Goal: Task Accomplishment & Management: Use online tool/utility

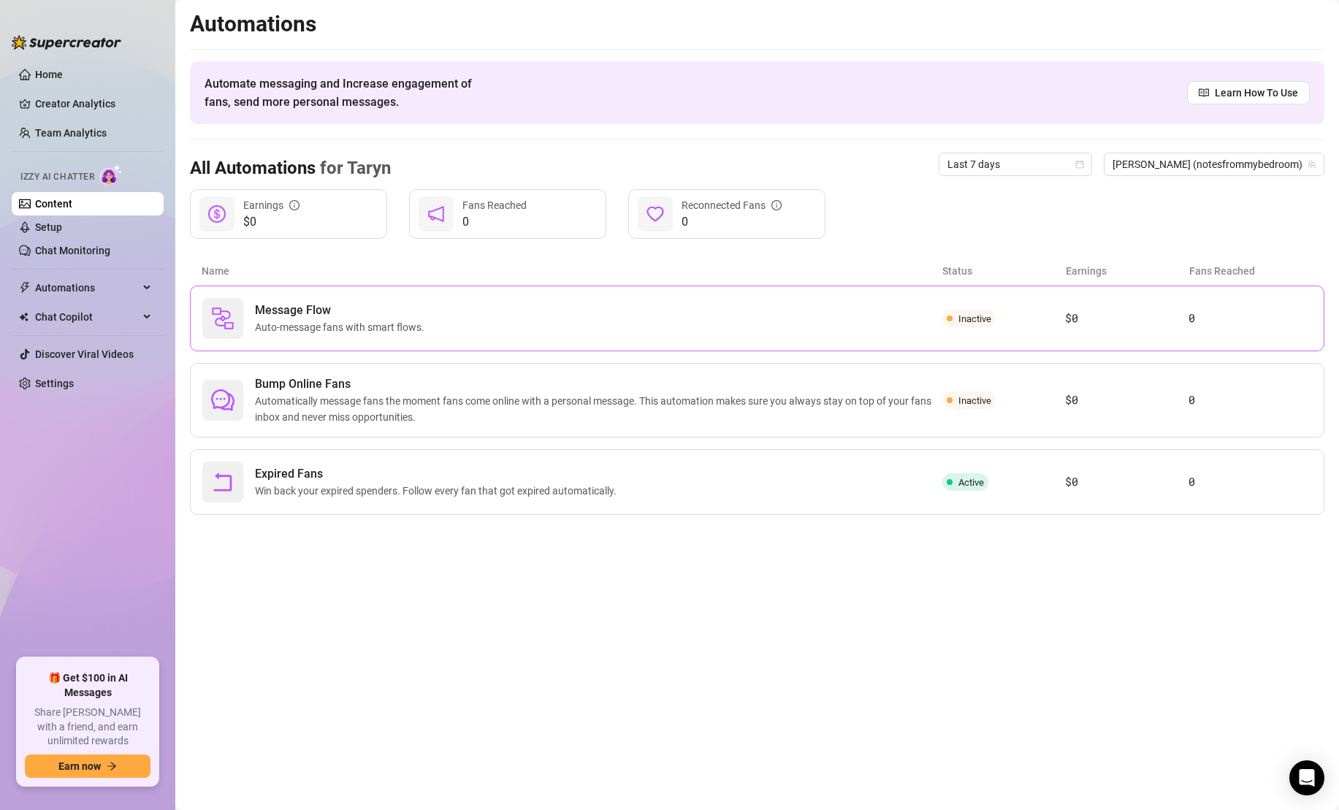
click at [794, 306] on div "Message Flow Auto-message fans with smart flows." at bounding box center [572, 318] width 740 height 41
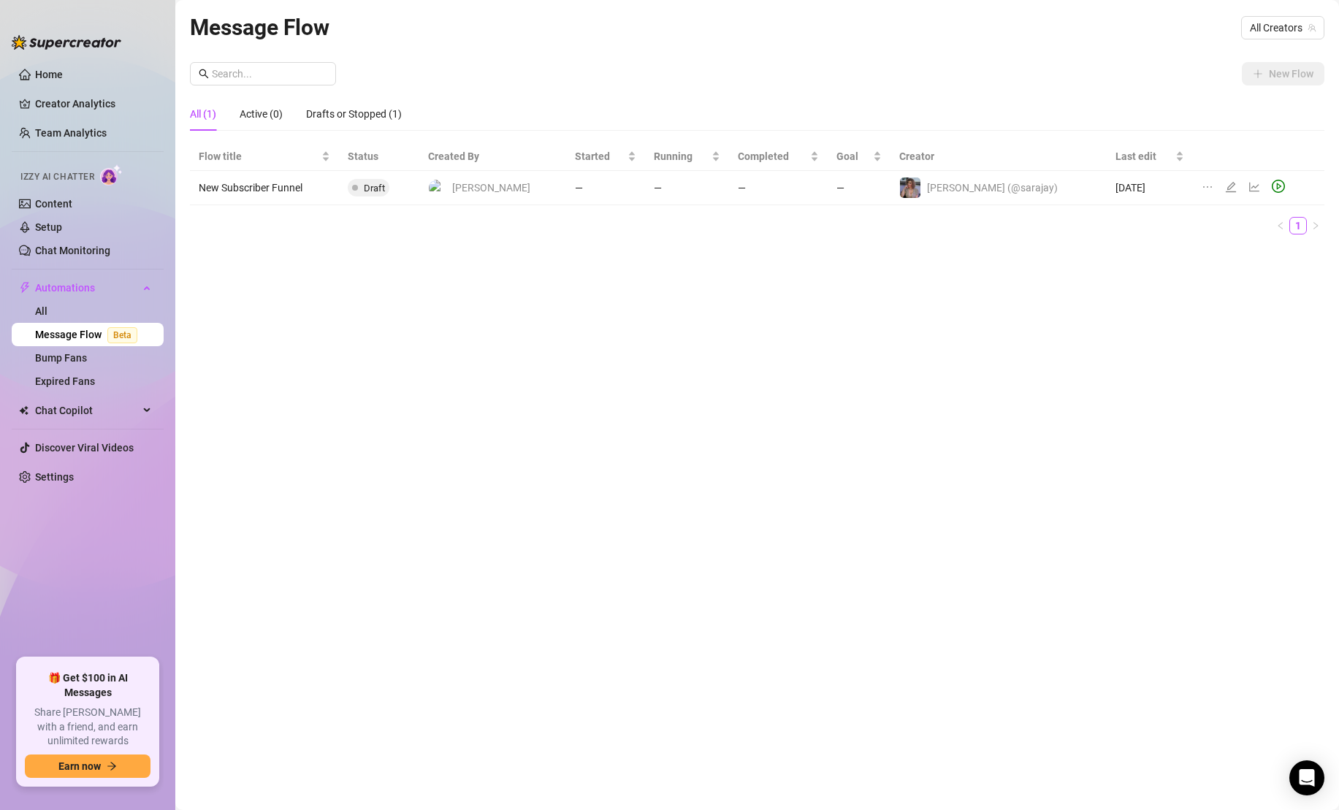
click at [299, 187] on td "New Subscriber Funnel" at bounding box center [264, 188] width 149 height 34
click at [1225, 187] on icon "edit" at bounding box center [1230, 187] width 10 height 10
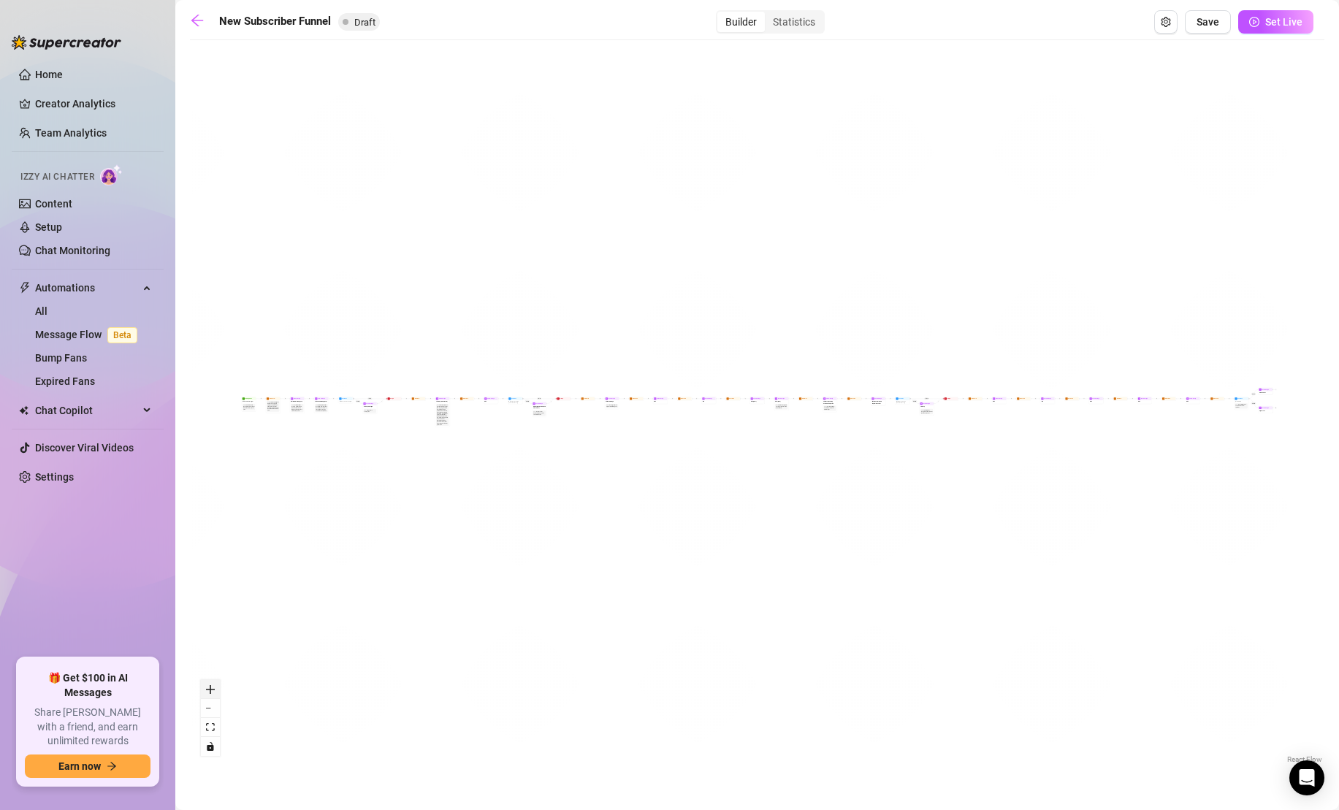
click at [210, 689] on icon "zoom in" at bounding box center [210, 689] width 9 height 9
drag, startPoint x: 273, startPoint y: 548, endPoint x: 510, endPoint y: 532, distance: 237.9
click at [510, 532] on div "If True If True If True If False If False If False If True If False Merge Merge…" at bounding box center [757, 406] width 1134 height 719
click at [213, 686] on icon "zoom in" at bounding box center [210, 689] width 9 height 9
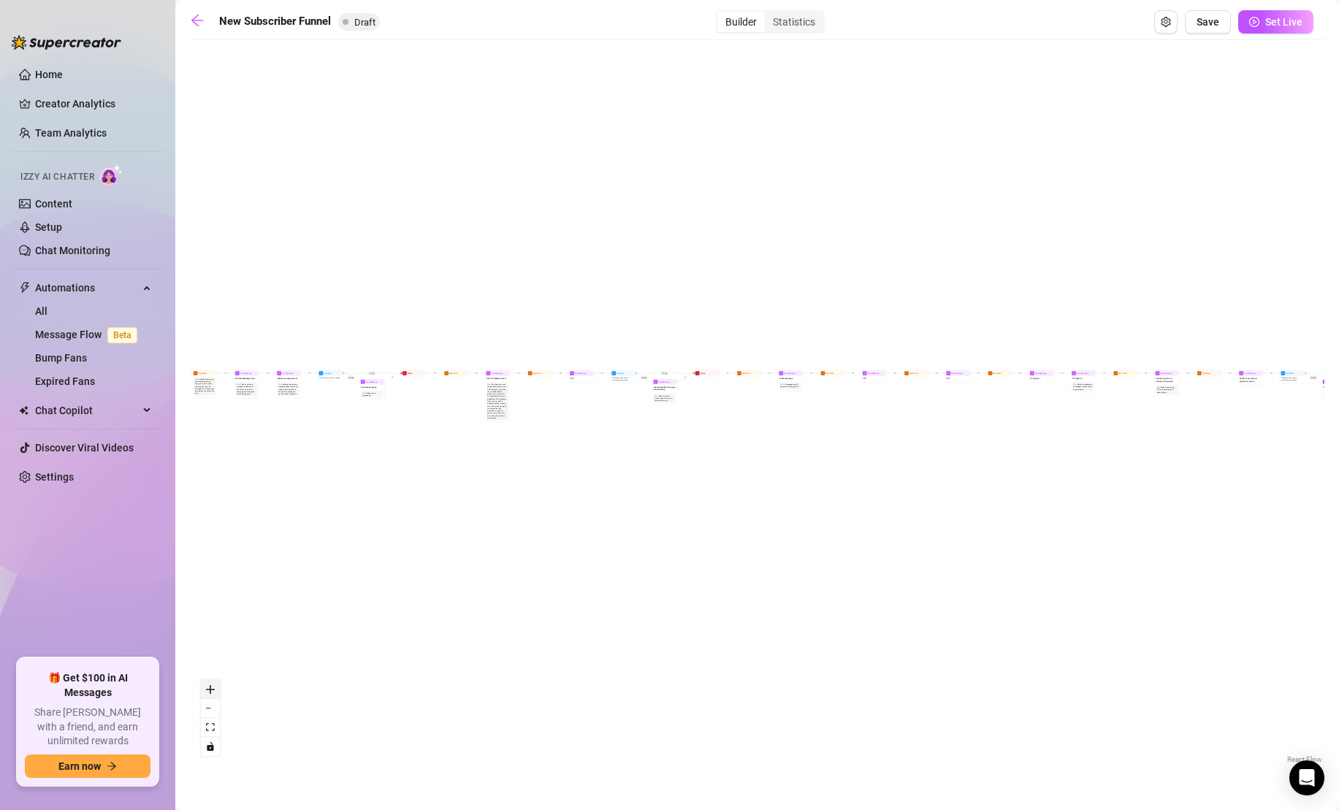
click at [213, 686] on icon "zoom in" at bounding box center [210, 689] width 9 height 9
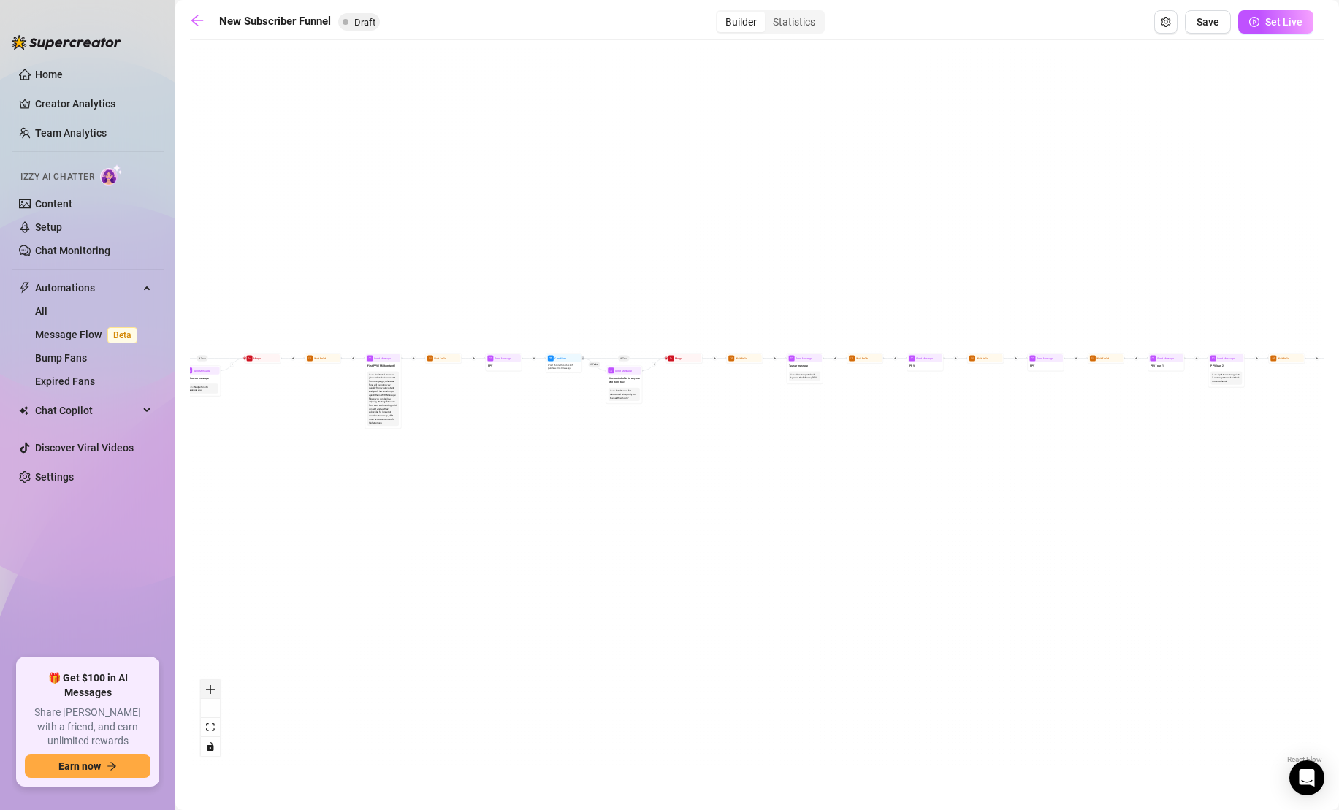
click at [213, 686] on icon "zoom in" at bounding box center [210, 689] width 9 height 9
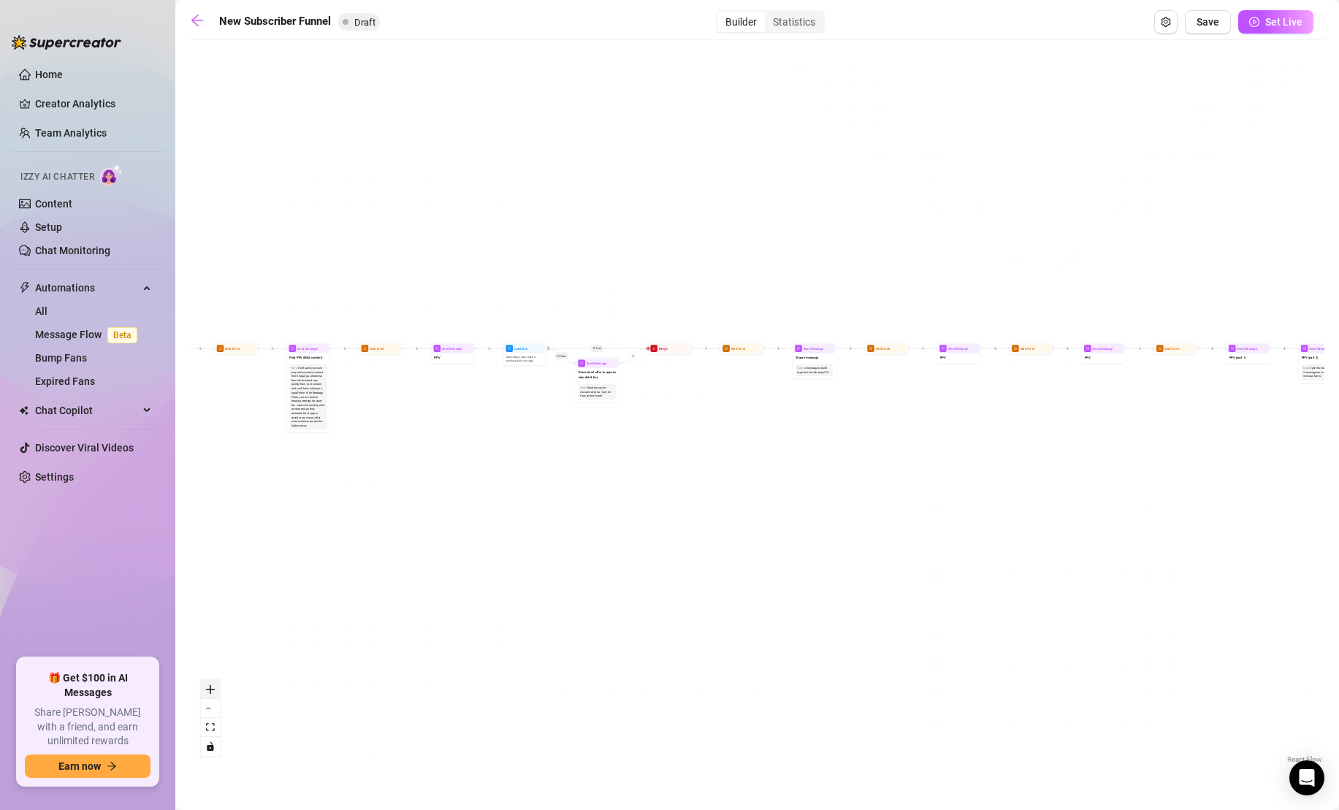
click at [213, 686] on icon "zoom in" at bounding box center [210, 689] width 9 height 9
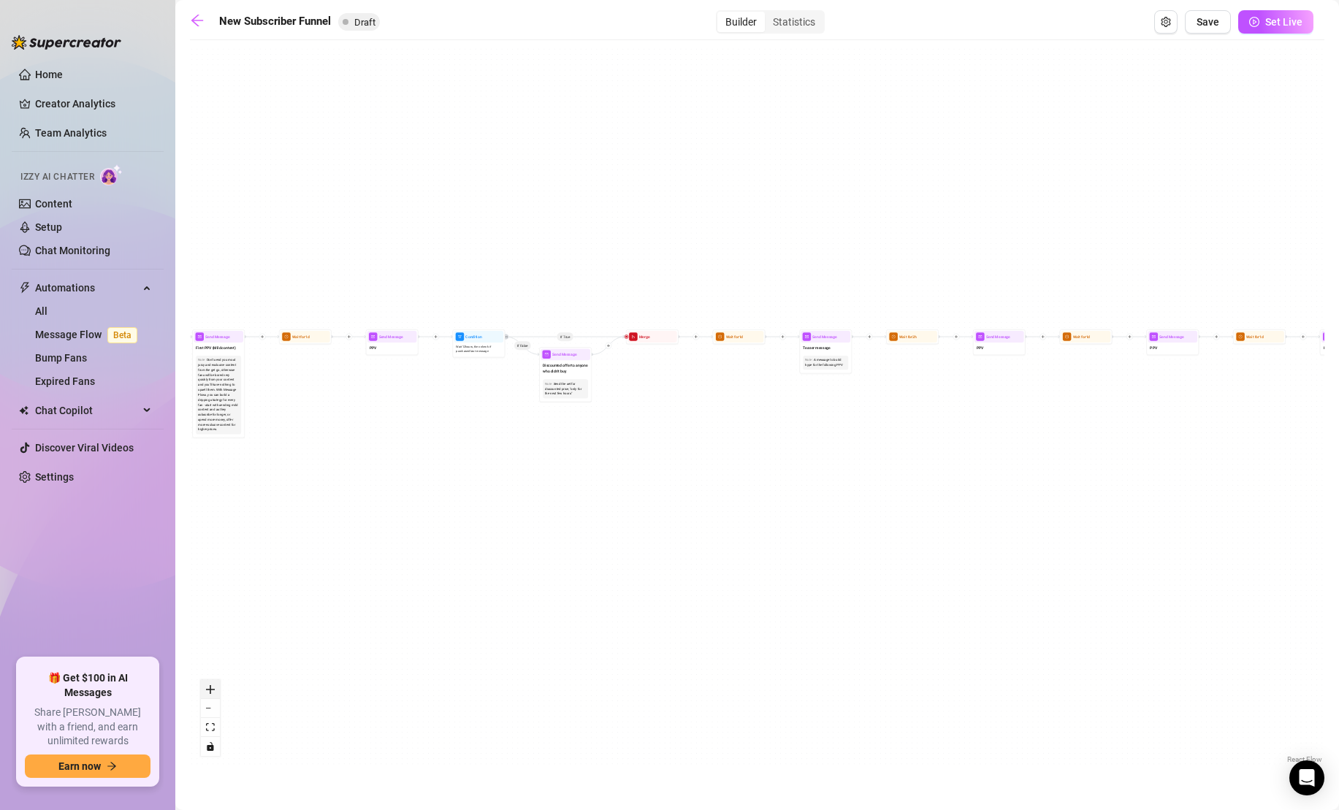
click at [213, 686] on icon "zoom in" at bounding box center [210, 689] width 9 height 9
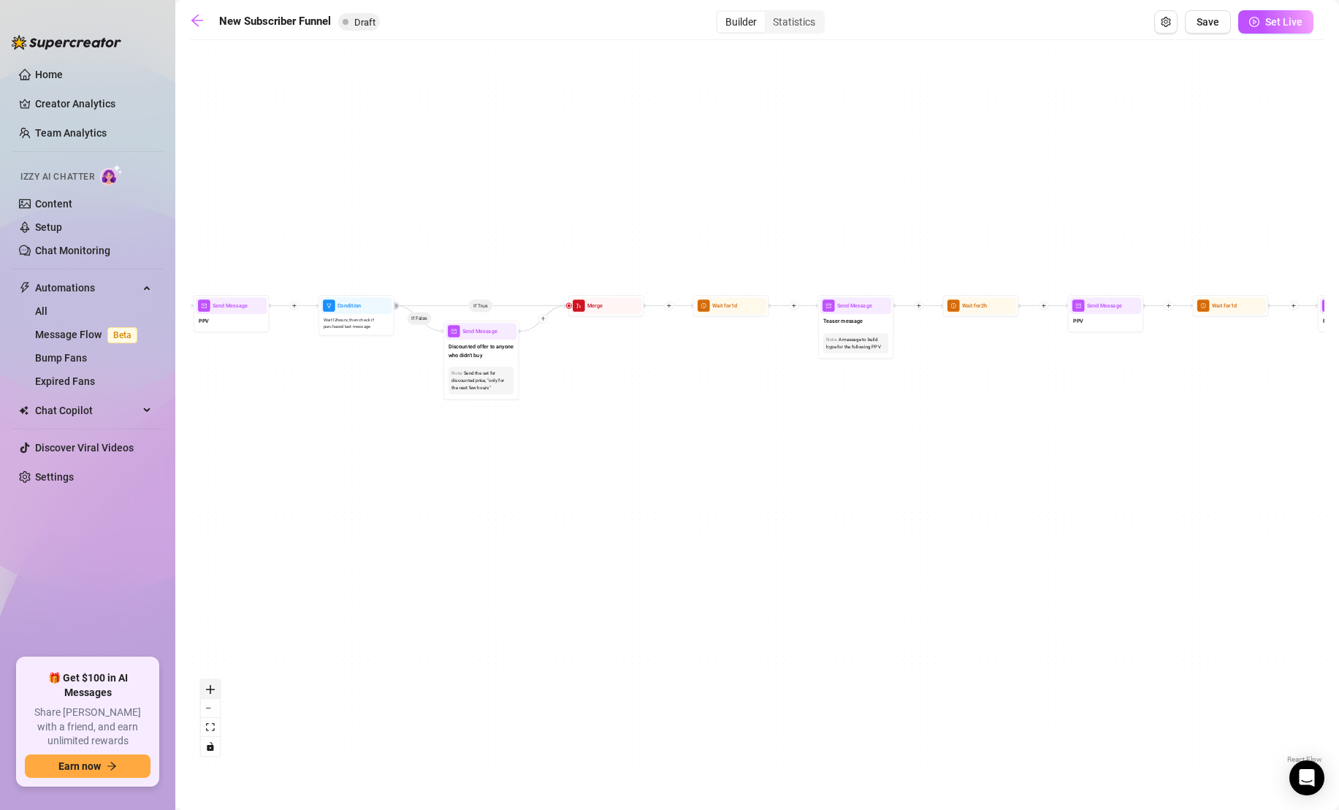
click at [213, 686] on icon "zoom in" at bounding box center [210, 689] width 9 height 9
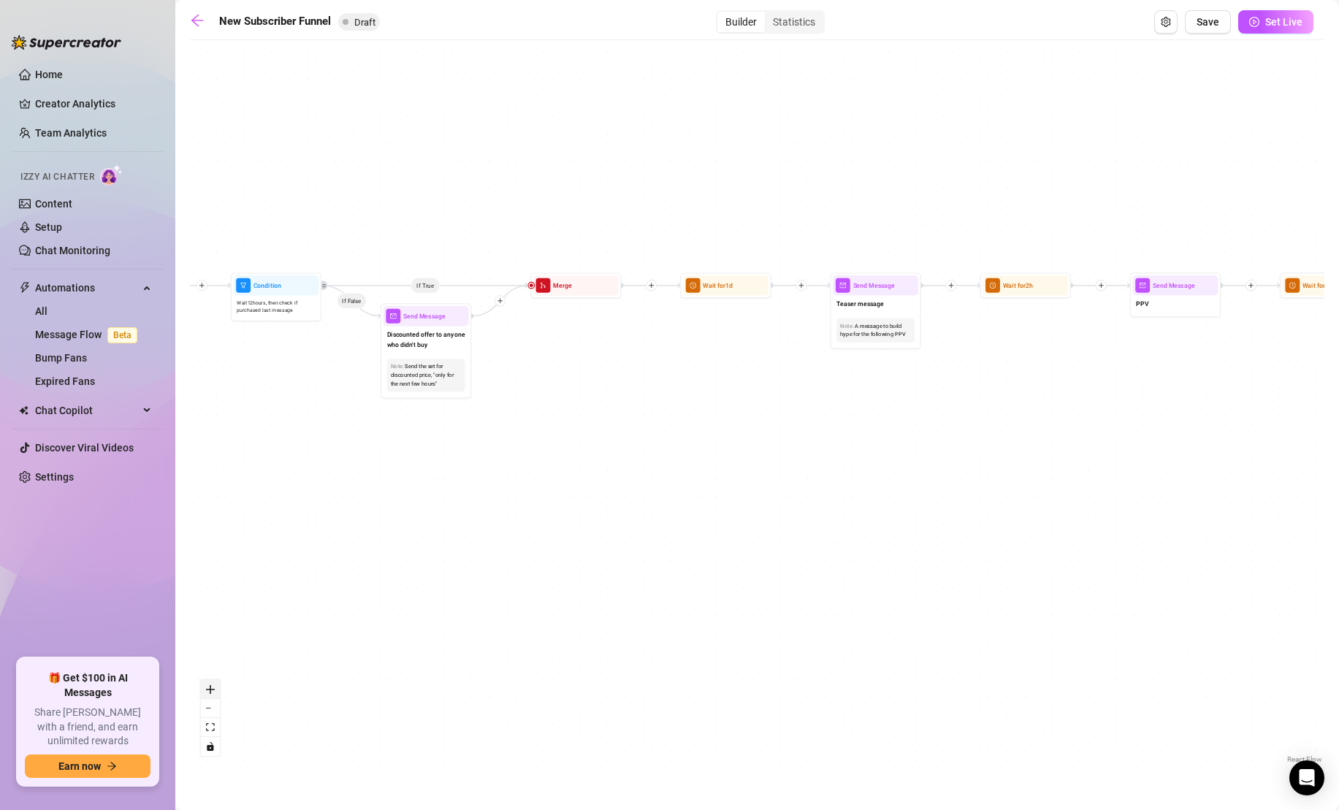
click at [213, 686] on icon "zoom in" at bounding box center [210, 689] width 9 height 9
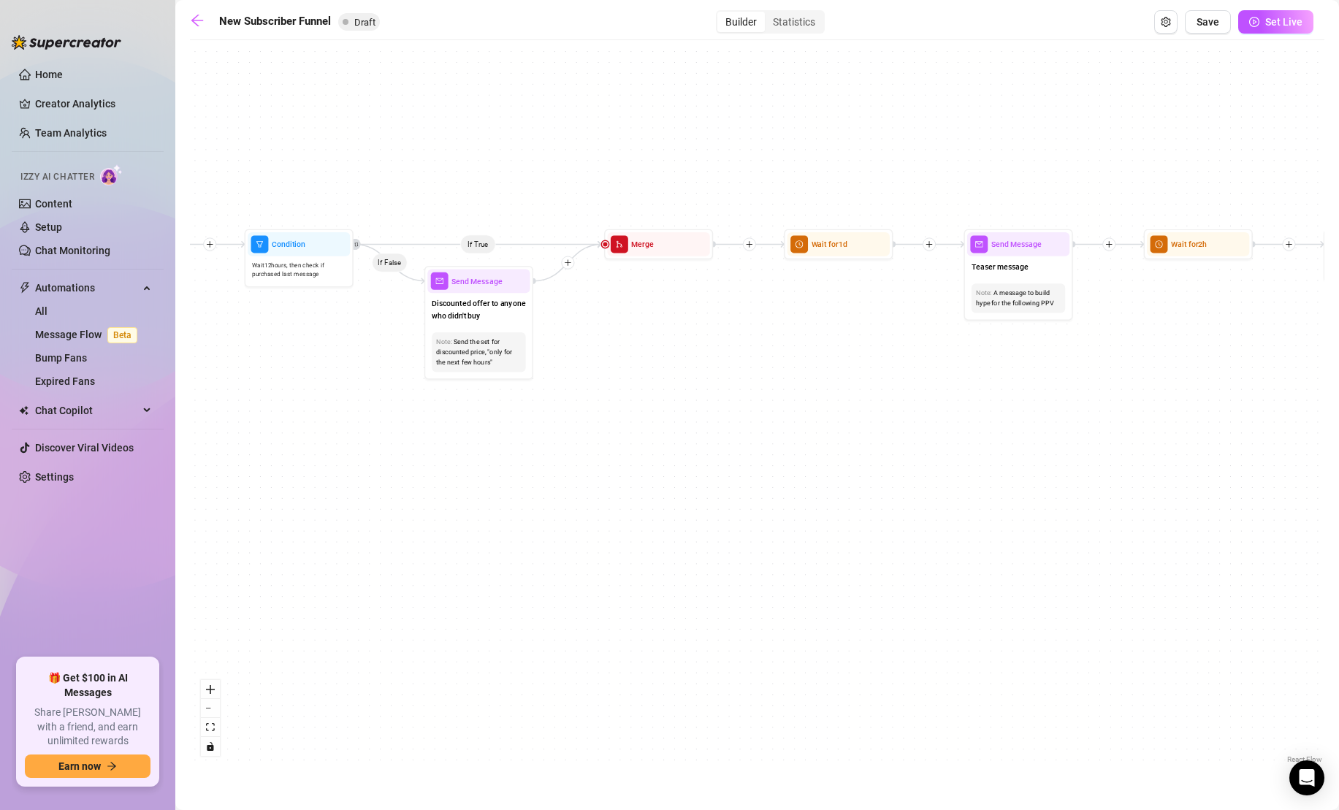
drag, startPoint x: 291, startPoint y: 532, endPoint x: 659, endPoint y: 540, distance: 368.1
click at [647, 537] on div "If True If True If True If False If False If False If True If False Merge Merge…" at bounding box center [757, 406] width 1134 height 719
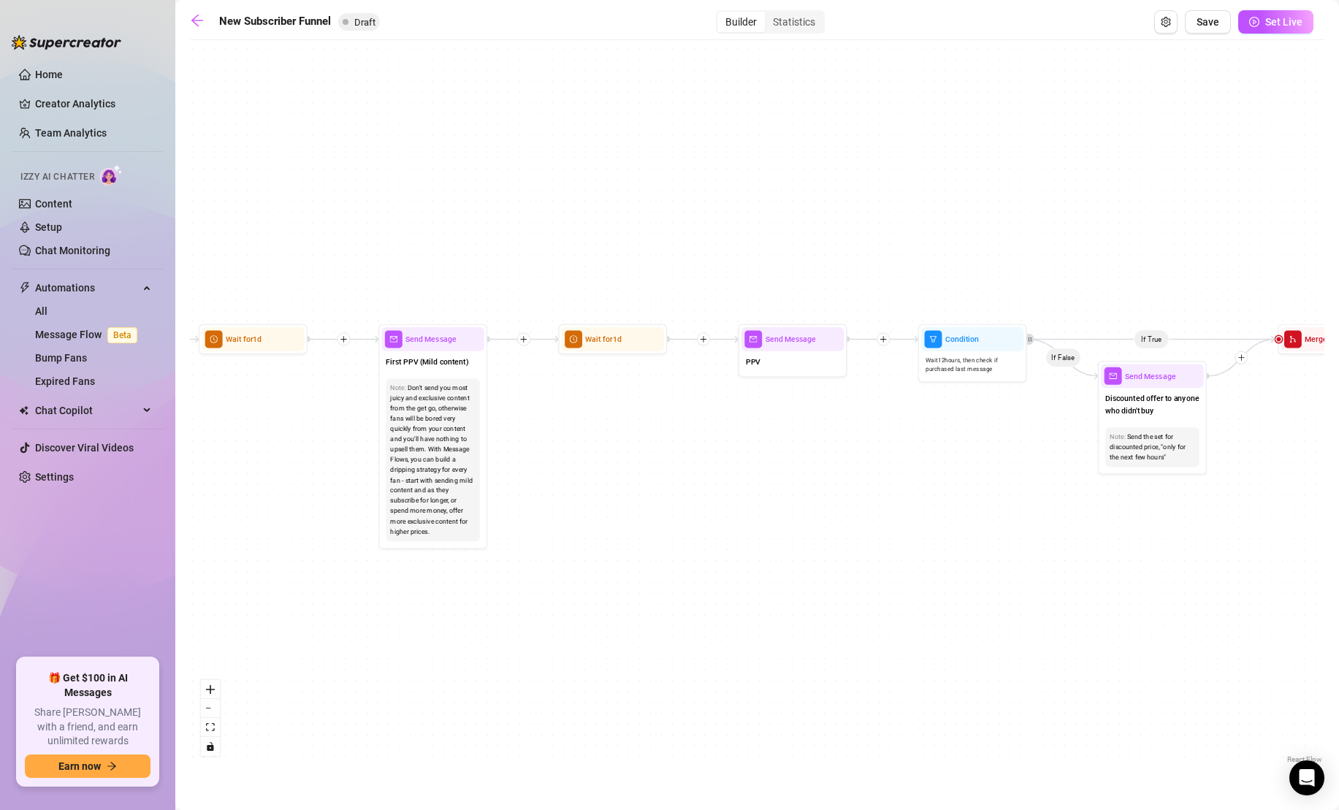
drag, startPoint x: 378, startPoint y: 421, endPoint x: 932, endPoint y: 526, distance: 563.3
click at [926, 525] on div "If True If True If True If False If False If False If True If False Merge Merge…" at bounding box center [757, 406] width 1134 height 719
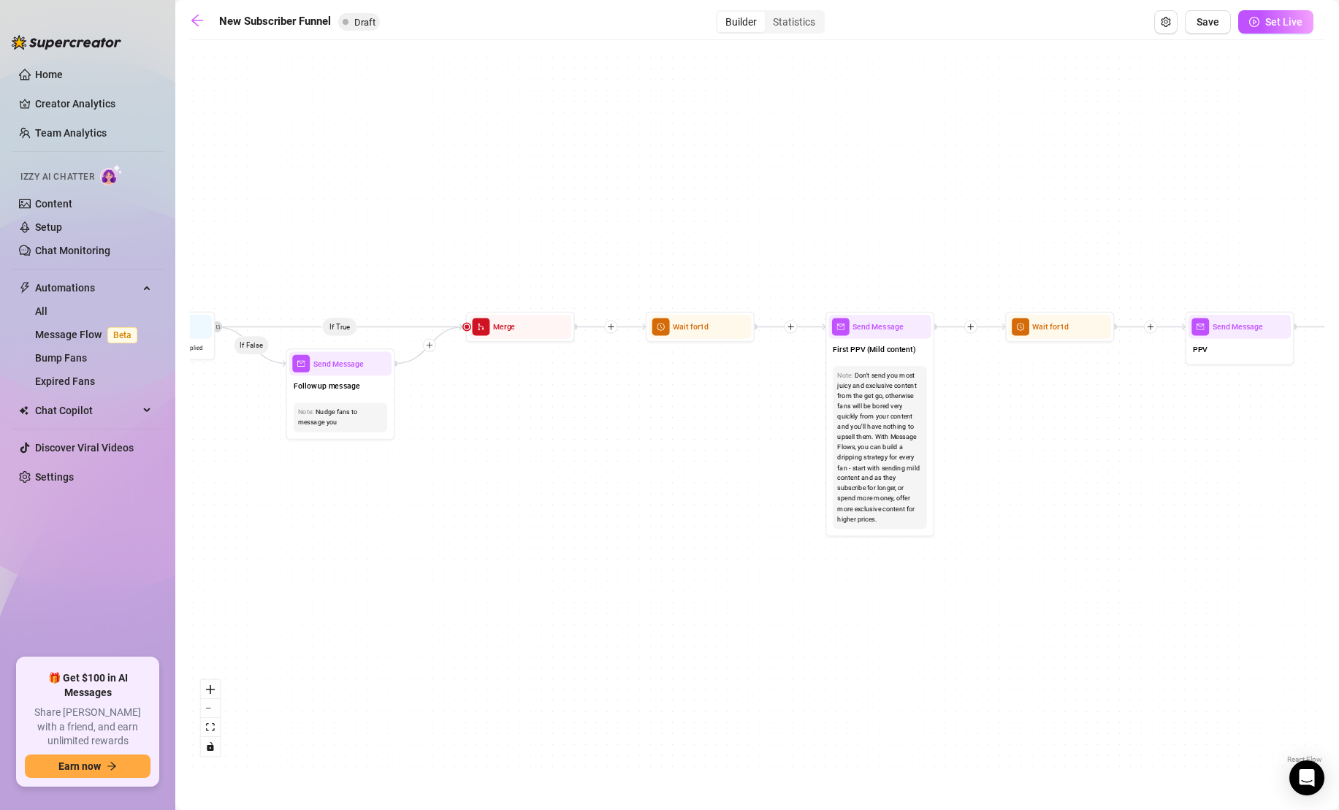
drag, startPoint x: 413, startPoint y: 471, endPoint x: 803, endPoint y: 434, distance: 390.9
click at [799, 433] on div "If True If True If True If False If False If False If True If False Merge Merge…" at bounding box center [757, 406] width 1134 height 719
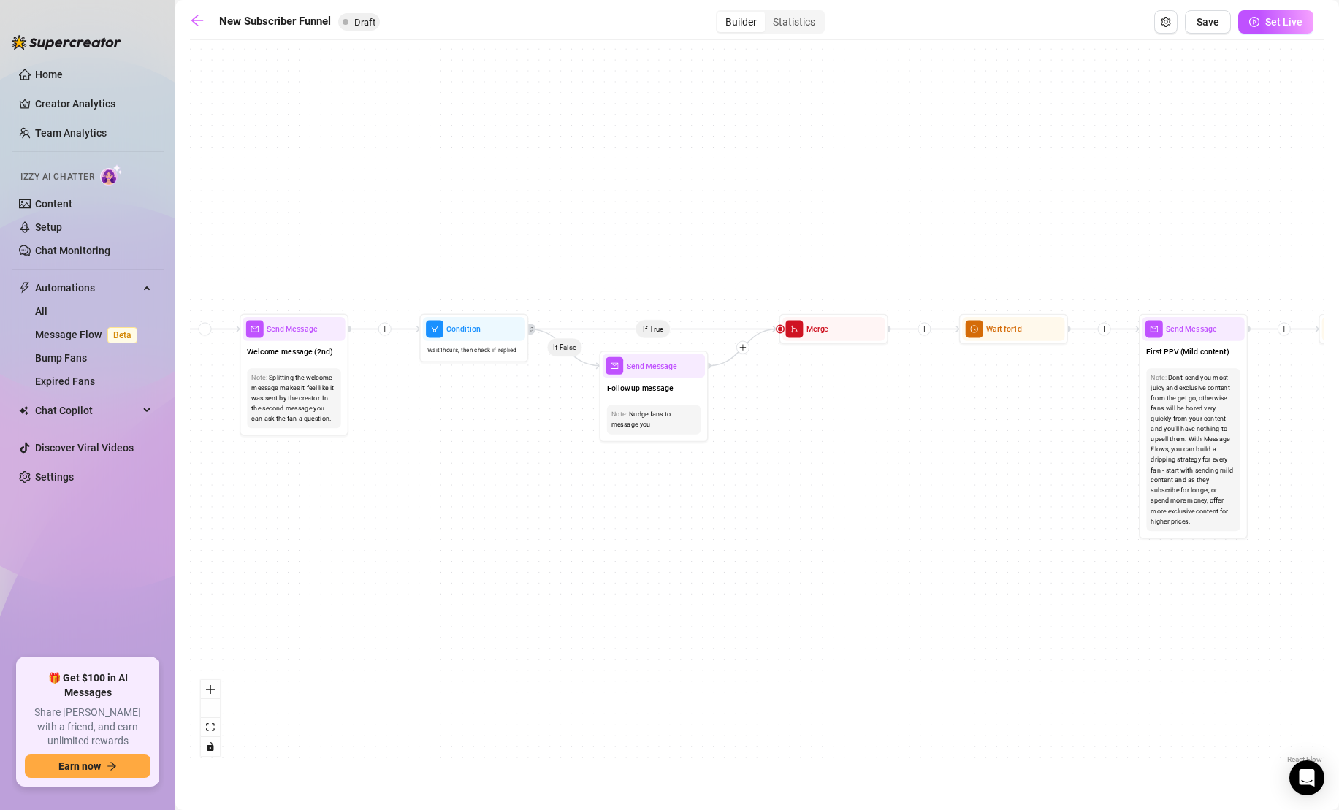
drag, startPoint x: 580, startPoint y: 467, endPoint x: 1050, endPoint y: 465, distance: 470.3
click at [1041, 465] on div "If True If True If True If False If False If False If True If False Merge Merge…" at bounding box center [757, 406] width 1134 height 719
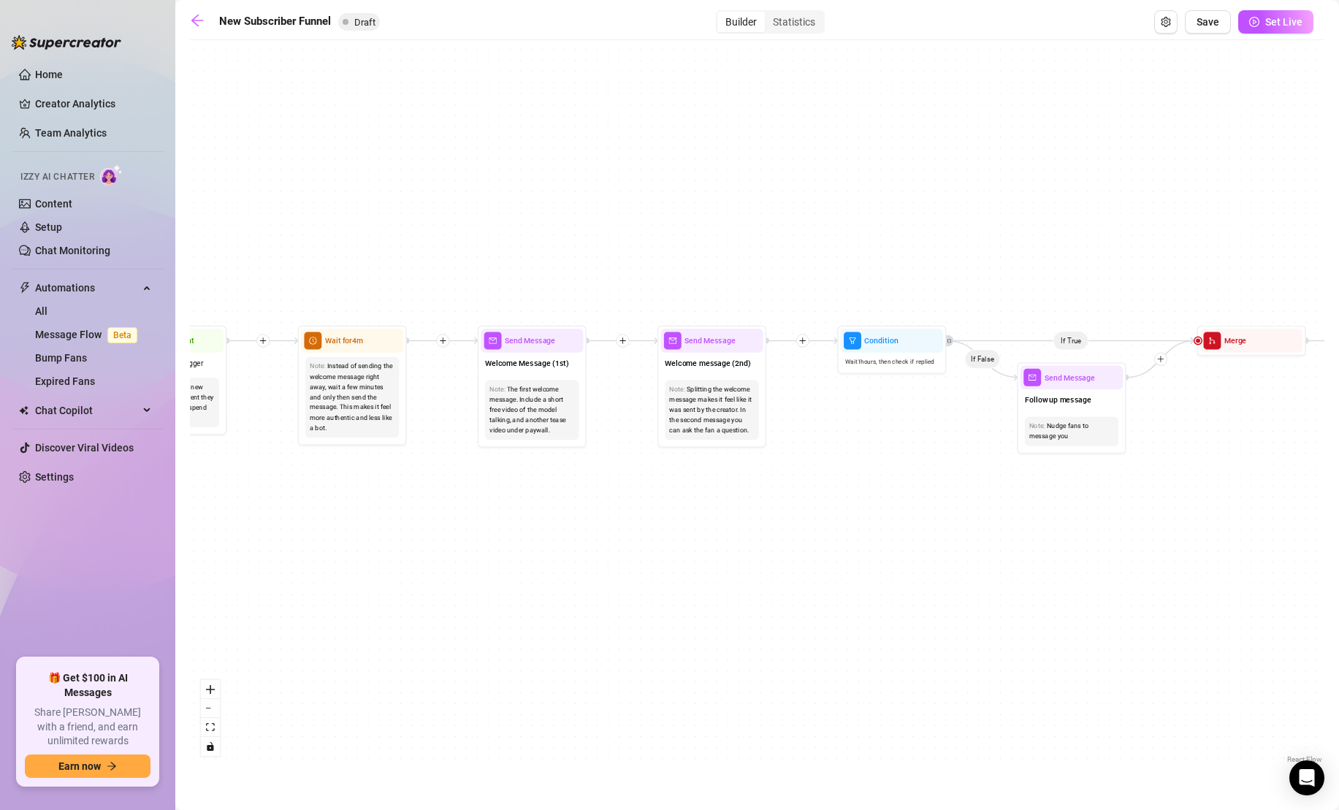
drag, startPoint x: 397, startPoint y: 472, endPoint x: 887, endPoint y: 516, distance: 491.9
click at [887, 516] on div "If True If True If True If False If False If False If True If False Merge Merge…" at bounding box center [757, 406] width 1134 height 719
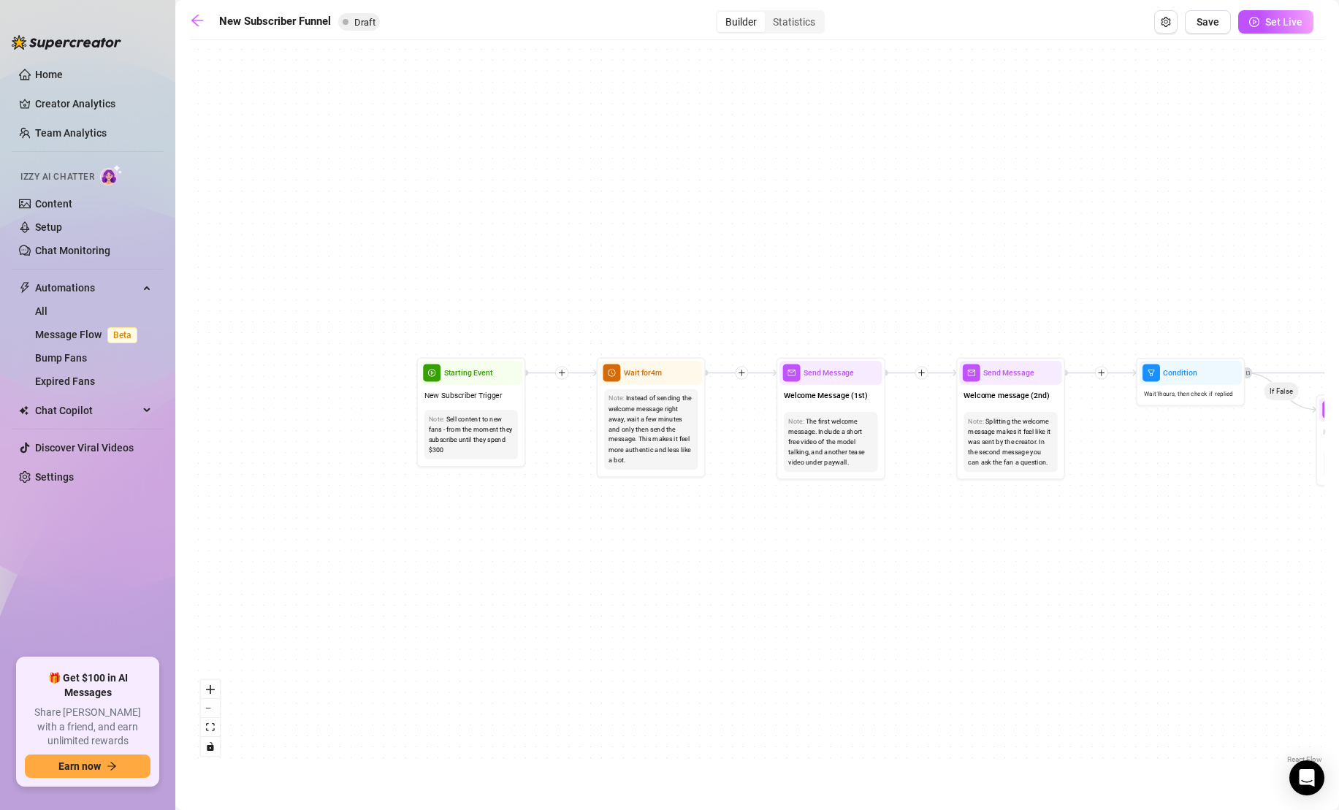
drag, startPoint x: 515, startPoint y: 513, endPoint x: 551, endPoint y: 507, distance: 36.3
click at [547, 510] on div "If True If True If True If False If False If False If True If False Merge Merge…" at bounding box center [757, 406] width 1134 height 719
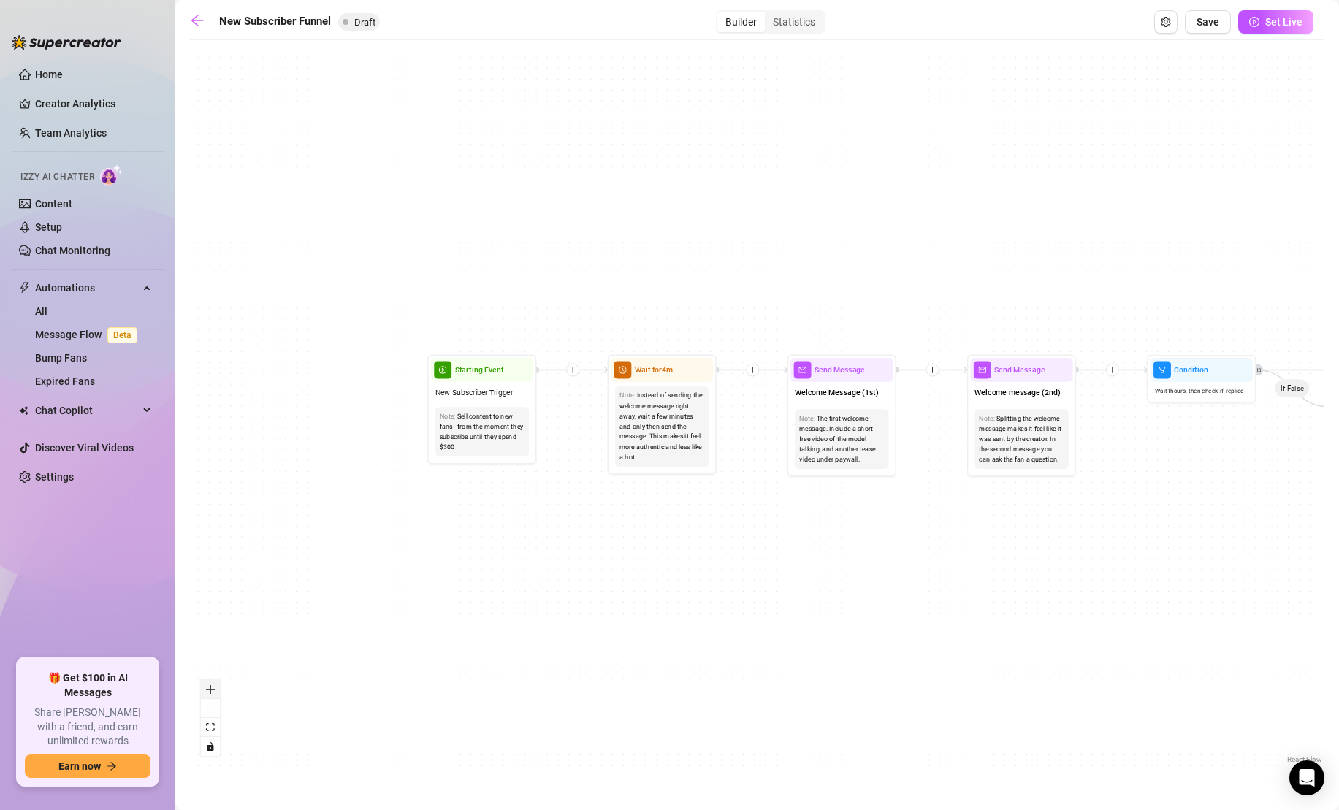
click at [215, 689] on button "zoom in" at bounding box center [210, 689] width 19 height 19
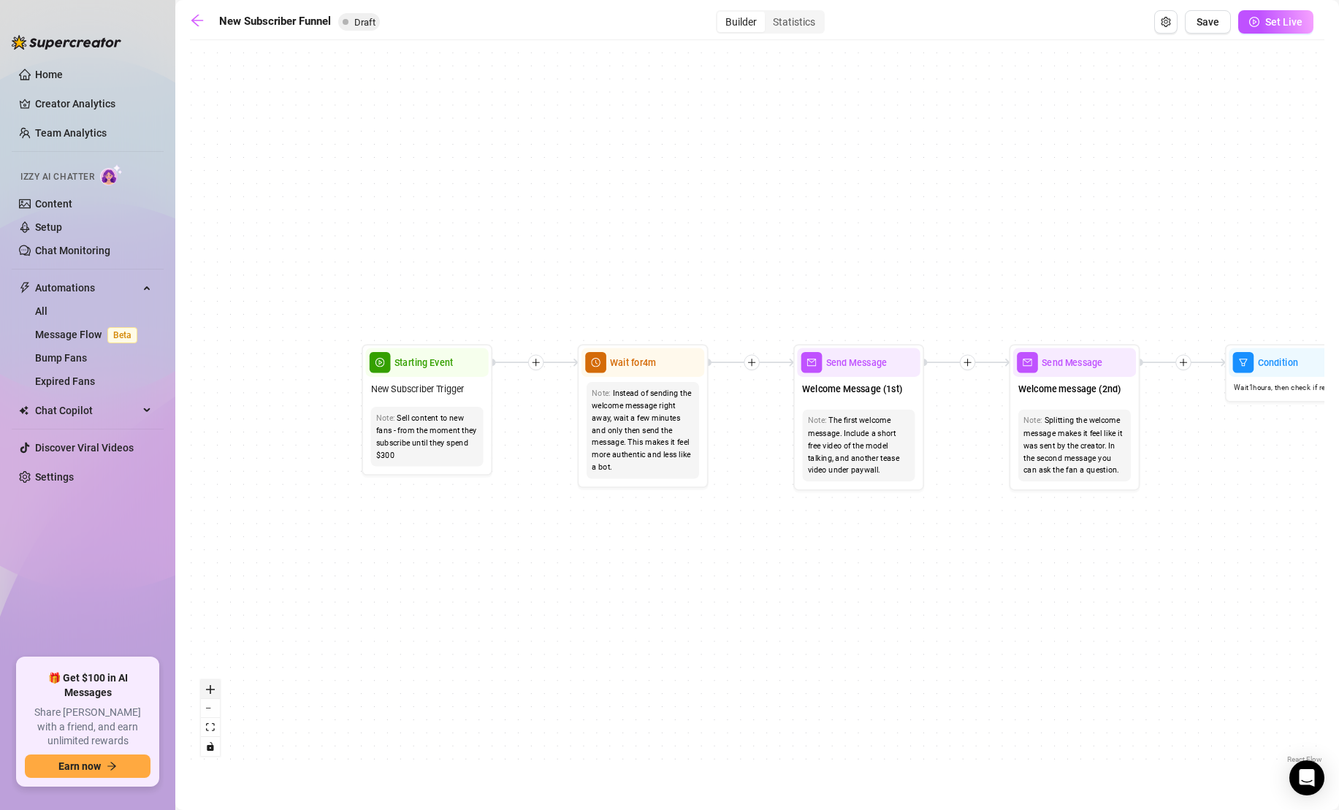
click at [215, 689] on button "zoom in" at bounding box center [210, 689] width 19 height 19
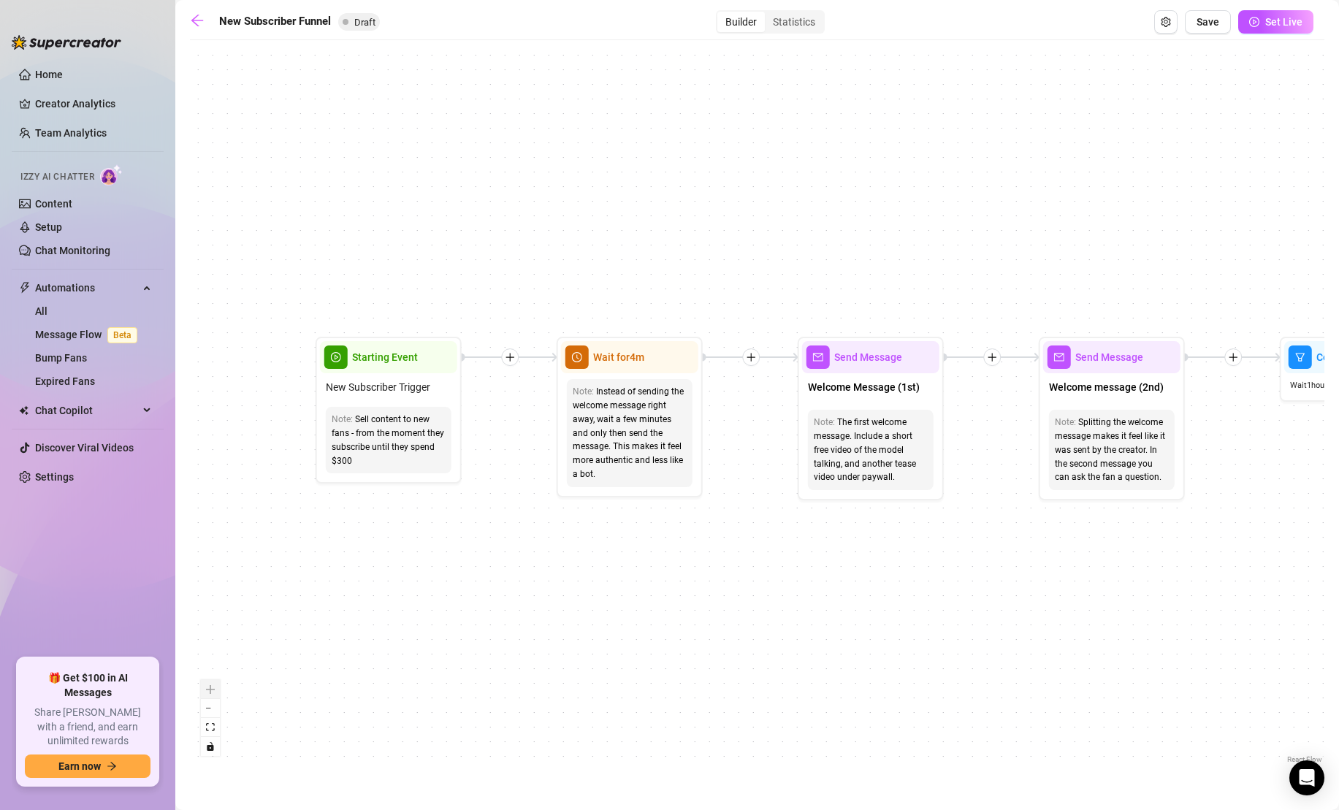
click at [215, 689] on div "React Flow controls" at bounding box center [210, 718] width 19 height 76
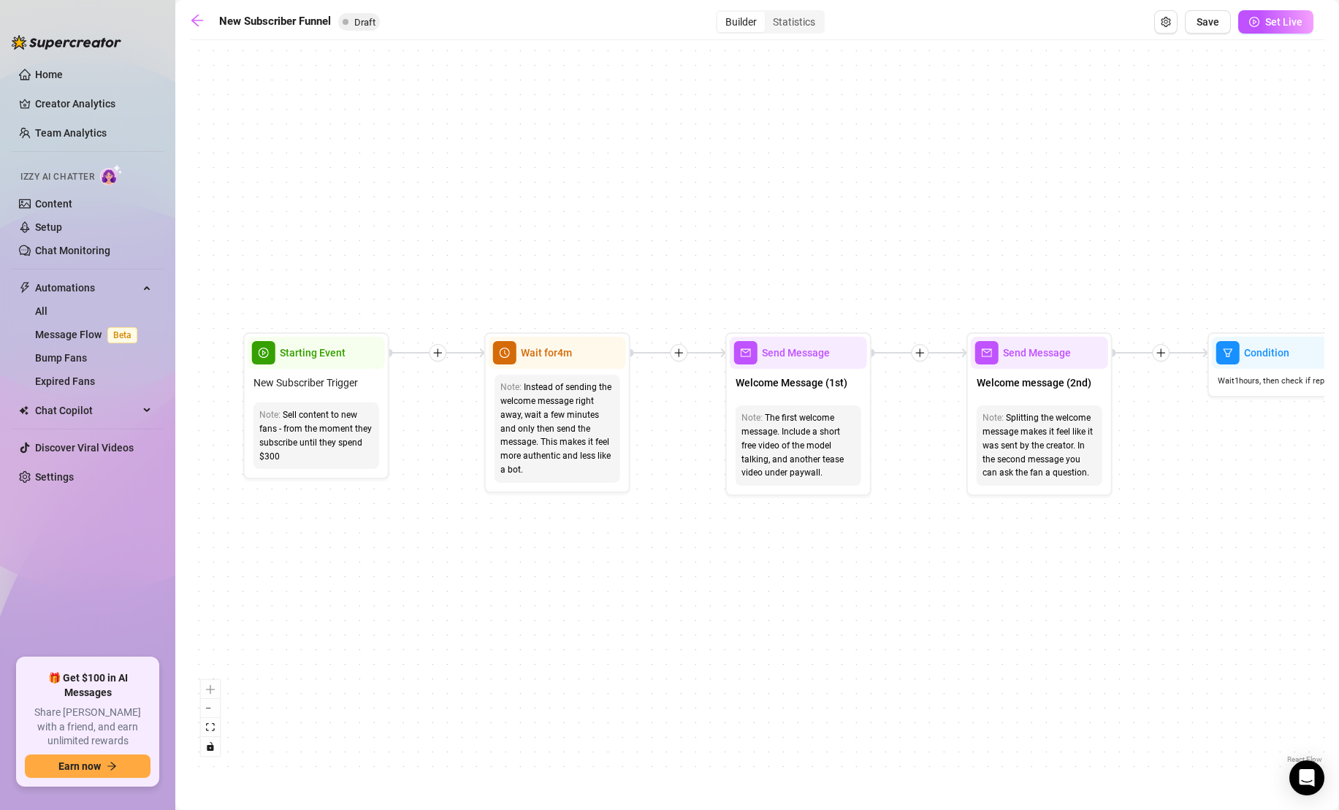
drag, startPoint x: 598, startPoint y: 546, endPoint x: 529, endPoint y: 542, distance: 69.5
click at [529, 542] on div "If True If True If True If False If False If False If True If False Merge Merge…" at bounding box center [757, 406] width 1134 height 719
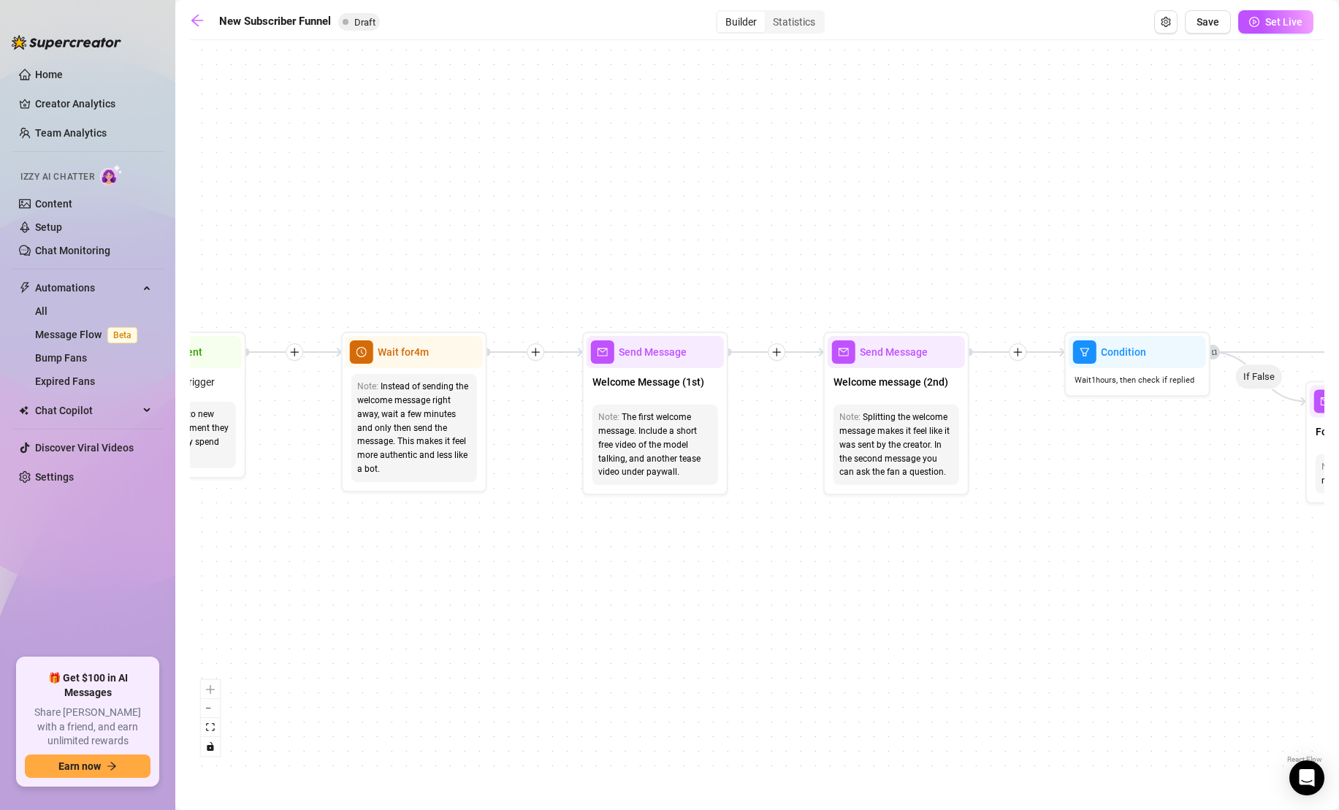
drag, startPoint x: 769, startPoint y: 525, endPoint x: 626, endPoint y: 524, distance: 143.1
click at [626, 524] on div "If True If True If True If False If False If False If True If False Merge Merge…" at bounding box center [757, 406] width 1134 height 719
click at [659, 354] on span "Send Message" at bounding box center [653, 352] width 68 height 16
type textarea "First part of the welcome message"
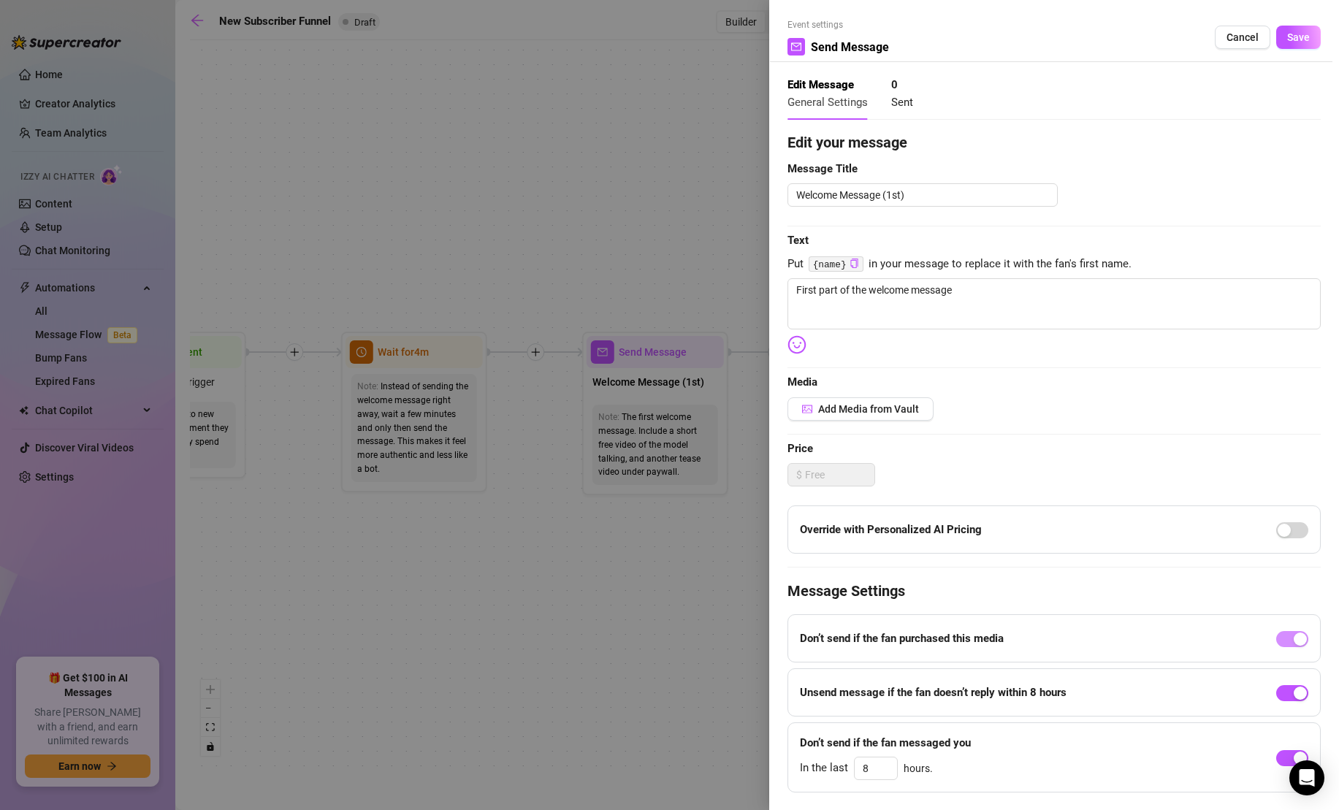
click at [575, 607] on div at bounding box center [669, 405] width 1339 height 810
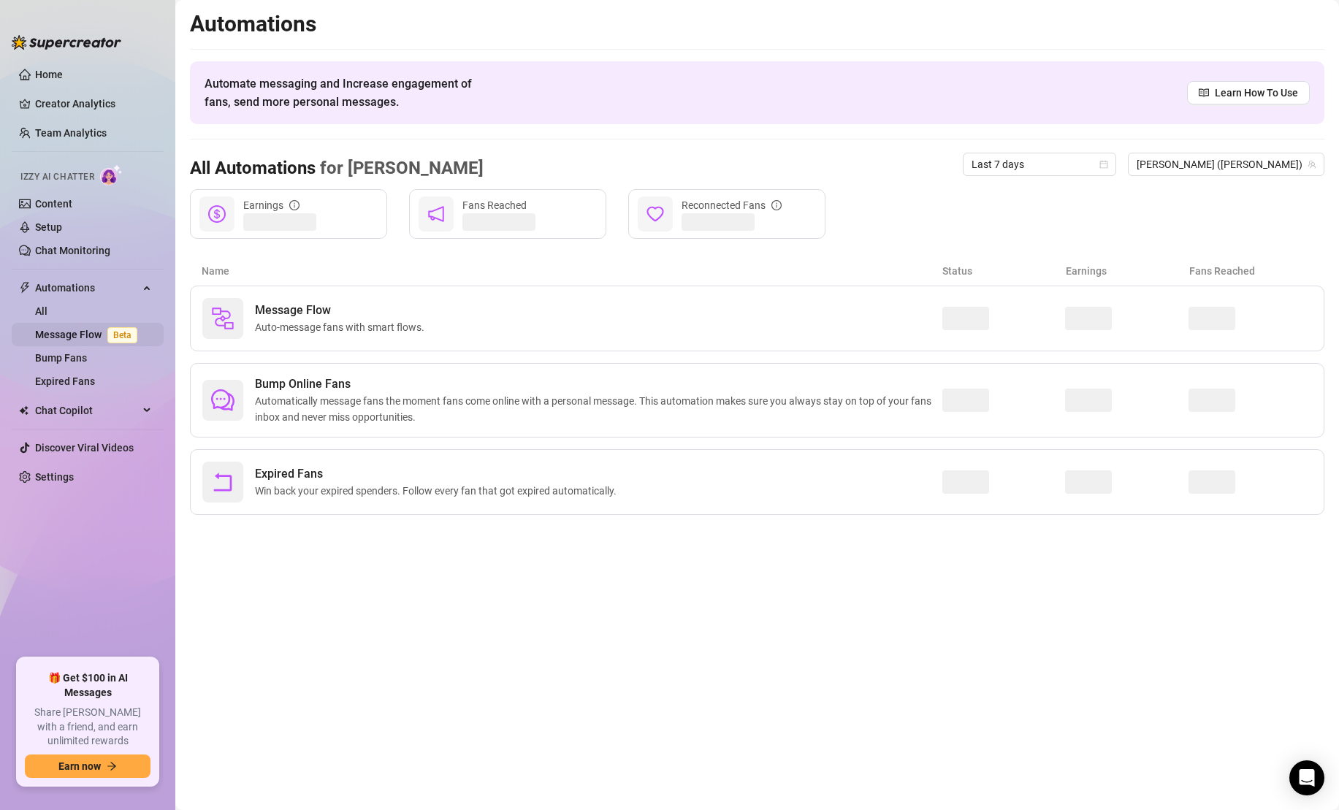
click at [86, 332] on link "Message Flow Beta" at bounding box center [89, 335] width 108 height 12
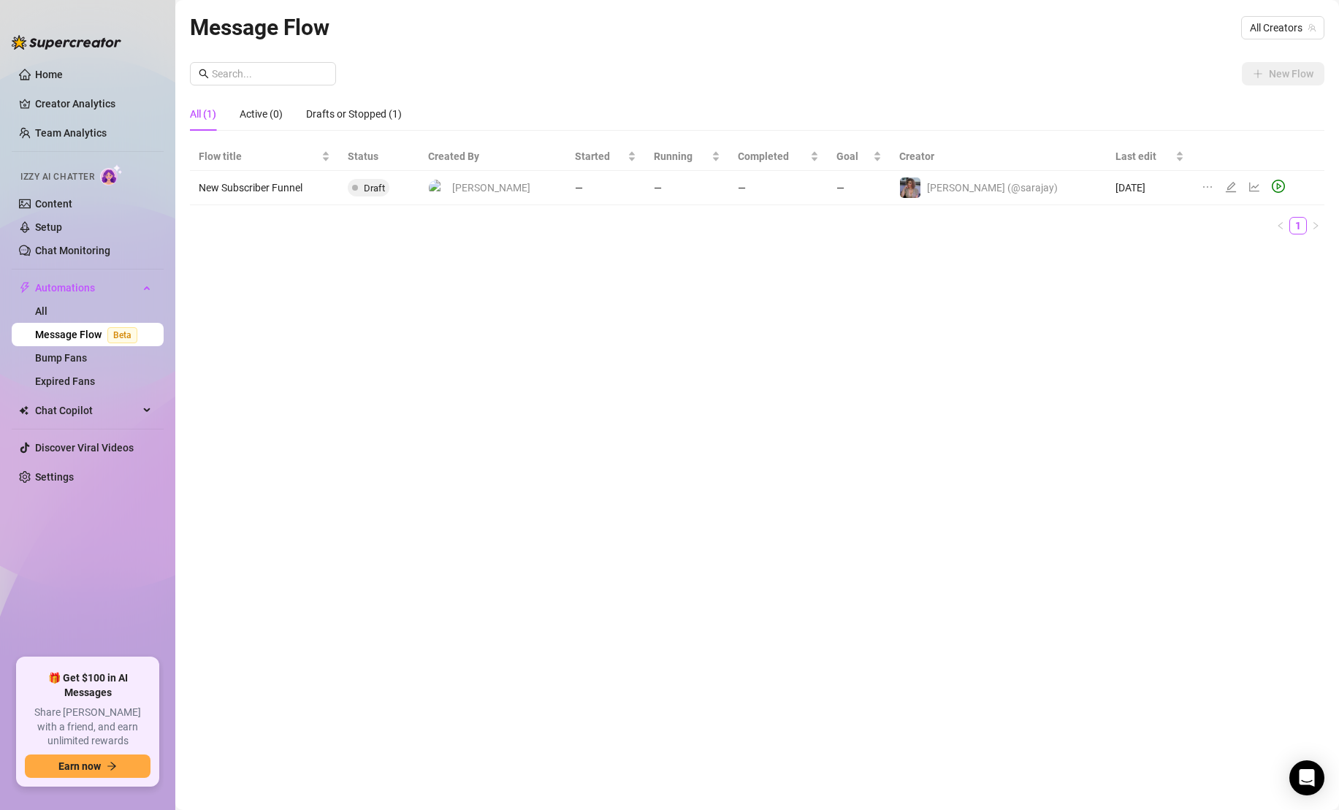
click at [1225, 189] on icon "edit" at bounding box center [1231, 187] width 12 height 12
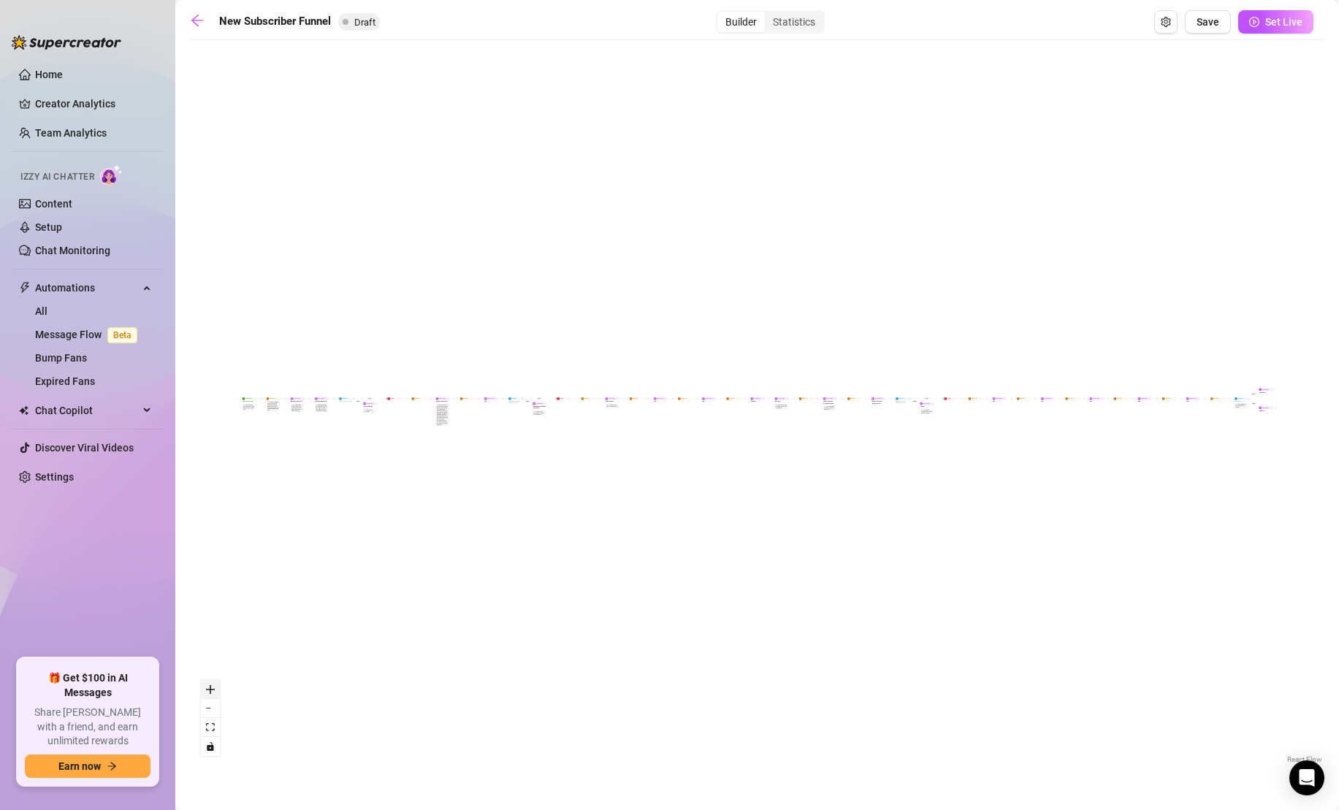
click at [213, 691] on icon "zoom in" at bounding box center [210, 689] width 9 height 9
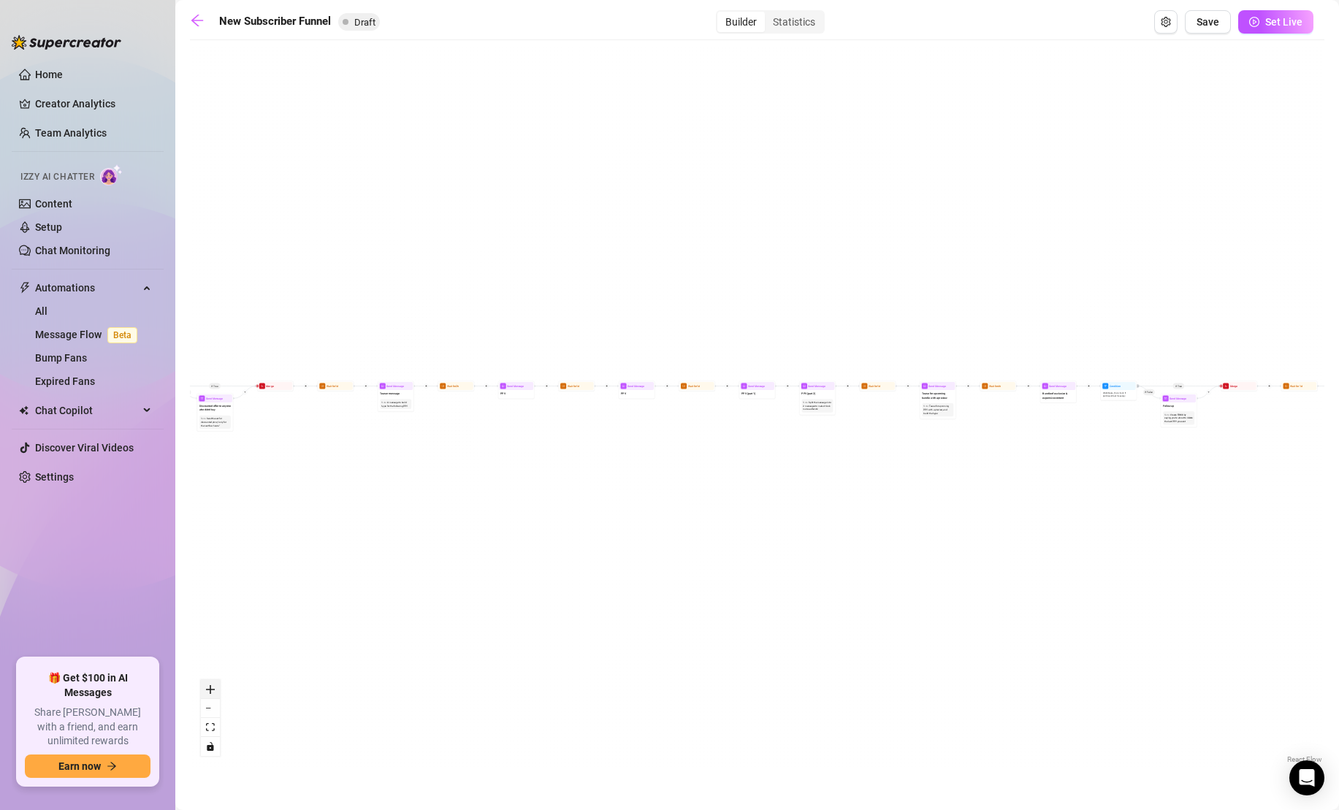
click at [213, 691] on icon "zoom in" at bounding box center [210, 689] width 9 height 9
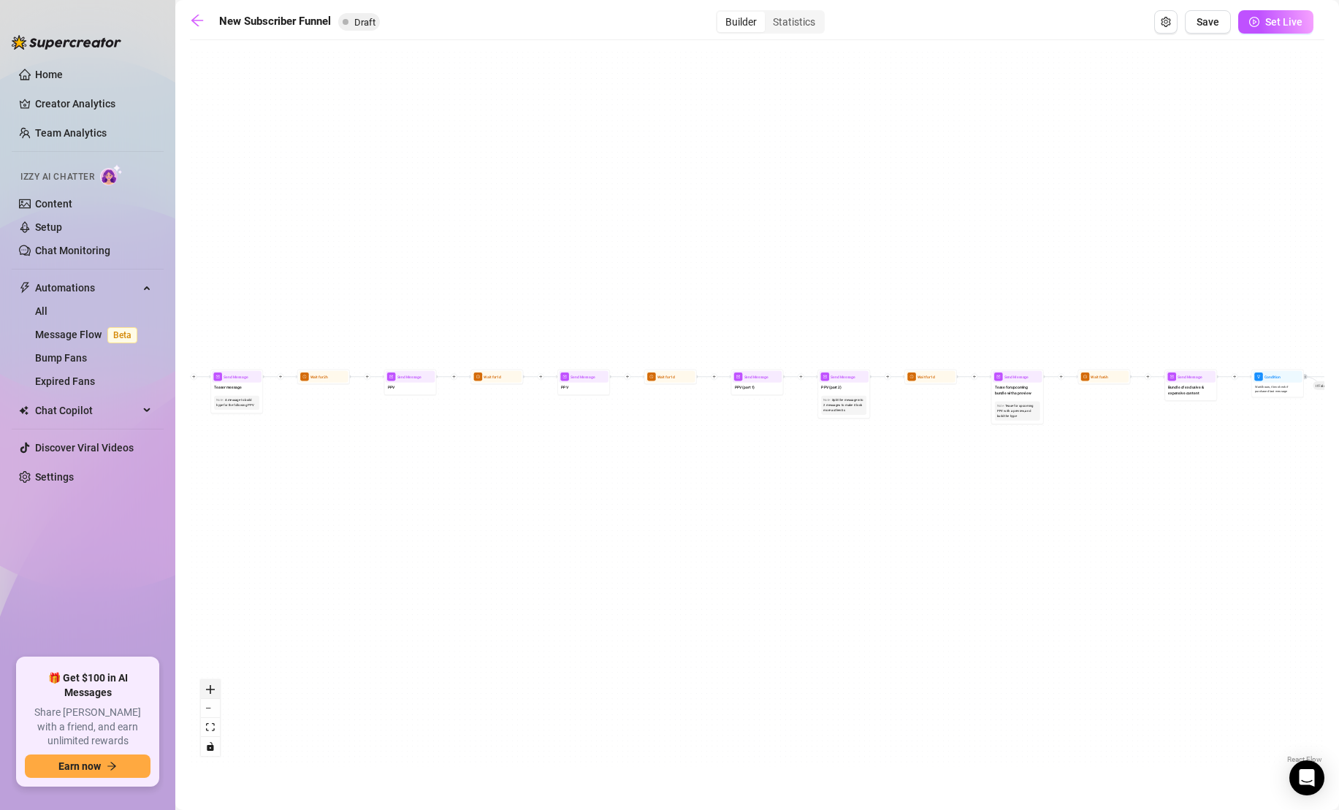
click at [213, 691] on icon "zoom in" at bounding box center [210, 689] width 9 height 9
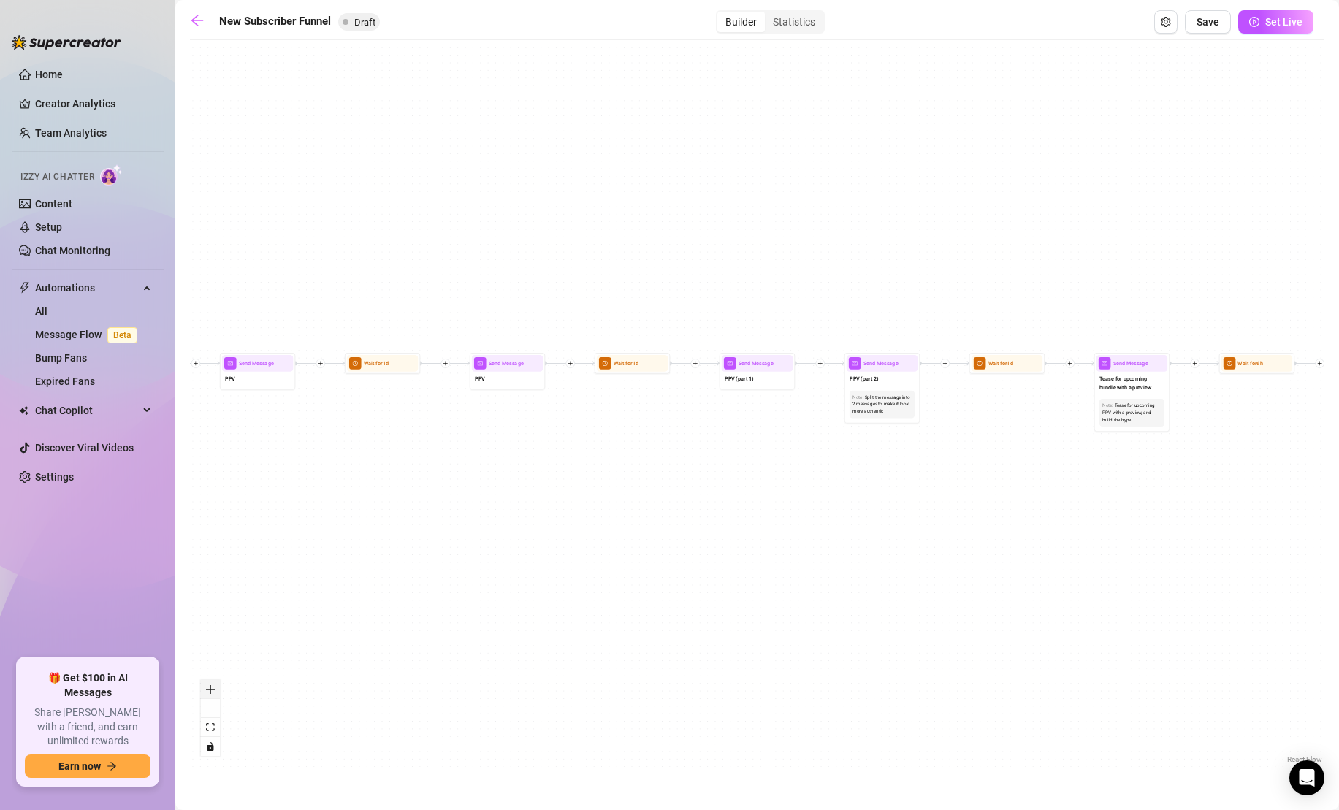
click at [213, 691] on icon "zoom in" at bounding box center [210, 689] width 9 height 9
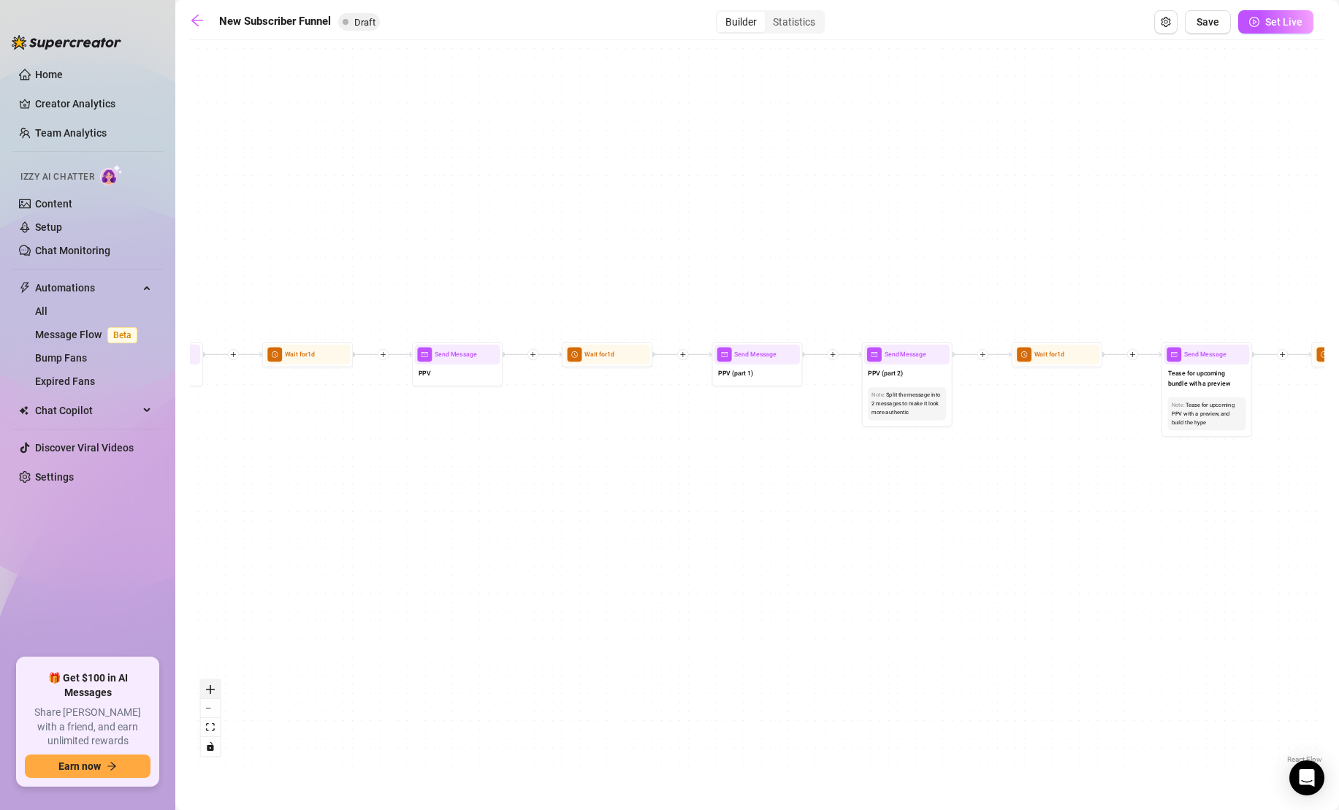
click at [213, 691] on icon "zoom in" at bounding box center [210, 689] width 9 height 9
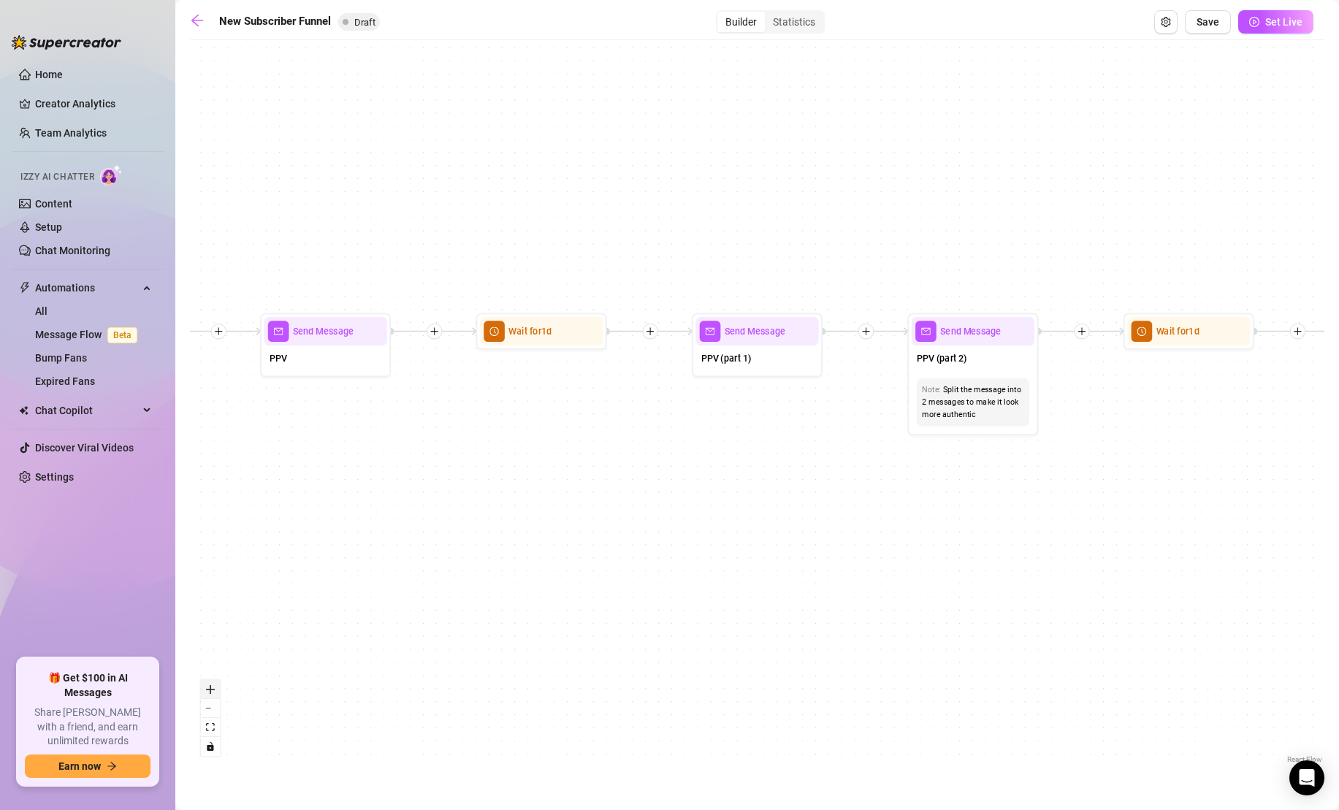
click at [213, 691] on icon "zoom in" at bounding box center [210, 689] width 9 height 9
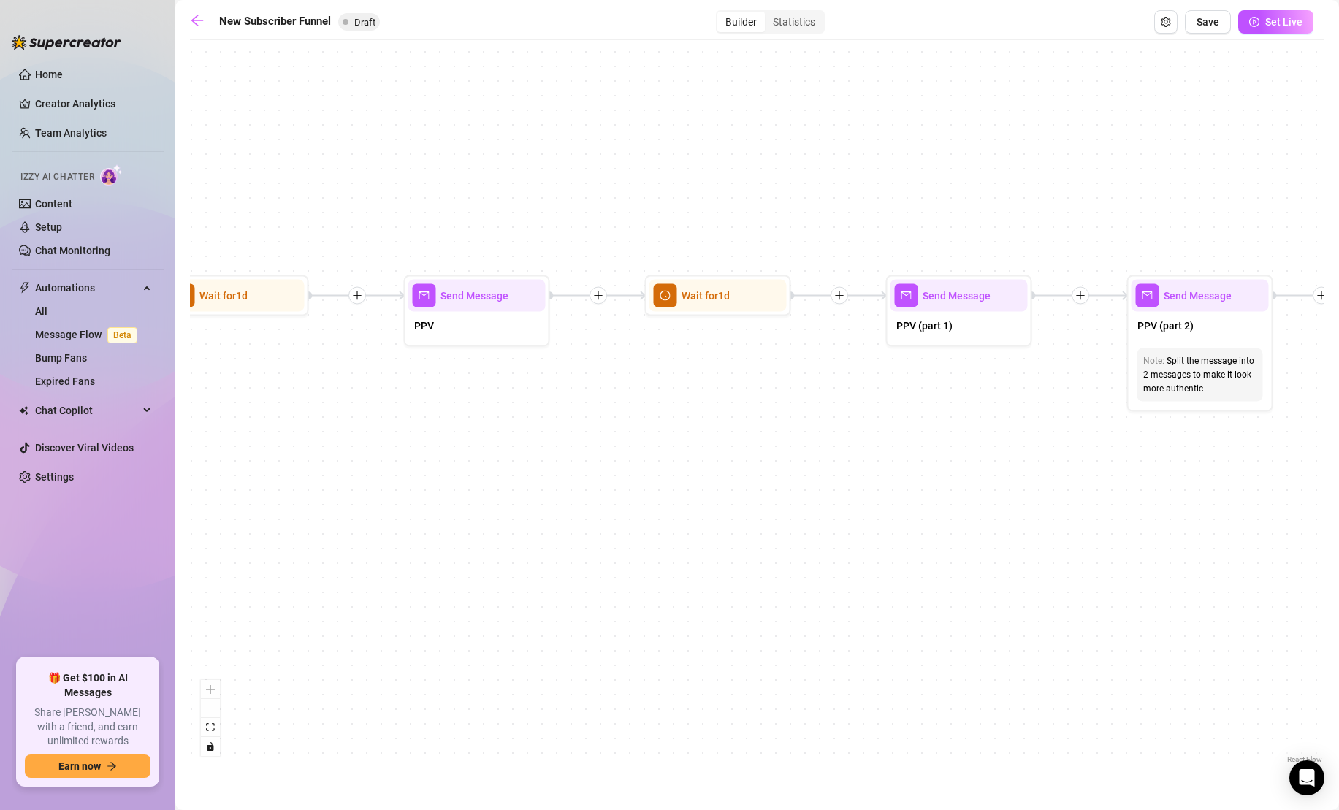
drag, startPoint x: 378, startPoint y: 491, endPoint x: 846, endPoint y: 459, distance: 469.9
click at [842, 459] on div "If True If True If True If False If False If False If True If False Merge Merge…" at bounding box center [757, 406] width 1134 height 719
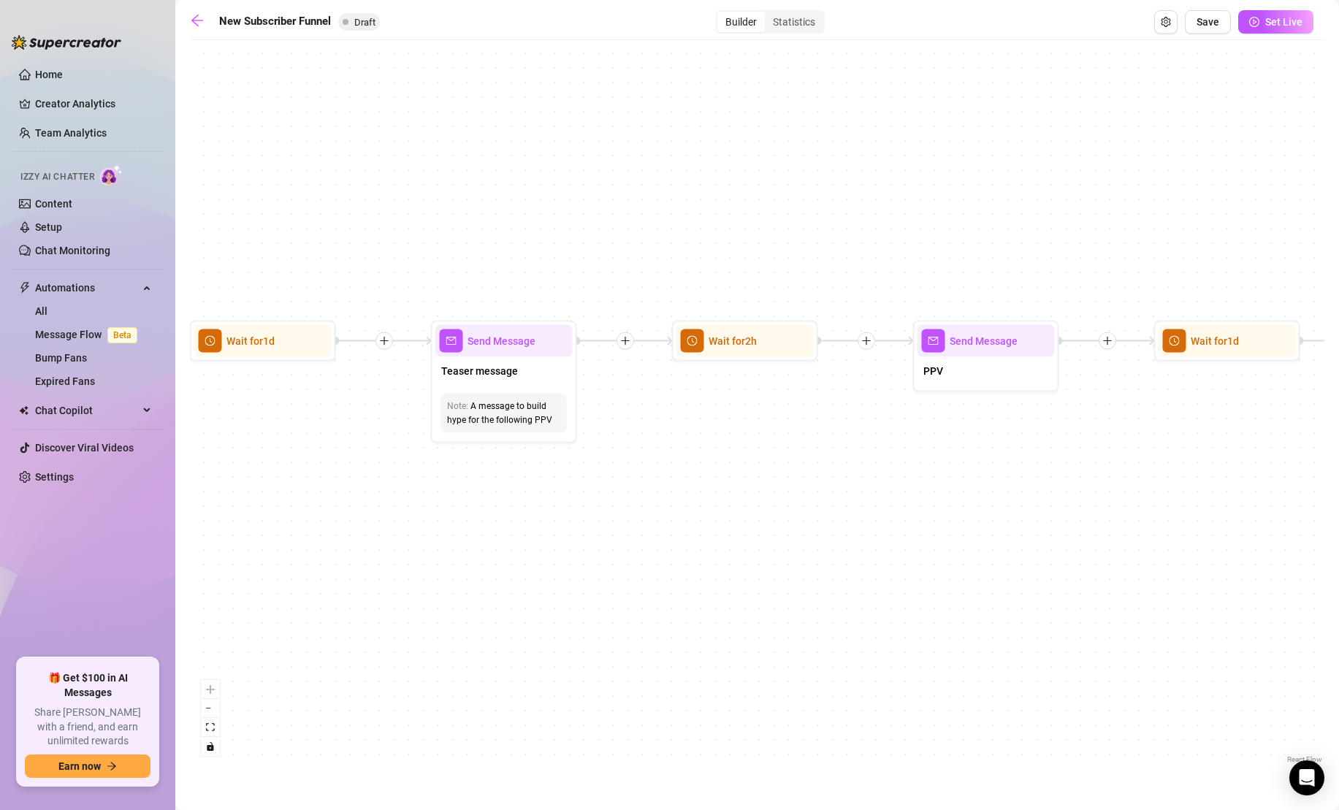
drag, startPoint x: 408, startPoint y: 420, endPoint x: 1163, endPoint y: 494, distance: 758.7
click at [1184, 492] on div "If True If True If True If False If False If False If True If False Merge Merge…" at bounding box center [757, 406] width 1134 height 719
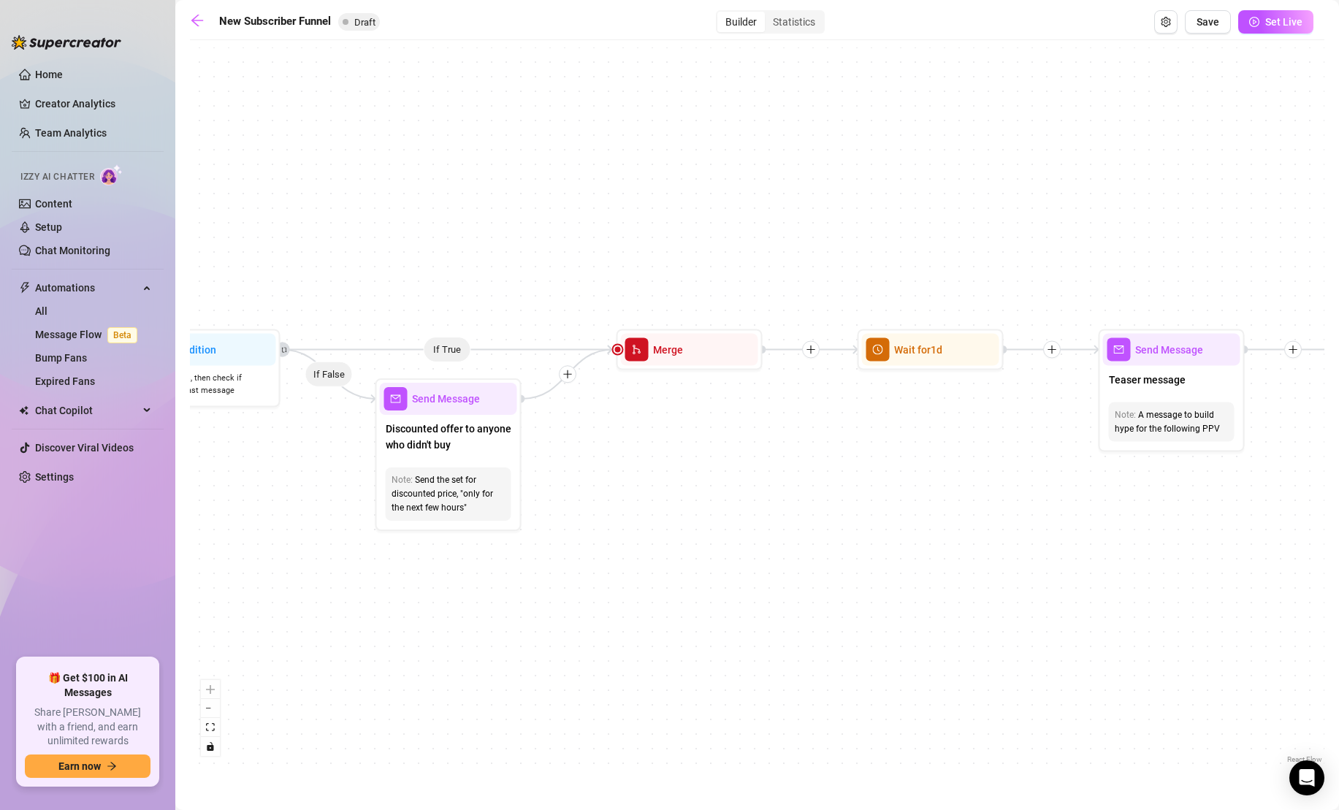
drag, startPoint x: 626, startPoint y: 497, endPoint x: 1206, endPoint y: 502, distance: 580.6
click at [1202, 499] on div "If True If True If True If False If False If False If True If False Merge Merge…" at bounding box center [757, 406] width 1134 height 719
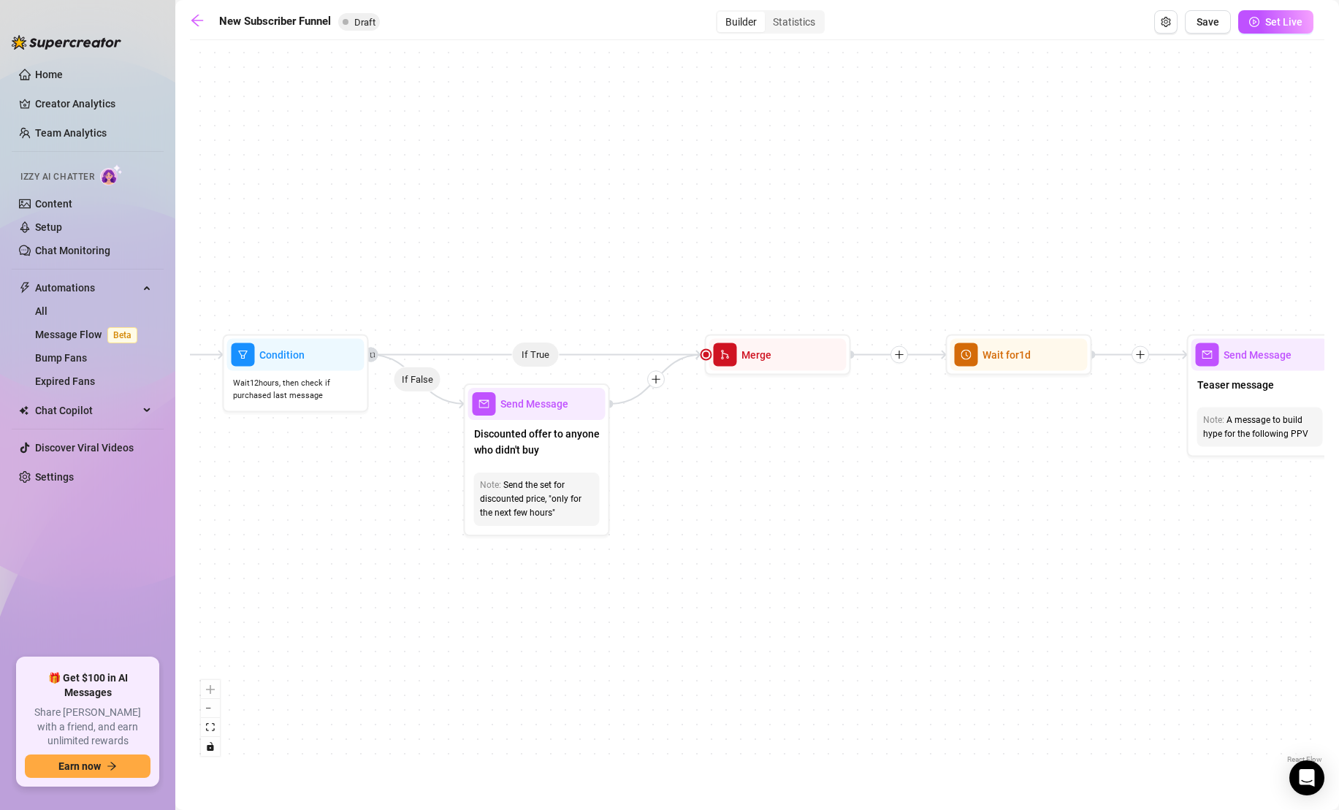
drag, startPoint x: 702, startPoint y: 535, endPoint x: 1170, endPoint y: 511, distance: 468.0
click at [1167, 510] on div "If True If True If True If False If False If False If True If False Merge Merge…" at bounding box center [757, 406] width 1134 height 719
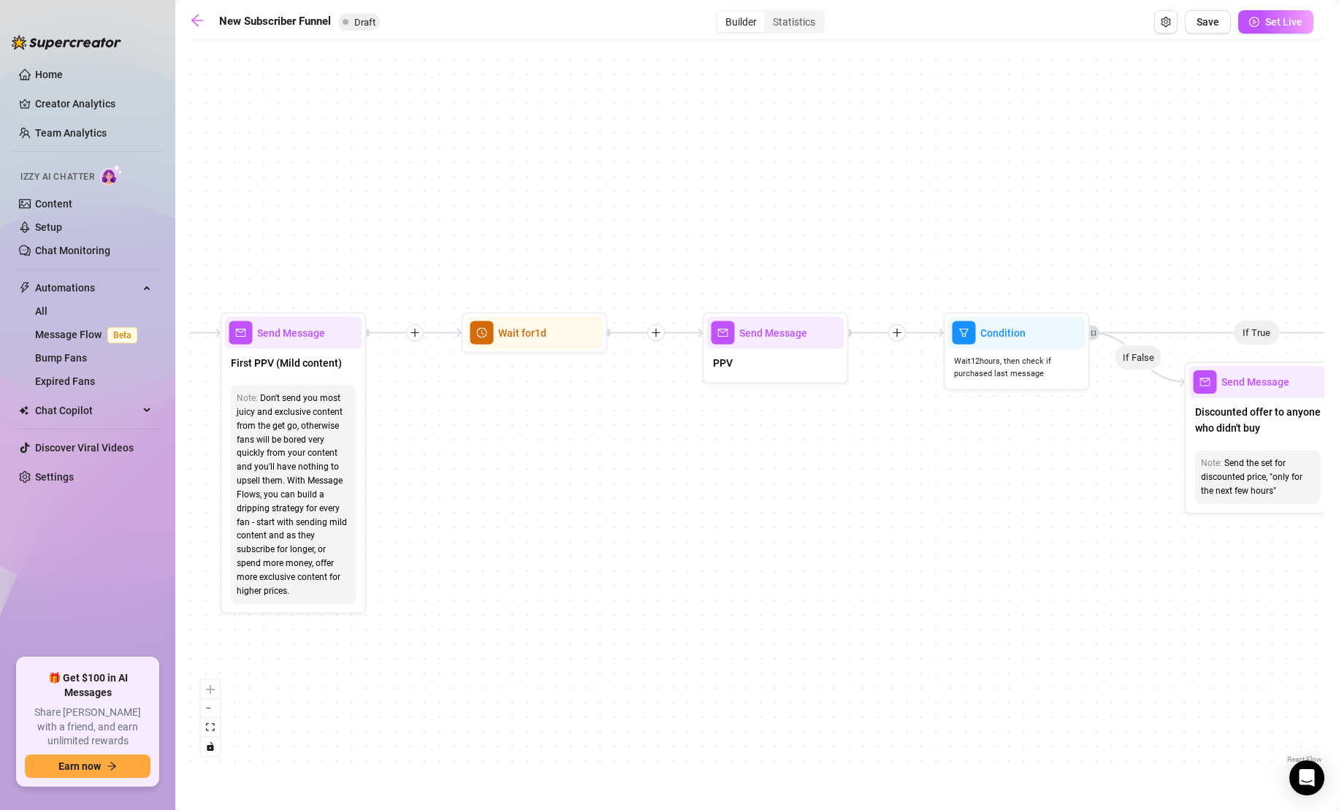
drag, startPoint x: 278, startPoint y: 469, endPoint x: 893, endPoint y: 534, distance: 618.3
click at [891, 534] on div "If True If True If True If False If False If False If True If False Merge Merge…" at bounding box center [757, 406] width 1134 height 719
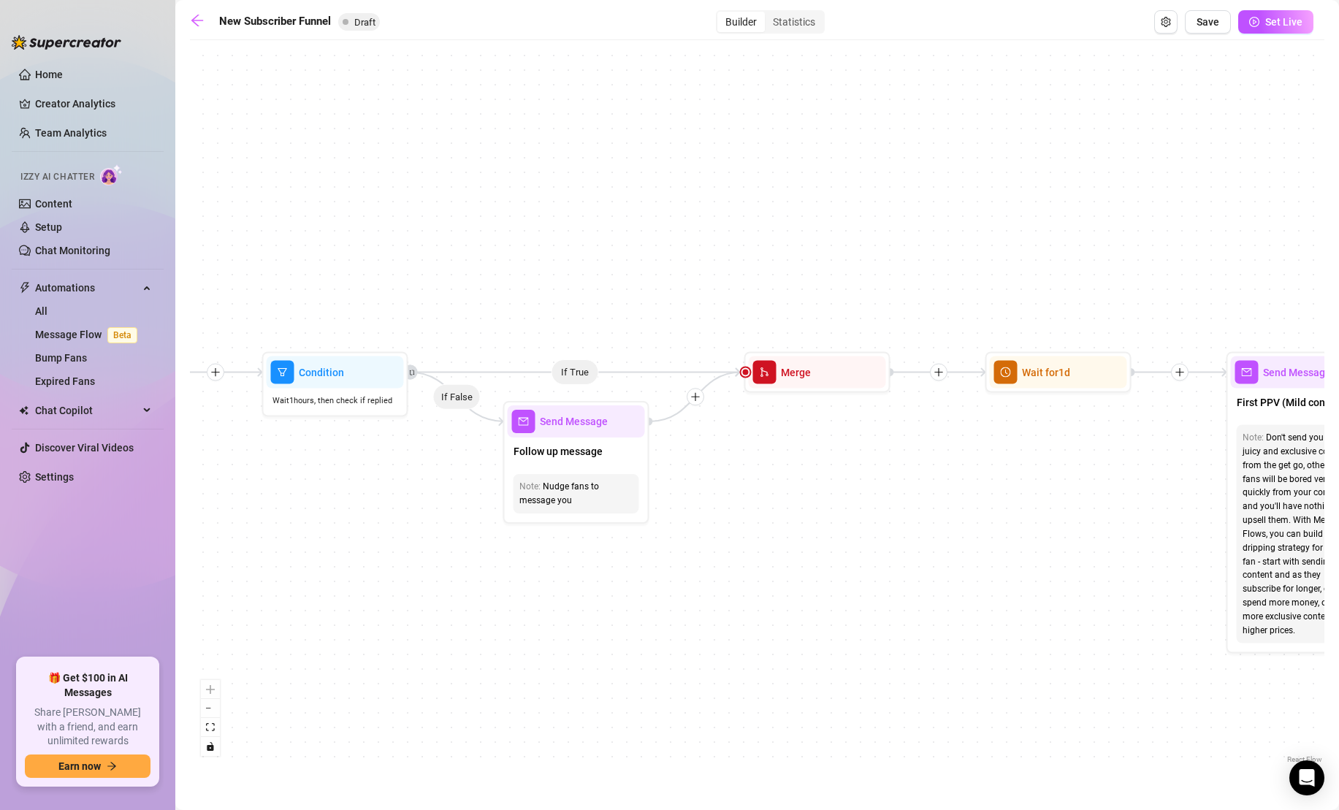
drag, startPoint x: 424, startPoint y: 505, endPoint x: 1073, endPoint y: 483, distance: 649.6
click at [1073, 483] on div "If True If True If True If False If False If False If True If False Merge Merge…" at bounding box center [757, 406] width 1134 height 719
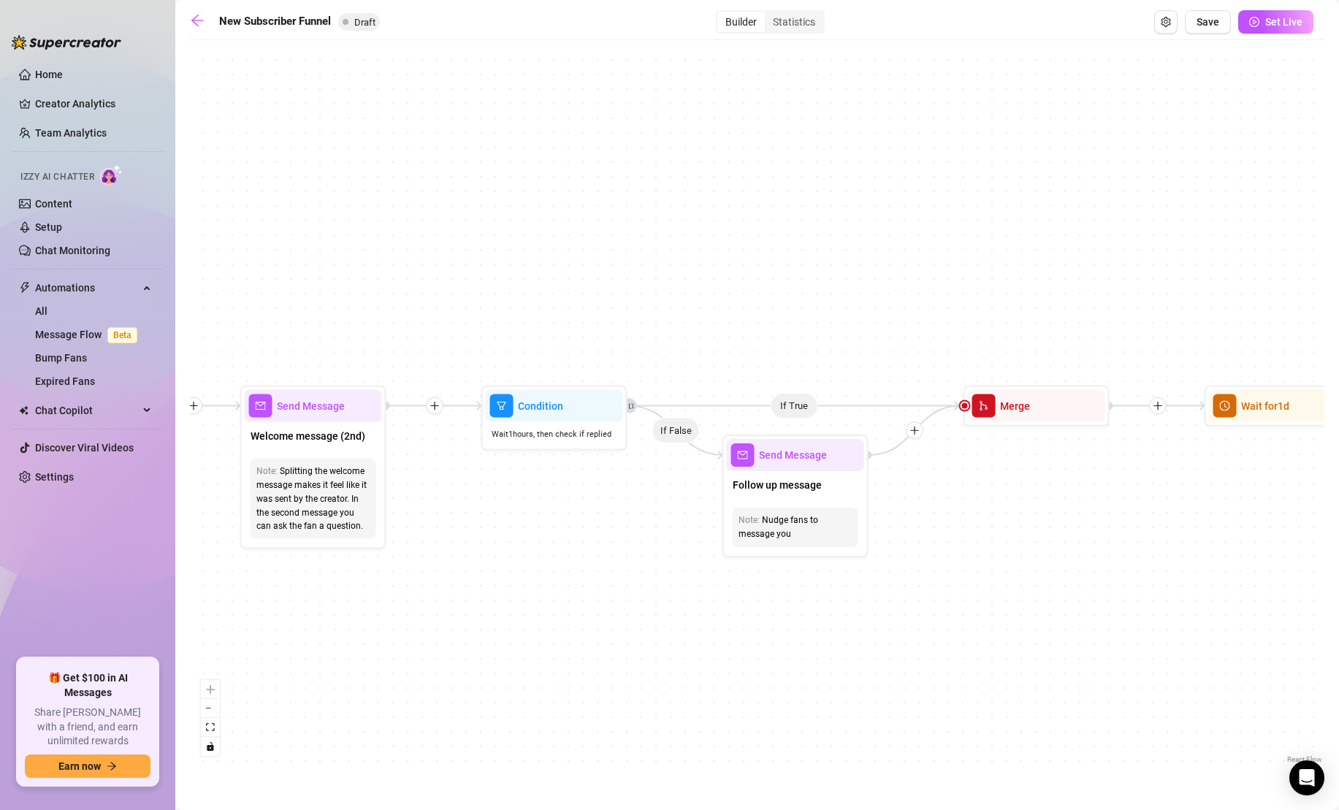
drag, startPoint x: 405, startPoint y: 518, endPoint x: 450, endPoint y: 560, distance: 61.5
click at [453, 558] on div "If True If True If True If False If False If False If True If False Merge Merge…" at bounding box center [757, 406] width 1134 height 719
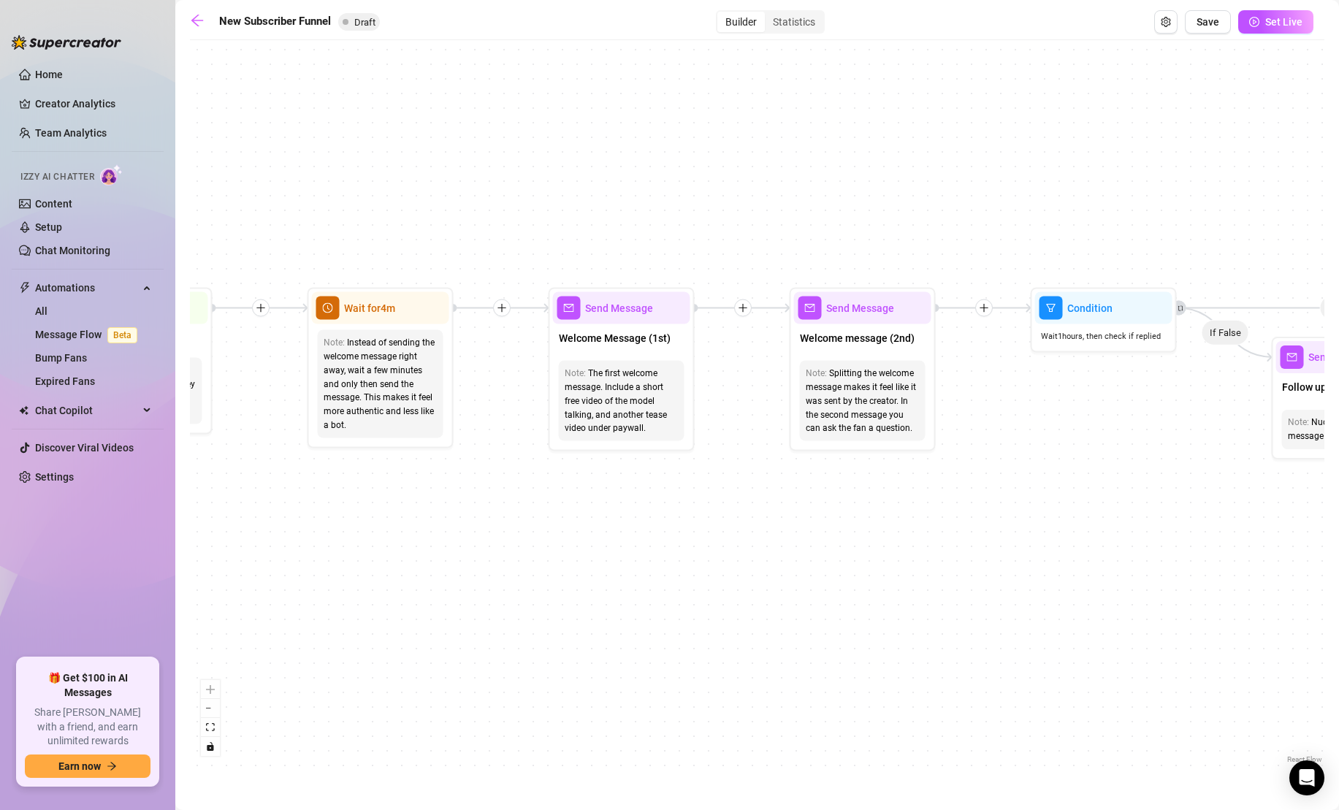
drag, startPoint x: 387, startPoint y: 538, endPoint x: 1168, endPoint y: 434, distance: 788.2
click at [1165, 434] on div "If True If True If True If False If False If False If True If False Merge Merge…" at bounding box center [757, 406] width 1134 height 719
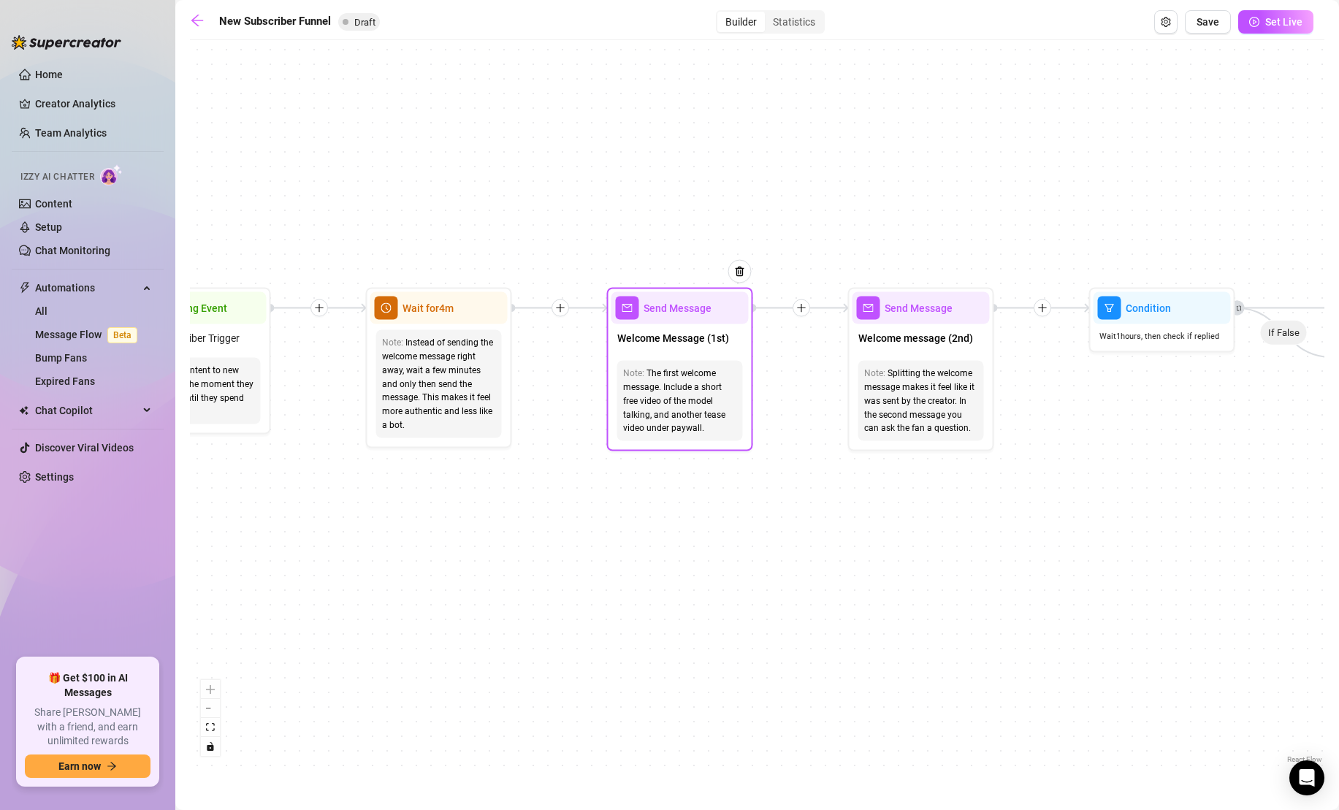
click at [722, 353] on div "Welcome Message (1st)" at bounding box center [679, 339] width 137 height 31
type textarea "First part of the welcome message"
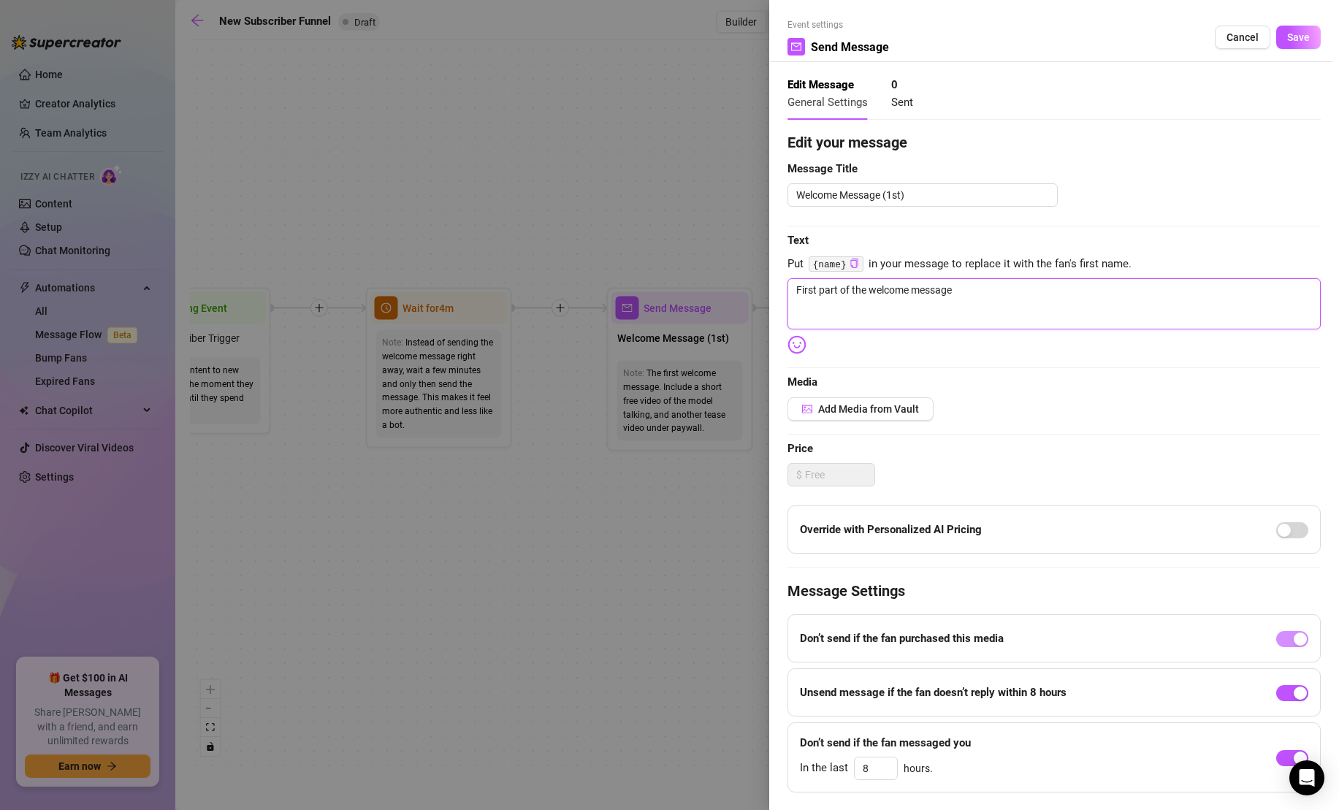
click at [997, 302] on textarea "First part of the welcome message" at bounding box center [1053, 303] width 533 height 51
paste textarea "⬇️ LOREMI DOLO SITA CONSECT ADIPIS ELITSEDDO EI! Tempo in utl et dolo mag aliq!…"
type textarea "⬇️ LOREMI DOLO SITA CONSECT ADIPIS ELITSEDDO EI! Tempo in utl et dolo mag aliq!…"
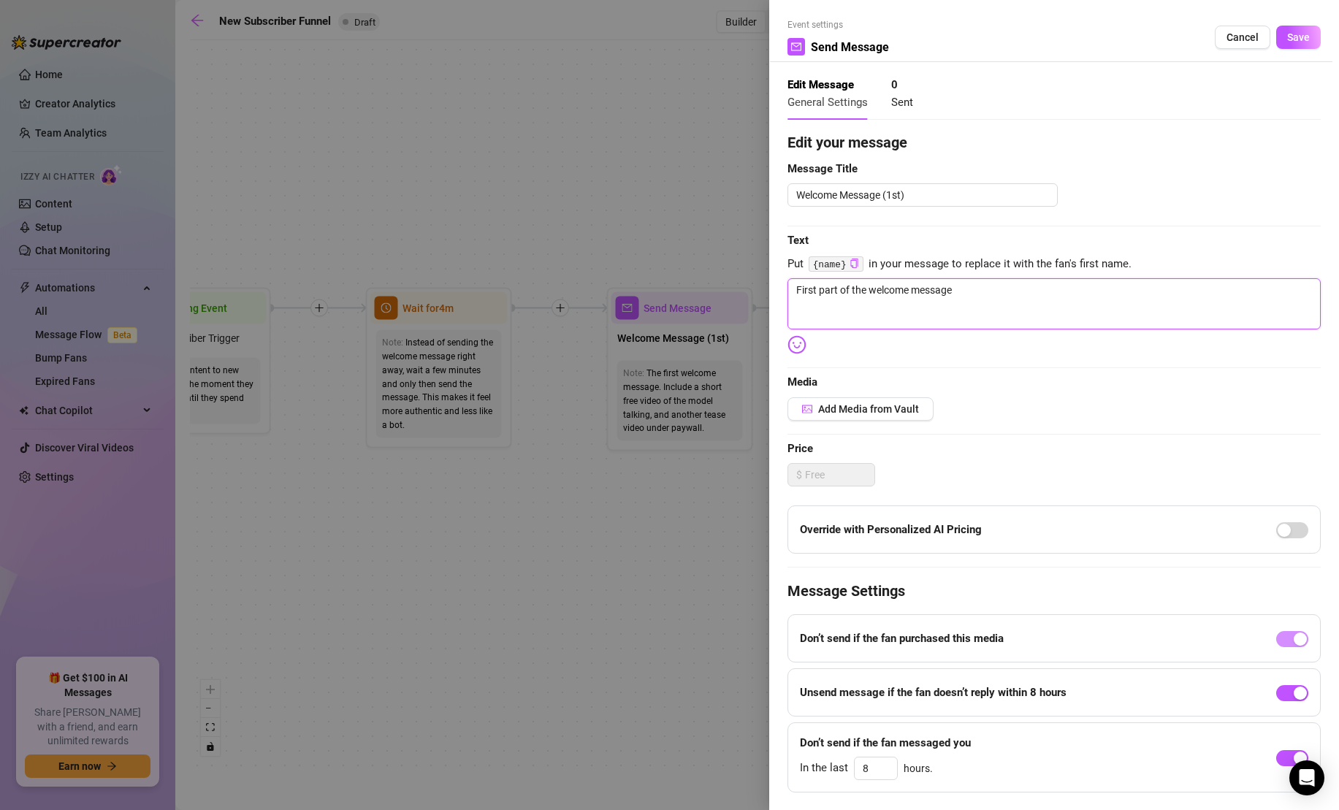
type textarea "⬇️ LOREMI DOLO SITA CONSECT ADIPIS ELITSEDDO EI! Tempo in utl et dolo mag aliq!…"
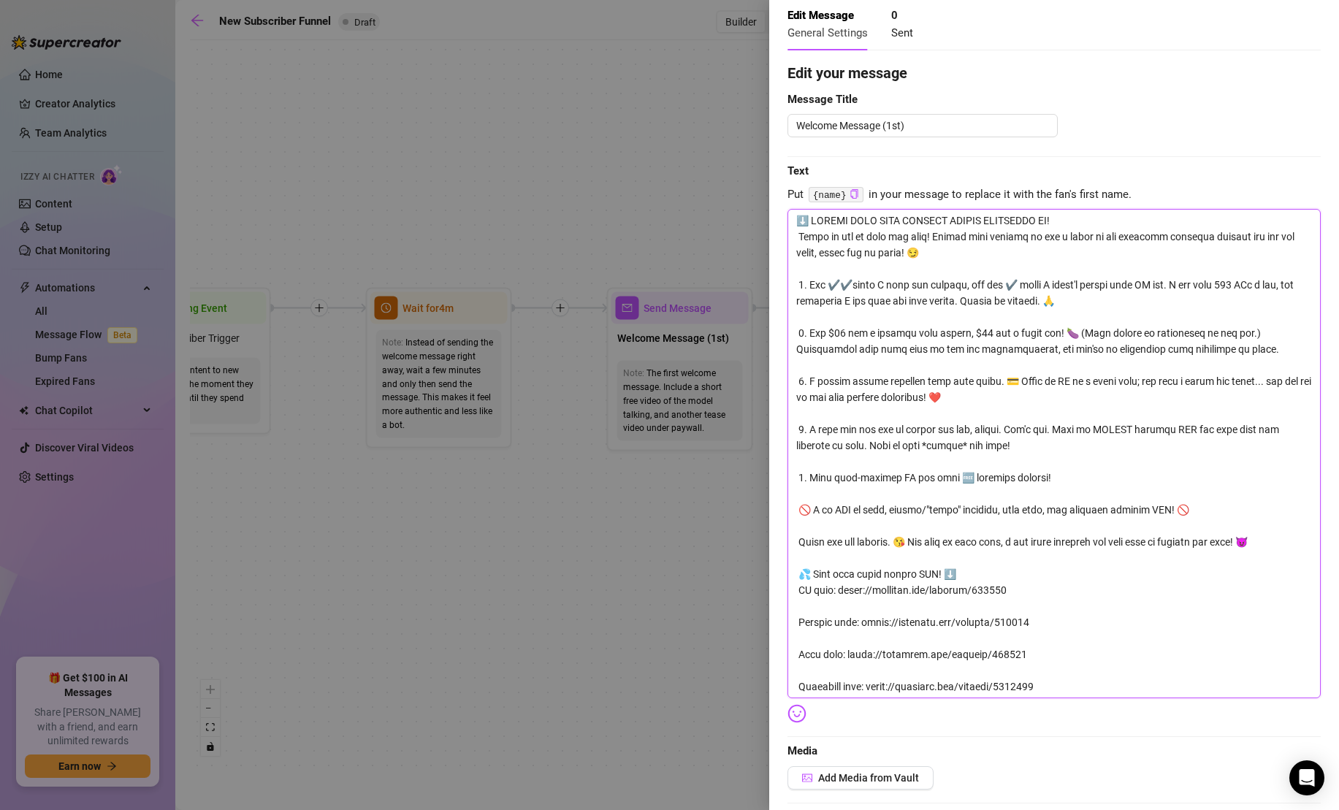
scroll to position [31, 0]
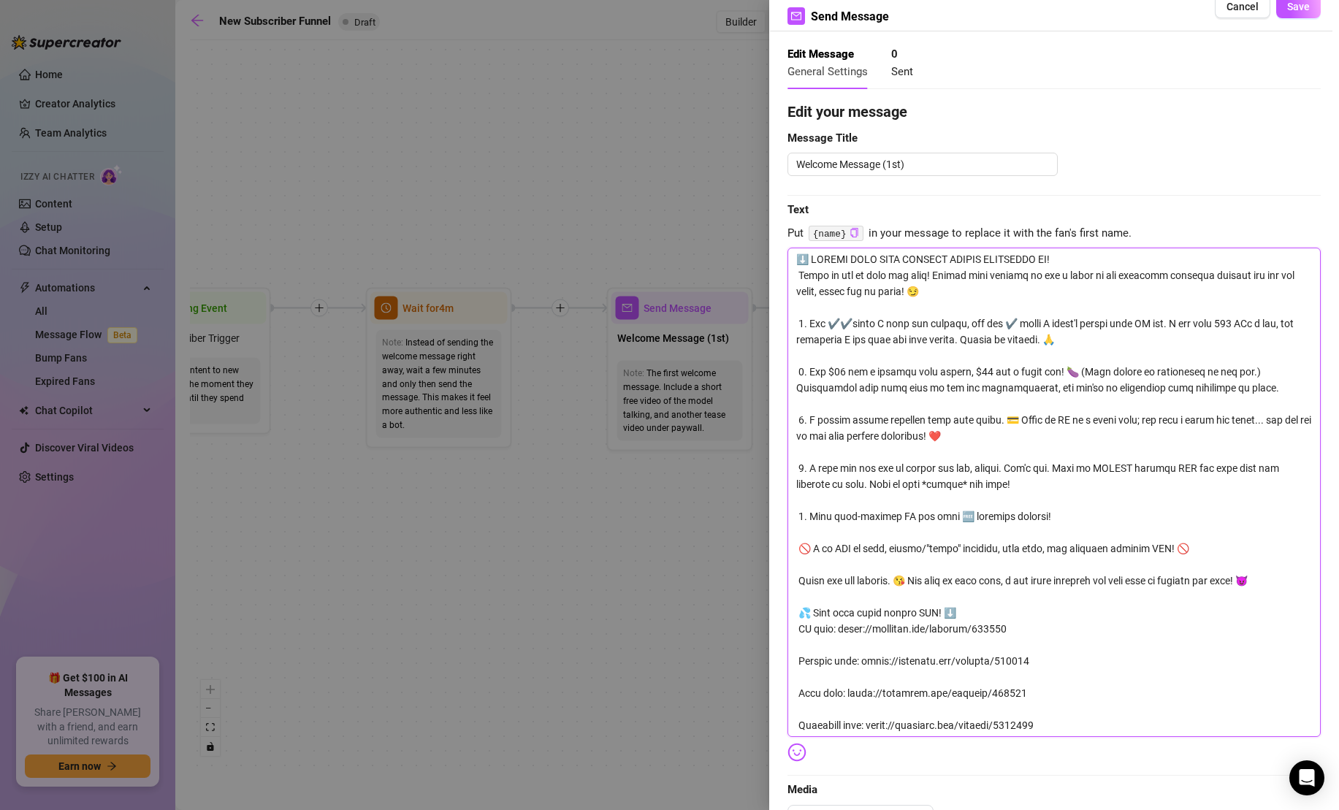
drag, startPoint x: 1052, startPoint y: 259, endPoint x: 810, endPoint y: 262, distance: 241.7
click at [810, 262] on textarea at bounding box center [1053, 492] width 533 height 489
type textarea "⬇️ LOREMIP DOLO SITA CONSECT ADIPIS ELITSEDDO EI! Tempo in utl et dolo mag aliq…"
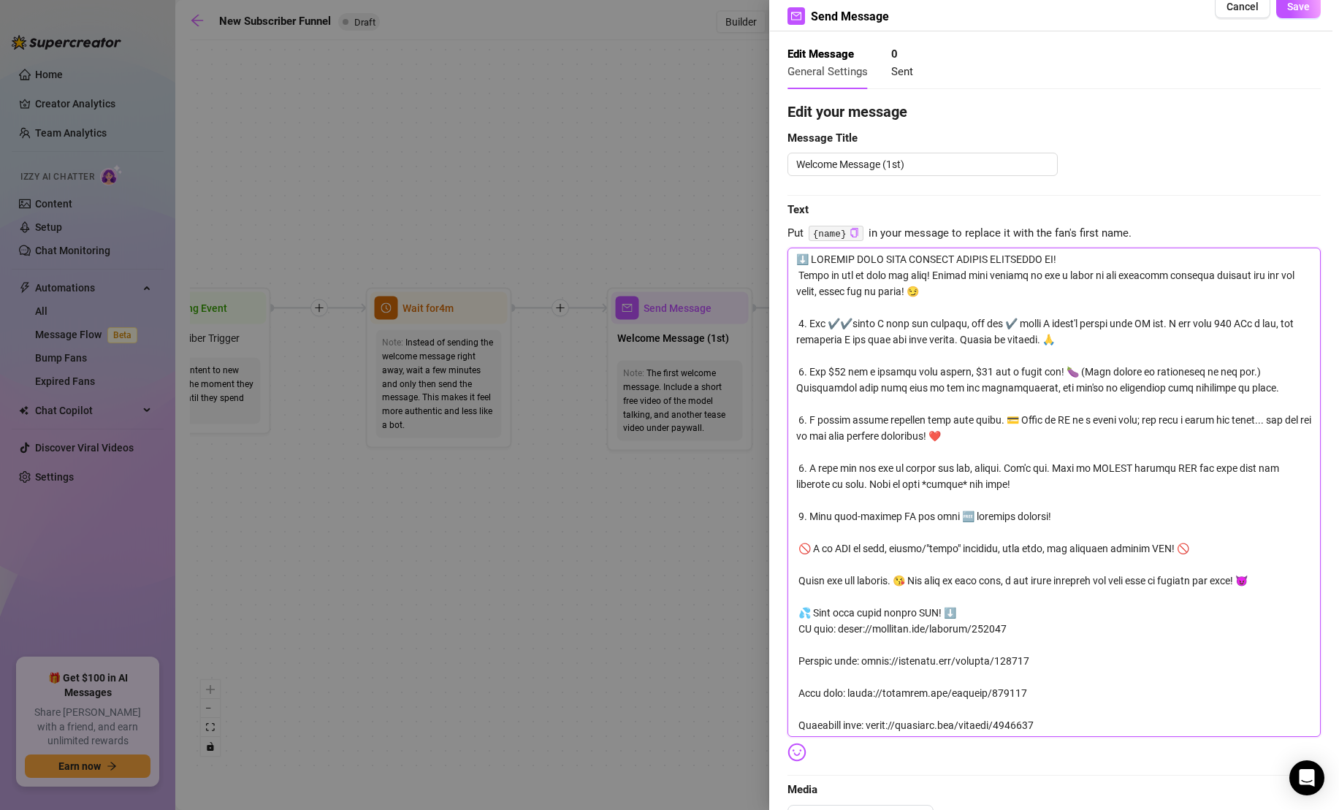
type textarea "⬇️ LoREMIPS DOLO SITA CONSECT ADIPIS ELITSEDDO EI! Tempo in utl et dolo mag ali…"
type textarea "⬇️ LorEMIPSU DOLO SITA CONSECT ADIPIS ELITSEDDO EI! Tempo in utl et dolo mag al…"
type textarea "⬇️ Lor IPSUMD SITA CONS ADIPISC ELITSE DOEIUSMOD TE! Incid ut lab et dolo mag a…"
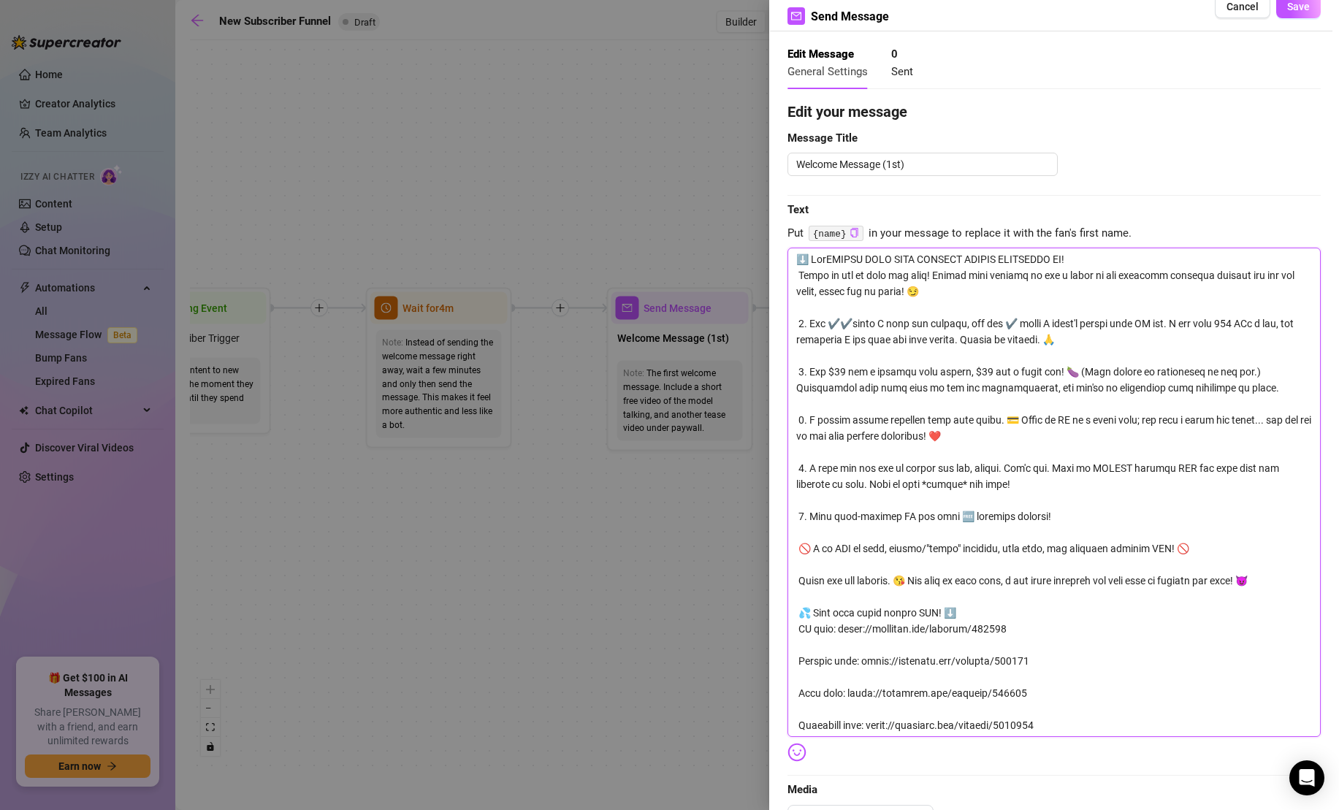
type textarea "⬇️ Lor IPSUMD SITA CONS ADIPISC ELITSE DOEIUSMOD TE! Incid ut lab et dolo mag a…"
type textarea "⬇️ Lor {IPSUMD SITA CONS ADIPISC ELITSE DOEIUSMOD TE! Incid ut lab et dolo mag …"
type textarea "⬇️ Lor {iPSUMDO SITA CONS ADIPISC ELITSE DOEIUSMOD TE! Incid ut lab et dolo mag…"
type textarea "⬇️ Lor {ipSUMDOL SITA CONS ADIPISC ELITSE DOEIUSMOD TE! Incid ut lab et dolo ma…"
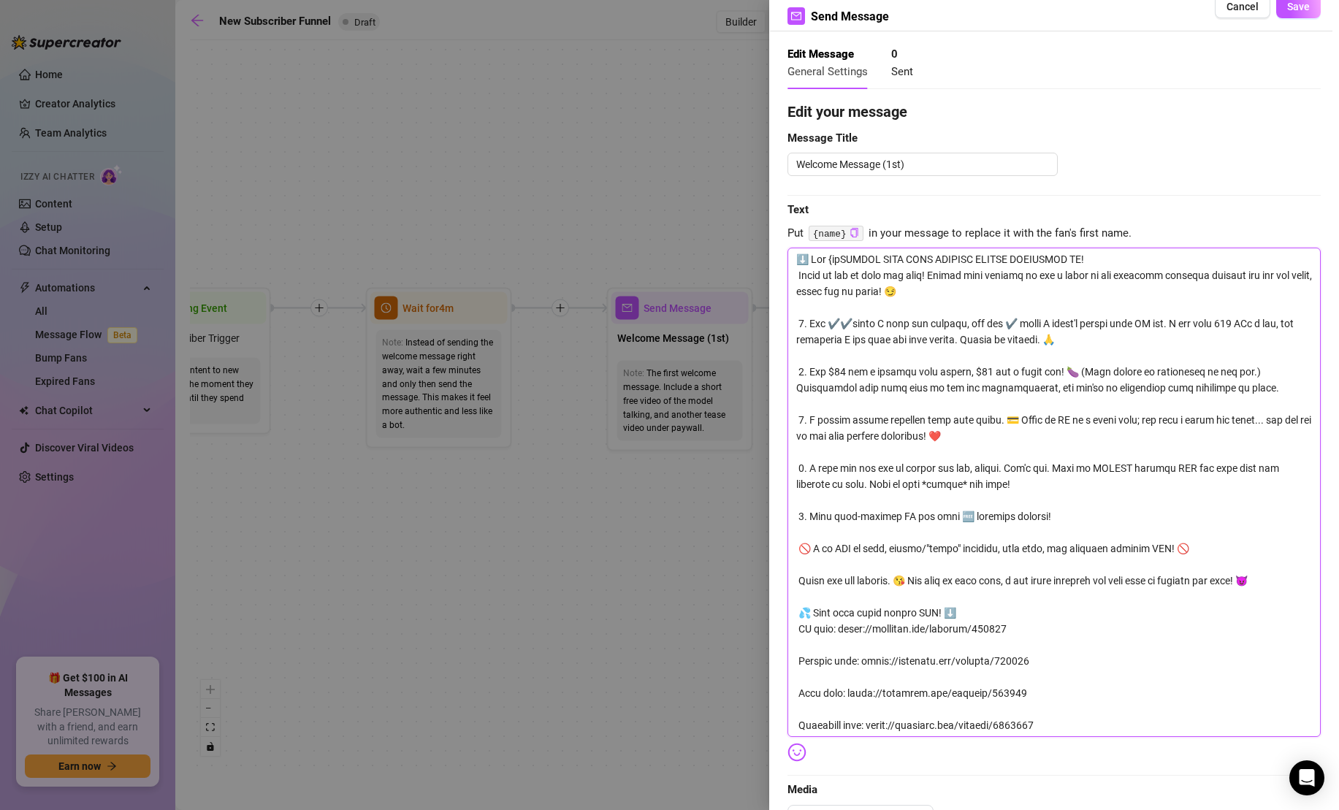
type textarea "⬇️ Lor {iPSUMDO SITA CONS ADIPISC ELITSE DOEIUSMOD TE! Incid ut lab et dolo mag…"
type textarea "⬇️ Lor {IPSUMD SITA CONS ADIPISC ELITSE DOEIUSMOD TE! Incid ut lab et dolo mag …"
type textarea "⬇️ Lor {iPSUMDO SITA CONS ADIPISC ELITSE DOEIUSMOD TE! Incid ut lab et dolo mag…"
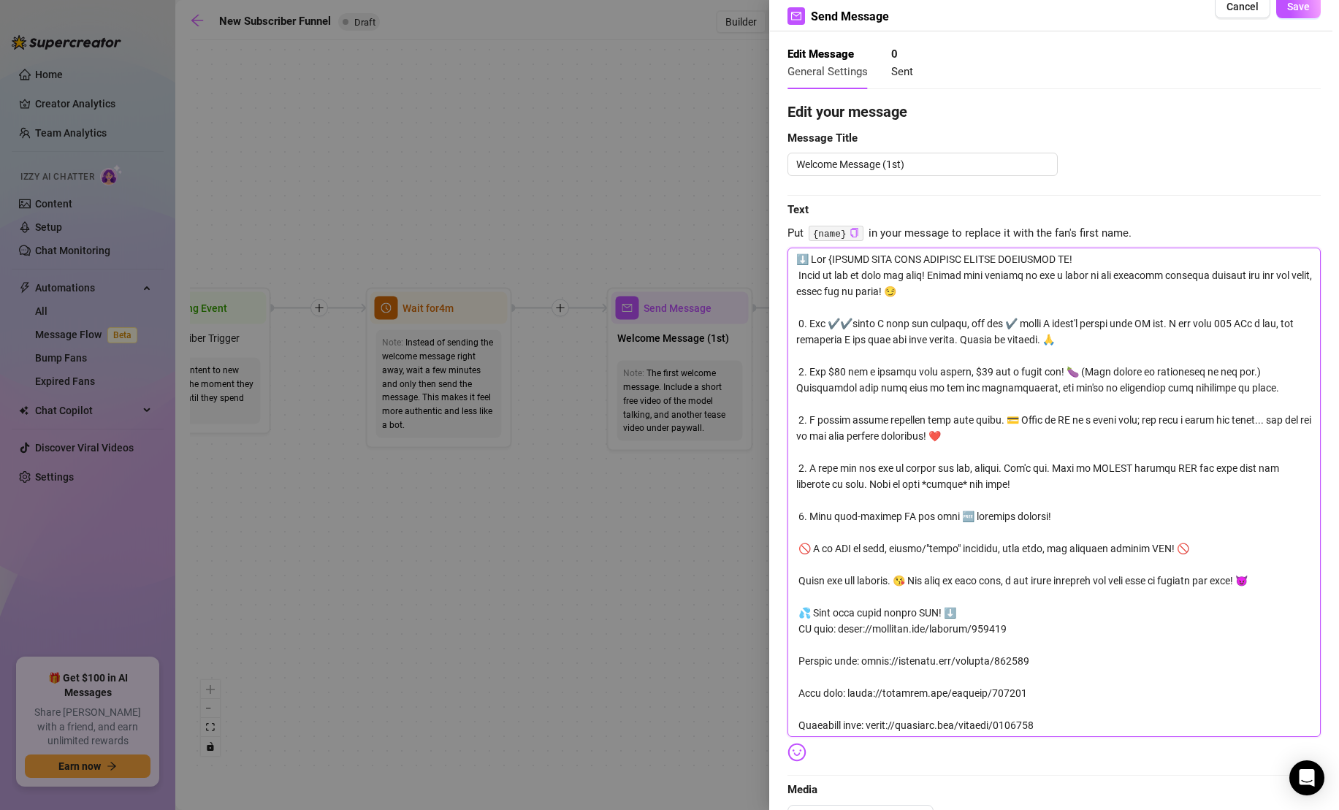
type textarea "⬇️ Lor {iPSUMDO SITA CONS ADIPISC ELITSE DOEIUSMOD TE! Incid ut lab et dolo mag…"
type textarea "⬇️ Lor {ipSUMDOL SITA CONS ADIPISC ELITSE DOEIUSMOD TE! Incid ut lab et dolo ma…"
type textarea "⬇️ Lor {ipsUMDOLO SITA CONS ADIPISC ELITSE DOEIUSMOD TE! Incid ut lab et dolo m…"
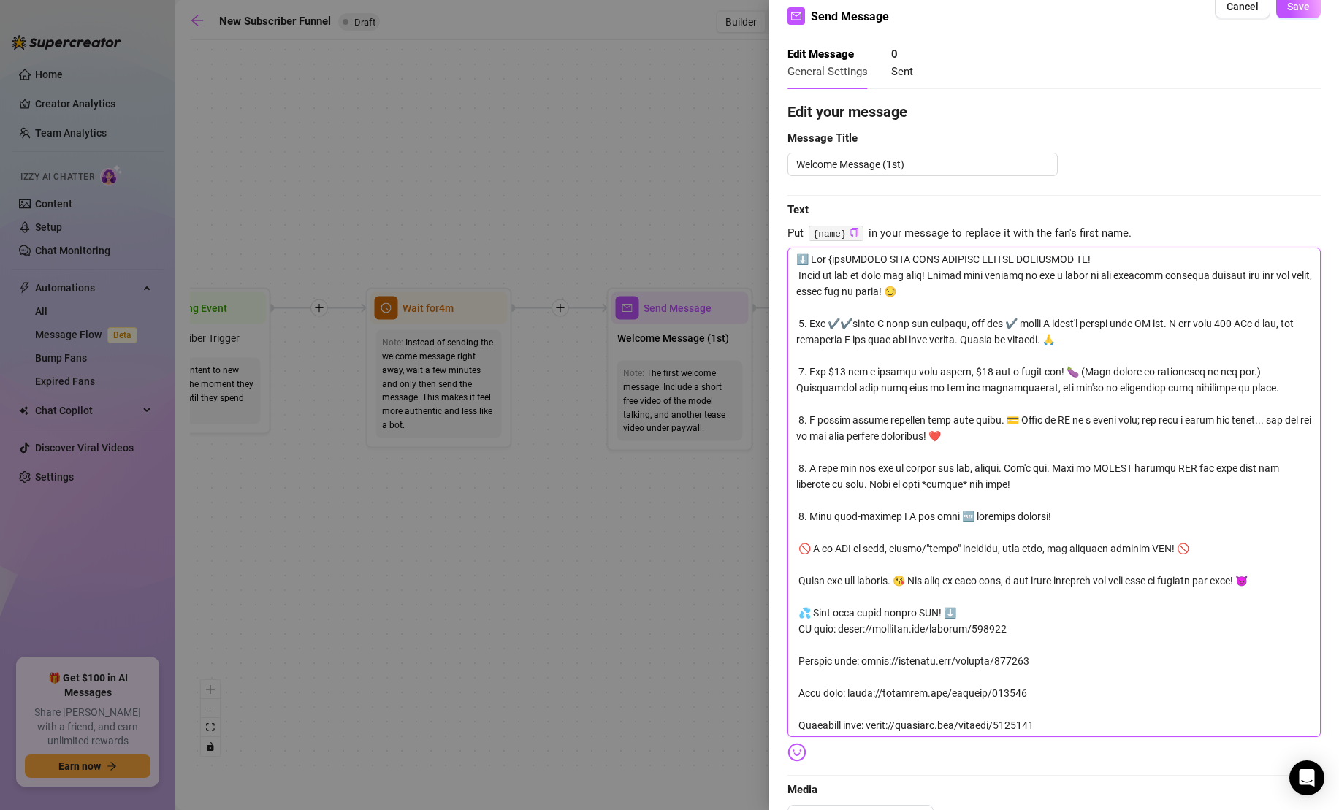
type textarea "⬇️ Lor {ipSUMDOL SITA CONS ADIPISC ELITSE DOEIUSMOD TE! Incid ut lab et dolo ma…"
type textarea "⬇️ Lor {iPSUMDO SITA CONS ADIPISC ELITSE DOEIUSMOD TE! Incid ut lab et dolo mag…"
type textarea "⬇️ Lor {ipSUMDOL SITA CONS ADIPISC ELITSE DOEIUSMOD TE! Incid ut lab et dolo ma…"
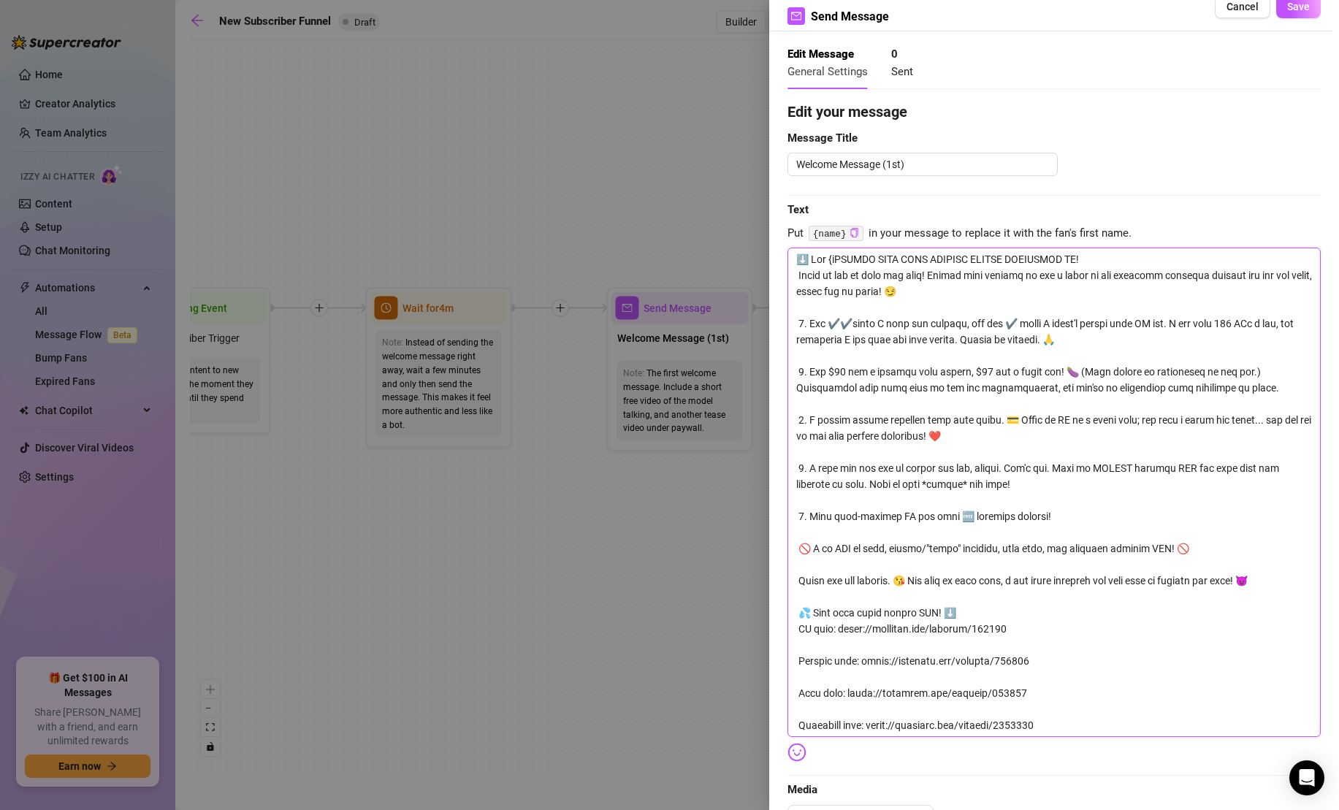
type textarea "⬇️ Lor {ipSUMDOL SITA CONS ADIPISC ELITSE DOEIUSMOD TE! Incid ut lab et dolo ma…"
type textarea "⬇️ Lor {ipsUMDOLO SITA CONS ADIPISC ELITSE DOEIUSMOD TE! Incid ut lab et dolo m…"
type textarea "⬇️ Lor {ipsuMDOLOR SITA CONS ADIPISC ELITSE DOEIUSMOD TE! Incid ut lab et dolo …"
type textarea "⬇️ Lor {ipsu}DOLORS AMET CONS ADIPISC ELITSE DOEIUSMOD TE! Incid ut lab et dolo…"
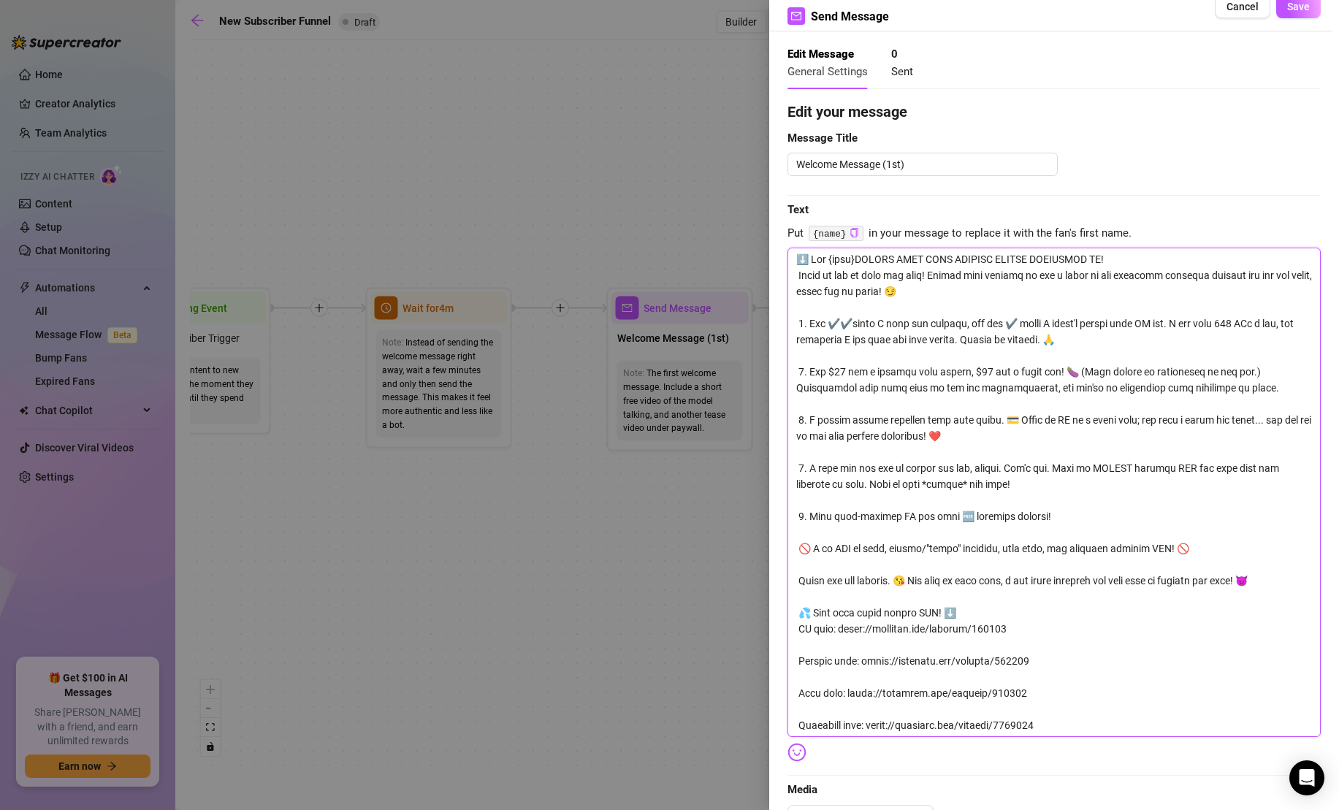
type textarea "⬇️ Lor {ipsu},DOLORS AMET CONS ADIPISC ELITSE DOEIUSMOD TE! Incid ut lab et dol…"
type textarea "⬇️ Lor {ipsu}, DOLORS AMET CONS ADIPISC ELITSE DOEIUSMOD TE! Incid ut lab et do…"
click at [820, 263] on textarea at bounding box center [1053, 492] width 533 height 489
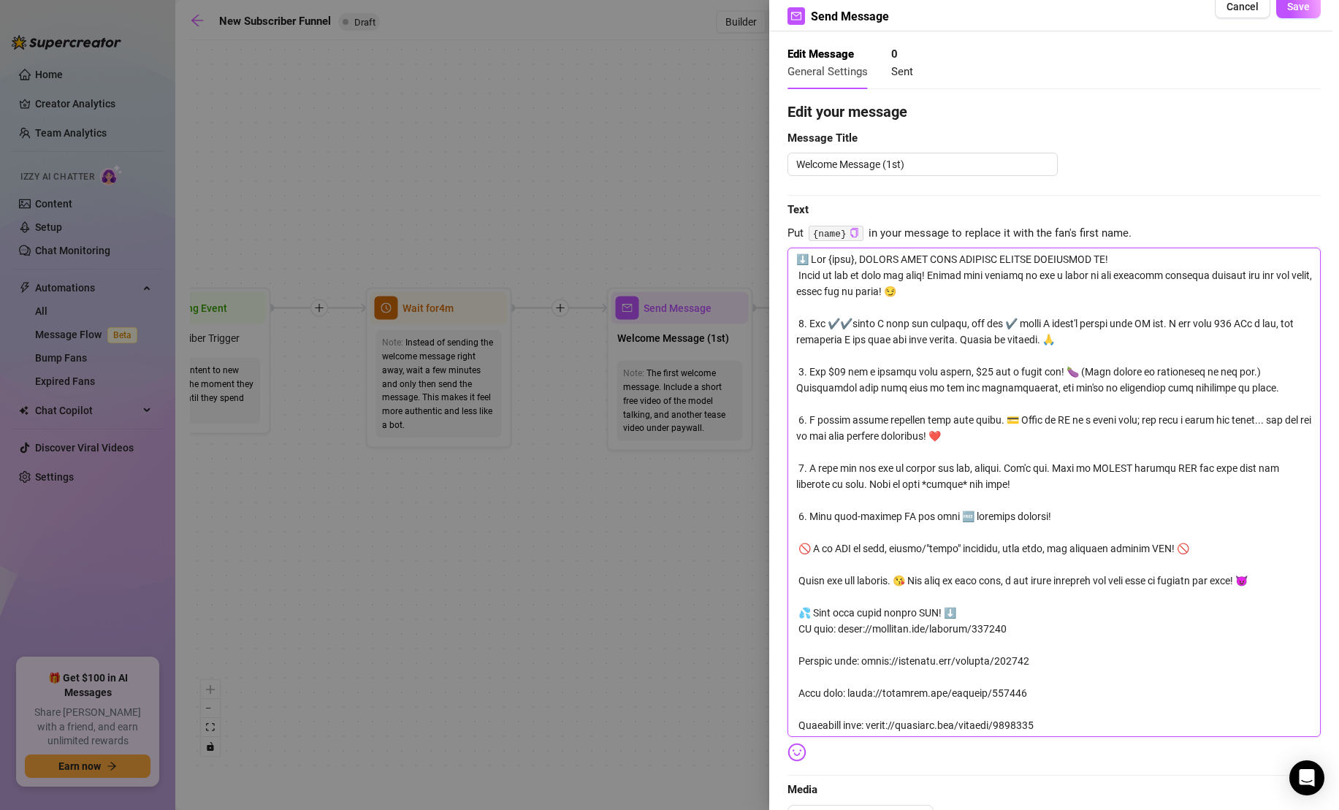
click at [820, 263] on textarea at bounding box center [1053, 492] width 533 height 489
click at [976, 292] on textarea at bounding box center [1053, 492] width 533 height 489
click at [798, 277] on textarea at bounding box center [1053, 492] width 533 height 489
type textarea "⬇️ Lor {ipsu}, DOLORS AMET CONS ADIPISC ELITSE DOEIUSMOD TE! Incid ut lab et do…"
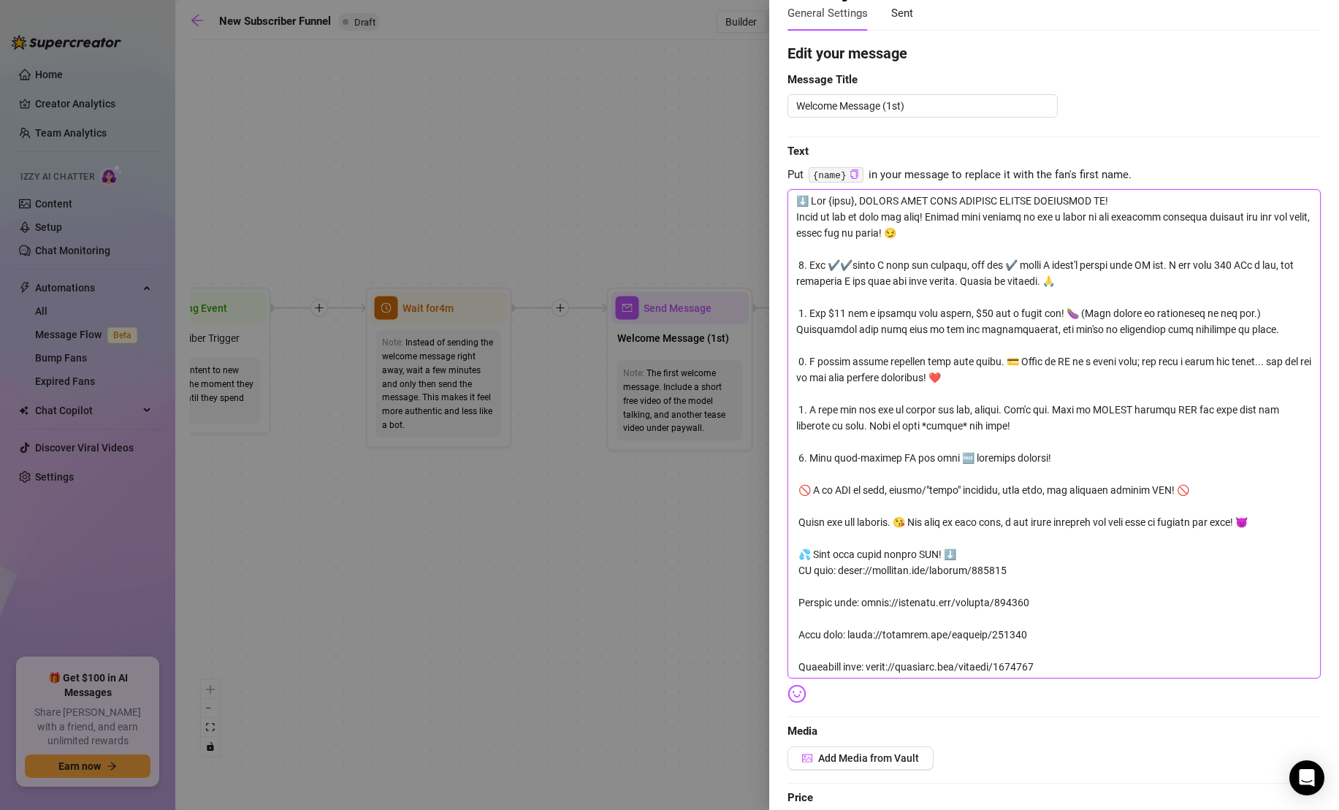
scroll to position [95, 0]
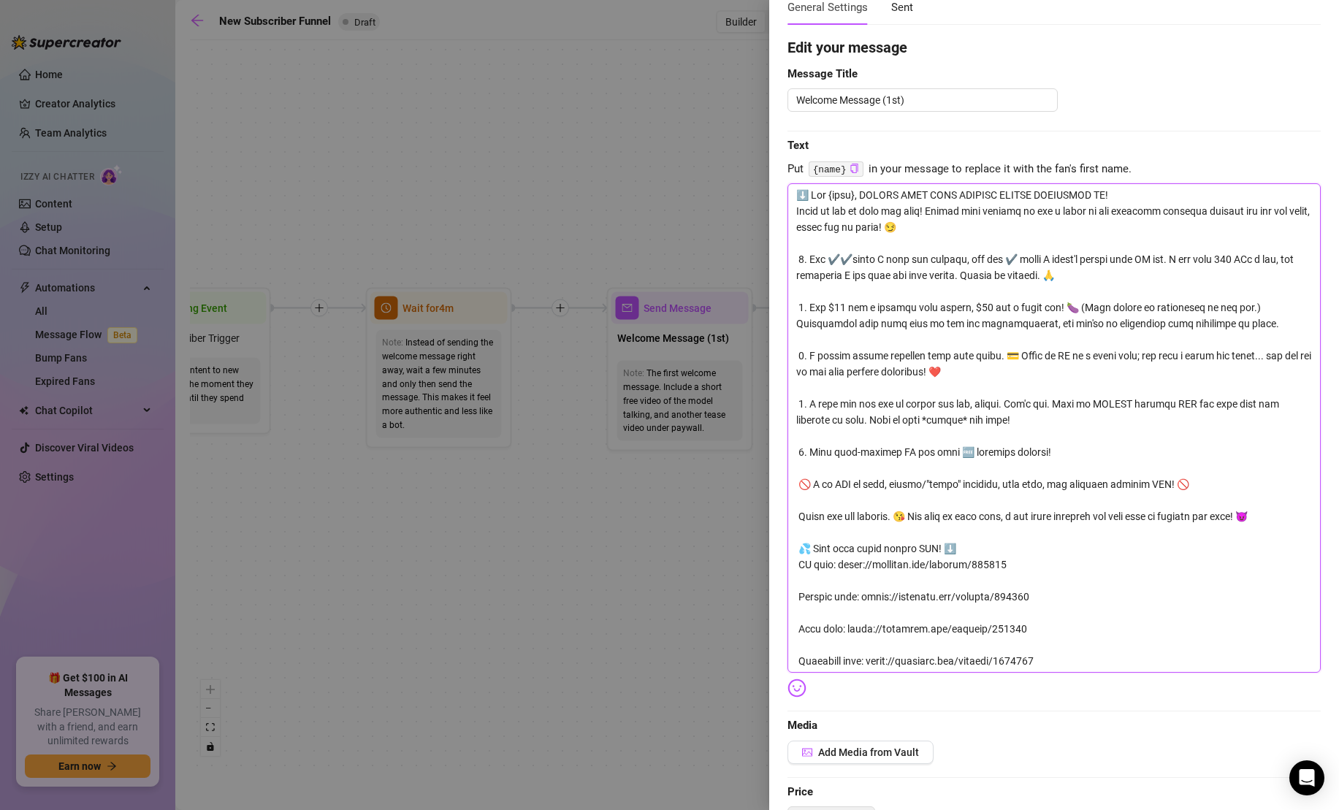
click at [1098, 310] on textarea at bounding box center [1053, 427] width 533 height 489
type textarea "⬇️ Lor {ipsu}, DOLORS AMET CONS ADIPISC ELITSE DOEIUSMOD TE! Incid ut lab et do…"
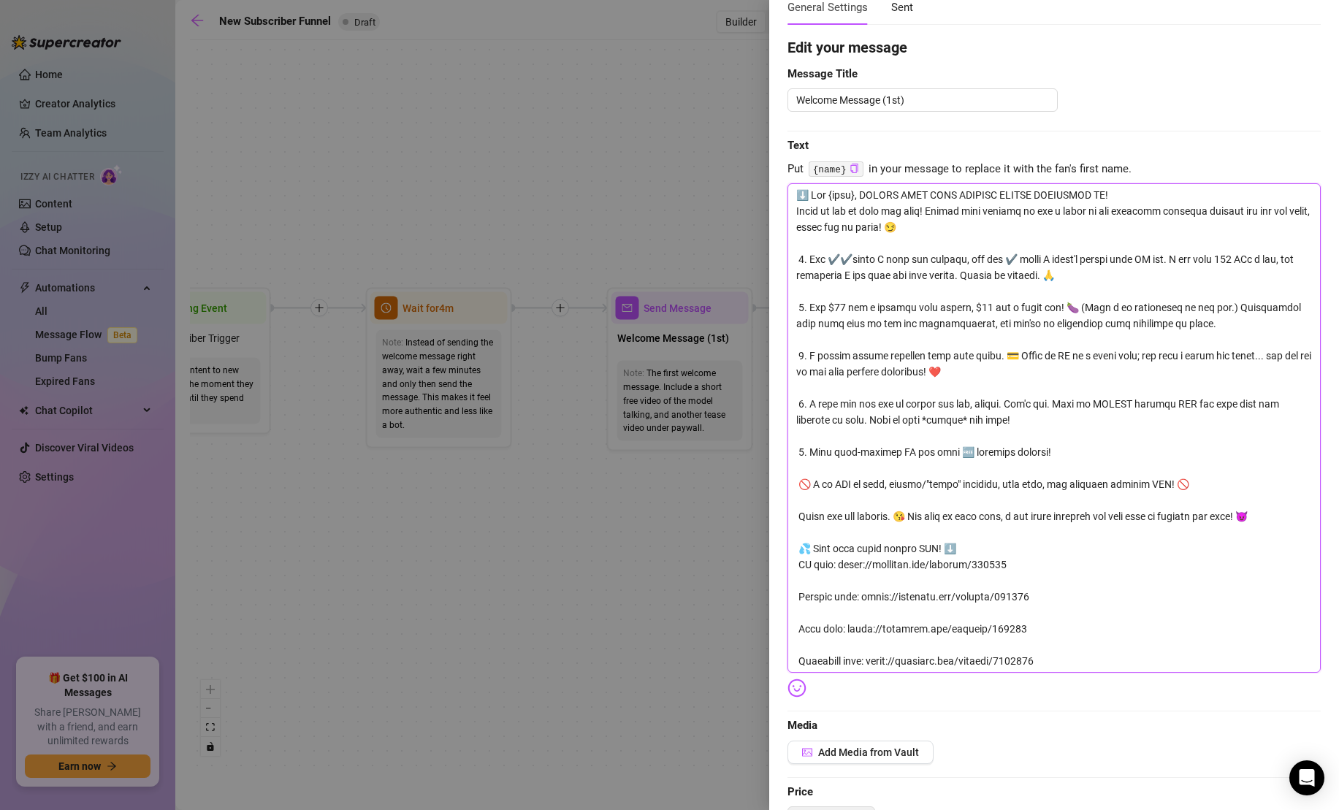
type textarea "⬇️ Lor {ipsu}, DOLORS AMET CONS ADIPISC ELITSE DOEIUSMOD TE! Incid ut lab et do…"
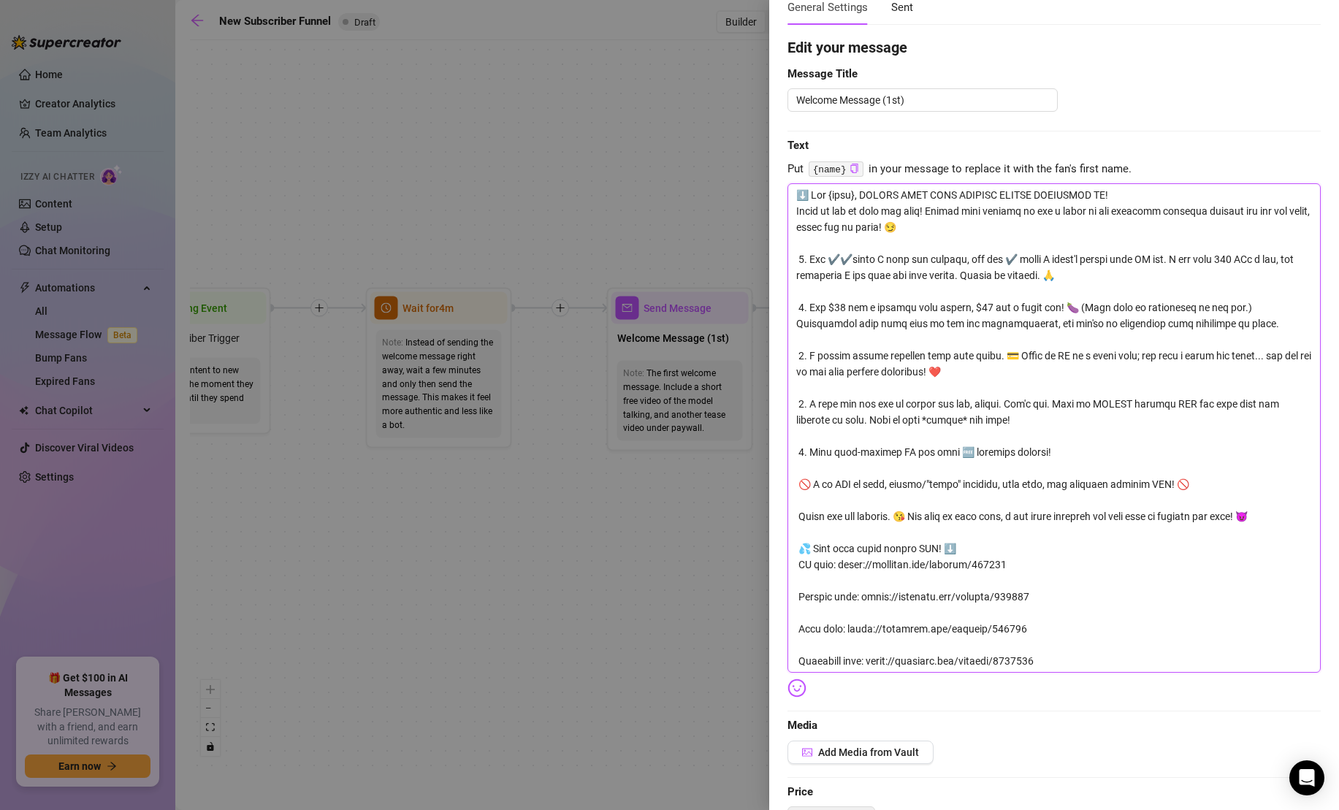
type textarea "⬇️ Lor {ipsu}, DOLORS AMET CONS ADIPISC ELITSE DOEIUSMOD TE! Incid ut lab et do…"
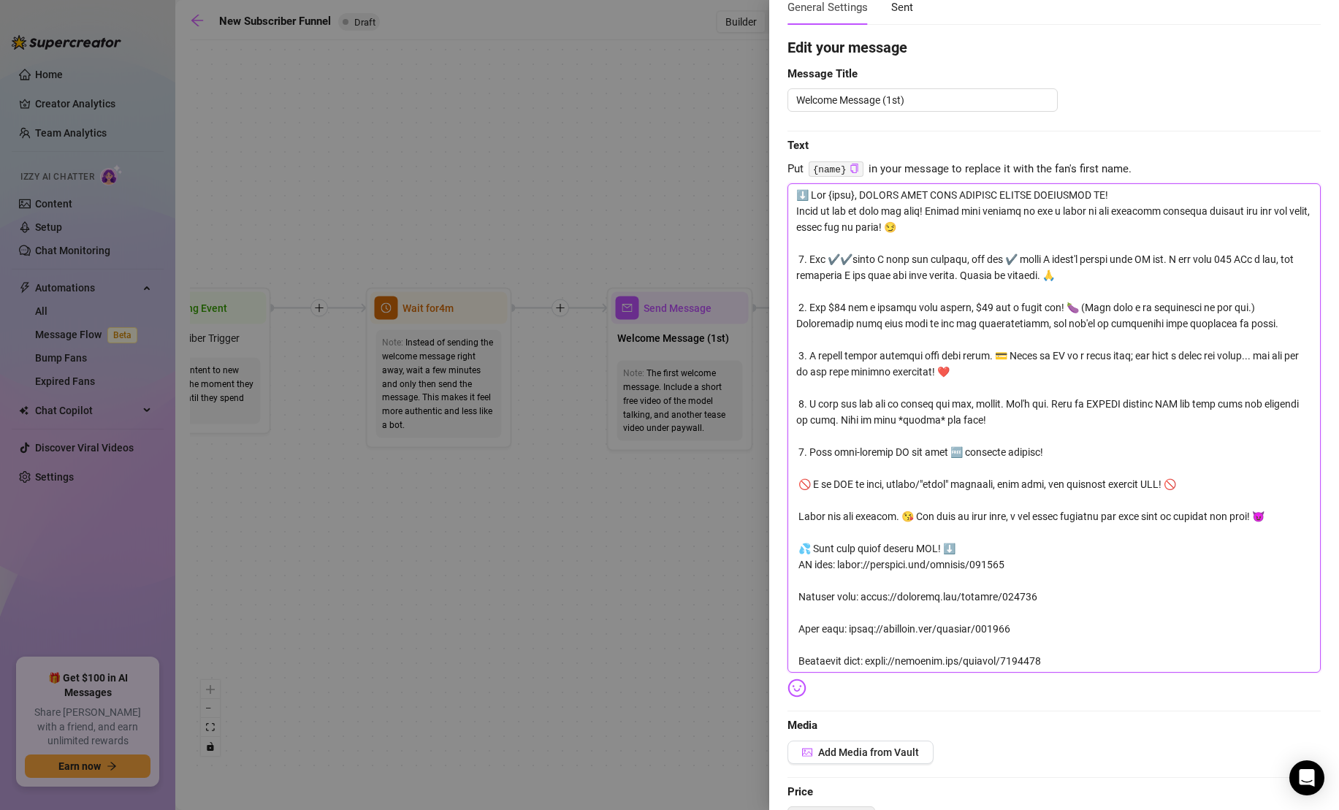
type textarea "⬇️ Lor {ipsu}, DOLORS AMET CONS ADIPISC ELITSE DOEIUSMOD TE! Incid ut lab et do…"
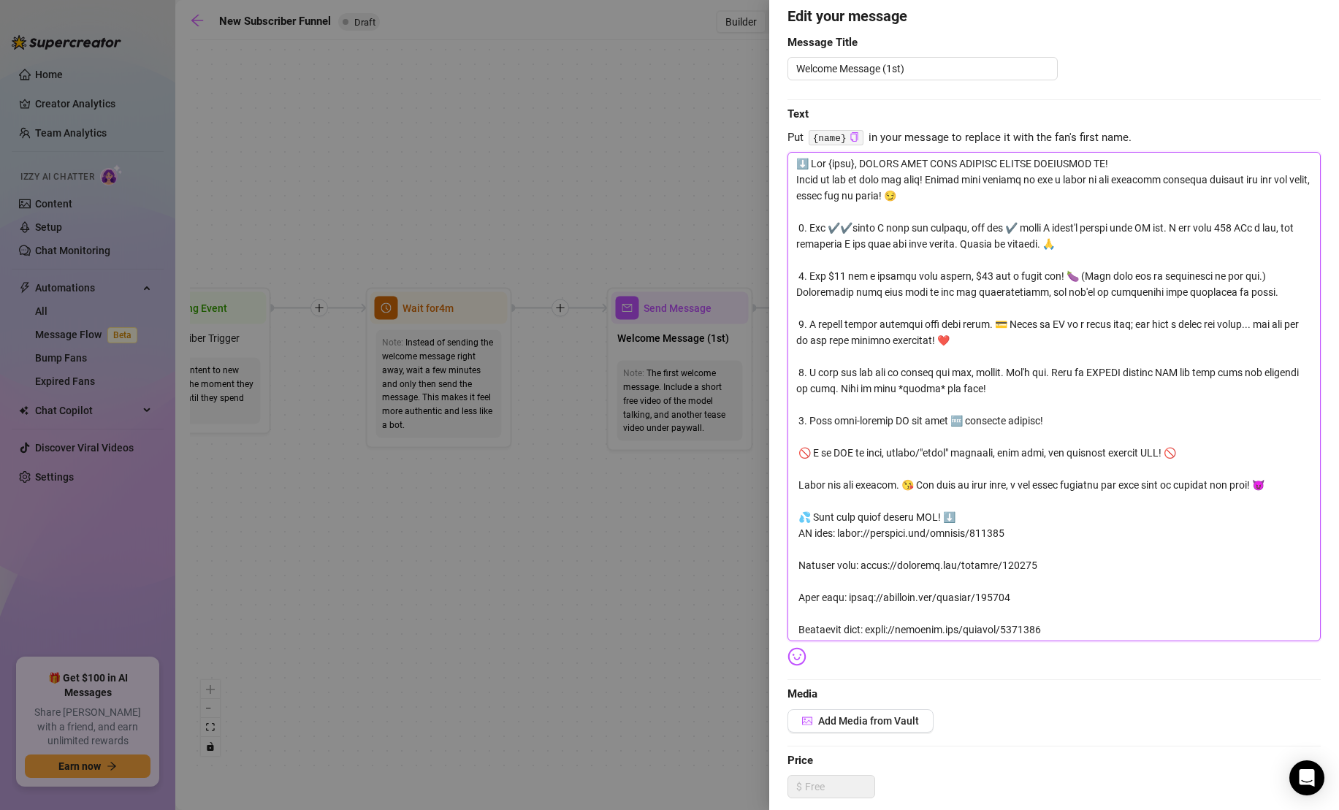
scroll to position [105, 0]
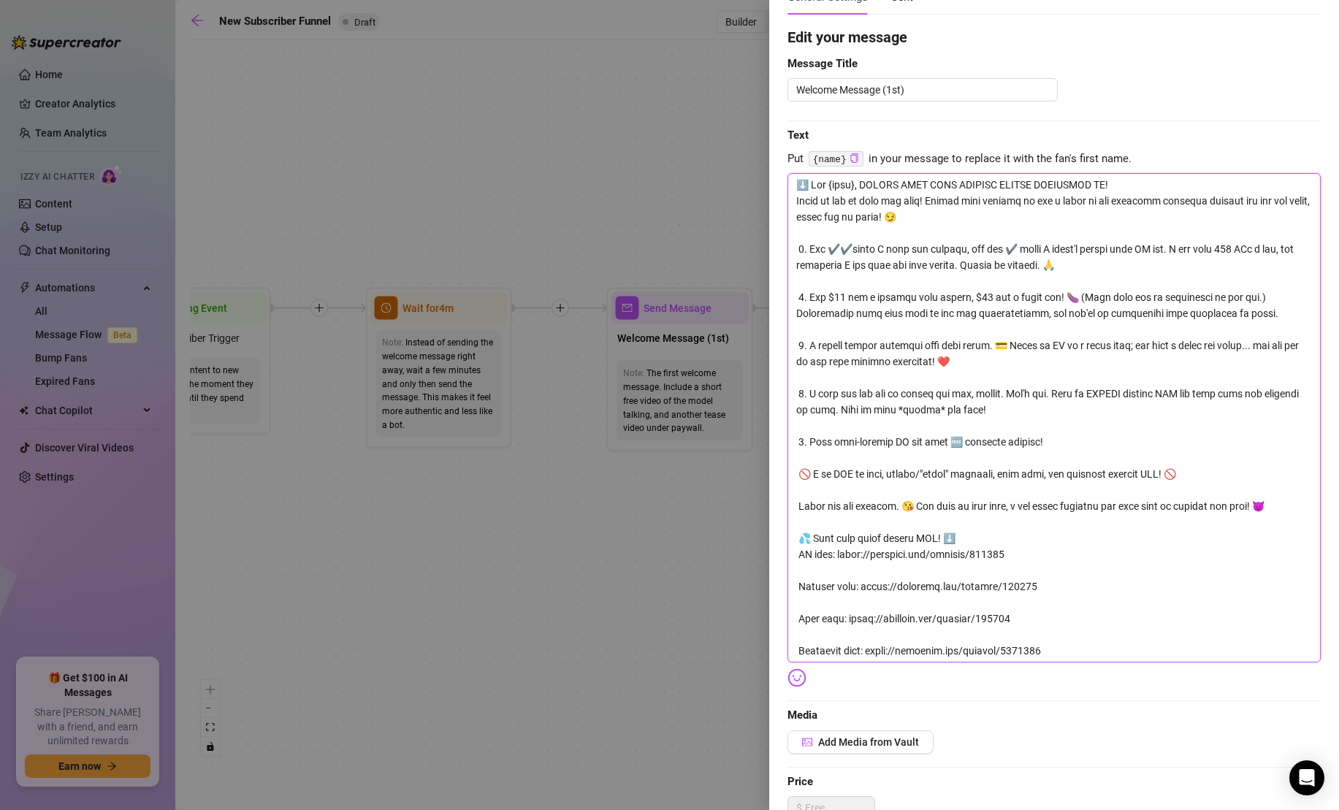
drag, startPoint x: 1280, startPoint y: 499, endPoint x: 768, endPoint y: 499, distance: 511.9
click at [769, 499] on div "Event settings Send Message Cancel Save Edit Message General Settings 0 Sent Ed…" at bounding box center [1054, 405] width 570 height 810
click at [917, 492] on textarea at bounding box center [1053, 417] width 533 height 489
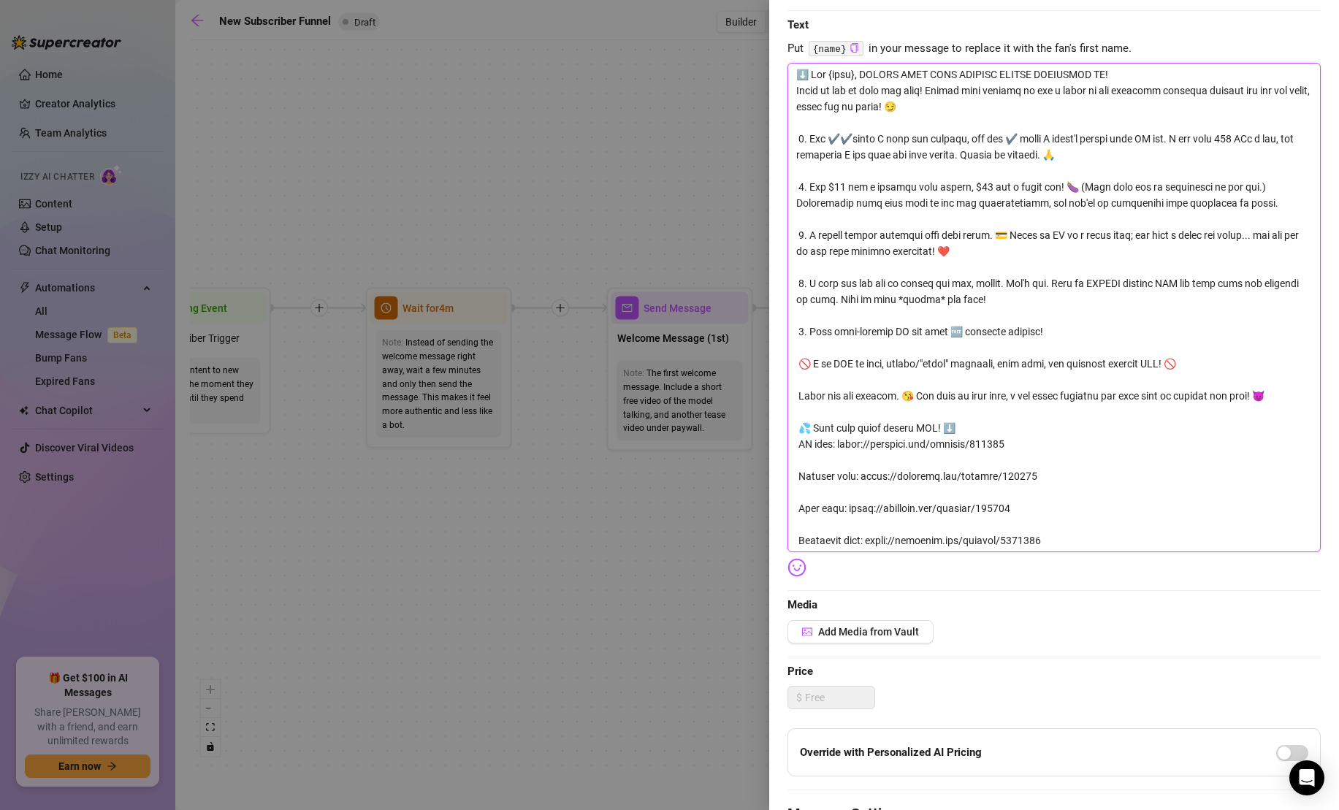
scroll to position [139, 0]
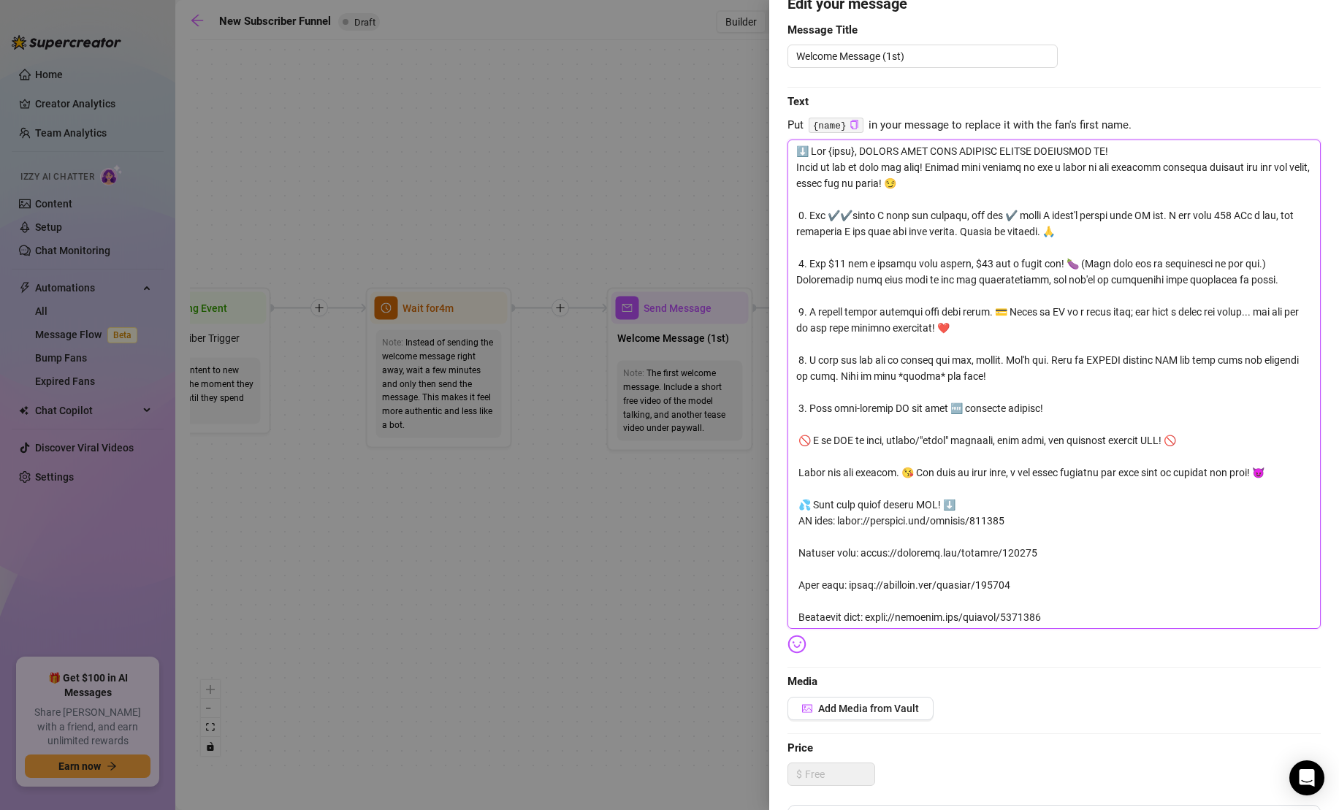
click at [1060, 606] on textarea at bounding box center [1053, 383] width 533 height 489
drag, startPoint x: 1276, startPoint y: 471, endPoint x: 864, endPoint y: 148, distance: 524.3
click at [865, 150] on textarea at bounding box center [1053, 383] width 533 height 489
type textarea "⬇️ Hey {name}, 💦 𝗙𝗶𝗻𝗱 𝘆𝗼𝘂𝗿 𝗳𝗶𝗿𝘀𝘁 𝘃𝗶𝗱𝗲𝗼𝘀 𝗡𝗢𝗪! ⬇️ BG vids: [URL][DOMAIN_NAME] [DE…"
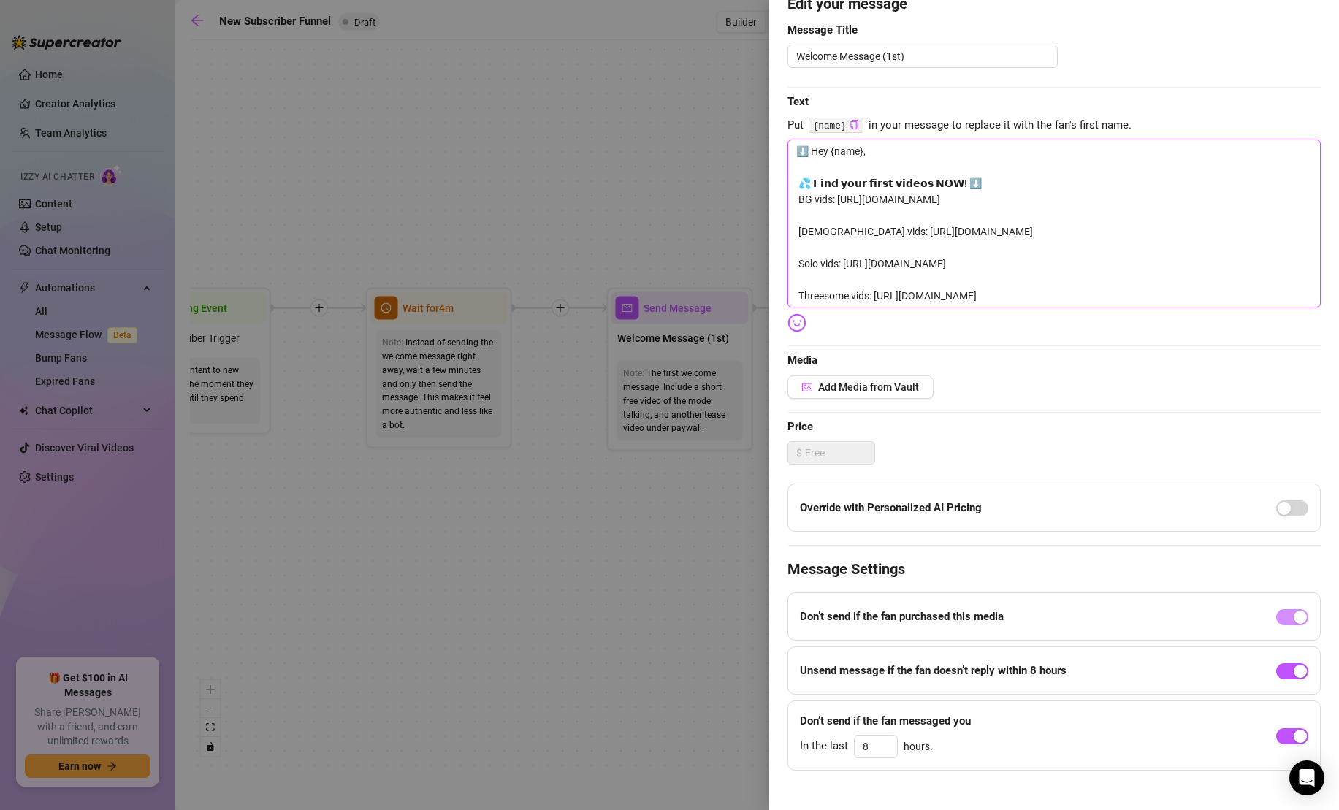
click at [810, 151] on textarea "⬇️ Hey {name}, 💦 𝗙𝗶𝗻𝗱 𝘆𝗼𝘂𝗿 𝗳𝗶𝗿𝘀𝘁 𝘃𝗶𝗱𝗲𝗼𝘀 𝗡𝗢𝗪! ⬇️ BG vids: [URL][DOMAIN_NAME] [DE…" at bounding box center [1053, 223] width 533 height 168
type textarea "⬇️Hey {name}, 💦 𝗙𝗶𝗻𝗱 𝘆𝗼𝘂𝗿 𝗳𝗶𝗿𝘀𝘁 𝘃𝗶𝗱𝗲𝗼𝘀 𝗡𝗢𝗪! ⬇️ BG vids: [URL][DOMAIN_NAME] [DEM…"
type textarea "Hey {name}, 💦 𝗙𝗶𝗻𝗱 𝘆𝗼𝘂𝗿 𝗳𝗶𝗿𝘀𝘁 𝘃𝗶𝗱𝗲𝗼𝘀 𝗡𝗢𝗪! ⬇️ BG vids: [URL][DOMAIN_NAME] [DEMOG…"
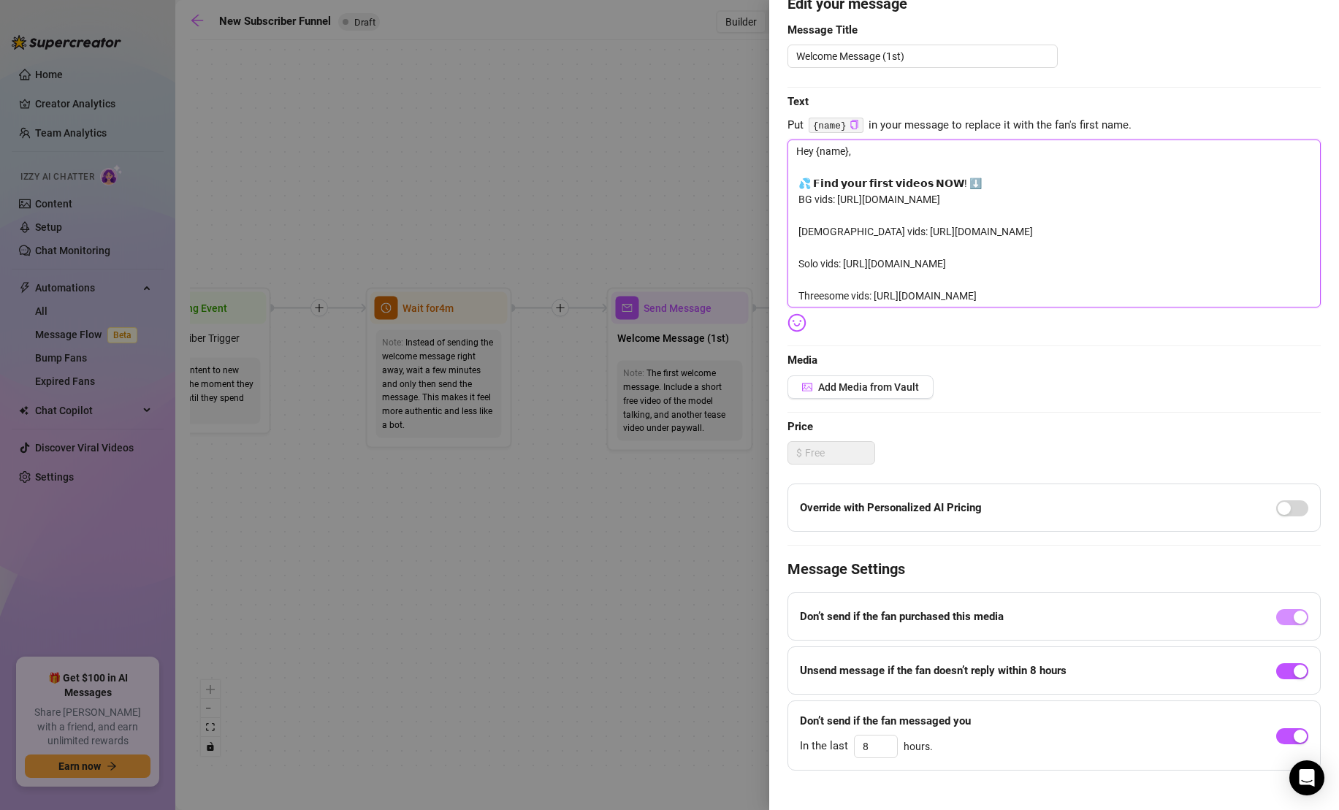
click at [868, 151] on textarea "Hey {name}, 💦 𝗙𝗶𝗻𝗱 𝘆𝗼𝘂𝗿 𝗳𝗶𝗿𝘀𝘁 𝘃𝗶𝗱𝗲𝗼𝘀 𝗡𝗢𝗪! ⬇️ BG vids: [URL][DOMAIN_NAME] [DEMOG…" at bounding box center [1053, 223] width 533 height 168
type textarea "Hey {name}, I 💦 𝗙𝗶𝗻𝗱 𝘆𝗼𝘂𝗿 𝗳𝗶𝗿𝘀𝘁 𝘃𝗶𝗱𝗲𝗼𝘀 𝗡𝗢𝗪! ⬇️ BG vids: [URL][DOMAIN_NAME] [DEM…"
type textarea "Hey {name}, I' 💦 𝗙𝗶𝗻𝗱 𝘆𝗼𝘂𝗿 𝗳𝗶𝗿𝘀𝘁 𝘃𝗶𝗱𝗲𝗼𝘀 𝗡𝗢𝗪! ⬇️ BG vids: [URL][DOMAIN_NAME] [DE…"
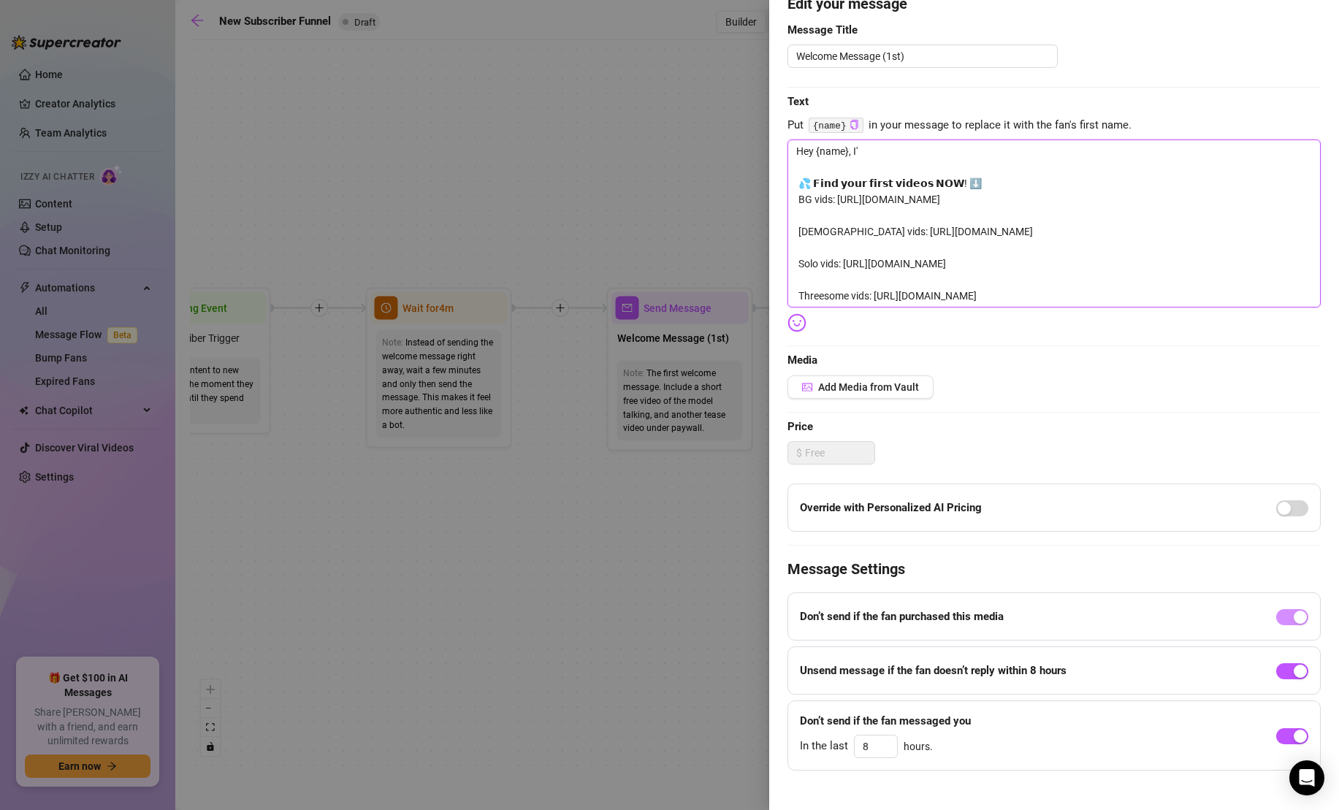
type textarea "Hey {name}, I'm 💦 𝗙𝗶𝗻𝗱 𝘆𝗼𝘂𝗿 𝗳𝗶𝗿𝘀𝘁 𝘃𝗶𝗱𝗲𝗼𝘀 𝗡𝗢𝗪! ⬇️ BG vids: [URL][DOMAIN_NAME] [D…"
type textarea "Hey {name}, I'm s 💦 𝗙𝗶𝗻𝗱 𝘆𝗼𝘂𝗿 𝗳𝗶𝗿𝘀𝘁 𝘃𝗶𝗱𝗲𝗼𝘀 𝗡𝗢𝗪! ⬇️ BG vids: [URL][DOMAIN_NAME] …"
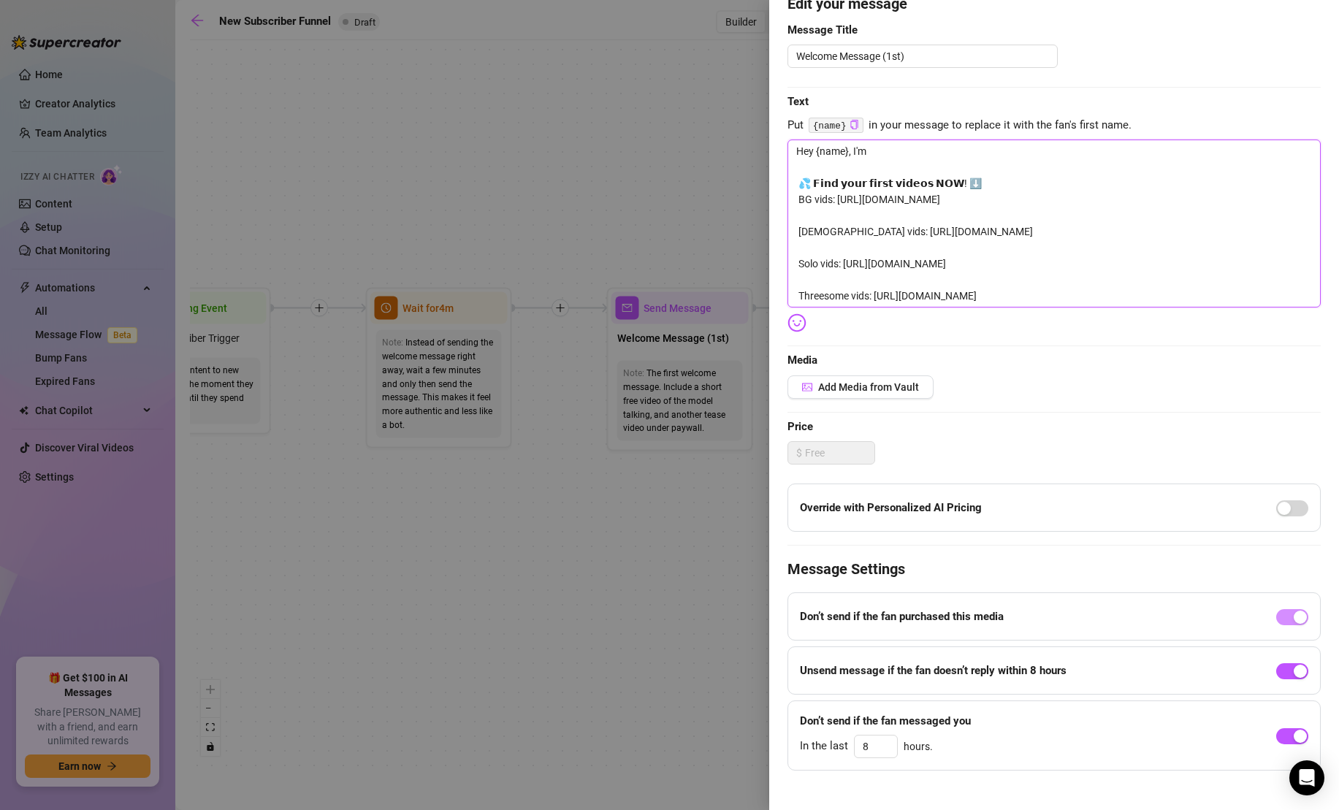
type textarea "Hey {name}, I'm s 💦 𝗙𝗶𝗻𝗱 𝘆𝗼𝘂𝗿 𝗳𝗶𝗿𝘀𝘁 𝘃𝗶𝗱𝗲𝗼𝘀 𝗡𝗢𝗪! ⬇️ BG vids: [URL][DOMAIN_NAME] …"
type textarea "Hey {name}, I'm so 💦 𝗙𝗶𝗻𝗱 𝘆𝗼𝘂𝗿 𝗳𝗶𝗿𝘀𝘁 𝘃𝗶𝗱𝗲𝗼𝘀 𝗡𝗢𝗪! ⬇️ BG vids: [URL][DOMAIN_NAME]…"
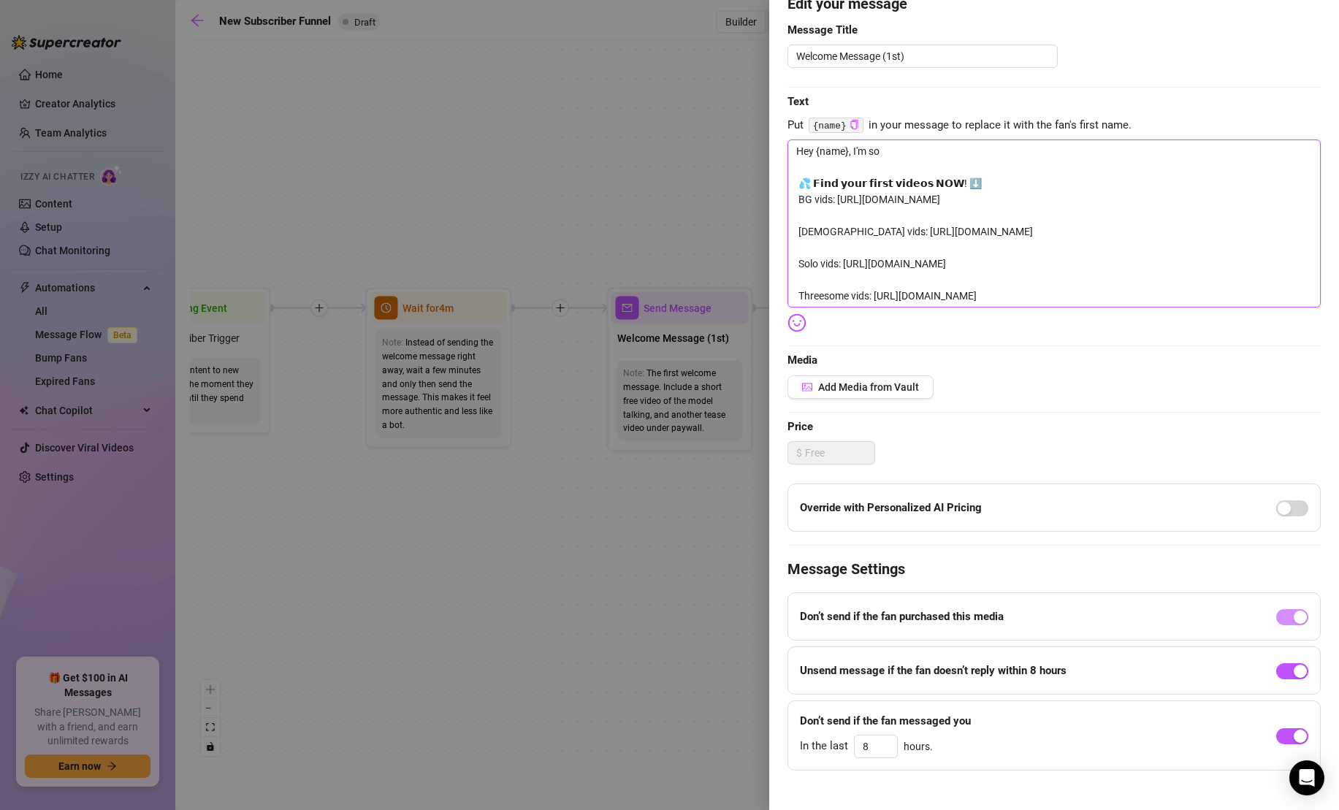
type textarea "Hey {name}, I'm so h 💦 𝗙𝗶𝗻𝗱 𝘆𝗼𝘂𝗿 𝗳𝗶𝗿𝘀𝘁 𝘃𝗶𝗱𝗲𝗼𝘀 𝗡𝗢𝗪! ⬇️ BG vids: [URL][DOMAIN_NAM…"
type textarea "Hey {name}, I'm so ha 💦 𝗙𝗶𝗻𝗱 𝘆𝗼𝘂𝗿 𝗳𝗶𝗿𝘀𝘁 𝘃𝗶𝗱𝗲𝗼𝘀 𝗡𝗢𝗪! ⬇️ BG vids: [URL][DOMAIN_NA…"
type textarea "Hey {name}, I'm so hap 💦 𝗙𝗶𝗻𝗱 𝘆𝗼𝘂𝗿 𝗳𝗶𝗿𝘀𝘁 𝘃𝗶𝗱𝗲𝗼𝘀 𝗡𝗢𝗪! ⬇️ BG vids: [URL][DOMAIN_N…"
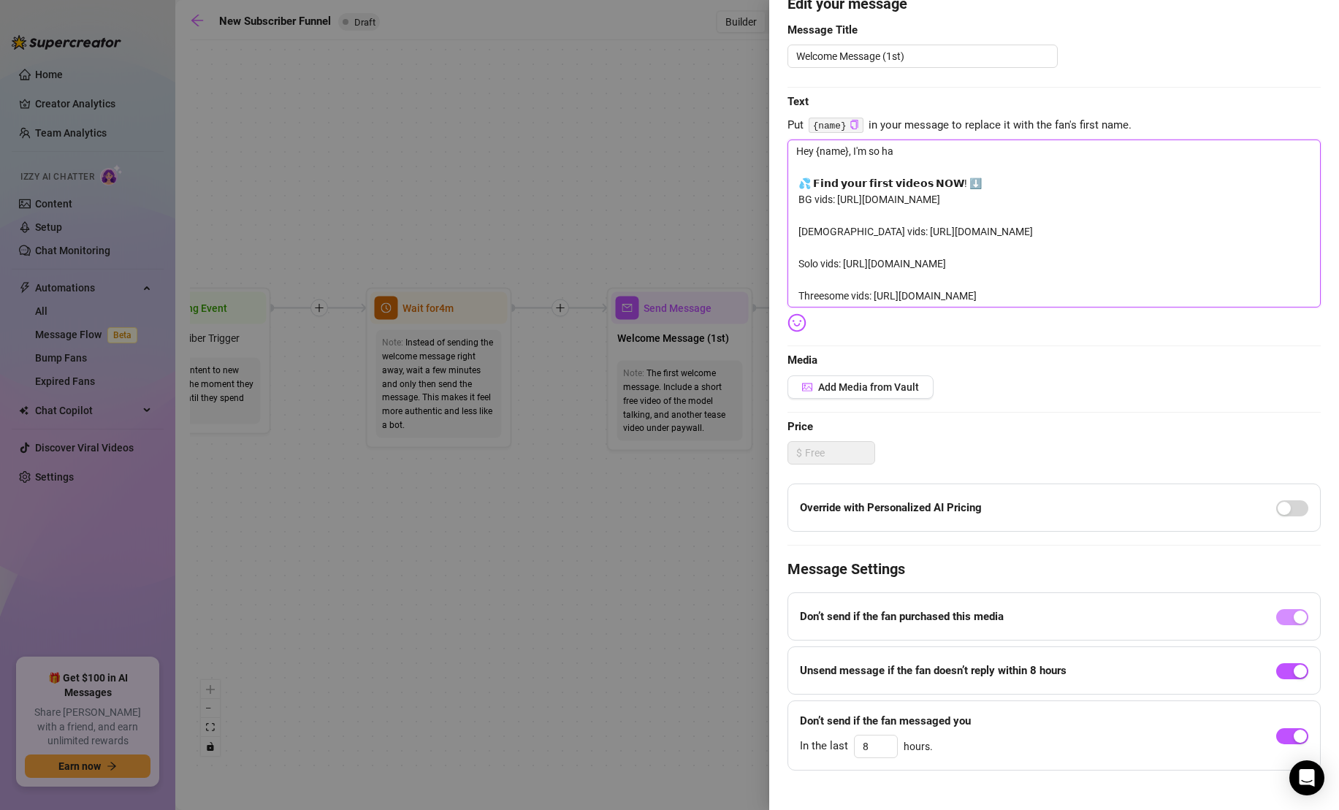
type textarea "Hey {name}, I'm so hap 💦 𝗙𝗶𝗻𝗱 𝘆𝗼𝘂𝗿 𝗳𝗶𝗿𝘀𝘁 𝘃𝗶𝗱𝗲𝗼𝘀 𝗡𝗢𝗪! ⬇️ BG vids: [URL][DOMAIN_N…"
type textarea "Hey {name}, I'm so happ 💦 𝗙𝗶𝗻𝗱 𝘆𝗼𝘂𝗿 𝗳𝗶𝗿𝘀𝘁 𝘃𝗶𝗱𝗲𝗼𝘀 𝗡𝗢𝗪! ⬇️ BG vids: [URL][DOMAIN_…"
type textarea "Hey {name}, I'm so happy 💦 𝗙𝗶𝗻𝗱 𝘆𝗼𝘂𝗿 𝗳𝗶𝗿𝘀𝘁 𝘃𝗶𝗱𝗲𝗼𝘀 𝗡𝗢𝗪! ⬇️ BG vids: [URL][DOMAIN…"
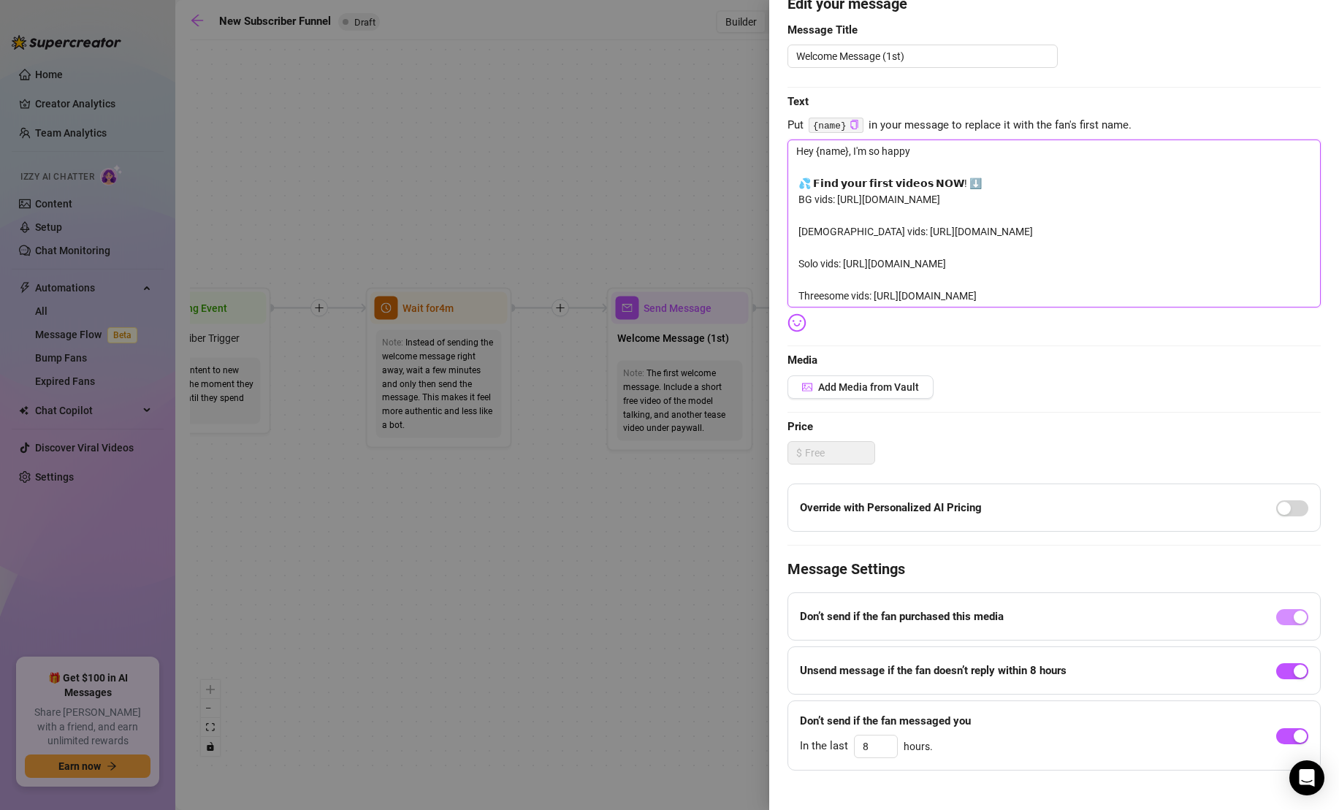
type textarea "Hey {name}, I'm so happy 💦 𝗙𝗶𝗻𝗱 𝘆𝗼𝘂𝗿 𝗳𝗶𝗿𝘀𝘁 𝘃𝗶𝗱𝗲𝗼𝘀 𝗡𝗢𝗪! ⬇️ BG vids: [URL][DOMAIN…"
type textarea "Hey {name}, I'm so happy y 💦 𝗙𝗶𝗻𝗱 𝘆𝗼𝘂𝗿 𝗳𝗶𝗿𝘀𝘁 𝘃𝗶𝗱𝗲𝗼𝘀 𝗡𝗢𝗪! ⬇️ BG vids: [URL][DOMA…"
type textarea "Hey {name}, I'm so happy yo 💦 𝗙𝗶𝗻𝗱 𝘆𝗼𝘂𝗿 𝗳𝗶𝗿𝘀𝘁 𝘃𝗶𝗱𝗲𝗼𝘀 𝗡𝗢𝗪! ⬇️ BG vids: [URL][DOM…"
type textarea "Hey {name}, I'm so happy you 💦 𝗙𝗶𝗻𝗱 𝘆𝗼𝘂𝗿 𝗳𝗶𝗿𝘀𝘁 𝘃𝗶𝗱𝗲𝗼𝘀 𝗡𝗢𝗪! ⬇️ BG vids: [URL][DO…"
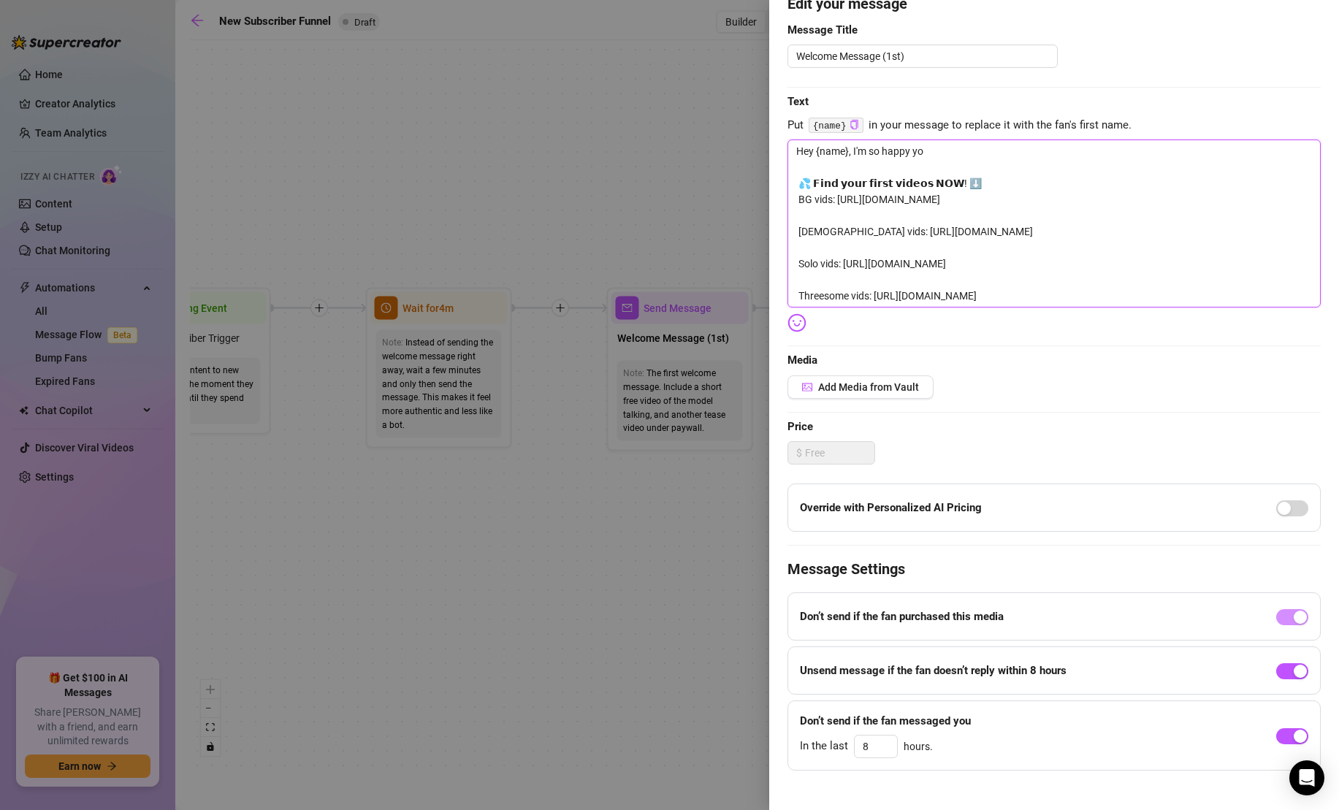
type textarea "Hey {name}, I'm so happy you 💦 𝗙𝗶𝗻𝗱 𝘆𝗼𝘂𝗿 𝗳𝗶𝗿𝘀𝘁 𝘃𝗶𝗱𝗲𝗼𝘀 𝗡𝗢𝗪! ⬇️ BG vids: [URL][DO…"
type textarea "Hey {name}, I'm so happy you' 💦 𝗙𝗶𝗻𝗱 𝘆𝗼𝘂𝗿 𝗳𝗶𝗿𝘀𝘁 𝘃𝗶𝗱𝗲𝗼𝘀 𝗡𝗢𝗪! ⬇️ BG vids: [URL][D…"
type textarea "Hey {name}, I'm so happy you'r 💦 𝗙𝗶𝗻𝗱 𝘆𝗼𝘂𝗿 𝗳𝗶𝗿𝘀𝘁 𝘃𝗶𝗱𝗲𝗼𝘀 𝗡𝗢𝗪! ⬇️ BG vids: [URL][…"
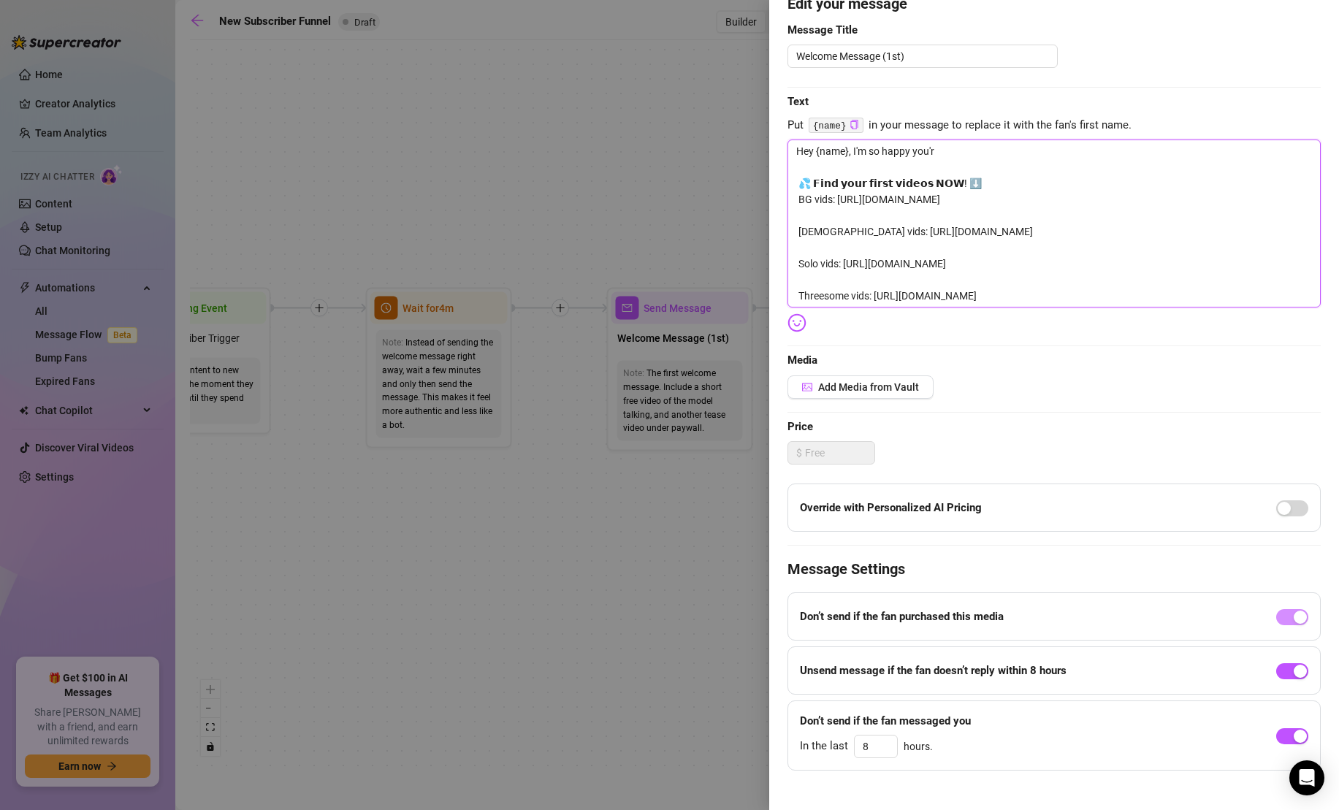
type textarea "Hey {name}, I'm so happy you're 💦 𝗙𝗶𝗻𝗱 𝘆𝗼𝘂𝗿 𝗳𝗶𝗿𝘀𝘁 𝘃𝗶𝗱𝗲𝗼𝘀 𝗡𝗢𝗪! ⬇️ BG vids: [URL]…"
type textarea "Hey {name}, I'm so happy you're h 💦 𝗙𝗶𝗻𝗱 𝘆𝗼𝘂𝗿 𝗳𝗶𝗿𝘀𝘁 𝘃𝗶𝗱𝗲𝗼𝘀 𝗡𝗢𝗪! ⬇️ BG vids: [UR…"
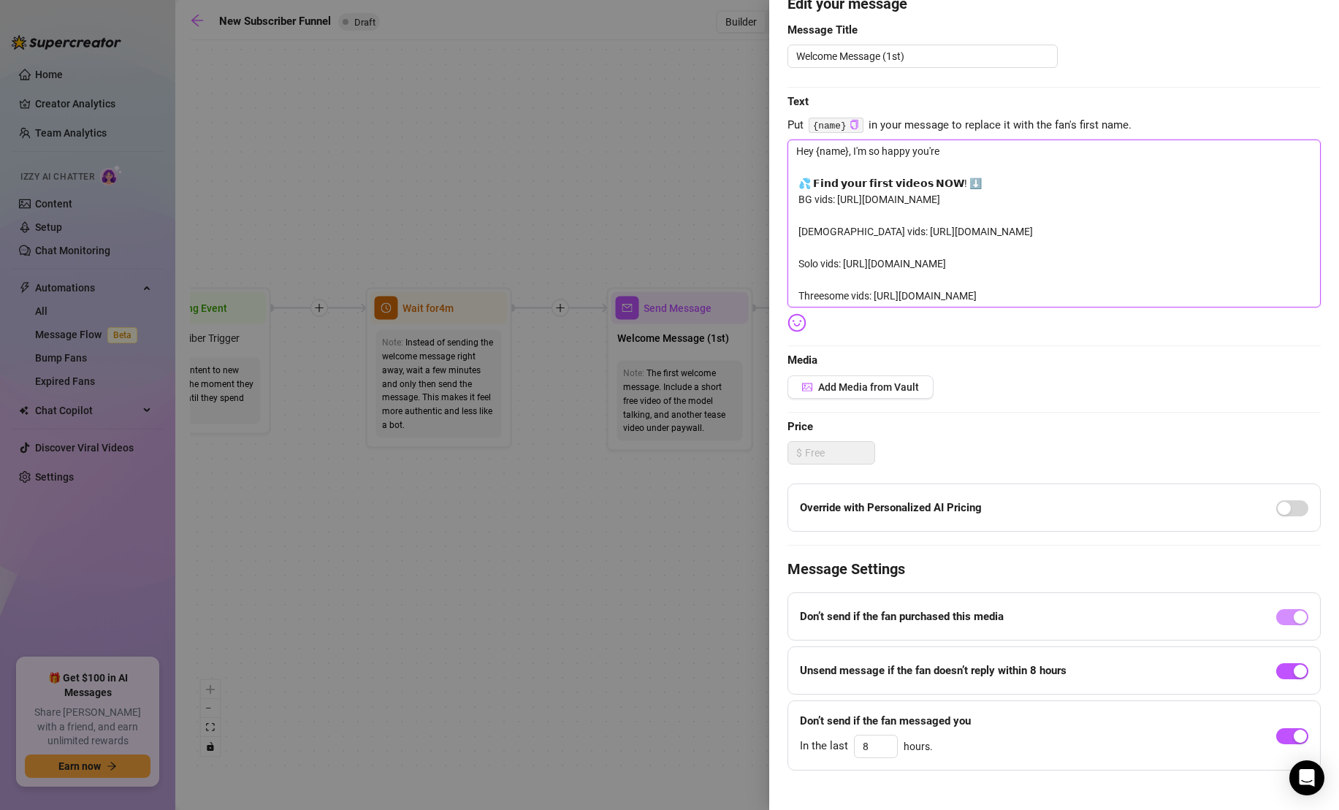
type textarea "Hey {name}, I'm so happy you're h 💦 𝗙𝗶𝗻𝗱 𝘆𝗼𝘂𝗿 𝗳𝗶𝗿𝘀𝘁 𝘃𝗶𝗱𝗲𝗼𝘀 𝗡𝗢𝗪! ⬇️ BG vids: [UR…"
type textarea "Hey {name}, I'm so happy you're he 💦 𝗙𝗶𝗻𝗱 𝘆𝗼𝘂𝗿 𝗳𝗶𝗿𝘀𝘁 𝘃𝗶𝗱𝗲𝗼𝘀 𝗡𝗢𝗪! ⬇️ BG vids: [U…"
type textarea "Hey {name}, I'm so happy you're her 💦 𝗙𝗶𝗻𝗱 𝘆𝗼𝘂𝗿 𝗳𝗶𝗿𝘀𝘁 𝘃𝗶𝗱𝗲𝗼𝘀 𝗡𝗢𝗪! ⬇️ BG vids: […"
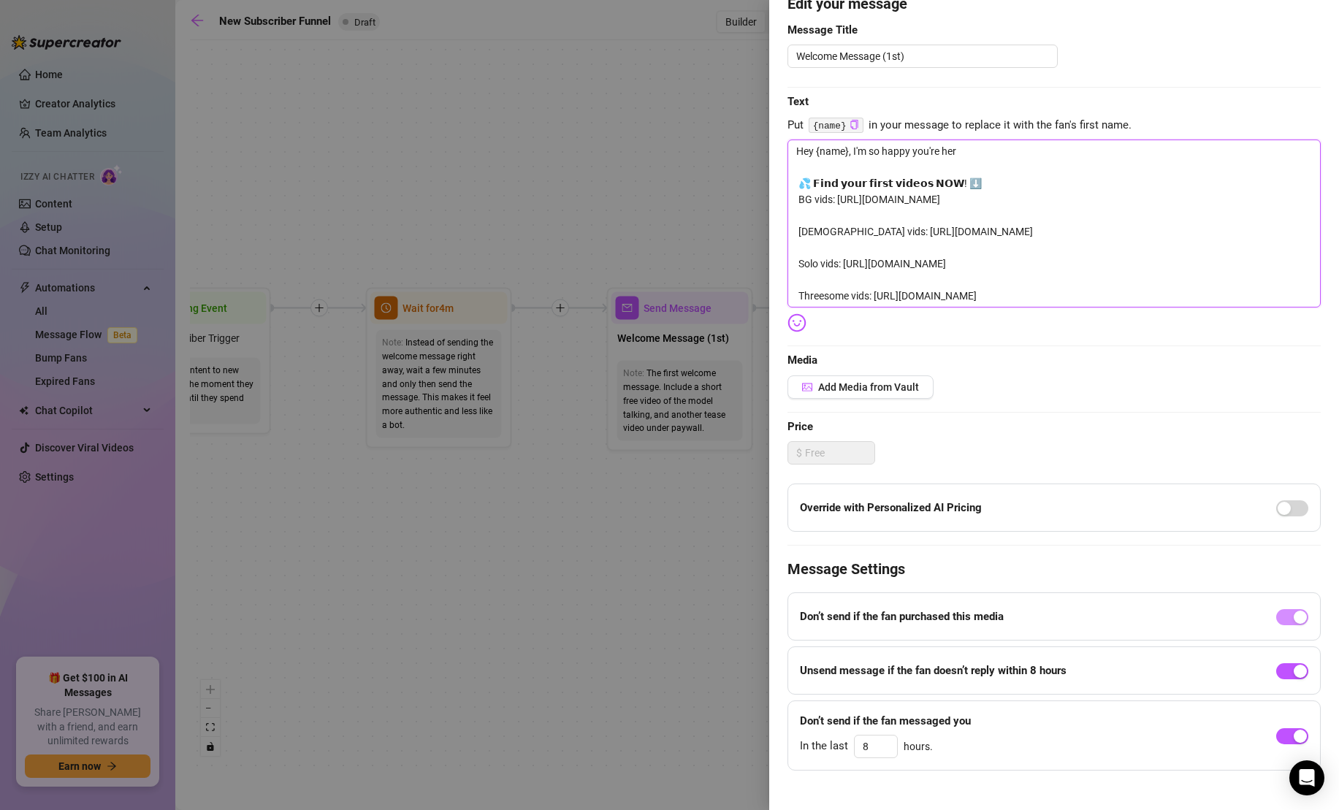
type textarea "Hey {name}, I'm so happy you're here 💦 𝗙𝗶𝗻𝗱 𝘆𝗼𝘂𝗿 𝗳𝗶𝗿𝘀𝘁 𝘃𝗶𝗱𝗲𝗼𝘀 𝗡𝗢𝗪! ⬇️ BG vids: …"
type textarea "Hey {name}, I'm so happy you're here! 💦 𝗙𝗶𝗻𝗱 𝘆𝗼𝘂𝗿 𝗳𝗶𝗿𝘀𝘁 𝘃𝗶𝗱𝗲𝗼𝘀 𝗡𝗢𝗪! ⬇️ BG vids:…"
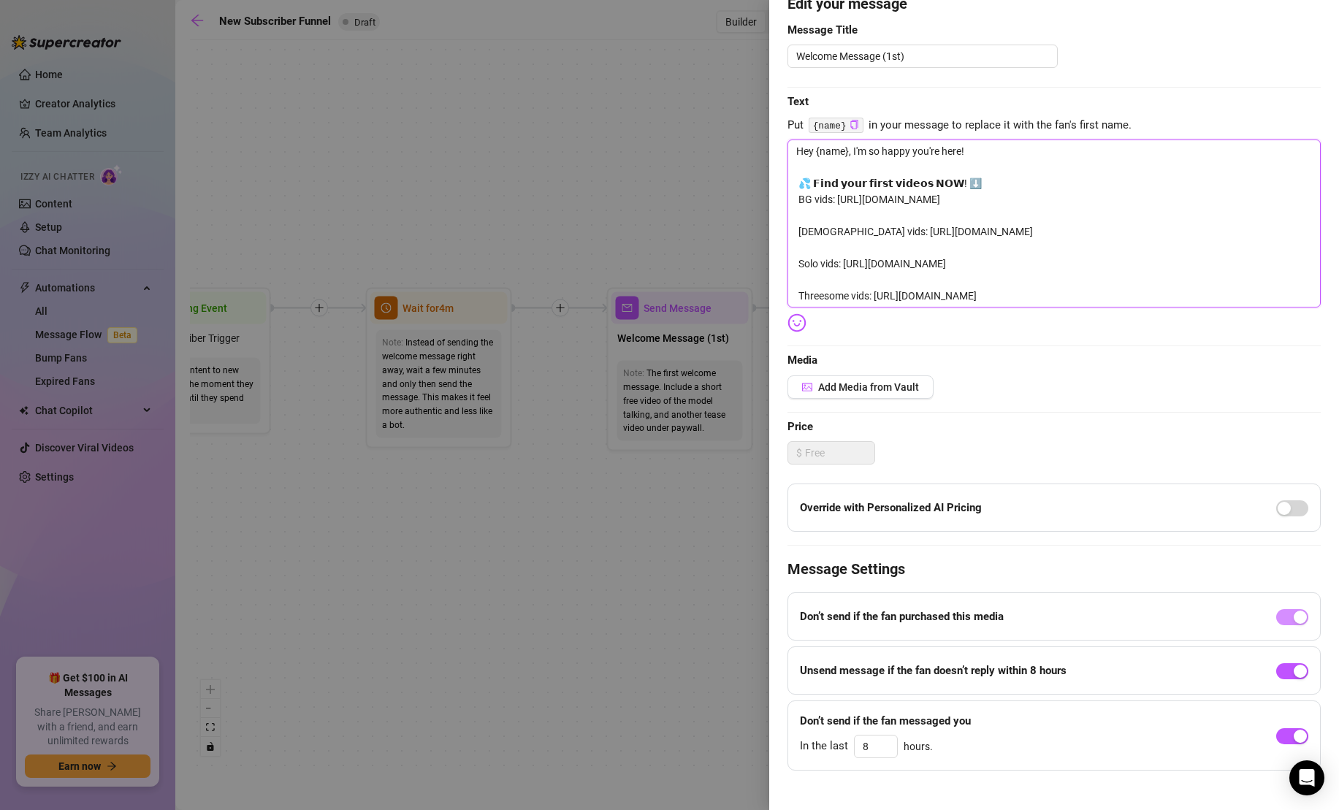
type textarea "Hey {name}, I'm so happy you're here! 💦 𝗙𝗶𝗻𝗱 𝘆𝗼𝘂𝗿 𝗳𝗶𝗿𝘀𝘁 𝘃𝗶𝗱𝗲𝗼𝘀 𝗡𝗢𝗪! ⬇️ BG vids:…"
type textarea "Hey {name}, I'm so happy you're here! l 💦 𝗙𝗶𝗻𝗱 𝘆𝗼𝘂𝗿 𝗳𝗶𝗿𝘀𝘁 𝘃𝗶𝗱𝗲𝗼𝘀 𝗡𝗢𝗪! ⬇️ BG vid…"
type textarea "Hey {name}, I'm so happy you're here! lo 💦 𝗙𝗶𝗻𝗱 𝘆𝗼𝘂𝗿 𝗳𝗶𝗿𝘀𝘁 𝘃𝗶𝗱𝗲𝗼𝘀 𝗡𝗢𝗪! ⬇️ BG vi…"
type textarea "Hey {name}, I'm so happy you're here! lov 💦 𝗙𝗶𝗻𝗱 𝘆𝗼𝘂𝗿 𝗳𝗶𝗿𝘀𝘁 𝘃𝗶𝗱𝗲𝗼𝘀 𝗡𝗢𝗪! ⬇️ BG v…"
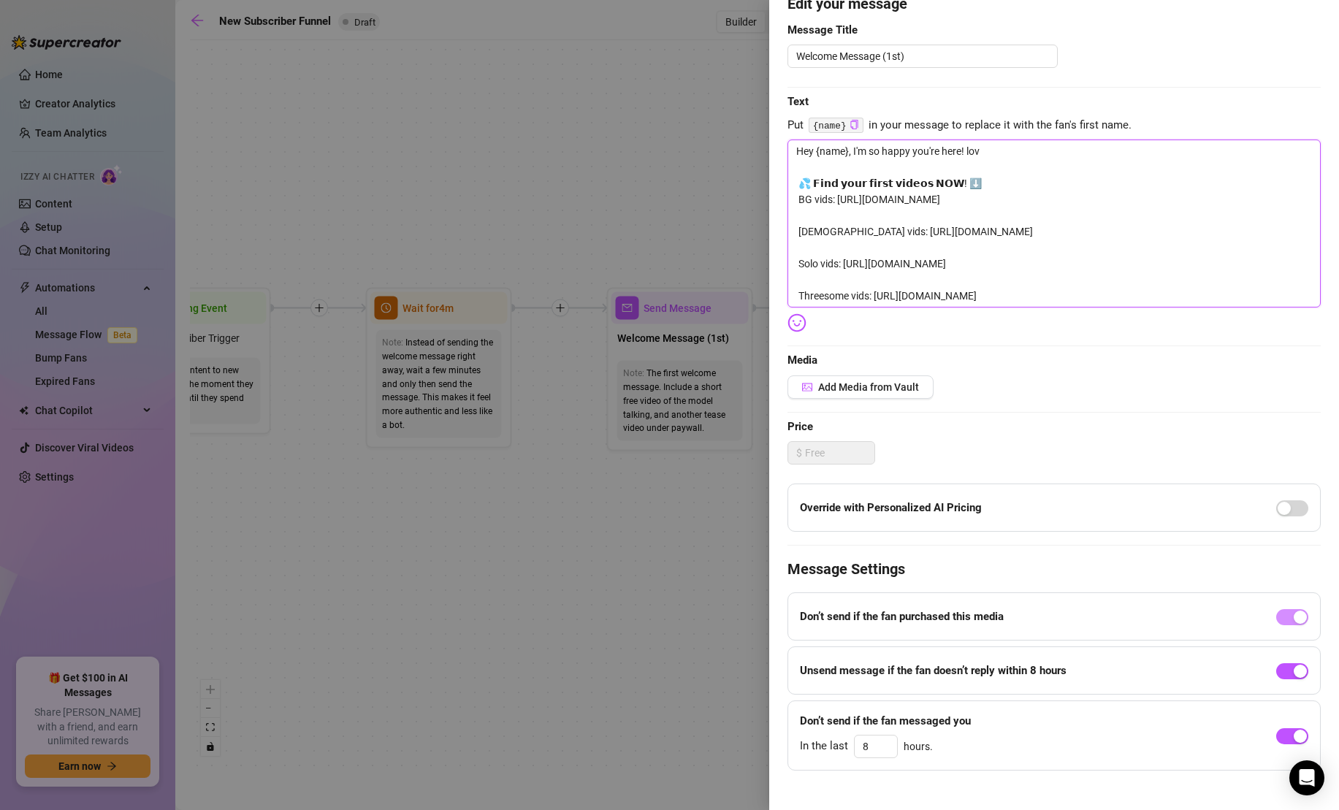
type textarea "Hey {name}, I'm so happy you're here! love 💦 𝗙𝗶𝗻𝗱 𝘆𝗼𝘂𝗿 𝗳𝗶𝗿𝘀𝘁 𝘃𝗶𝗱𝗲𝗼𝘀 𝗡𝗢𝗪! ⬇️ BG …"
type textarea "Hey {name}, I'm so happy you're here! loved 💦 𝗙𝗶𝗻𝗱 𝘆𝗼𝘂𝗿 𝗳𝗶𝗿𝘀𝘁 𝘃𝗶𝗱𝗲𝗼𝘀 𝗡𝗢𝗪! ⬇️ BG…"
type textarea "Hey {name}, I'm so happy you're here! 🥰 💦 𝗙𝗶𝗻𝗱 𝘆𝗼𝘂𝗿 𝗳𝗶𝗿𝘀𝘁 𝘃𝗶𝗱𝗲𝗼𝘀 𝗡𝗢𝗪! ⬇️ BG vid…"
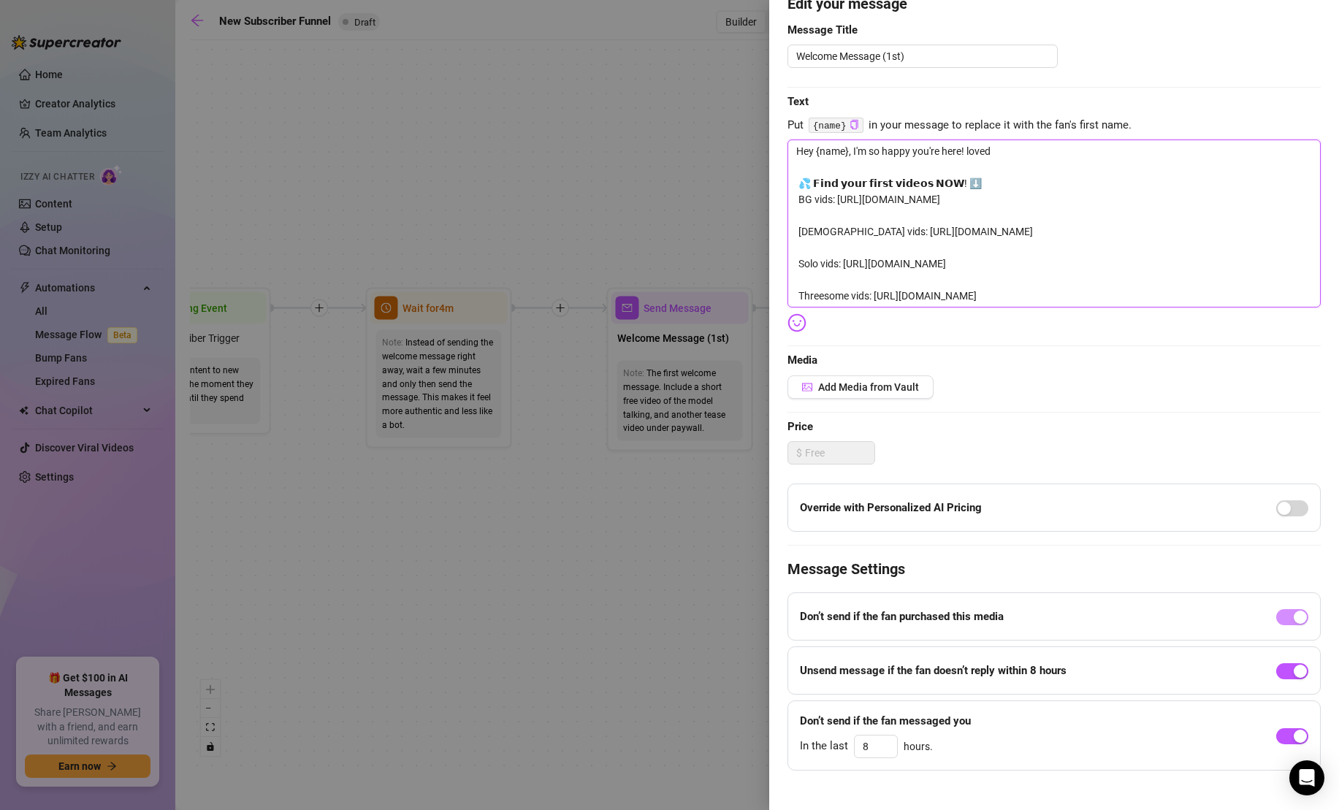
type textarea "Hey {name}, I'm so happy you're here! 🥰 💦 𝗙𝗶𝗻𝗱 𝘆𝗼𝘂𝗿 𝗳𝗶𝗿𝘀𝘁 𝘃𝗶𝗱𝗲𝗼𝘀 𝗡𝗢𝗪! ⬇️ BG vid…"
type textarea "Hey {name}, I'm so happy you're here! 🥰 W 💦 𝗙𝗶𝗻𝗱 𝘆𝗼𝘂𝗿 𝗳𝗶𝗿𝘀𝘁 𝘃𝗶𝗱𝗲𝗼𝘀 𝗡𝗢𝗪! ⬇️ BG v…"
type textarea "Hey {name}, I'm so happy you're here! 🥰 Wh 💦 𝗙𝗶𝗻𝗱 𝘆𝗼𝘂𝗿 𝗳𝗶𝗿𝘀𝘁 𝘃𝗶𝗱𝗲𝗼𝘀 𝗡𝗢𝗪! ⬇️ BG …"
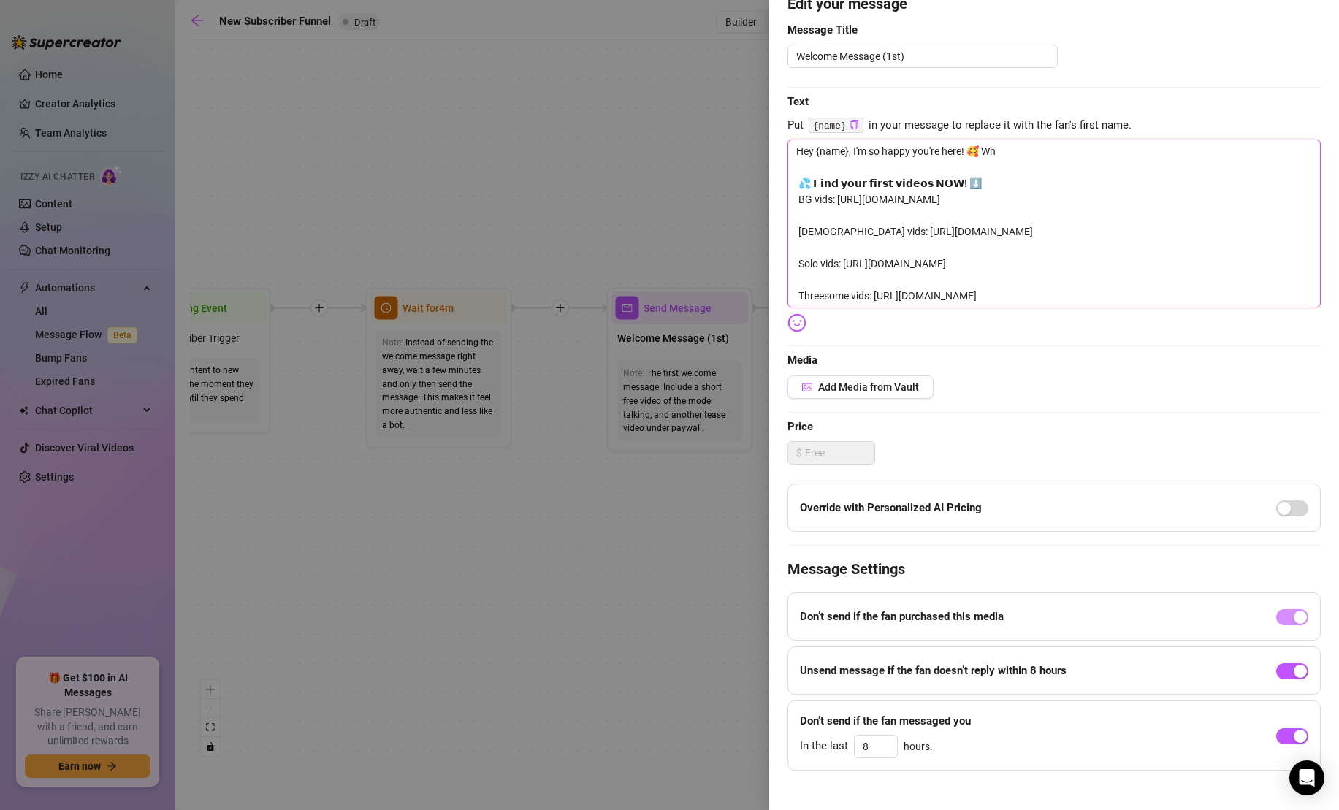
type textarea "Hey {name}, I'm so happy you're here! 🥰 Why 💦 𝗙𝗶𝗻𝗱 𝘆𝗼𝘂𝗿 𝗳𝗶𝗿𝘀𝘁 𝘃𝗶𝗱𝗲𝗼𝘀 𝗡𝗢𝗪! ⬇️ BG…"
type textarea "Hey {name}, I'm so happy you're here! 🥰 Why d 💦 𝗙𝗶𝗻𝗱 𝘆𝗼𝘂𝗿 𝗳𝗶𝗿𝘀𝘁 𝘃𝗶𝗱𝗲𝗼𝘀 𝗡𝗢𝗪! ⬇️ …"
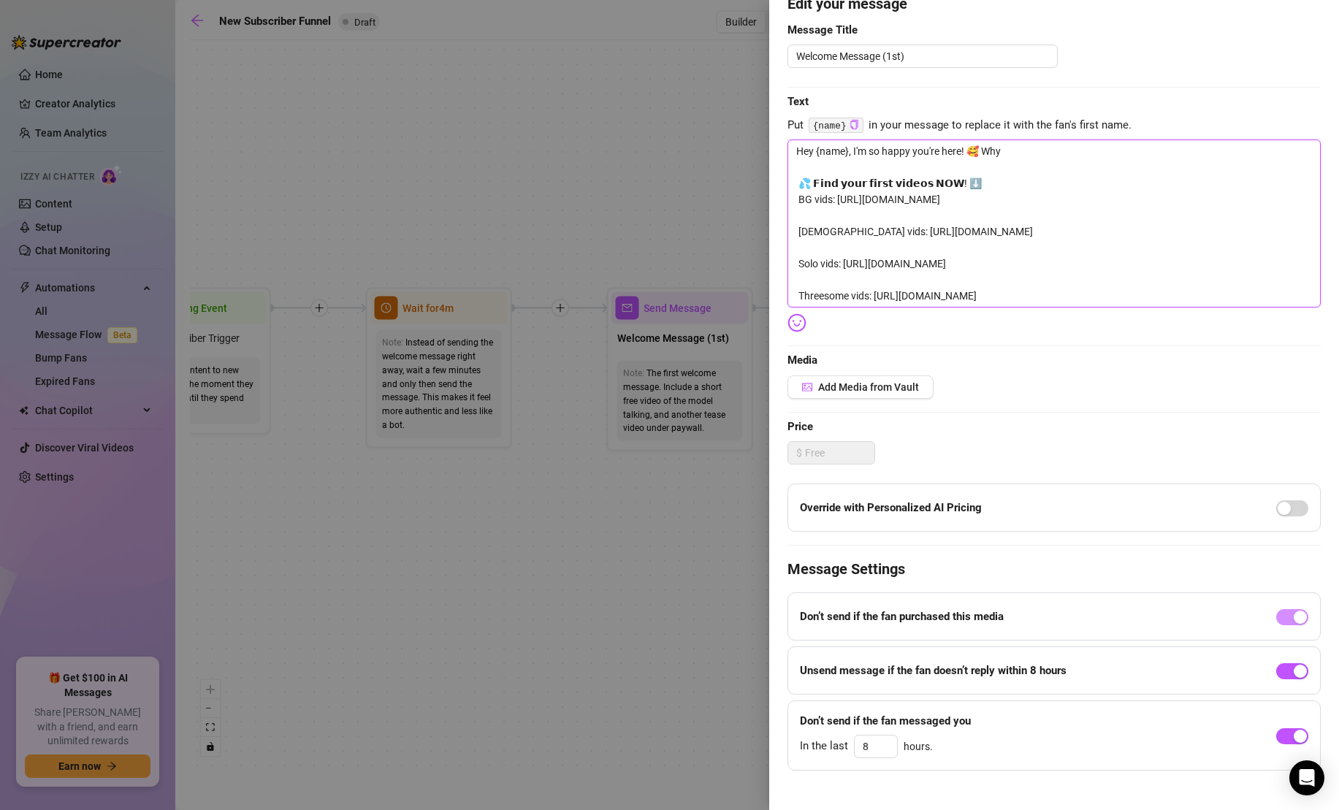
type textarea "Hey {name}, I'm so happy you're here! 🥰 Why d 💦 𝗙𝗶𝗻𝗱 𝘆𝗼𝘂𝗿 𝗳𝗶𝗿𝘀𝘁 𝘃𝗶𝗱𝗲𝗼𝘀 𝗡𝗢𝗪! ⬇️ …"
type textarea "Hey {name}, I'm so happy you're here! 🥰 Why do 💦 𝗙𝗶𝗻𝗱 𝘆𝗼𝘂𝗿 𝗳𝗶𝗿𝘀𝘁 𝘃𝗶𝗱𝗲𝗼𝘀 𝗡𝗢𝗪! ⬇️…"
type textarea "Hey {name}, I'm so happy you're here! 🥰 Why don 💦 𝗙𝗶𝗻𝗱 𝘆𝗼𝘂𝗿 𝗳𝗶𝗿𝘀𝘁 𝘃𝗶𝗱𝗲𝗼𝘀 𝗡𝗢𝗪! ⬇…"
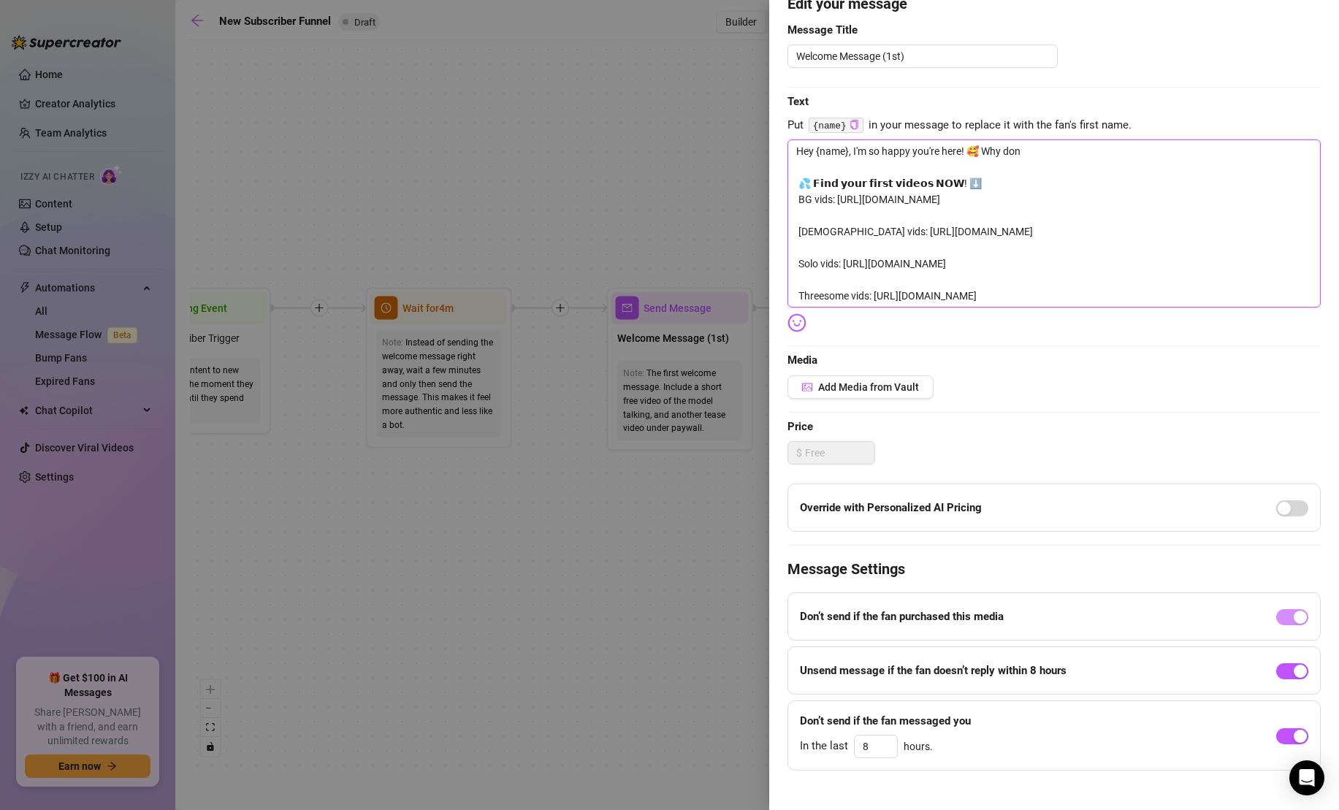
type textarea "Hey {name}, I'm so happy you're here! 🥰 Why don' 💦 𝗙𝗶𝗻𝗱 𝘆𝗼𝘂𝗿 𝗳𝗶𝗿𝘀𝘁 𝘃𝗶𝗱𝗲𝗼𝘀 𝗡𝗢𝗪! …"
type textarea "Hey {name}, I'm so happy you're here! 🥰 Why don't 💦 𝗙𝗶𝗻𝗱 𝘆𝗼𝘂𝗿 𝗳𝗶𝗿𝘀𝘁 𝘃𝗶𝗱𝗲𝗼𝘀 𝗡𝗢𝗪!…"
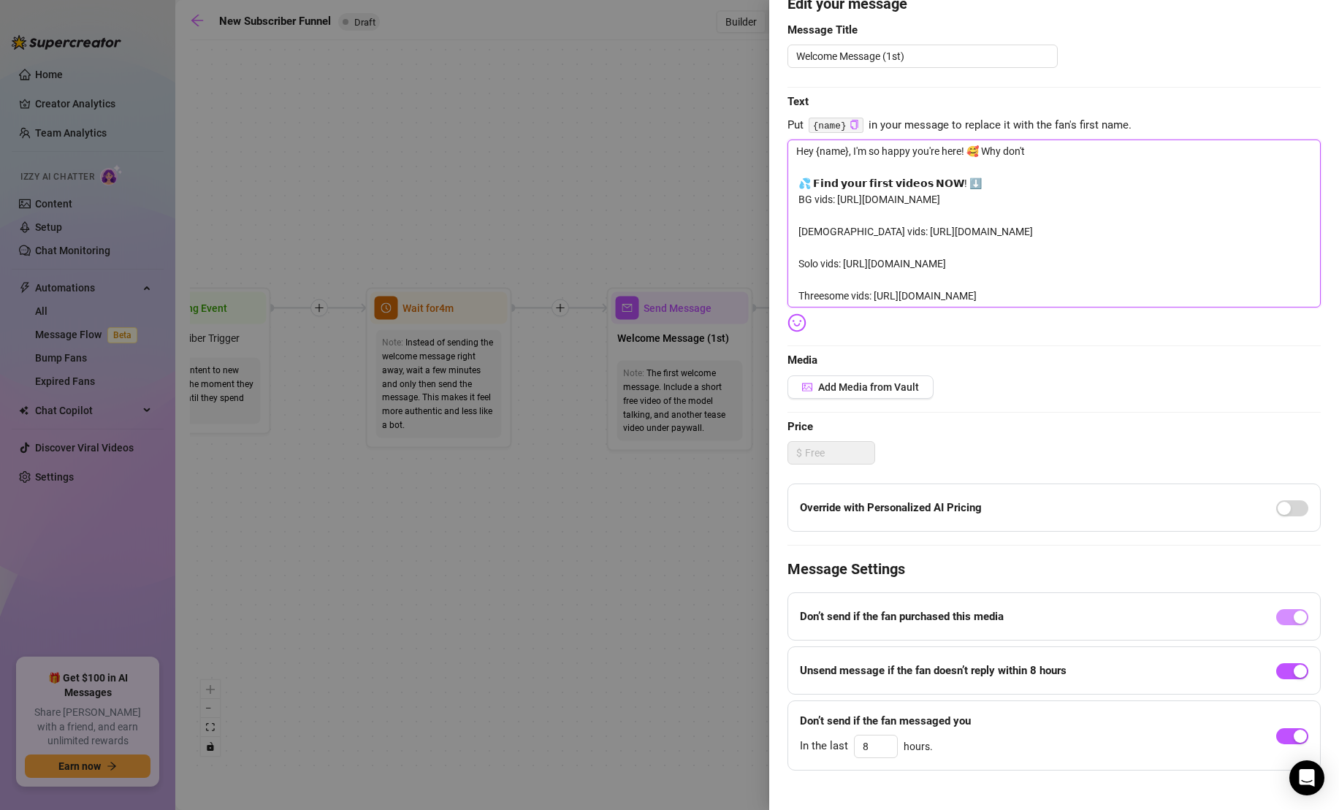
type textarea "Hey {name}, I'm so happy you're here! 🥰 Why don't 💦 𝗙𝗶𝗻𝗱 𝘆𝗼𝘂𝗿 𝗳𝗶𝗿𝘀𝘁 𝘃𝗶𝗱𝗲𝗼𝘀 𝗡𝗢𝗪!…"
type textarea "Hey {name}, I'm so happy you're here! 🥰 Why don't y 💦 𝗙𝗶𝗻𝗱 𝘆𝗼𝘂𝗿 𝗳𝗶𝗿𝘀𝘁 𝘃𝗶𝗱𝗲𝗼𝘀 𝗡𝗢…"
type textarea "Hey {name}, I'm so happy you're here! 🥰 Why don't yo 💦 𝗙𝗶𝗻𝗱 𝘆𝗼𝘂𝗿 𝗳𝗶𝗿𝘀𝘁 𝘃𝗶𝗱𝗲𝗼𝘀 𝗡…"
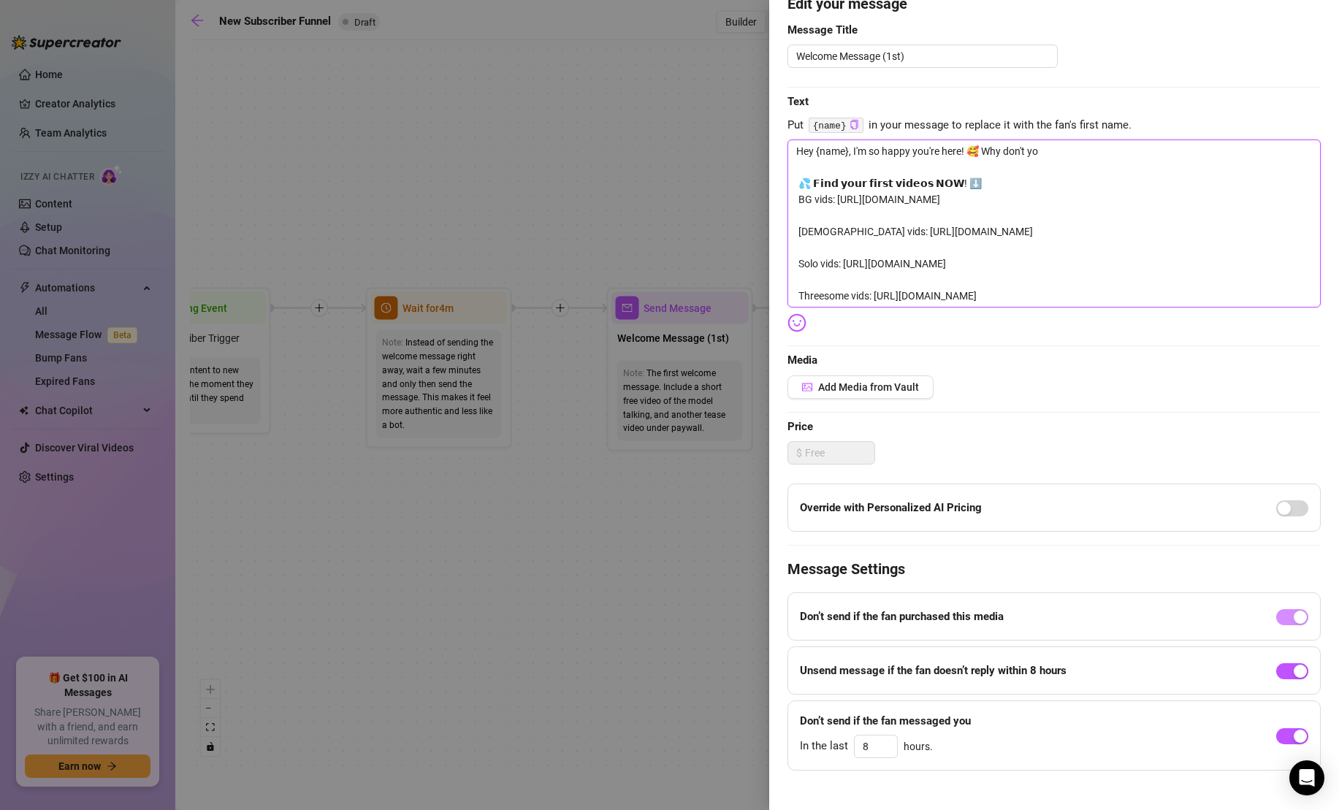
type textarea "Hey {name}, I'm so happy you're here! 🥰 Why don't you 💦 𝗙𝗶𝗻𝗱 𝘆𝗼𝘂𝗿 𝗳𝗶𝗿𝘀𝘁 𝘃𝗶𝗱𝗲𝗼𝘀 …"
type textarea "Hey {name}, I'm so happy you're here! 🥰 Why don't you t 💦 𝗙𝗶𝗻𝗱 𝘆𝗼𝘂𝗿 𝗳𝗶𝗿𝘀𝘁 𝘃𝗶𝗱𝗲𝗼…"
type textarea "Hey {name}, I'm so happy you're here! 🥰 Why don't you te 💦 𝗙𝗶𝗻𝗱 𝘆𝗼𝘂𝗿 𝗳𝗶𝗿𝘀𝘁 𝘃𝗶𝗱𝗲…"
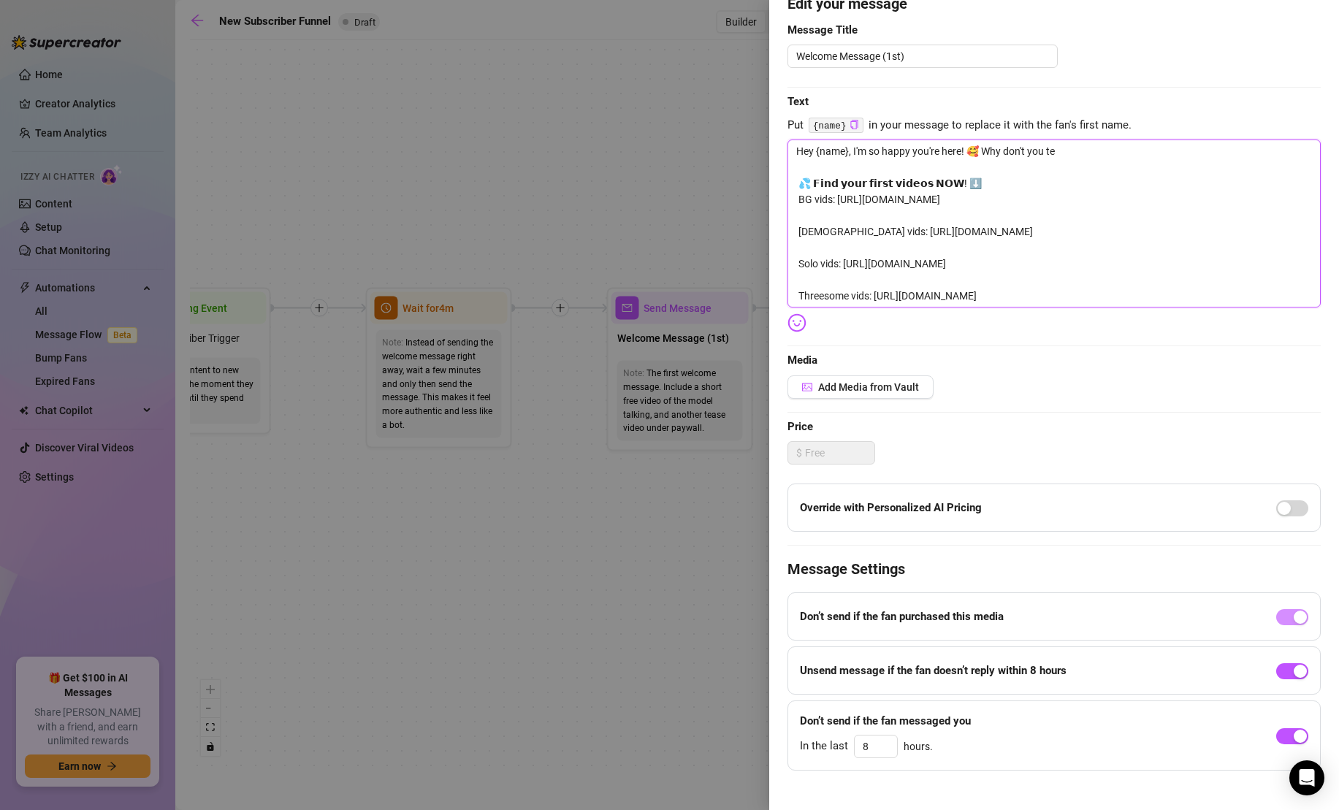
type textarea "Hey {name}, I'm so happy you're here! 🥰 Why don't you tel 💦 𝗙𝗶𝗻𝗱 𝘆𝗼𝘂𝗿 𝗳𝗶𝗿𝘀𝘁 𝘃𝗶𝗱…"
type textarea "Hey {name}, I'm so happy you're here! 🥰 Why don't you tell 💦 𝗙𝗶𝗻𝗱 𝘆𝗼𝘂𝗿 𝗳𝗶𝗿𝘀𝘁 𝘃𝗶…"
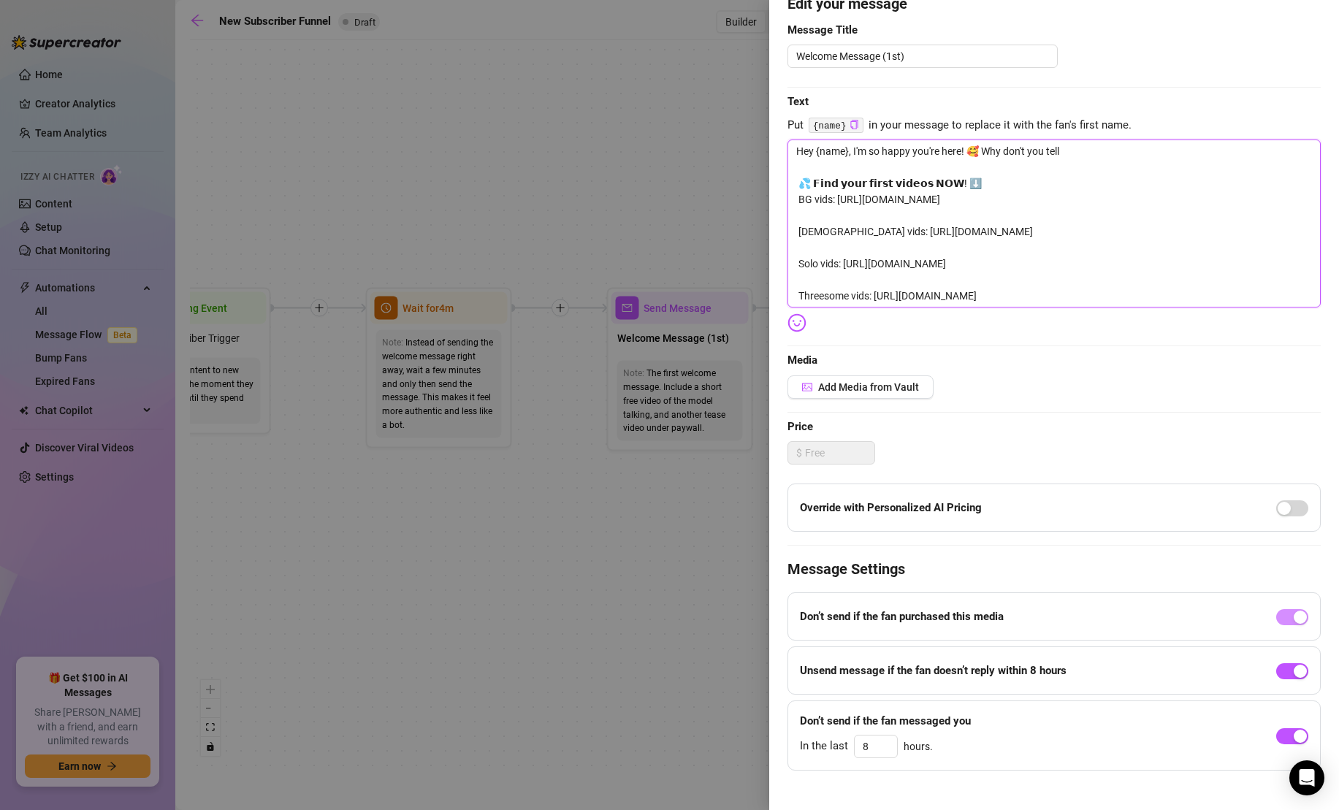
type textarea "Hey {name}, I'm so happy you're here! 🥰 Why don't you tell 💦 𝗙𝗶𝗻𝗱 𝘆𝗼𝘂𝗿 𝗳𝗶𝗿𝘀𝘁 𝘃𝗶…"
type textarea "Hey {name}, I'm so happy you're here! 🥰 Why don't you tel 💦 𝗙𝗶𝗻𝗱 𝘆𝗼𝘂𝗿 𝗳𝗶𝗿𝘀𝘁 𝘃𝗶𝗱…"
type textarea "Hey {name}, I'm so happy you're here! 🥰 Why don't you te 💦 𝗙𝗶𝗻𝗱 𝘆𝗼𝘂𝗿 𝗳𝗶𝗿𝘀𝘁 𝘃𝗶𝗱𝗲…"
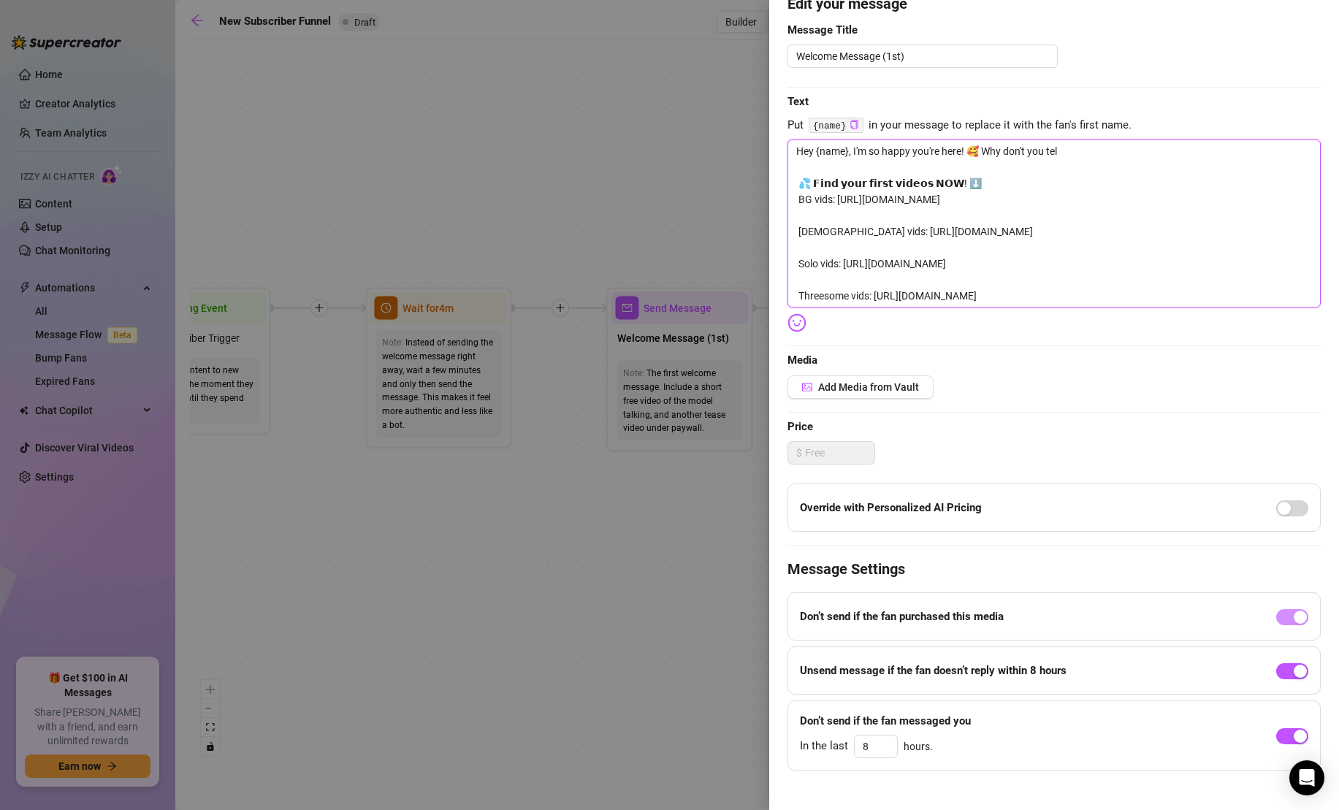
type textarea "Hey {name}, I'm so happy you're here! 🥰 Why don't you te 💦 𝗙𝗶𝗻𝗱 𝘆𝗼𝘂𝗿 𝗳𝗶𝗿𝘀𝘁 𝘃𝗶𝗱𝗲…"
type textarea "Hey {name}, I'm so happy you're here! 🥰 Why don't you t 💦 𝗙𝗶𝗻𝗱 𝘆𝗼𝘂𝗿 𝗳𝗶𝗿𝘀𝘁 𝘃𝗶𝗱𝗲𝗼…"
type textarea "Hey {name}, I'm so happy you're here! 🥰 Why don't you 💦 𝗙𝗶𝗻𝗱 𝘆𝗼𝘂𝗿 𝗳𝗶𝗿𝘀𝘁 𝘃𝗶𝗱𝗲𝗼𝘀 …"
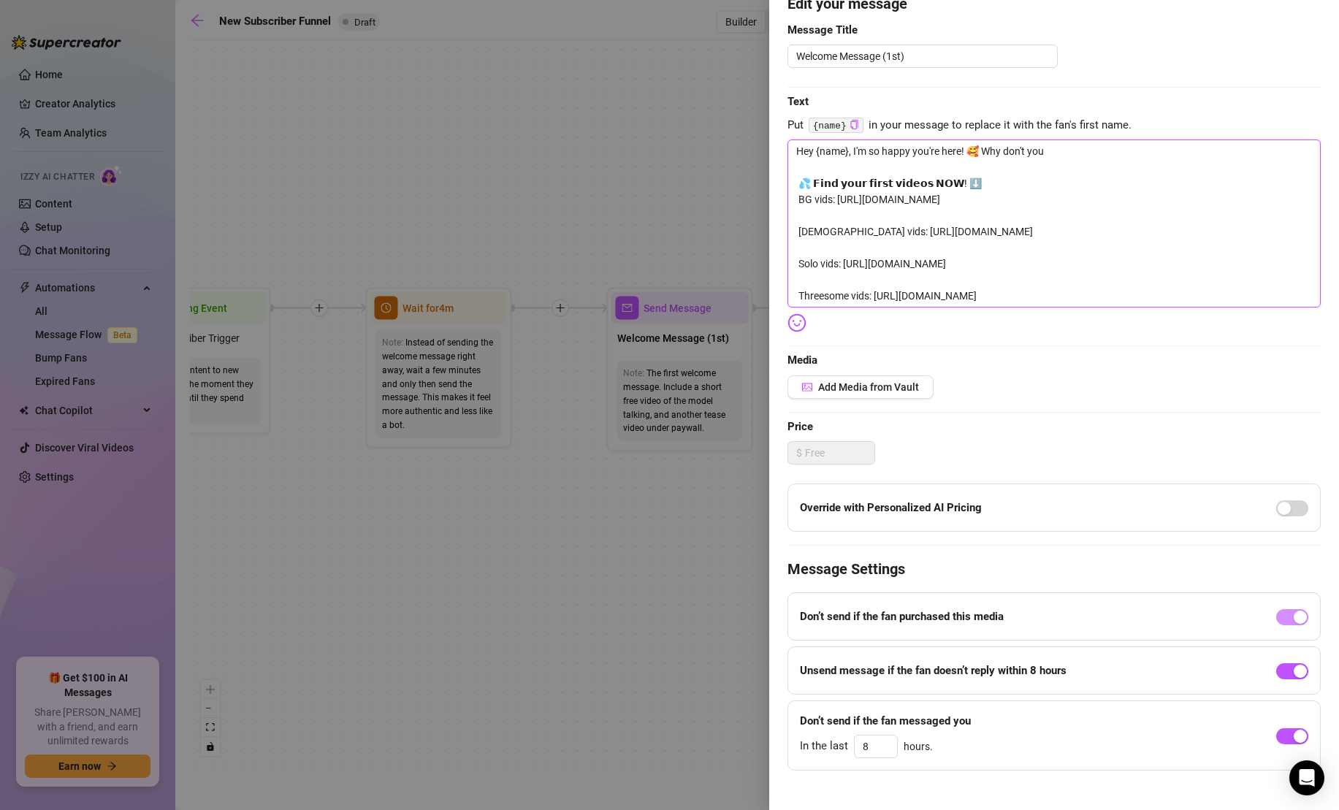
type textarea "Hey {name}, I'm so happy you're here! 🥰 Why don't you 💦 𝗙𝗶𝗻𝗱 𝘆𝗼𝘂𝗿 𝗳𝗶𝗿𝘀𝘁 𝘃𝗶𝗱𝗲𝗼𝘀 …"
type textarea "Hey {name}, I'm so happy you're here! 🥰 Why don't yo 💦 𝗙𝗶𝗻𝗱 𝘆𝗼𝘂𝗿 𝗳𝗶𝗿𝘀𝘁 𝘃𝗶𝗱𝗲𝗼𝘀 𝗡…"
type textarea "Hey {name}, I'm so happy you're here! 🥰 Why don't y 💦 𝗙𝗶𝗻𝗱 𝘆𝗼𝘂𝗿 𝗳𝗶𝗿𝘀𝘁 𝘃𝗶𝗱𝗲𝗼𝘀 𝗡𝗢…"
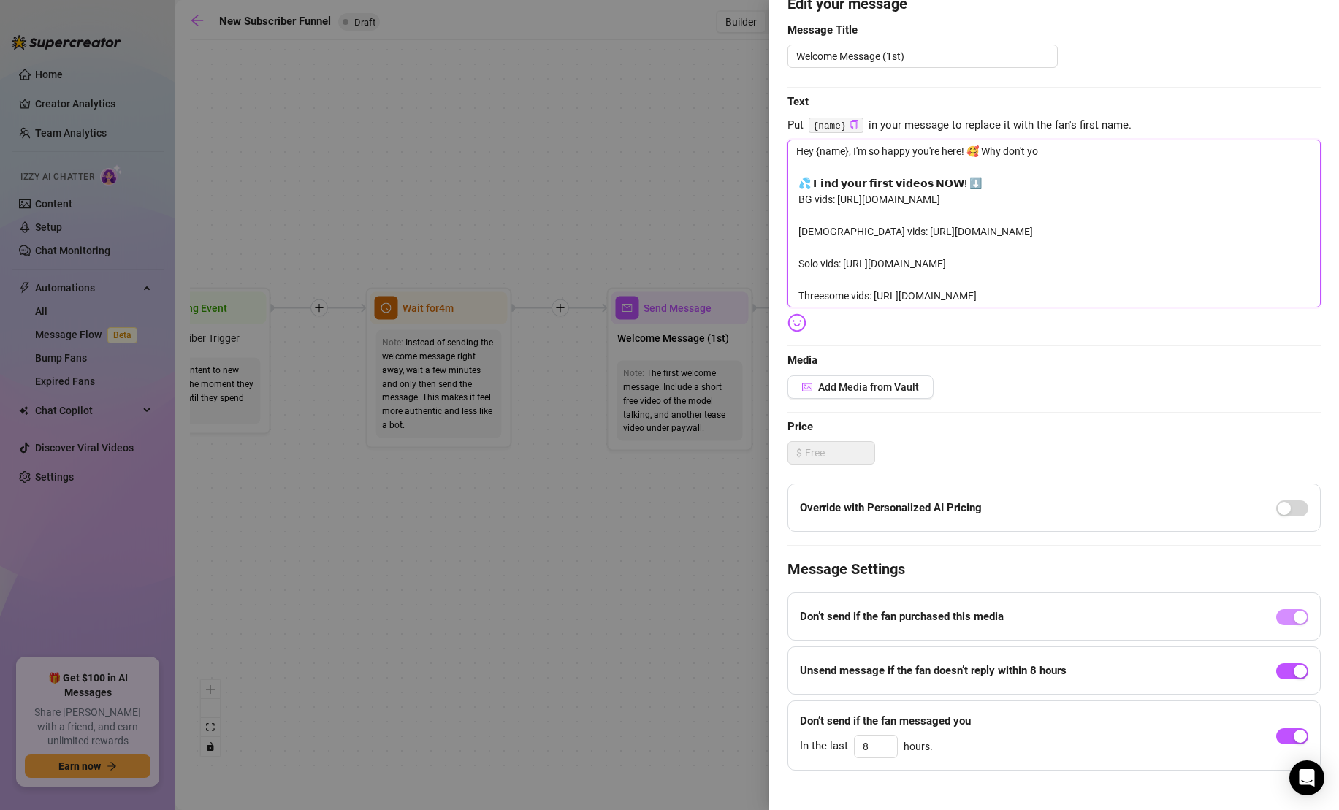
type textarea "Hey {name}, I'm so happy you're here! 🥰 Why don't y 💦 𝗙𝗶𝗻𝗱 𝘆𝗼𝘂𝗿 𝗳𝗶𝗿𝘀𝘁 𝘃𝗶𝗱𝗲𝗼𝘀 𝗡𝗢…"
type textarea "Hey {name}, I'm so happy you're here! 🥰 Why don't 💦 𝗙𝗶𝗻𝗱 𝘆𝗼𝘂𝗿 𝗳𝗶𝗿𝘀𝘁 𝘃𝗶𝗱𝗲𝗼𝘀 𝗡𝗢𝗪!…"
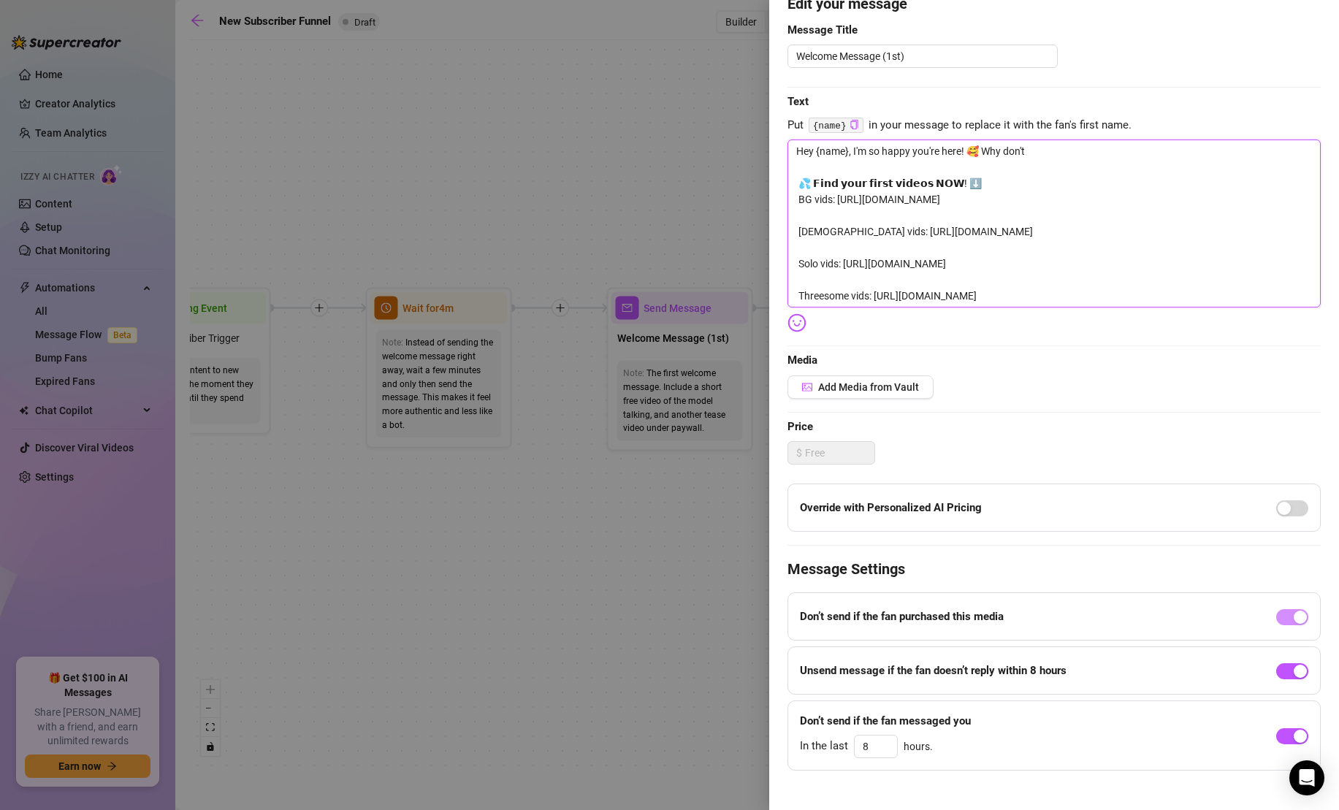
type textarea "Hey {name}, I'm so happy you're here! 🥰 Why don' 💦 𝗙𝗶𝗻𝗱 𝘆𝗼𝘂𝗿 𝗳𝗶𝗿𝘀𝘁 𝘃𝗶𝗱𝗲𝗼𝘀 𝗡𝗢𝗪! …"
type textarea "Hey {name}, I'm so happy you're here! 🥰 Why don 💦 𝗙𝗶𝗻𝗱 𝘆𝗼𝘂𝗿 𝗳𝗶𝗿𝘀𝘁 𝘃𝗶𝗱𝗲𝗼𝘀 𝗡𝗢𝗪! ⬇…"
type textarea "Hey {name}, I'm so happy you're here! 🥰 Why do 💦 𝗙𝗶𝗻𝗱 𝘆𝗼𝘂𝗿 𝗳𝗶𝗿𝘀𝘁 𝘃𝗶𝗱𝗲𝗼𝘀 𝗡𝗢𝗪! ⬇️…"
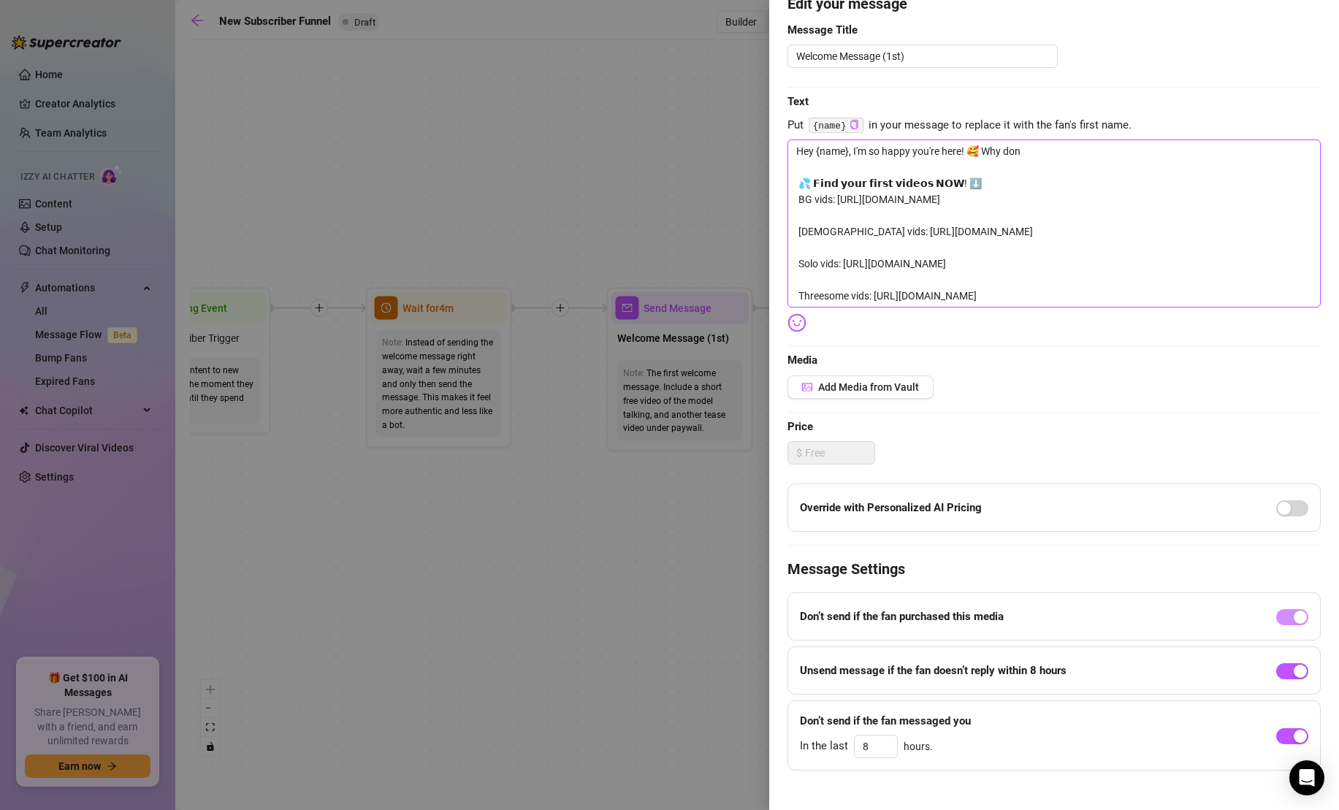
type textarea "Hey {name}, I'm so happy you're here! 🥰 Why do 💦 𝗙𝗶𝗻𝗱 𝘆𝗼𝘂𝗿 𝗳𝗶𝗿𝘀𝘁 𝘃𝗶𝗱𝗲𝗼𝘀 𝗡𝗢𝗪! ⬇️…"
type textarea "Hey {name}, I'm so happy you're here! 🥰 Why d 💦 𝗙𝗶𝗻𝗱 𝘆𝗼𝘂𝗿 𝗳𝗶𝗿𝘀𝘁 𝘃𝗶𝗱𝗲𝗼𝘀 𝗡𝗢𝗪! ⬇️ …"
type textarea "Hey {name}, I'm so happy you're here! 🥰 Why 💦 𝗙𝗶𝗻𝗱 𝘆𝗼𝘂𝗿 𝗳𝗶𝗿𝘀𝘁 𝘃𝗶𝗱𝗲𝗼𝘀 𝗡𝗢𝗪! ⬇️ BG…"
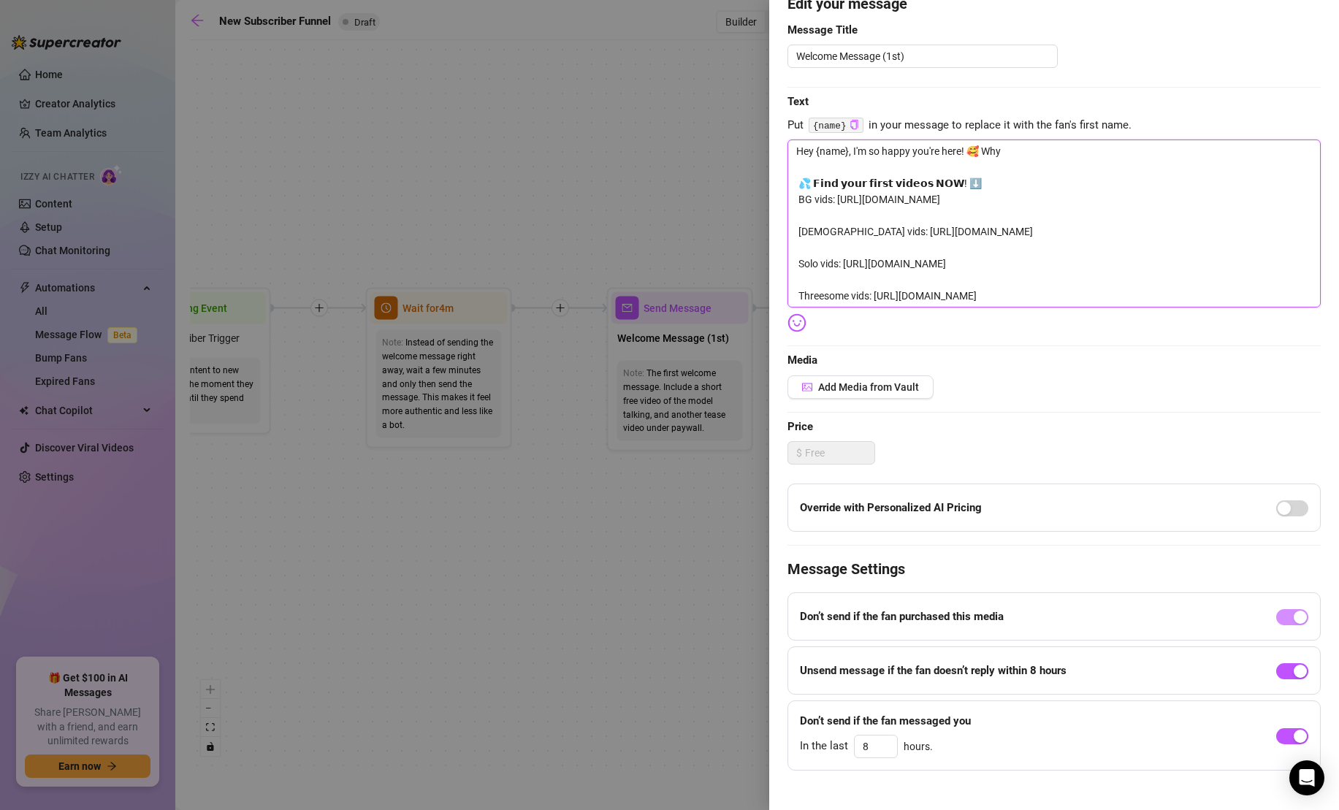
type textarea "Hey {name}, I'm so happy you're here! 🥰 Why 💦 𝗙𝗶𝗻𝗱 𝘆𝗼𝘂𝗿 𝗳𝗶𝗿𝘀𝘁 𝘃𝗶𝗱𝗲𝗼𝘀 𝗡𝗢𝗪! ⬇️ BG…"
type textarea "Hey {name}, I'm so happy you're here! 🥰 Wh 💦 𝗙𝗶𝗻𝗱 𝘆𝗼𝘂𝗿 𝗳𝗶𝗿𝘀𝘁 𝘃𝗶𝗱𝗲𝗼𝘀 𝗡𝗢𝗪! ⬇️ BG …"
type textarea "Hey {name}, I'm so happy you're here! 🥰 W 💦 𝗙𝗶𝗻𝗱 𝘆𝗼𝘂𝗿 𝗳𝗶𝗿𝘀𝘁 𝘃𝗶𝗱𝗲𝗼𝘀 𝗡𝗢𝗪! ⬇️ BG v…"
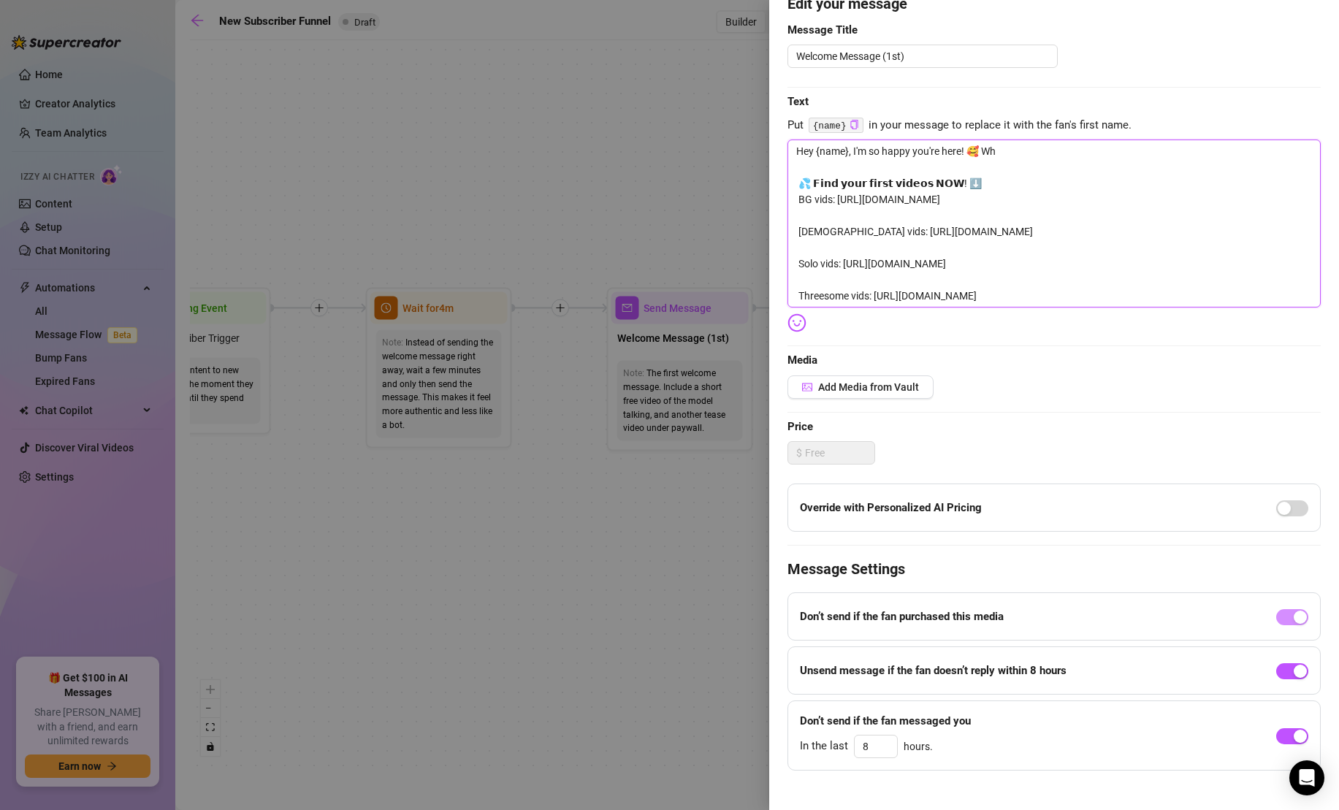
type textarea "Hey {name}, I'm so happy you're here! 🥰 W 💦 𝗙𝗶𝗻𝗱 𝘆𝗼𝘂𝗿 𝗳𝗶𝗿𝘀𝘁 𝘃𝗶𝗱𝗲𝗼𝘀 𝗡𝗢𝗪! ⬇️ BG v…"
type textarea "Hey {name}, I'm so happy you're here! 🥰 💦 𝗙𝗶𝗻𝗱 𝘆𝗼𝘂𝗿 𝗳𝗶𝗿𝘀𝘁 𝘃𝗶𝗱𝗲𝗼𝘀 𝗡𝗢𝗪! ⬇️ BG vid…"
click at [834, 217] on textarea "Hey {name}, I'm so happy you're here! 🥰 💦 𝗙𝗶𝗻𝗱 𝘆𝗼𝘂𝗿 𝗳𝗶𝗿𝘀𝘁 𝘃𝗶𝗱𝗲𝗼𝘀 𝗡𝗢𝗪! ⬇️ BG vid…" at bounding box center [1053, 223] width 533 height 168
type textarea "Hey {name}, I'm so happy you're here! 🥰 💦 𝗙𝗶𝗻𝗱 𝘆𝗼𝘂𝗿 𝗳𝗶𝗿𝘀𝘁 𝘃𝗶𝗱𝗲𝗼𝘀 𝗡𝗢𝗪! ⬇️ BG vid…"
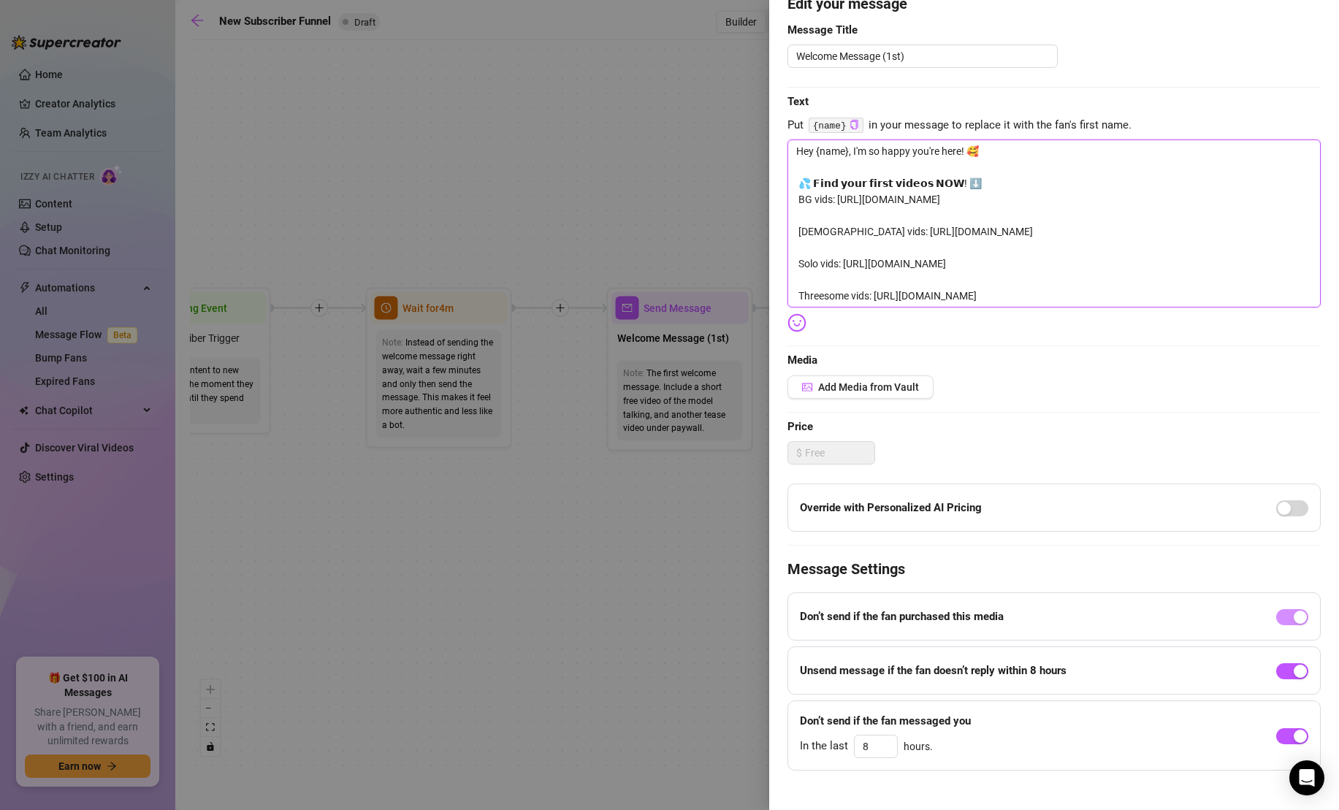
type textarea "Hey {name}, I'm so happy you're here! 🥰 💦 𝗙𝗶𝗻𝗱 𝘆𝗼𝘂𝗿 𝗳𝗶𝗿𝘀𝘁 𝘃𝗶𝗱𝗲𝗼𝘀 𝗡𝗢𝗪! ⬇️ BG vid…"
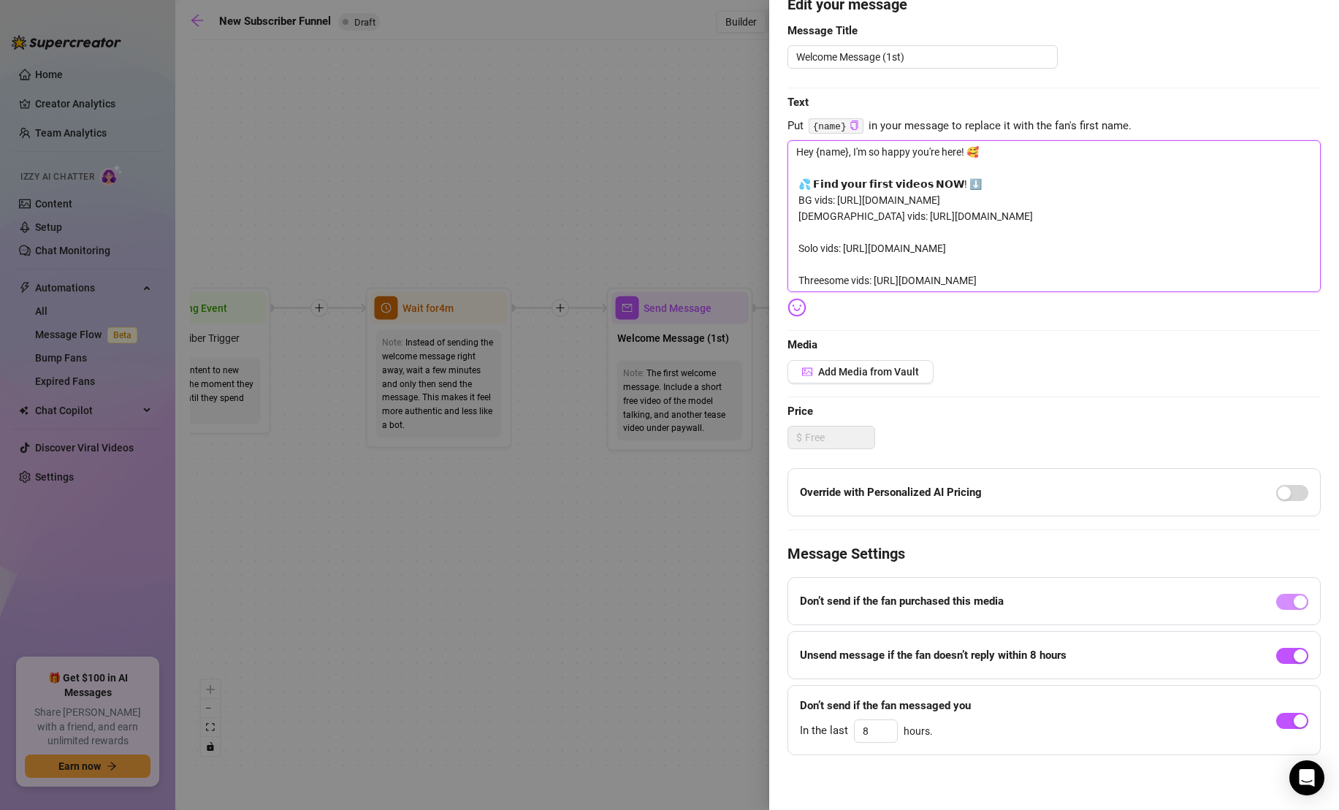
click at [830, 234] on textarea "Hey {name}, I'm so happy you're here! 🥰 💦 𝗙𝗶𝗻𝗱 𝘆𝗼𝘂𝗿 𝗳𝗶𝗿𝘀𝘁 𝘃𝗶𝗱𝗲𝗼𝘀 𝗡𝗢𝗪! ⬇️ BG vid…" at bounding box center [1053, 216] width 533 height 152
type textarea "Hey {name}, I'm so happy you're here! 🥰 💦 𝗙𝗶𝗻𝗱 𝘆𝗼𝘂𝗿 𝗳𝗶𝗿𝘀𝘁 𝘃𝗶𝗱𝗲𝗼𝘀 𝗡𝗢𝗪! ⬇️ BG vid…"
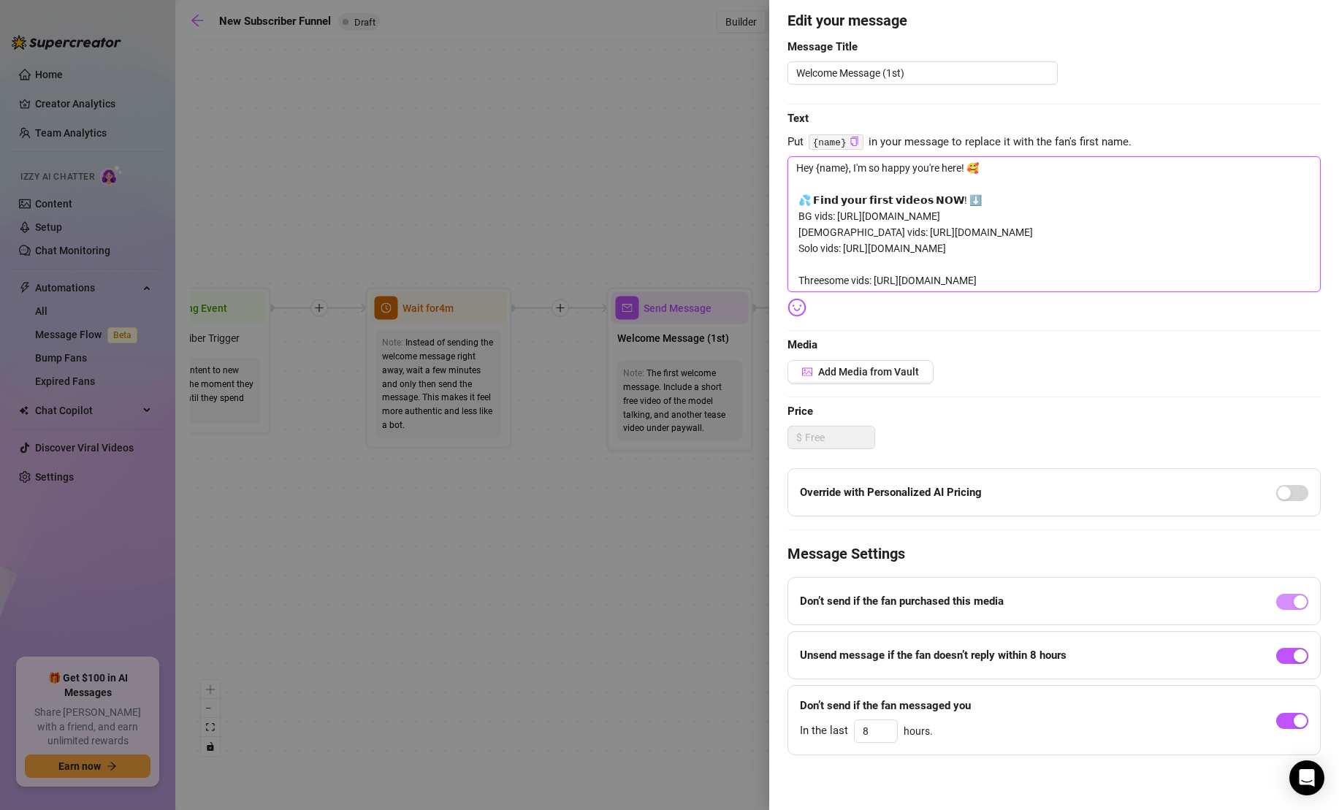
scroll to position [122, 0]
click at [819, 272] on textarea "Hey {name}, I'm so happy you're here! 🥰 💦 𝗙𝗶𝗻𝗱 𝘆𝗼𝘂𝗿 𝗳𝗶𝗿𝘀𝘁 𝘃𝗶𝗱𝗲𝗼𝘀 𝗡𝗢𝗪! ⬇️ BG vid…" at bounding box center [1053, 224] width 533 height 136
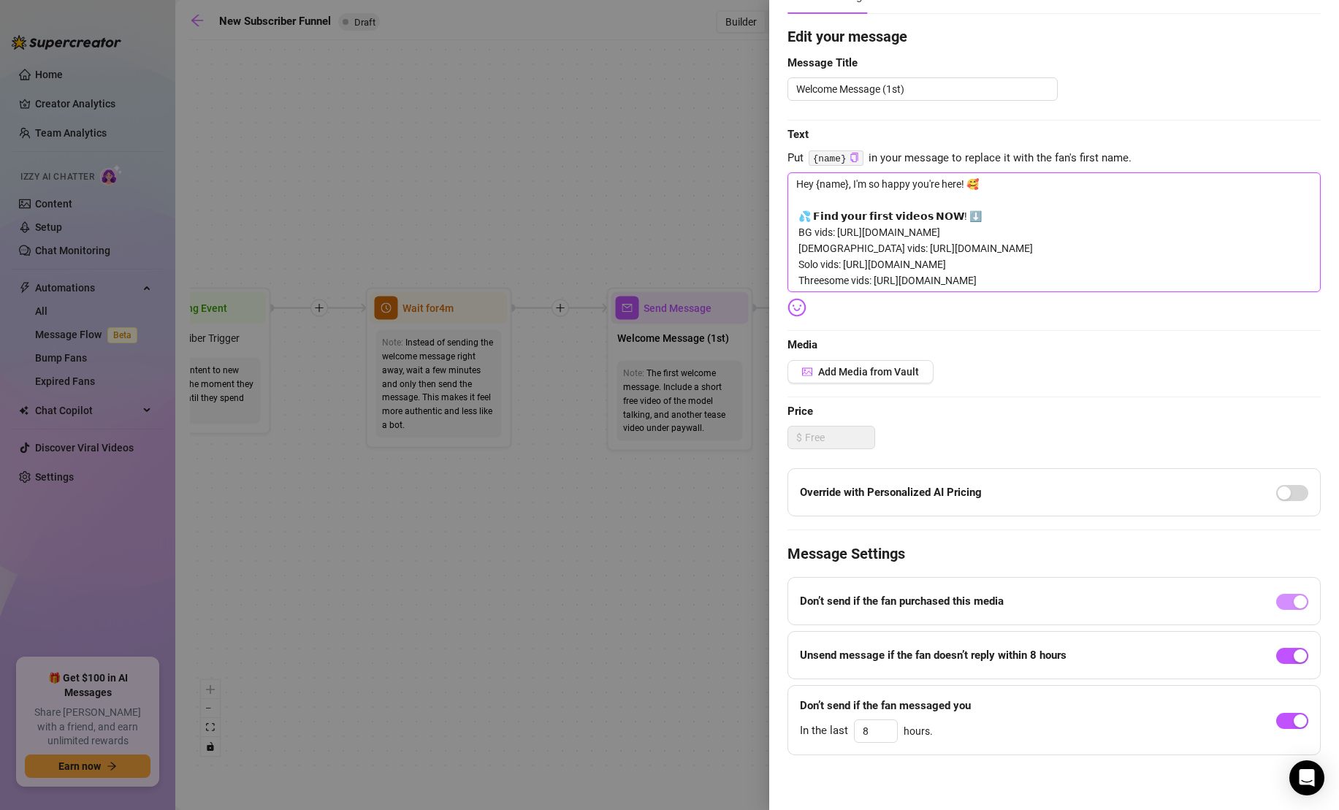
scroll to position [106, 0]
click at [975, 184] on textarea "Hi {name}, I'm thrilled you're here! 🥰 💦 𝗙𝗶𝗻𝗱 𝘆𝗼𝘂𝗿 𝗳𝗶𝗿𝘀𝘁 𝘃𝗶𝗱𝗲𝗼𝘀 𝗡𝗢𝗪! ⬇️ BG vids…" at bounding box center [1053, 232] width 533 height 120
click at [1057, 186] on textarea "Hi {name}, I'm thrilled you're here! 🥰 You're gonna love my OF 💋 💦 𝗙𝗶𝗻𝗱 𝘆𝗼𝘂𝗿 𝗳𝗶…" at bounding box center [1053, 232] width 533 height 120
click at [943, 185] on textarea "Hi {name}, I'm thrilled you're here! 🥰 You're gonna love my VIP OF 💋 💦 𝗙𝗶𝗻𝗱 𝘆𝗼𝘂…" at bounding box center [1053, 232] width 533 height 120
click at [1044, 213] on textarea "Hi {name}, I'm thrilled you're here, [PERSON_NAME]! 🥰 You're gonna love my VIP …" at bounding box center [1053, 232] width 533 height 120
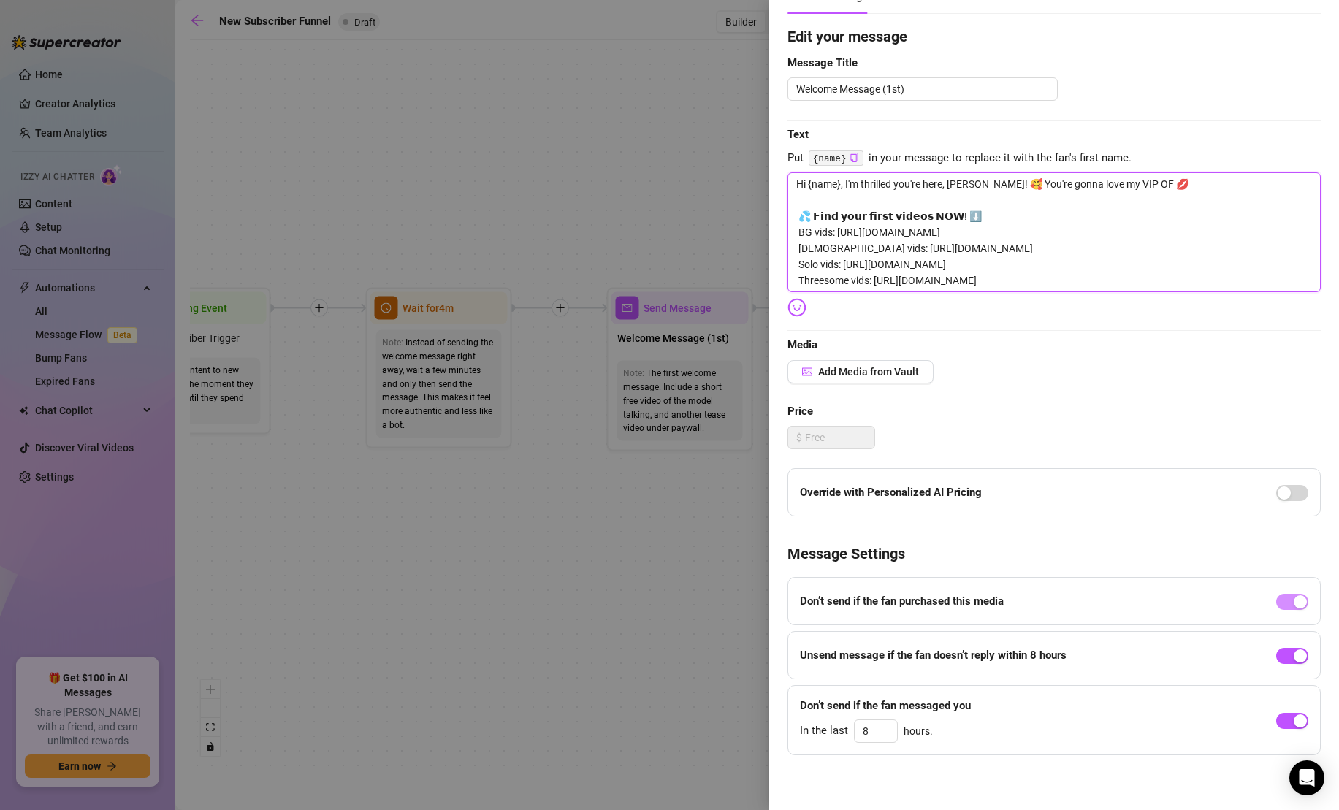
click at [932, 215] on textarea "Hi {name}, I'm thrilled you're here, [PERSON_NAME]! 🥰 You're gonna love my VIP …" at bounding box center [1053, 232] width 533 height 120
click at [823, 233] on textarea "Hi {name}, I'm thrilled you're here, [PERSON_NAME]! 🥰 You're gonna love my VIP …" at bounding box center [1053, 232] width 533 height 120
click at [846, 248] on textarea "Hi {name}, I'm thrilled you're here, [PERSON_NAME]! 🥰 You're gonna love my VIP …" at bounding box center [1053, 232] width 533 height 120
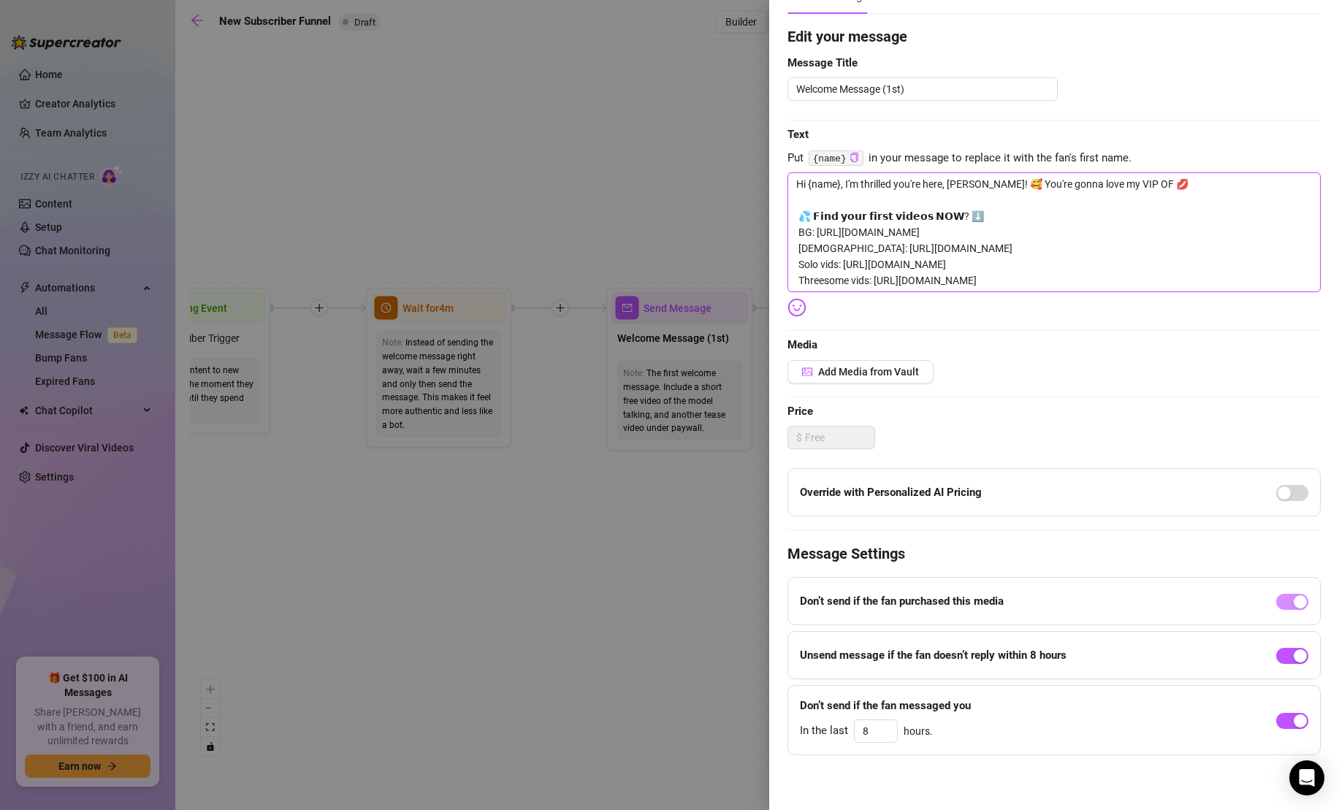
click at [835, 265] on textarea "Hi {name}, I'm thrilled you're here, [PERSON_NAME]! 🥰 You're gonna love my VIP …" at bounding box center [1053, 232] width 533 height 120
click at [864, 283] on textarea "Hi {name}, I'm thrilled you're here, [PERSON_NAME]! 🥰 You're gonna love my VIP …" at bounding box center [1053, 232] width 533 height 120
click at [916, 372] on span "Add Media from Vault" at bounding box center [868, 372] width 101 height 12
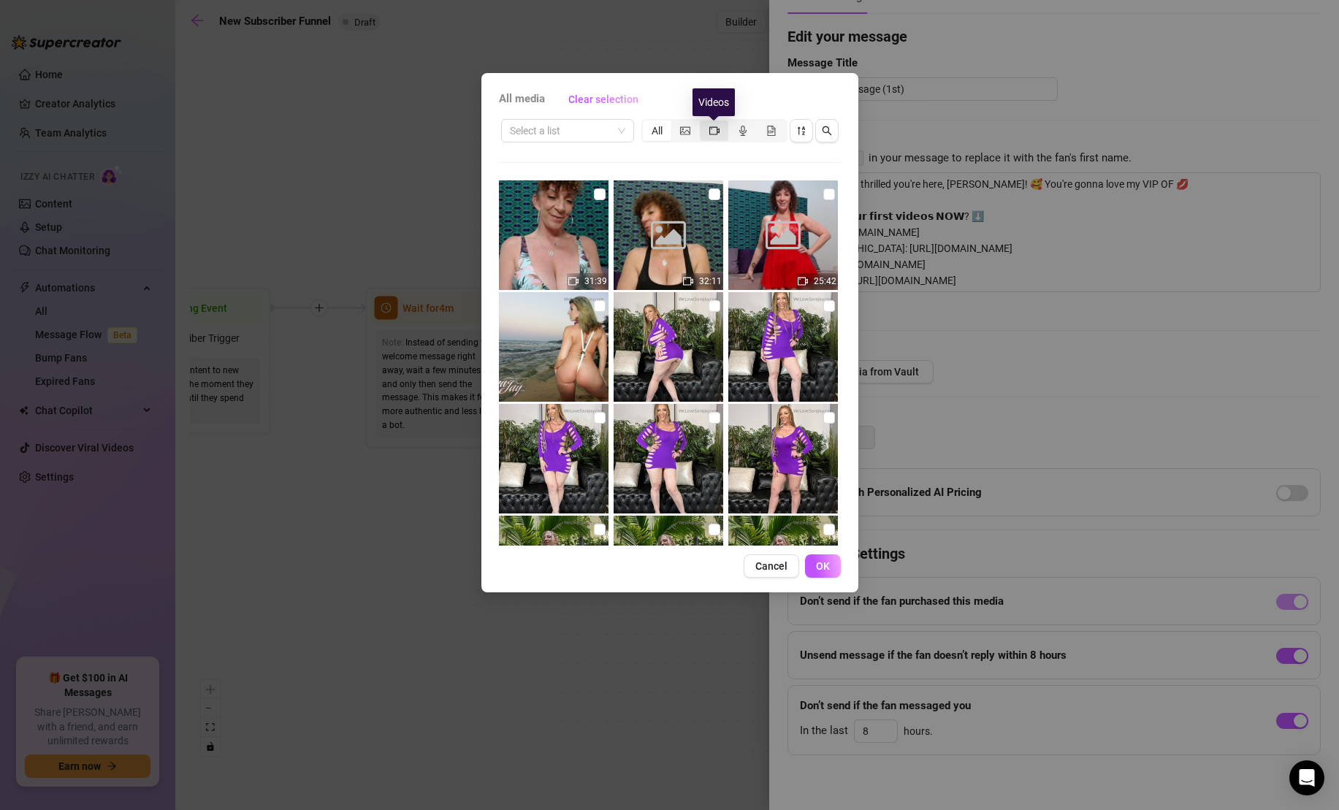
click at [718, 130] on icon "video-camera" at bounding box center [714, 131] width 10 height 10
click at [703, 123] on input "segmented control" at bounding box center [703, 123] width 0 height 0
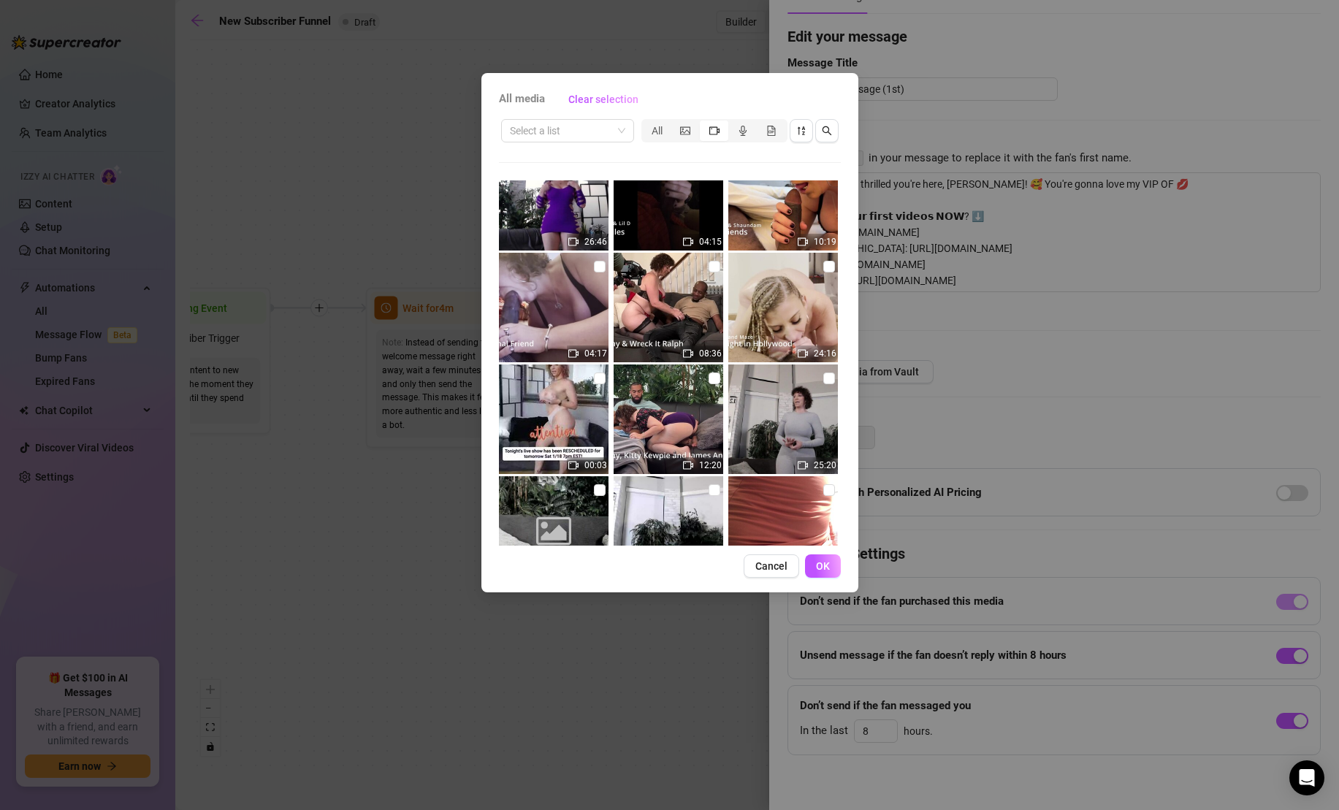
scroll to position [1377, 0]
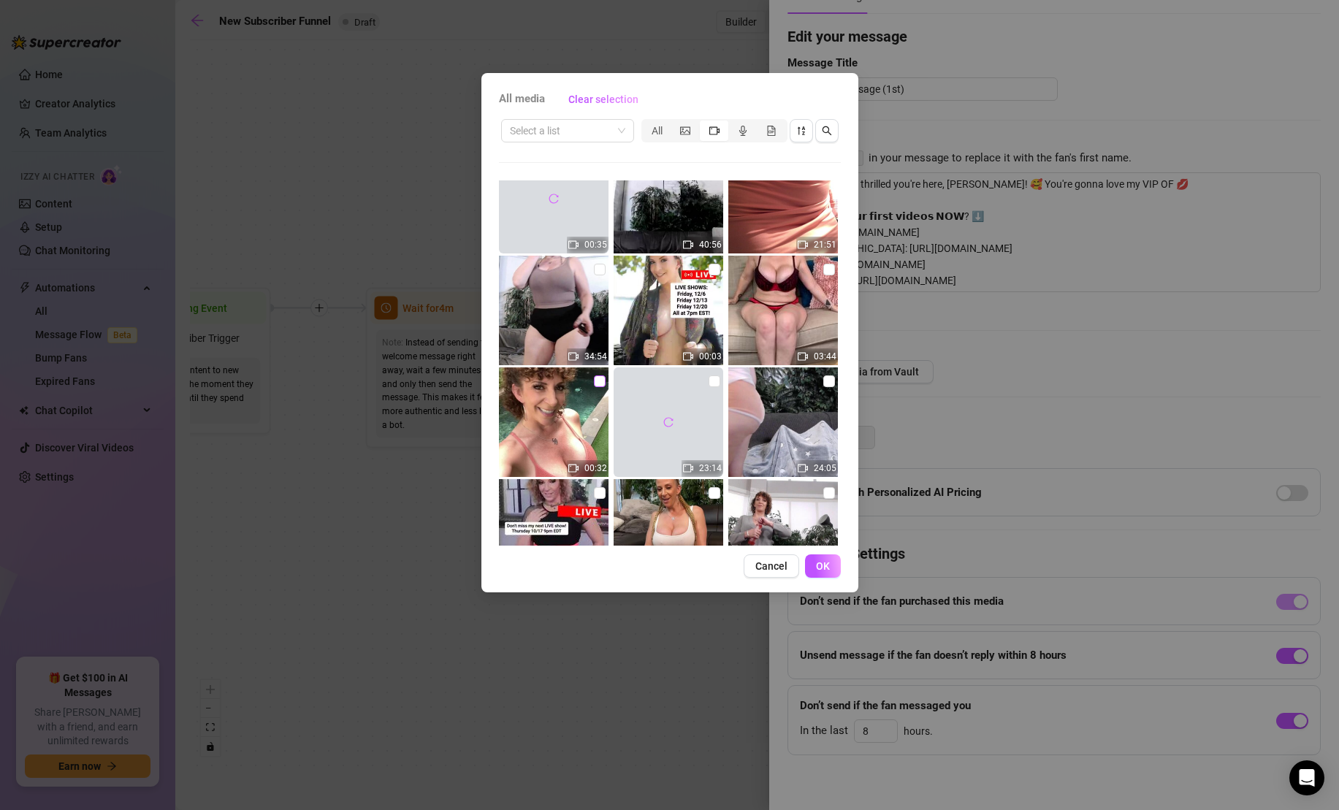
click at [596, 380] on input "checkbox" at bounding box center [600, 381] width 12 height 12
click at [830, 567] on button "OK" at bounding box center [823, 565] width 36 height 23
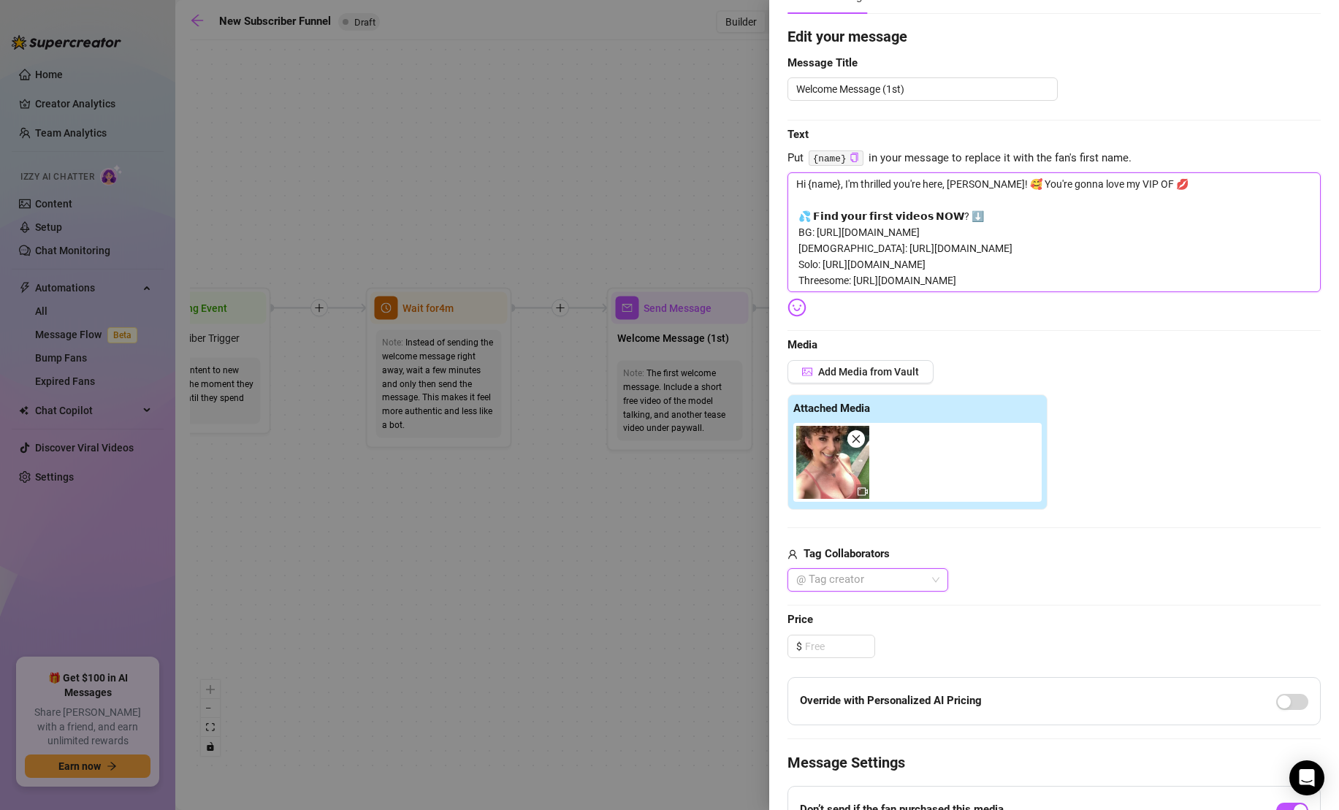
click at [1162, 184] on textarea "Hi {name}, I'm thrilled you're here, [PERSON_NAME]! 🥰 You're gonna love my VIP …" at bounding box center [1053, 232] width 533 height 120
click at [1130, 181] on textarea "Hi {name}, I'm thrilled you're here, [PERSON_NAME]! 🥰 You're gonna love my VIP …" at bounding box center [1053, 232] width 533 height 120
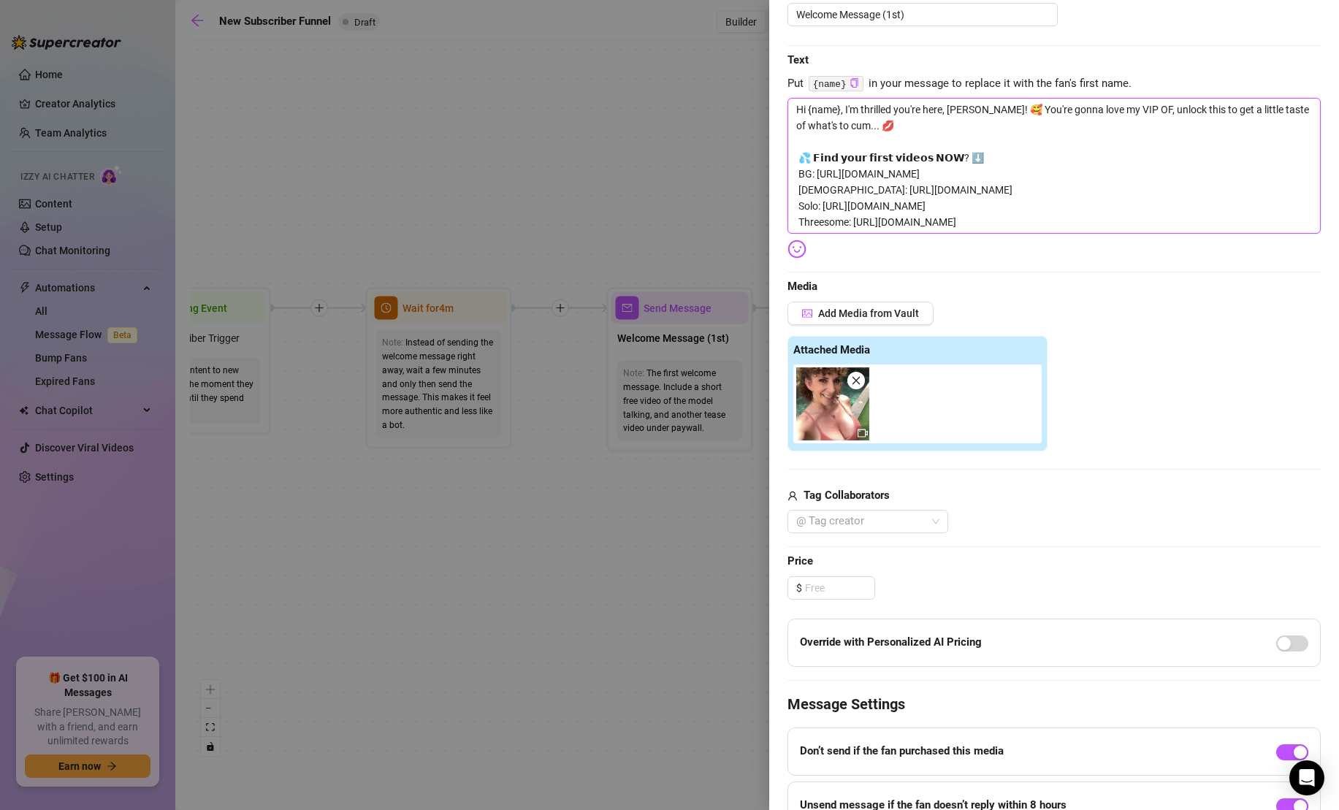
scroll to position [330, 0]
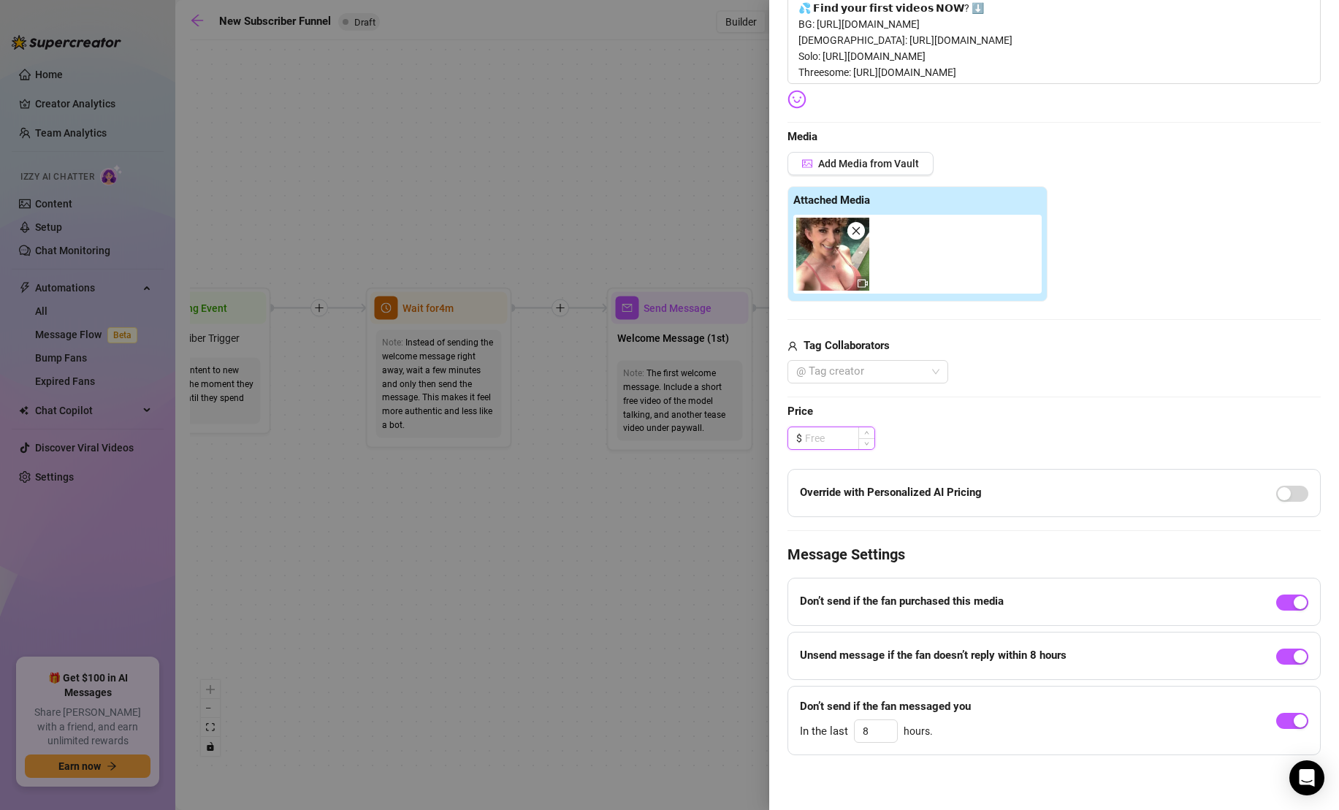
click at [830, 441] on input at bounding box center [839, 438] width 69 height 22
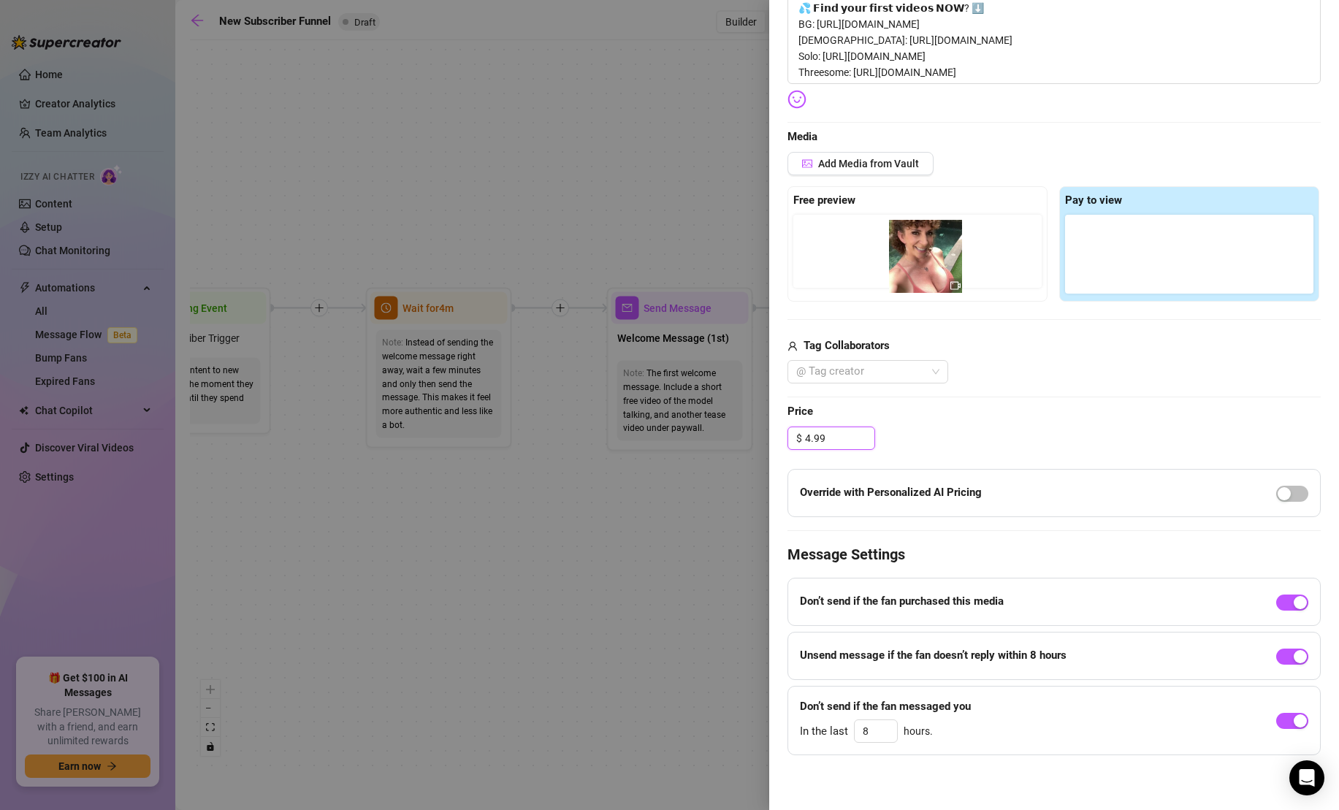
drag, startPoint x: 1111, startPoint y: 250, endPoint x: 928, endPoint y: 253, distance: 182.6
click at [928, 253] on div "Free preview Pay to view" at bounding box center [1053, 243] width 533 height 115
drag, startPoint x: 1087, startPoint y: 242, endPoint x: 871, endPoint y: 245, distance: 216.2
click at [872, 245] on div "Free preview Pay to view" at bounding box center [1053, 243] width 533 height 115
drag, startPoint x: 1101, startPoint y: 245, endPoint x: 798, endPoint y: 244, distance: 303.0
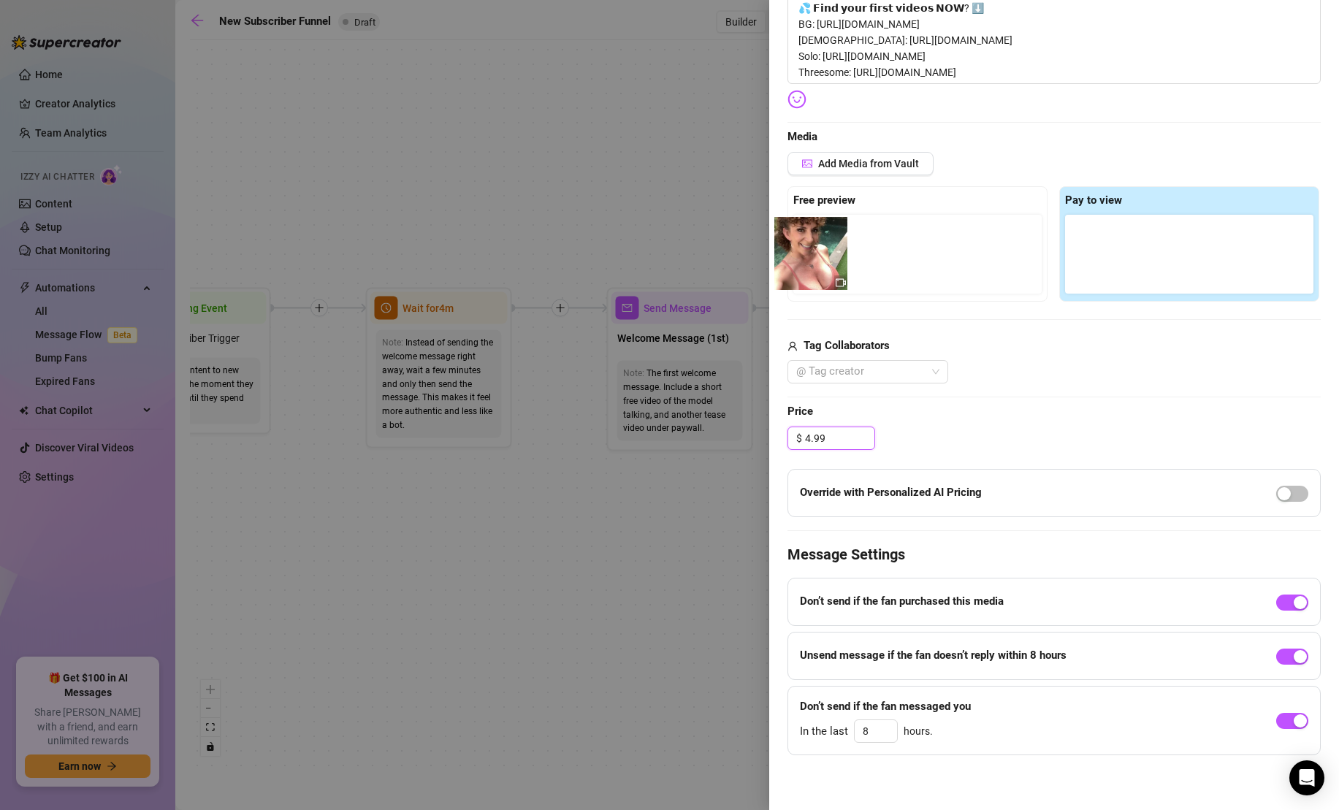
click at [798, 244] on div "Free preview Pay to view" at bounding box center [1053, 243] width 533 height 115
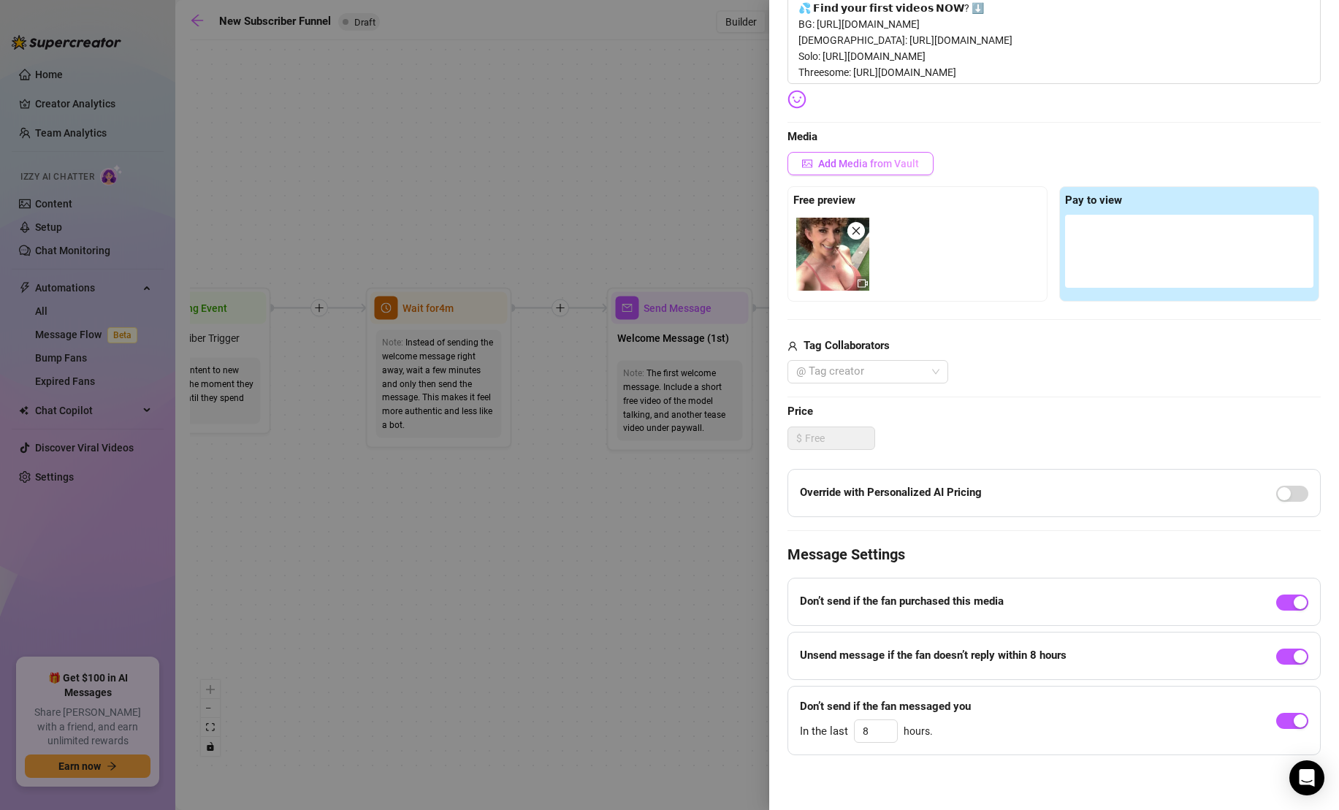
click at [851, 161] on span "Add Media from Vault" at bounding box center [868, 164] width 101 height 12
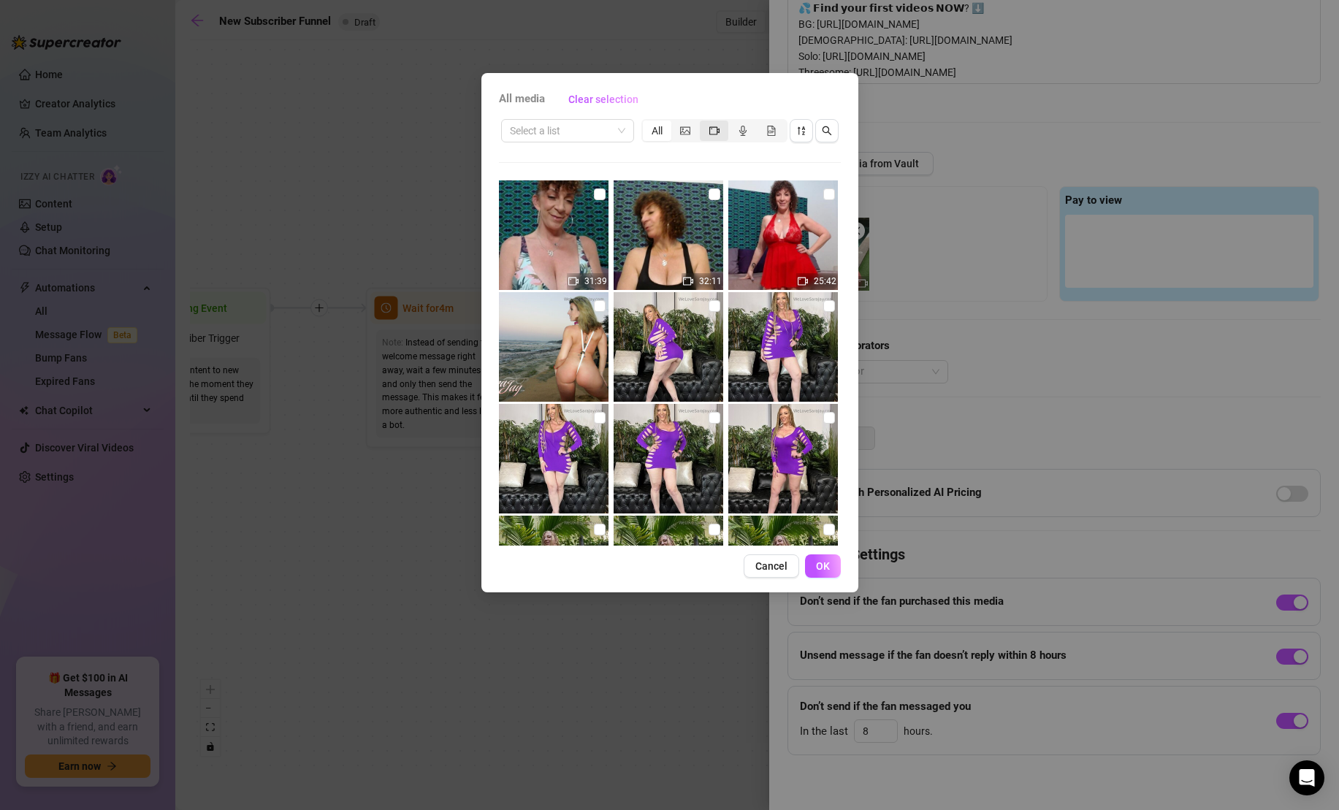
click at [713, 136] on span "segmented control" at bounding box center [714, 131] width 10 height 12
click at [703, 123] on input "segmented control" at bounding box center [703, 123] width 0 height 0
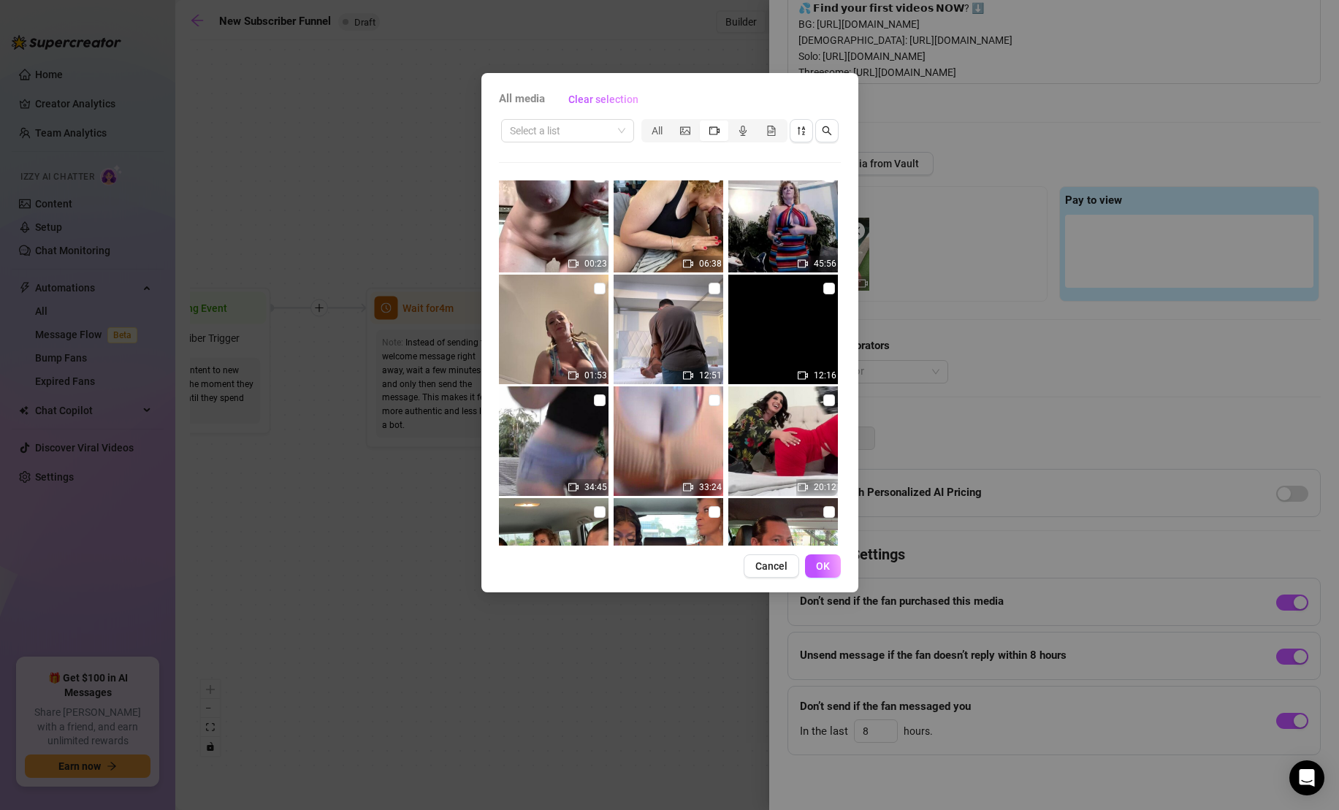
scroll to position [3339, 0]
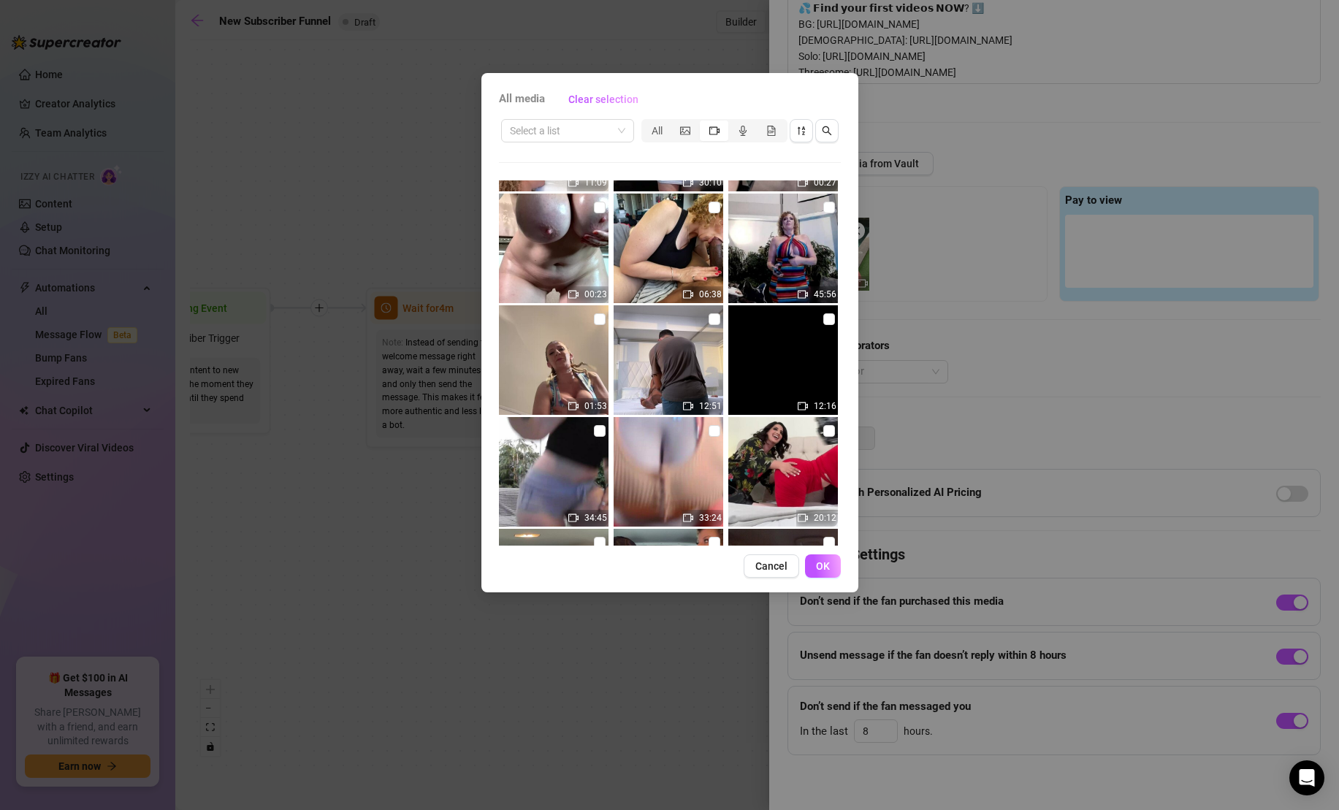
click at [563, 254] on img at bounding box center [554, 249] width 110 height 110
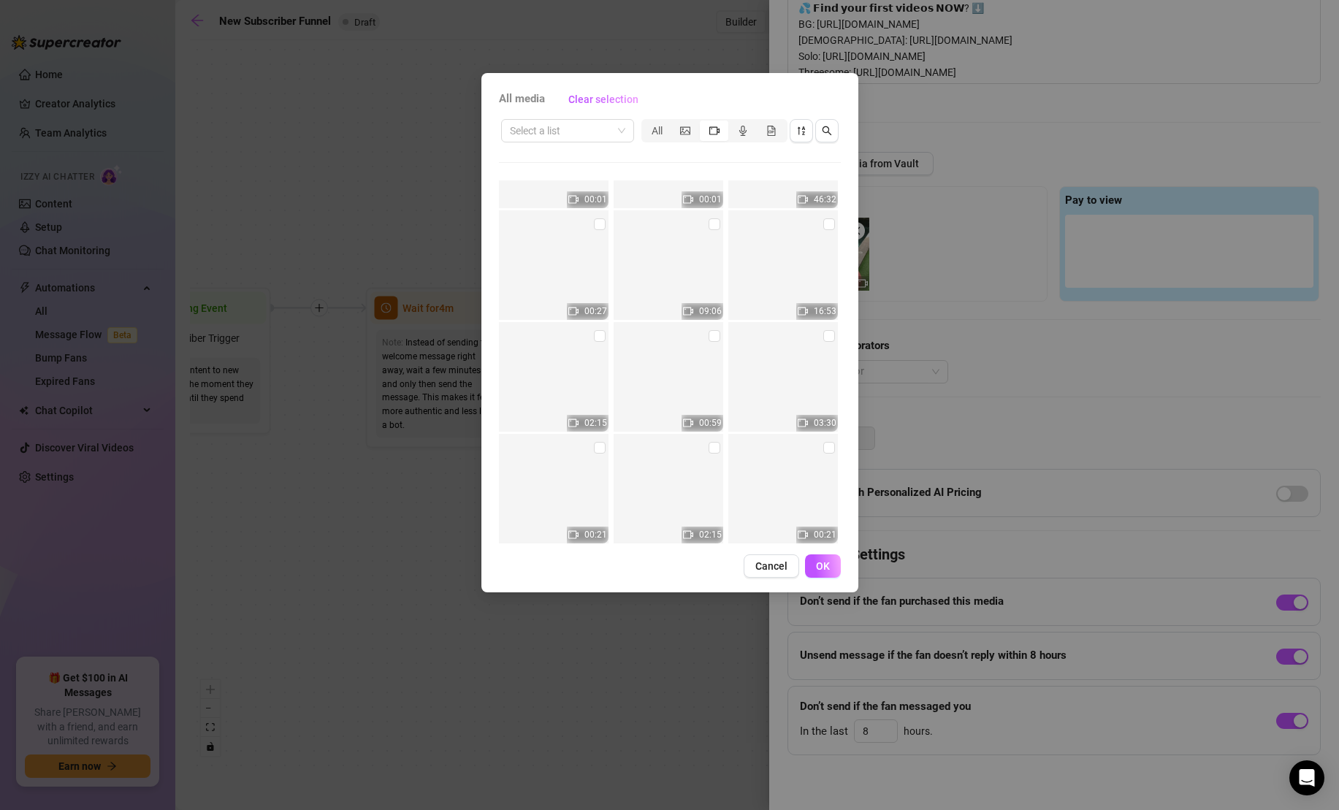
scroll to position [11963, 0]
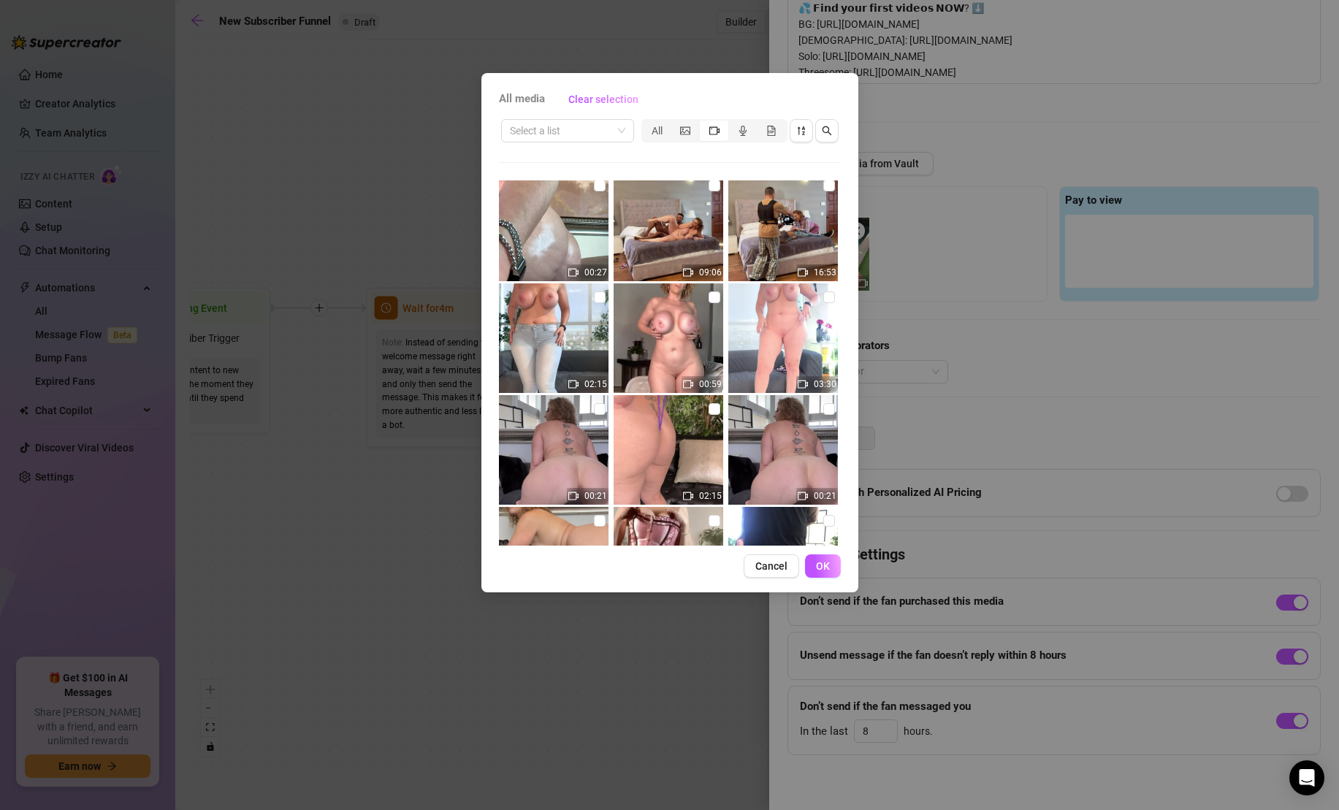
click at [669, 334] on img at bounding box center [668, 338] width 110 height 110
click at [672, 334] on img at bounding box center [668, 338] width 110 height 110
click at [691, 321] on img at bounding box center [668, 338] width 110 height 110
click at [835, 416] on img at bounding box center [783, 450] width 110 height 110
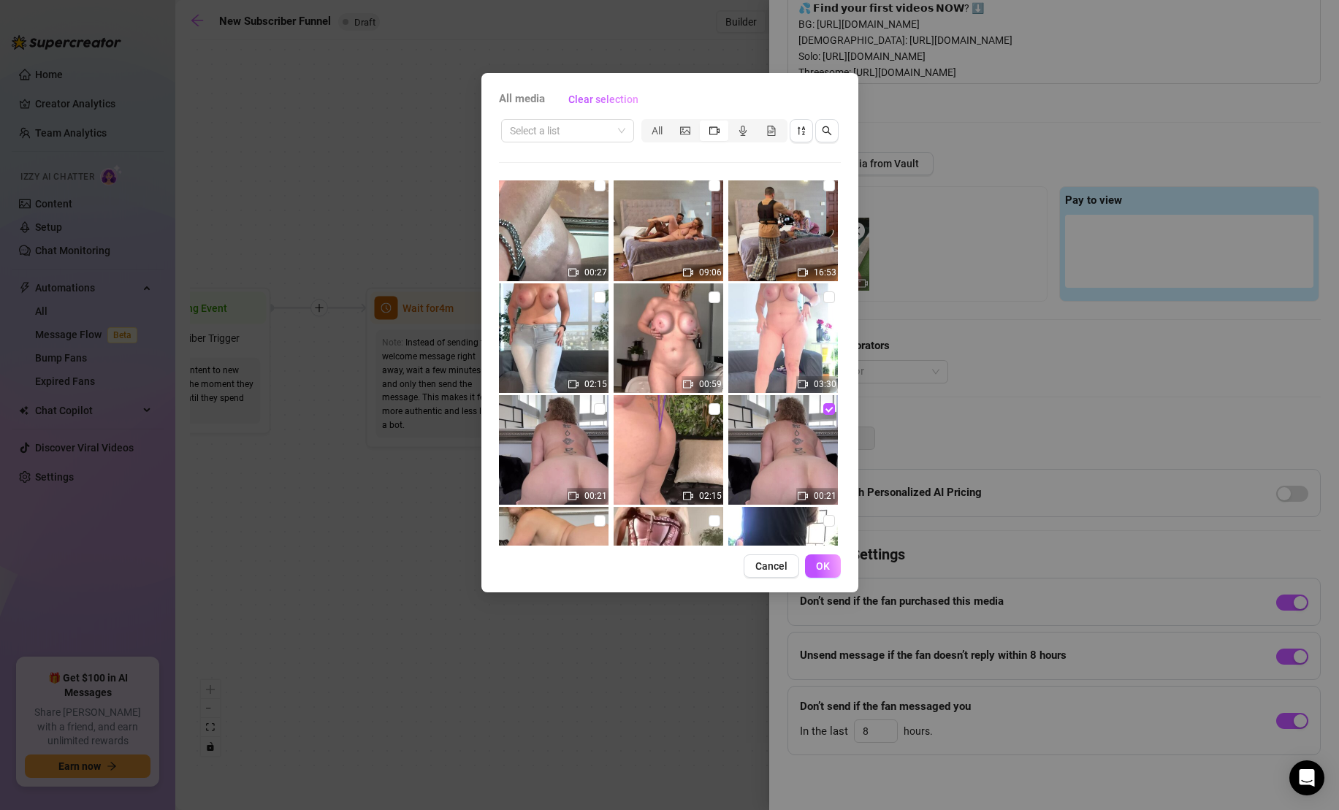
click at [830, 393] on div "31:39 32:11 25:42 05:21 00:07 00:07 04:45 11:03 01:57 03:45 33:09 04:48 06:09 3…" at bounding box center [670, 362] width 342 height 365
click at [824, 405] on input "checkbox" at bounding box center [829, 409] width 12 height 12
click at [615, 131] on span at bounding box center [567, 131] width 115 height 22
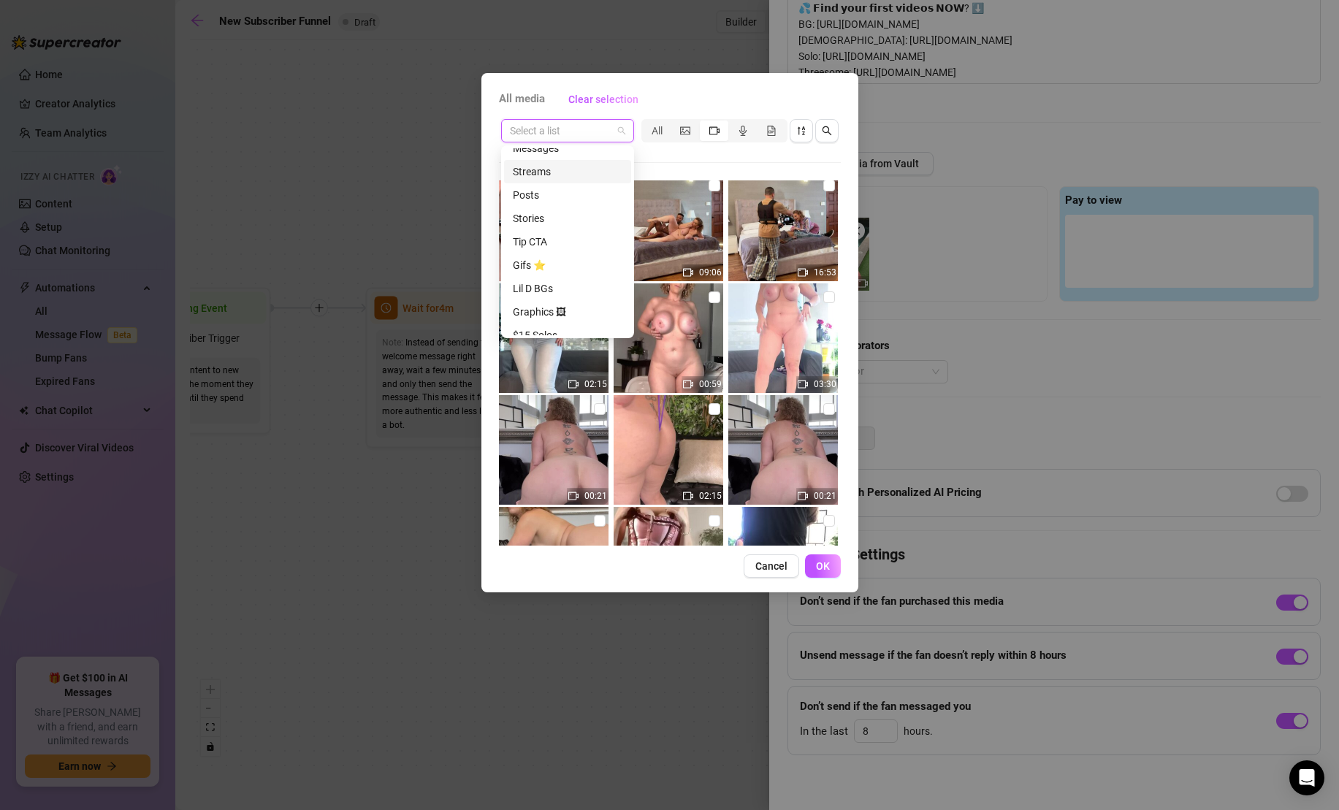
scroll to position [0, 0]
click at [599, 160] on div "Messages" at bounding box center [568, 160] width 110 height 16
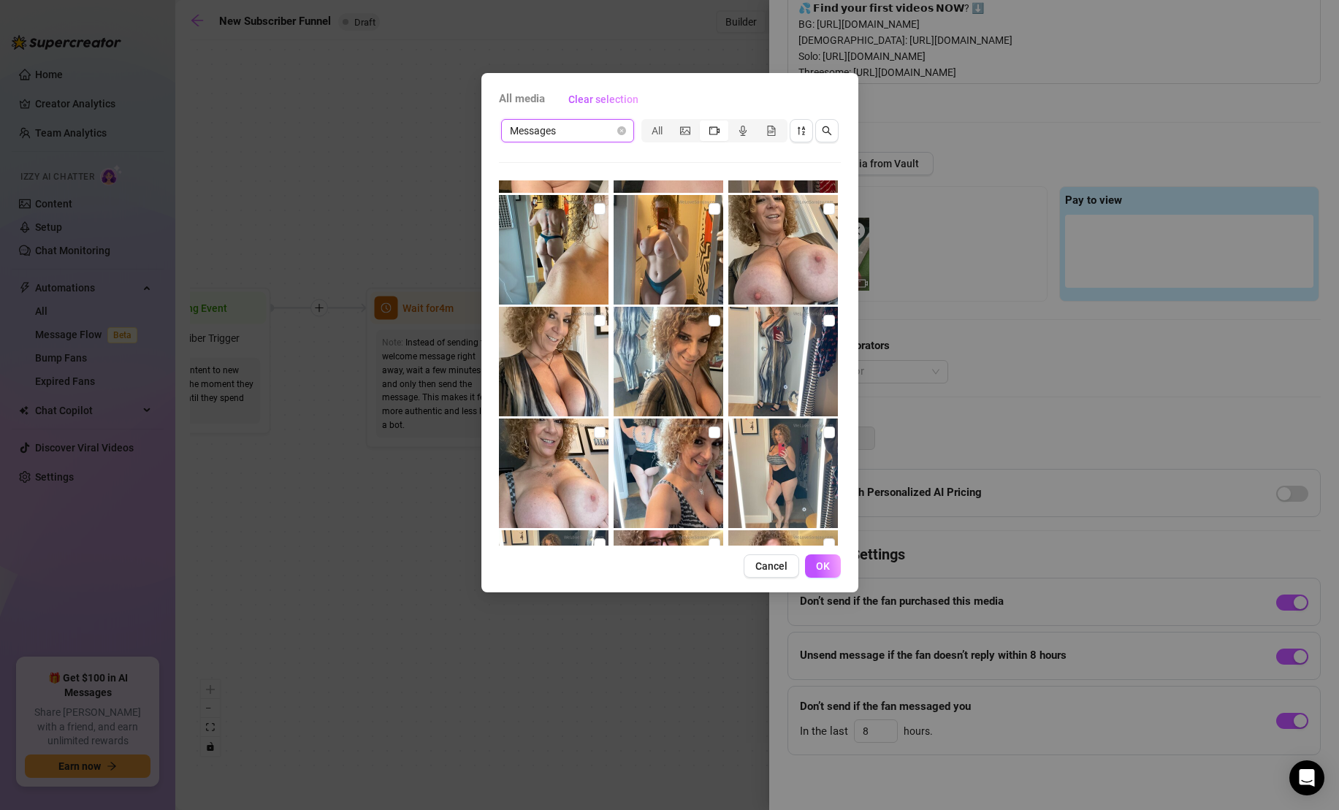
scroll to position [3599, 0]
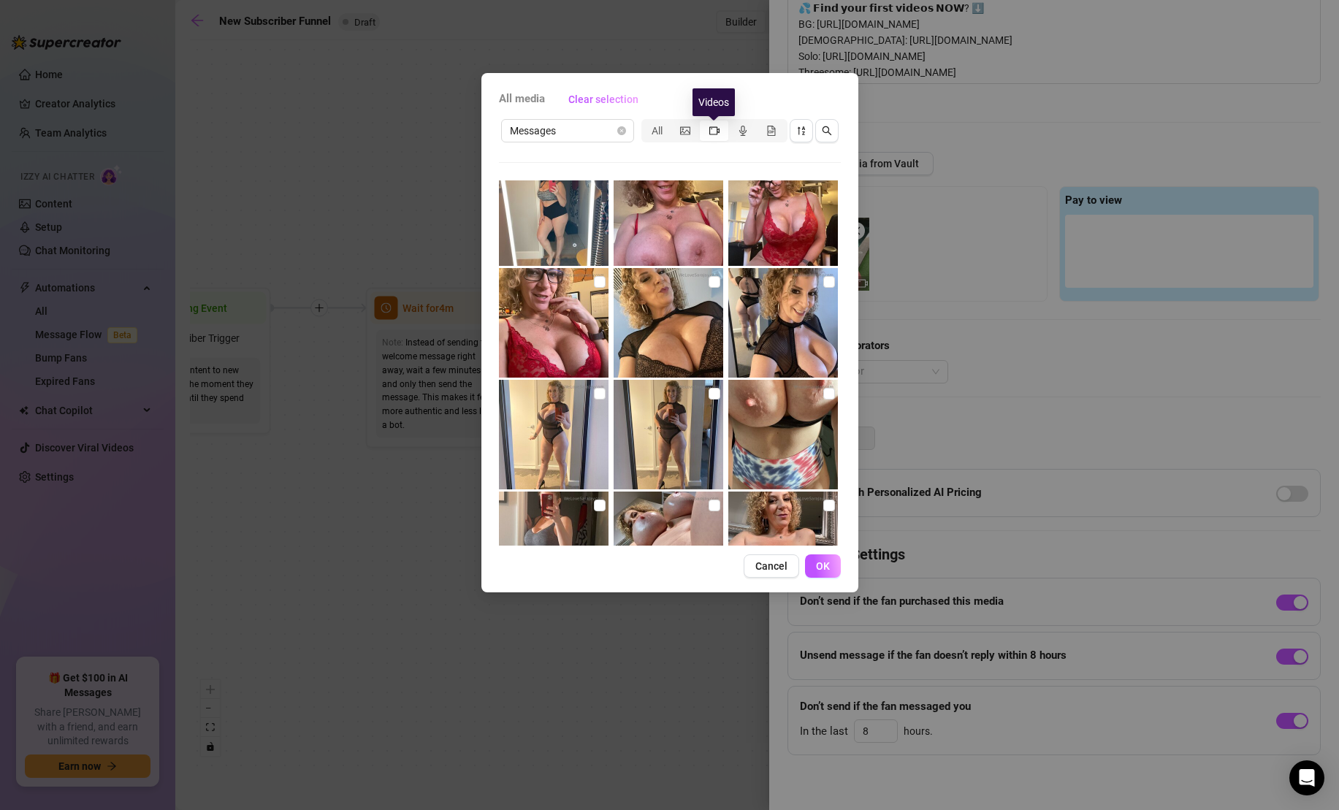
click at [717, 134] on icon "video-camera" at bounding box center [714, 131] width 10 height 10
click at [703, 123] on input "segmented control" at bounding box center [703, 123] width 0 height 0
click at [776, 133] on icon "file-gif" at bounding box center [771, 131] width 10 height 10
click at [760, 123] on input "segmented control" at bounding box center [760, 123] width 0 height 0
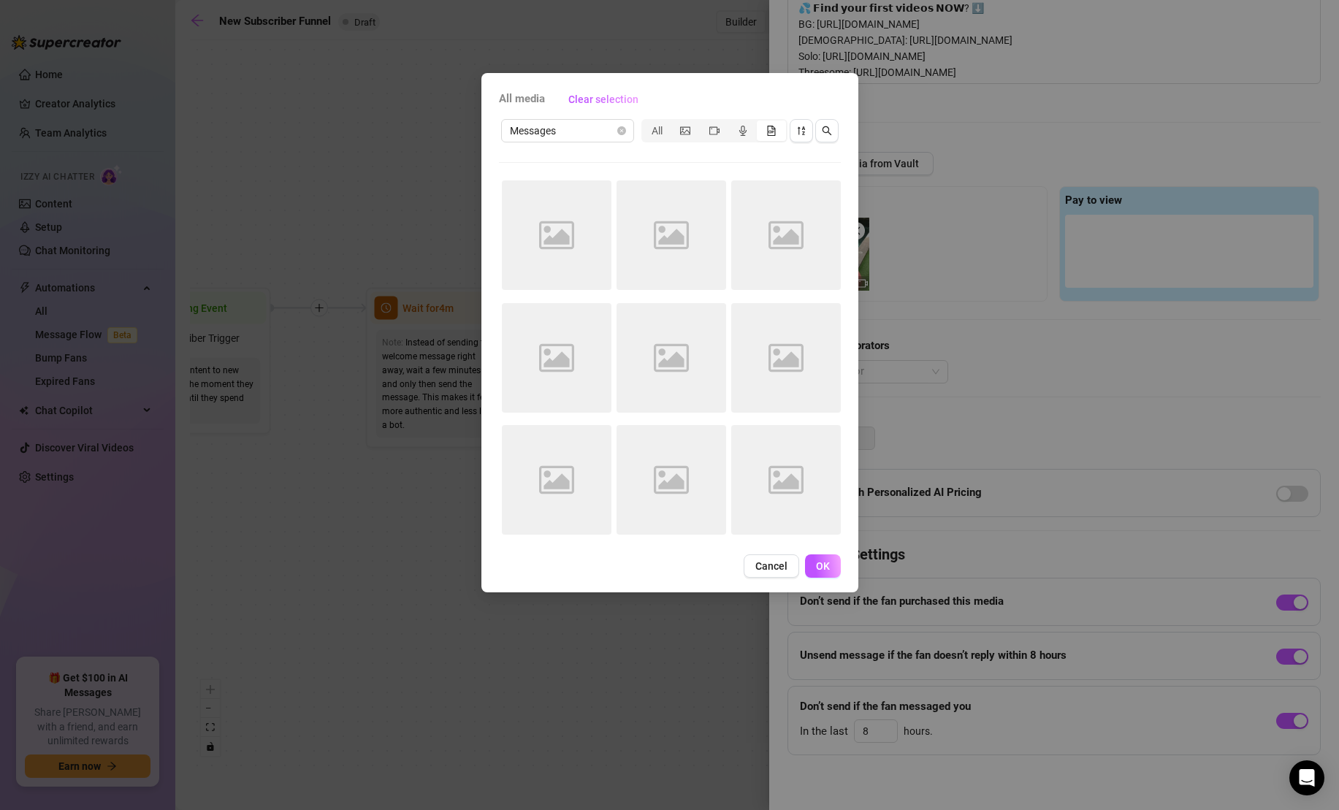
scroll to position [0, 0]
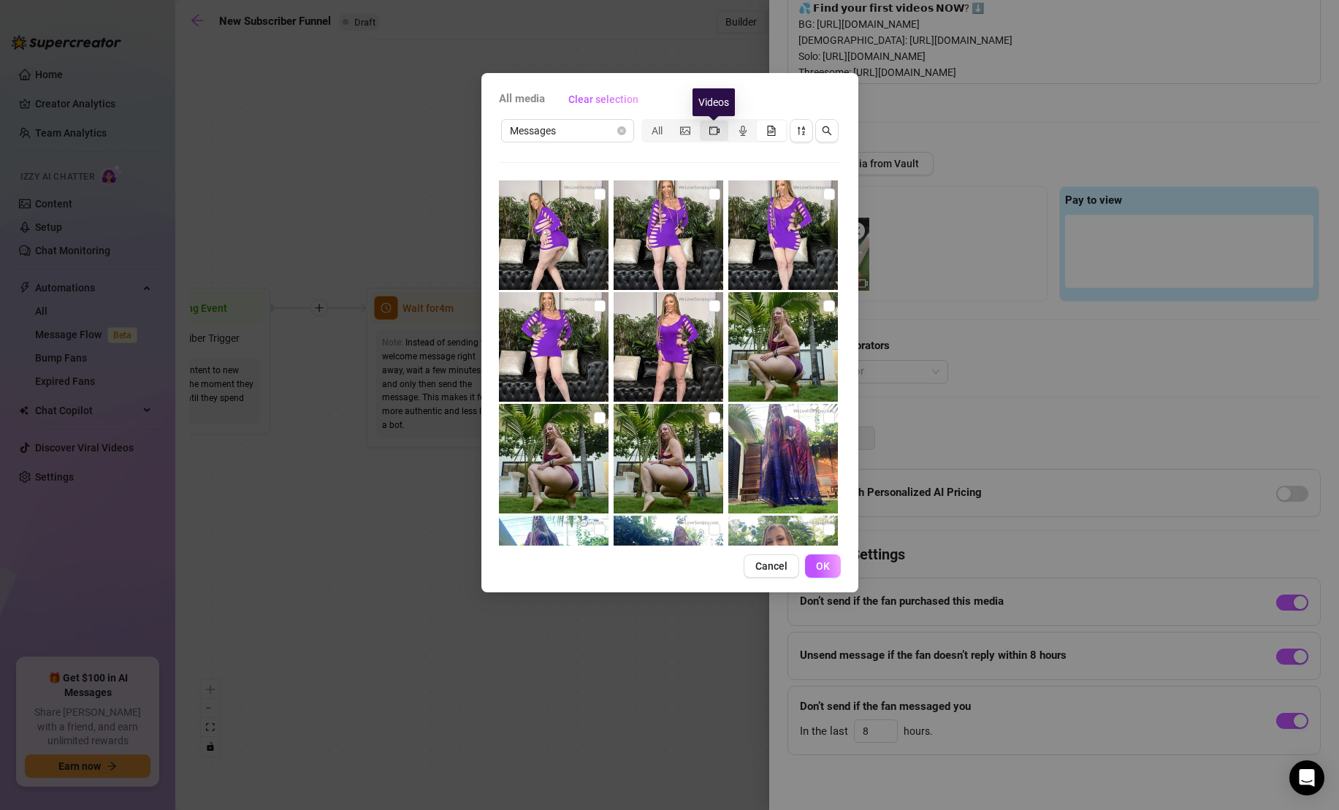
click at [716, 134] on icon "video-camera" at bounding box center [714, 131] width 10 height 10
click at [703, 123] on input "segmented control" at bounding box center [703, 123] width 0 height 0
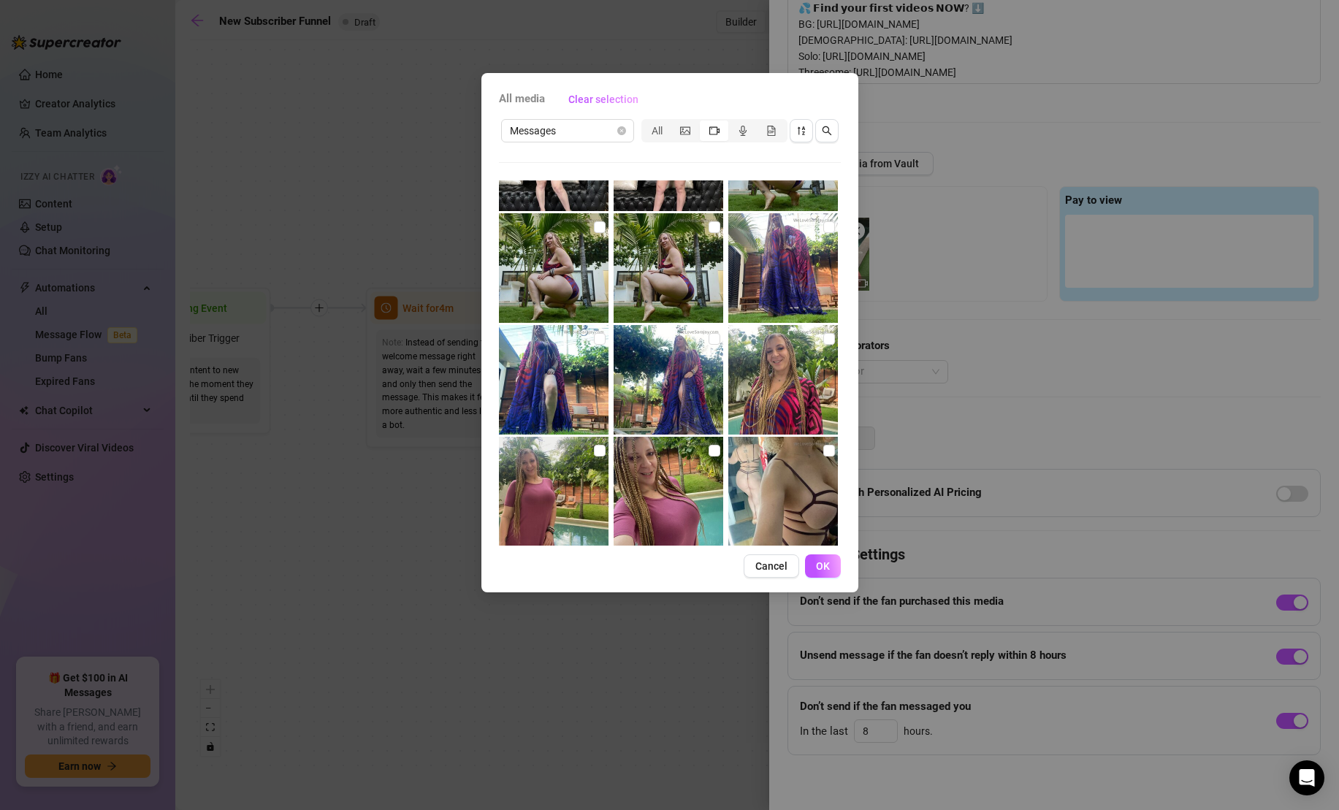
scroll to position [196, 0]
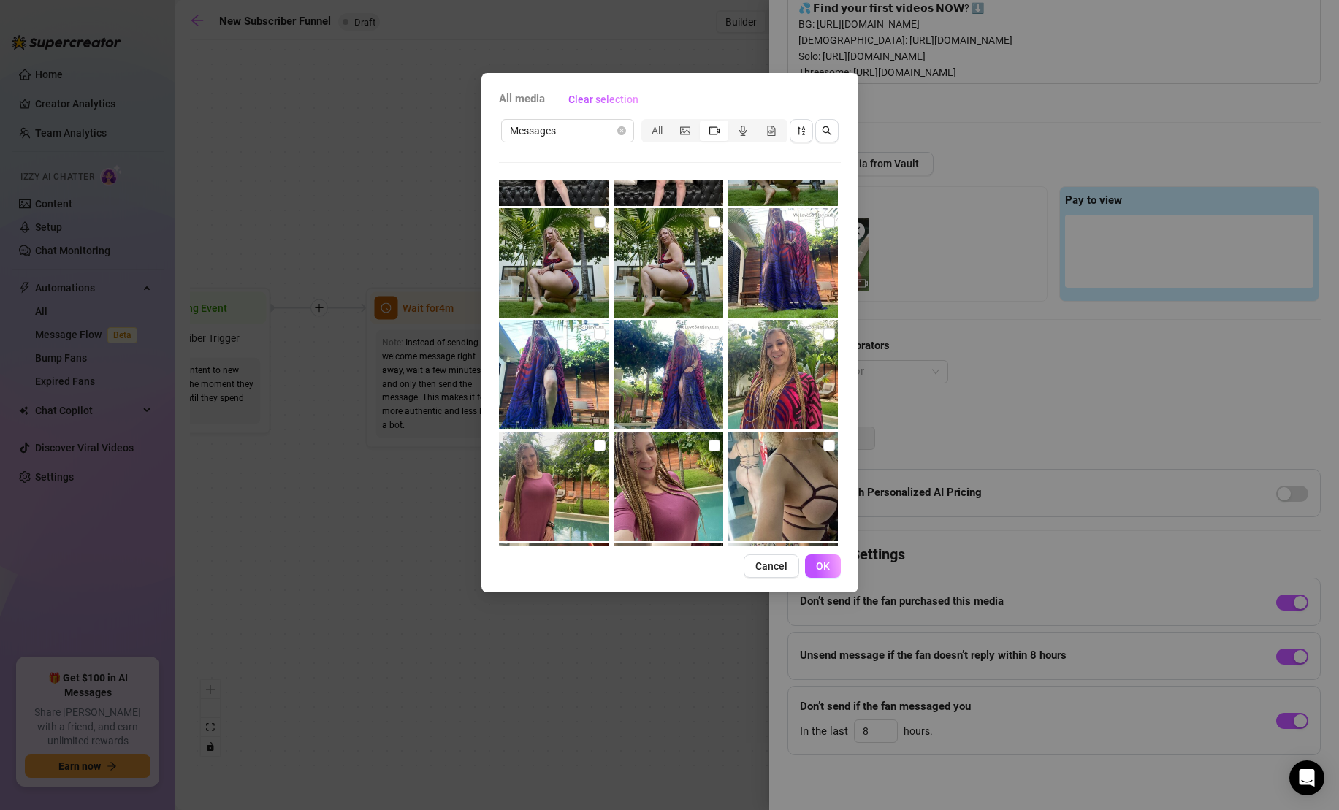
click at [709, 126] on icon "video-camera" at bounding box center [714, 130] width 10 height 8
click at [703, 123] on input "segmented control" at bounding box center [703, 123] width 0 height 0
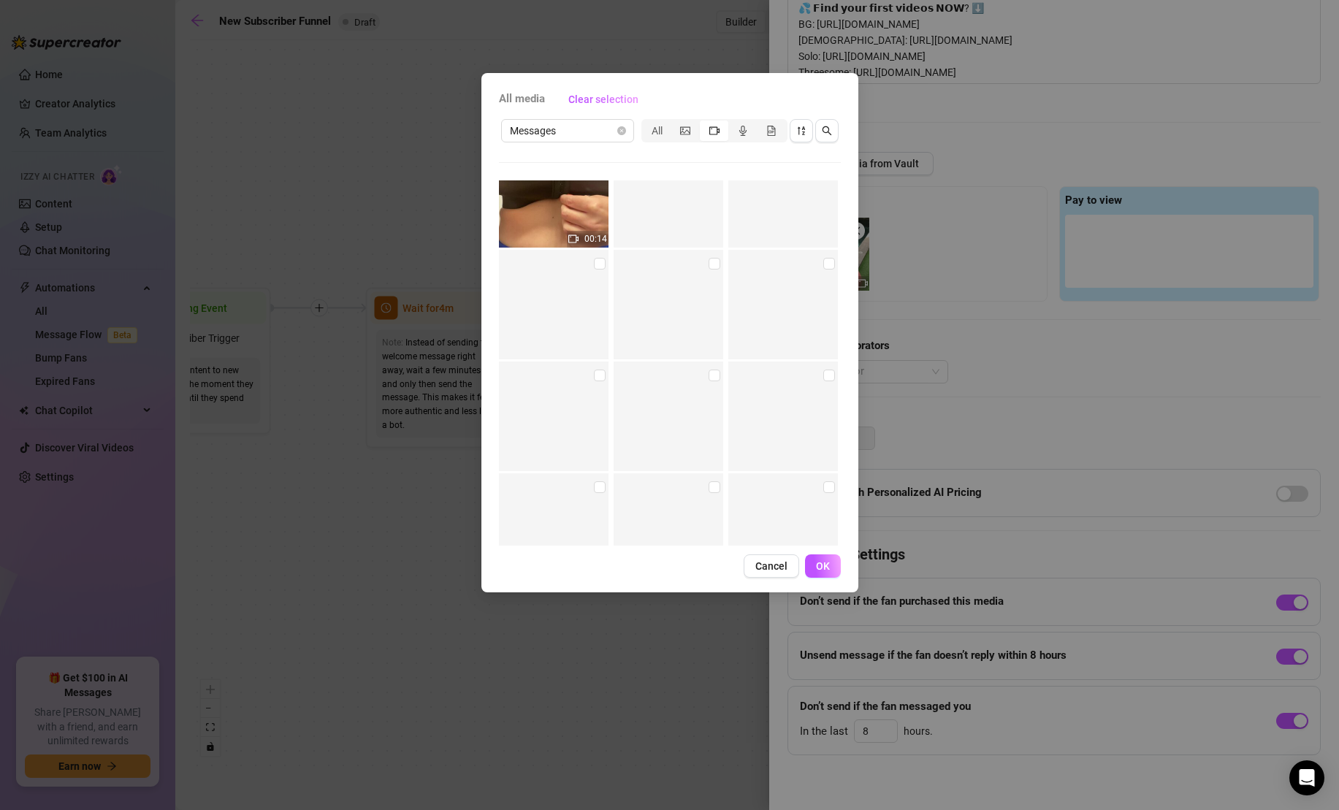
scroll to position [14628, 0]
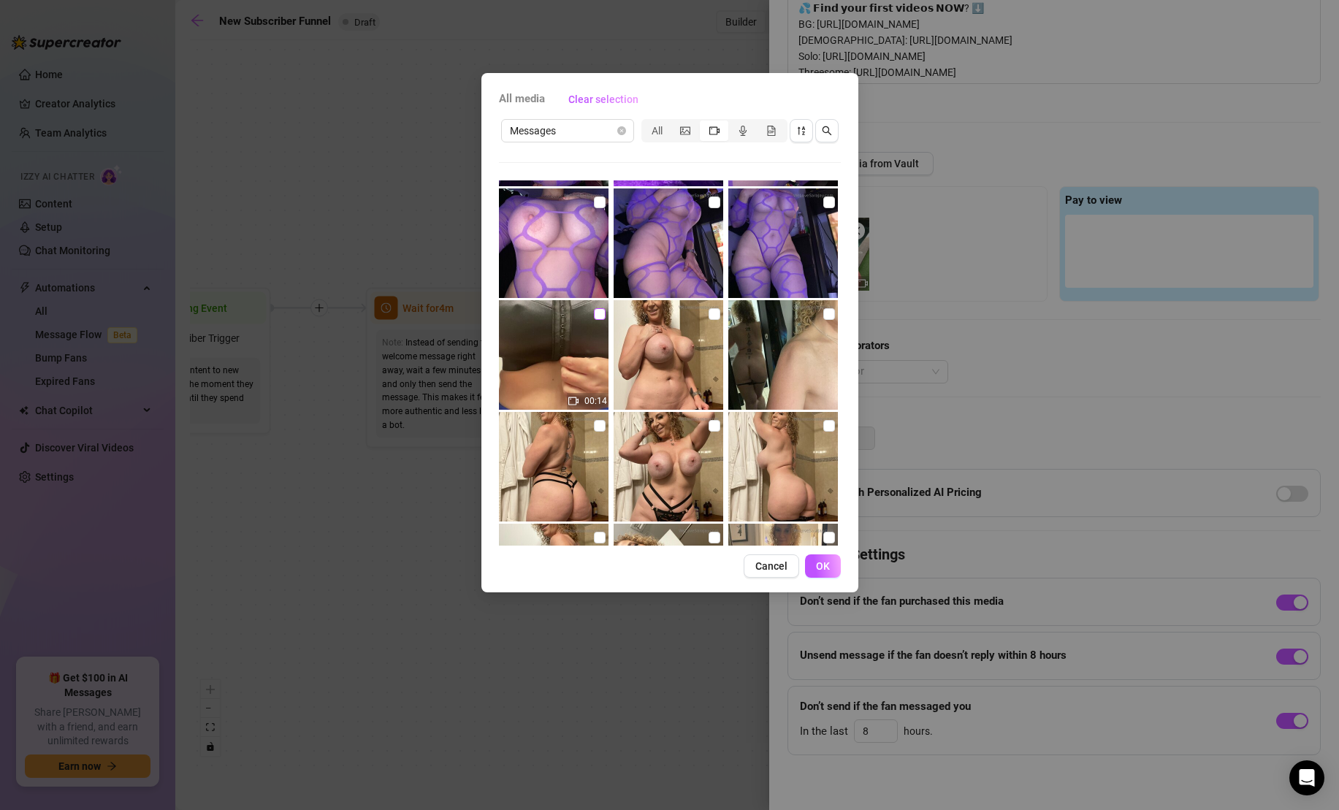
click at [600, 313] on input "checkbox" at bounding box center [600, 314] width 12 height 12
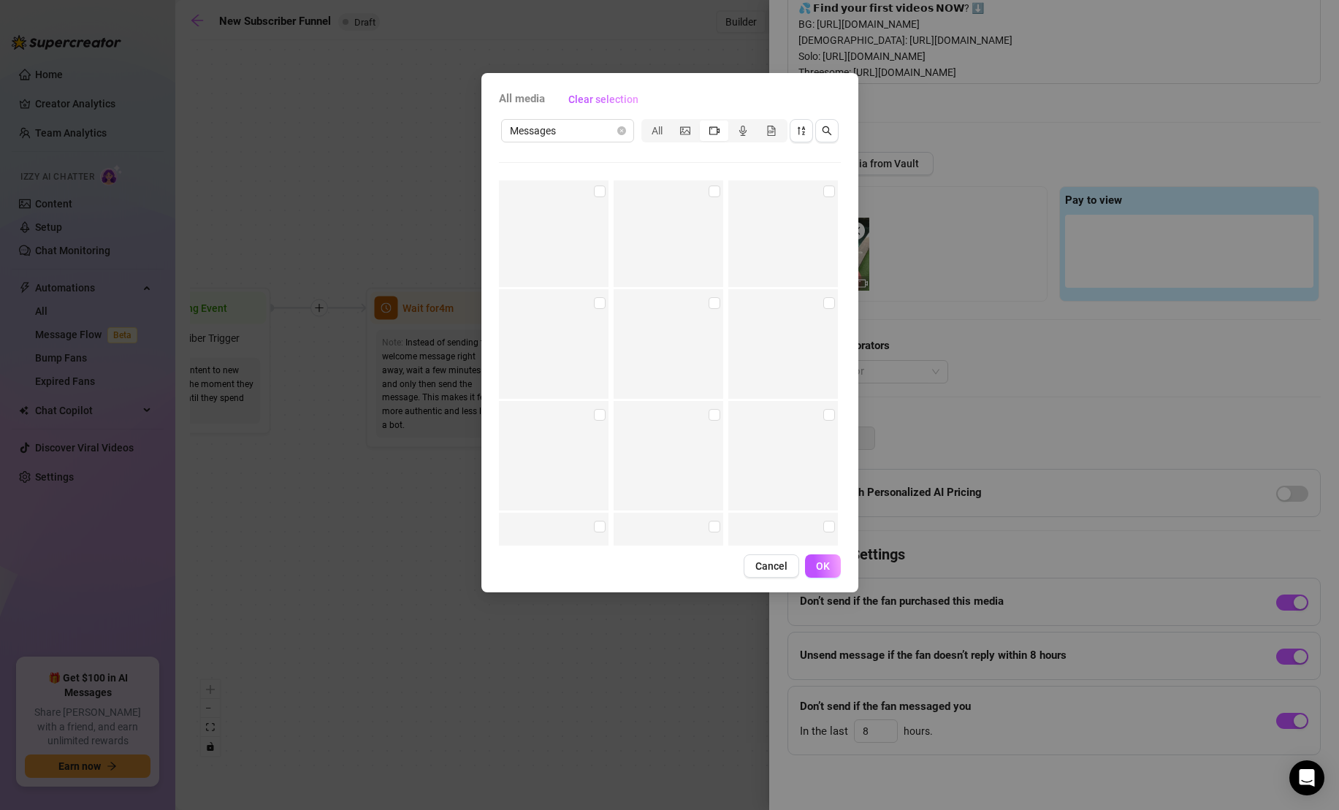
scroll to position [33622, 0]
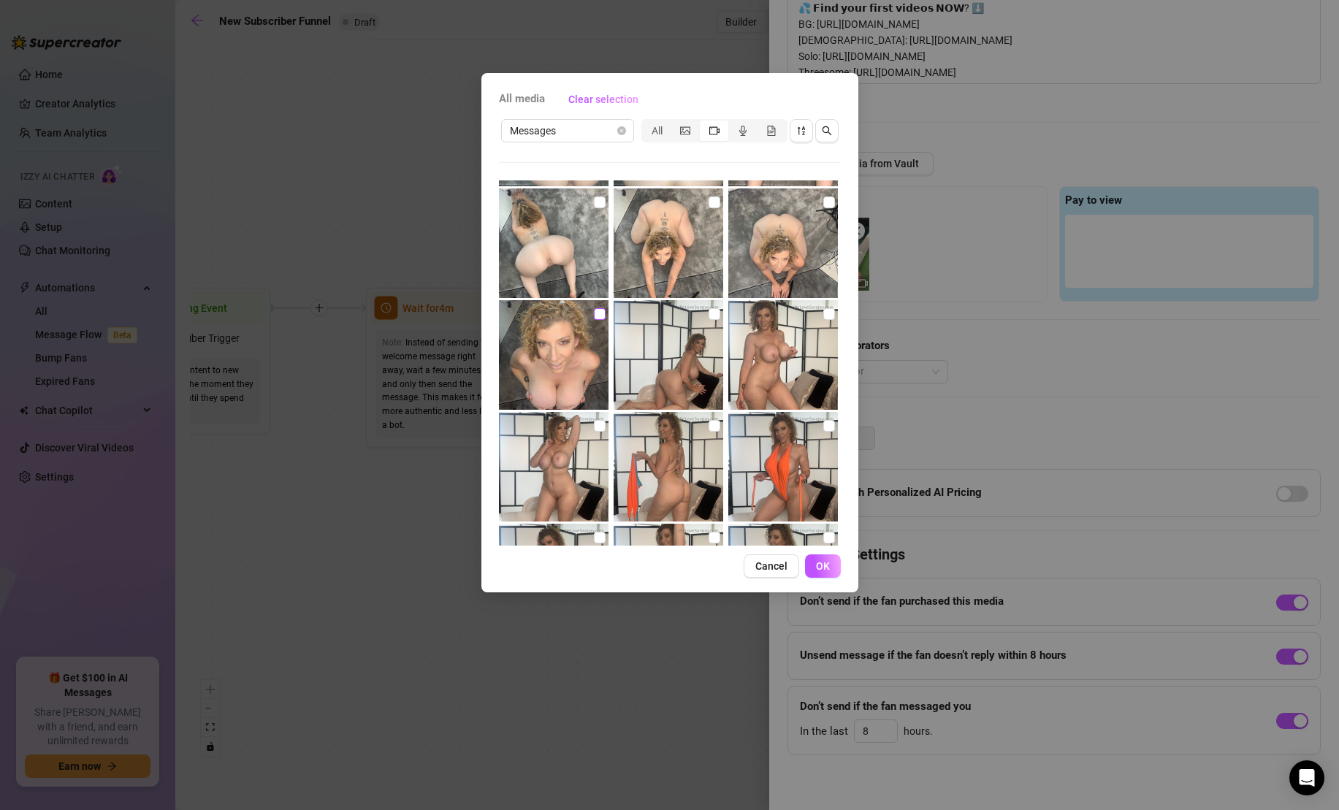
click at [597, 315] on input "checkbox" at bounding box center [600, 314] width 12 height 12
click at [828, 204] on input "checkbox" at bounding box center [829, 202] width 12 height 12
click at [822, 566] on span "OK" at bounding box center [823, 566] width 14 height 12
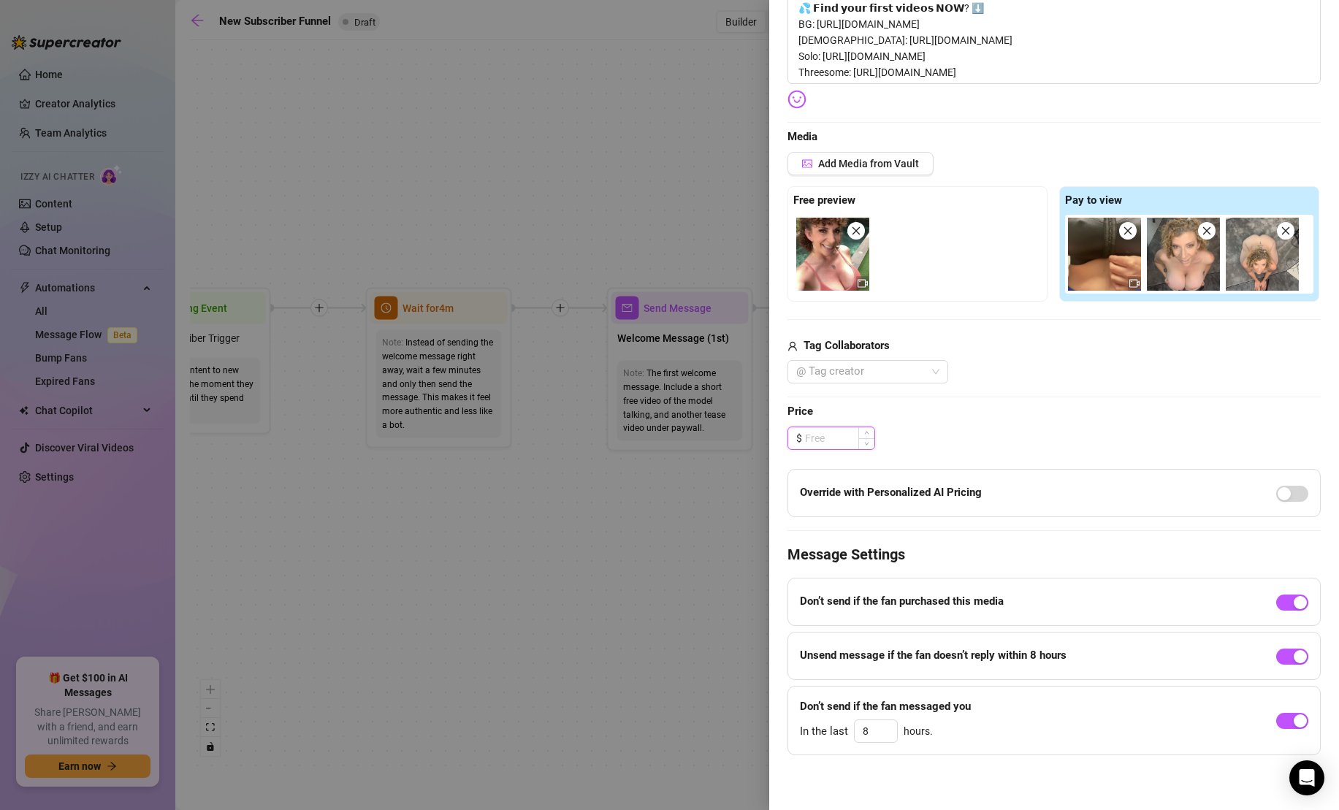
click at [838, 443] on input at bounding box center [839, 438] width 69 height 22
click at [930, 419] on span "Price" at bounding box center [1053, 412] width 533 height 18
drag, startPoint x: 843, startPoint y: 434, endPoint x: 782, endPoint y: 430, distance: 60.7
click at [782, 430] on div "Event settings Send Message Cancel Save Edit Message General Settings 0 Sent Ed…" at bounding box center [1054, 405] width 570 height 810
click at [905, 418] on span "Price" at bounding box center [1053, 412] width 533 height 18
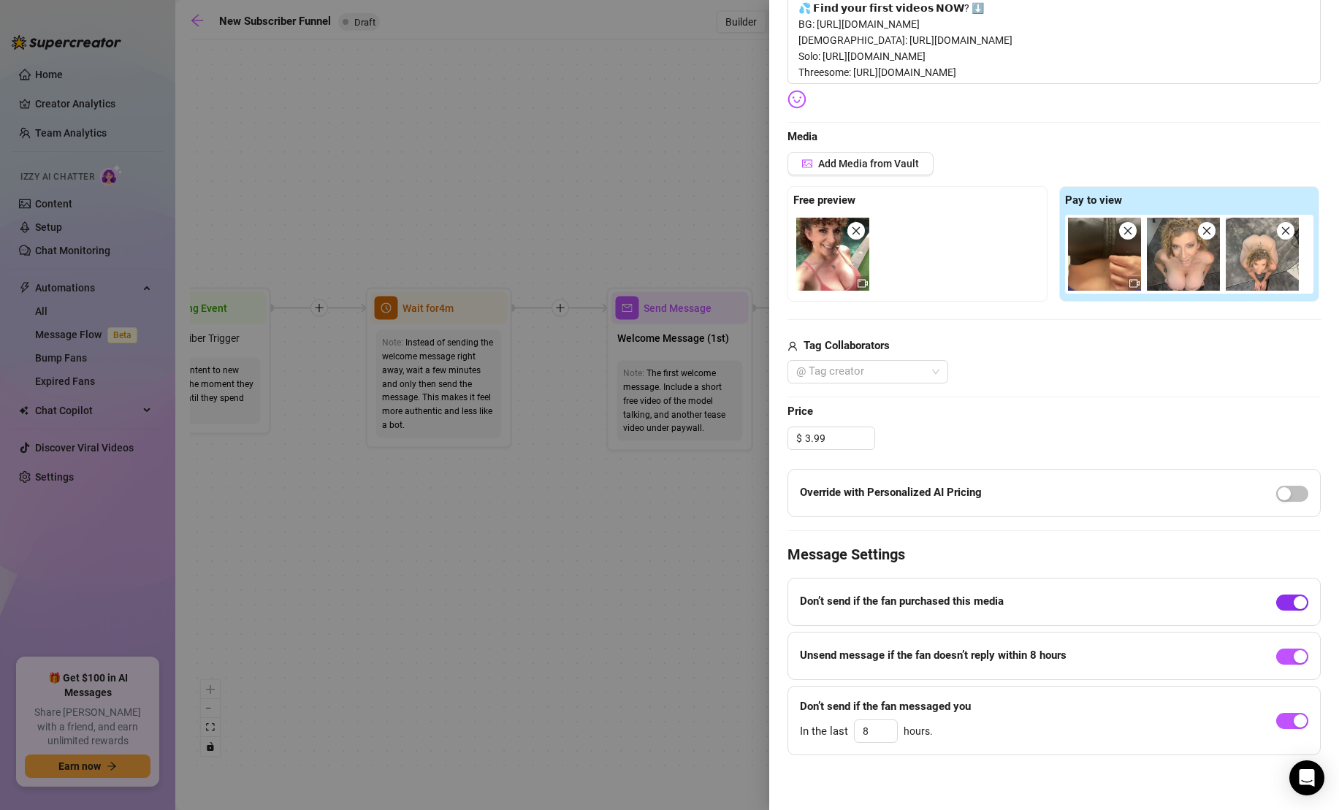
click at [1295, 594] on span "button" at bounding box center [1292, 602] width 32 height 16
click at [1291, 653] on span "button" at bounding box center [1292, 656] width 32 height 16
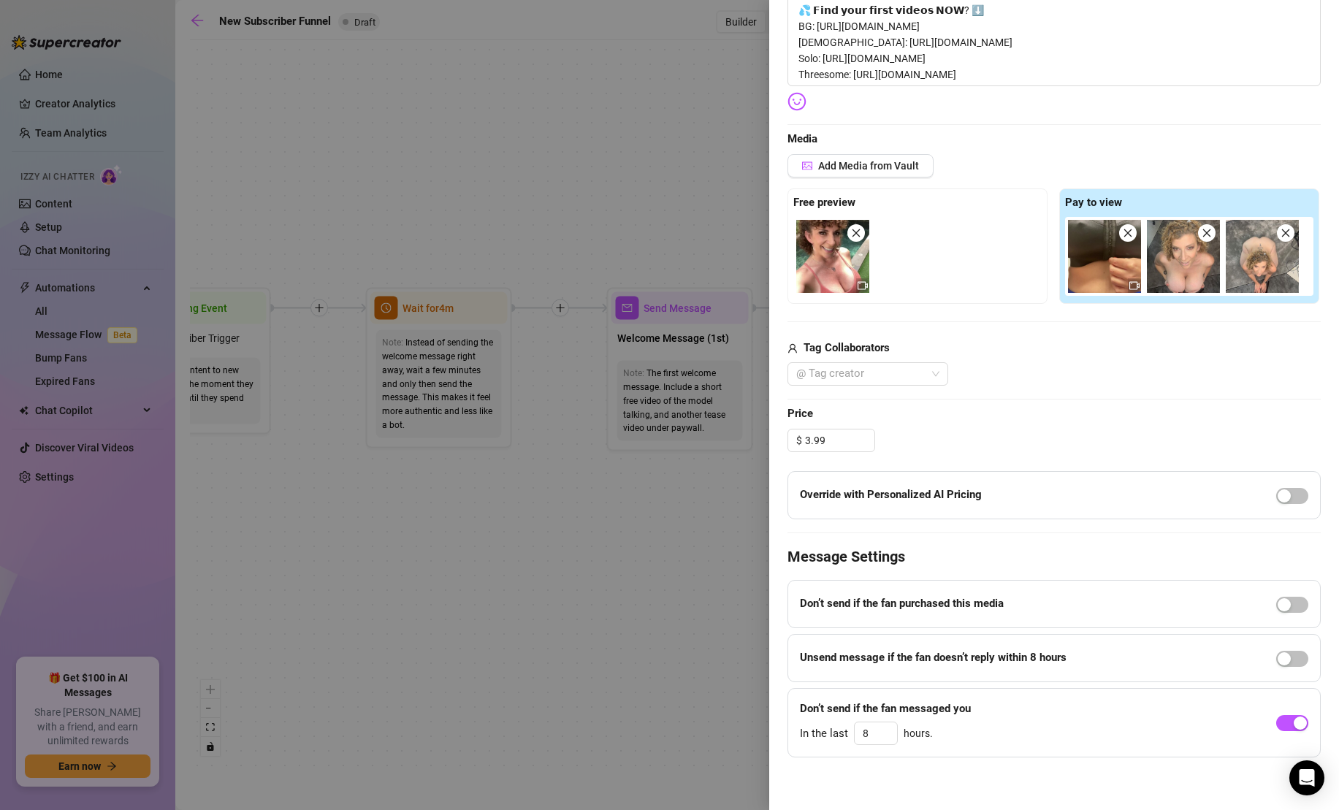
scroll to position [330, 0]
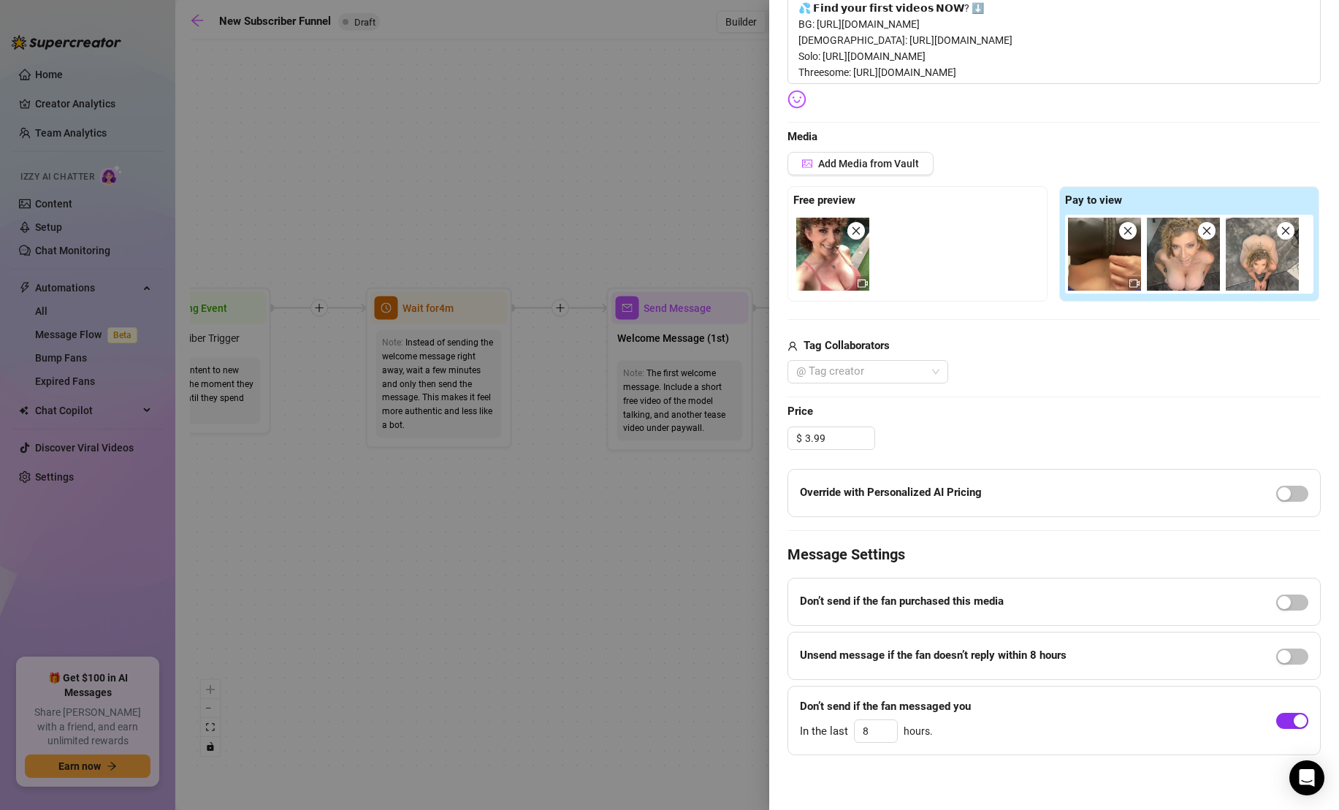
click at [1285, 721] on span "button" at bounding box center [1292, 721] width 32 height 16
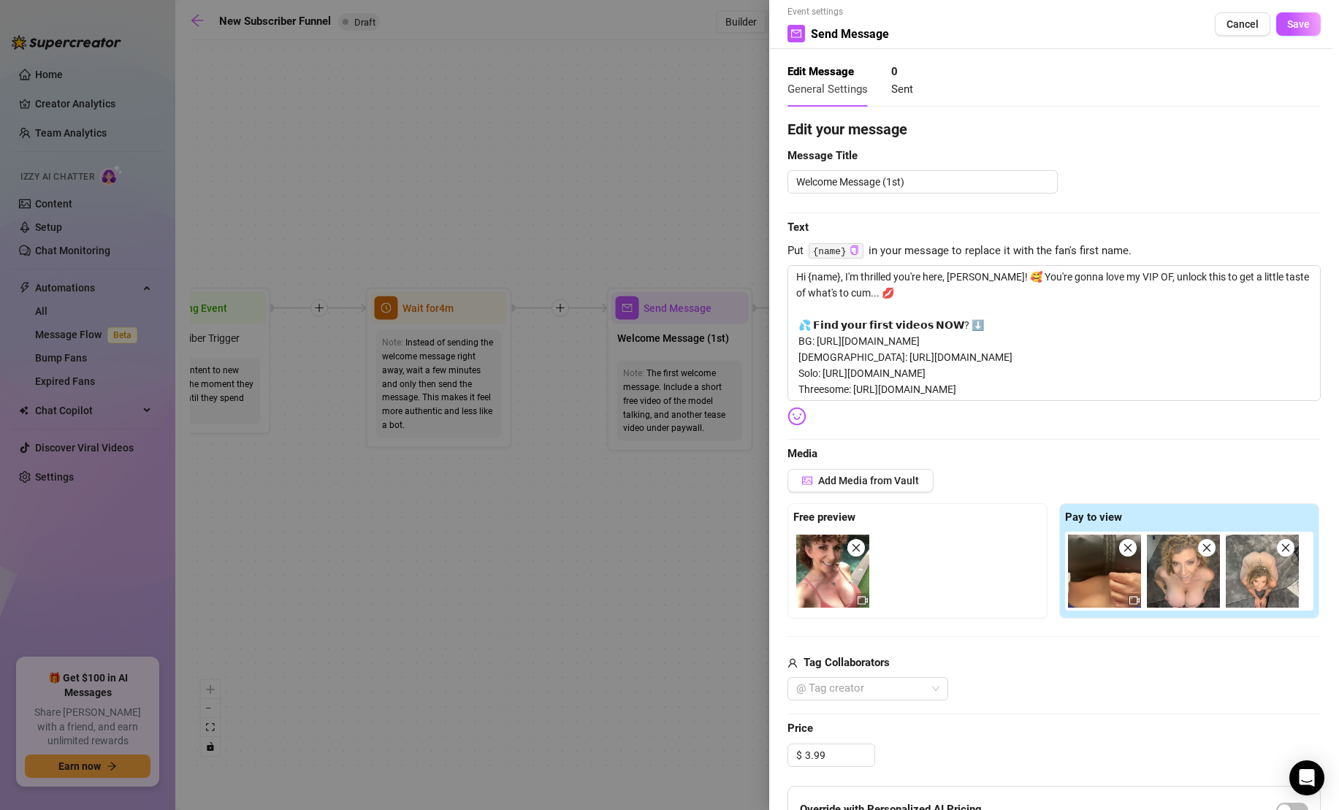
scroll to position [0, 0]
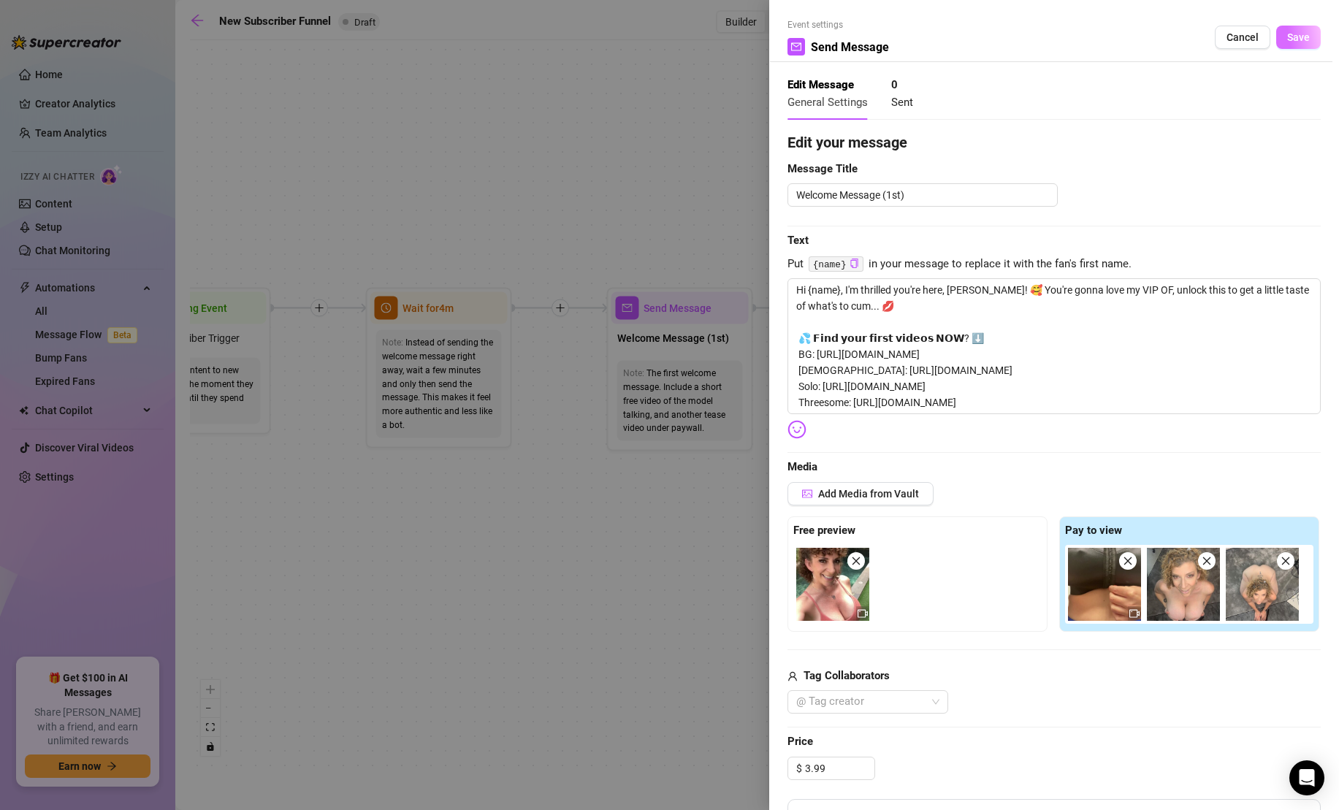
click at [1309, 40] on button "Save" at bounding box center [1298, 37] width 45 height 23
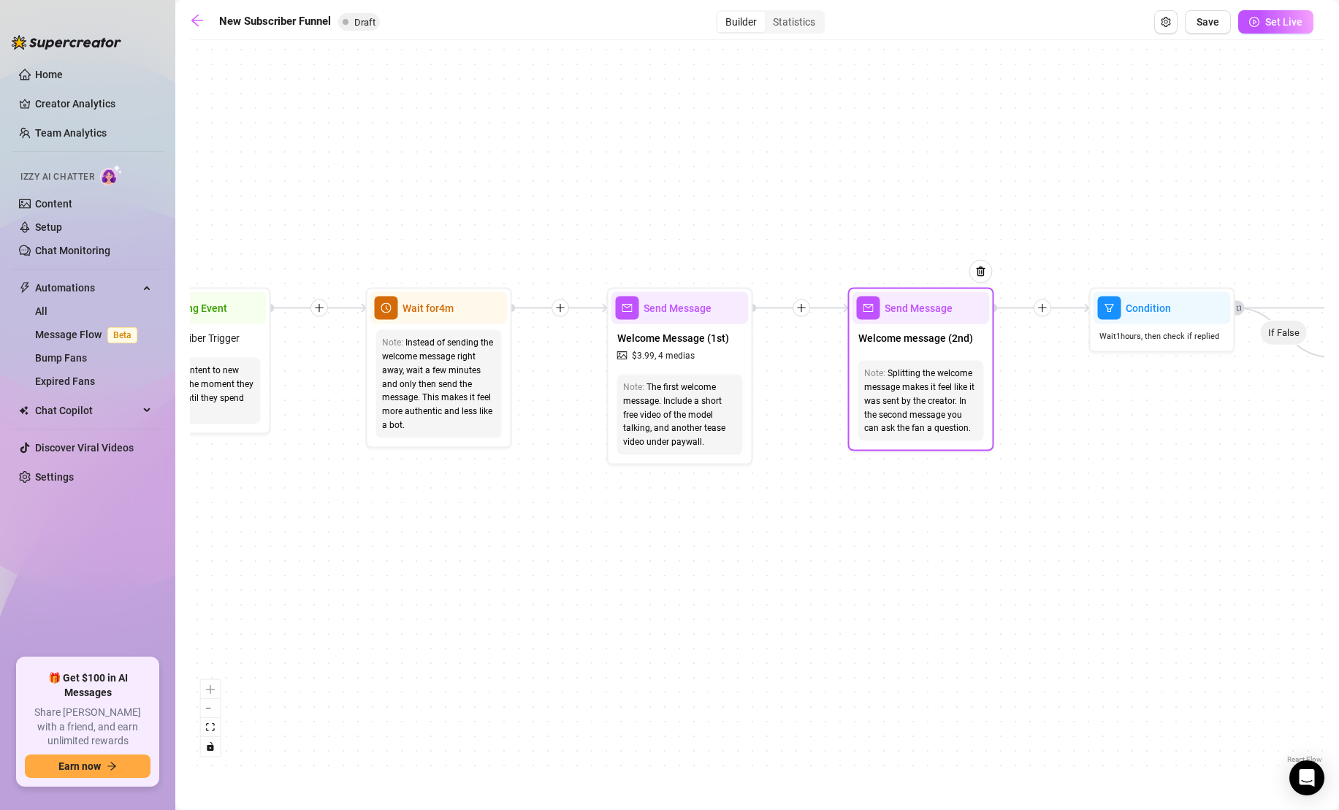
click at [951, 351] on div "Welcome message (2nd)" at bounding box center [920, 339] width 137 height 31
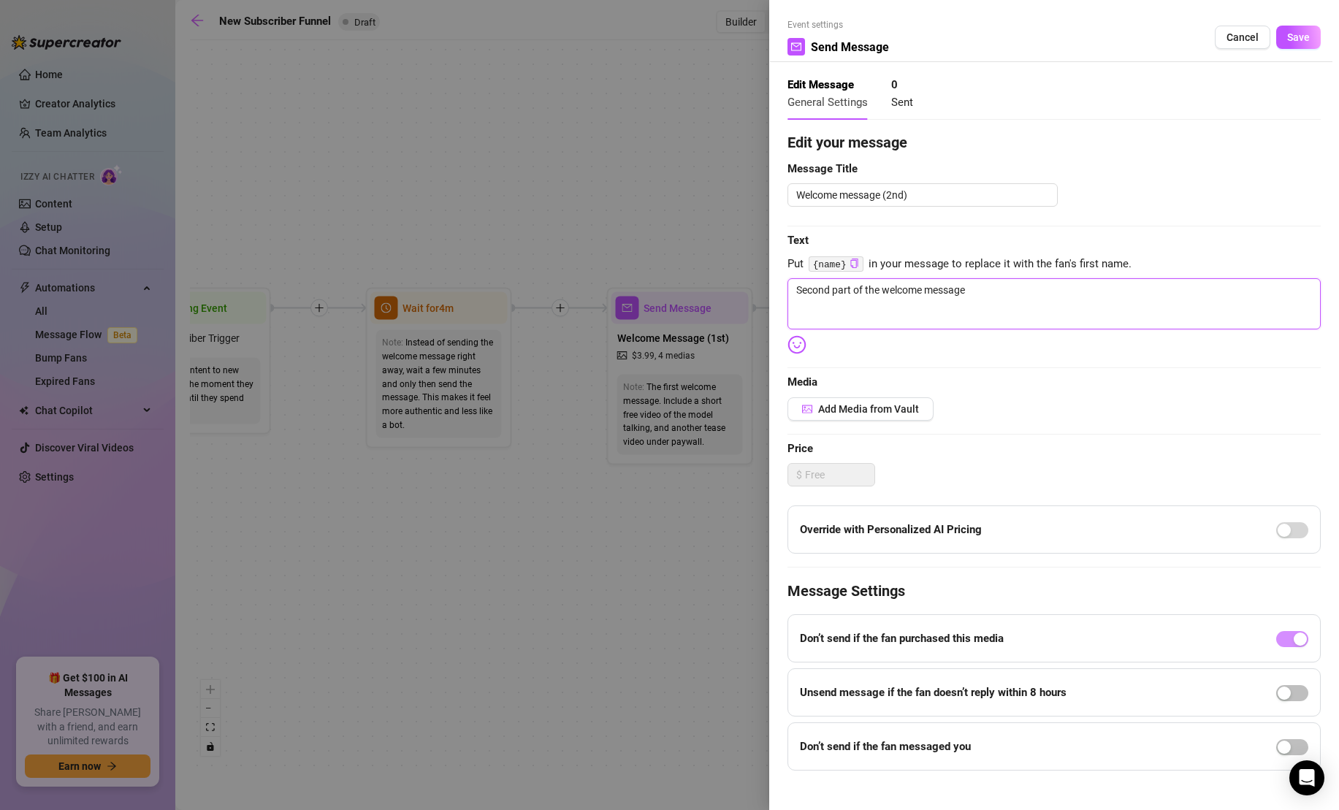
click at [1006, 289] on textarea "Second part of the welcome message" at bounding box center [1053, 303] width 533 height 51
click at [878, 410] on span "Add Media from Vault" at bounding box center [868, 409] width 101 height 12
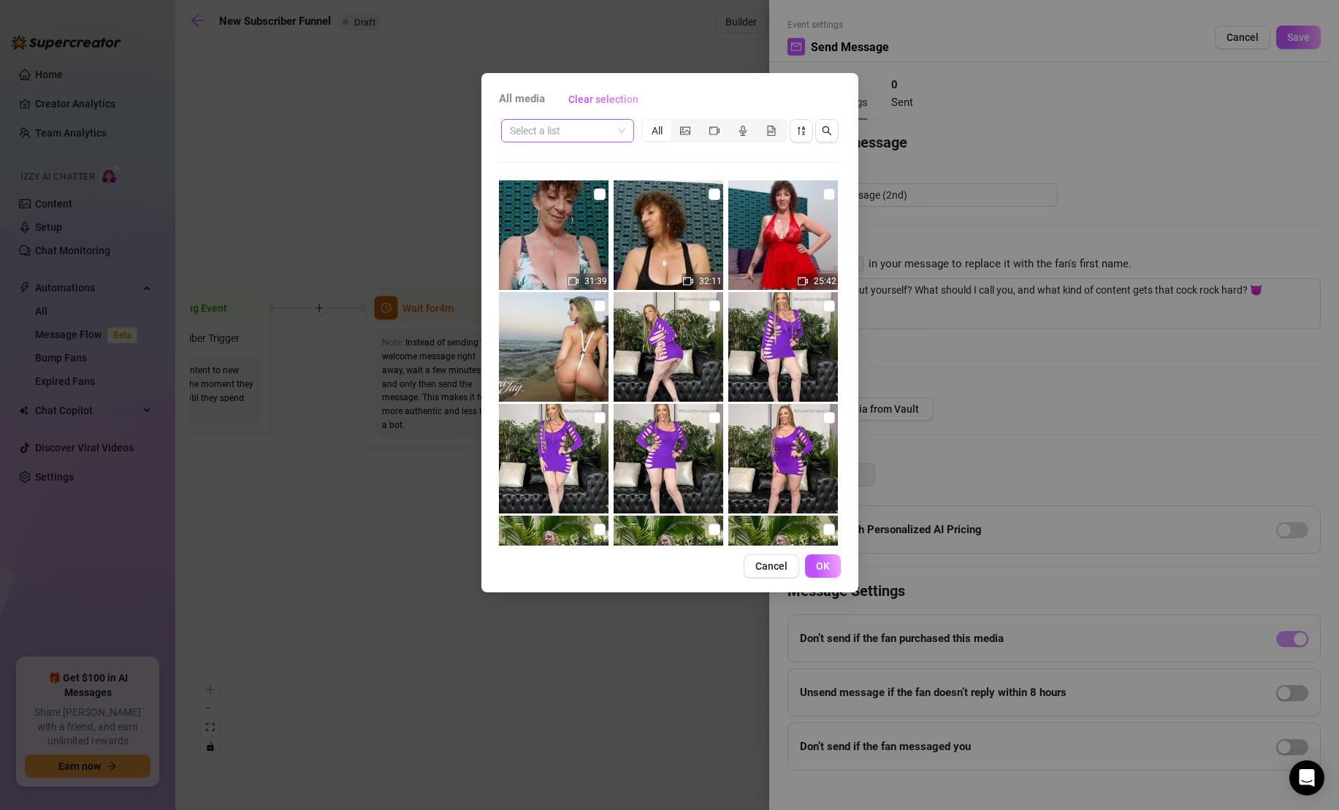
click at [619, 130] on span at bounding box center [567, 131] width 115 height 22
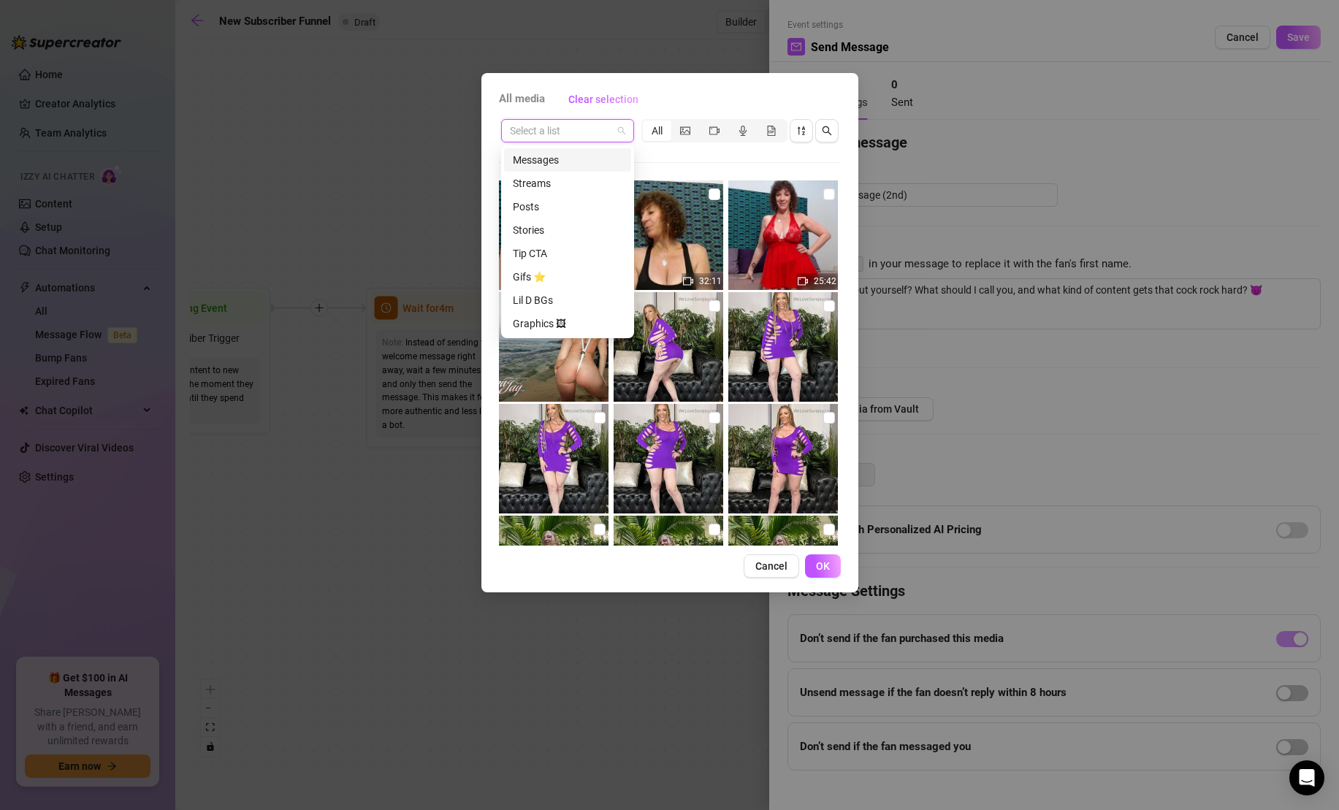
click at [616, 160] on div "Messages" at bounding box center [568, 160] width 110 height 16
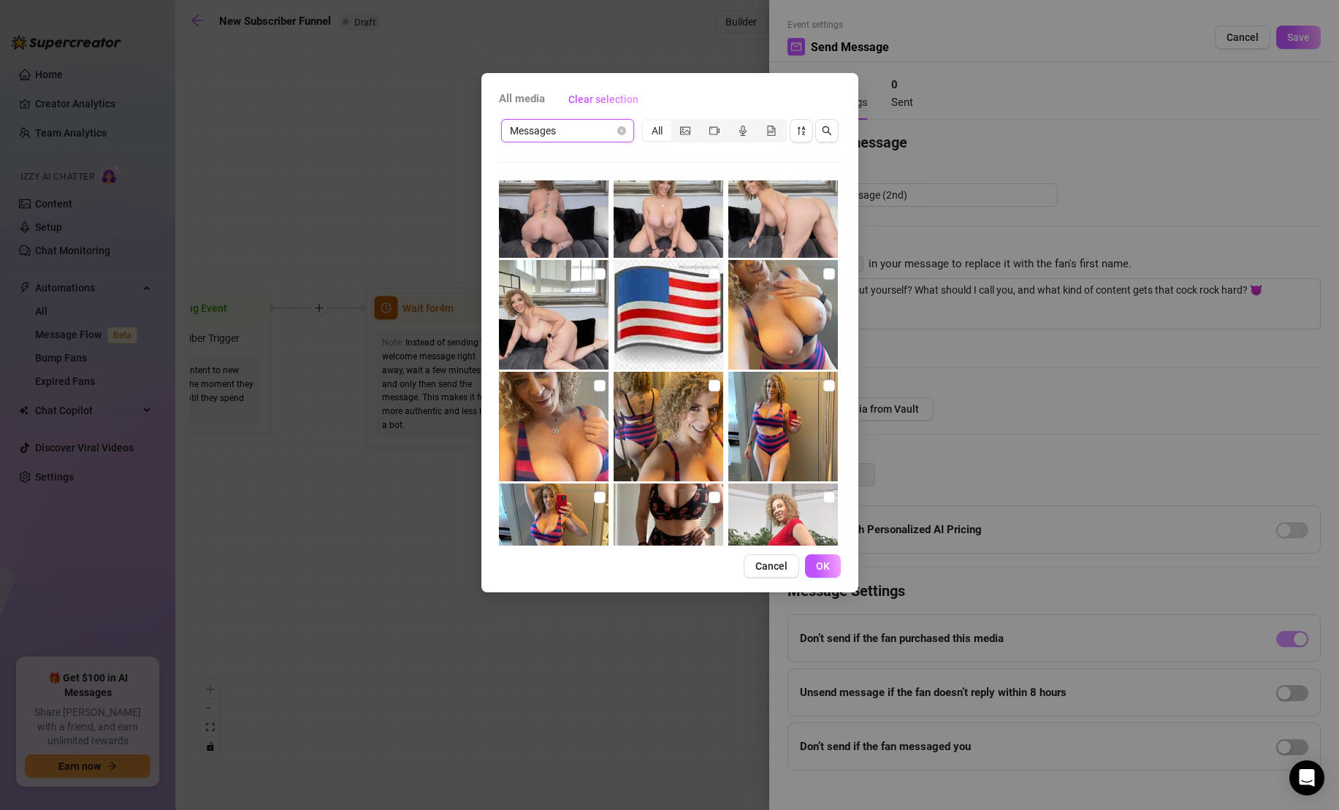
scroll to position [4396, 0]
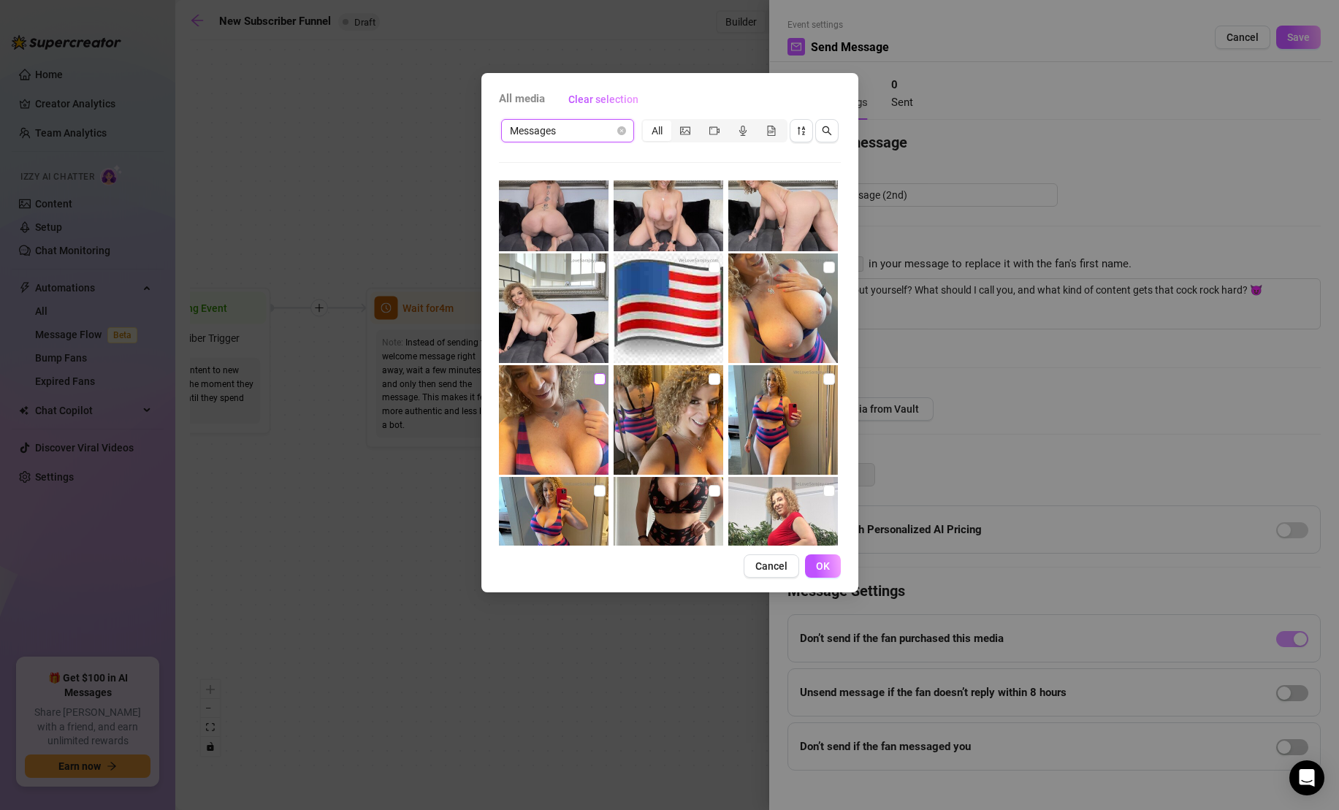
click at [602, 375] on input "checkbox" at bounding box center [600, 379] width 12 height 12
click at [826, 560] on span "OK" at bounding box center [823, 566] width 14 height 12
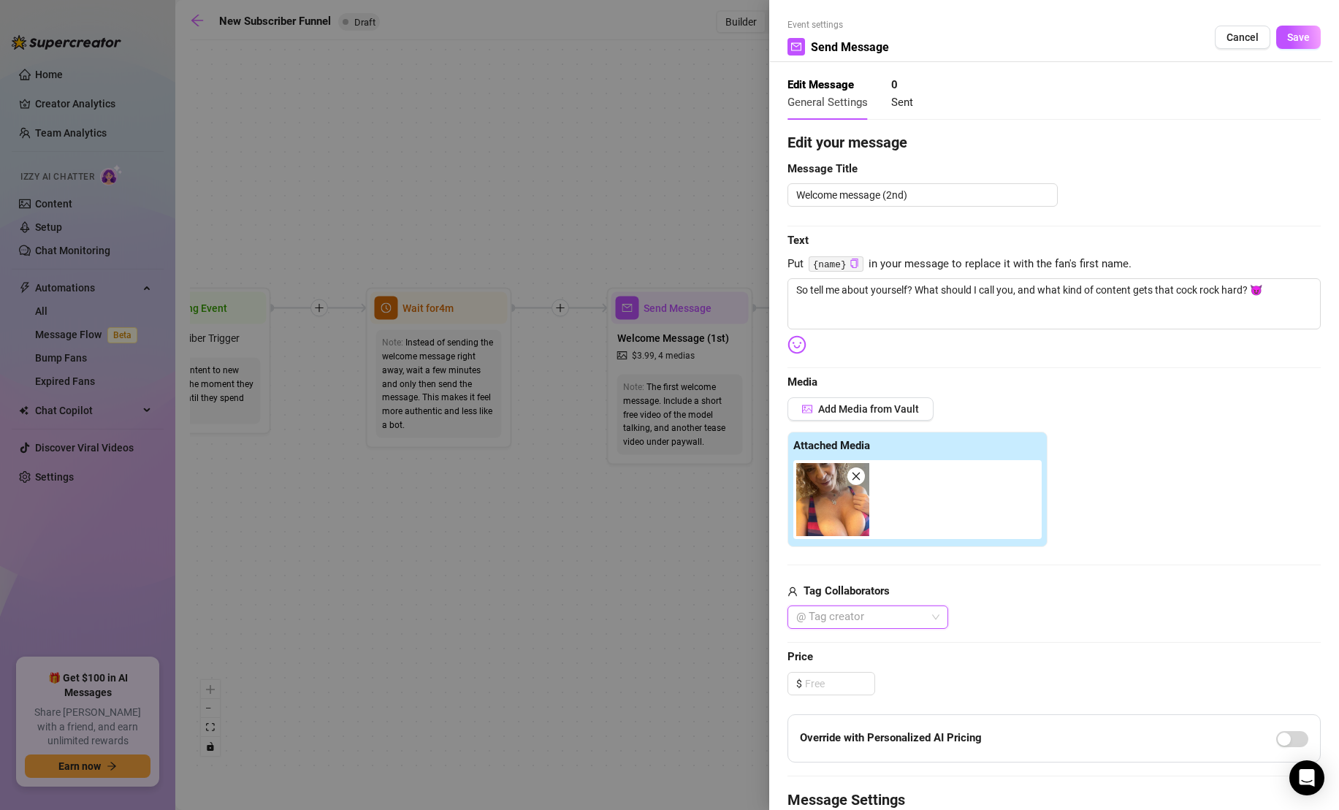
click at [1006, 339] on div "Edit your message Message Title Welcome message (2nd) Text Put {name} in your m…" at bounding box center [1053, 555] width 533 height 848
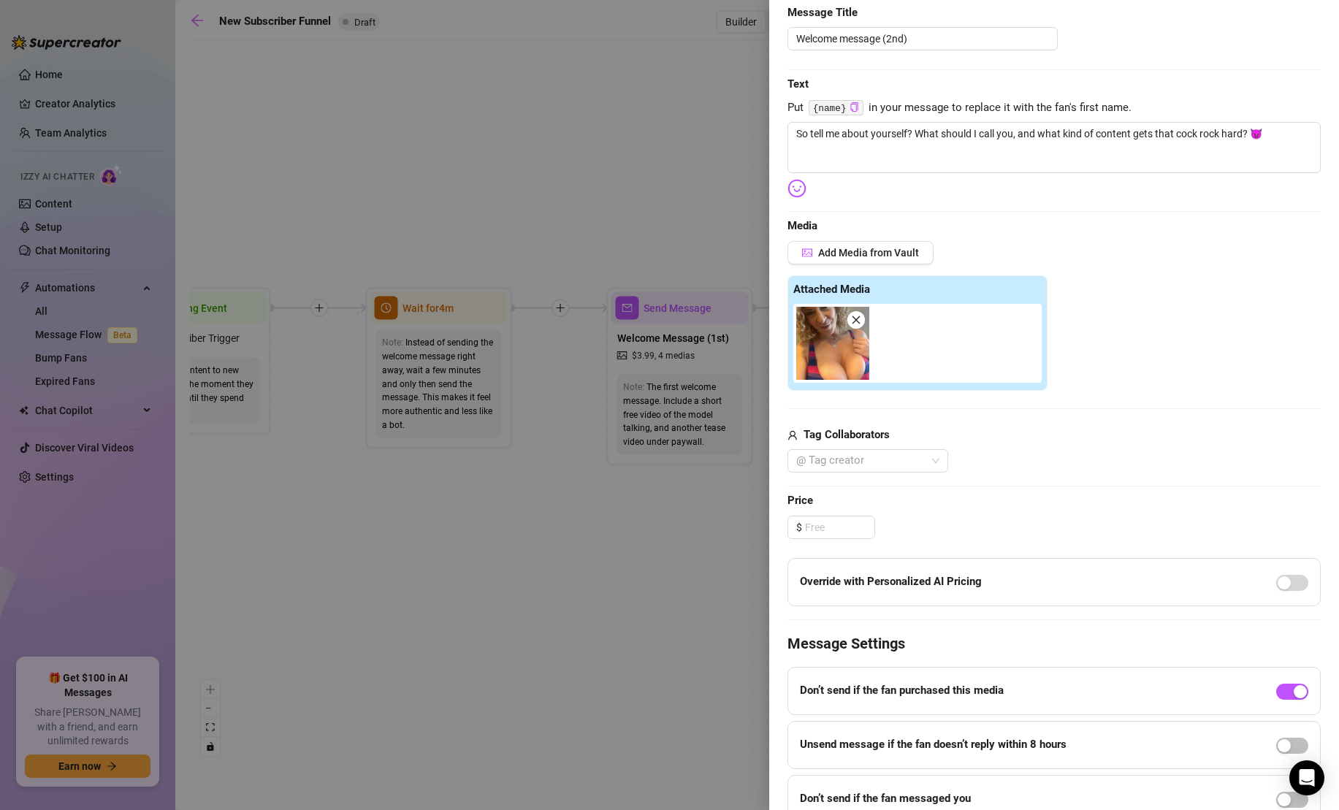
scroll to position [224, 0]
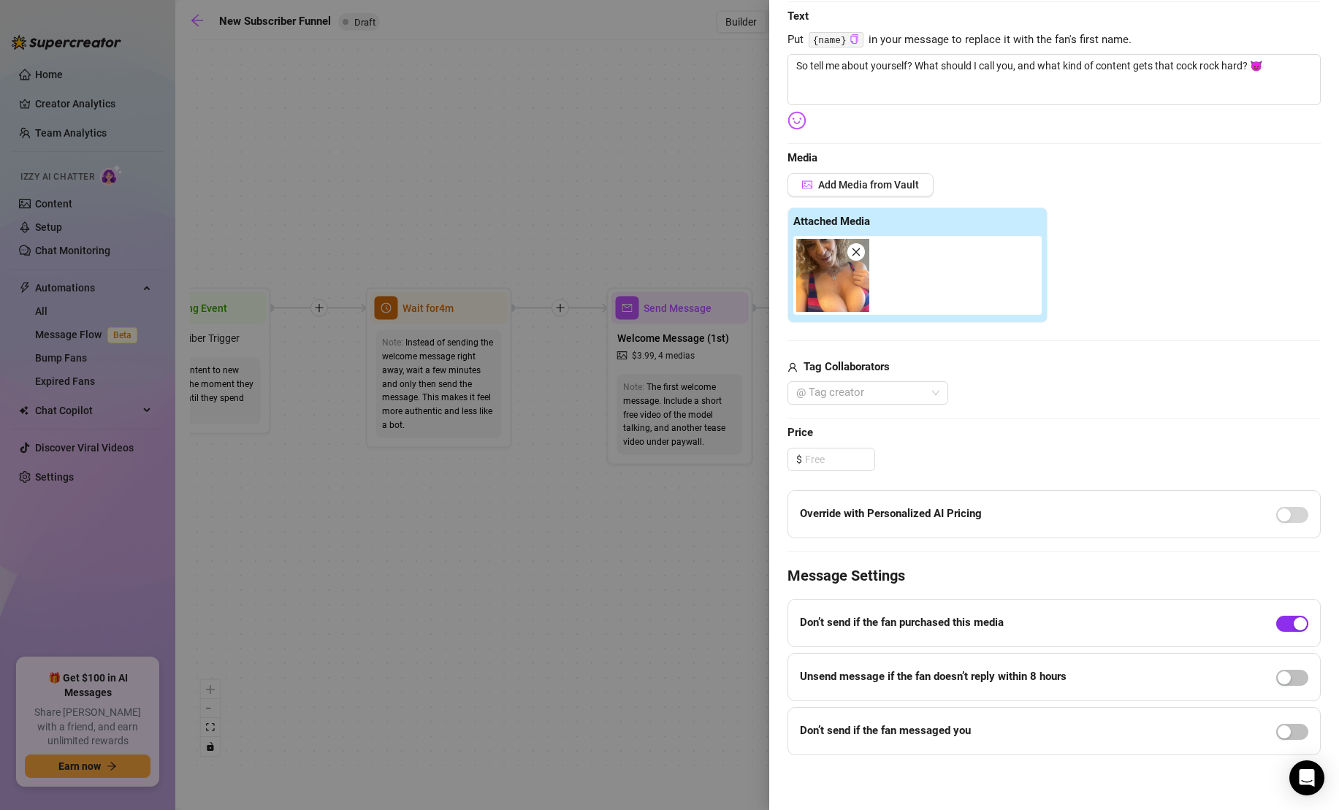
click at [1293, 624] on button "button" at bounding box center [1292, 624] width 32 height 16
click at [1287, 733] on div "button" at bounding box center [1283, 731] width 13 height 13
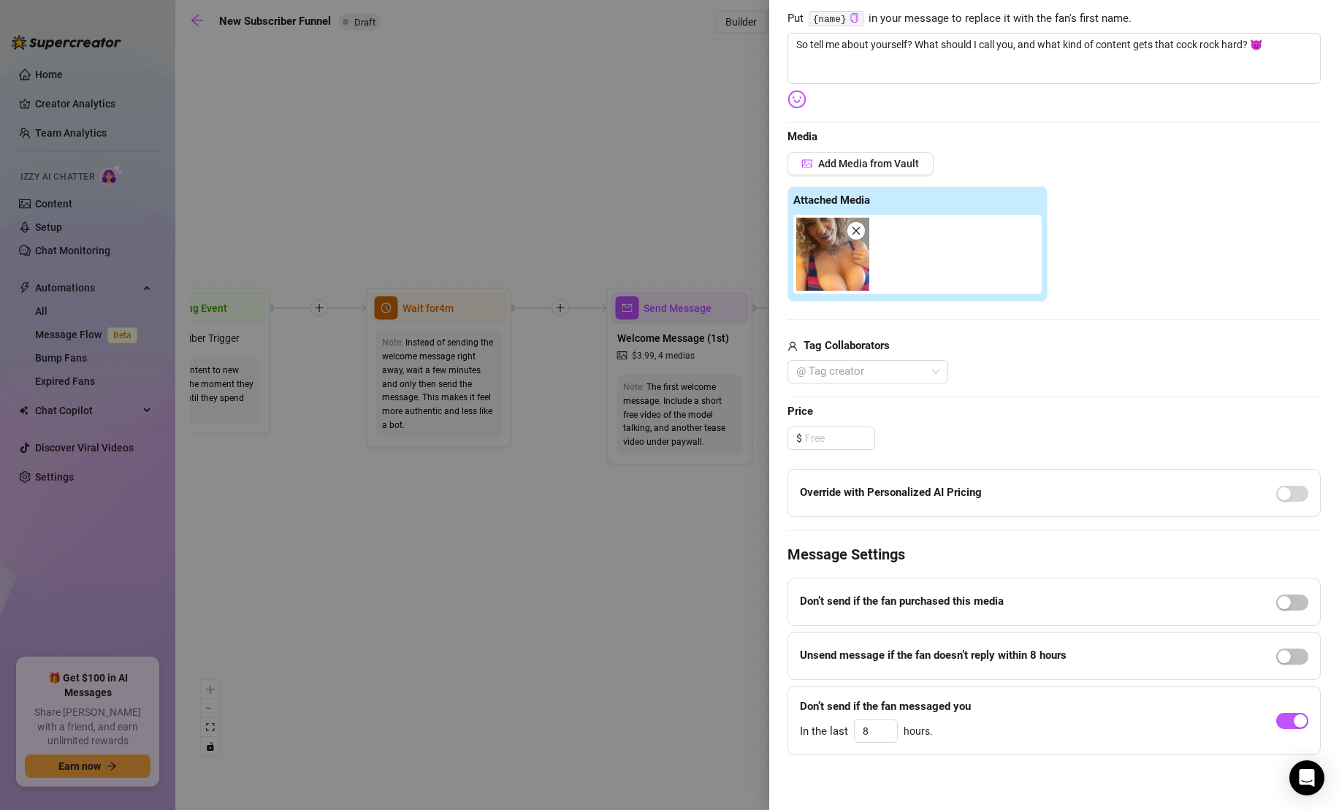
scroll to position [0, 0]
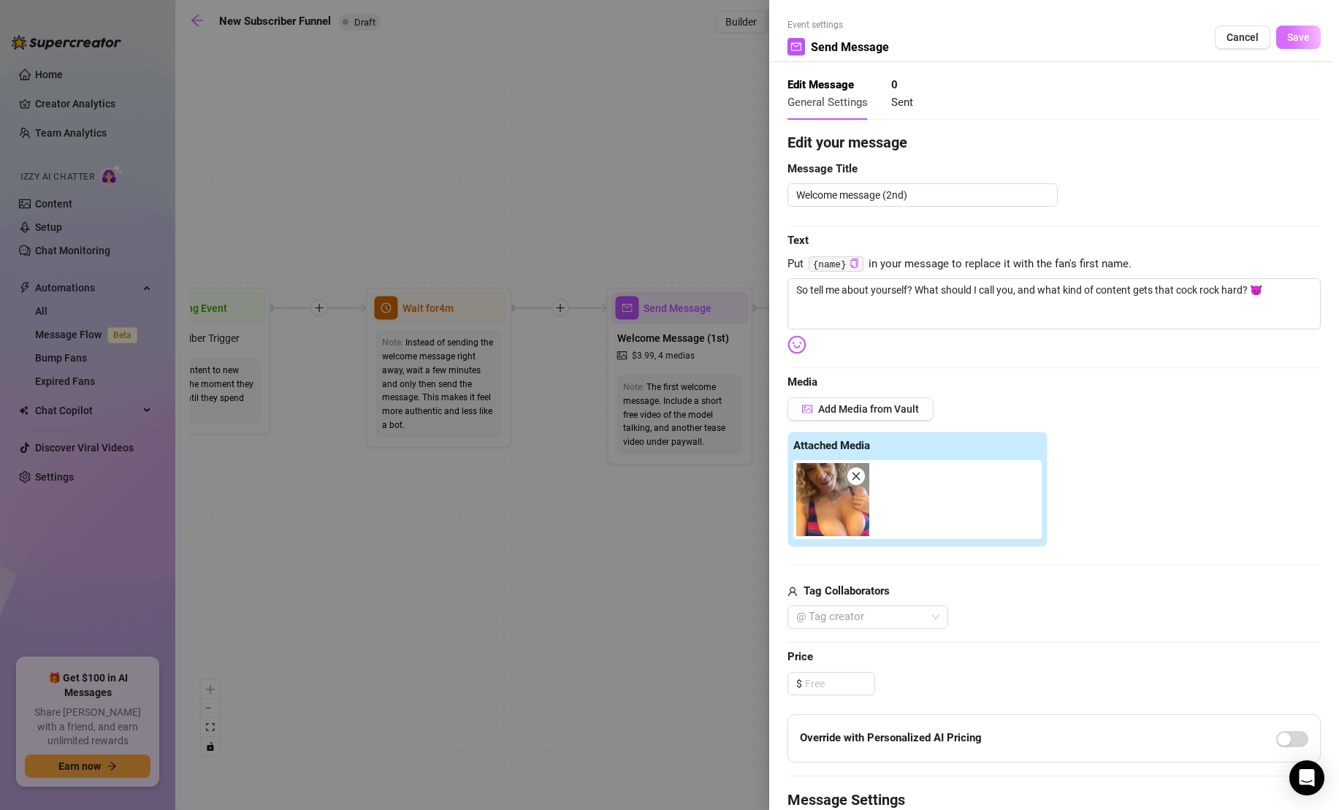
click at [1290, 38] on span "Save" at bounding box center [1298, 37] width 23 height 12
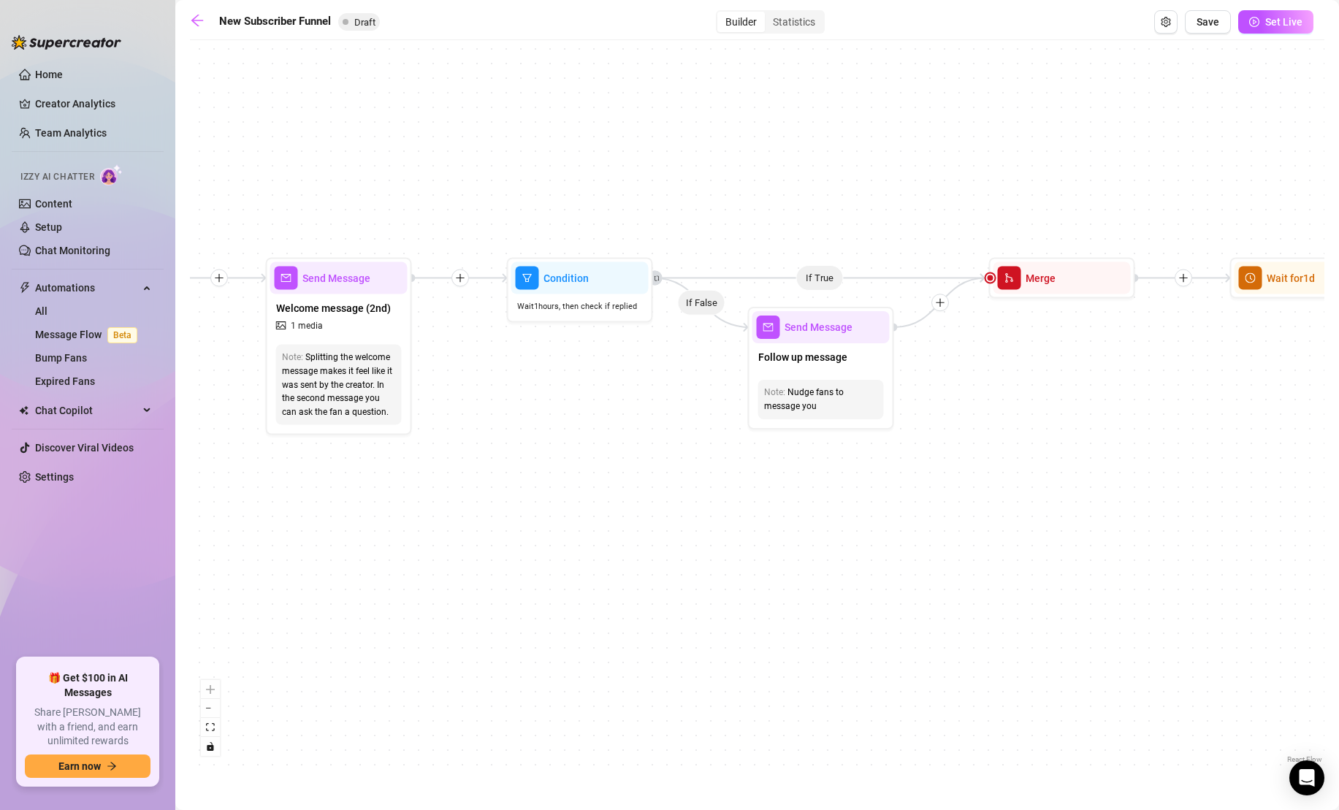
drag, startPoint x: 1111, startPoint y: 380, endPoint x: 522, endPoint y: 351, distance: 590.0
click at [523, 351] on div "If True If True If True If False If False If False If True If False Merge Merge…" at bounding box center [757, 406] width 1134 height 719
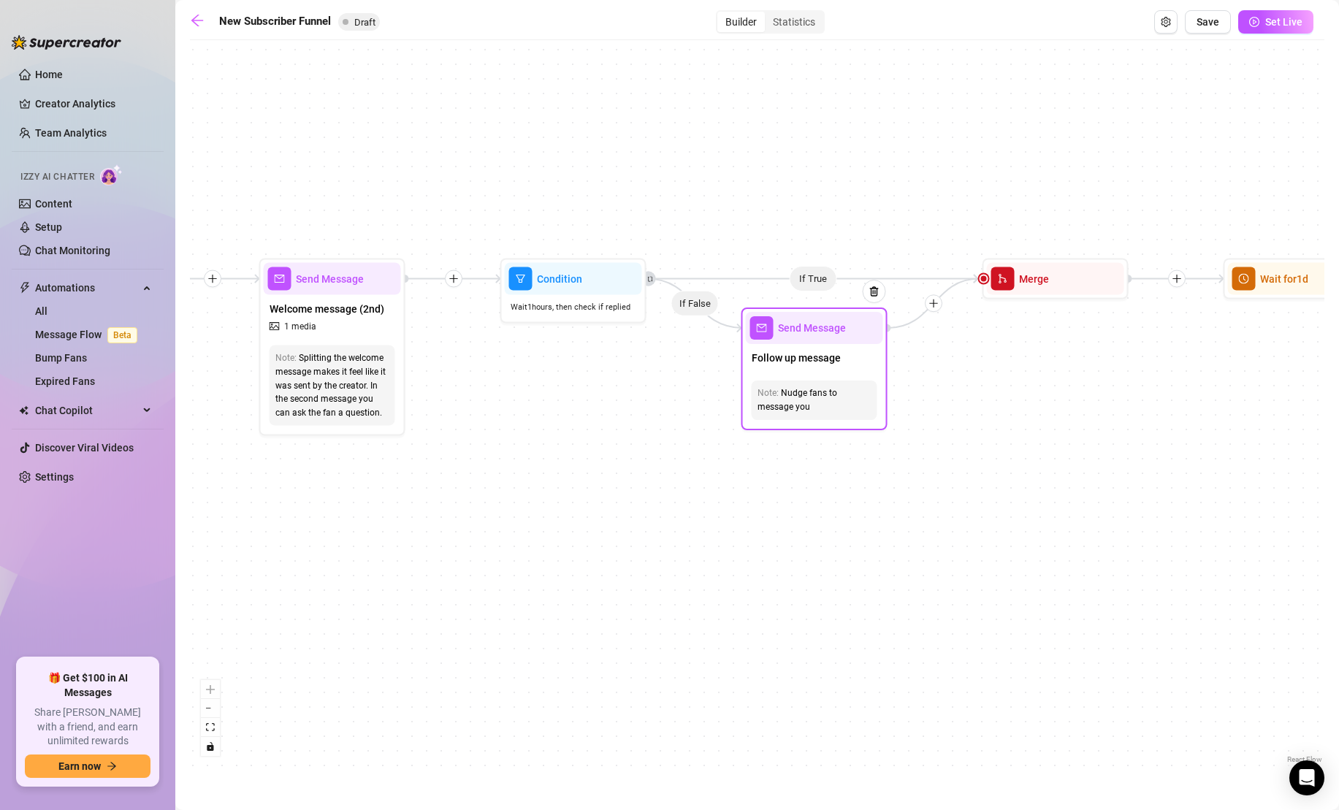
click at [824, 370] on div "Follow up message" at bounding box center [814, 359] width 137 height 31
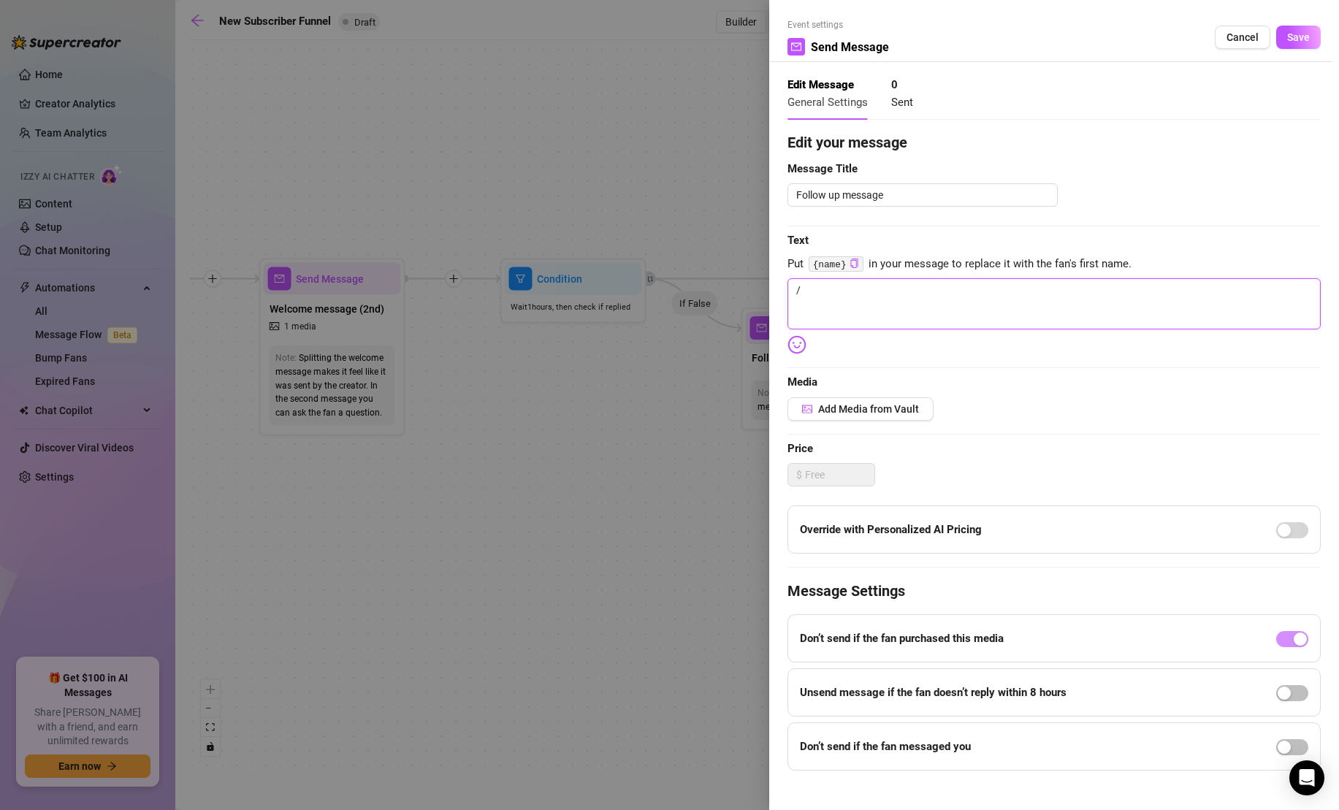
click at [923, 300] on textarea "/" at bounding box center [1053, 303] width 533 height 51
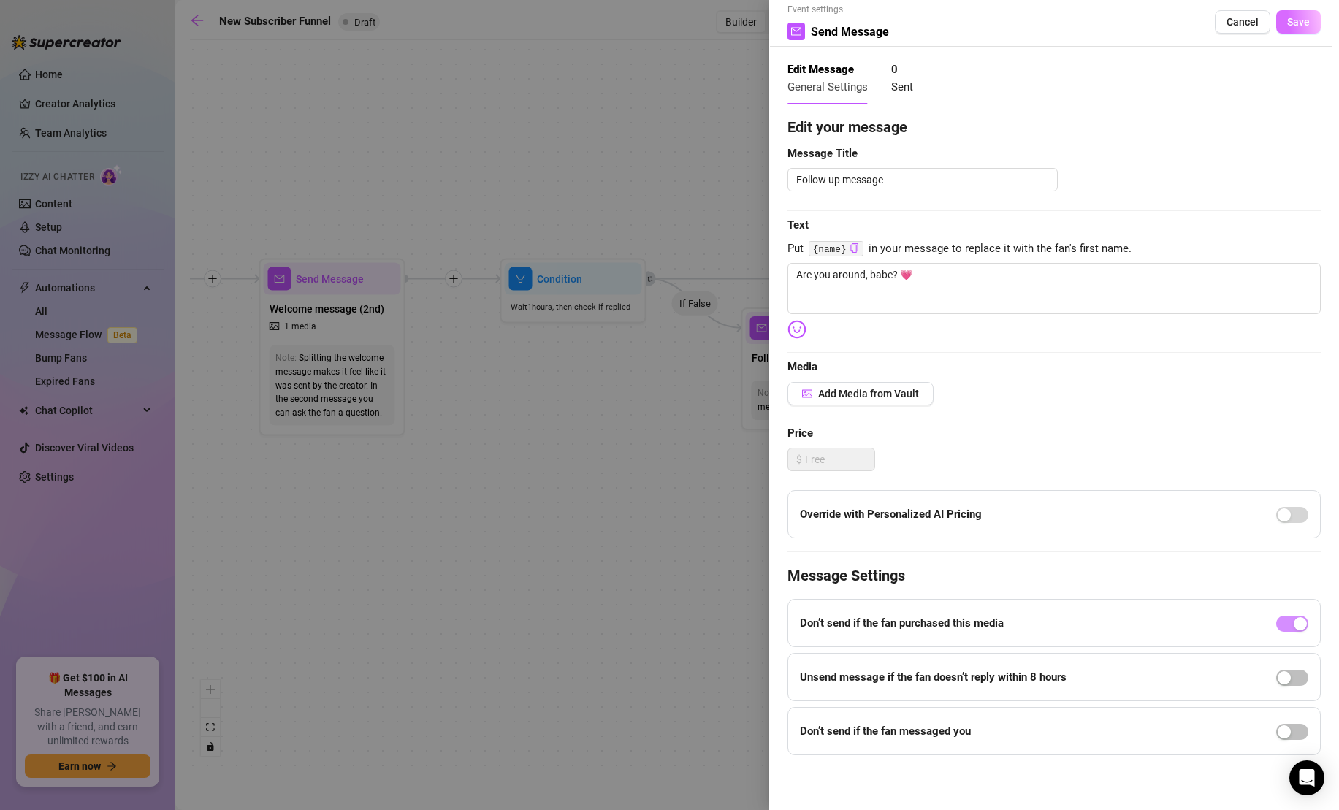
click at [1303, 20] on span "Save" at bounding box center [1298, 22] width 23 height 12
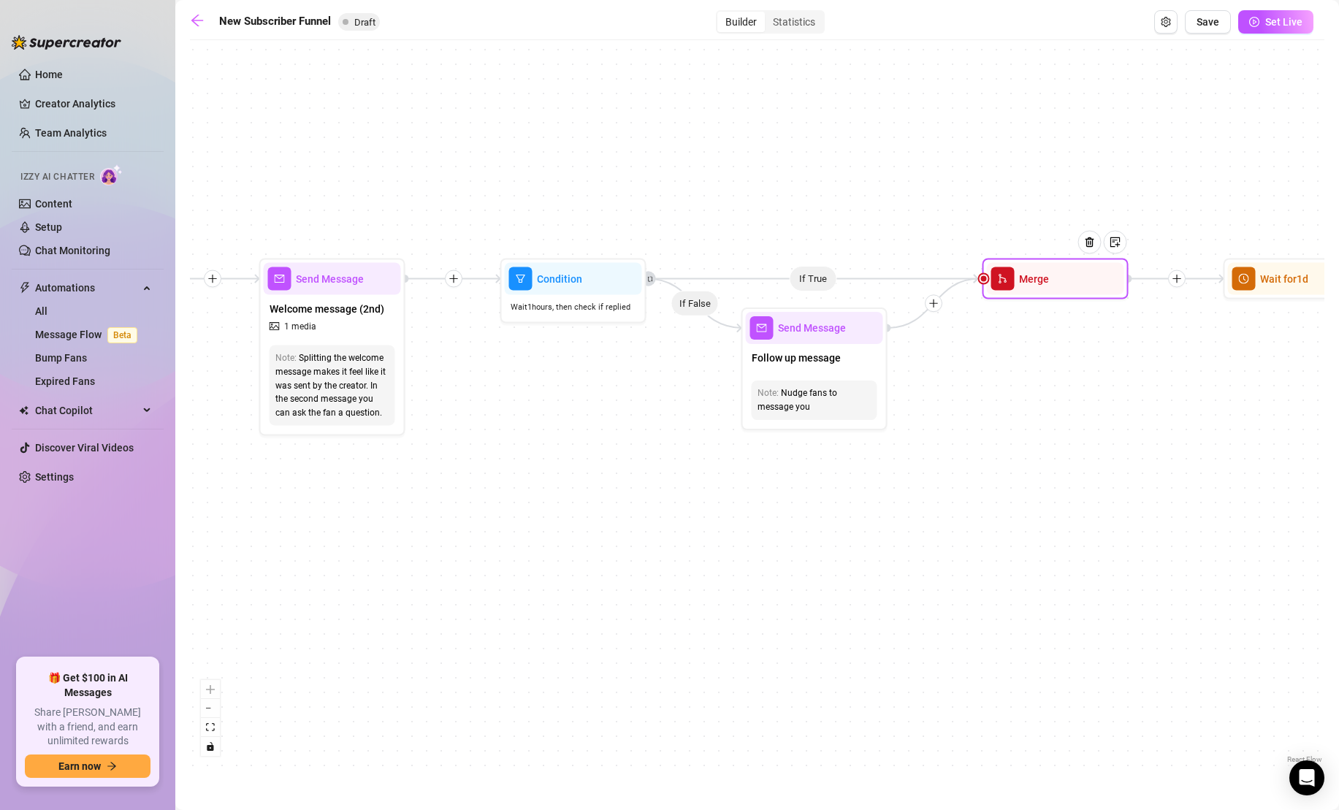
click at [1048, 278] on div "Merge" at bounding box center [1055, 279] width 137 height 32
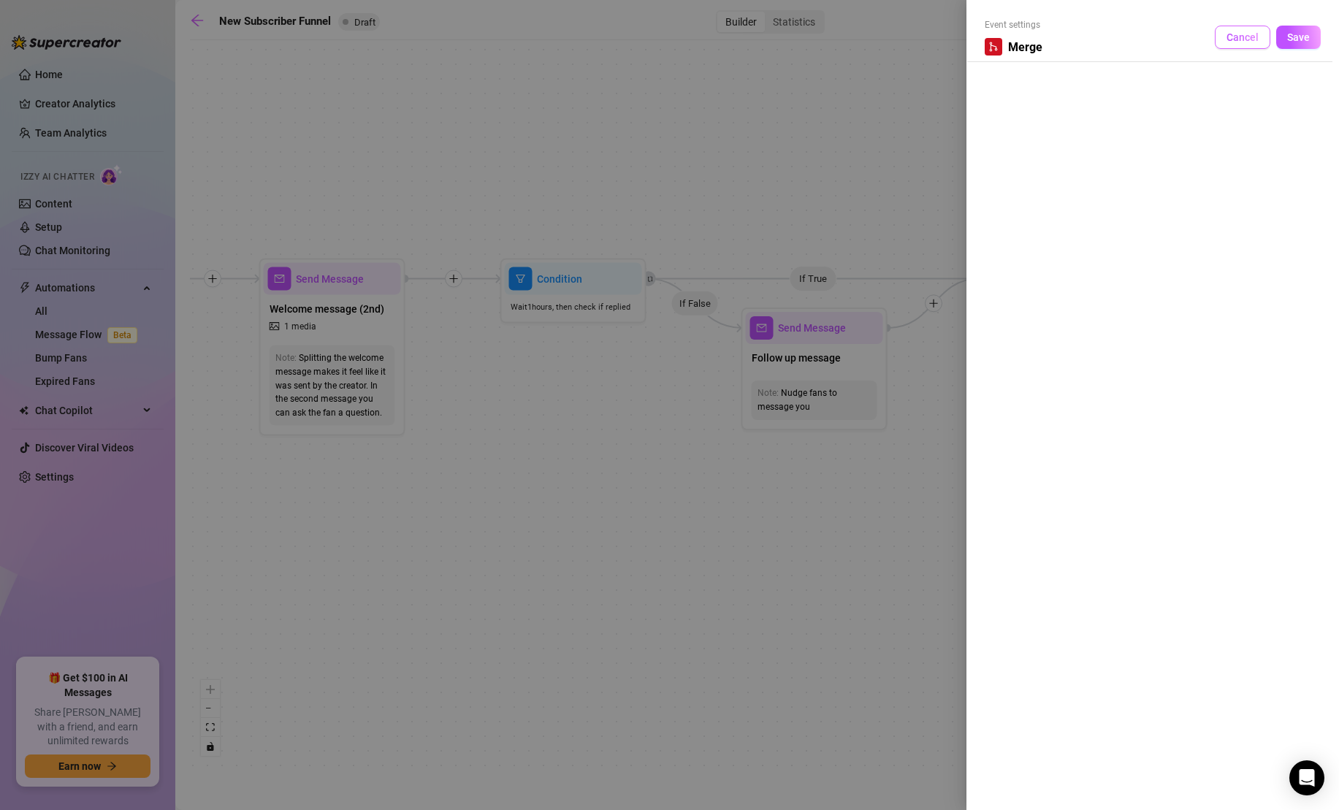
click at [1247, 34] on span "Cancel" at bounding box center [1242, 37] width 32 height 12
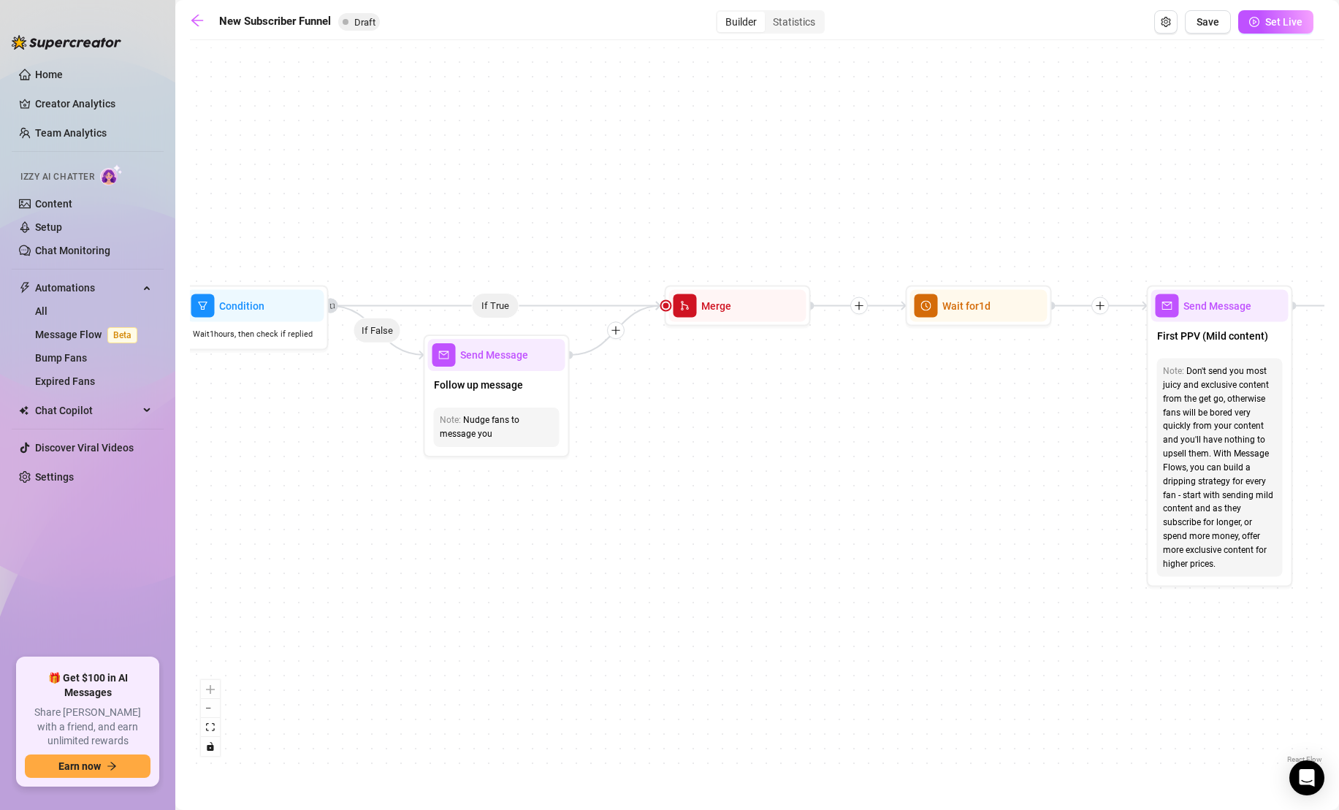
drag, startPoint x: 1204, startPoint y: 362, endPoint x: 887, endPoint y: 389, distance: 318.8
click at [887, 389] on div "If True If True If True If False If False If False If True If False Merge Merge…" at bounding box center [757, 406] width 1134 height 719
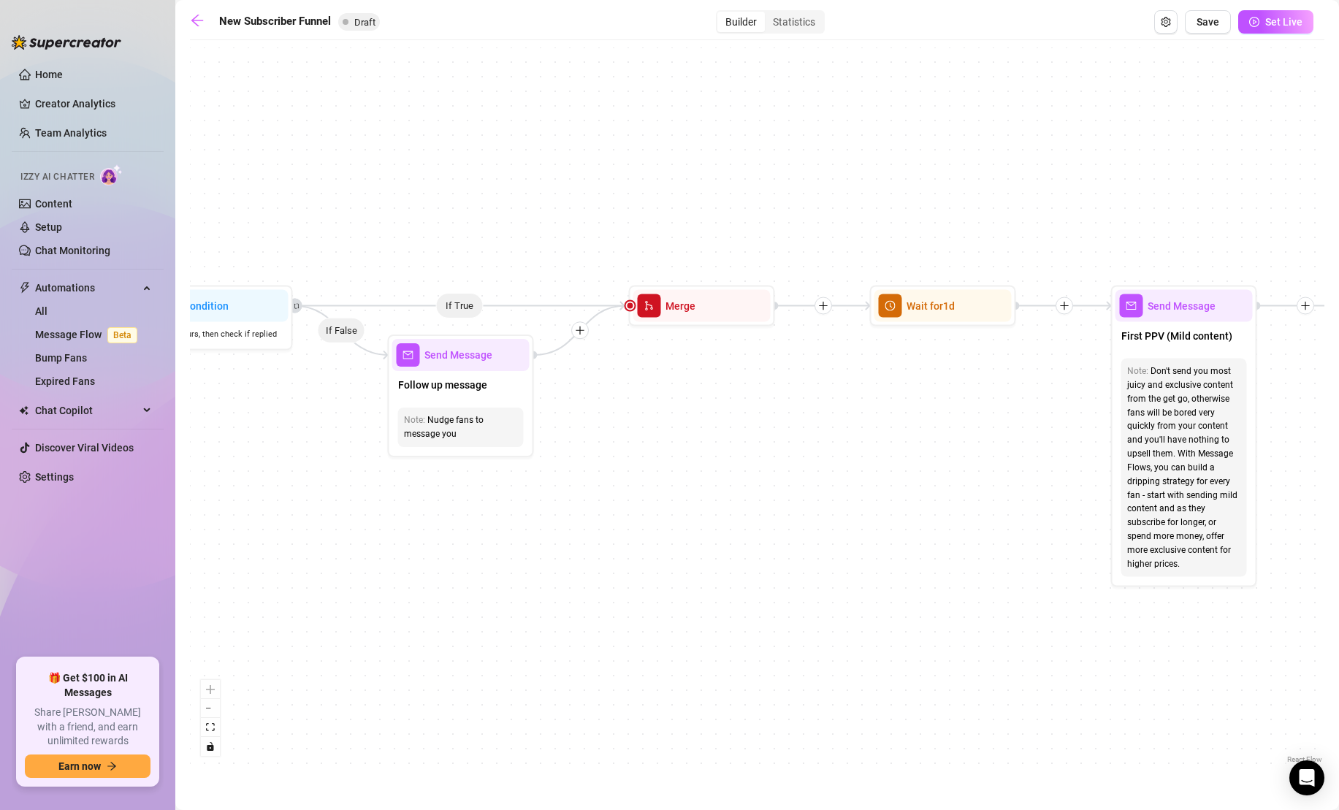
drag, startPoint x: 965, startPoint y: 396, endPoint x: 955, endPoint y: 395, distance: 10.2
click at [955, 396] on div "If True If True If True If False If False If False If True If False Merge Merge…" at bounding box center [757, 406] width 1134 height 719
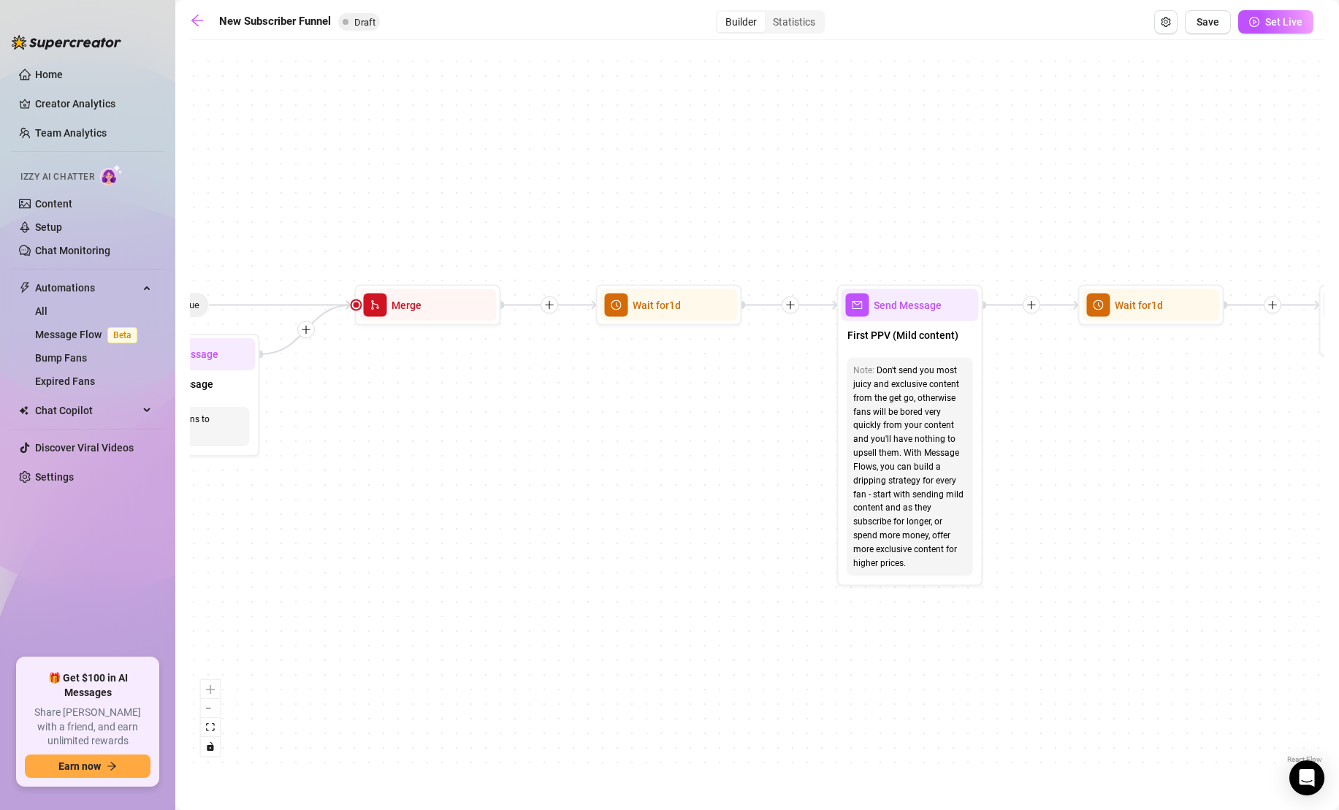
drag, startPoint x: 995, startPoint y: 406, endPoint x: 724, endPoint y: 405, distance: 270.2
click at [724, 405] on div "If True If True If True If False If False If False If True If False Merge Merge…" at bounding box center [757, 406] width 1134 height 719
click at [927, 341] on span "First PPV (Mild content)" at bounding box center [902, 335] width 111 height 16
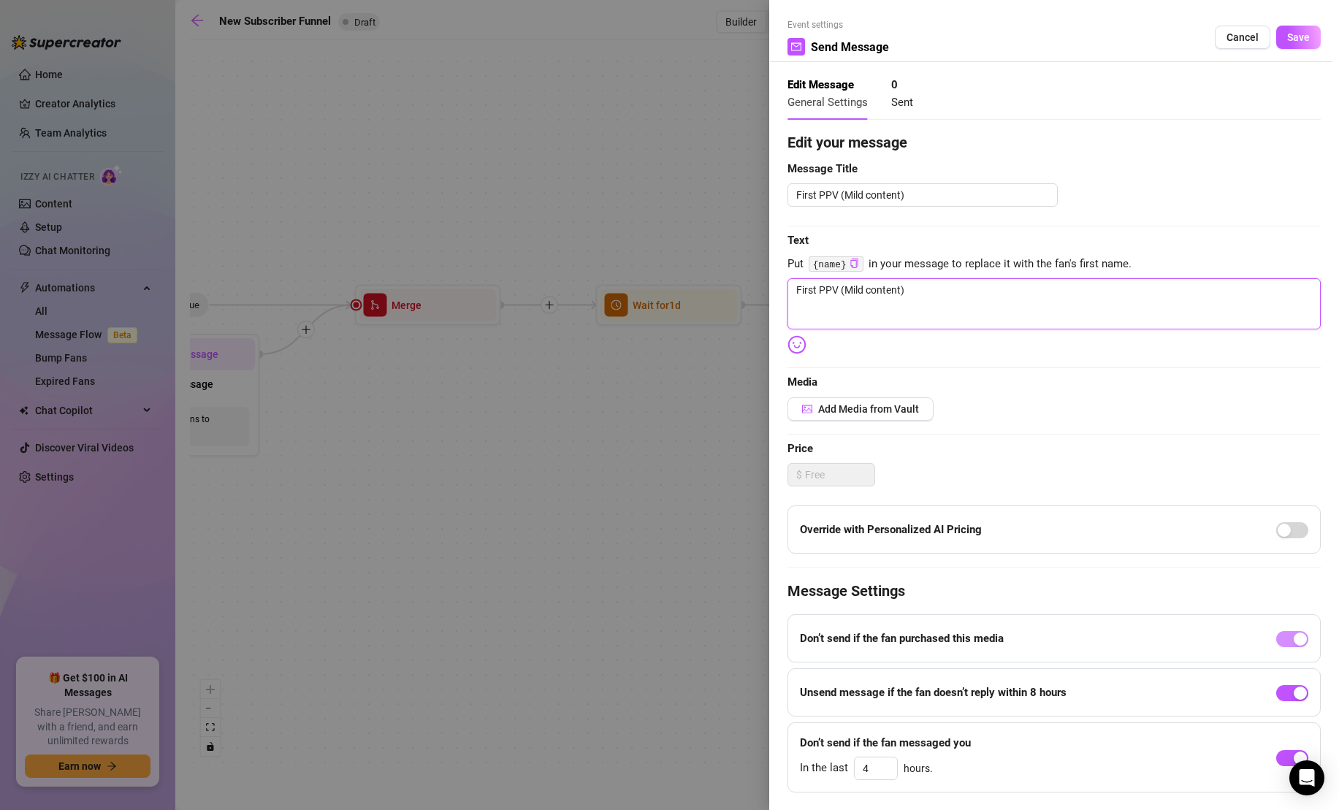
click at [945, 301] on textarea "First PPV (Mild content)" at bounding box center [1053, 303] width 533 height 51
click at [889, 410] on span "Add Media from Vault" at bounding box center [868, 409] width 101 height 12
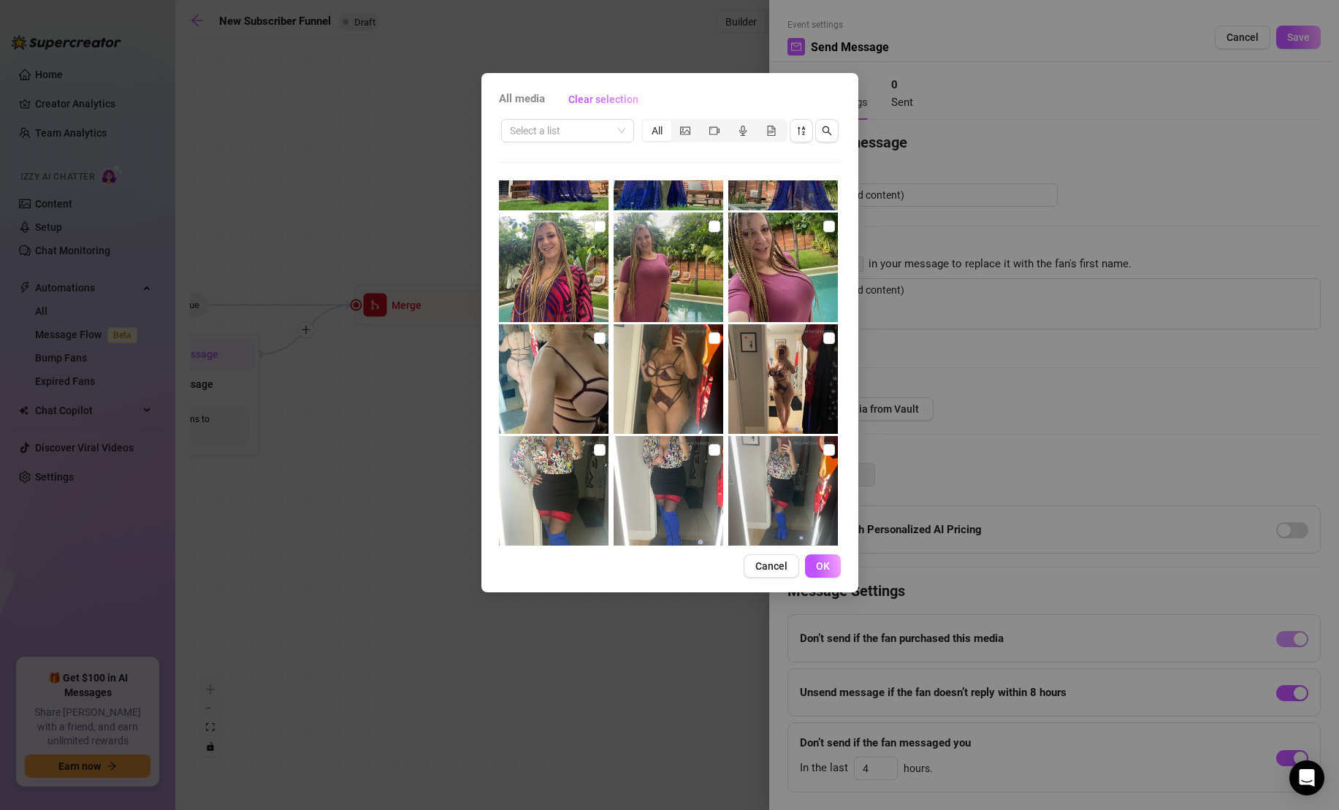
scroll to position [551, 0]
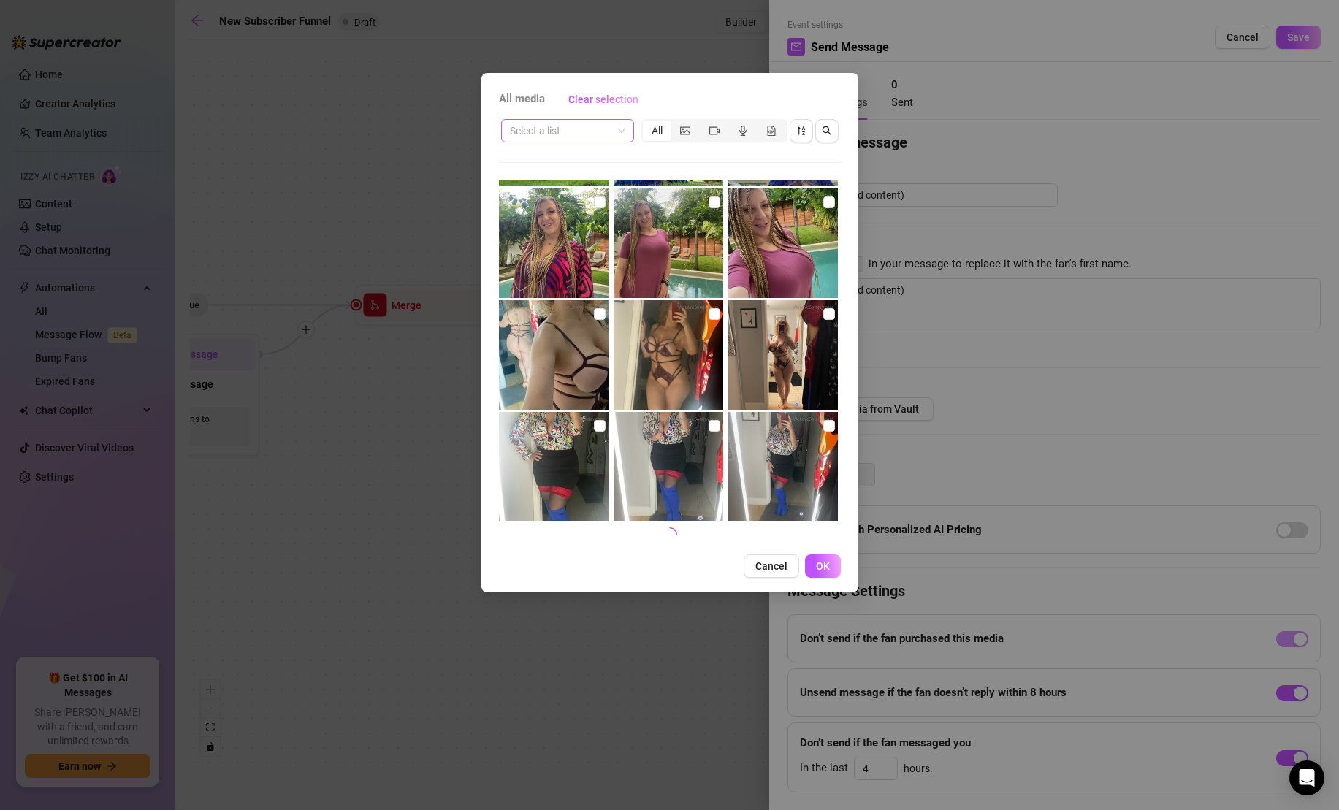
click at [624, 134] on span at bounding box center [567, 131] width 115 height 22
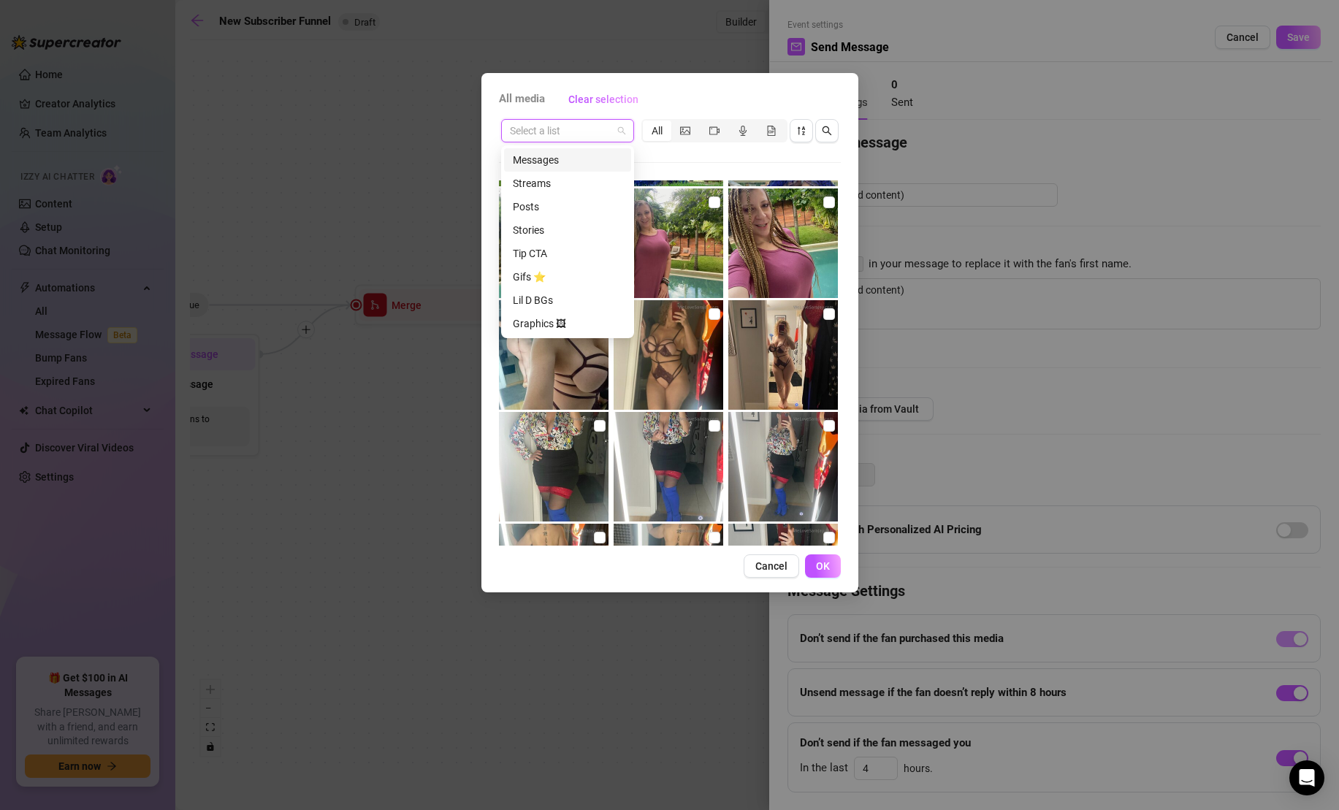
click at [611, 158] on div "Messages" at bounding box center [568, 160] width 110 height 16
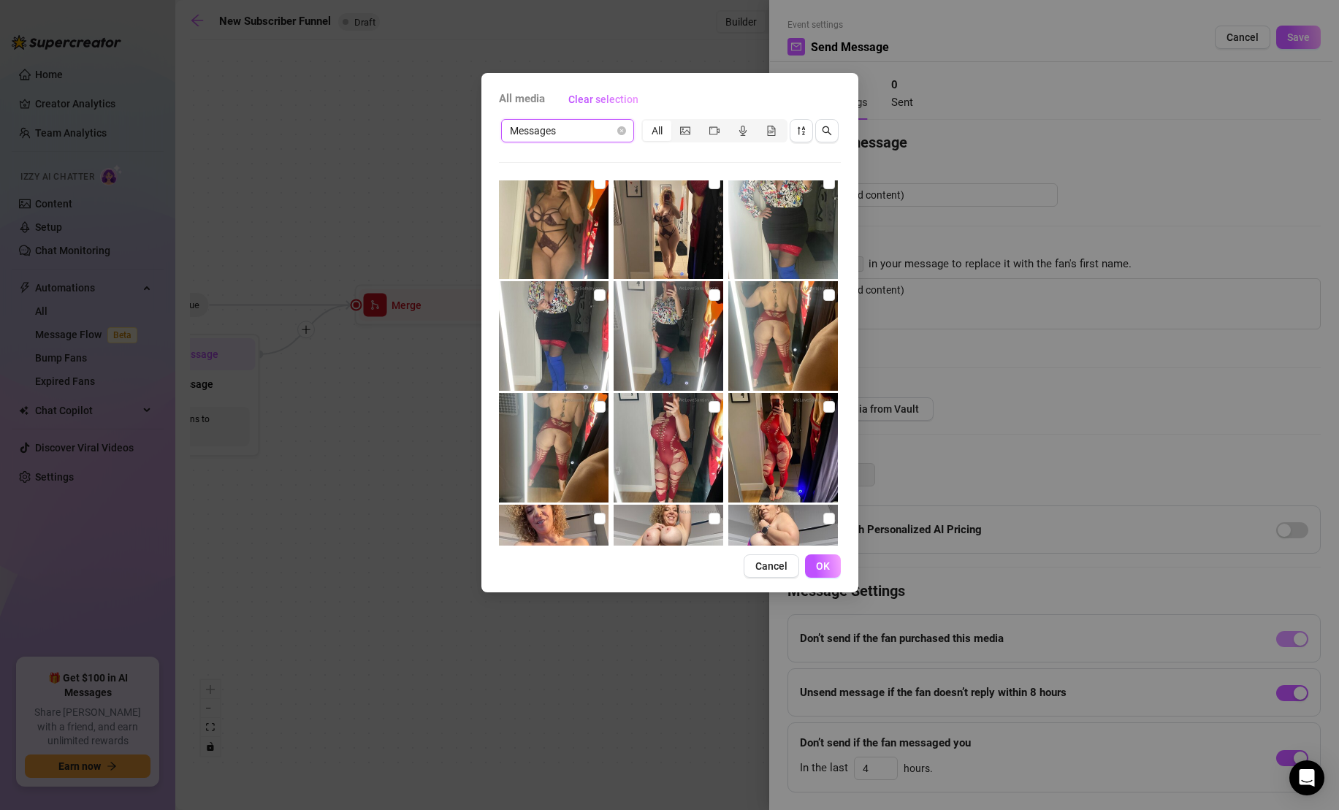
scroll to position [702, 0]
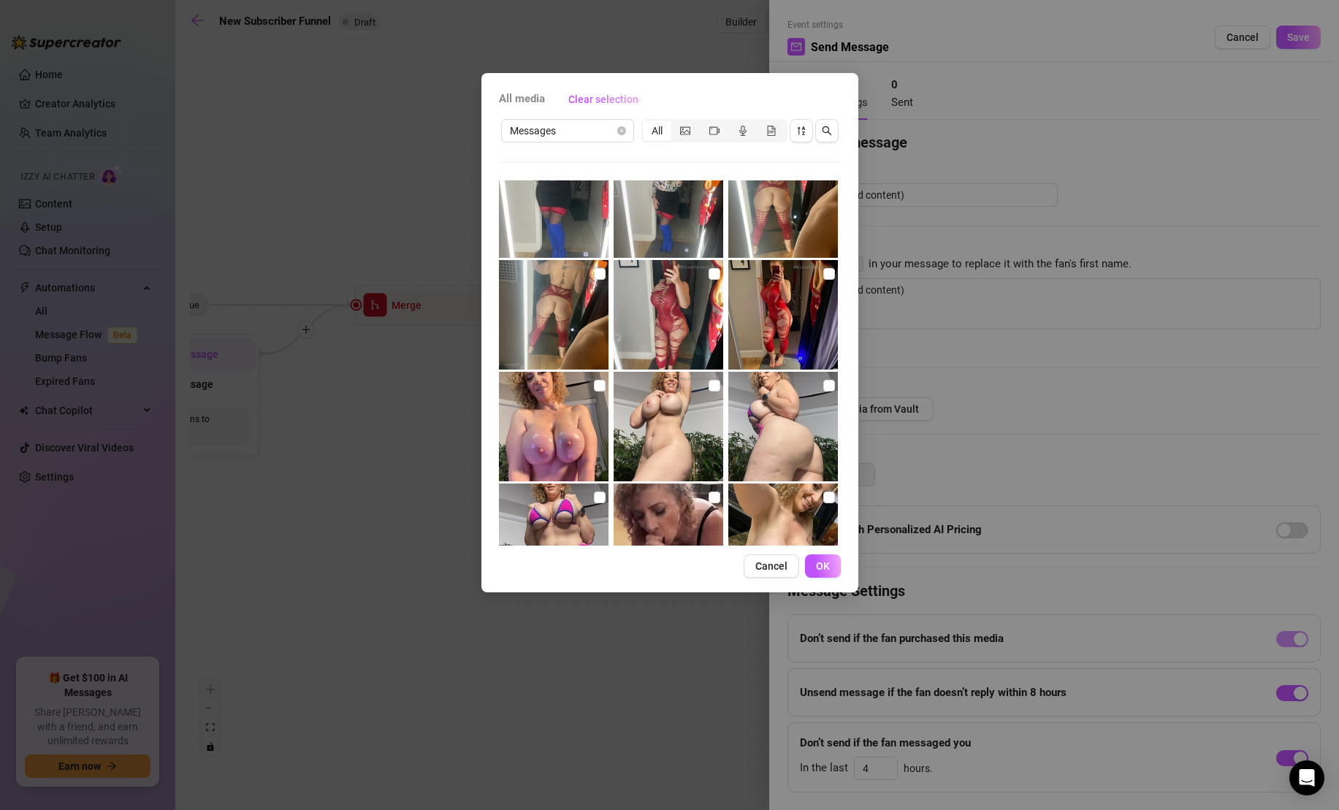
click at [601, 142] on div "Messages All" at bounding box center [670, 131] width 342 height 28
click at [602, 133] on span "Messages" at bounding box center [567, 131] width 115 height 22
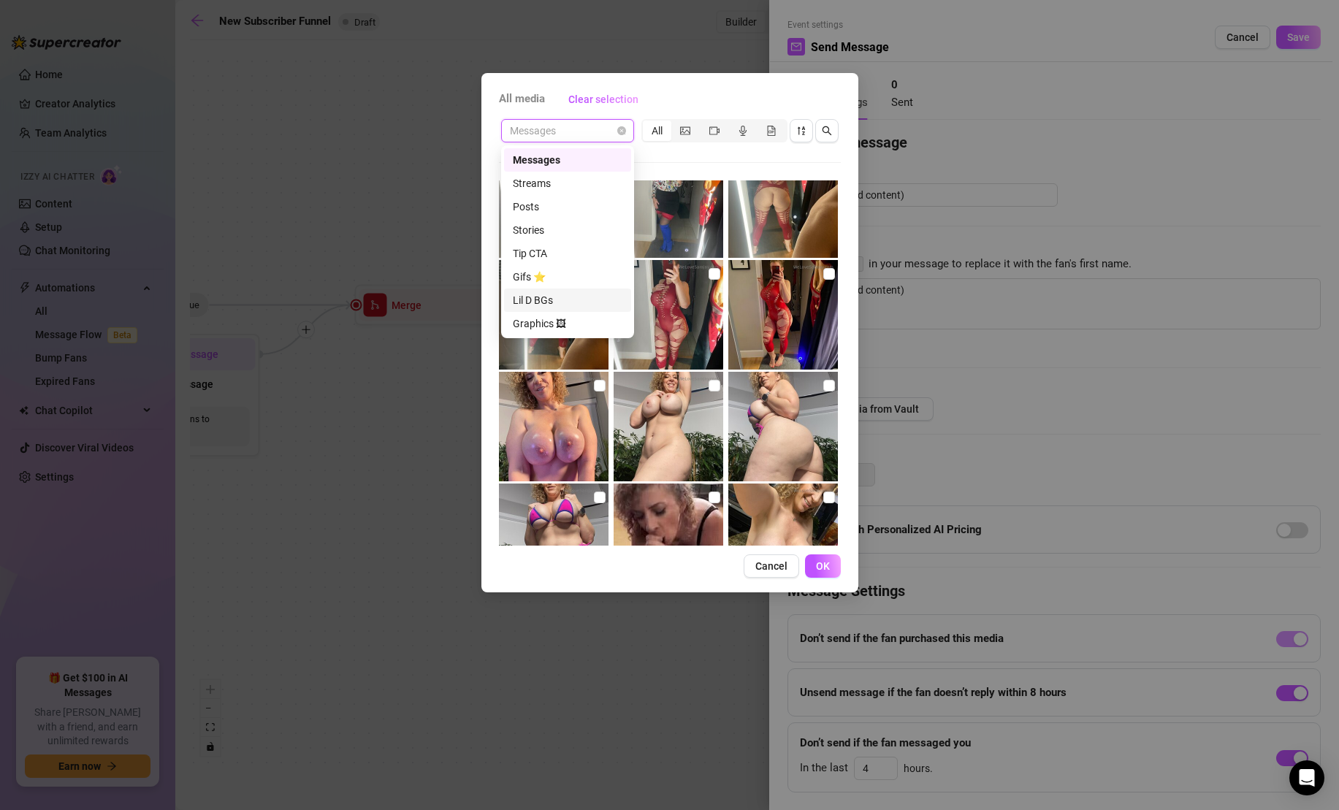
scroll to position [110, 0]
click at [575, 237] on div "$15 Solos" at bounding box center [568, 237] width 110 height 16
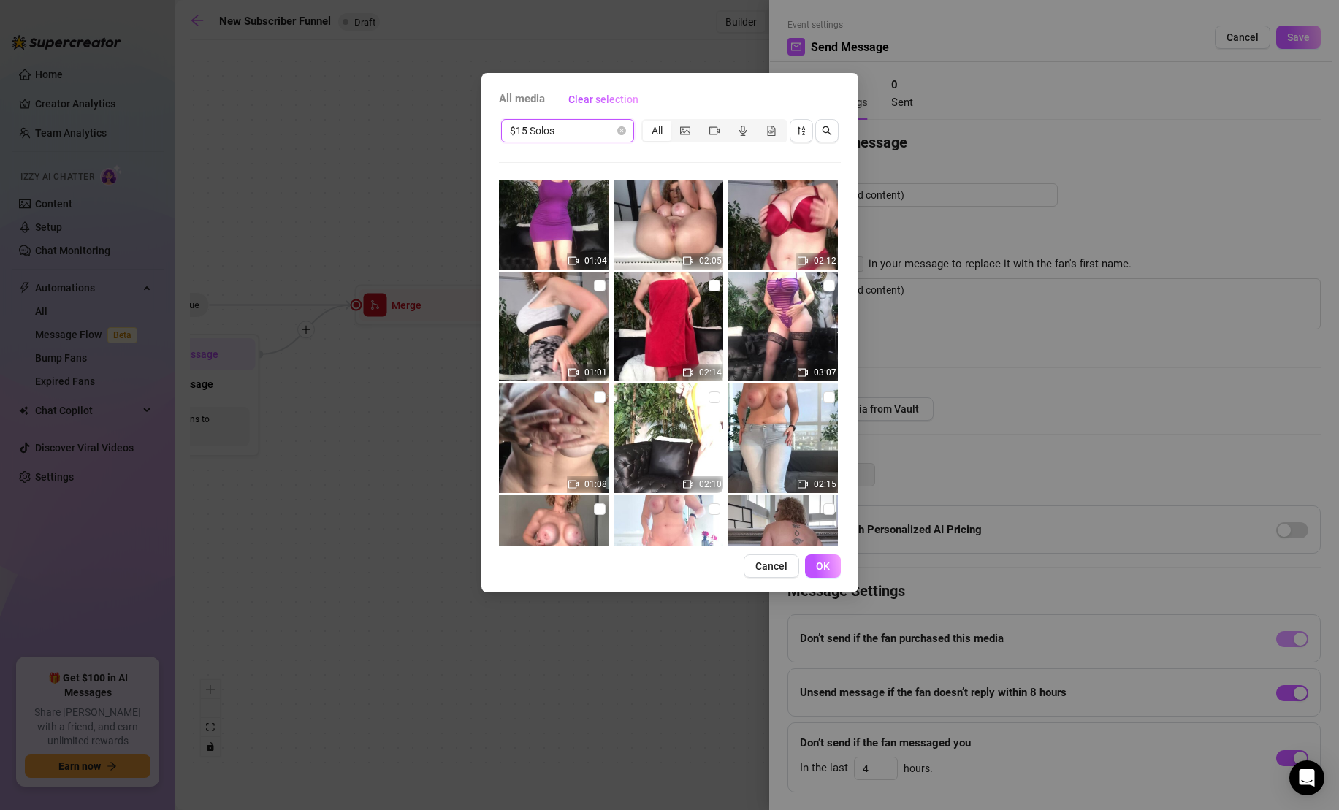
scroll to position [1364, 0]
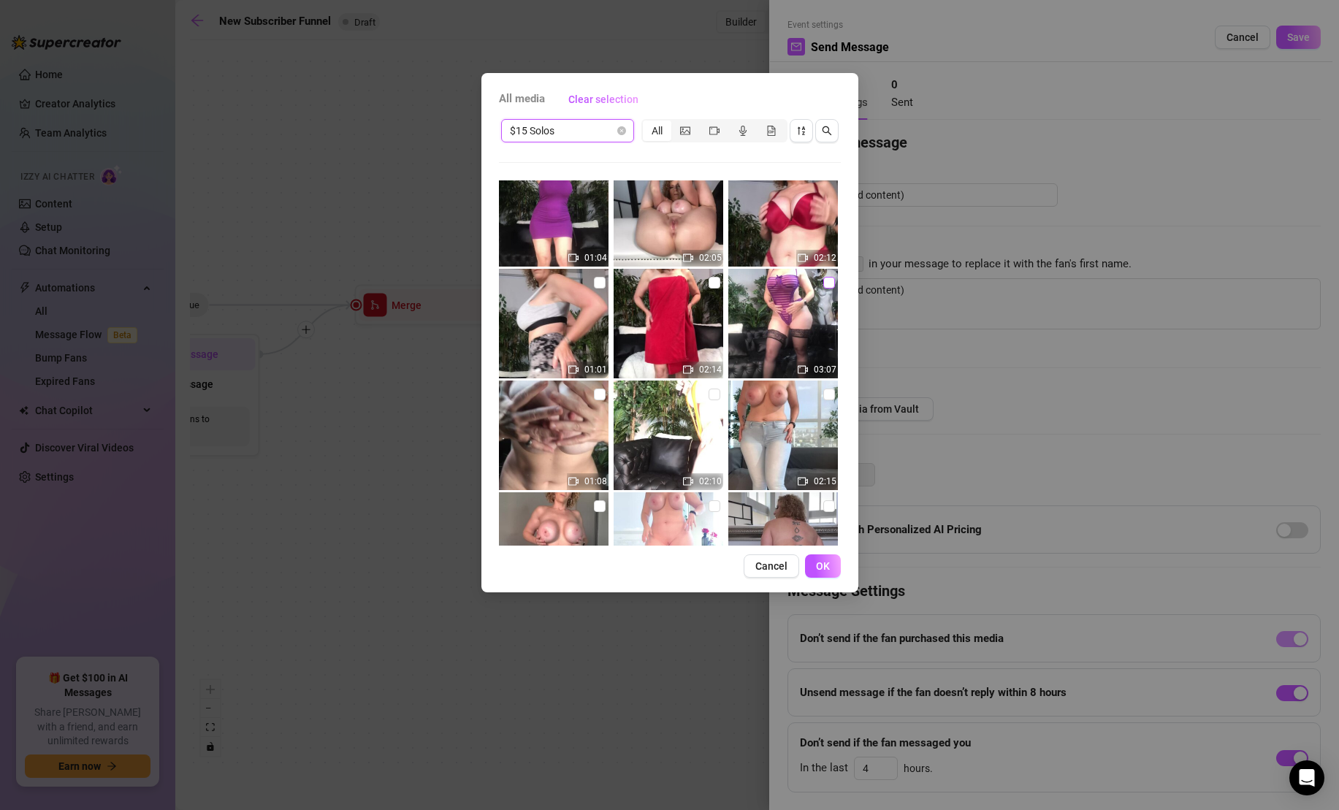
click at [830, 286] on input "checkbox" at bounding box center [829, 283] width 12 height 12
click at [830, 285] on input "checkbox" at bounding box center [829, 283] width 12 height 12
click at [830, 126] on icon "search" at bounding box center [827, 131] width 10 height 10
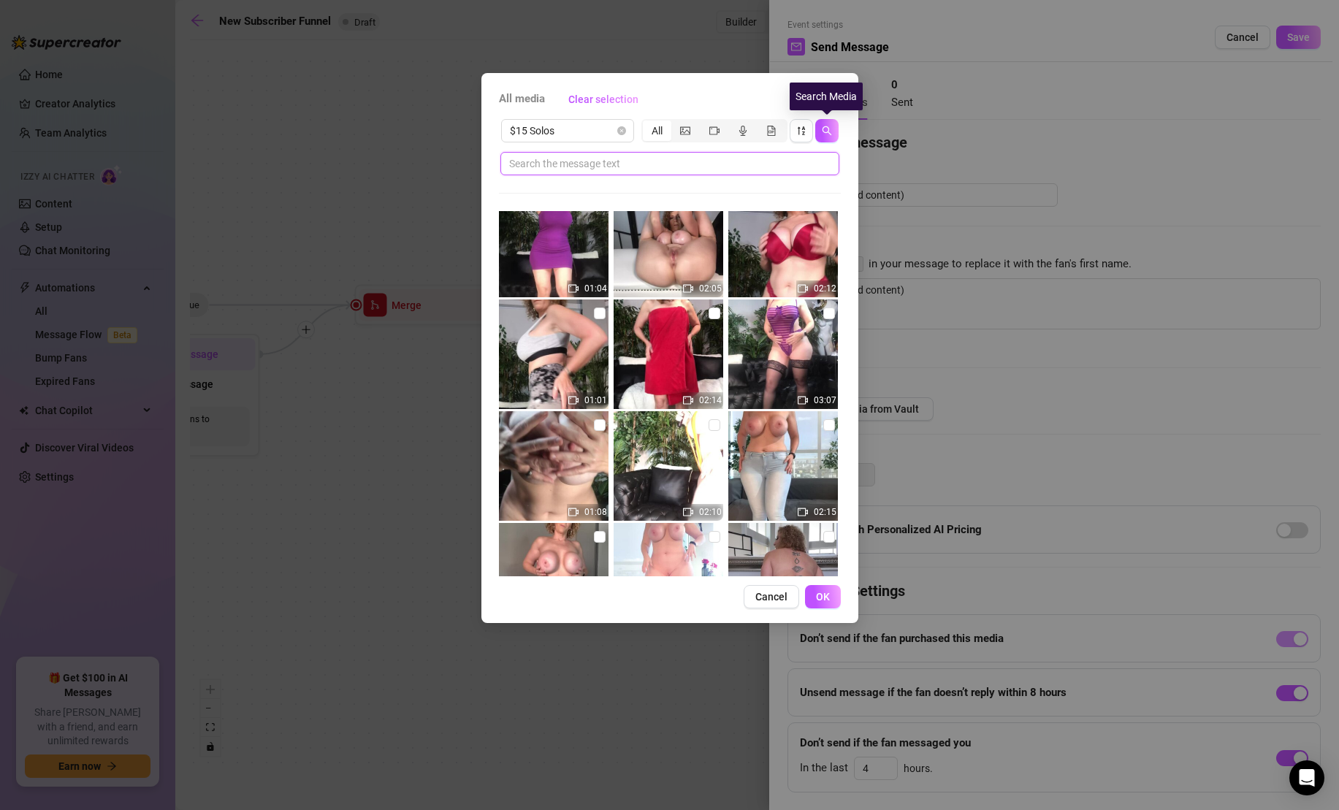
click at [735, 168] on input "text" at bounding box center [664, 164] width 310 height 16
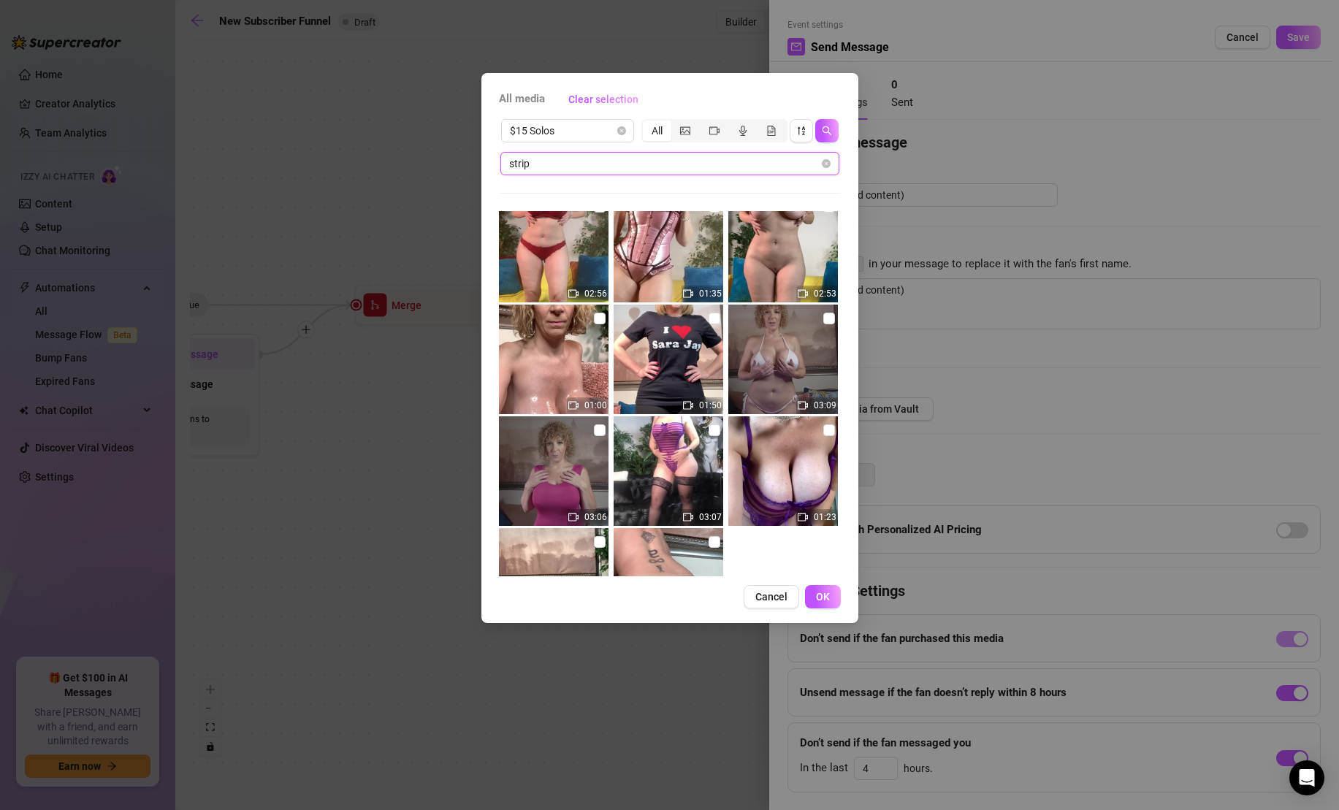
scroll to position [973, 0]
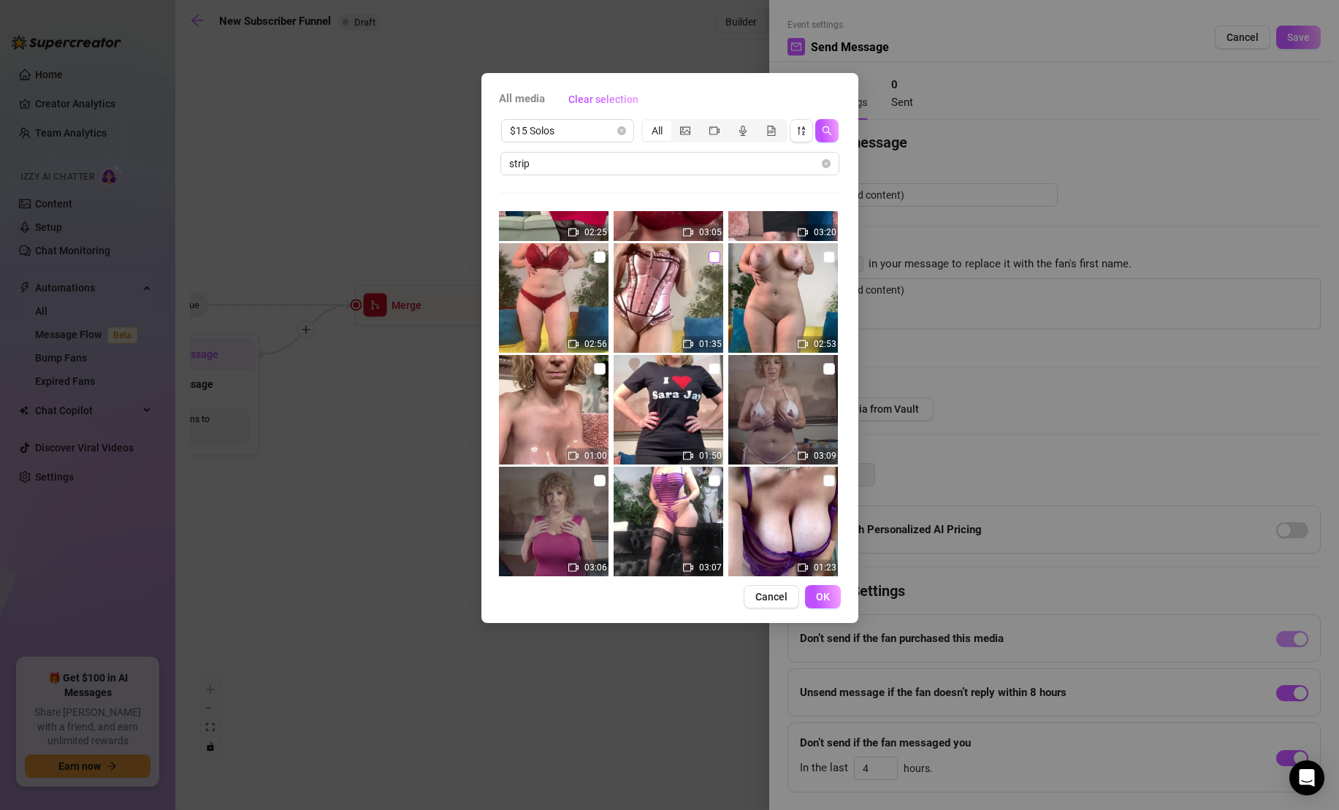
click at [712, 256] on input "checkbox" at bounding box center [714, 257] width 12 height 12
click at [712, 255] on input "checkbox" at bounding box center [714, 257] width 12 height 12
click at [828, 483] on input "checkbox" at bounding box center [829, 481] width 12 height 12
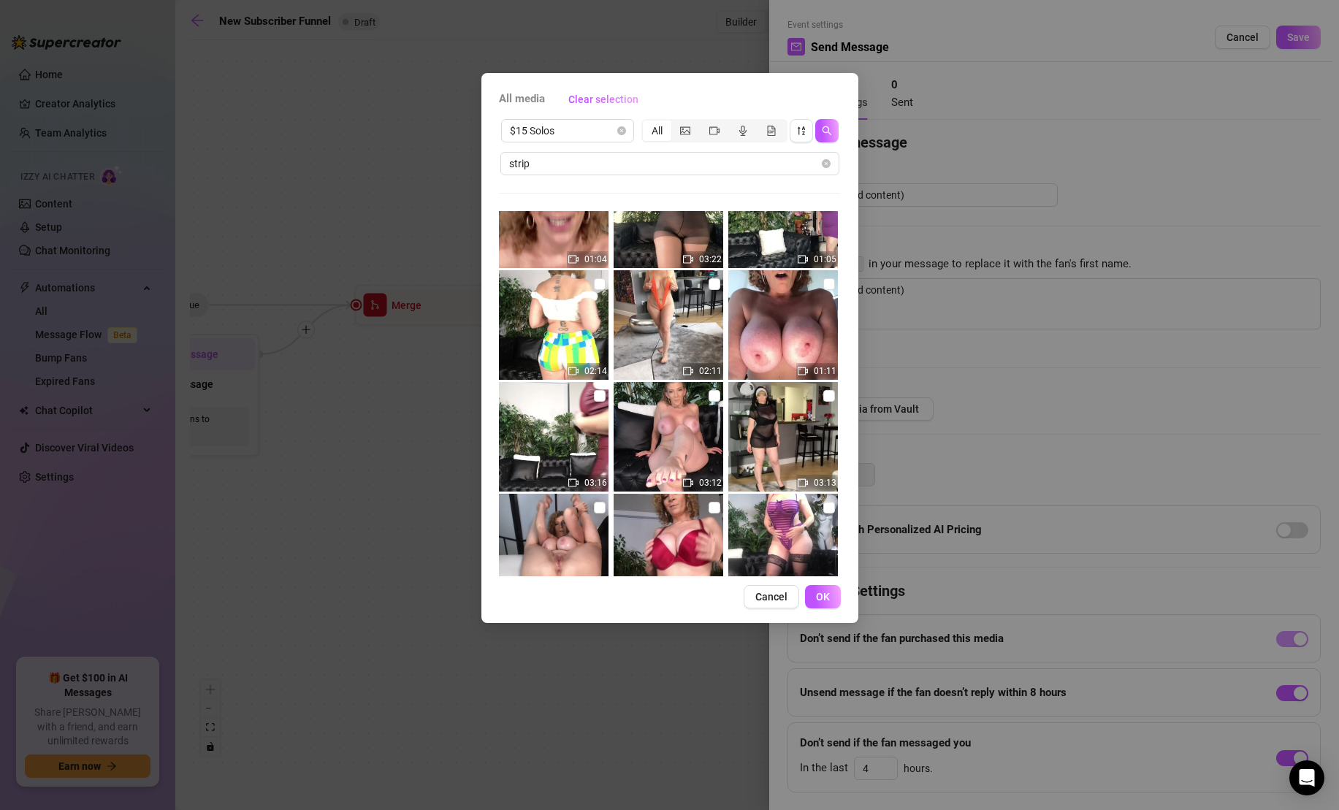
scroll to position [0, 0]
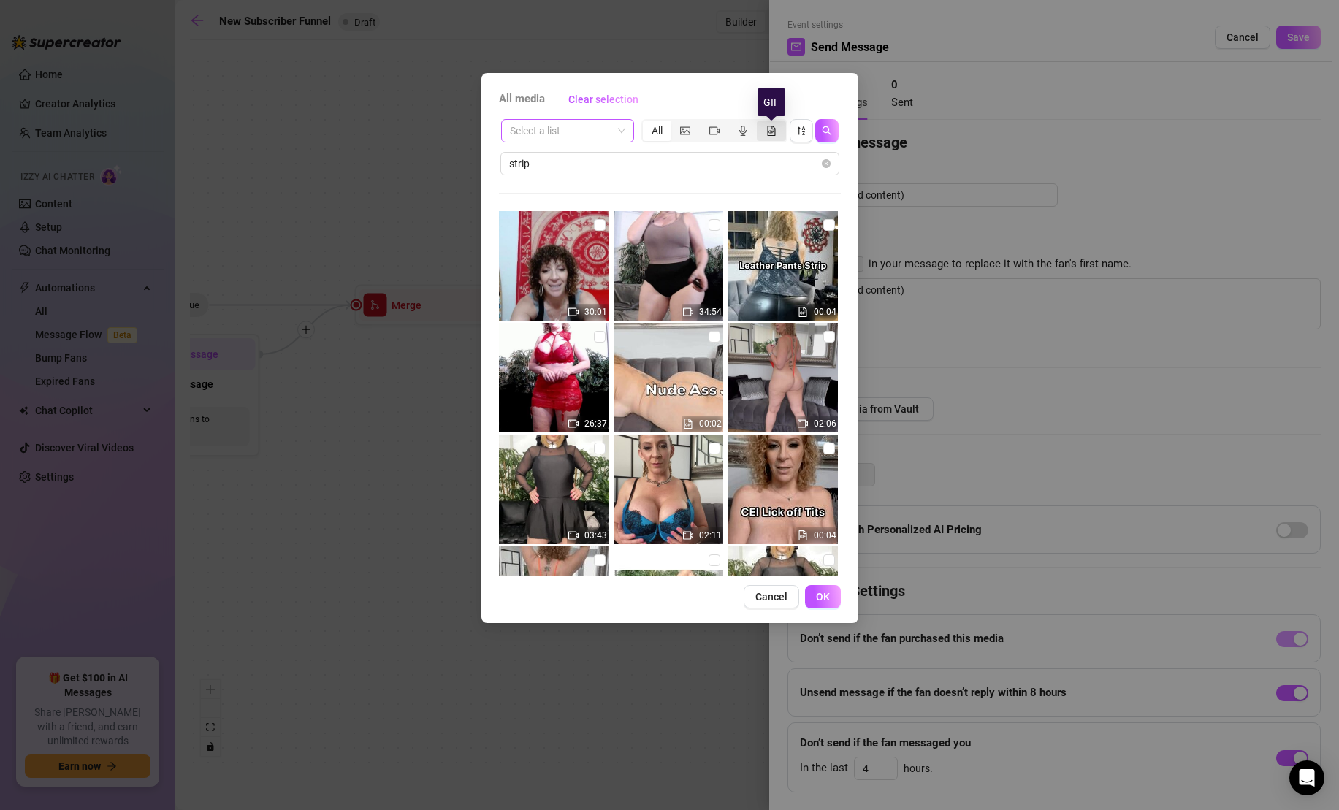
click at [769, 131] on icon "file-gif" at bounding box center [770, 131] width 4 height 3
click at [760, 123] on input "segmented control" at bounding box center [760, 123] width 0 height 0
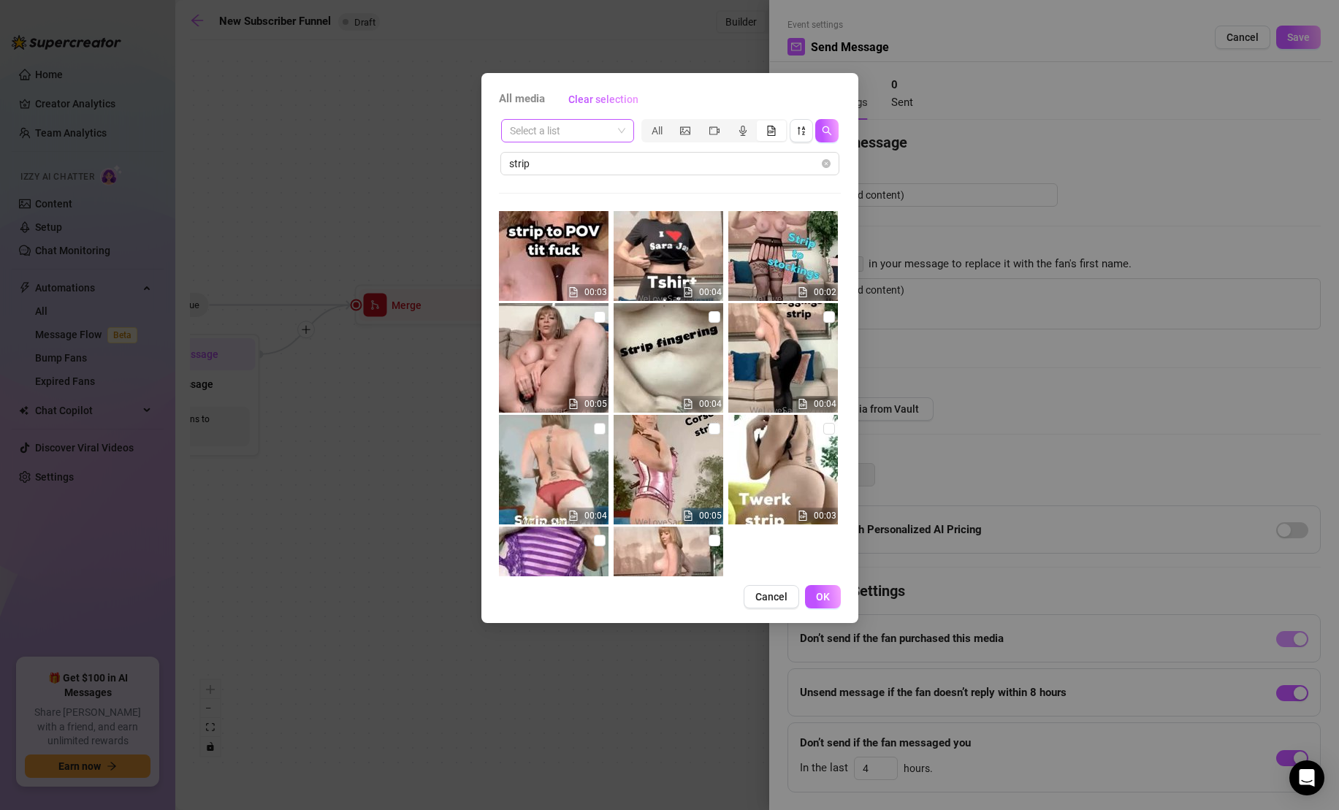
scroll to position [998, 0]
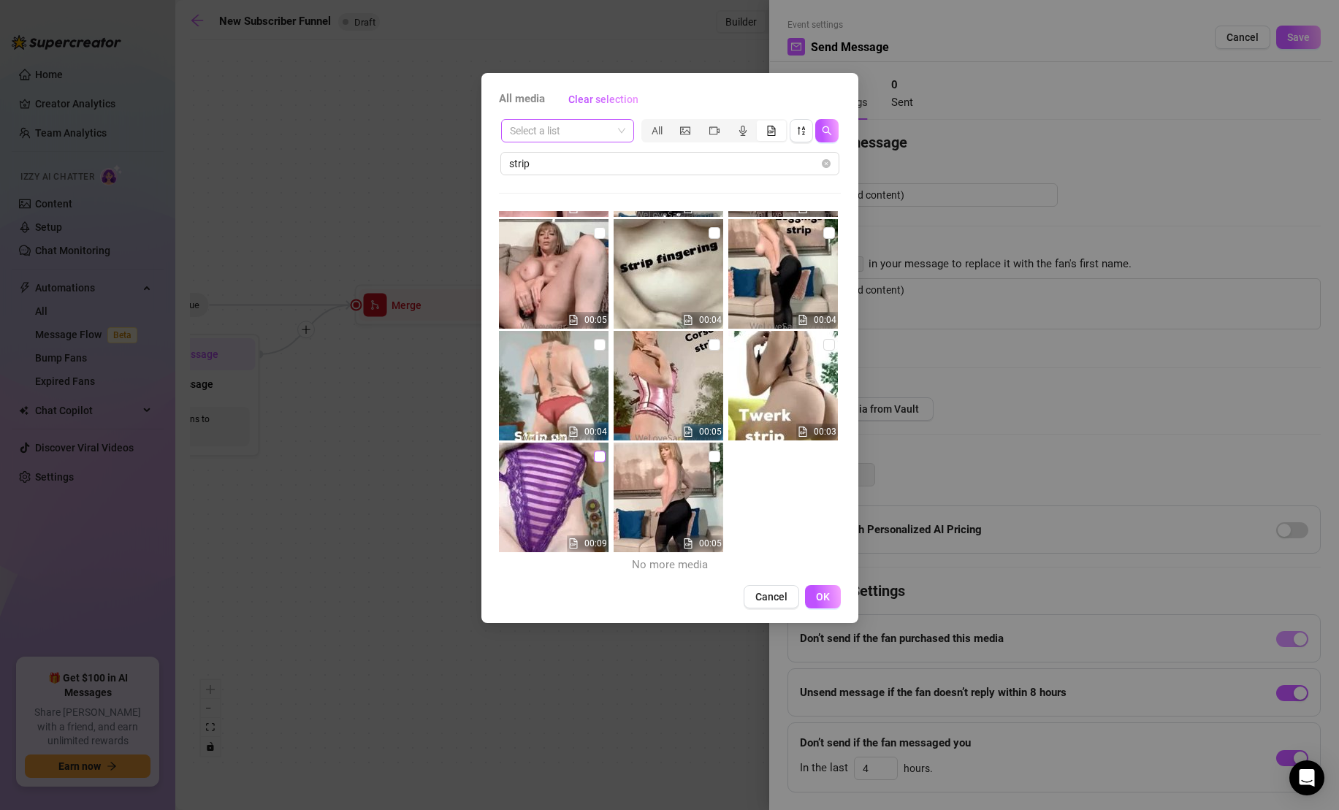
click at [597, 456] on input "checkbox" at bounding box center [600, 457] width 12 height 12
click at [825, 596] on span "OK" at bounding box center [823, 597] width 14 height 12
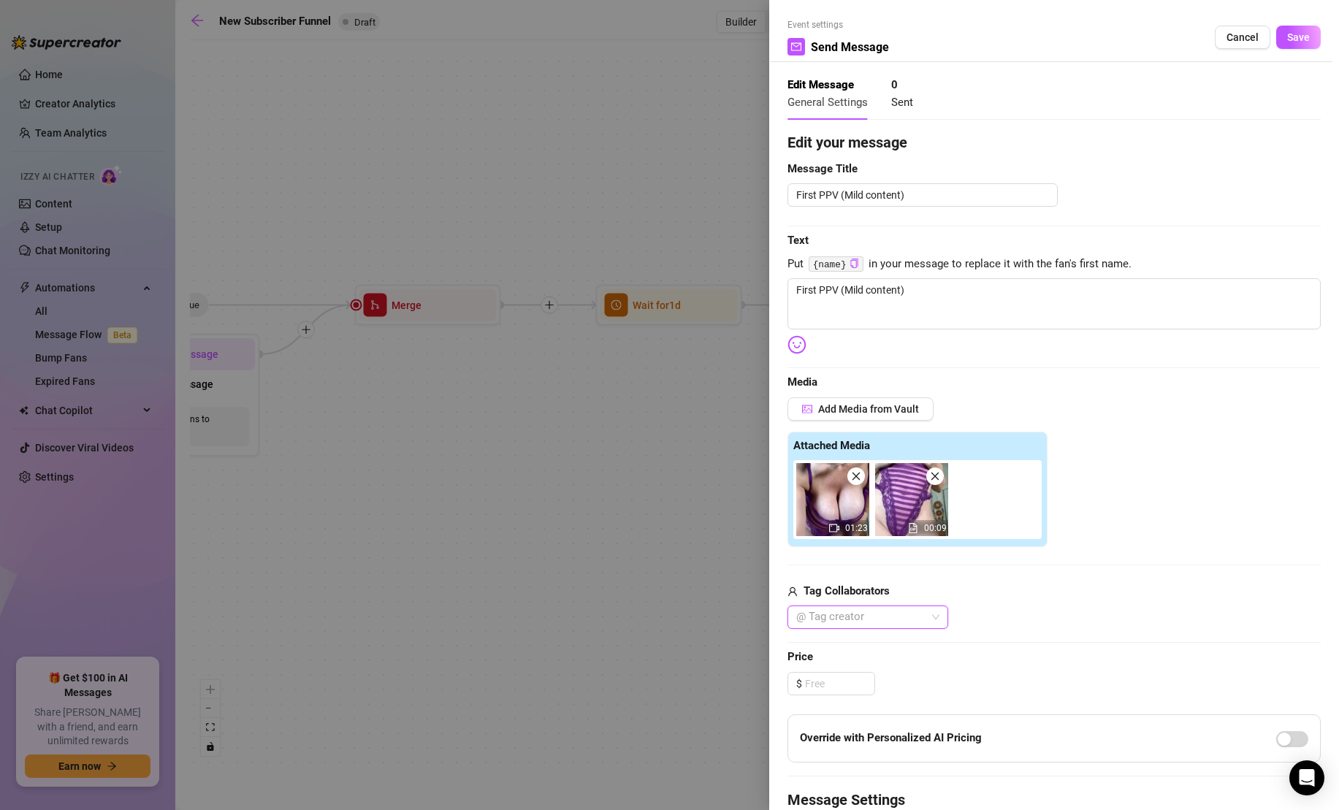
click at [862, 619] on div at bounding box center [859, 617] width 139 height 20
click at [1000, 621] on div "@ Tag creator" at bounding box center [1053, 616] width 533 height 23
click at [827, 684] on input at bounding box center [839, 684] width 69 height 22
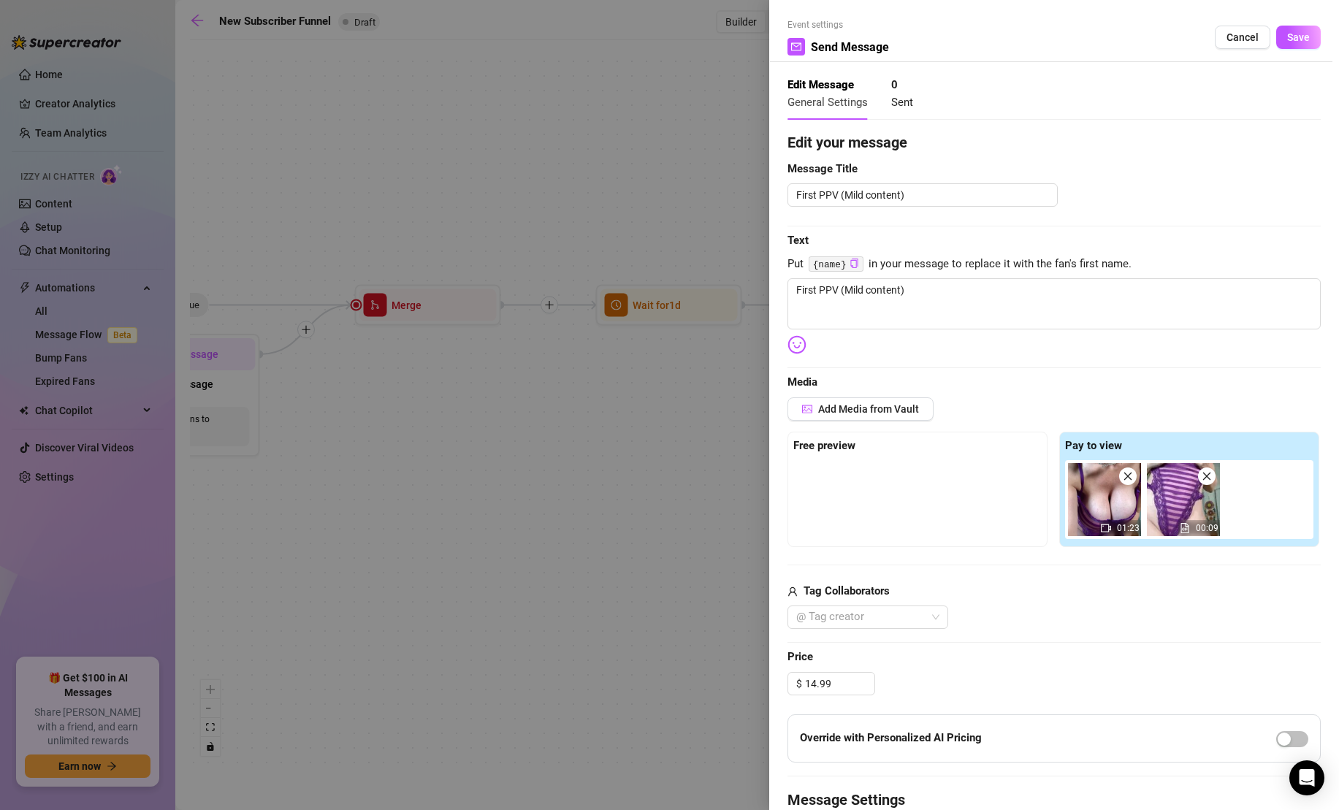
click at [1095, 562] on div "Add Media from Vault Free preview Pay to view 01:23 00:09 Tag Collaborators @ T…" at bounding box center [1053, 513] width 533 height 232
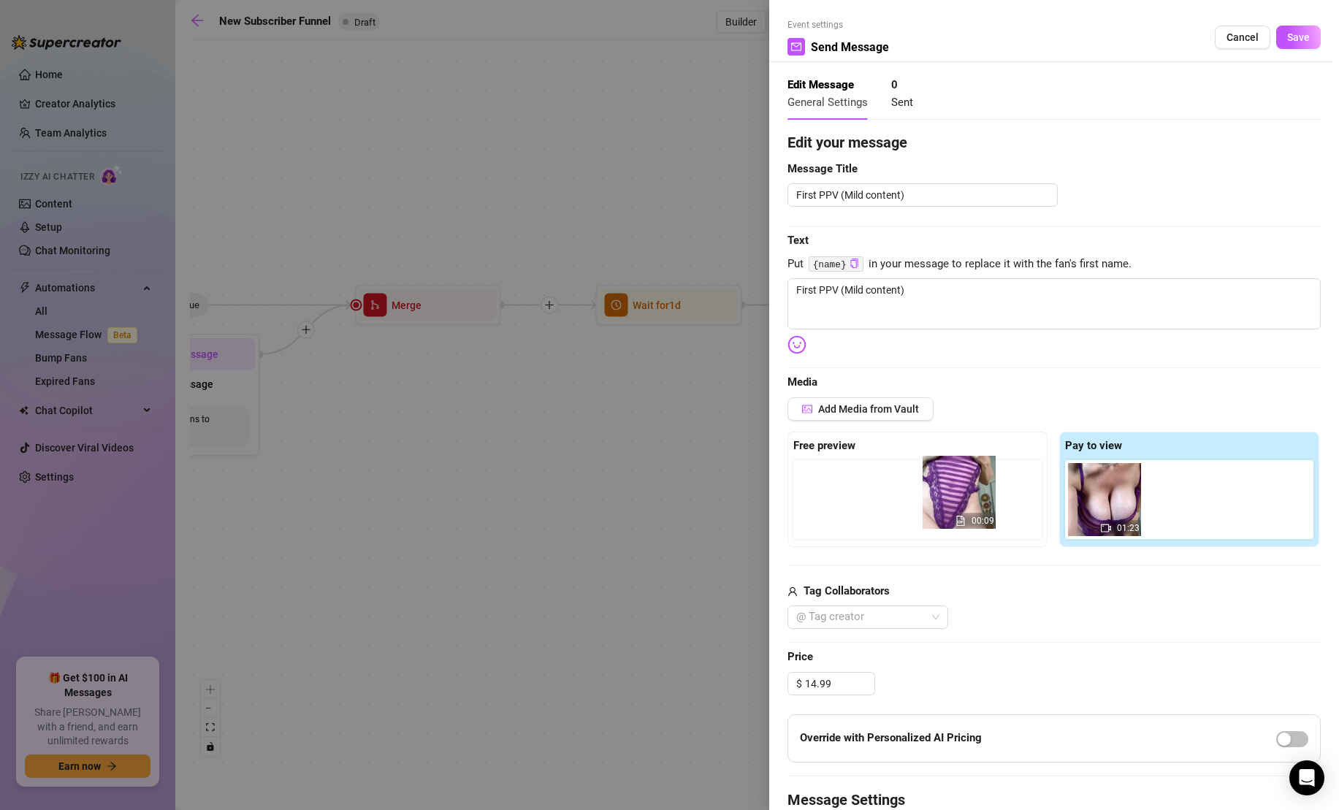
drag, startPoint x: 1191, startPoint y: 497, endPoint x: 961, endPoint y: 491, distance: 230.1
click at [960, 491] on div "Free preview Pay to view 01:23 00:09" at bounding box center [1053, 489] width 533 height 115
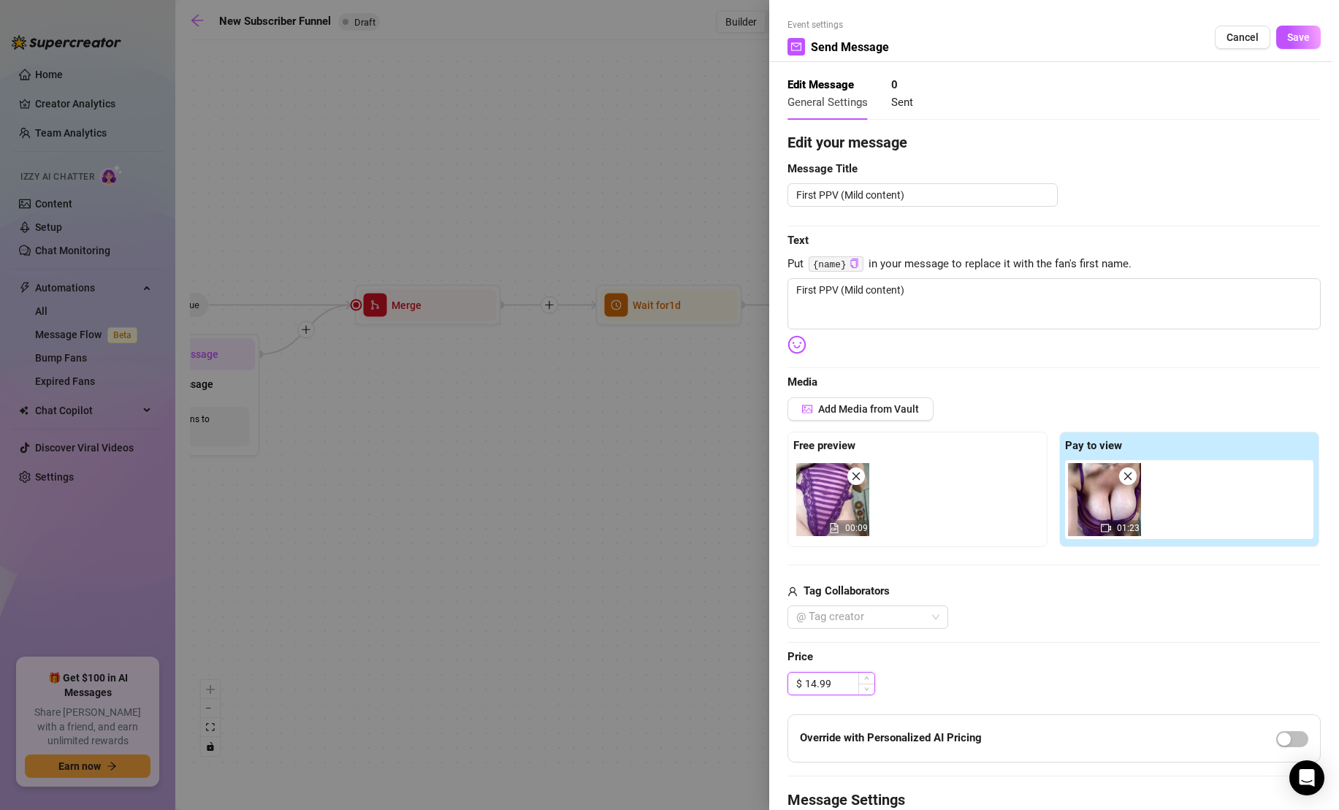
click at [815, 686] on input "14.99" at bounding box center [839, 684] width 69 height 22
click at [1011, 284] on textarea "First PPV (Mild content)" at bounding box center [1053, 303] width 533 height 51
drag, startPoint x: 936, startPoint y: 287, endPoint x: 777, endPoint y: 286, distance: 159.2
click at [778, 286] on div "Event settings Send Message Cancel Save Edit Message General Settings 0 Sent Ed…" at bounding box center [1054, 405] width 570 height 810
drag, startPoint x: 998, startPoint y: 290, endPoint x: 900, endPoint y: 296, distance: 98.8
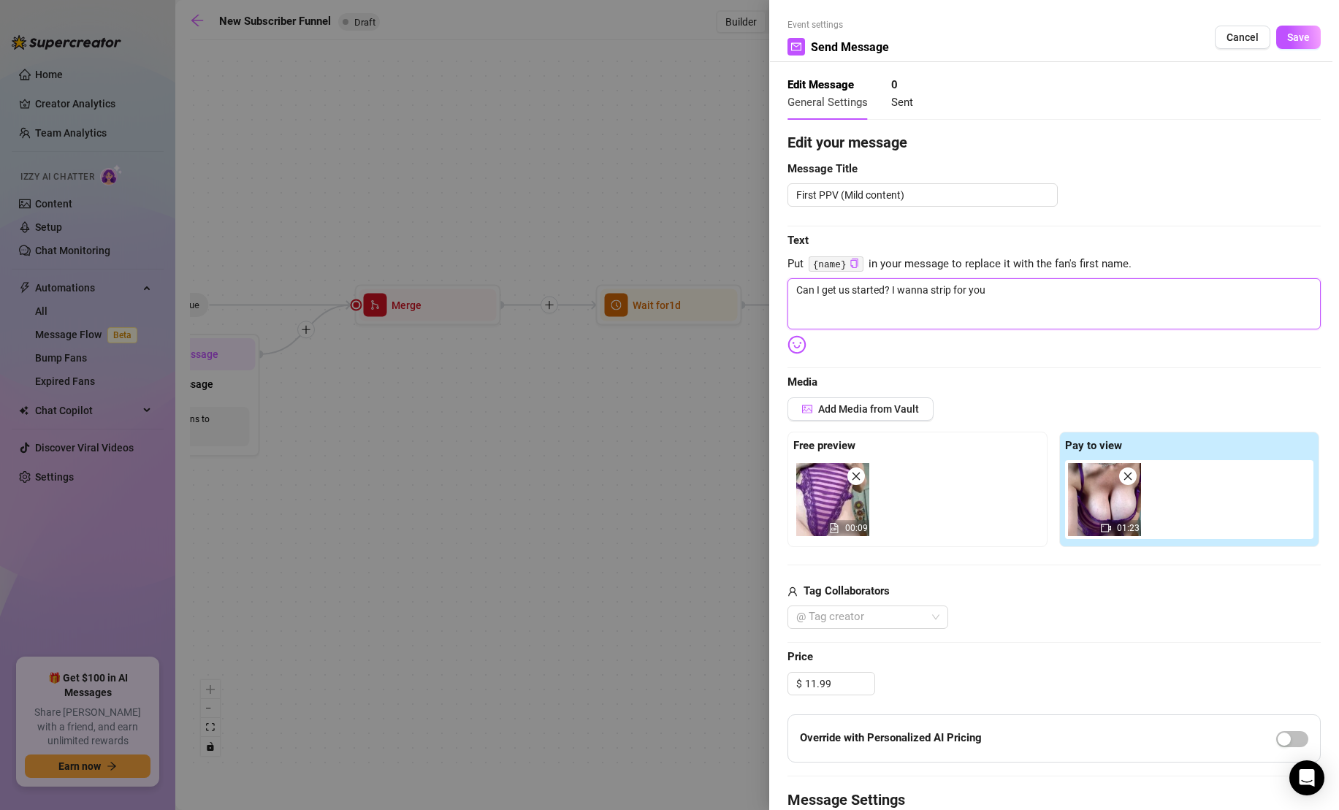
click at [900, 296] on textarea "Can I get us started? I wanna strip for you" at bounding box center [1053, 303] width 533 height 51
paste textarea "Dancing and stripping down out of this sexy skin tight purple teddy! Just when …"
click at [895, 291] on textarea "Can I get us started? Dancing and stripping down out of this sexy skin tight pu…" at bounding box center [1053, 303] width 533 height 51
drag, startPoint x: 891, startPoint y: 289, endPoint x: 784, endPoint y: 282, distance: 106.9
click at [789, 286] on textarea "Can I get us started? Dancing and stripping down out of this sexy skin tight pu…" at bounding box center [1053, 303] width 533 height 51
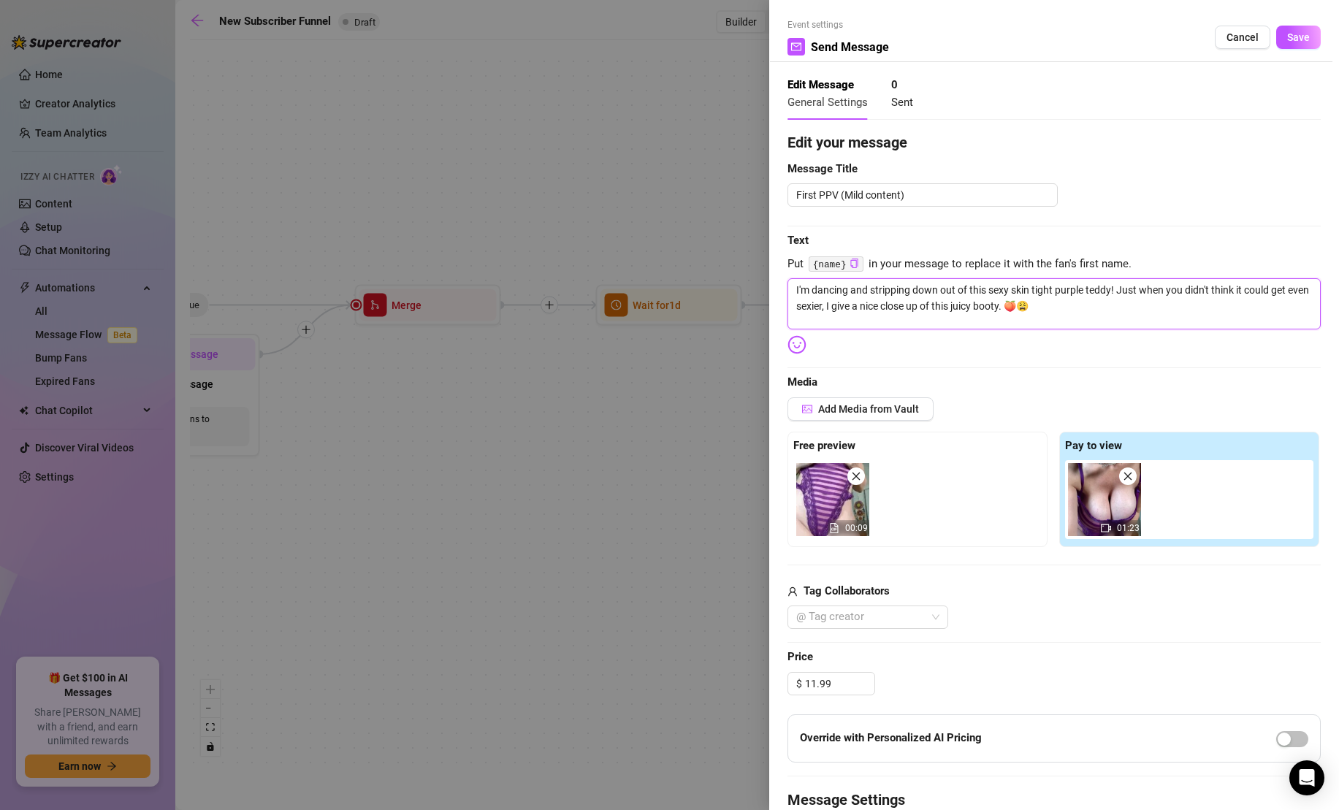
click at [927, 292] on textarea "I'm dancing and stripping down out of this sexy skin tight purple teddy! Just w…" at bounding box center [1053, 303] width 533 height 51
click at [1141, 310] on textarea "I'm dancing and stripping down out of this sexy skin-tight purple teddy! When y…" at bounding box center [1053, 303] width 533 height 51
click at [1035, 290] on textarea "I'm dancing and stripping down out of this sexy skin-tight purple teddy! When y…" at bounding box center [1053, 303] width 533 height 51
click at [1044, 309] on textarea "I'm dancing and stripping down out of this sexy skintight purple teddy! When yo…" at bounding box center [1053, 303] width 533 height 51
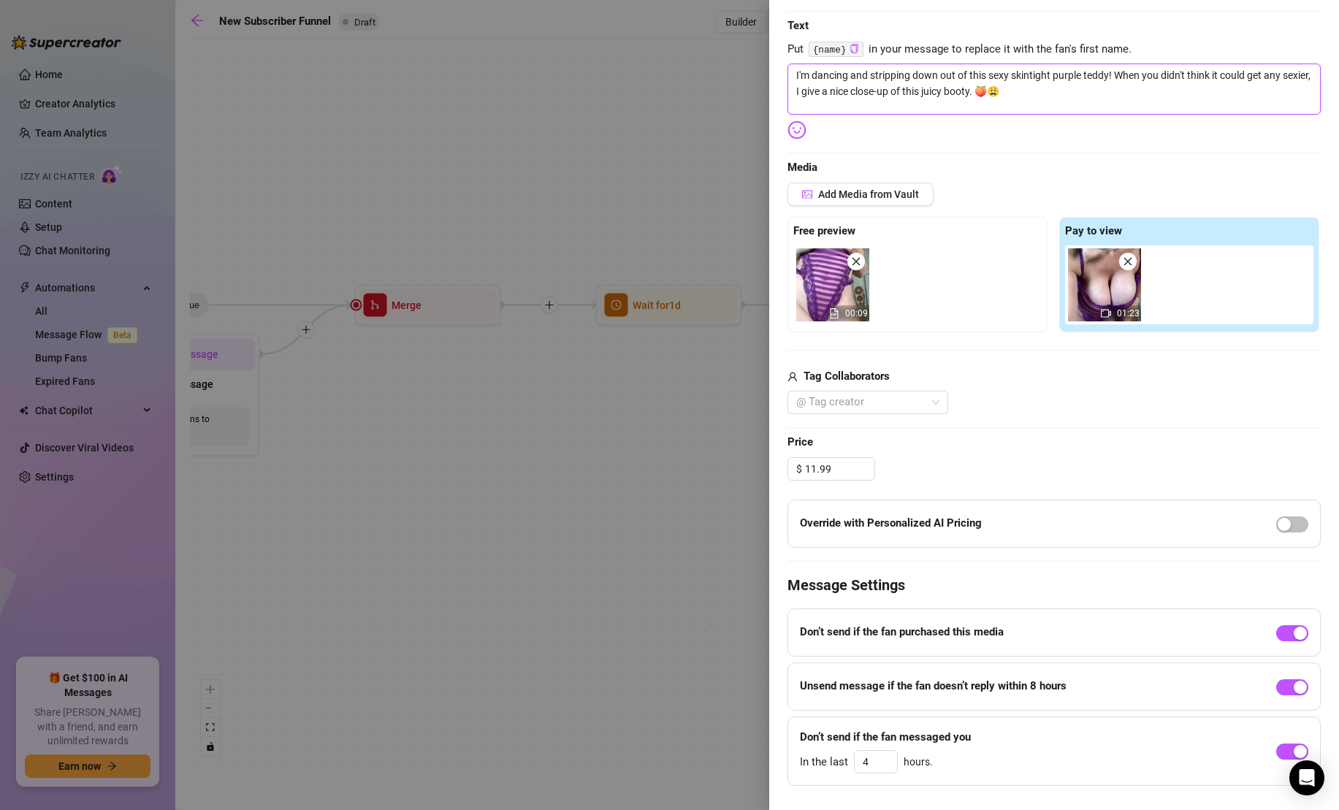
scroll to position [245, 0]
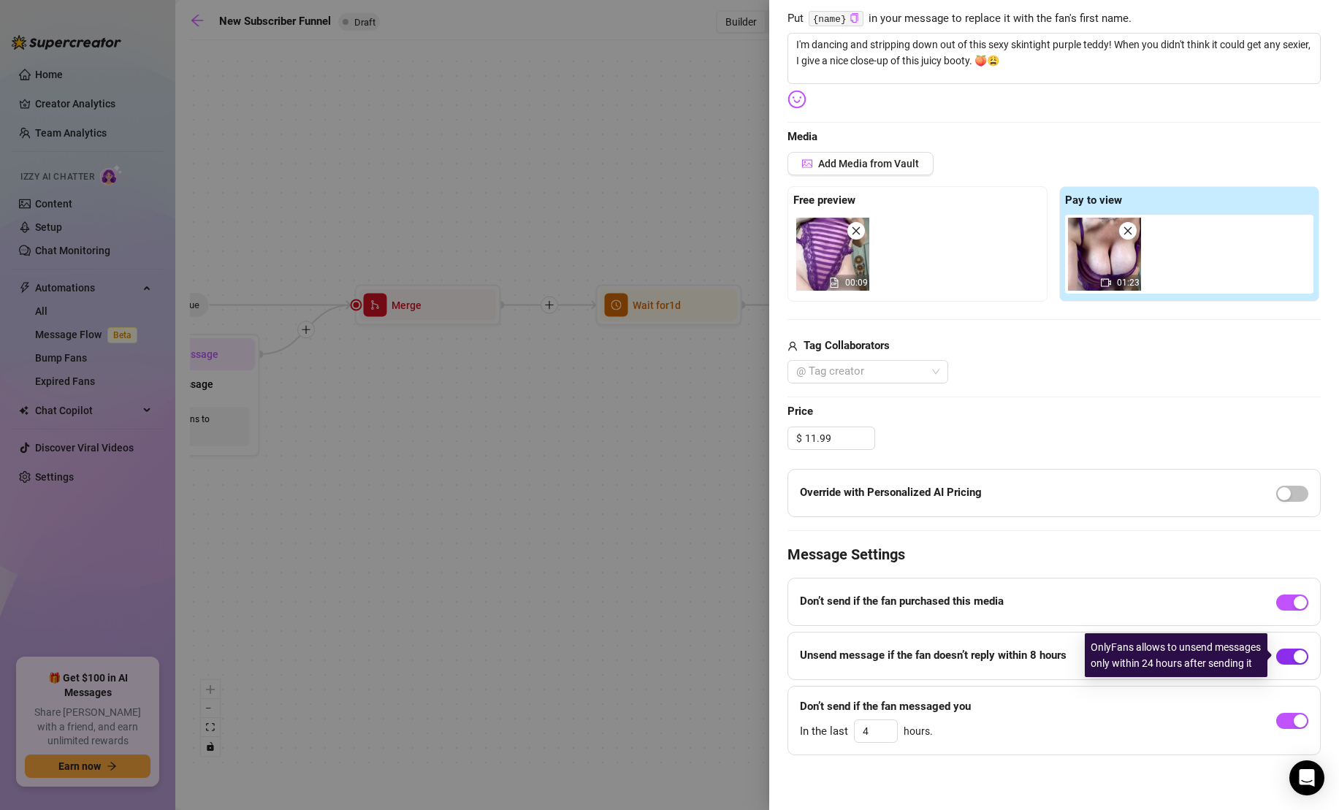
click at [1286, 654] on span "button" at bounding box center [1292, 656] width 32 height 16
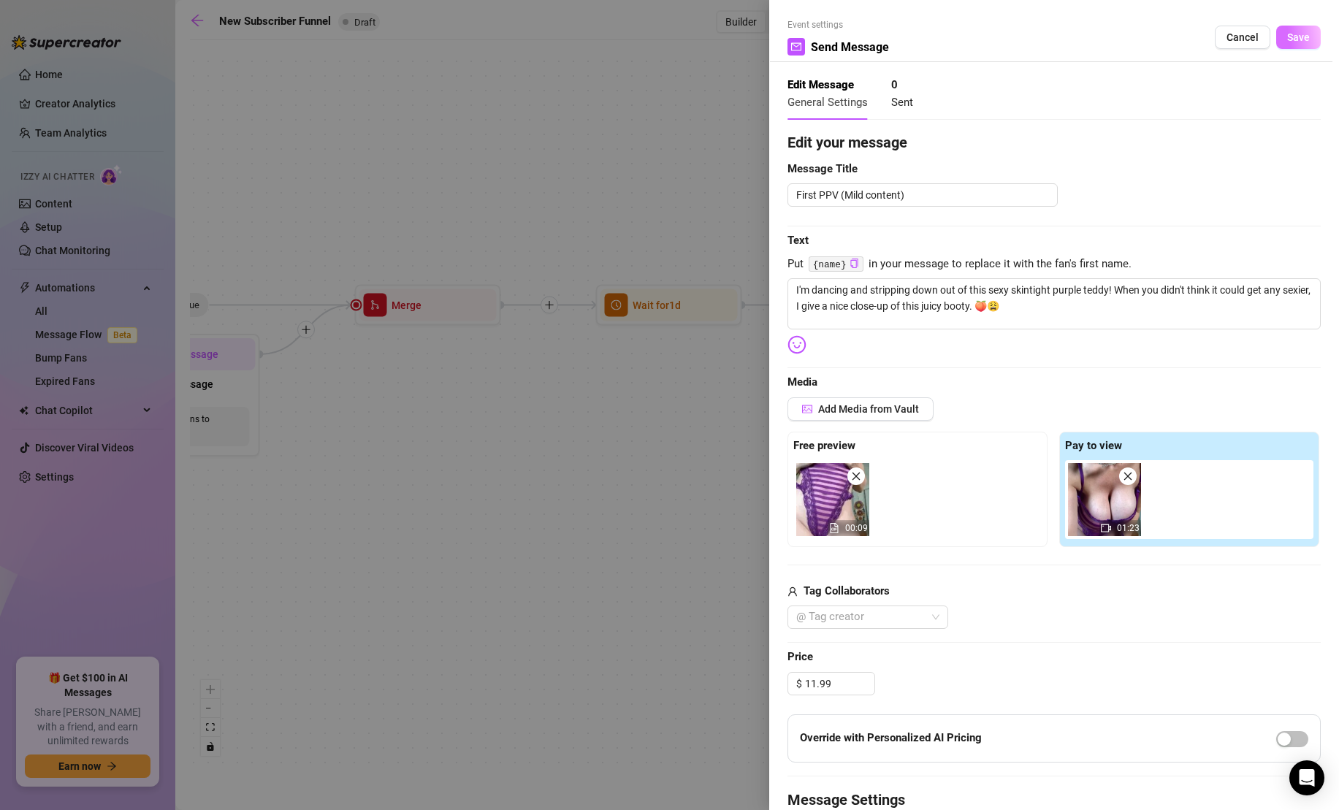
click at [1306, 35] on span "Save" at bounding box center [1298, 37] width 23 height 12
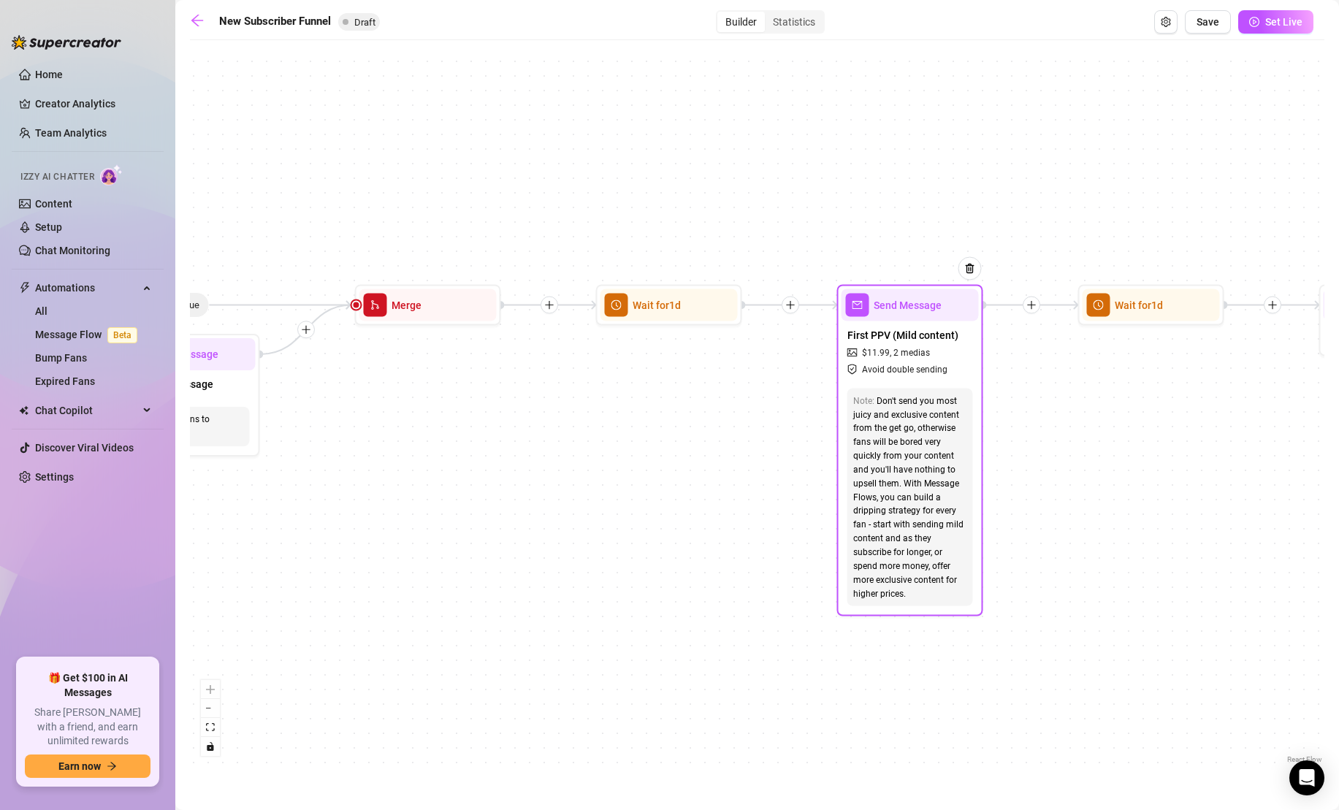
click at [908, 378] on div "First PPV (Mild content) $ 11.99 , 2 medias Avoid double sending" at bounding box center [909, 351] width 137 height 61
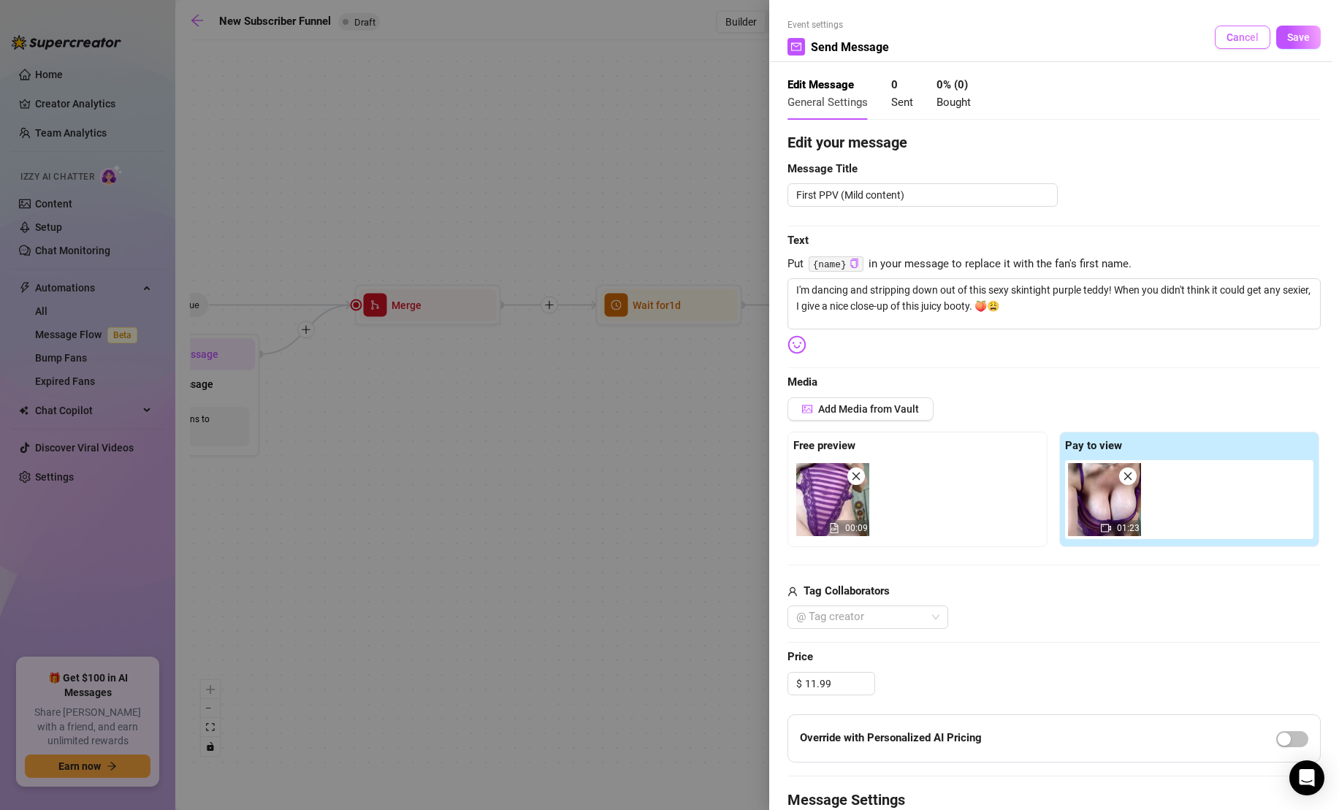
click at [1223, 37] on button "Cancel" at bounding box center [1241, 37] width 55 height 23
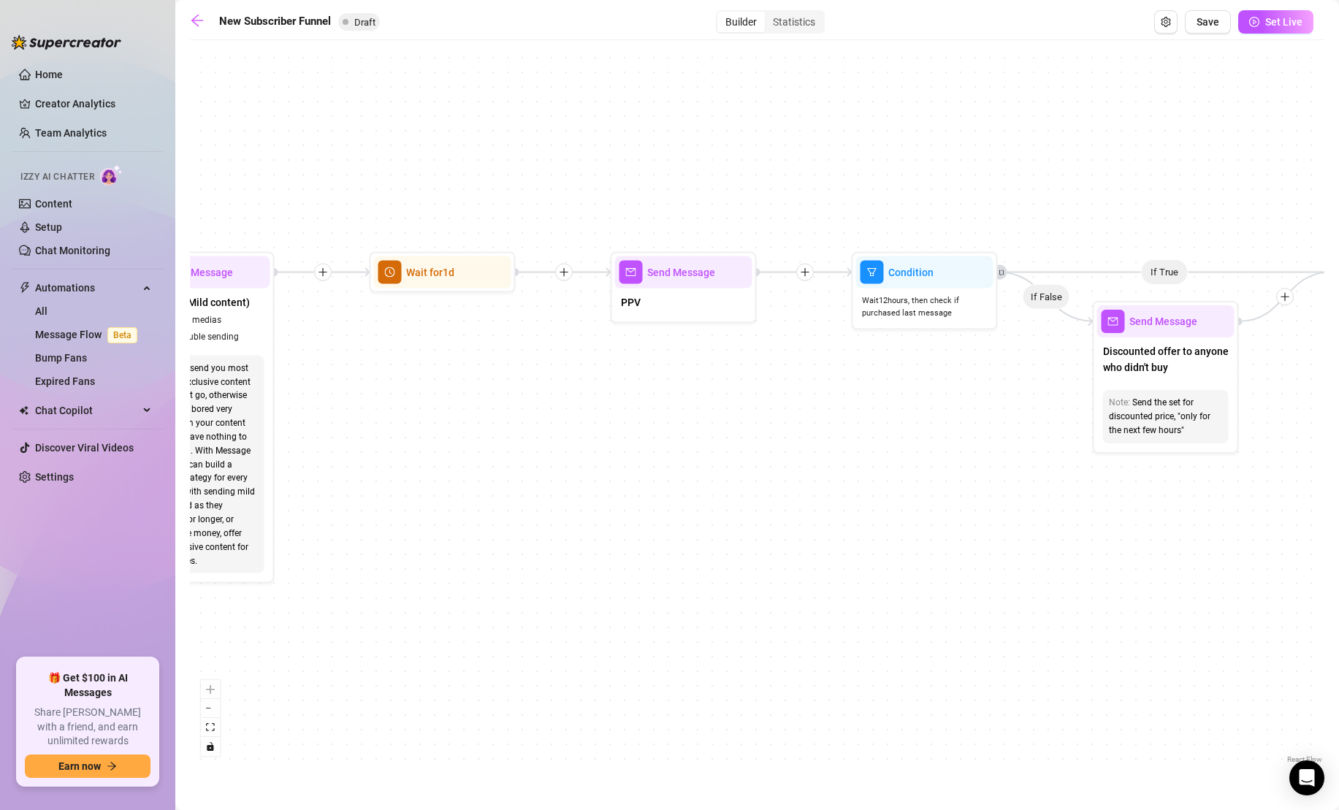
drag, startPoint x: 1259, startPoint y: 399, endPoint x: 550, endPoint y: 364, distance: 709.9
click at [550, 365] on div "If True If True If True If False If False If False If True If False Merge Merge…" at bounding box center [757, 406] width 1134 height 719
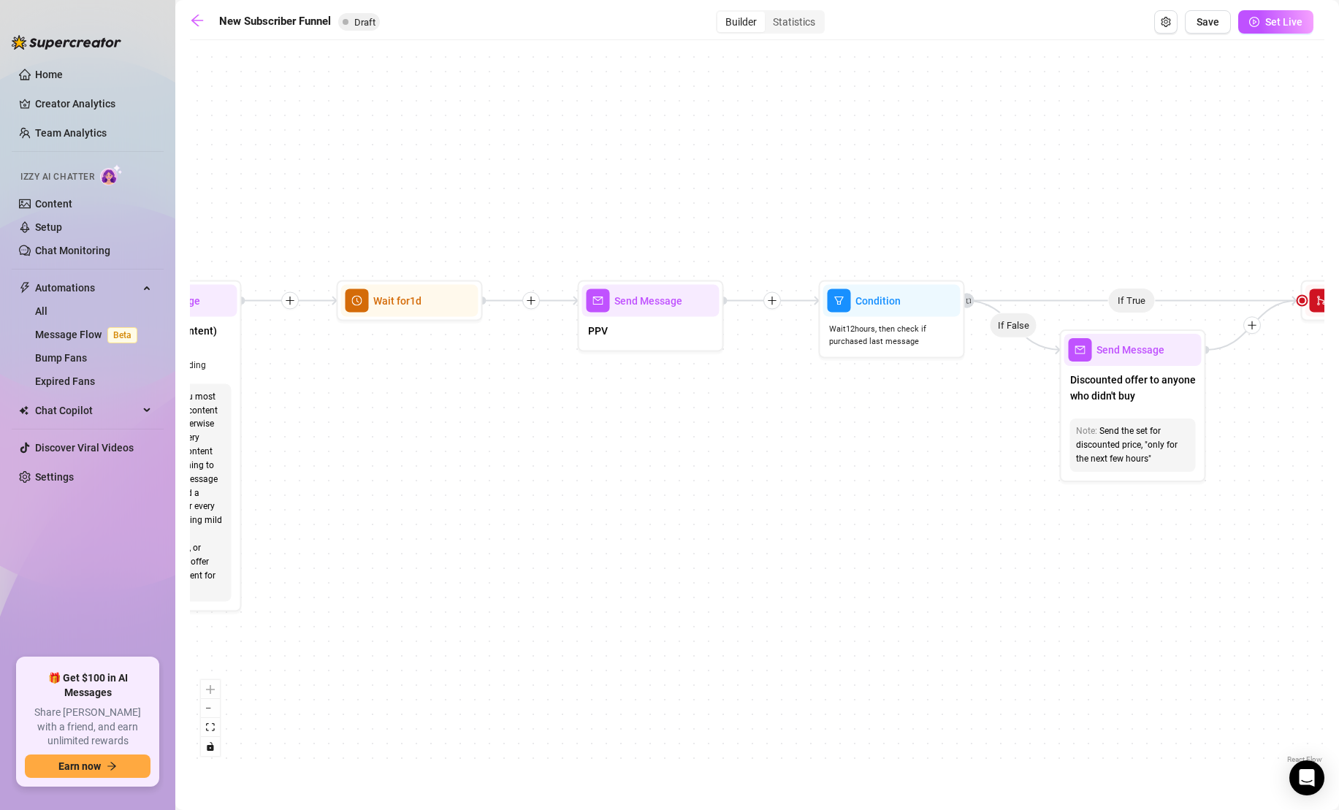
drag, startPoint x: 781, startPoint y: 416, endPoint x: 748, endPoint y: 445, distance: 44.5
click at [748, 446] on div "If True If True If True If False If False If False If True If False Merge Merge…" at bounding box center [757, 406] width 1134 height 719
click at [684, 337] on div "PPV" at bounding box center [649, 333] width 137 height 31
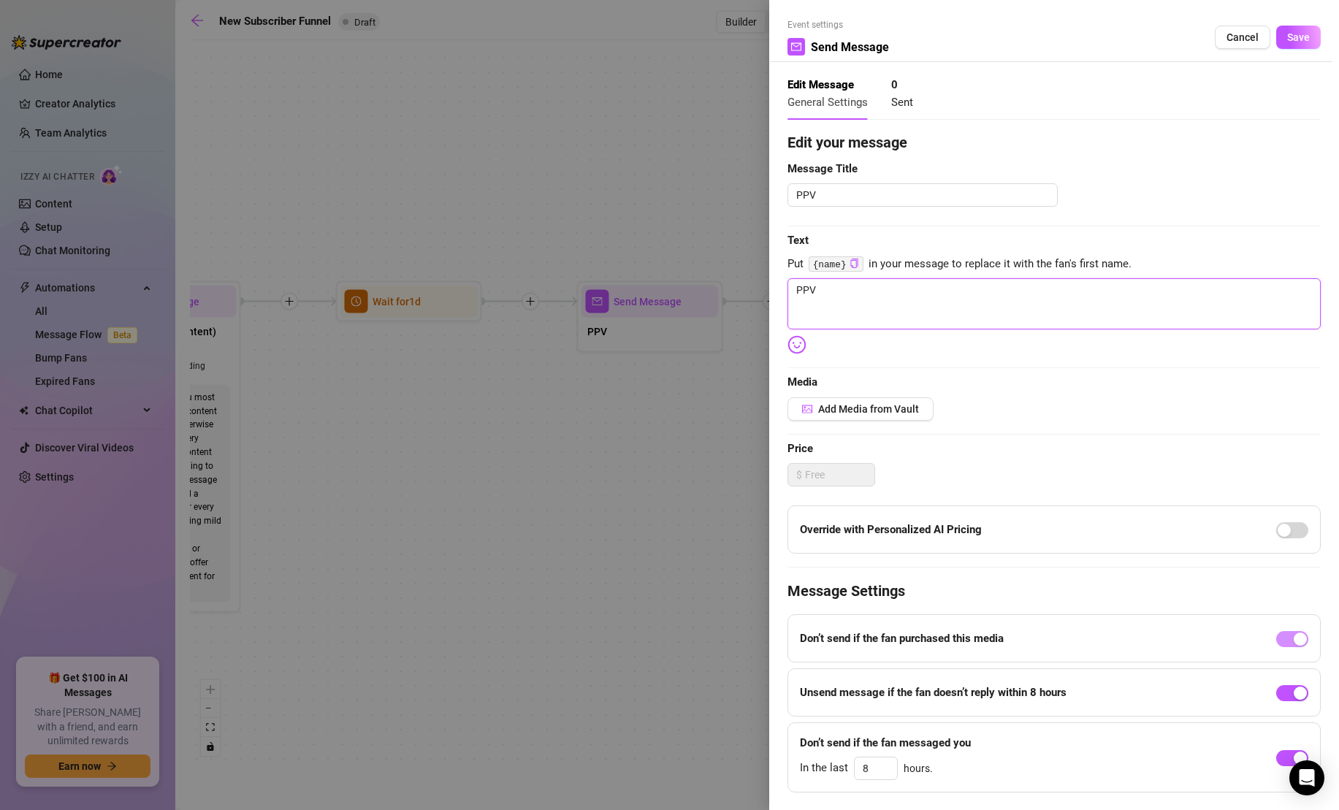
click at [874, 288] on textarea "PPV" at bounding box center [1053, 303] width 533 height 51
click at [866, 313] on textarea "PPV" at bounding box center [1053, 303] width 533 height 51
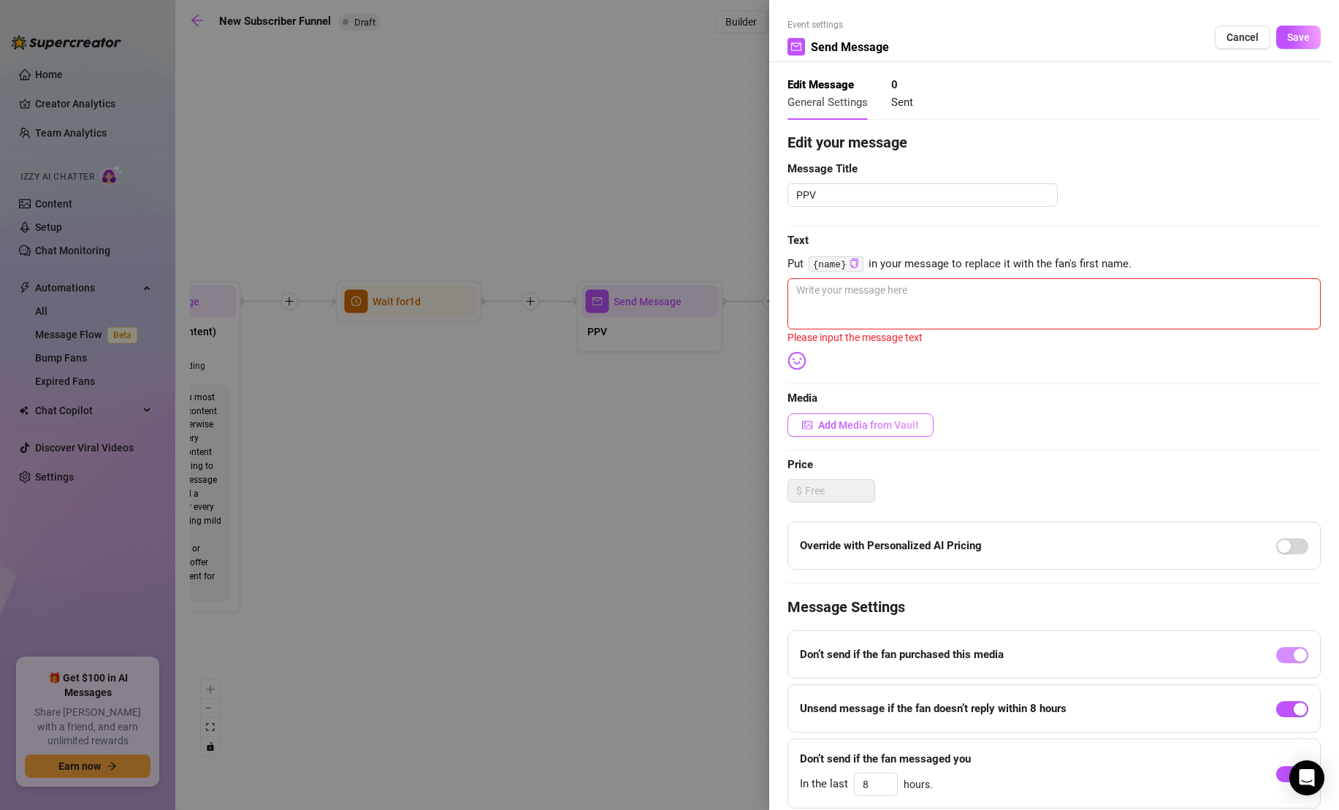
click at [878, 429] on span "Add Media from Vault" at bounding box center [868, 425] width 101 height 12
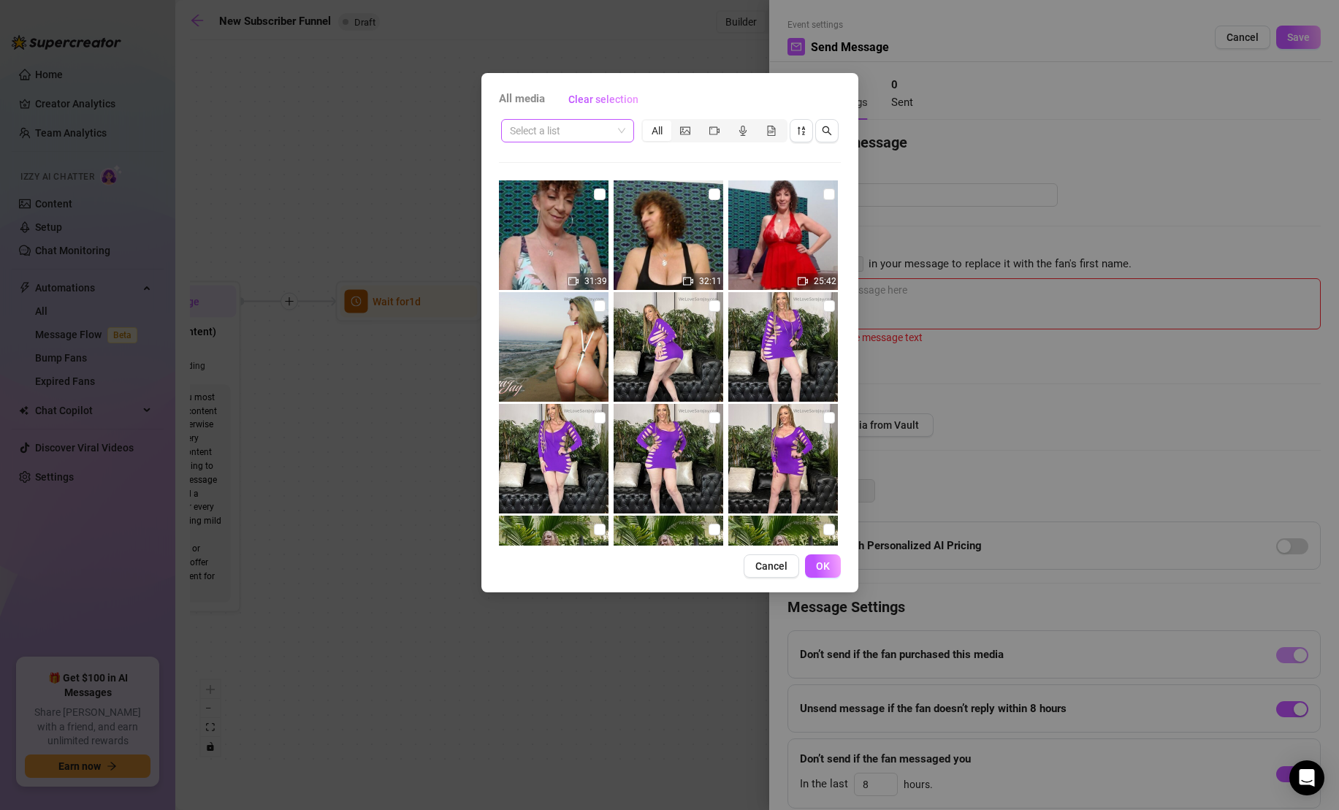
click at [624, 129] on span at bounding box center [567, 131] width 115 height 22
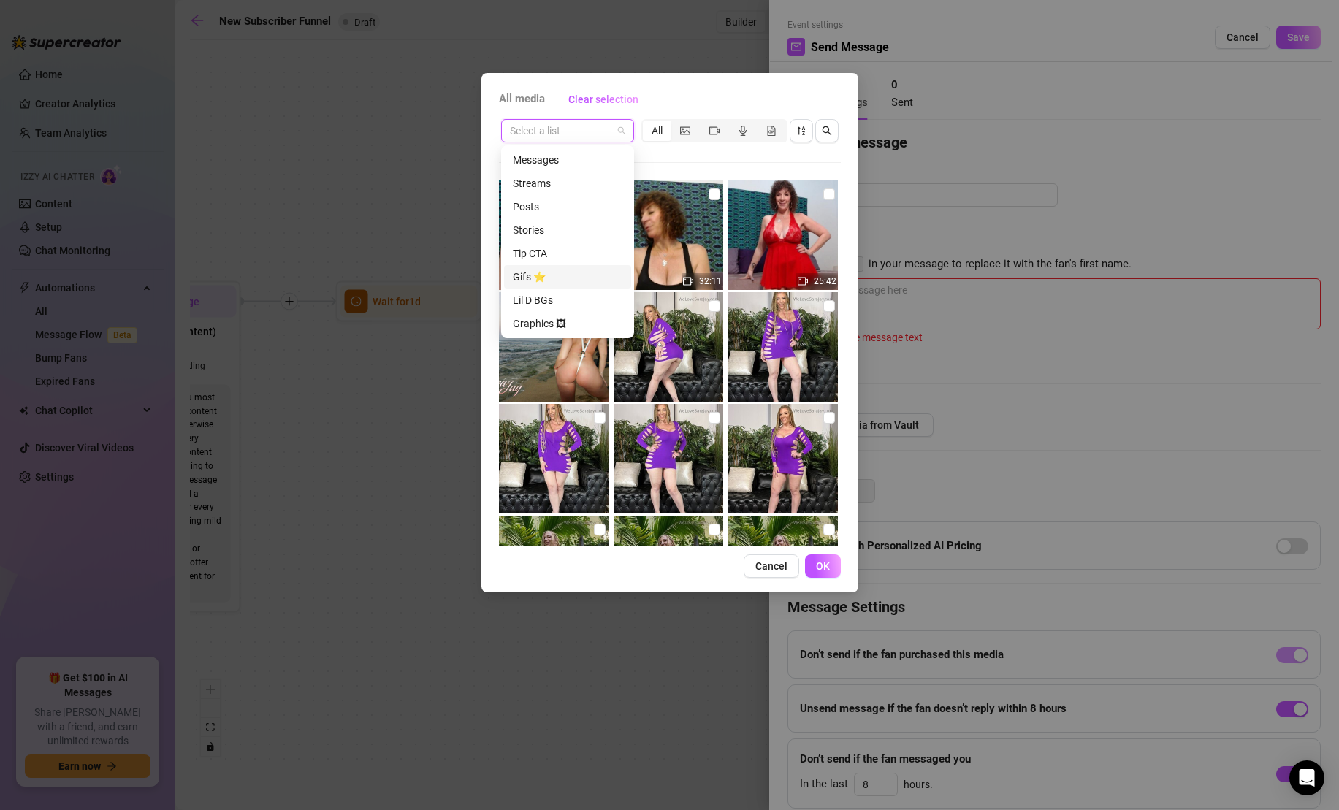
scroll to position [186, 0]
click at [598, 160] on div "$15 Solos" at bounding box center [568, 161] width 110 height 16
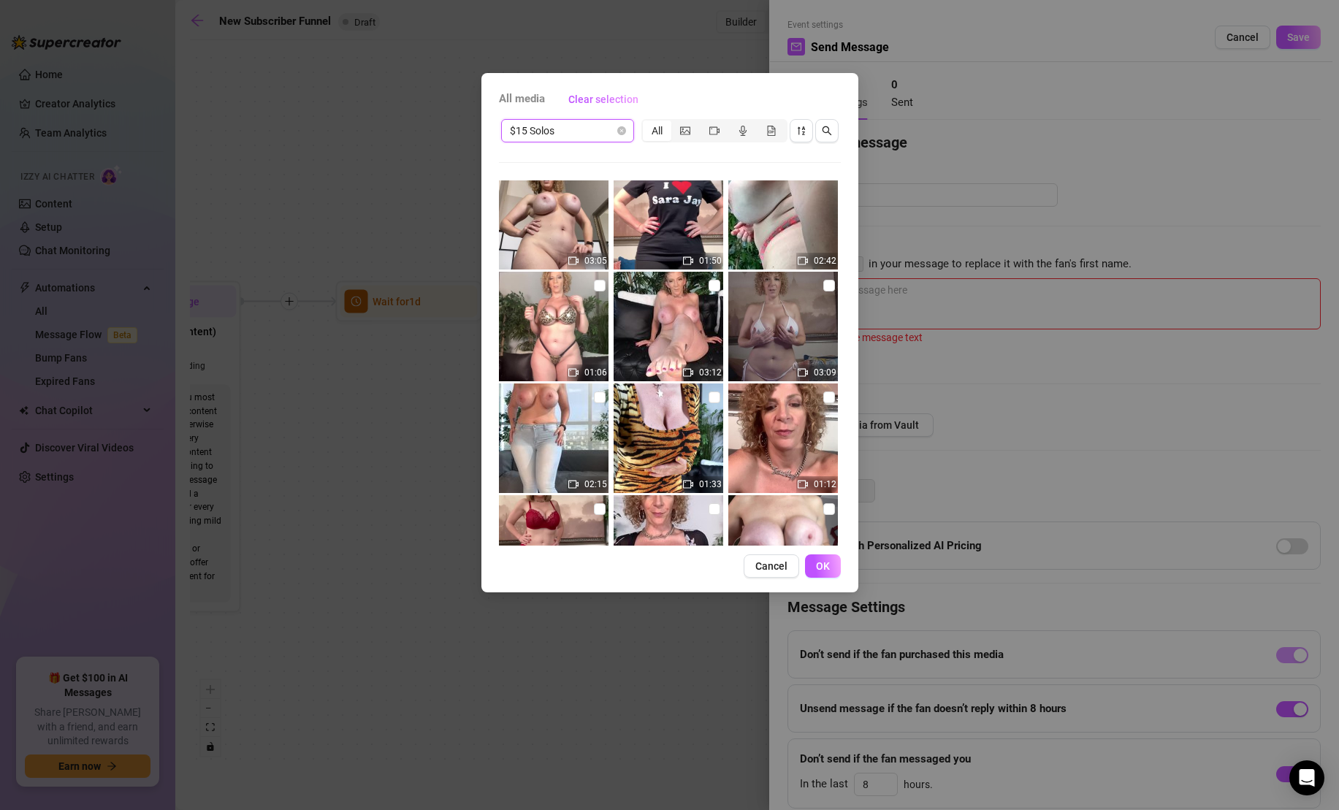
scroll to position [5121, 0]
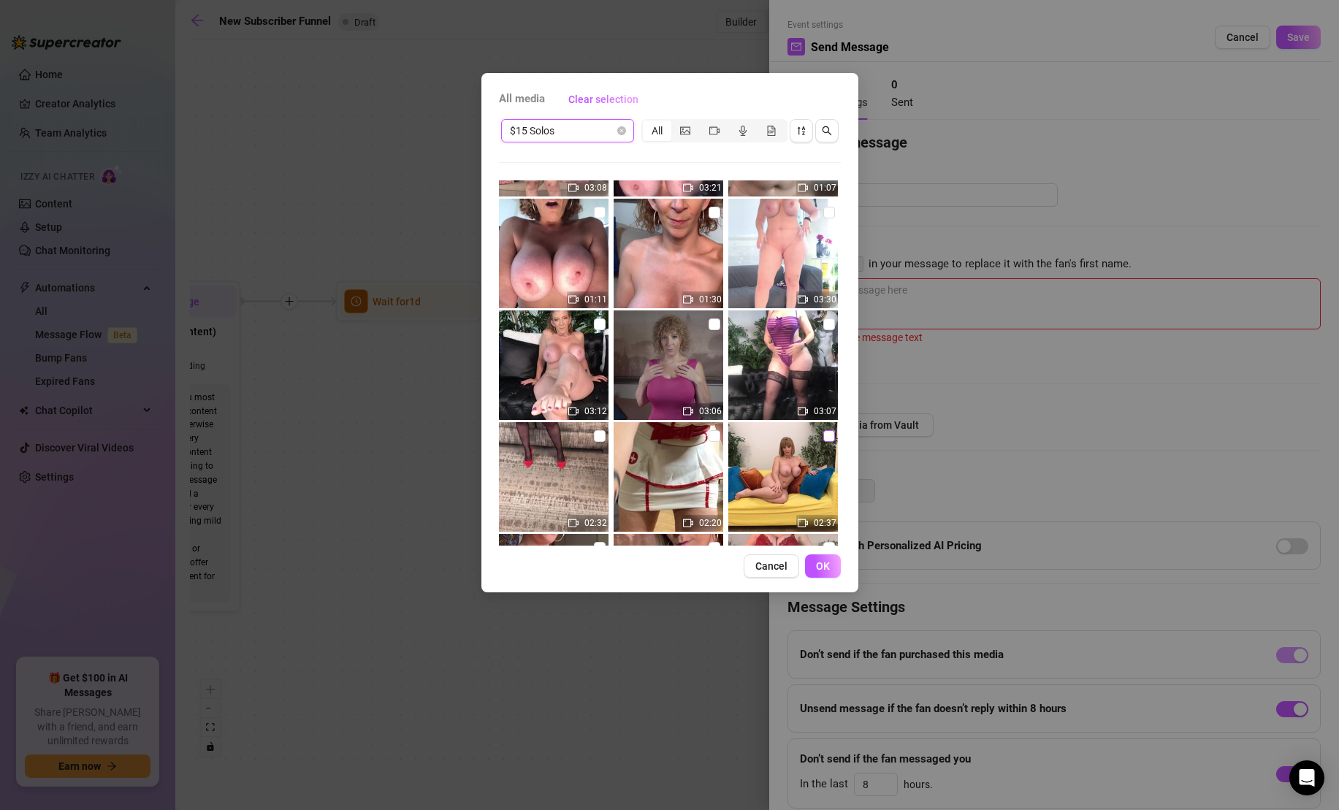
click at [828, 434] on input "checkbox" at bounding box center [829, 436] width 12 height 12
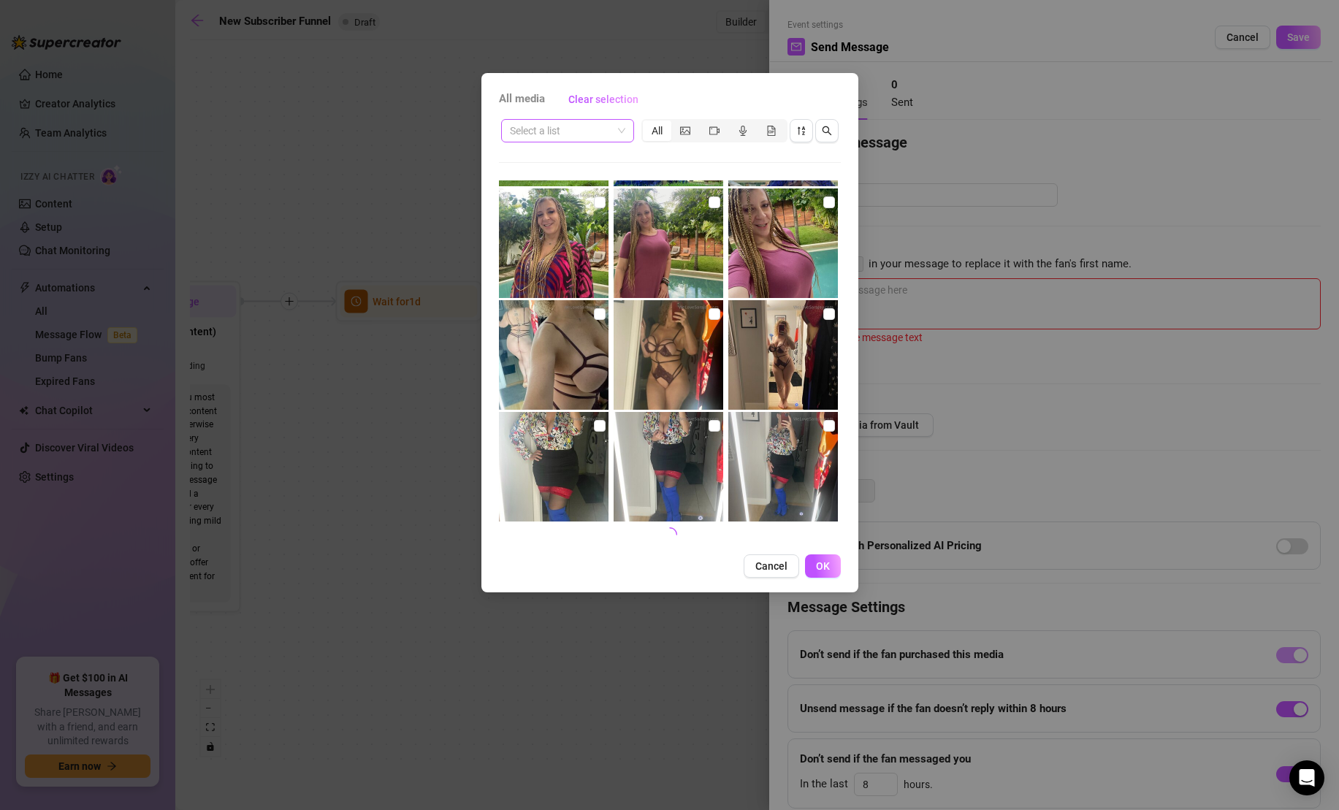
scroll to position [527, 0]
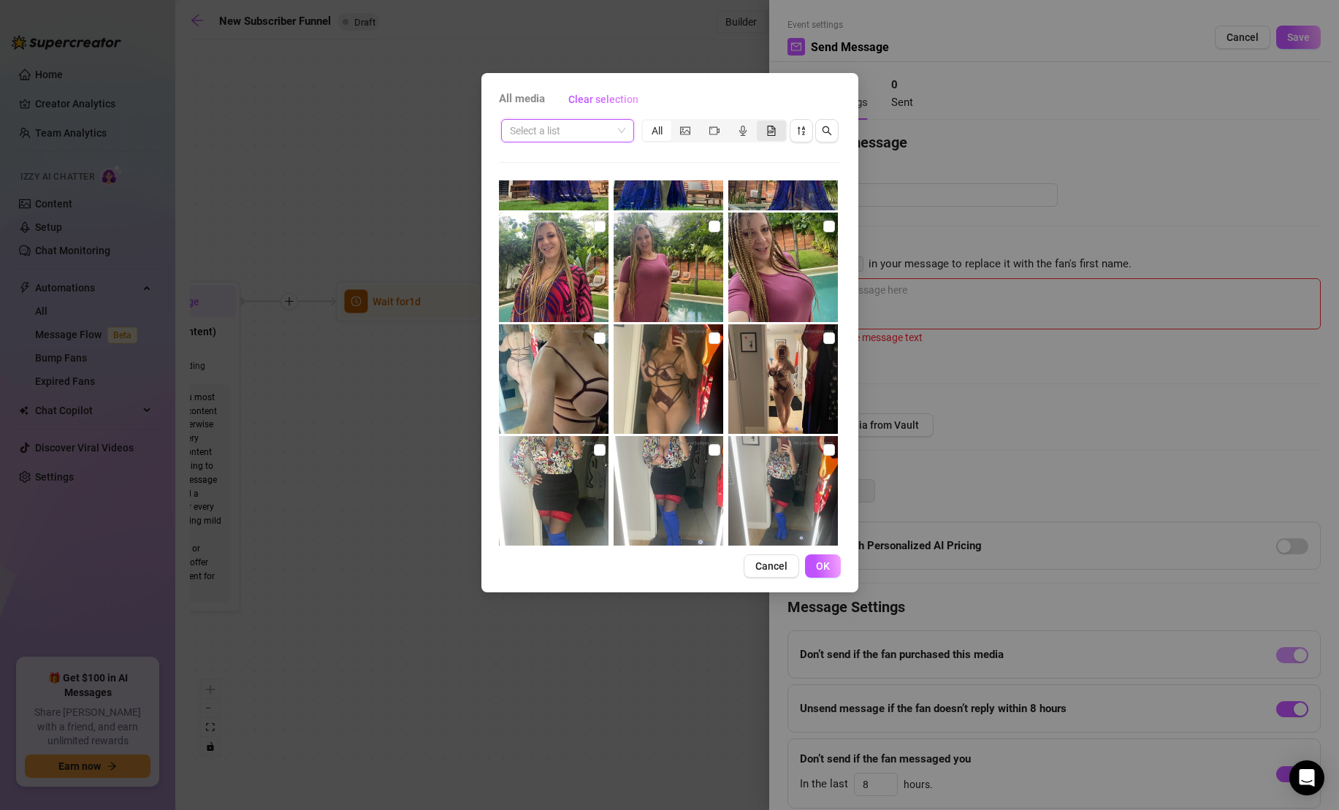
click at [773, 130] on icon "file-gif" at bounding box center [771, 131] width 10 height 10
click at [760, 123] on input "segmented control" at bounding box center [760, 123] width 0 height 0
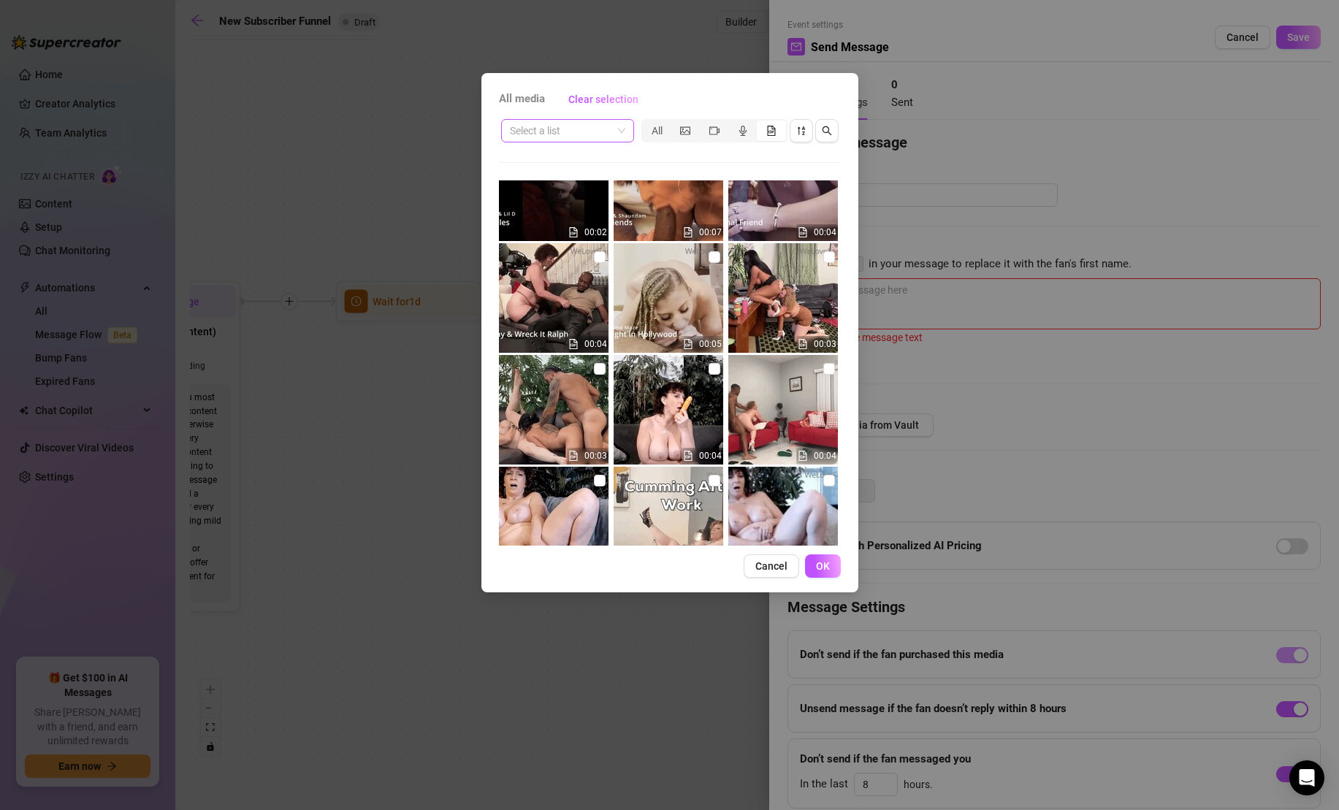
scroll to position [551, 0]
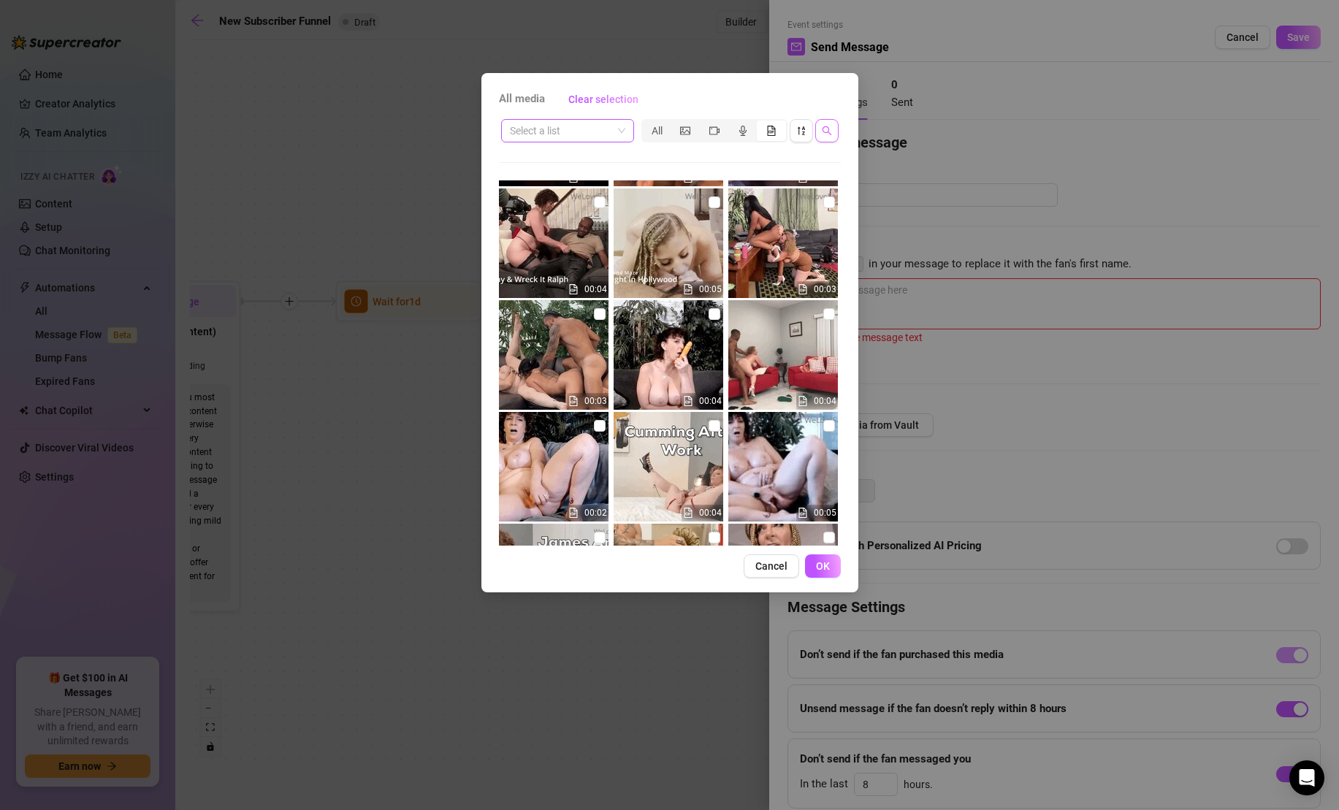
click at [827, 131] on icon "search" at bounding box center [826, 130] width 9 height 9
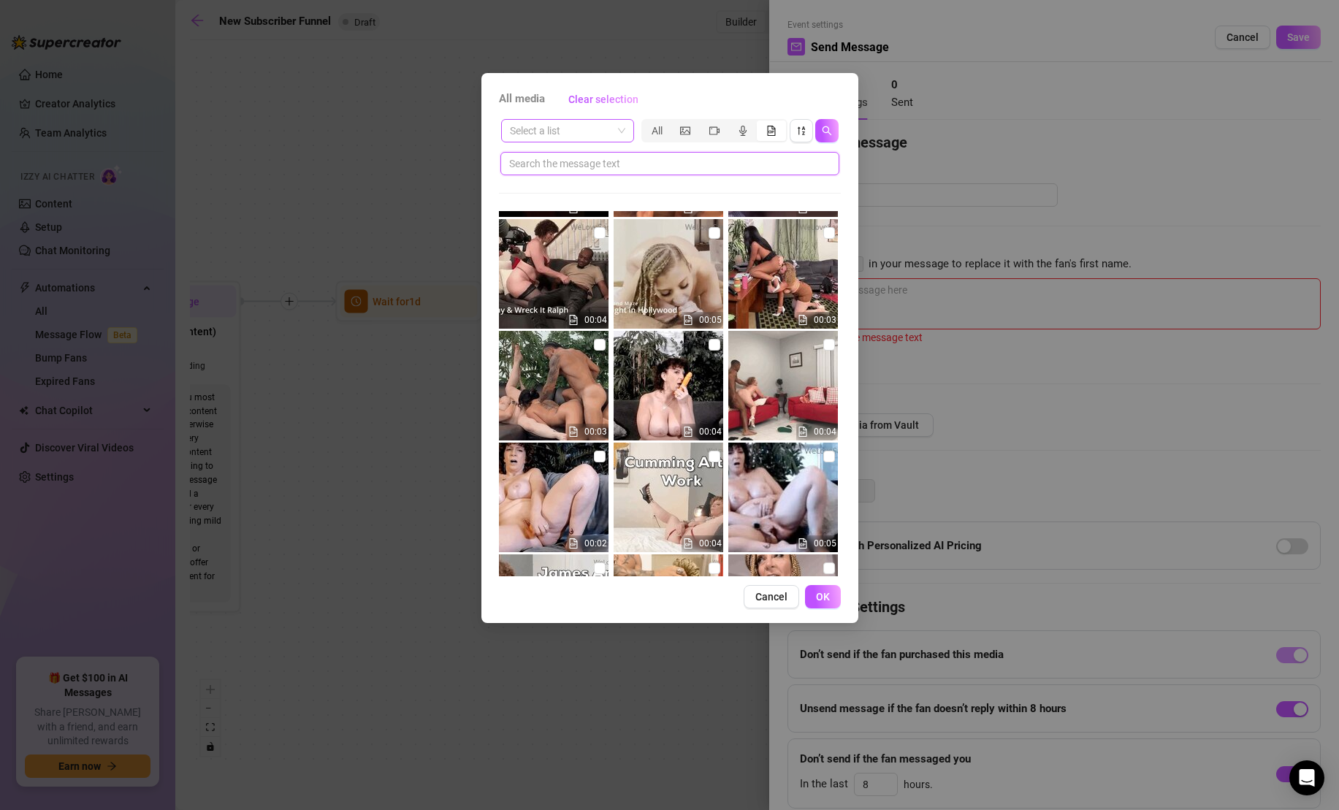
click at [714, 169] on input "text" at bounding box center [664, 164] width 310 height 16
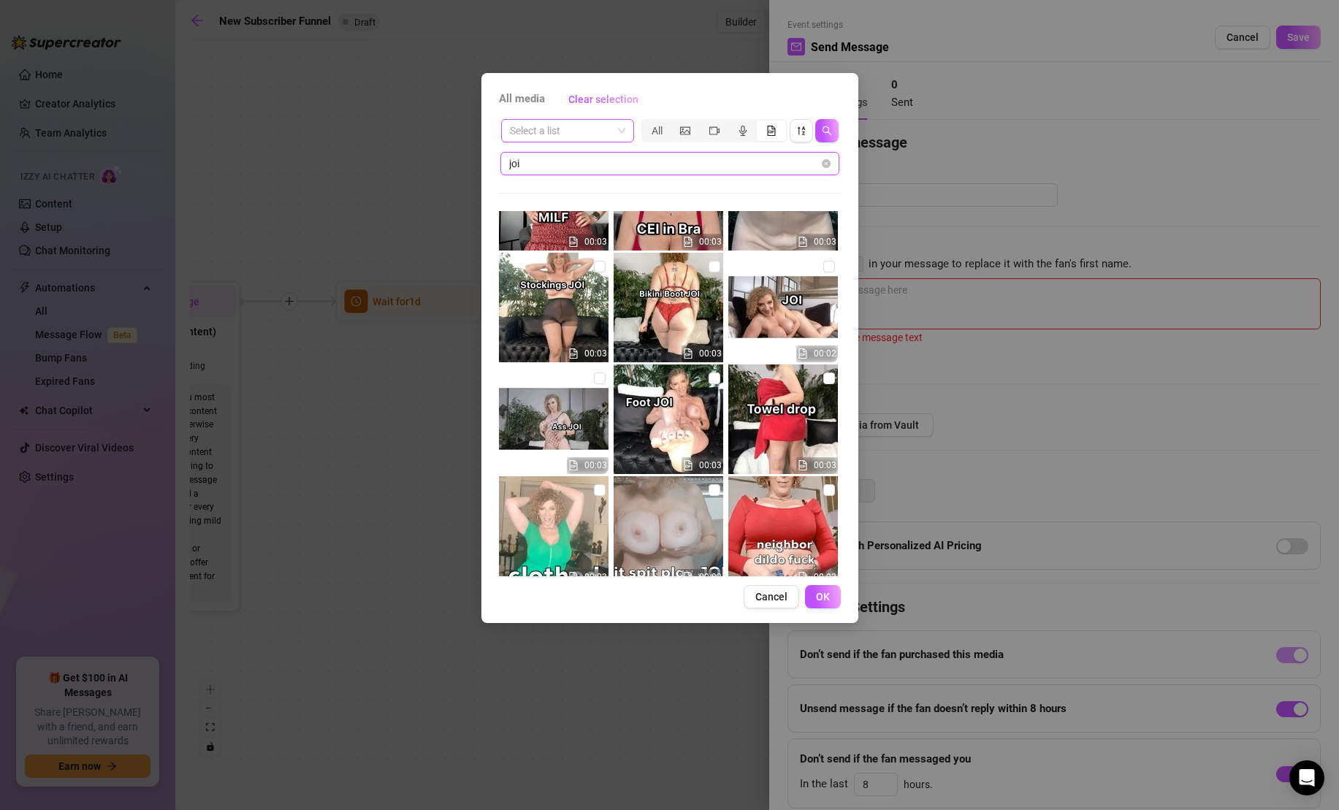
scroll to position [998, 0]
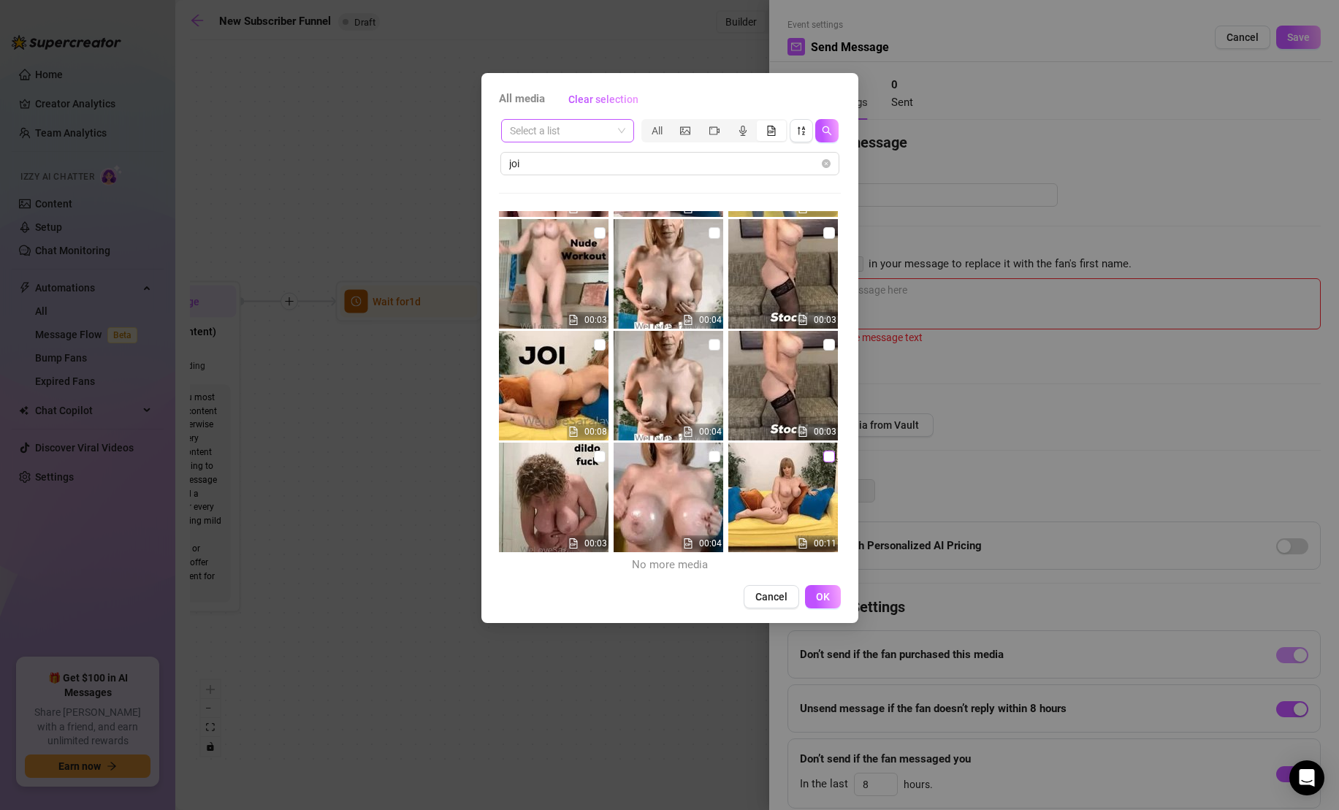
click at [830, 462] on label at bounding box center [829, 456] width 12 height 16
click at [830, 462] on input "checkbox" at bounding box center [829, 457] width 12 height 12
click at [823, 594] on span "OK" at bounding box center [823, 597] width 14 height 12
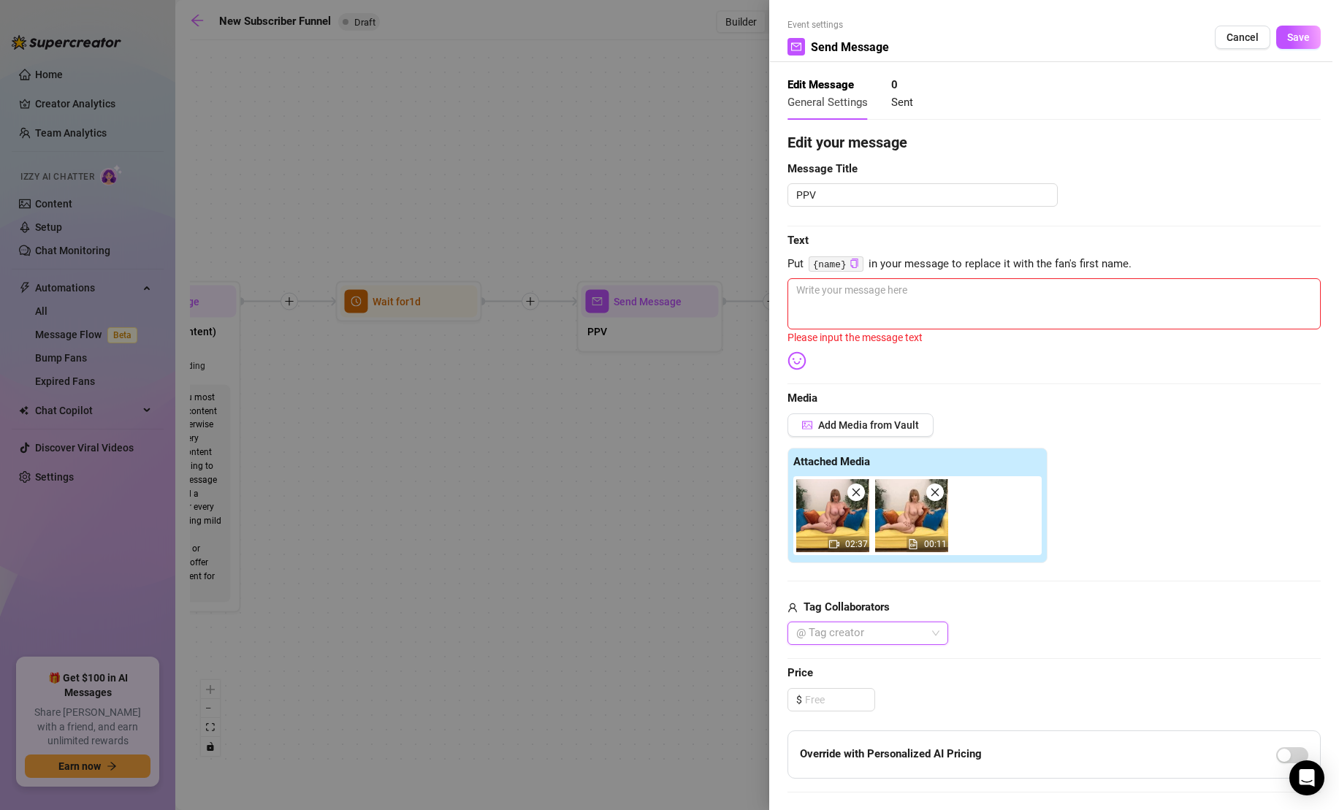
click at [843, 631] on div at bounding box center [859, 633] width 139 height 20
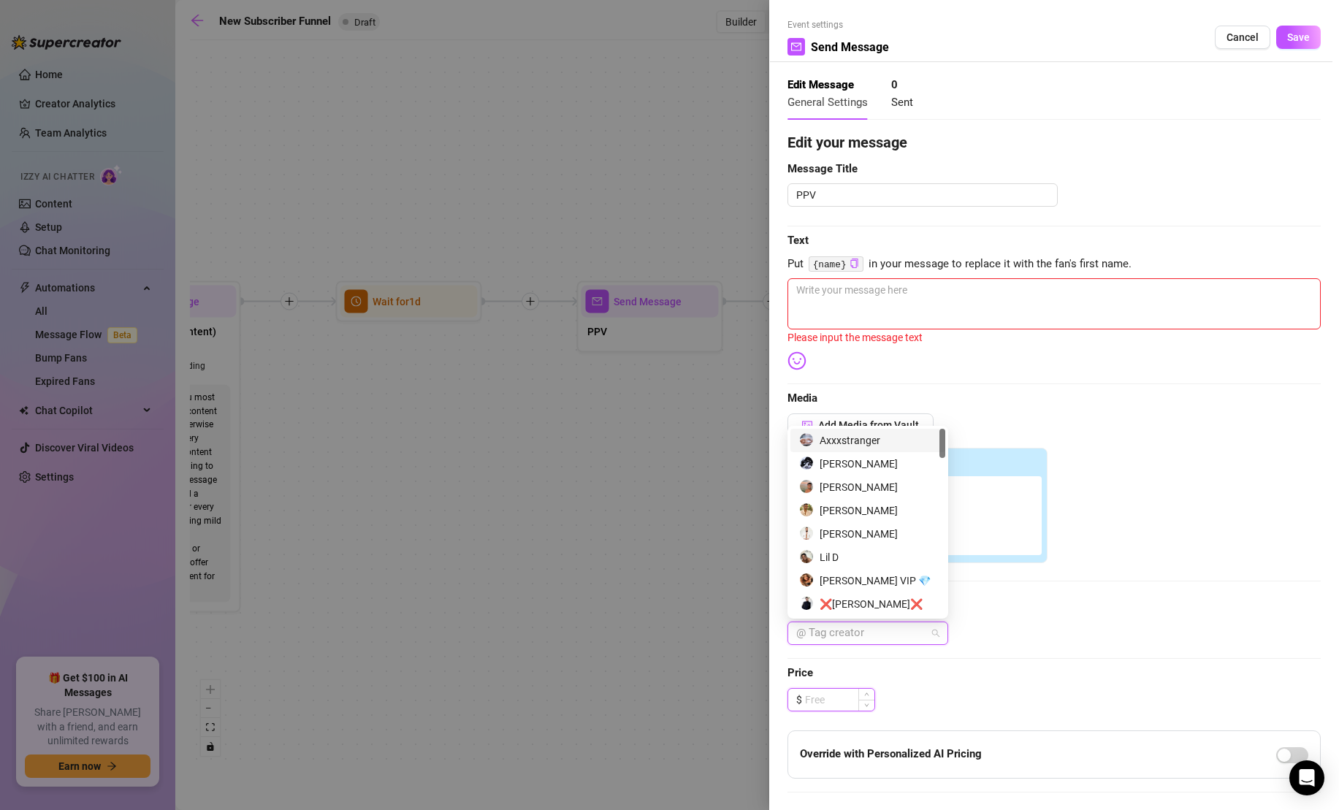
click at [835, 694] on input at bounding box center [839, 700] width 69 height 22
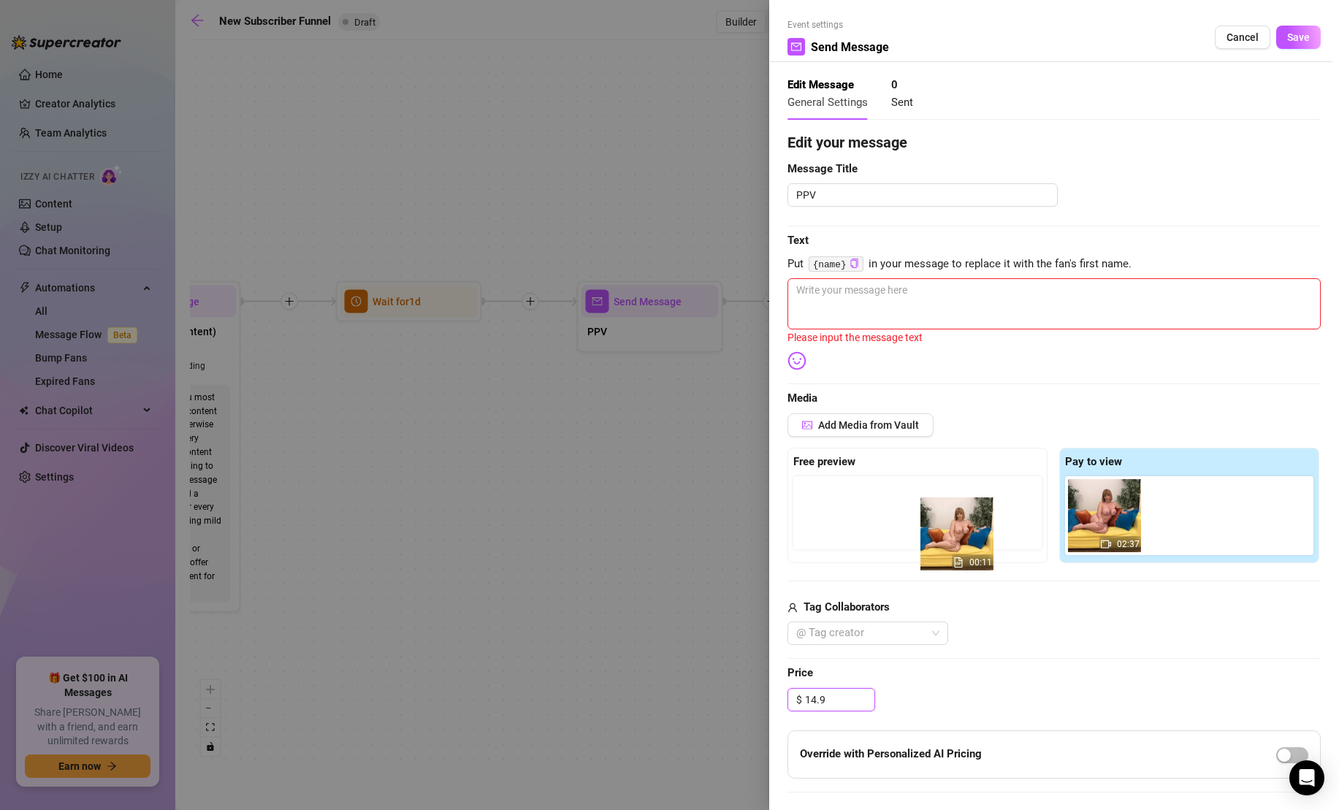
drag, startPoint x: 1173, startPoint y: 511, endPoint x: 916, endPoint y: 530, distance: 257.7
click at [916, 530] on div "Free preview Pay to view 02:37 00:11" at bounding box center [1053, 505] width 533 height 115
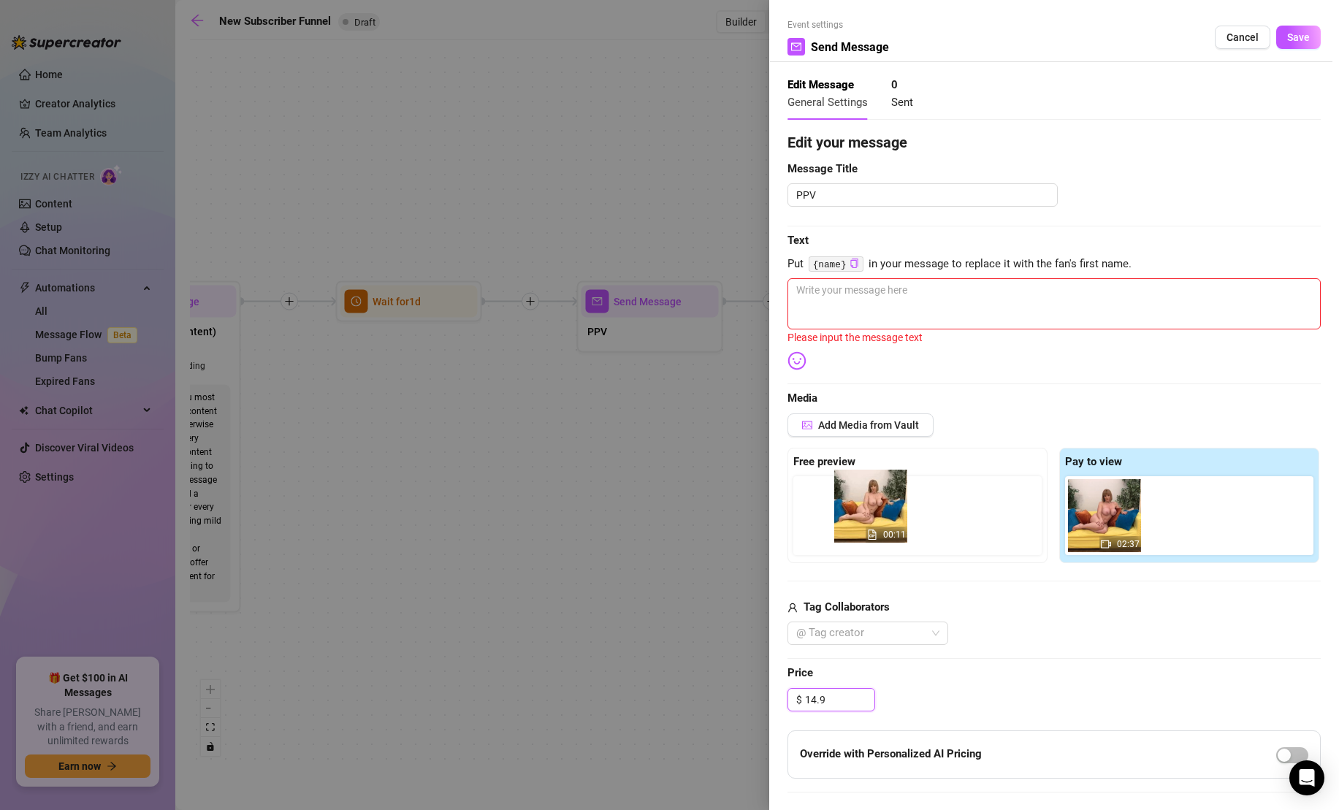
drag, startPoint x: 1175, startPoint y: 508, endPoint x: 854, endPoint y: 500, distance: 320.7
click at [854, 500] on div "Free preview Pay to view 02:37 00:11" at bounding box center [1053, 505] width 533 height 115
click at [944, 298] on textarea at bounding box center [1053, 303] width 533 height 51
click at [955, 300] on textarea at bounding box center [1053, 303] width 533 height 51
paste textarea "Mmmm babe you make me so horny and I get so wet thinking about you jerking off …"
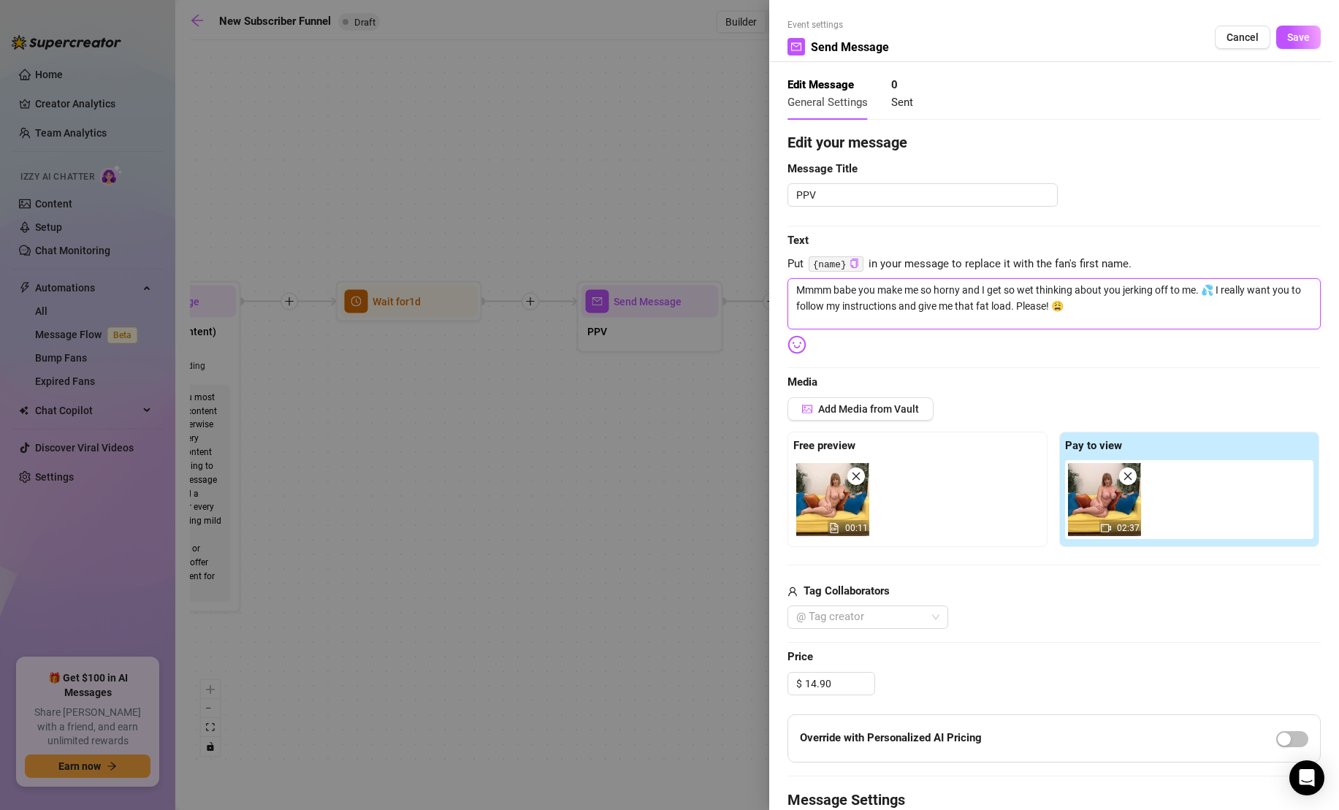
click at [849, 294] on textarea "Mmmm babe you make me so horny and I get so wet thinking about you jerking off …" at bounding box center [1053, 303] width 533 height 51
click at [1116, 307] on textarea "Mmmm {name}, you make me so horny, and I get so wet thinking about you jerking …" at bounding box center [1053, 303] width 533 height 51
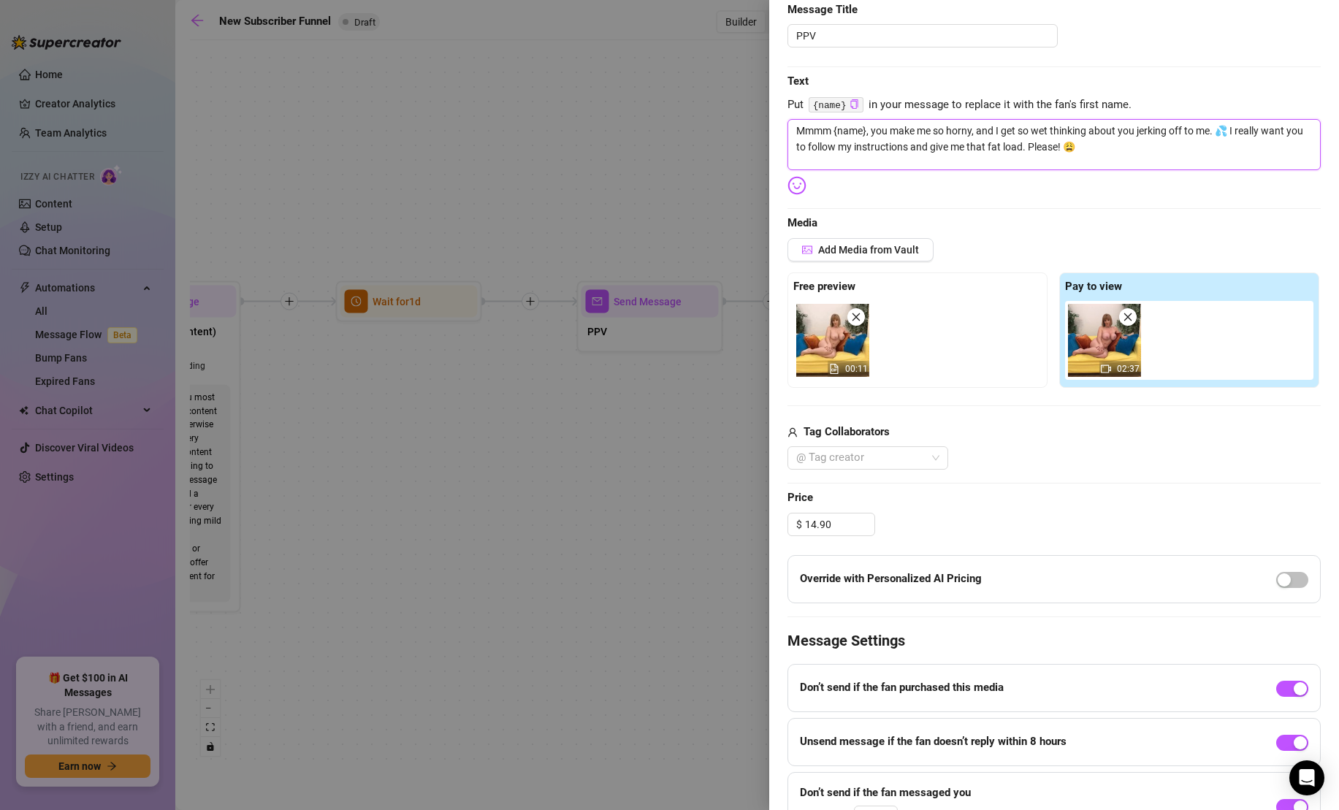
scroll to position [245, 0]
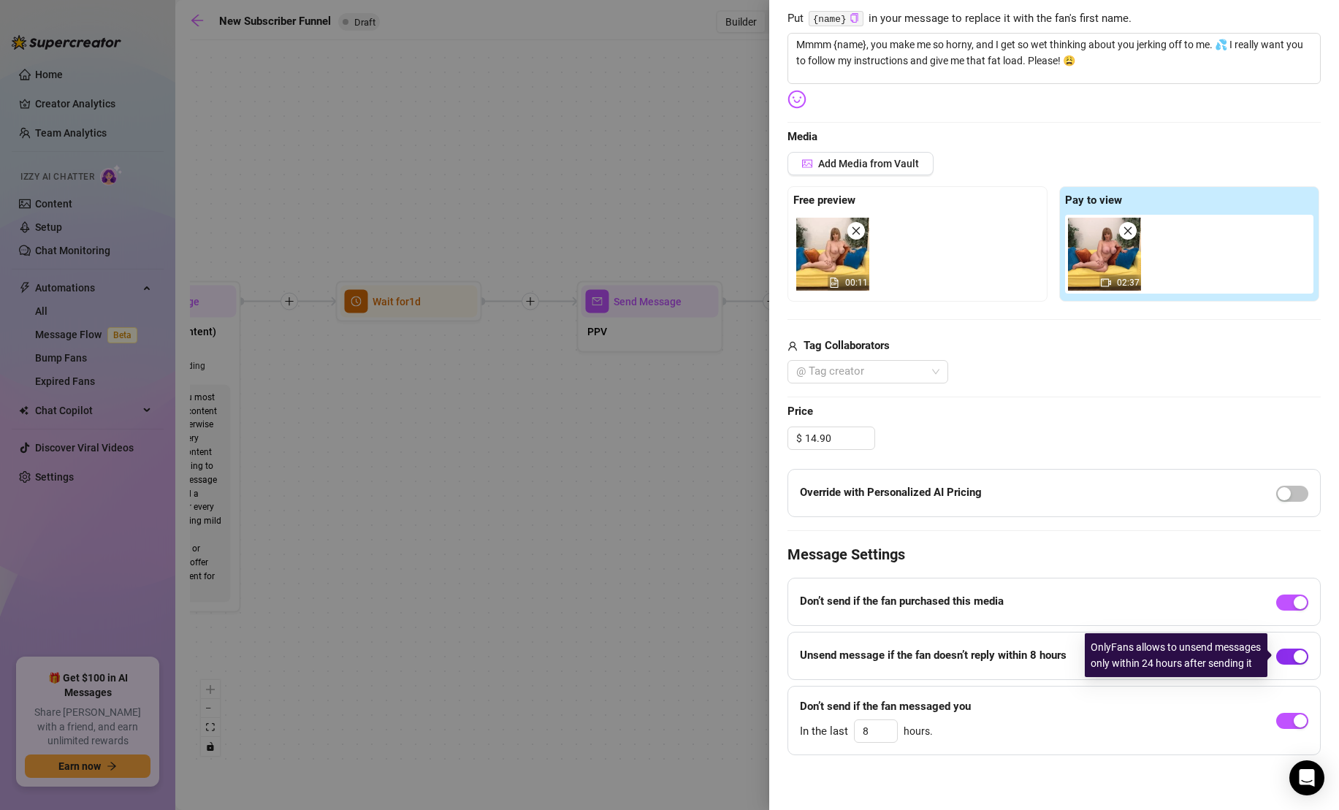
click at [1303, 653] on div "button" at bounding box center [1299, 656] width 13 height 13
click at [858, 443] on span "Decrease Value" at bounding box center [866, 443] width 16 height 11
click at [867, 434] on icon "up" at bounding box center [866, 433] width 5 height 5
click at [864, 434] on icon "up" at bounding box center [866, 433] width 5 height 5
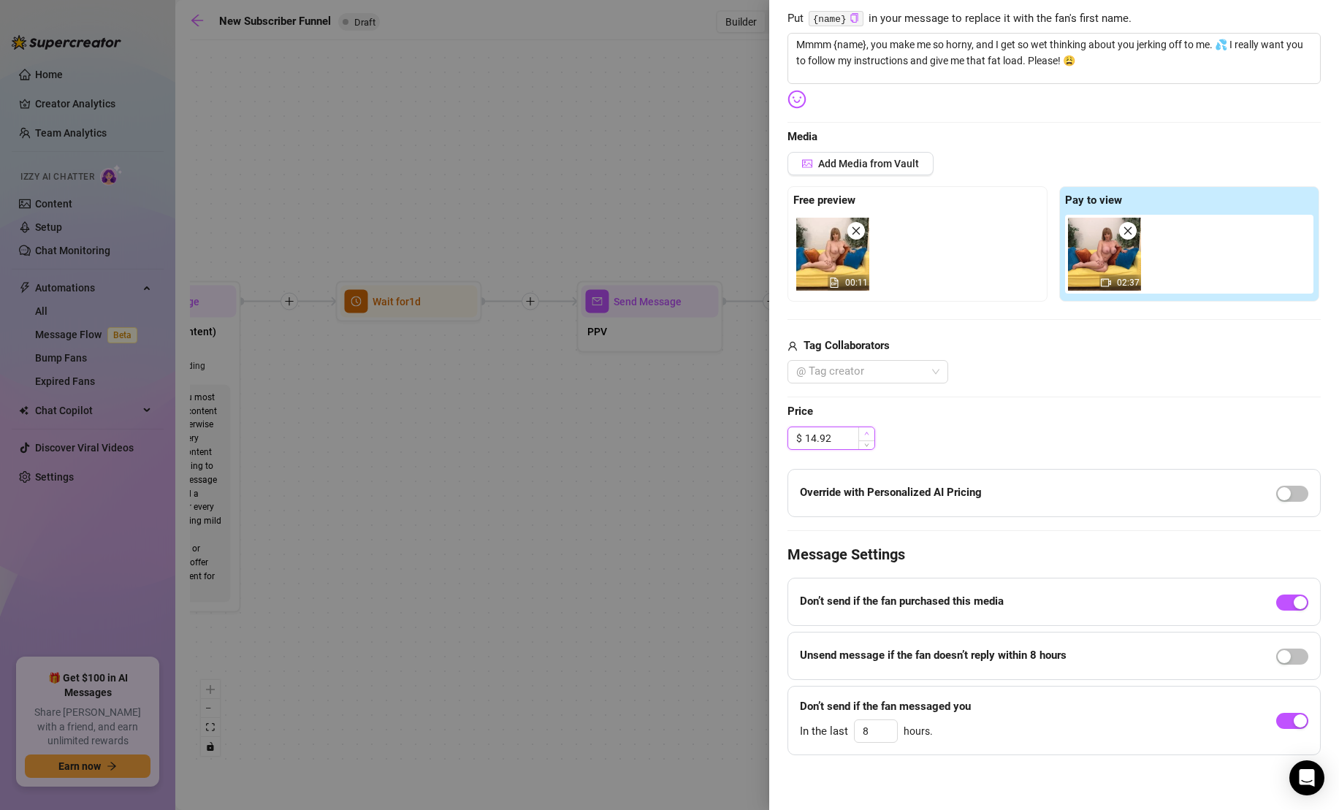
click at [865, 433] on icon "up" at bounding box center [866, 433] width 5 height 5
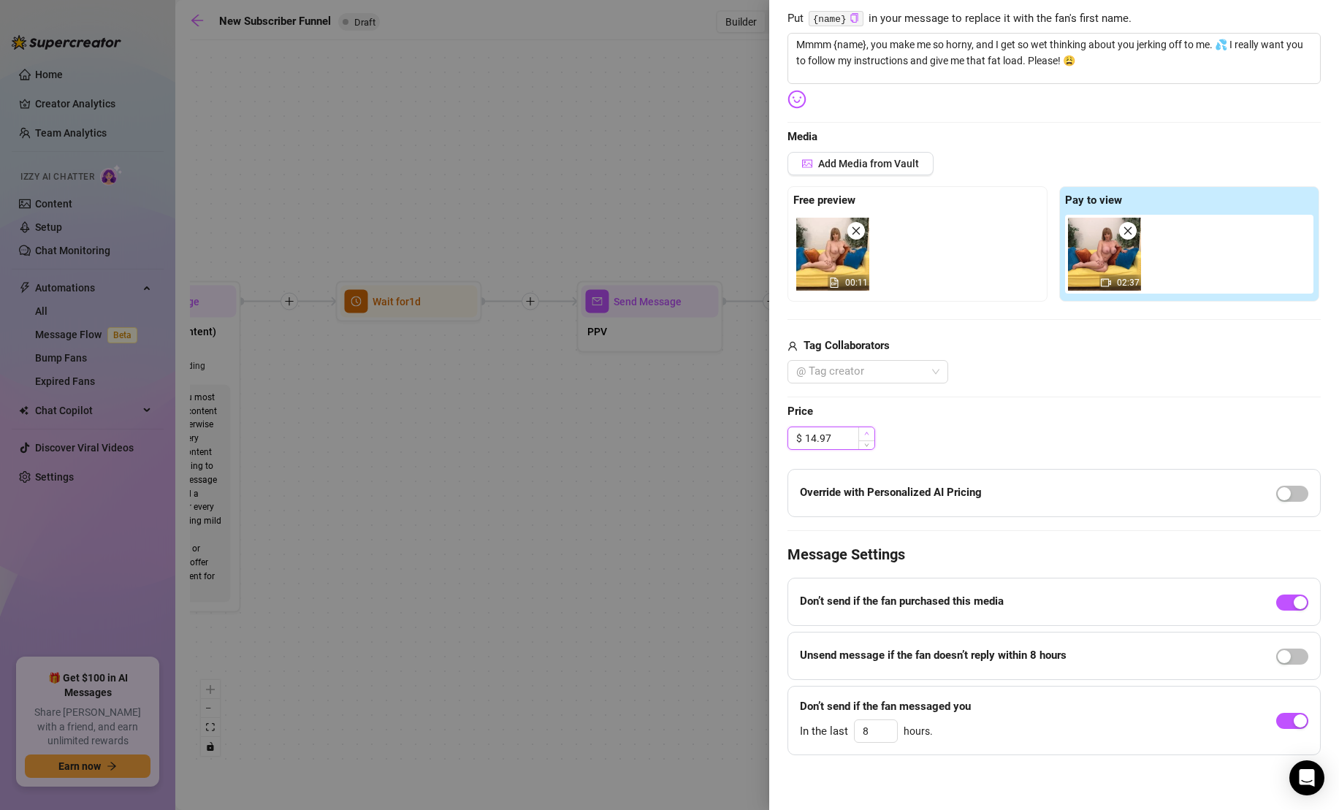
click at [865, 433] on icon "up" at bounding box center [866, 433] width 5 height 5
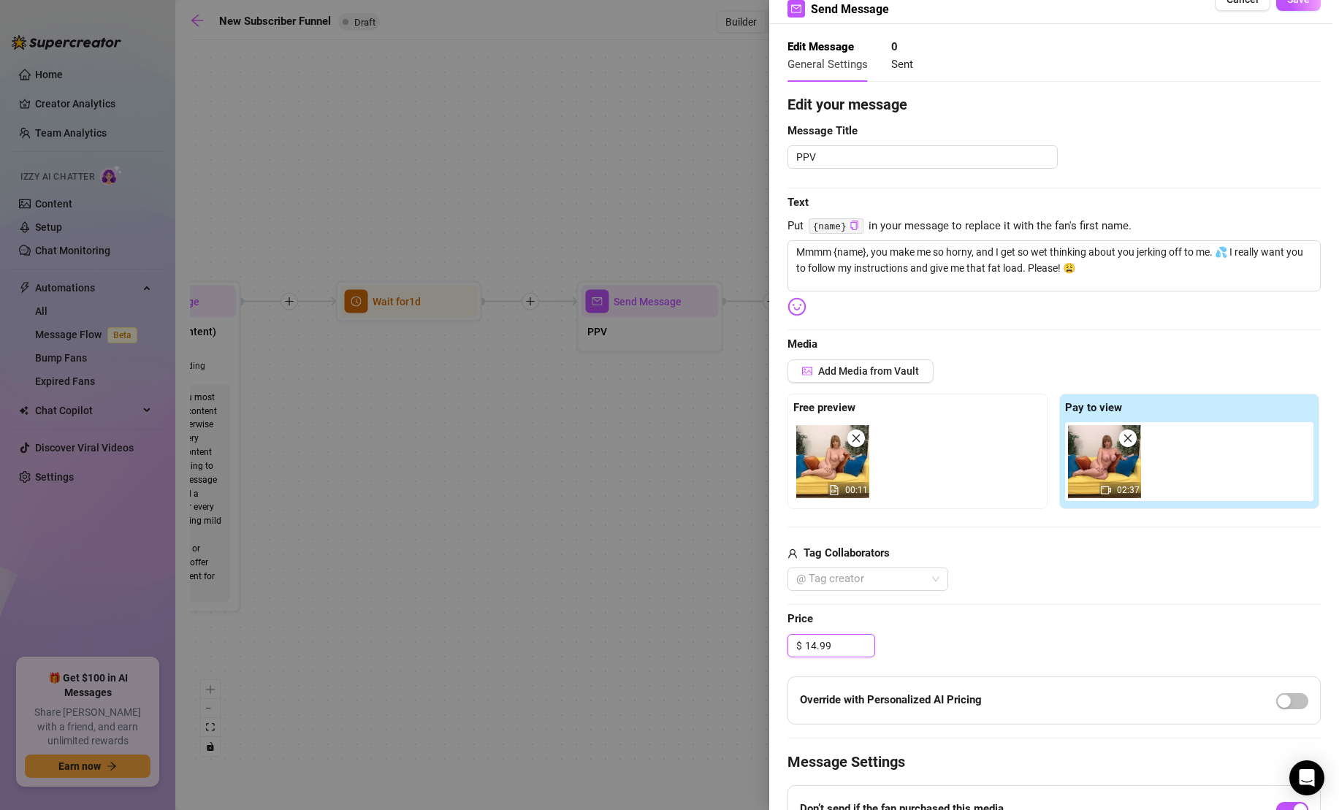
scroll to position [0, 0]
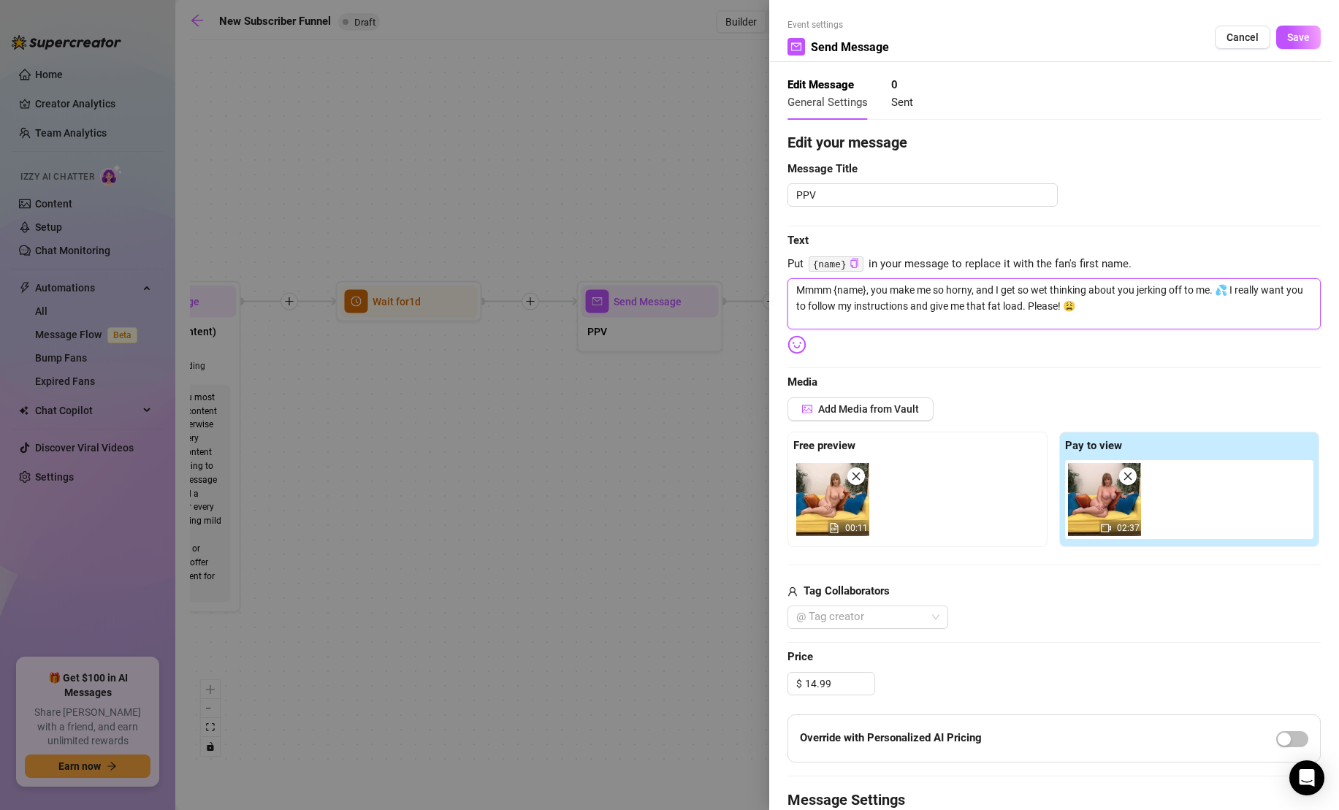
drag, startPoint x: 995, startPoint y: 291, endPoint x: 880, endPoint y: 294, distance: 114.7
click at [880, 294] on textarea "Mmmm {name}, you make me so horny, and I get so wet thinking about you jerking …" at bounding box center [1053, 303] width 533 height 51
click at [1299, 35] on span "Save" at bounding box center [1298, 37] width 23 height 12
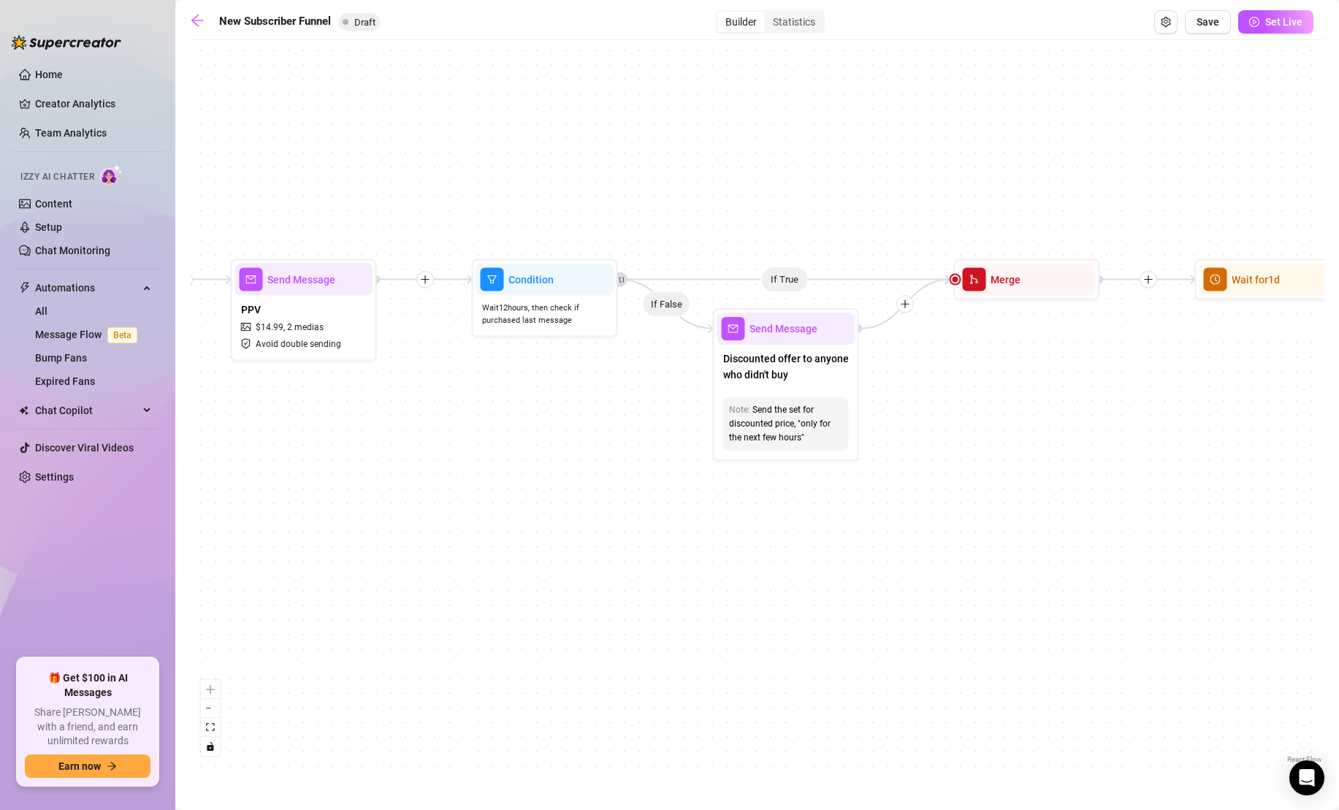
drag, startPoint x: 970, startPoint y: 482, endPoint x: 579, endPoint y: 460, distance: 391.3
click at [578, 460] on div "If True If True If True If False If False If False If True If False Merge Merge…" at bounding box center [757, 406] width 1134 height 719
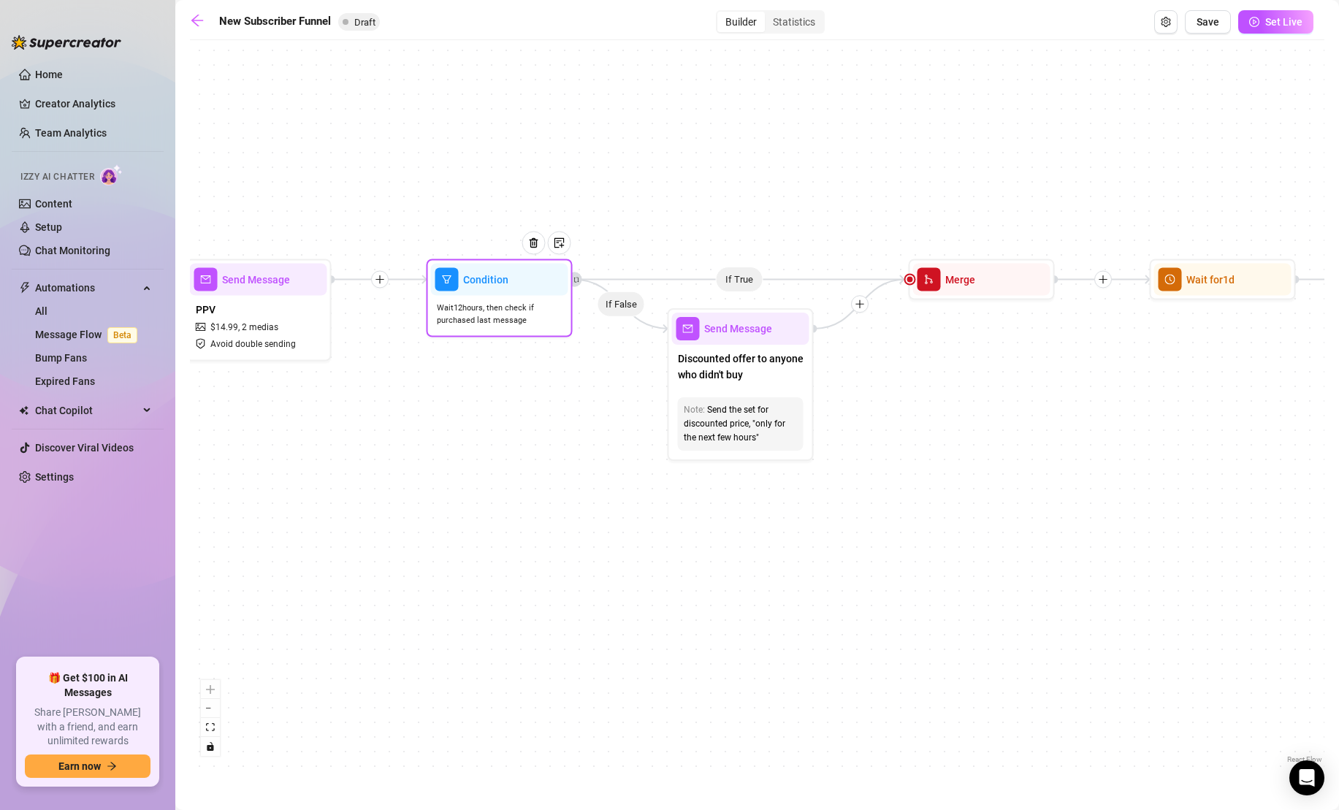
click at [514, 293] on div "Condition" at bounding box center [499, 280] width 137 height 32
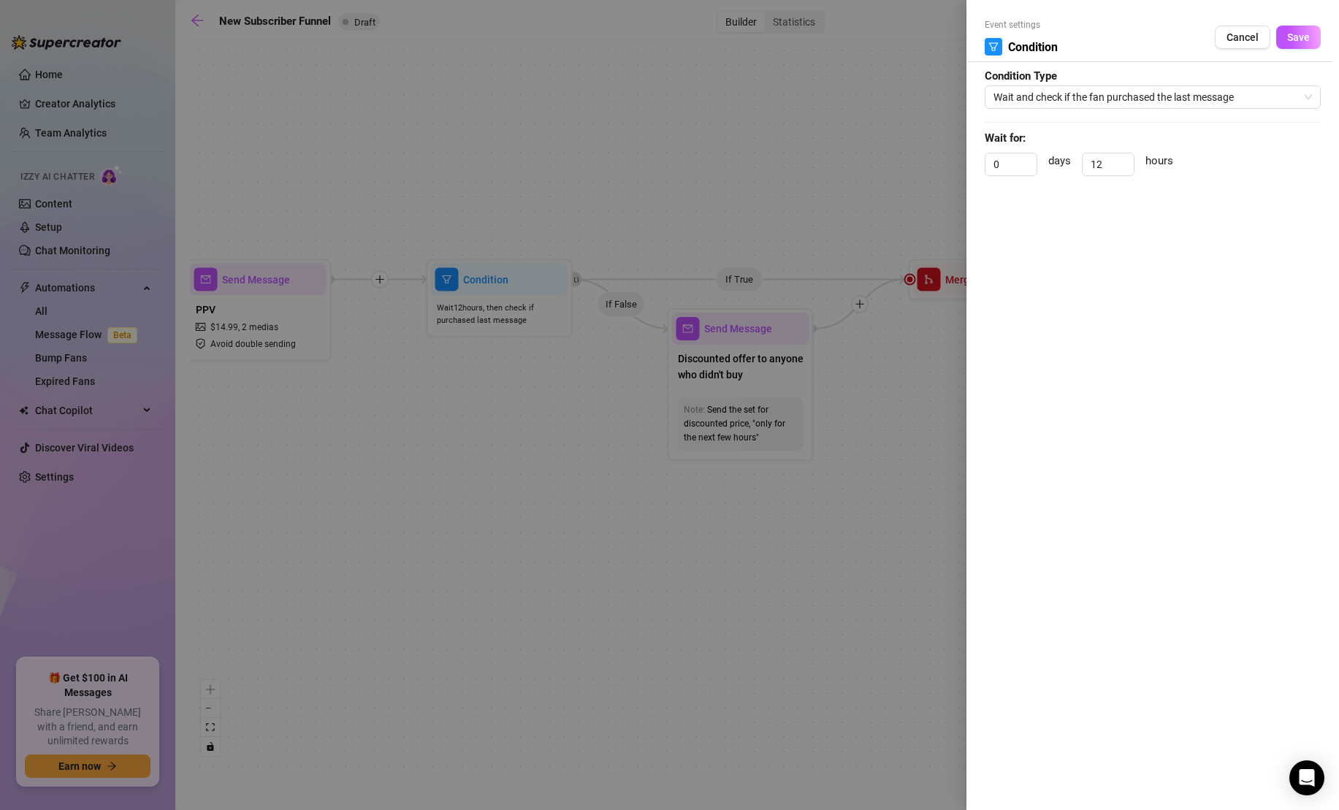
click at [849, 107] on div at bounding box center [669, 405] width 1339 height 810
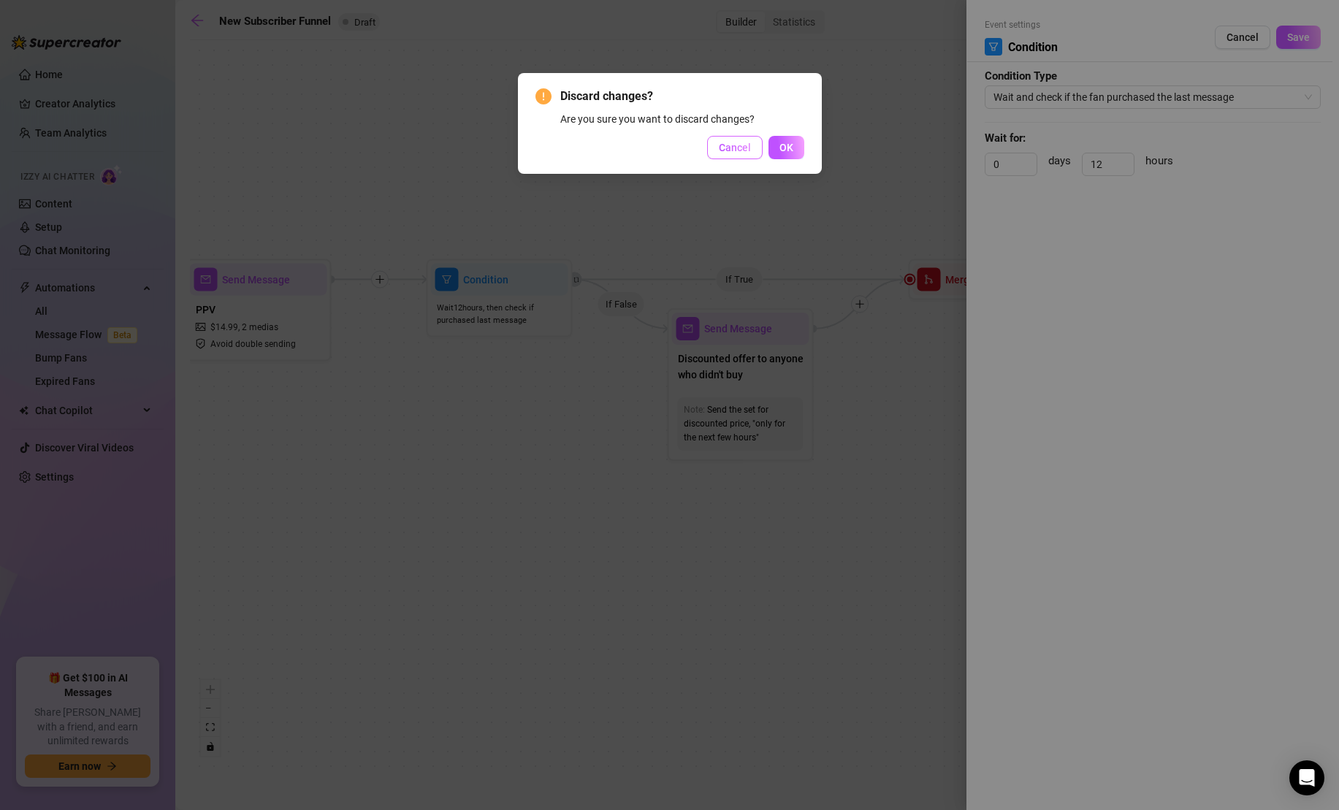
click at [738, 153] on button "Cancel" at bounding box center [734, 147] width 55 height 23
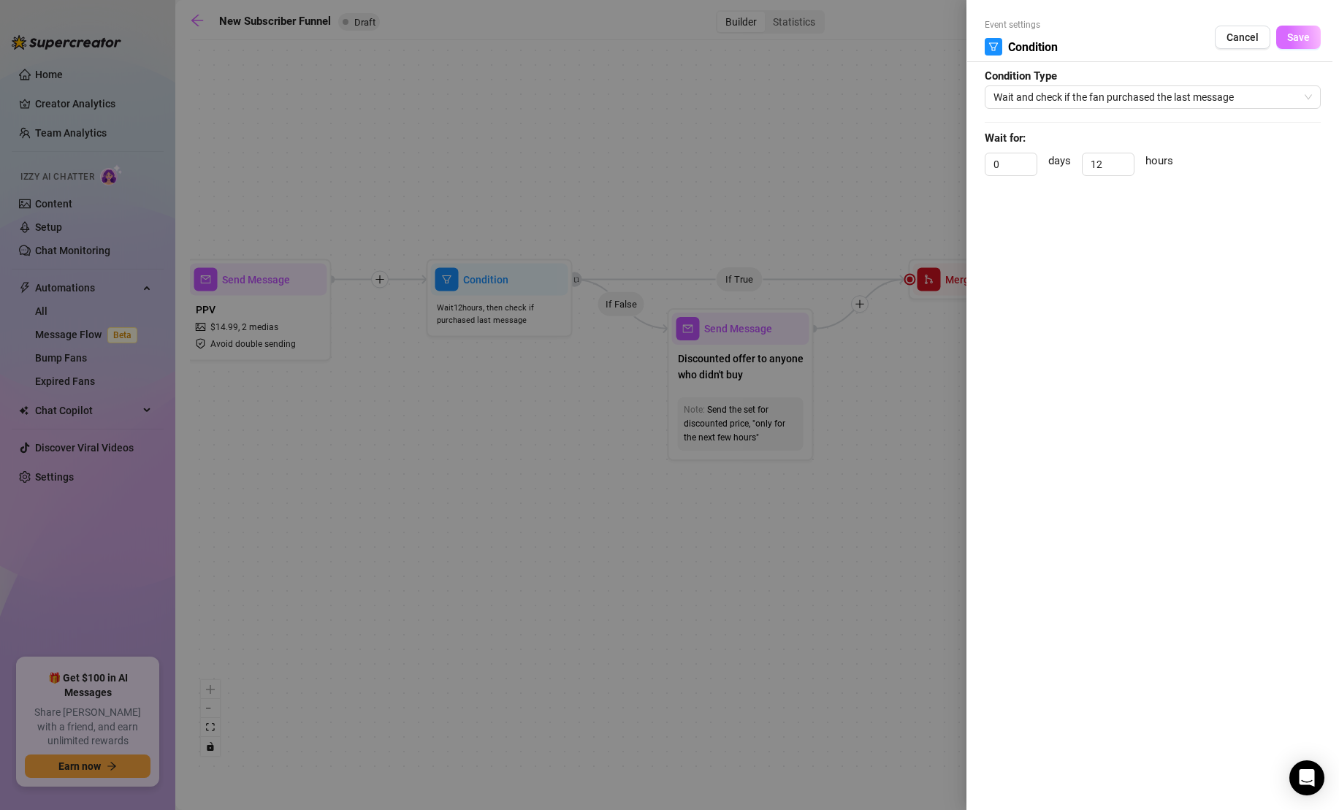
click at [1295, 40] on span "Save" at bounding box center [1298, 37] width 23 height 12
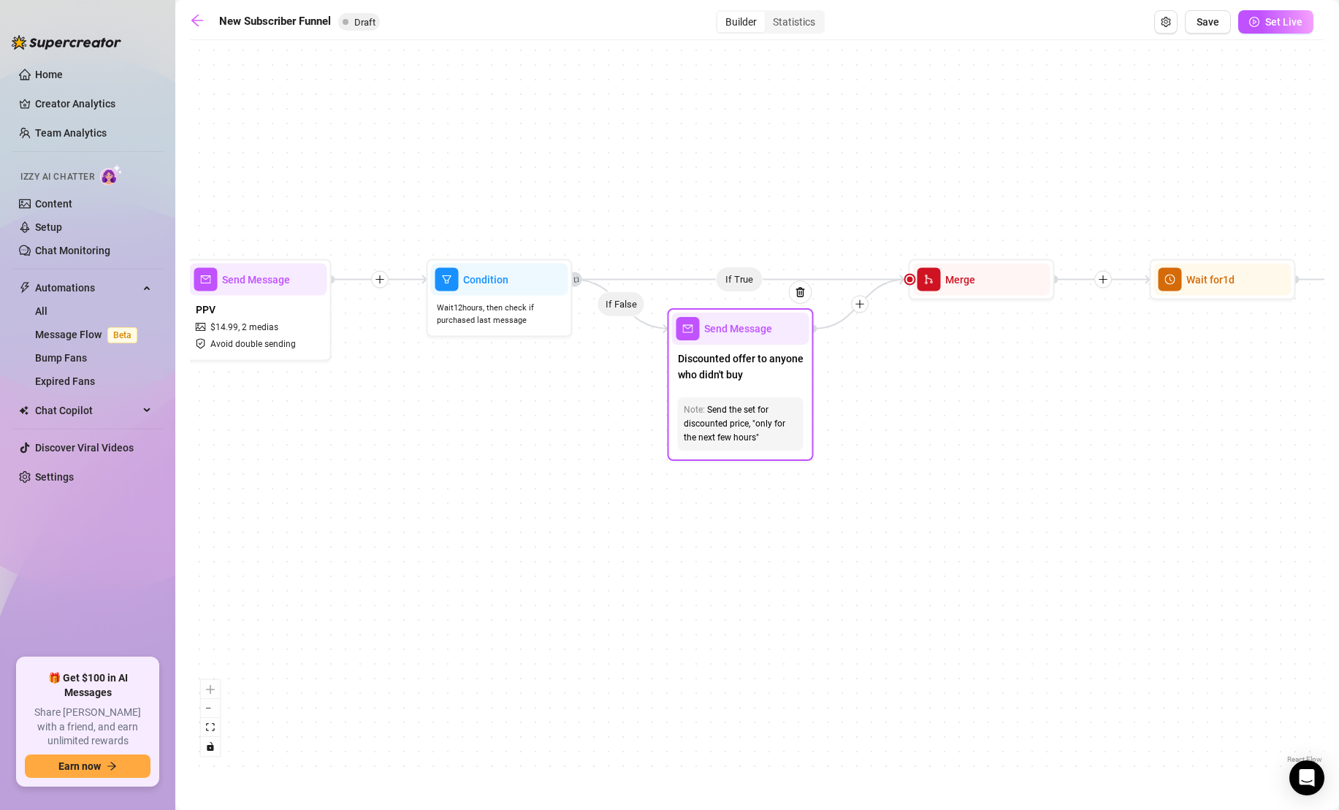
click at [775, 370] on span "Discounted offer to anyone who didn't buy" at bounding box center [741, 367] width 126 height 32
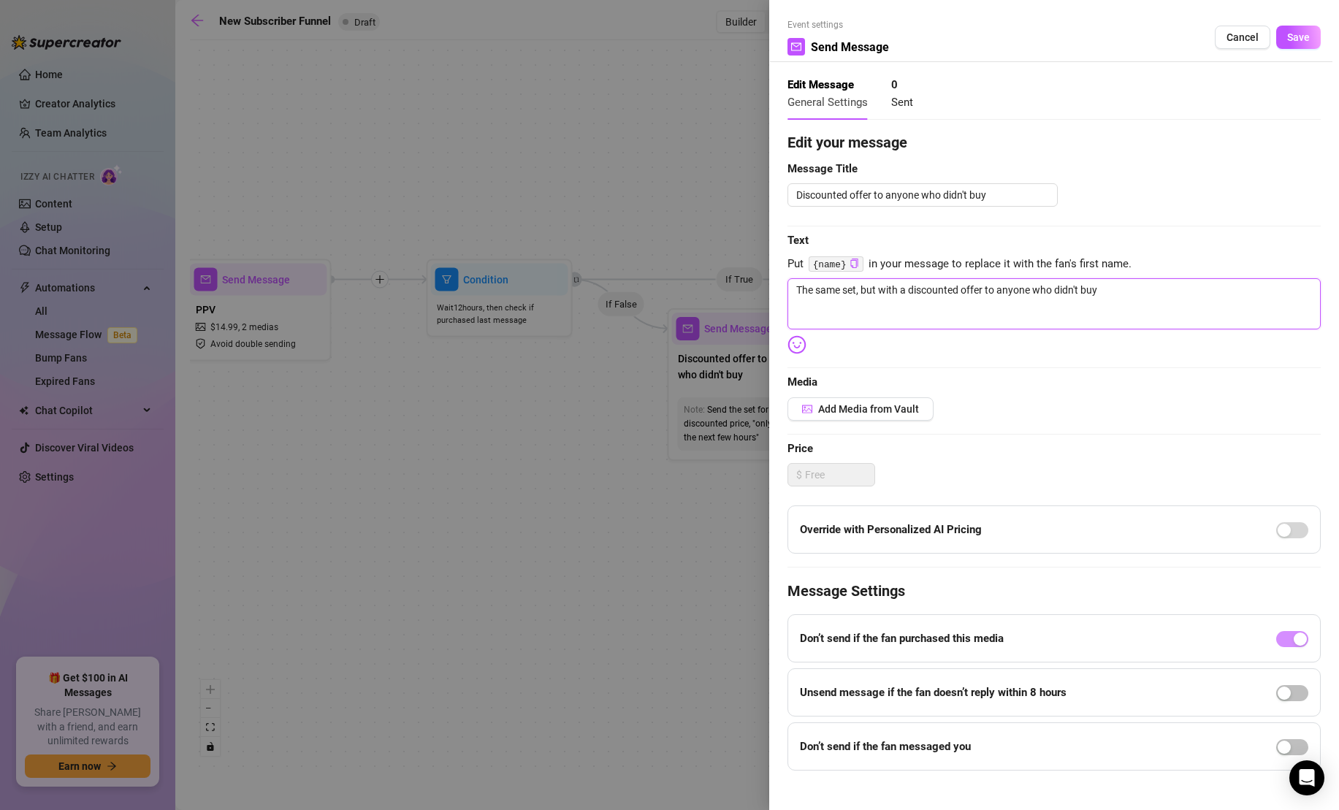
click at [1128, 292] on textarea "The same set, but with a discounted offer to anyone who didn't buy" at bounding box center [1053, 303] width 533 height 51
click at [899, 403] on span "Add Media from Vault" at bounding box center [868, 409] width 101 height 12
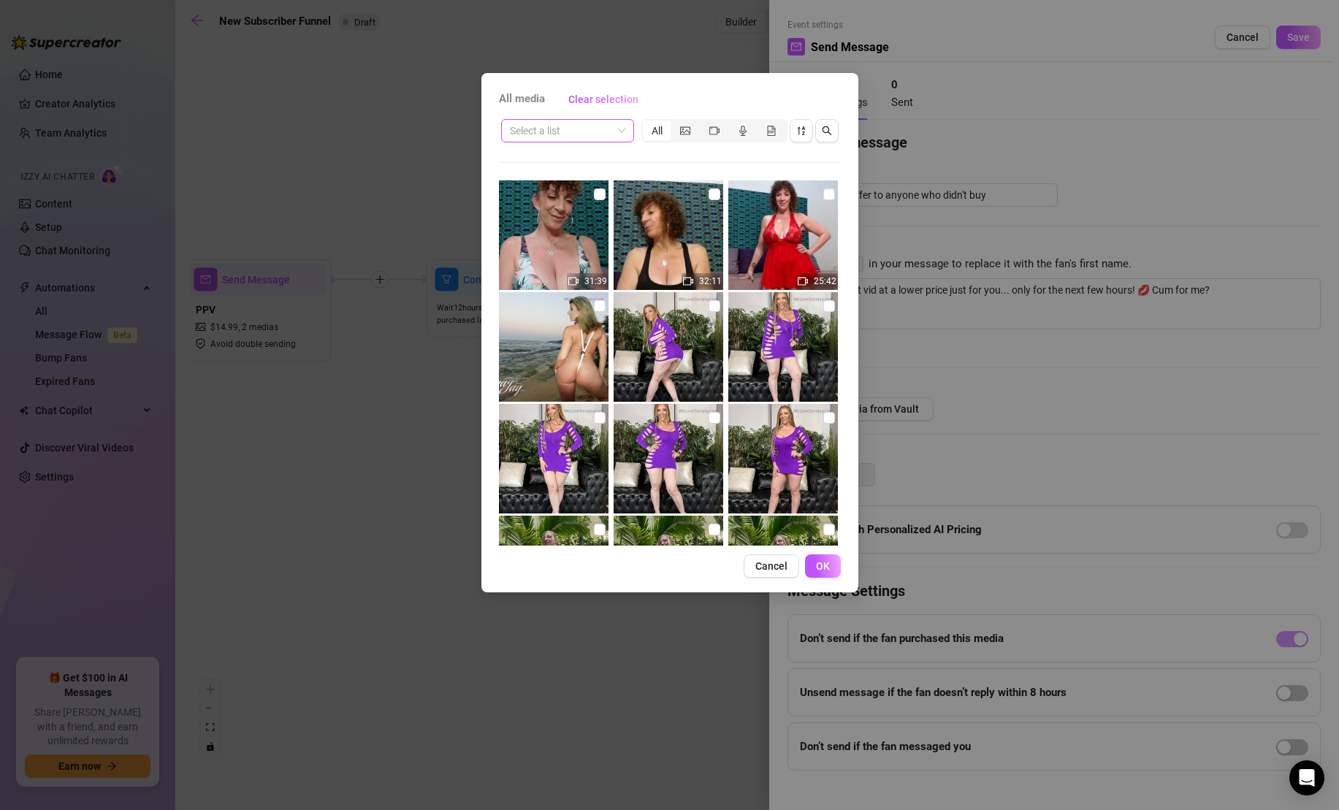
click at [581, 127] on input "search" at bounding box center [561, 131] width 102 height 22
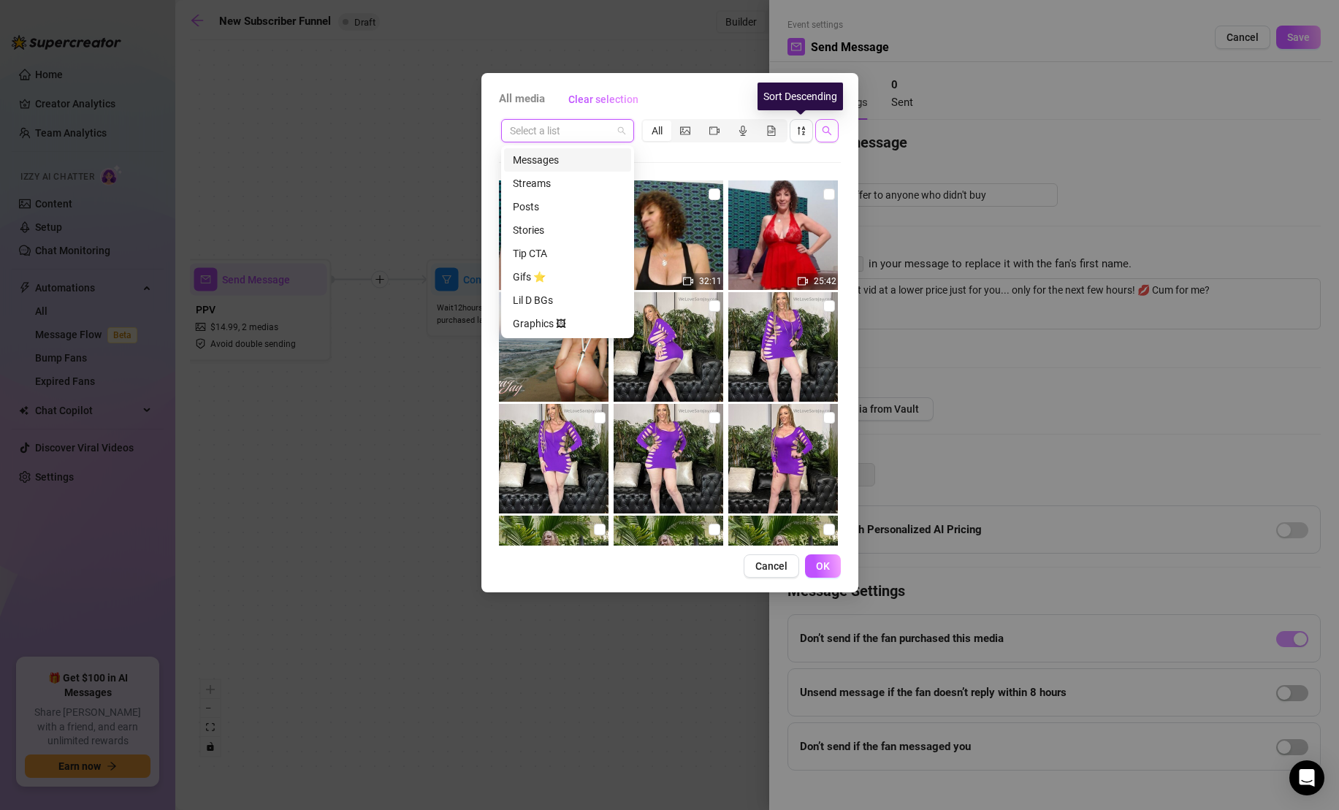
click at [826, 130] on icon "search" at bounding box center [827, 131] width 10 height 10
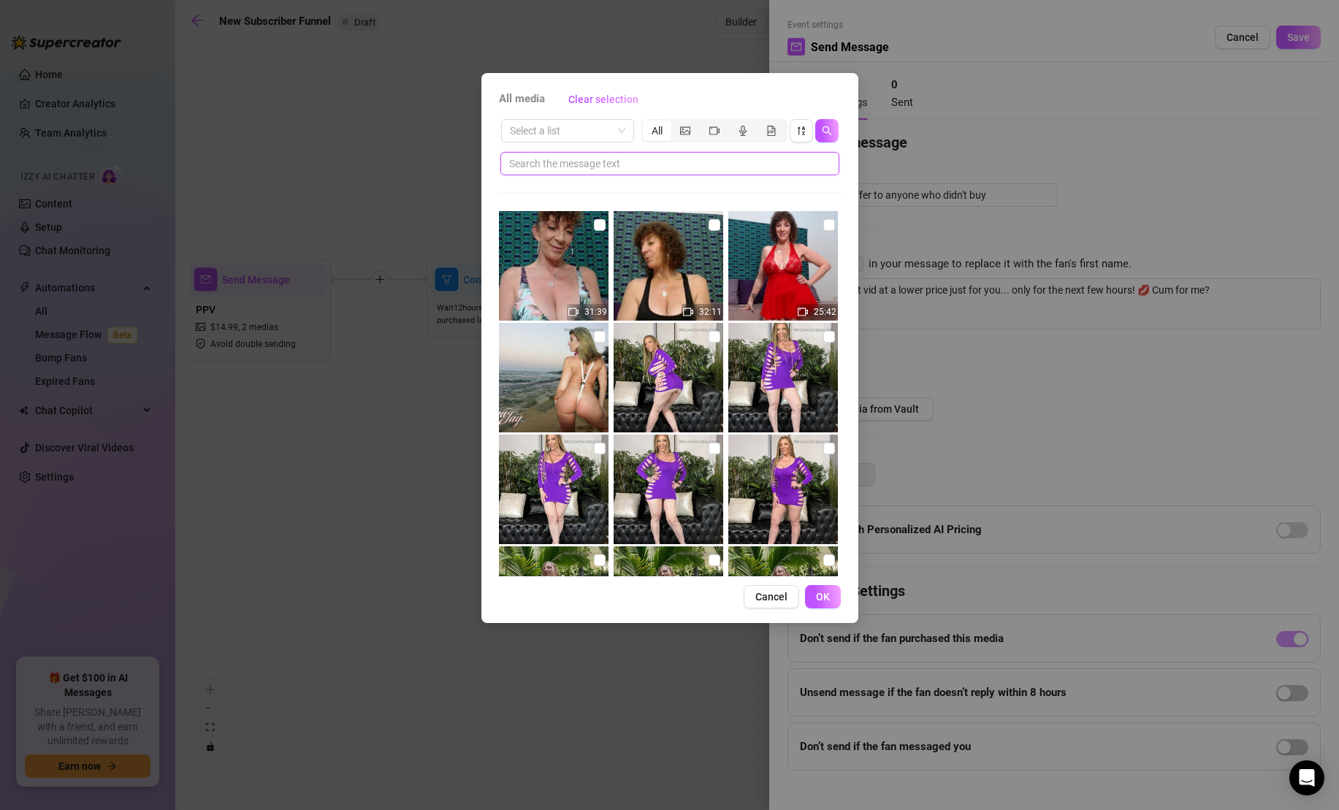
click at [765, 167] on input "text" at bounding box center [664, 164] width 310 height 16
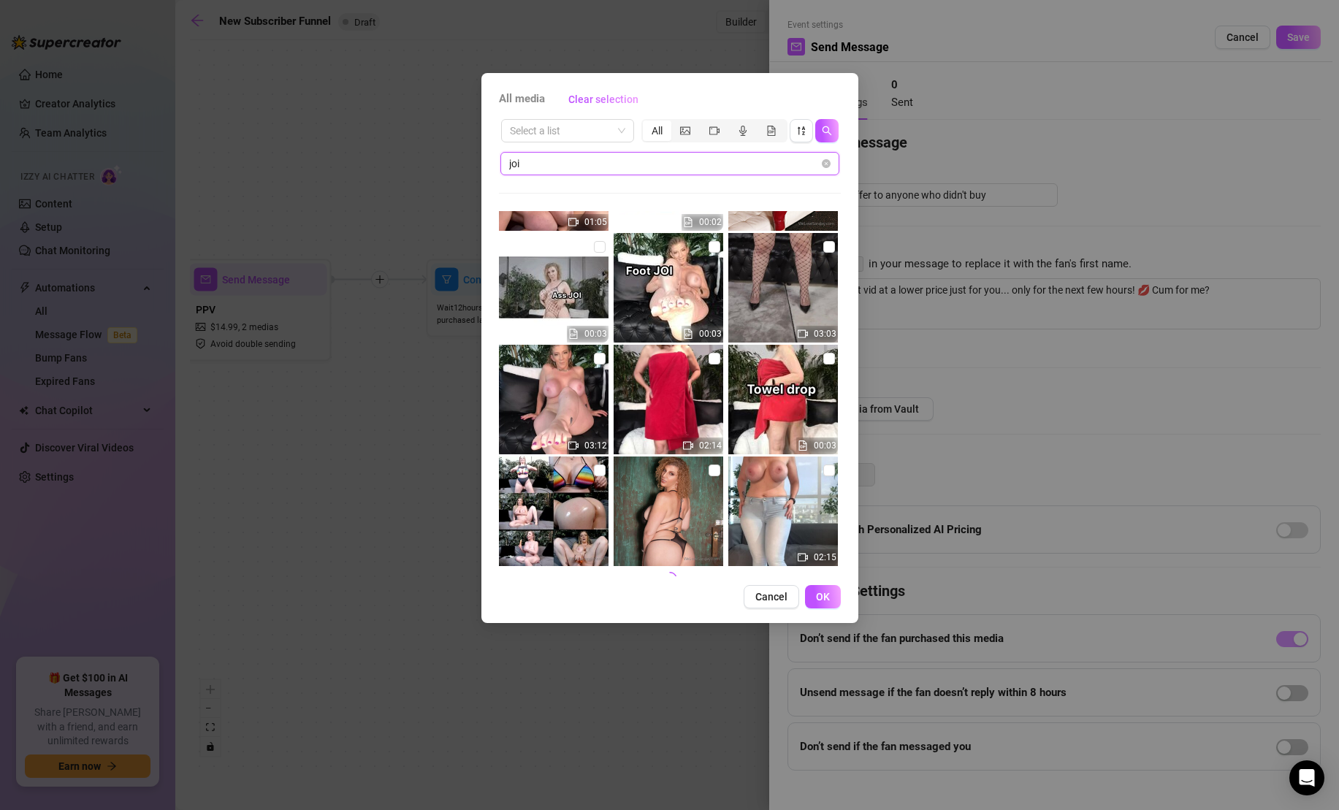
scroll to position [1444, 0]
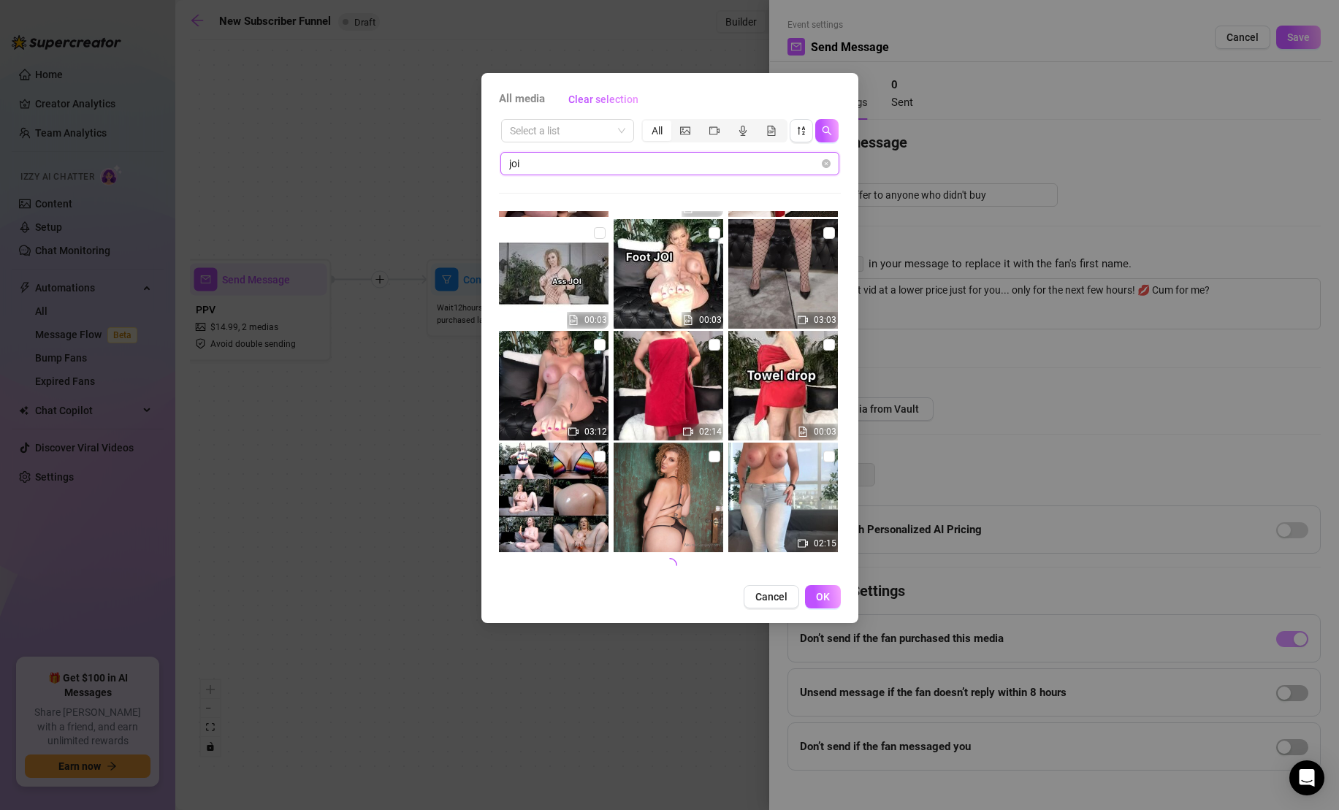
click at [764, 169] on input "joi" at bounding box center [664, 164] width 310 height 16
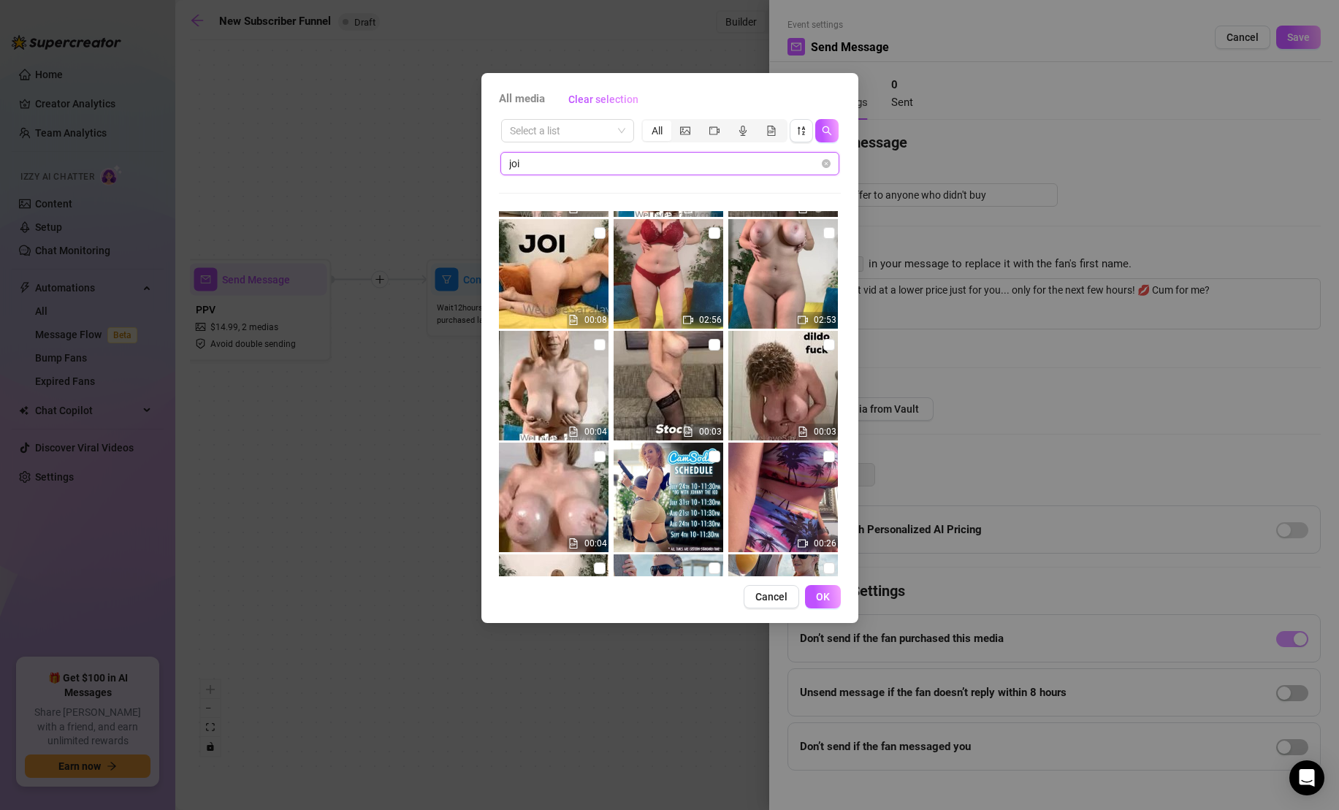
scroll to position [2448, 0]
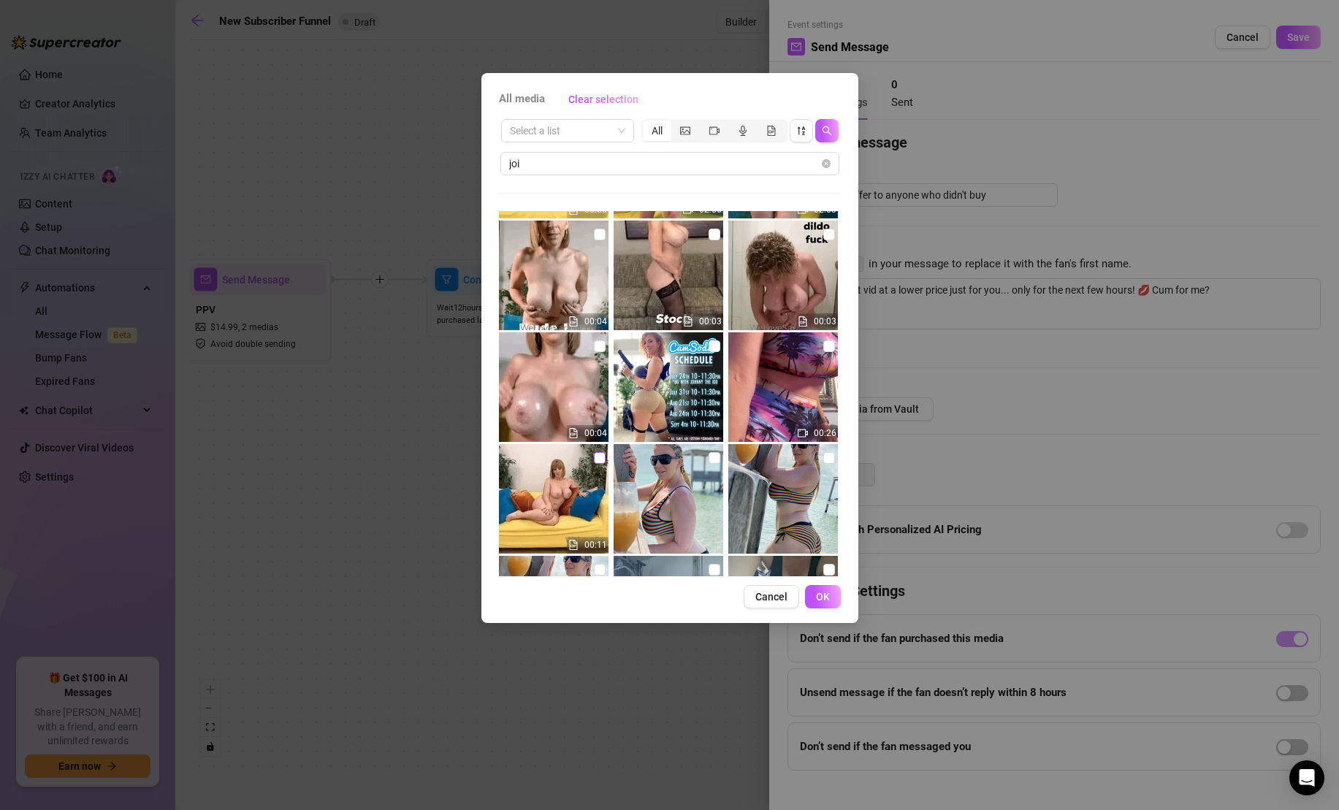
click at [602, 456] on input "checkbox" at bounding box center [600, 458] width 12 height 12
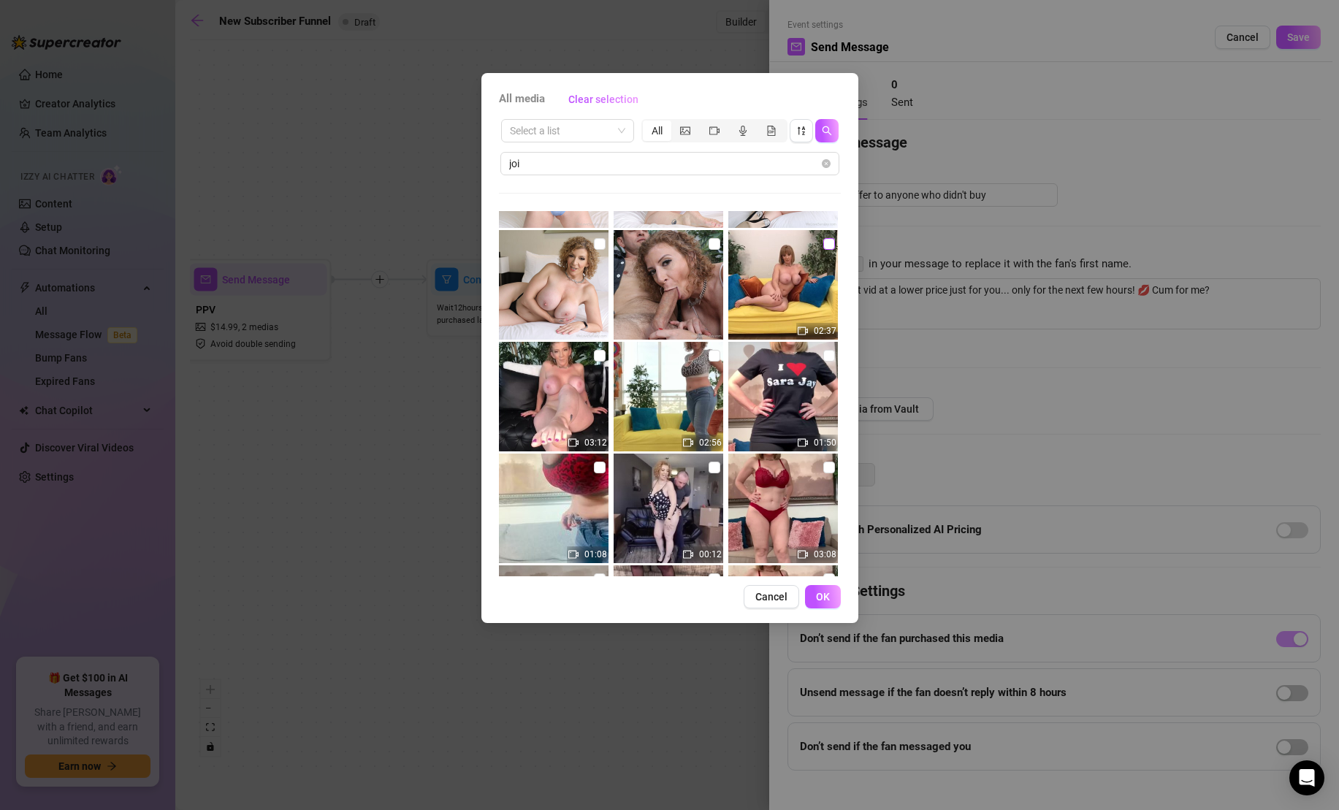
click at [830, 244] on input "checkbox" at bounding box center [829, 244] width 12 height 12
click at [824, 600] on span "OK" at bounding box center [823, 597] width 14 height 12
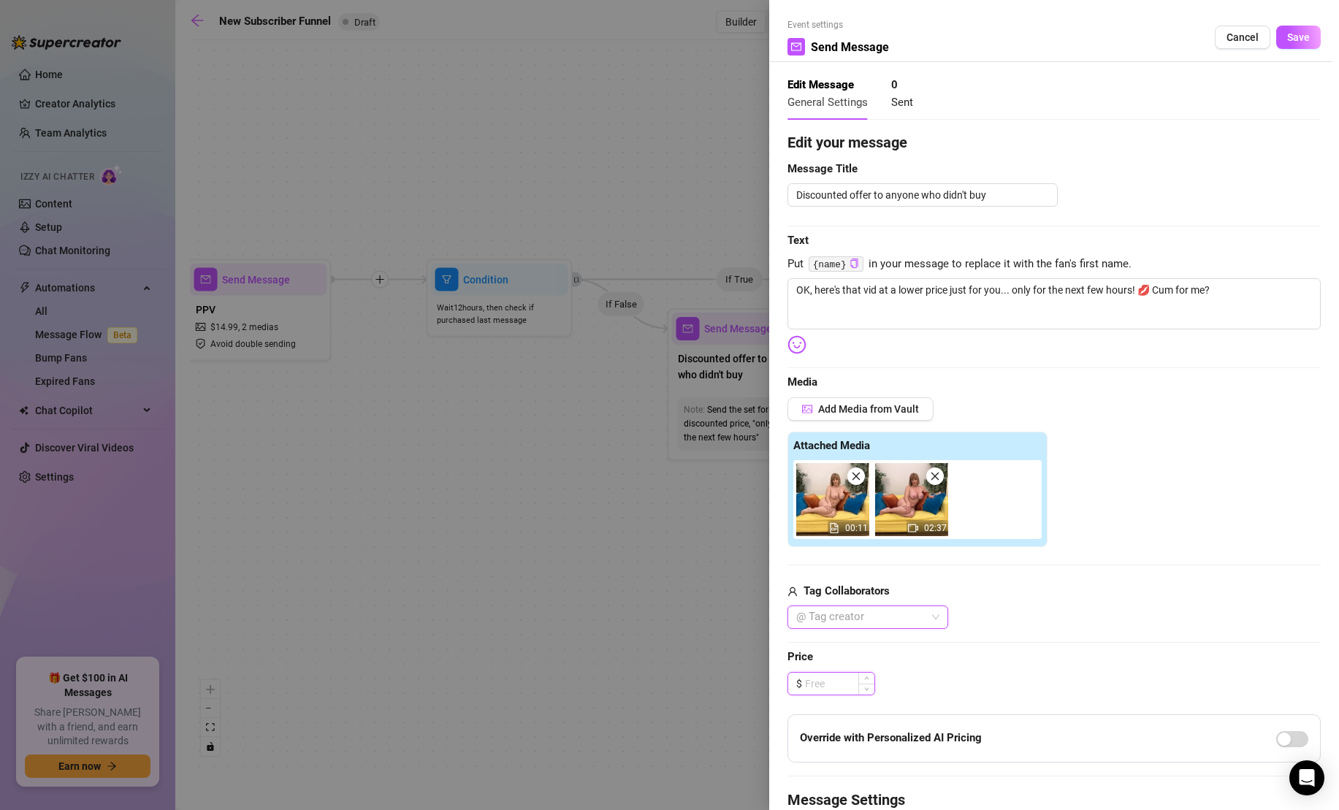
click at [837, 685] on input at bounding box center [839, 684] width 69 height 22
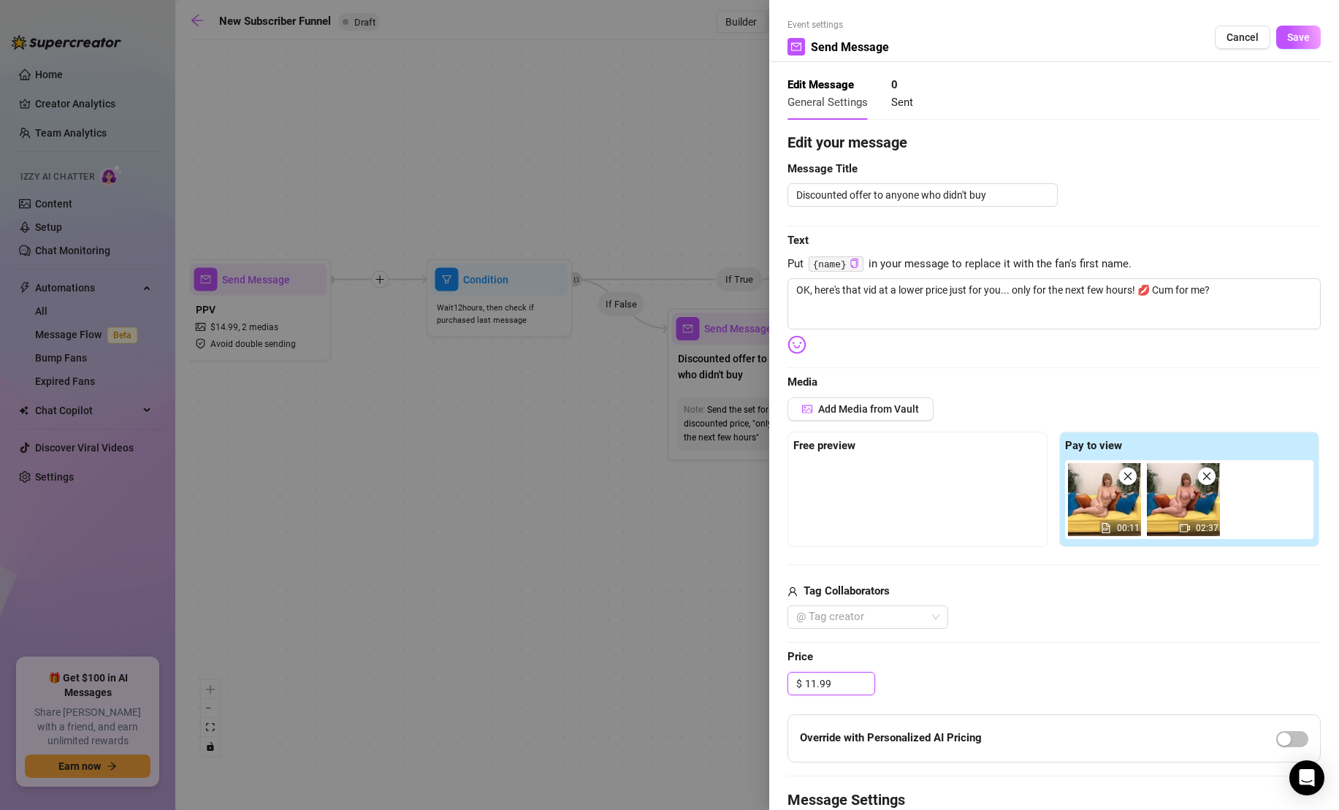
click at [1098, 498] on img at bounding box center [1104, 499] width 73 height 73
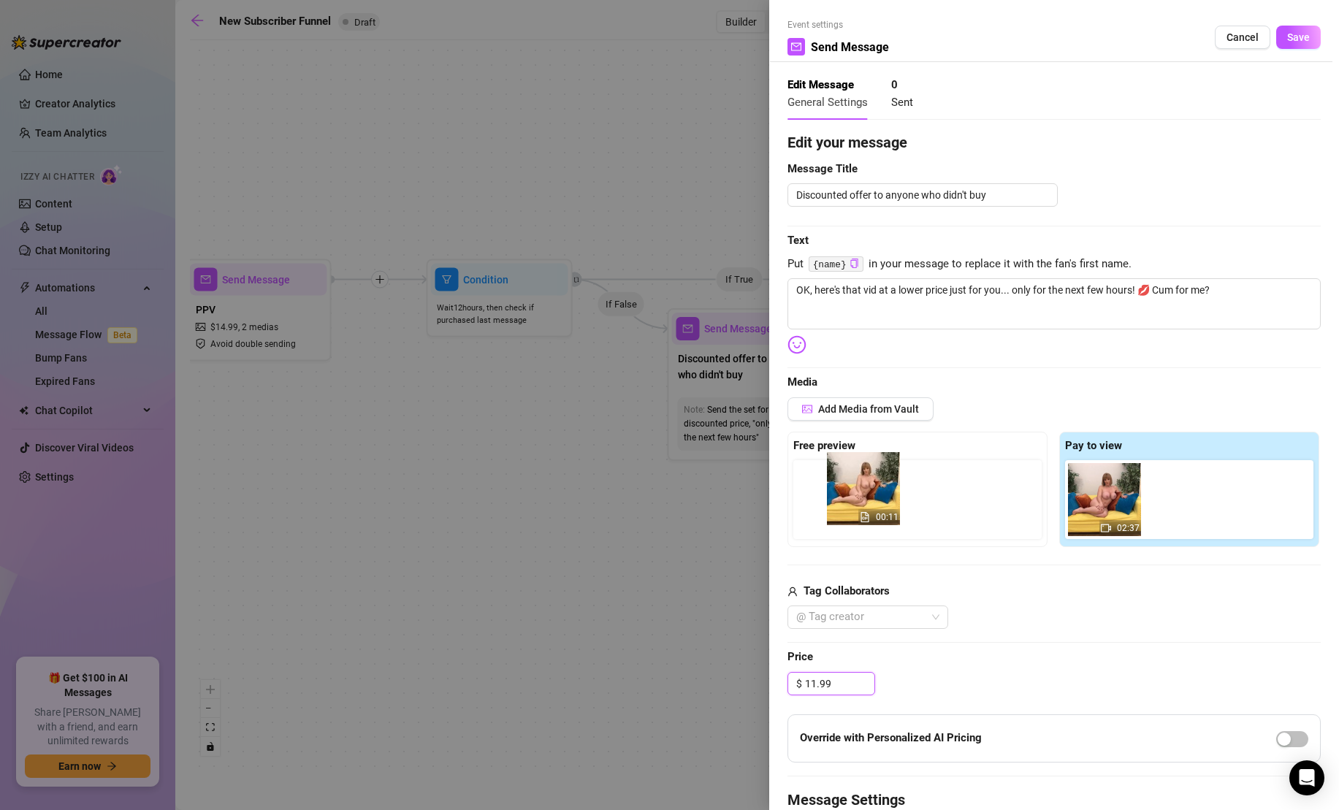
drag, startPoint x: 1110, startPoint y: 504, endPoint x: 865, endPoint y: 493, distance: 245.6
click at [865, 493] on div "Free preview Pay to view 00:11 02:37" at bounding box center [1053, 489] width 533 height 115
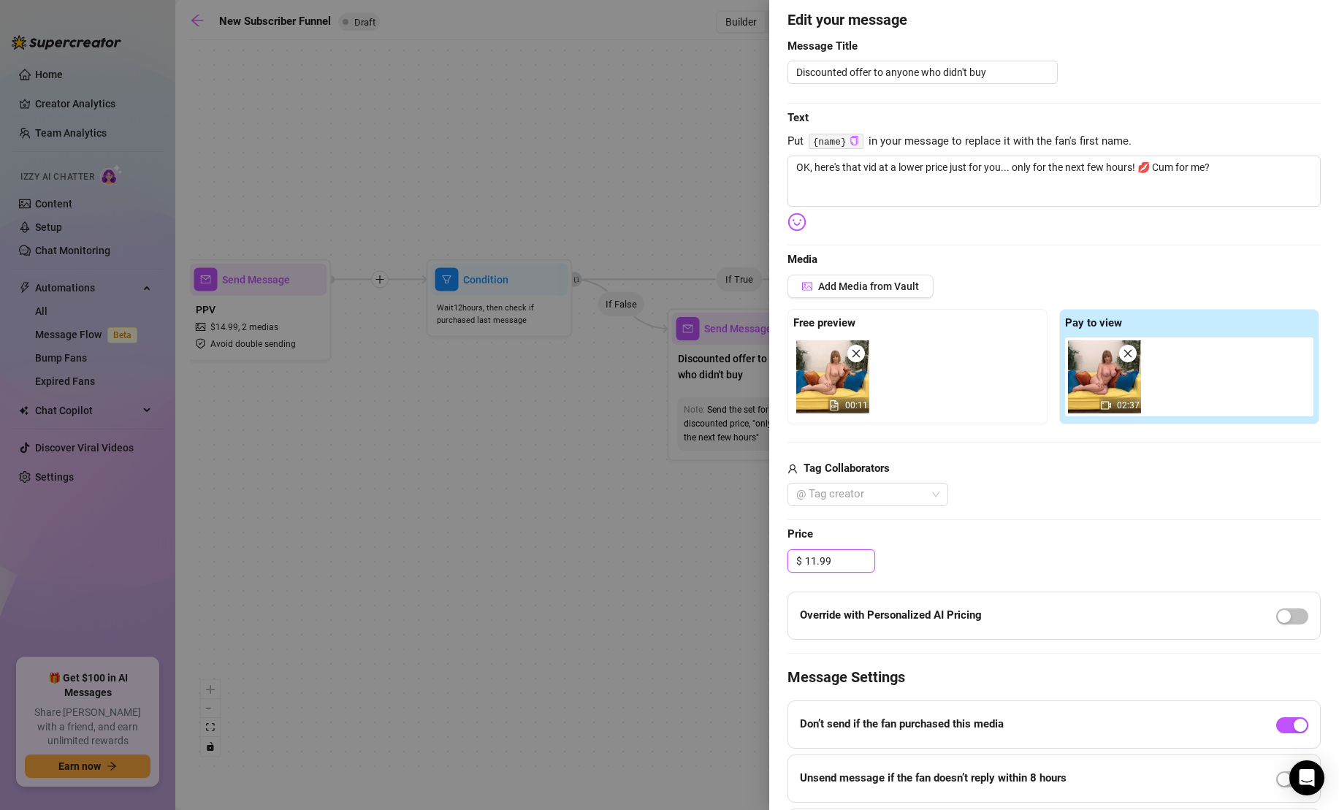
scroll to position [224, 0]
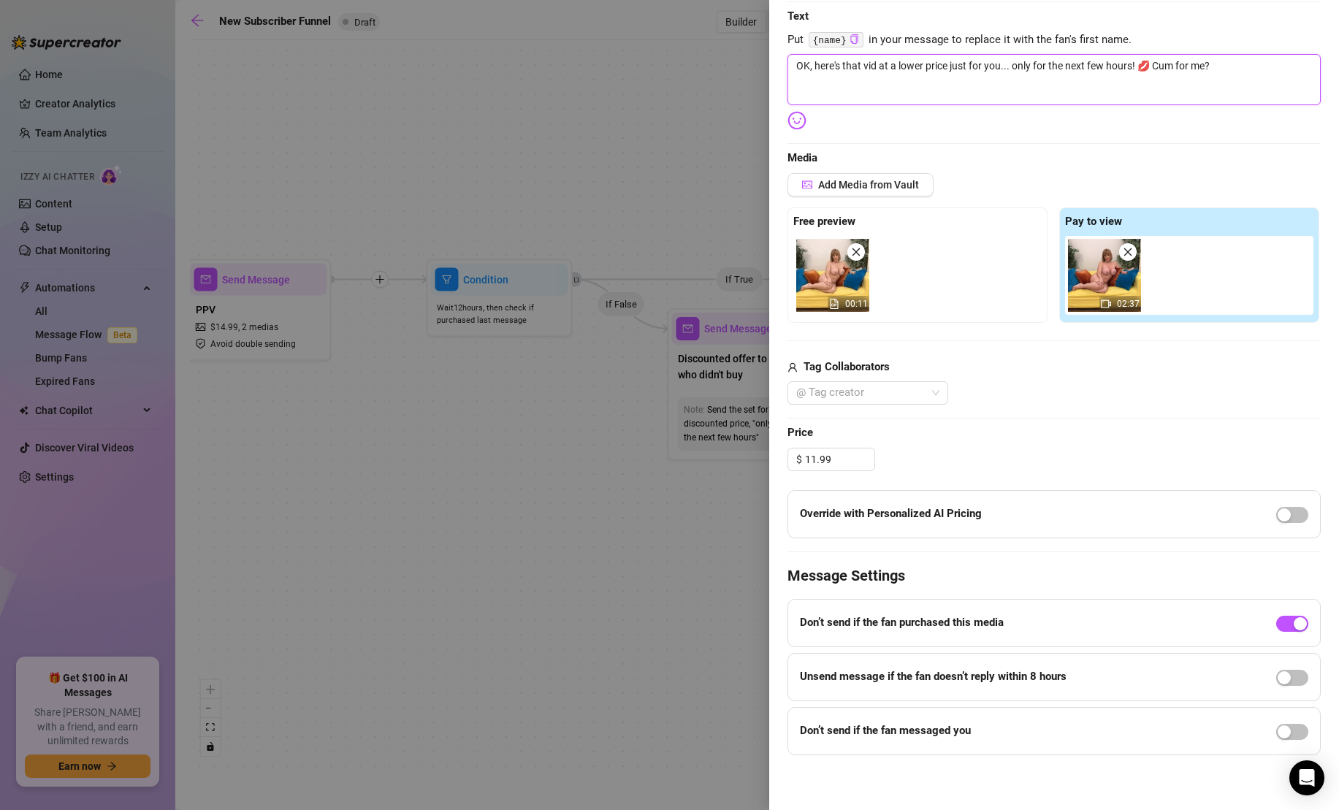
click at [864, 65] on textarea "OK, here's that vid at a lower price just for you... only for the next few hour…" at bounding box center [1053, 79] width 533 height 51
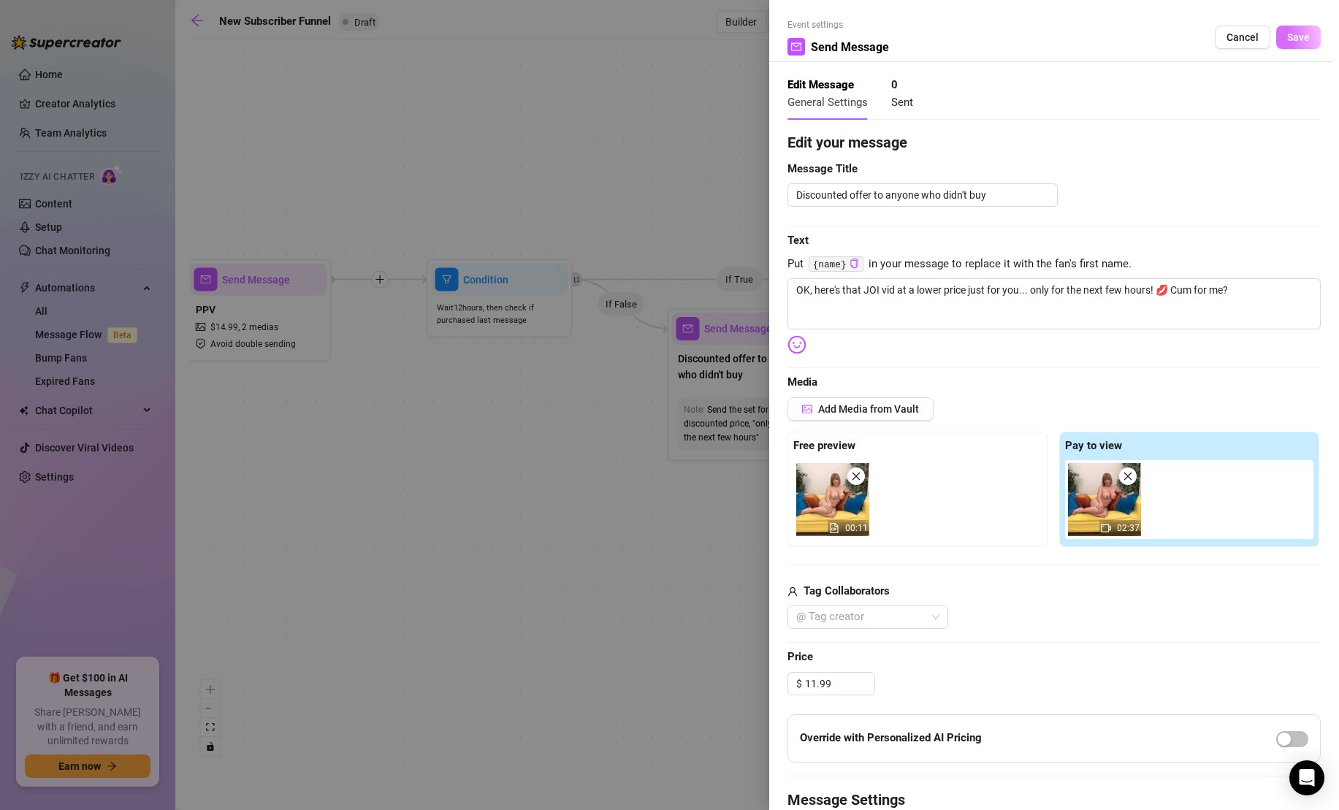
click at [1298, 34] on span "Save" at bounding box center [1298, 37] width 23 height 12
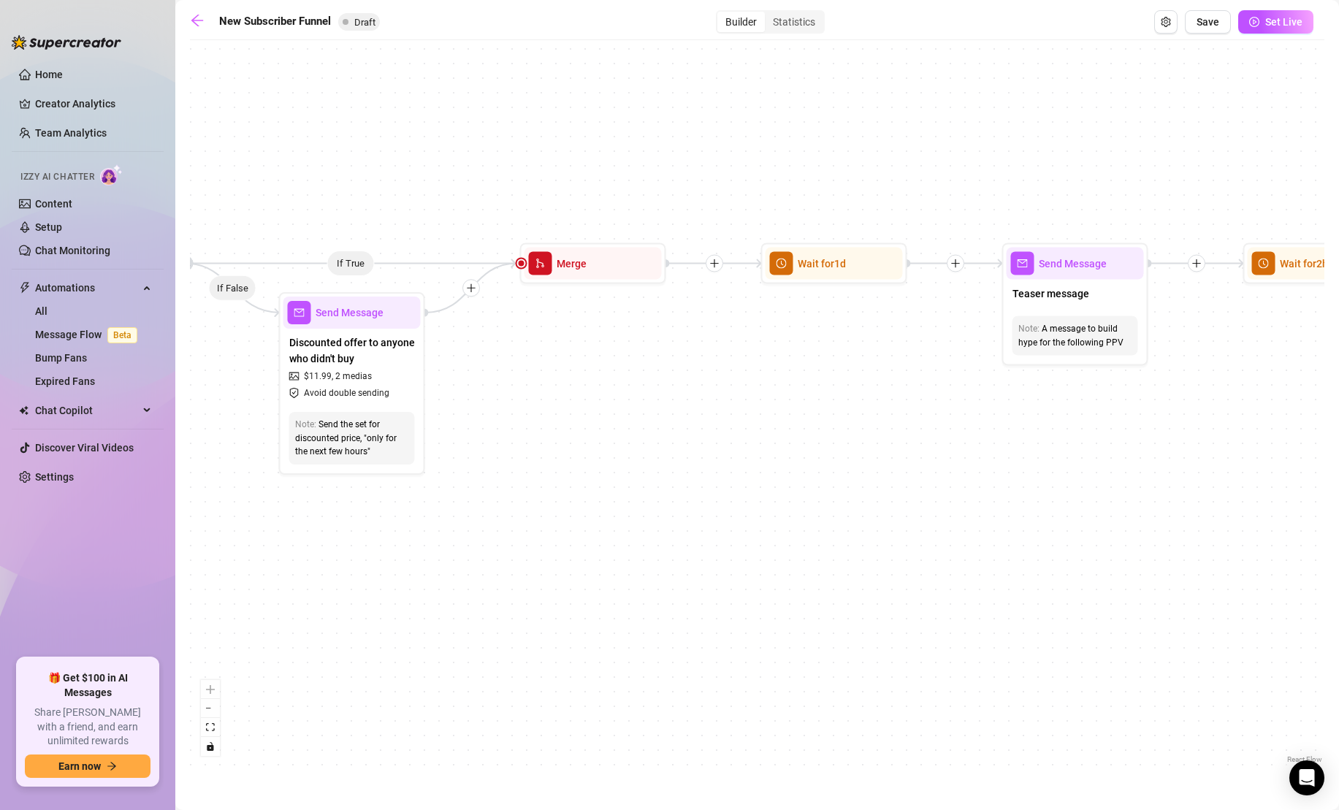
drag, startPoint x: 1214, startPoint y: 388, endPoint x: 826, endPoint y: 372, distance: 388.8
click at [826, 372] on div "If True If True If True If False If False If False If True If False Merge Merge…" at bounding box center [757, 406] width 1134 height 719
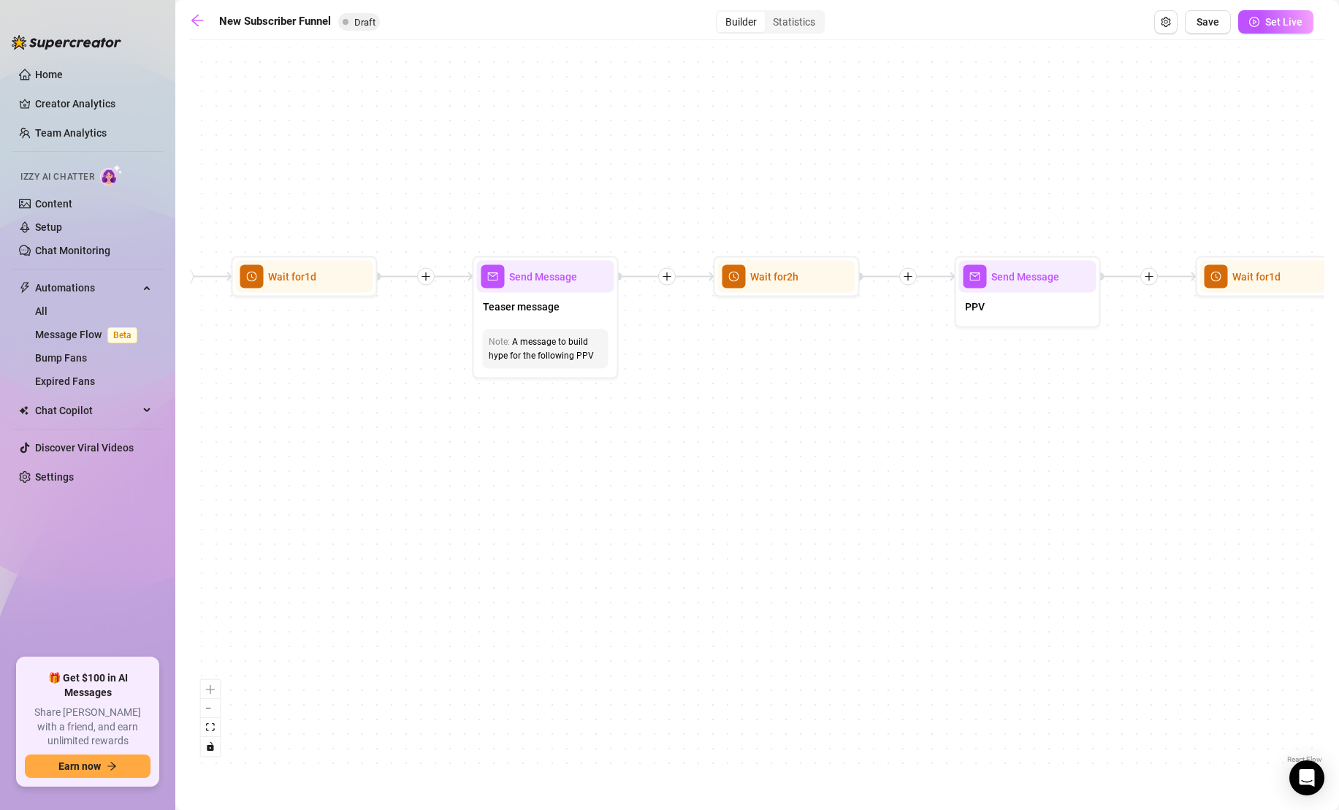
drag, startPoint x: 1148, startPoint y: 420, endPoint x: 619, endPoint y: 433, distance: 529.6
click at [619, 433] on div "If True If True If True If False If False If False If True If False Merge Merge…" at bounding box center [757, 406] width 1134 height 719
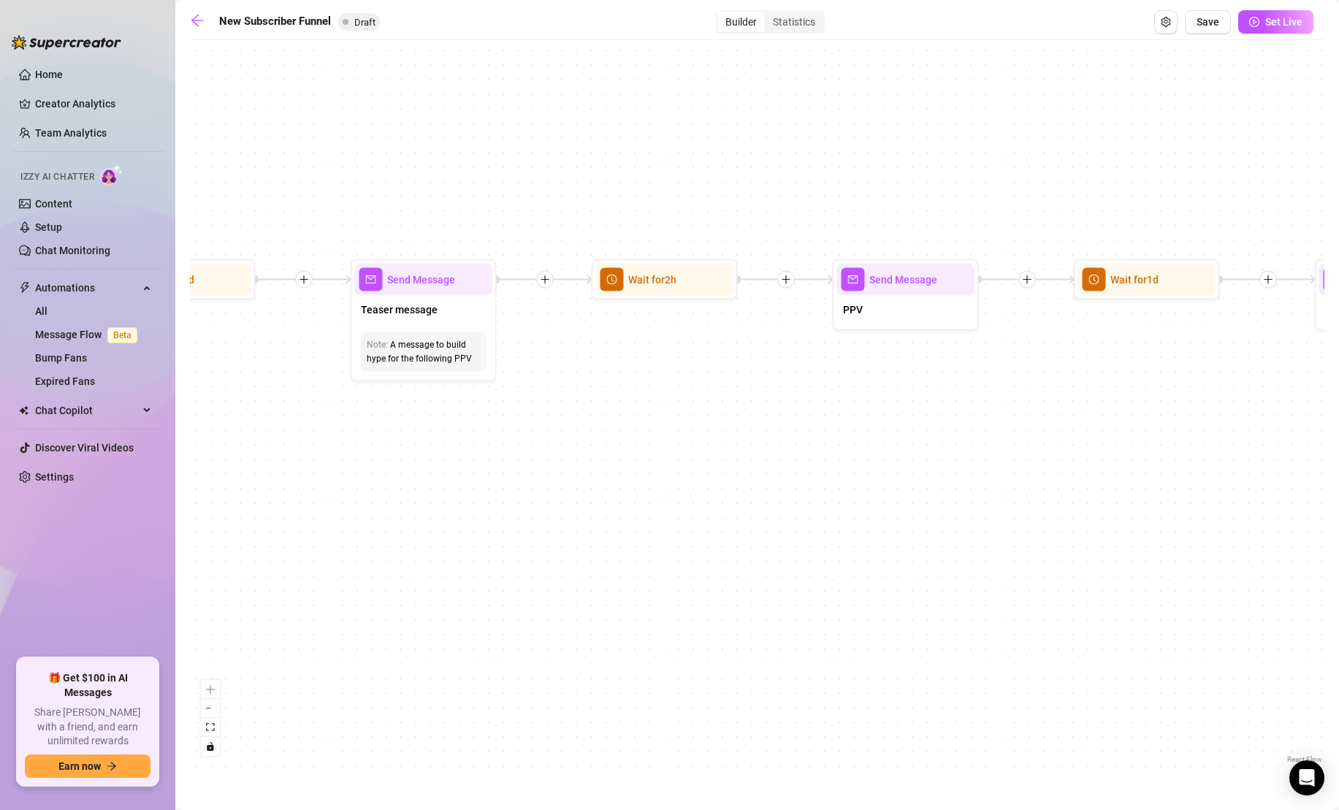
drag, startPoint x: 793, startPoint y: 440, endPoint x: 664, endPoint y: 441, distance: 129.3
click at [664, 442] on div "If True If True If True If False If False If False If True If False Merge Merge…" at bounding box center [757, 406] width 1134 height 719
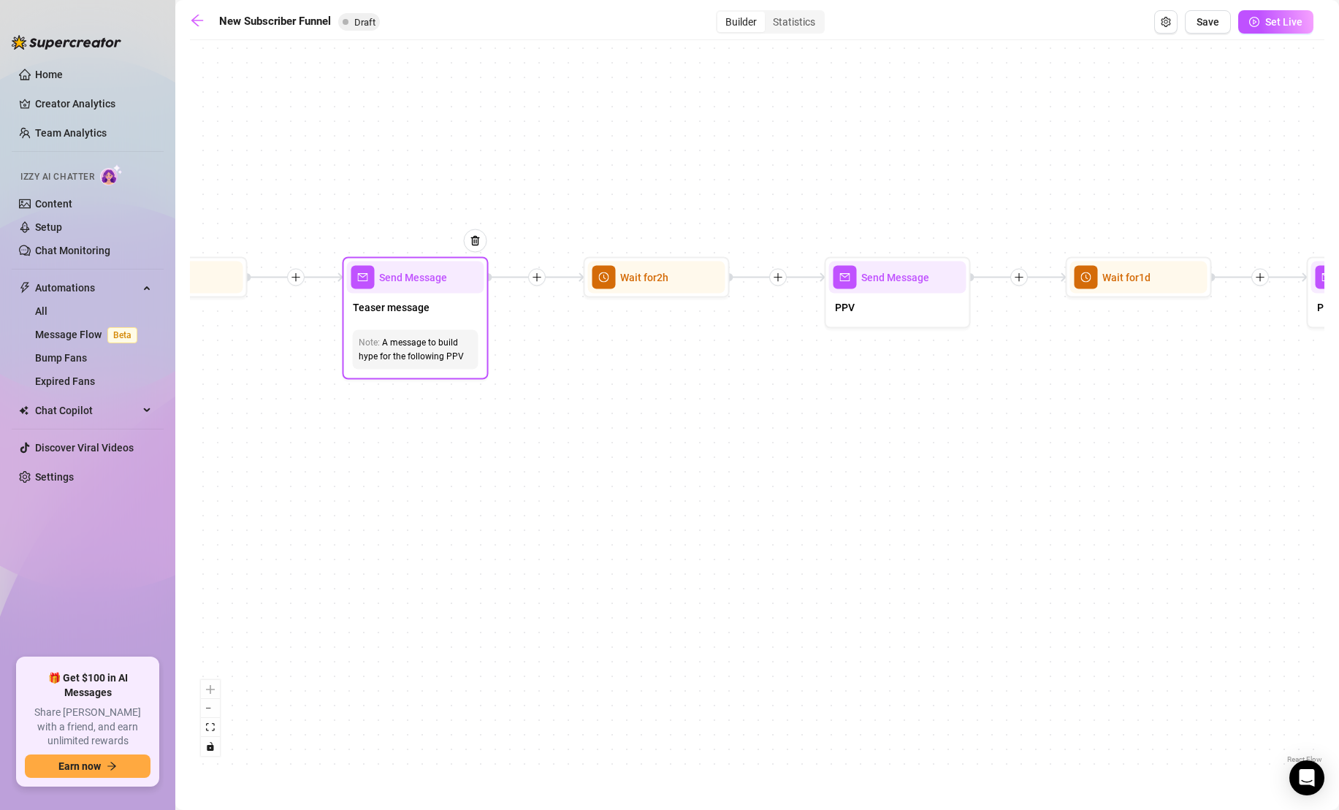
click at [453, 285] on div at bounding box center [468, 252] width 38 height 74
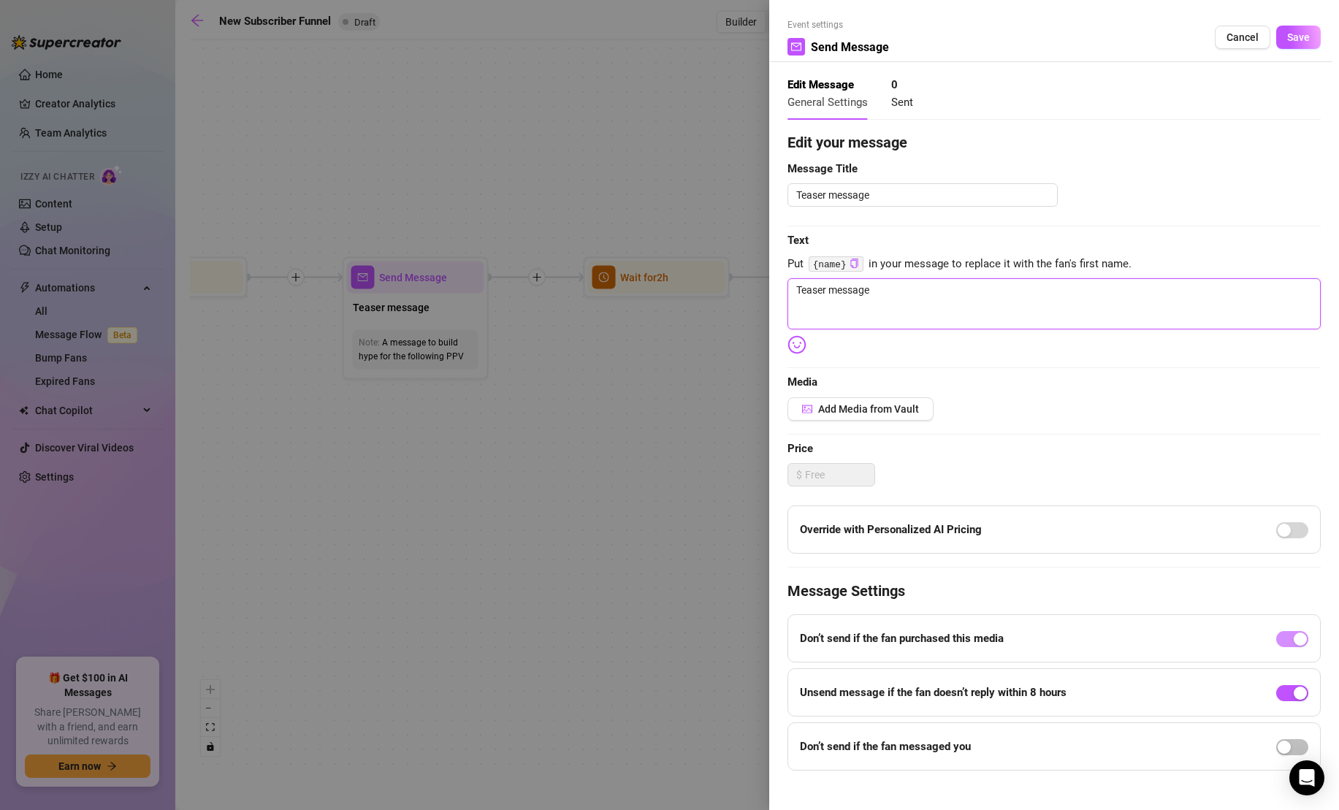
click at [927, 296] on textarea "Teaser message" at bounding box center [1053, 303] width 533 height 51
click at [846, 289] on textarea "Ready to watch one of my favorite" at bounding box center [1053, 303] width 533 height 51
click at [993, 305] on textarea "Ready to cum to one of my favorite" at bounding box center [1053, 303] width 533 height 51
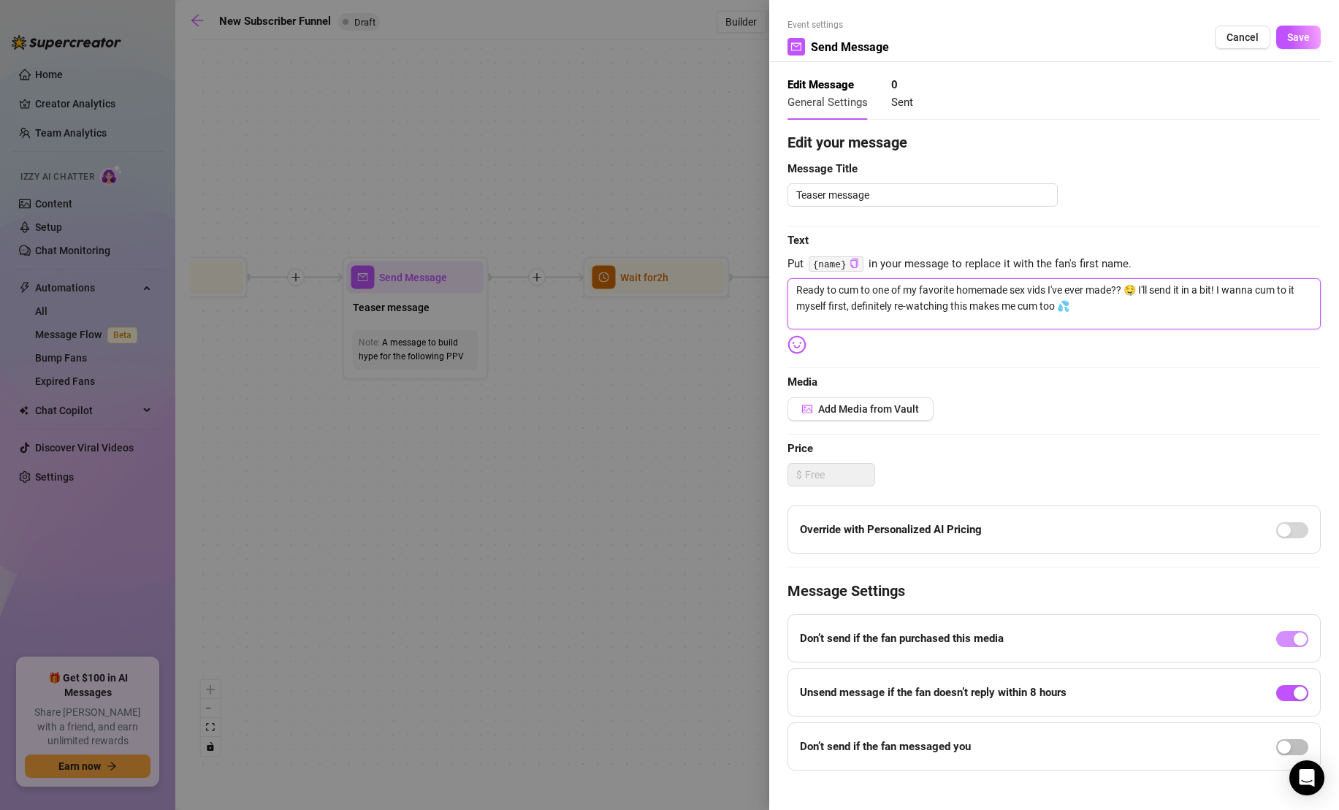
click at [876, 305] on textarea "Ready to cum to one of my favorite homemade sex vids I've ever made?? 🤤 I'll se…" at bounding box center [1053, 303] width 533 height 51
click at [897, 410] on span "Add Media from Vault" at bounding box center [868, 409] width 101 height 12
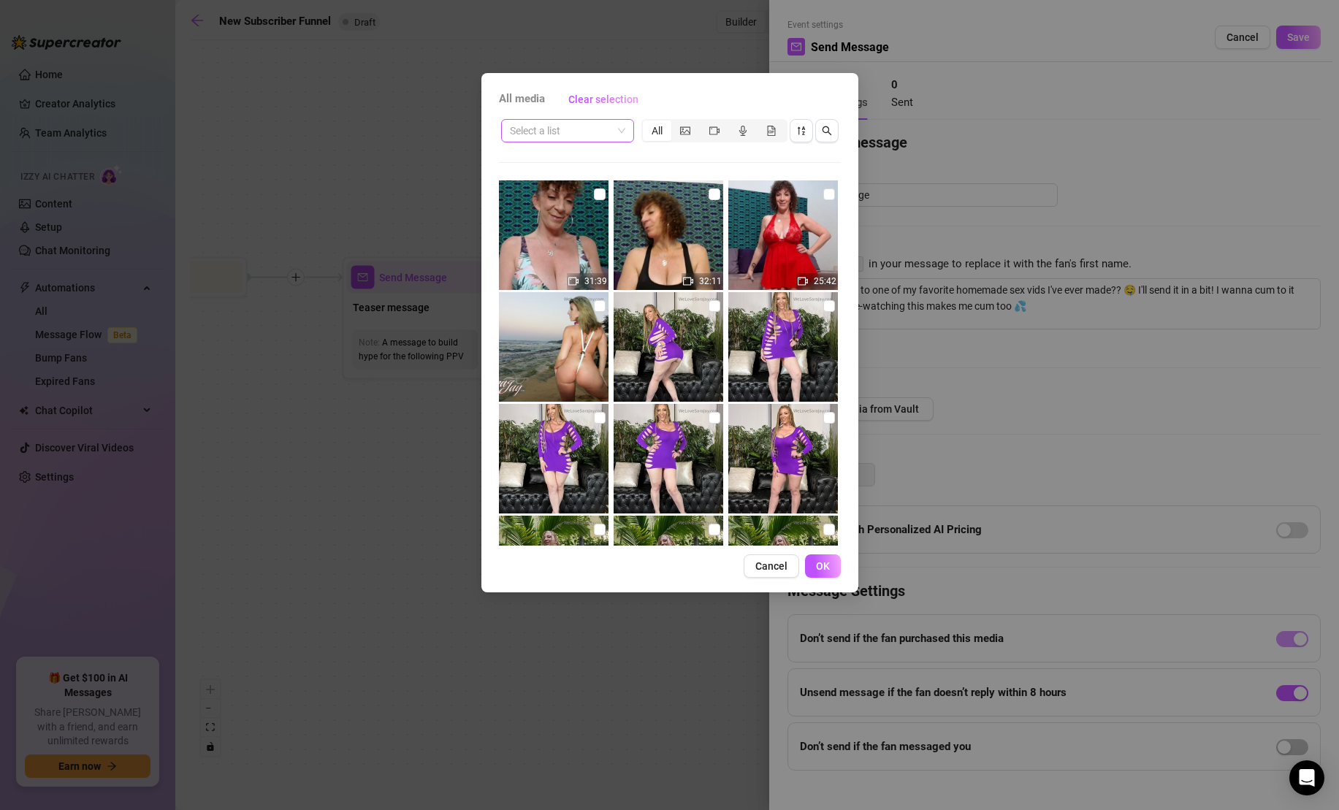
click at [613, 123] on span at bounding box center [567, 131] width 115 height 22
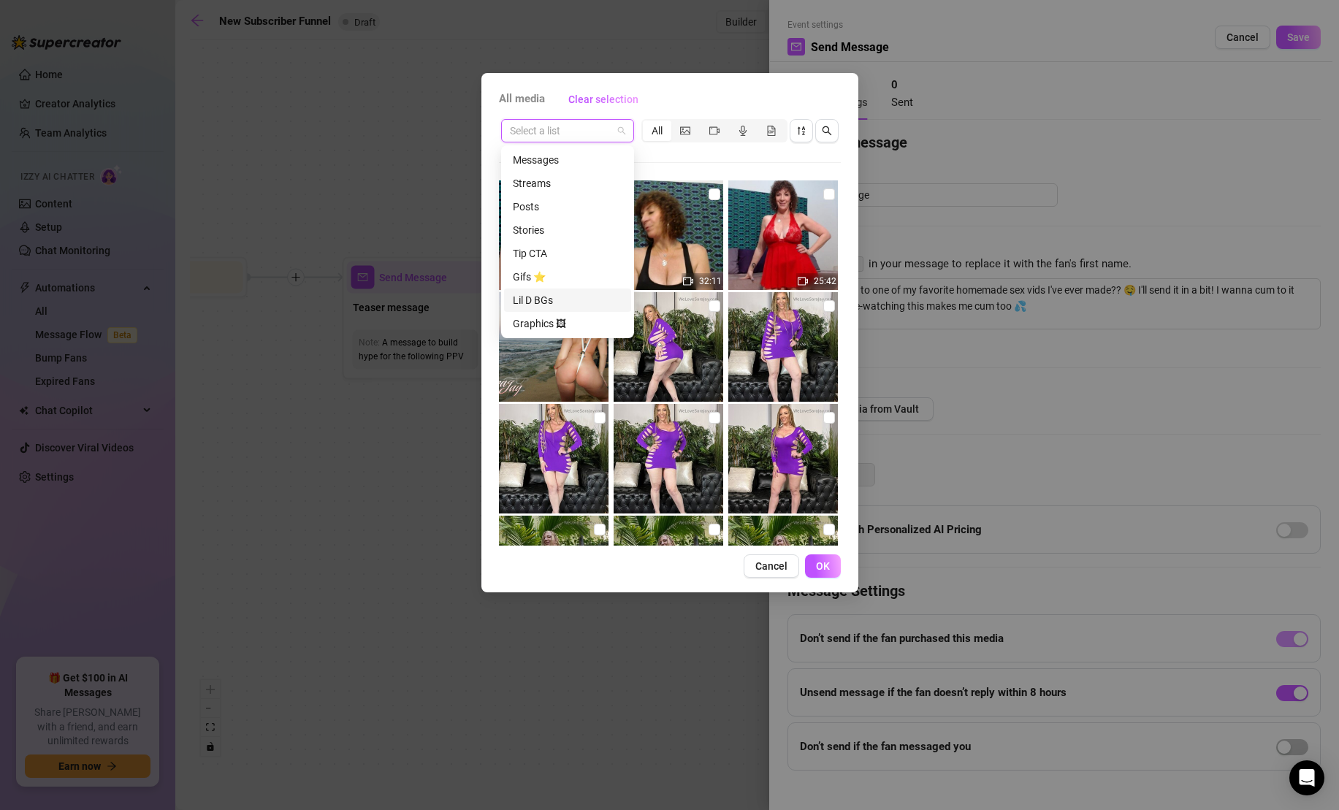
click at [564, 299] on div "Lil D BGs" at bounding box center [568, 300] width 110 height 16
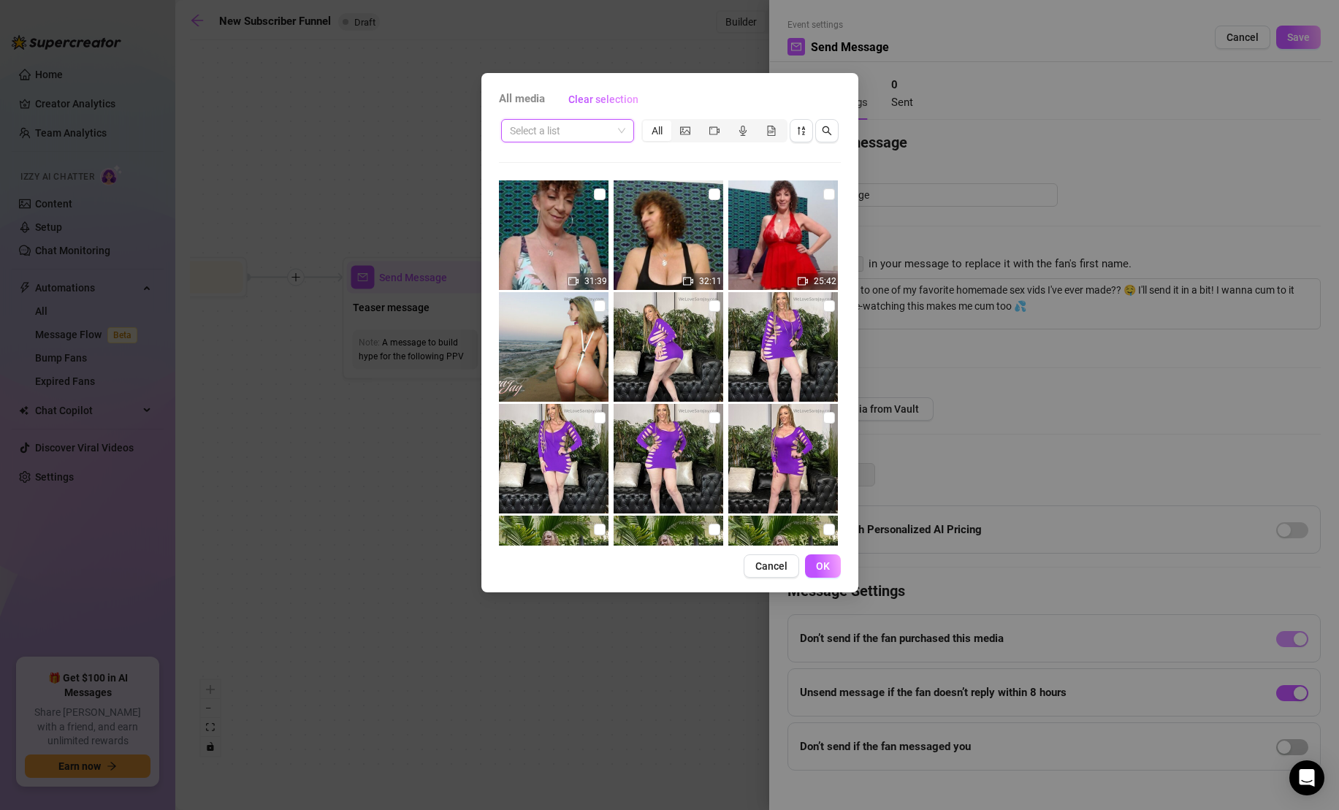
click at [618, 133] on span at bounding box center [567, 131] width 115 height 22
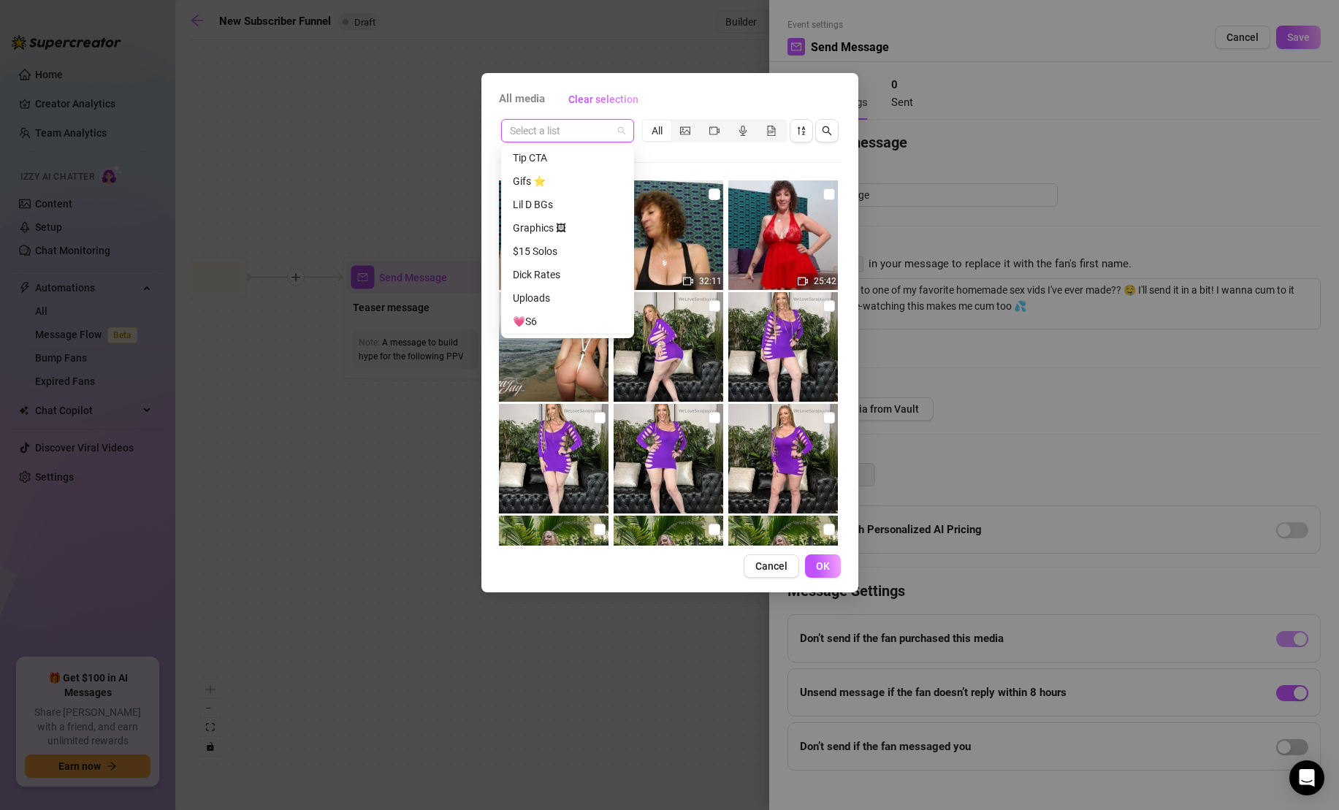
scroll to position [91, 0]
click at [597, 156] on div "Tip CTA" at bounding box center [568, 162] width 110 height 16
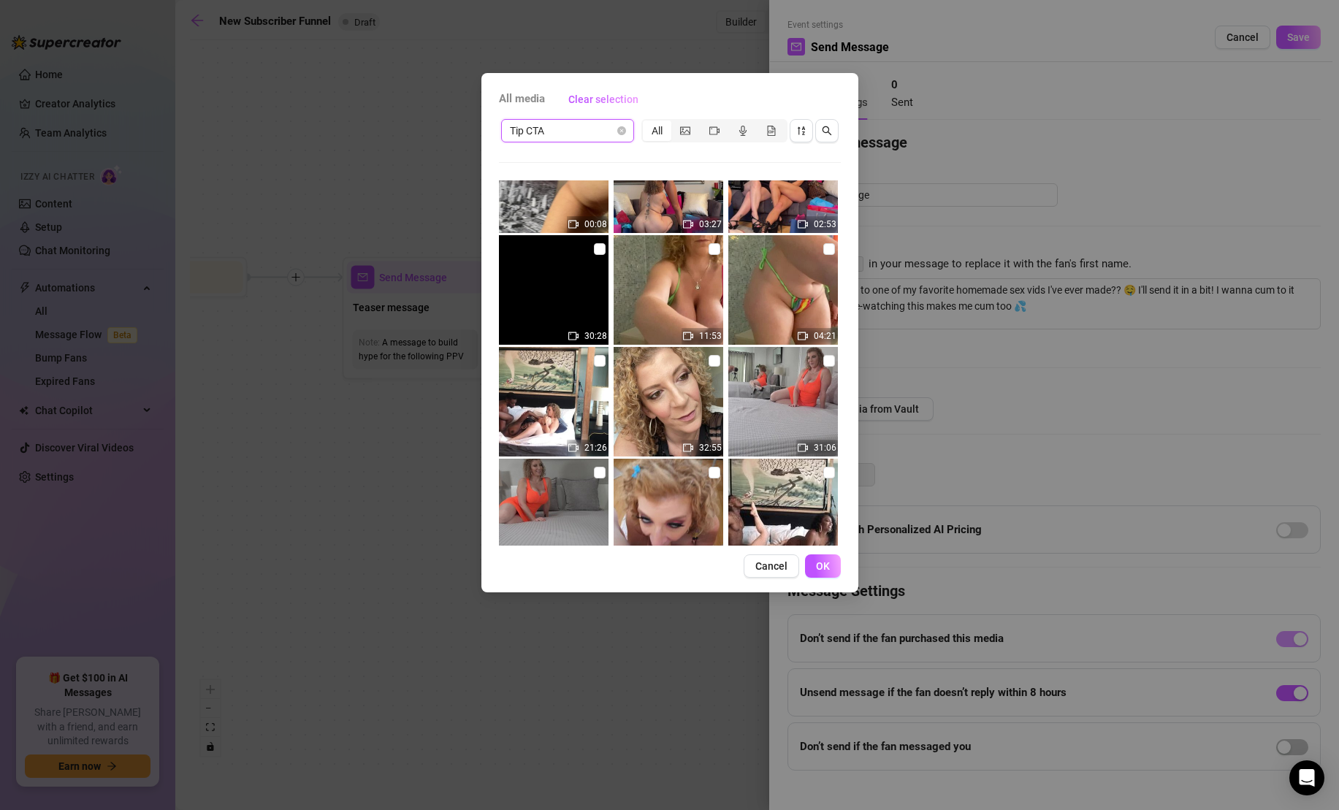
scroll to position [3856, 0]
click at [830, 247] on input "checkbox" at bounding box center [829, 248] width 12 height 12
click at [712, 248] on input "checkbox" at bounding box center [714, 248] width 12 height 12
click at [831, 566] on button "OK" at bounding box center [823, 565] width 36 height 23
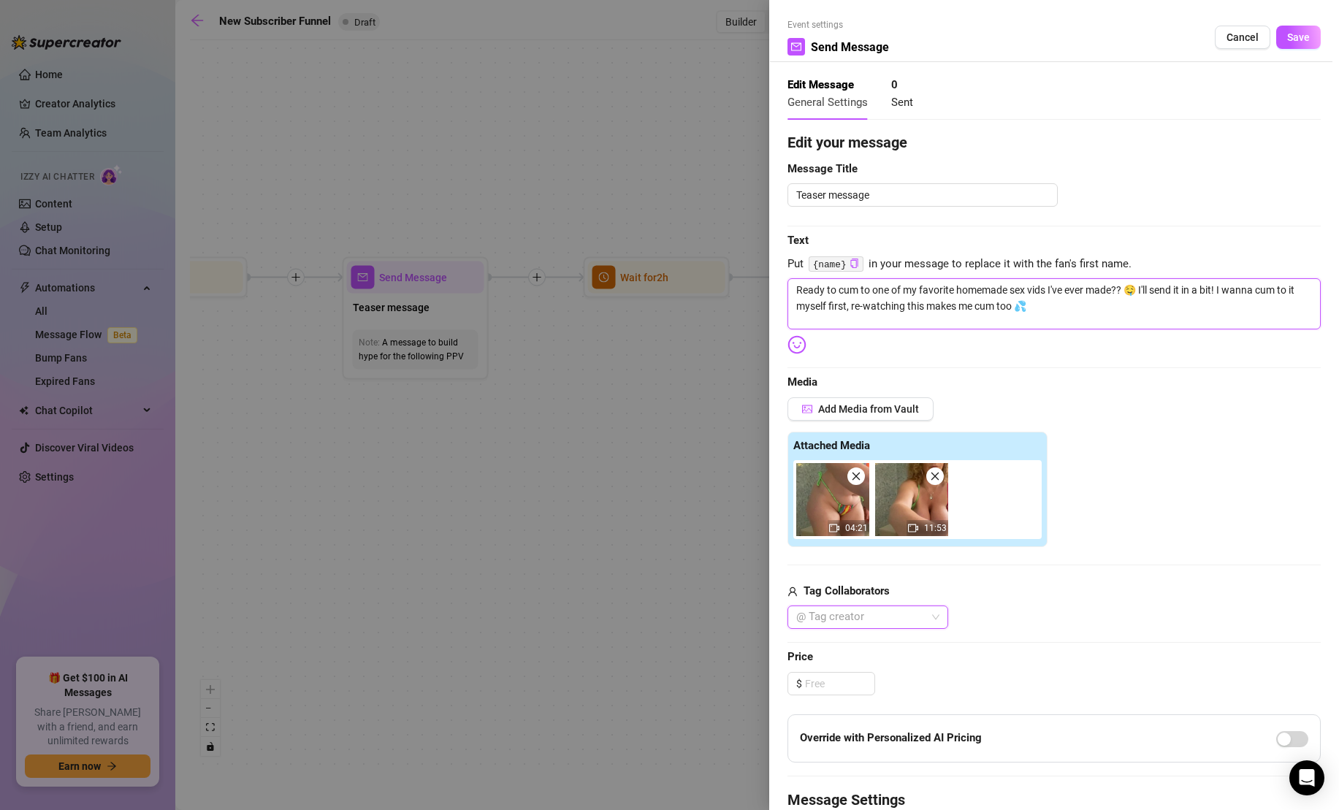
click at [1022, 292] on textarea "Ready to cum to one of my favorite homemade sex vids I've ever made?? 🤤 I'll se…" at bounding box center [1053, 303] width 533 height 51
click at [1054, 305] on textarea "Ready to cum to one of my favorite homemade shower dildo vids I've ever made?? …" at bounding box center [1053, 303] width 533 height 51
click at [913, 413] on span "Add Media from Vault" at bounding box center [868, 409] width 101 height 12
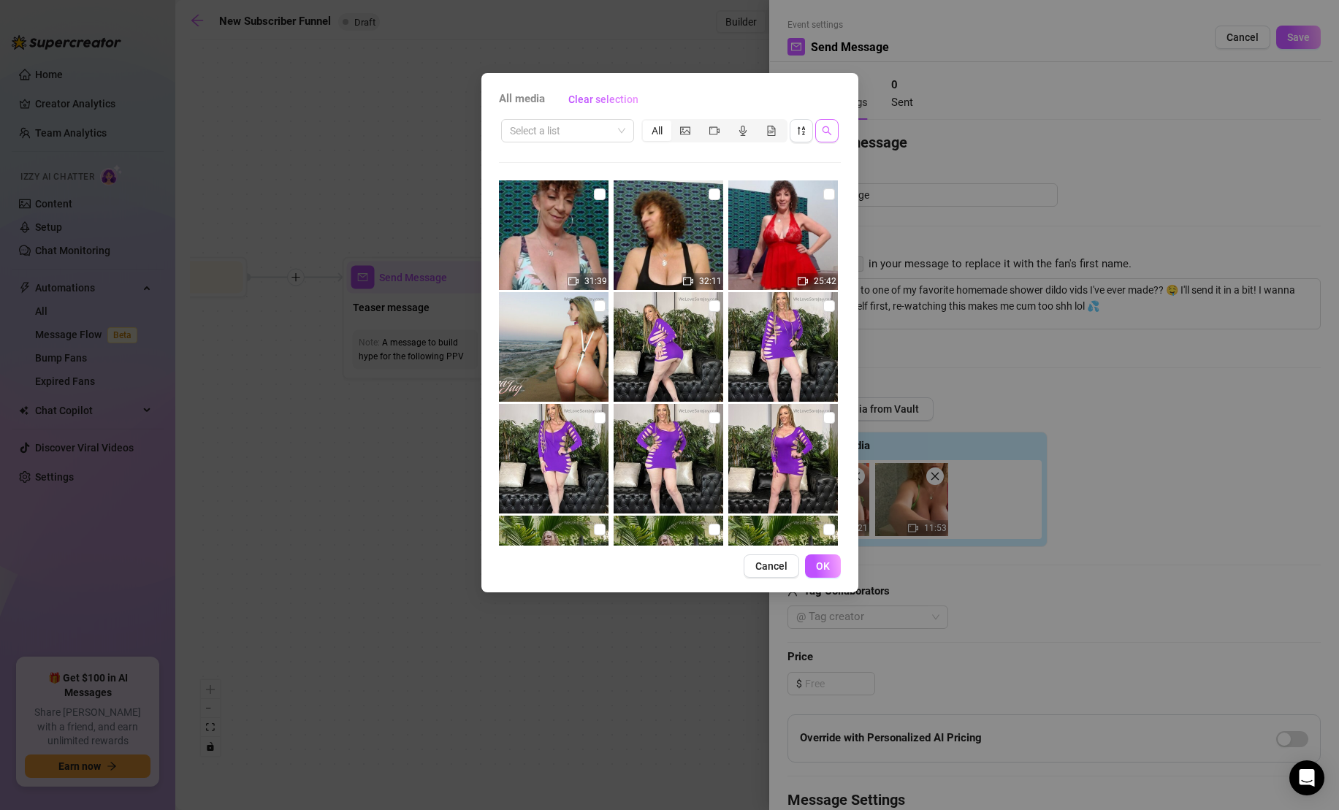
click at [827, 127] on icon "search" at bounding box center [827, 131] width 10 height 10
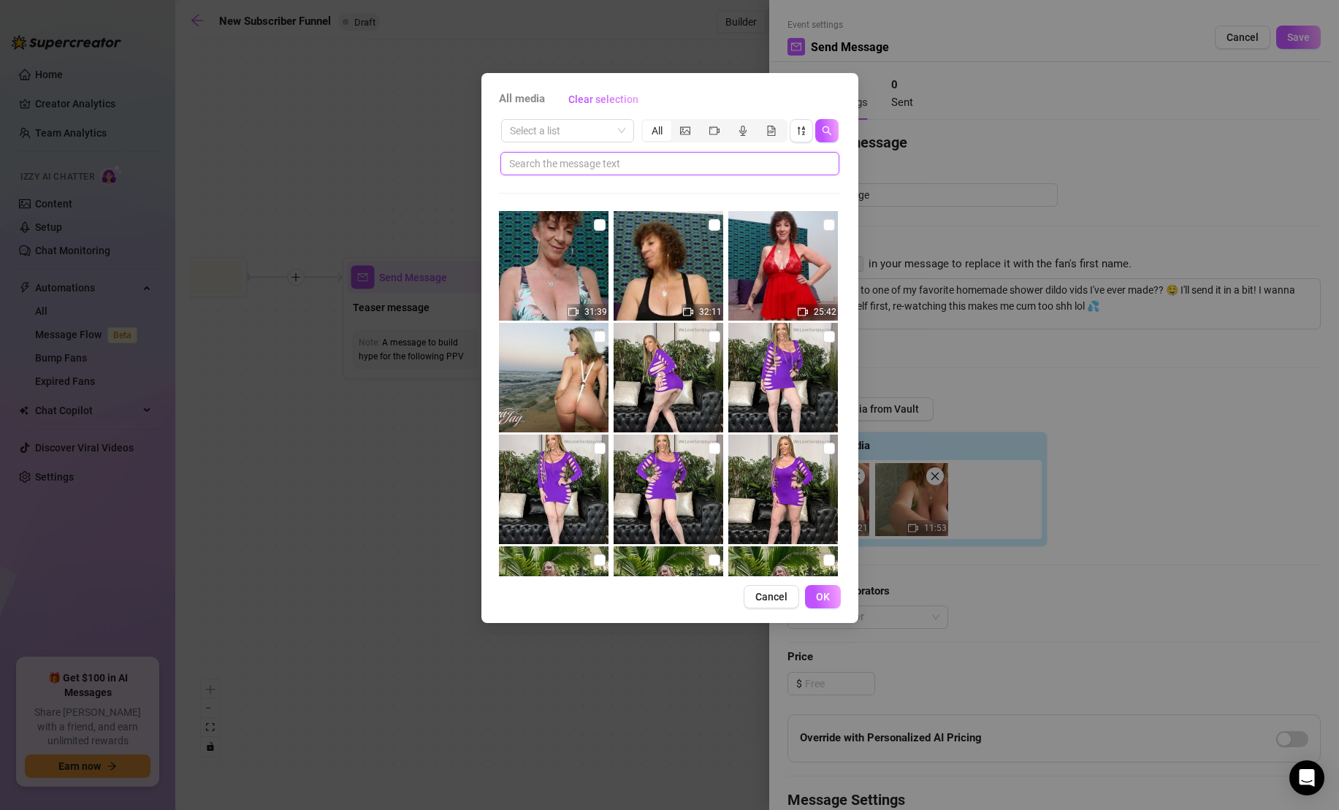
click at [727, 164] on input "text" at bounding box center [664, 164] width 310 height 16
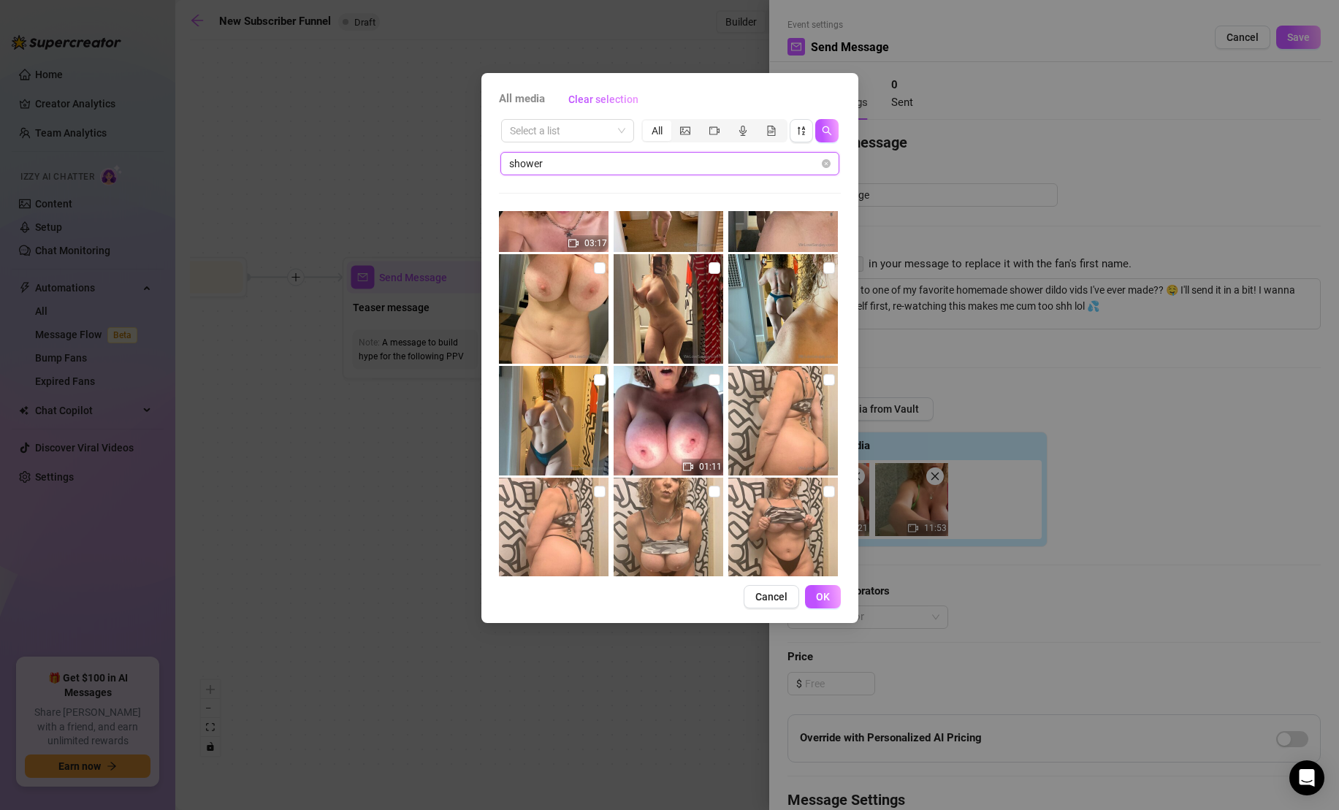
scroll to position [1561, 0]
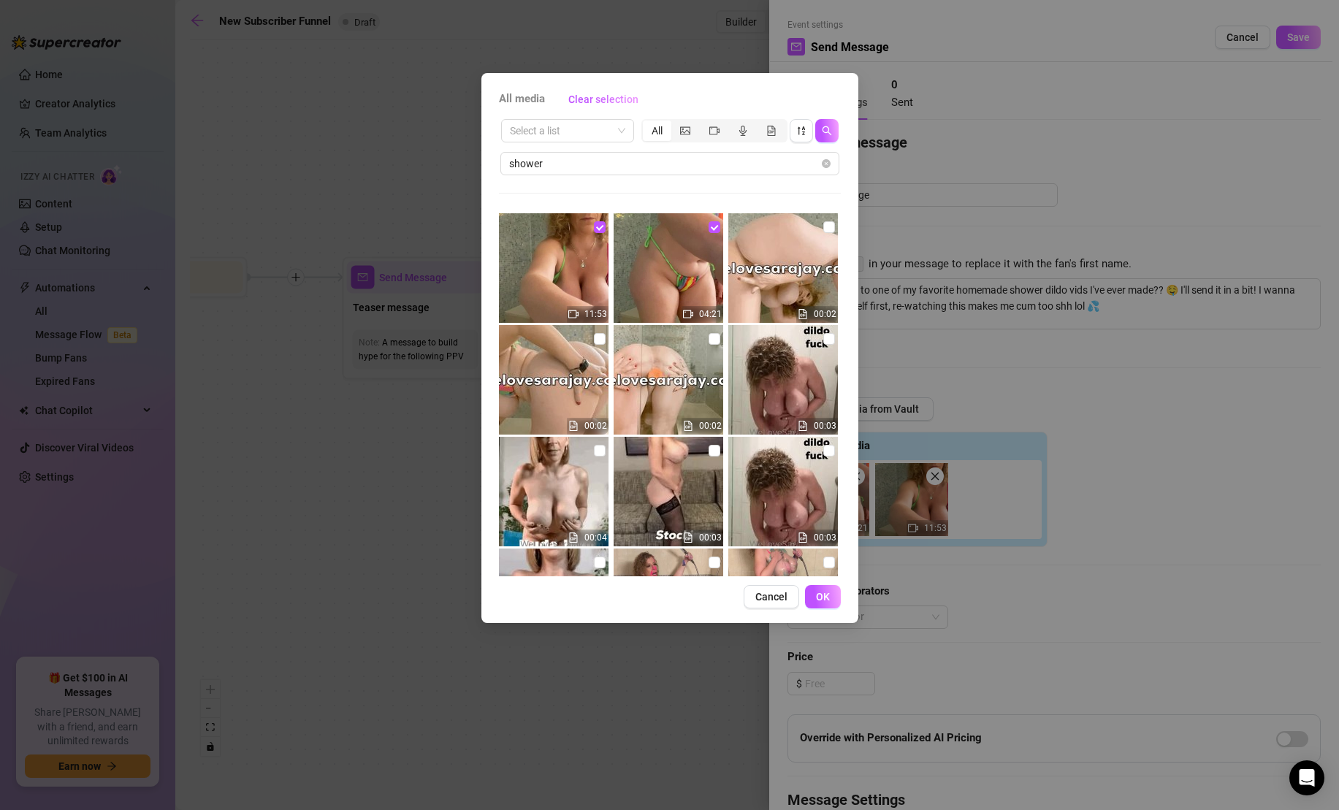
scroll to position [2206, 0]
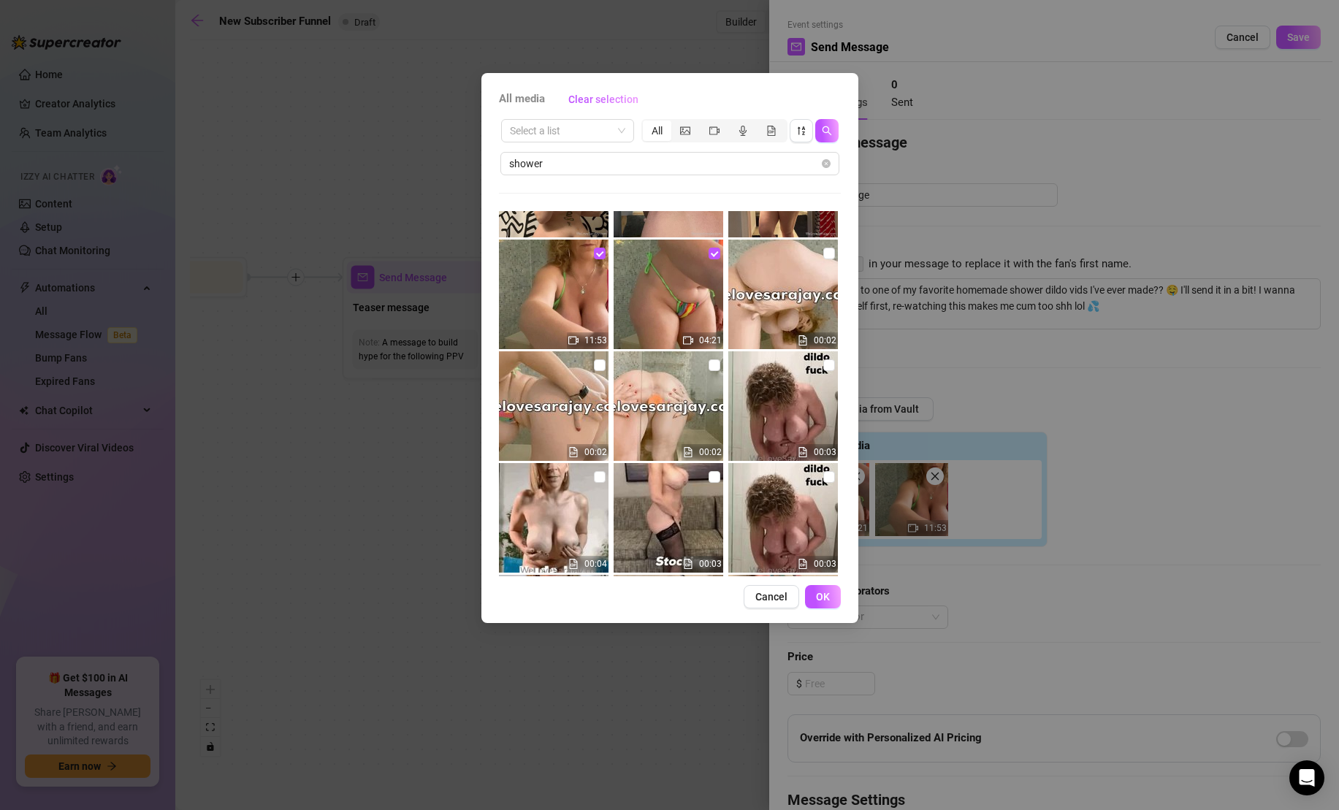
type input "shower"
click at [602, 362] on input "checkbox" at bounding box center [600, 365] width 12 height 12
checkbox input "true"
click at [710, 368] on input "checkbox" at bounding box center [714, 365] width 12 height 12
checkbox input "true"
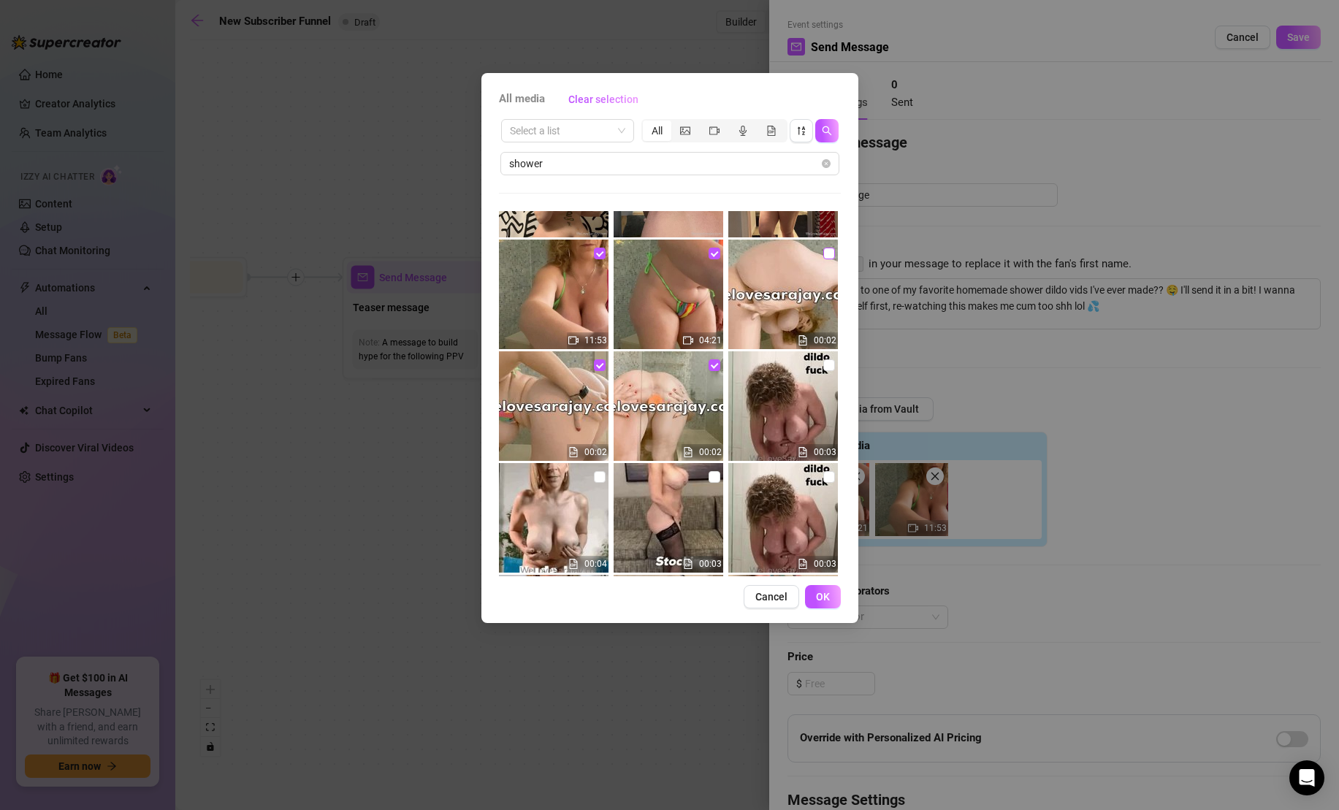
click at [830, 254] on input "checkbox" at bounding box center [829, 254] width 12 height 12
checkbox input "true"
click at [824, 595] on span "OK" at bounding box center [823, 597] width 14 height 12
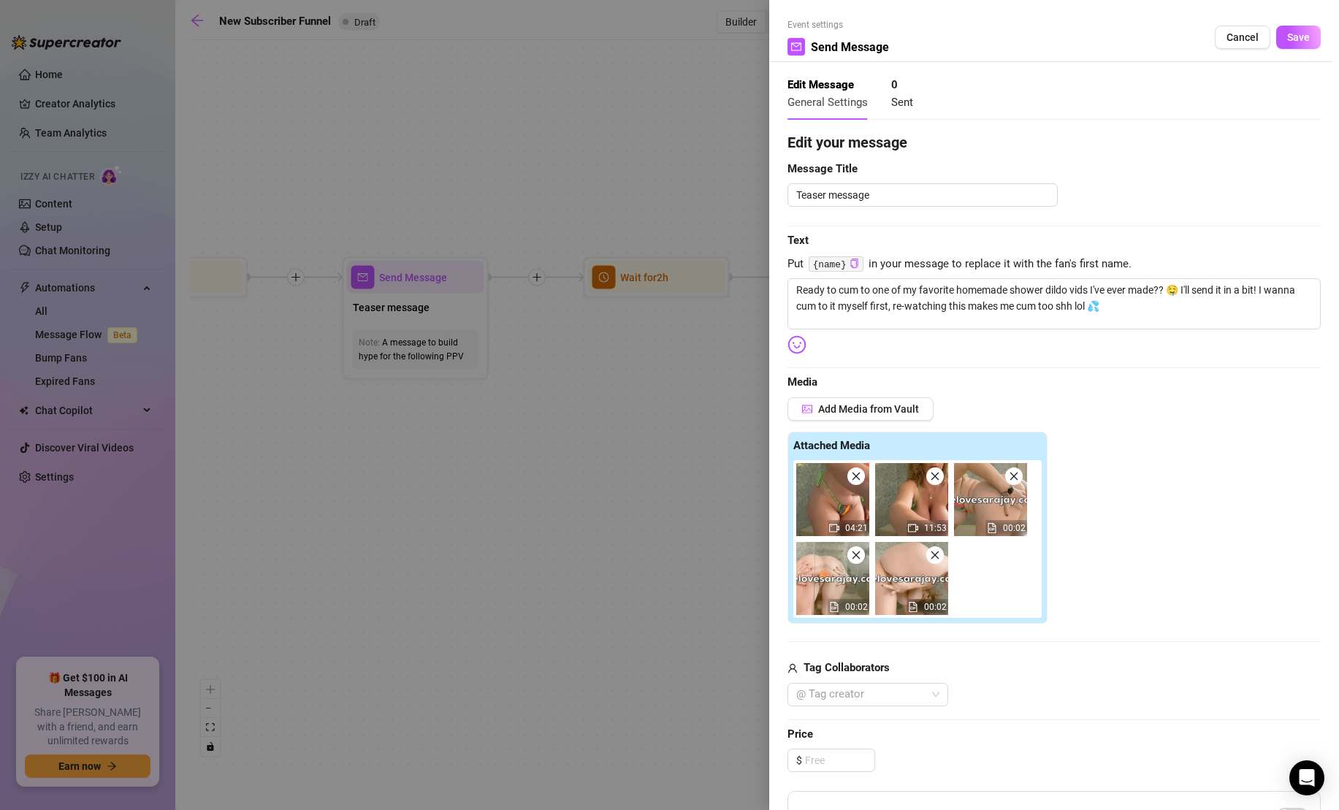
click at [859, 478] on icon "close" at bounding box center [856, 476] width 10 height 10
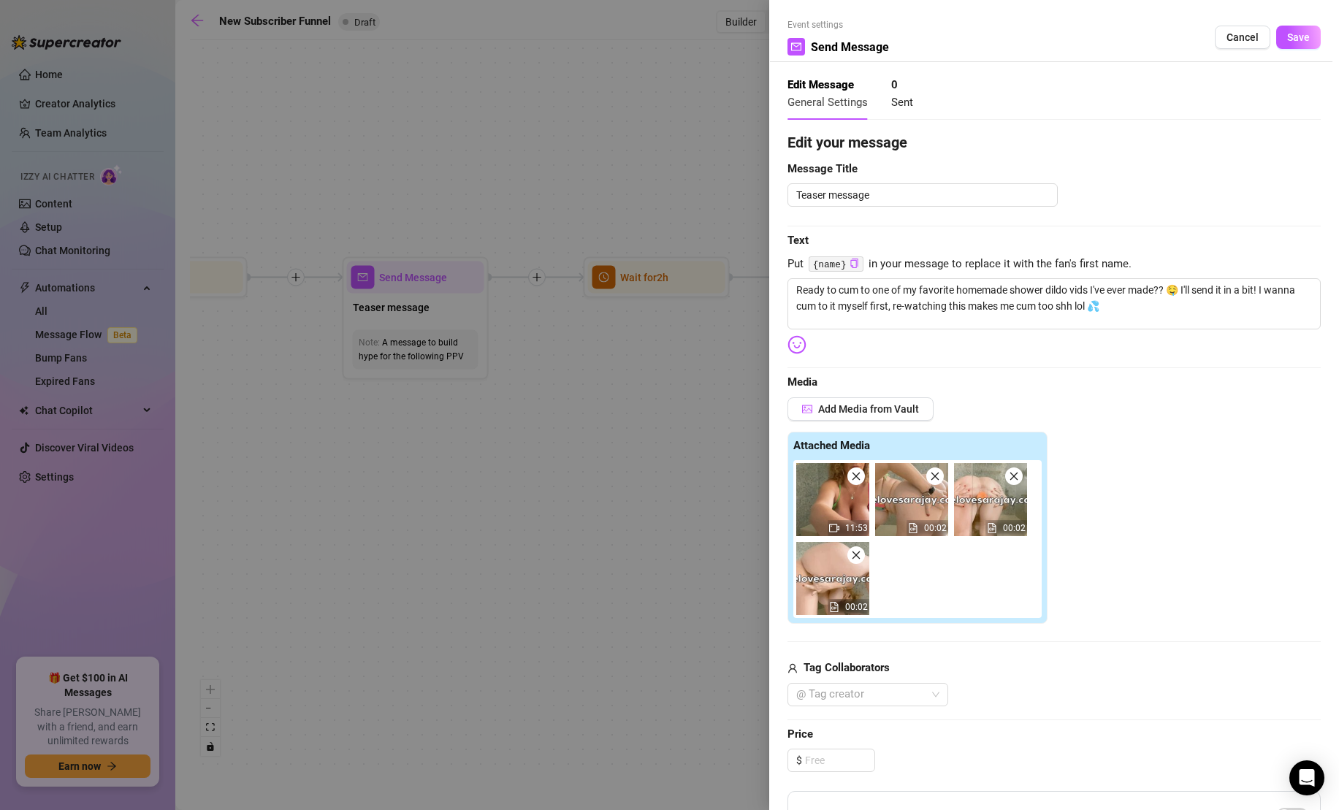
click at [859, 478] on icon "close" at bounding box center [856, 476] width 10 height 10
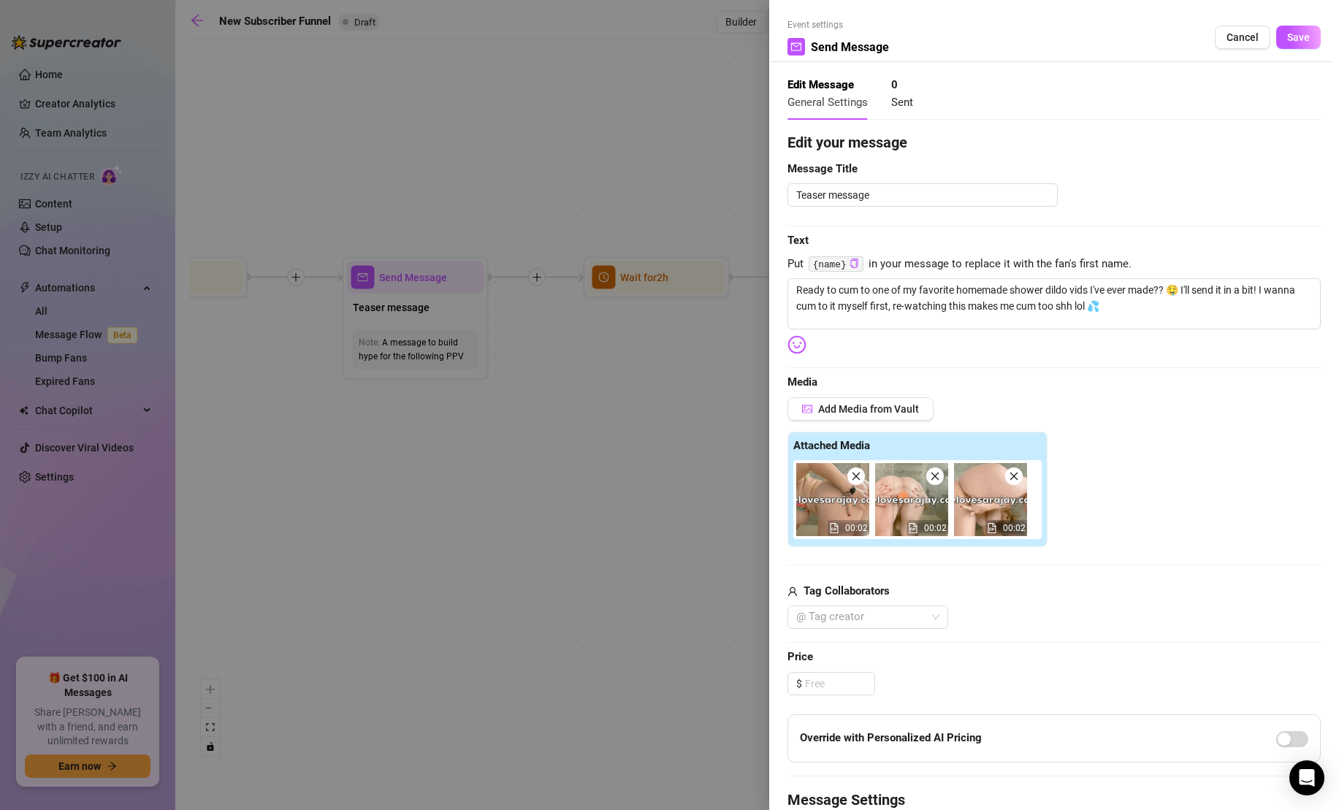
click at [859, 478] on icon "close" at bounding box center [856, 476] width 10 height 10
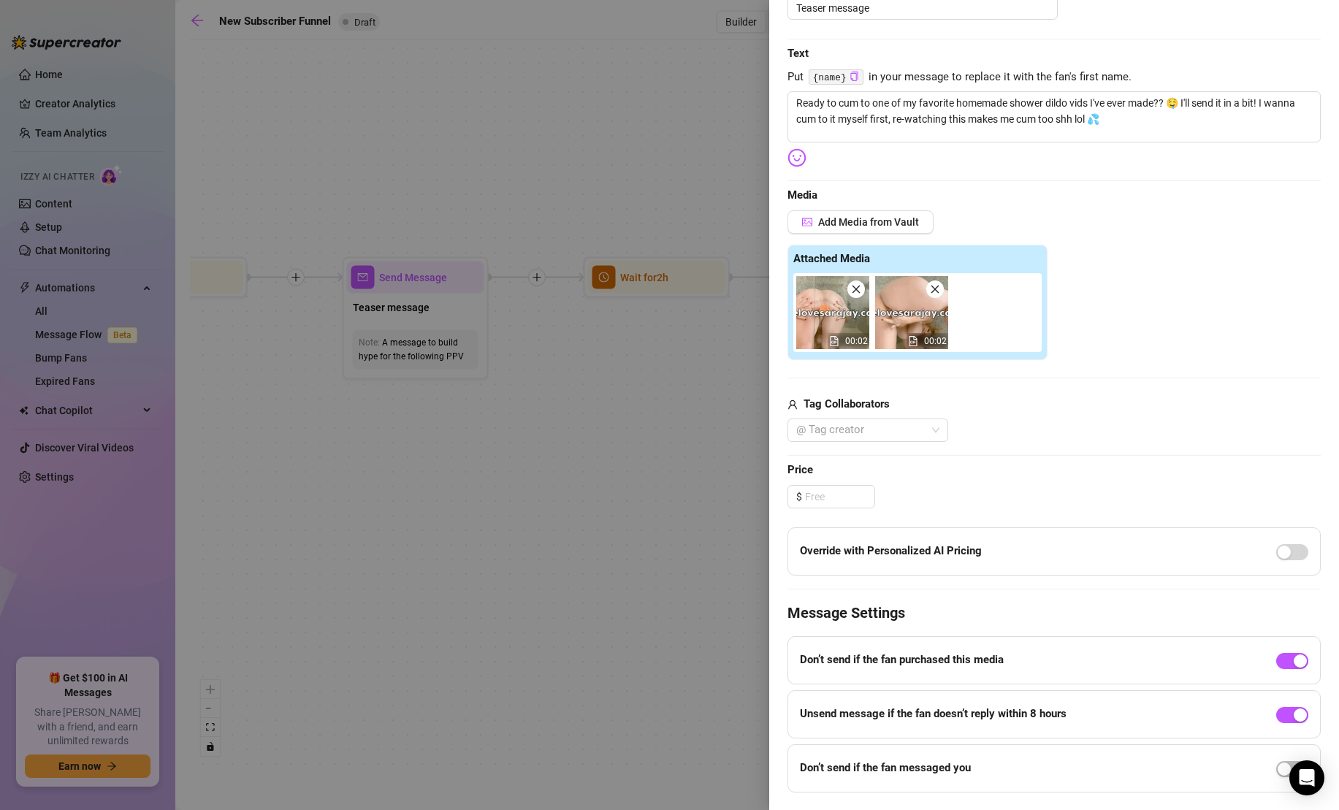
scroll to position [224, 0]
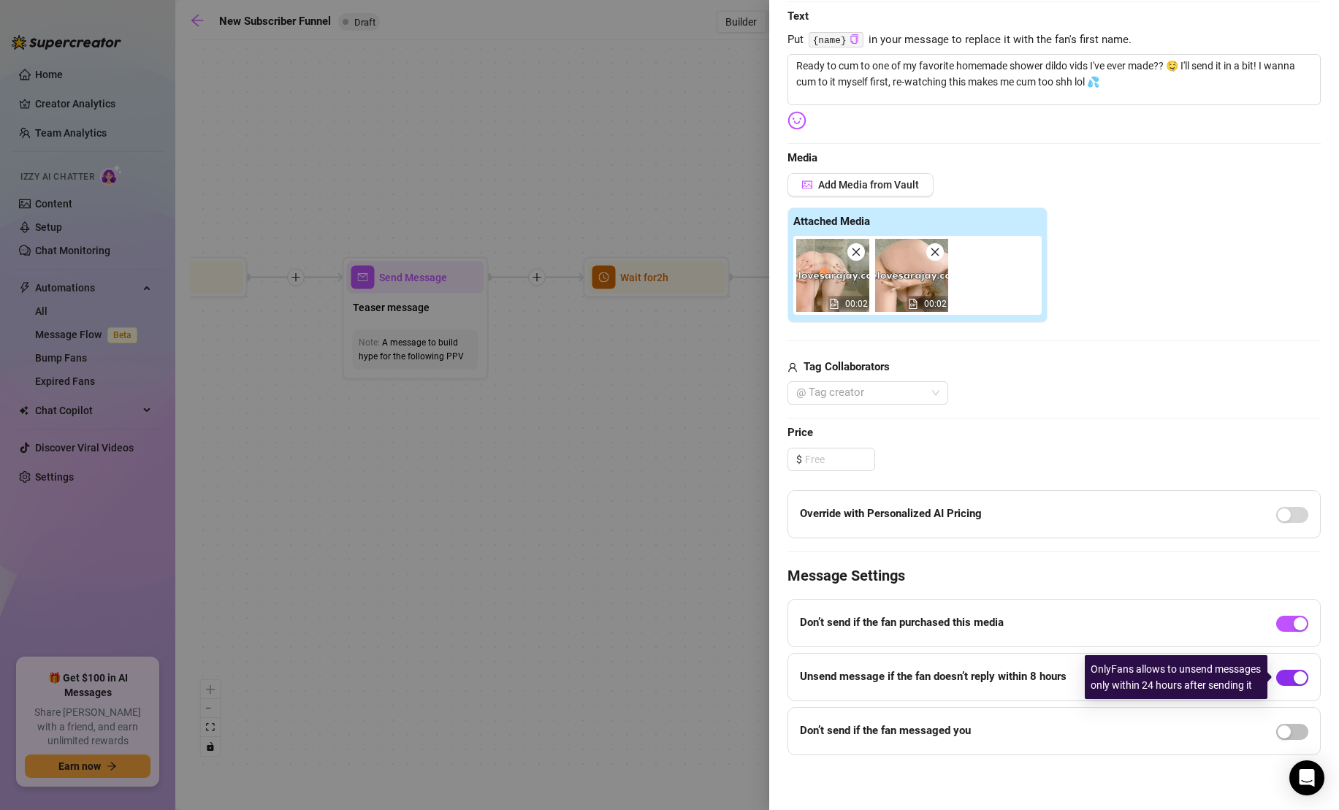
click at [1292, 680] on button "button" at bounding box center [1292, 678] width 32 height 16
click at [1293, 681] on span "button" at bounding box center [1292, 678] width 32 height 16
click at [1285, 674] on span "button" at bounding box center [1292, 678] width 32 height 16
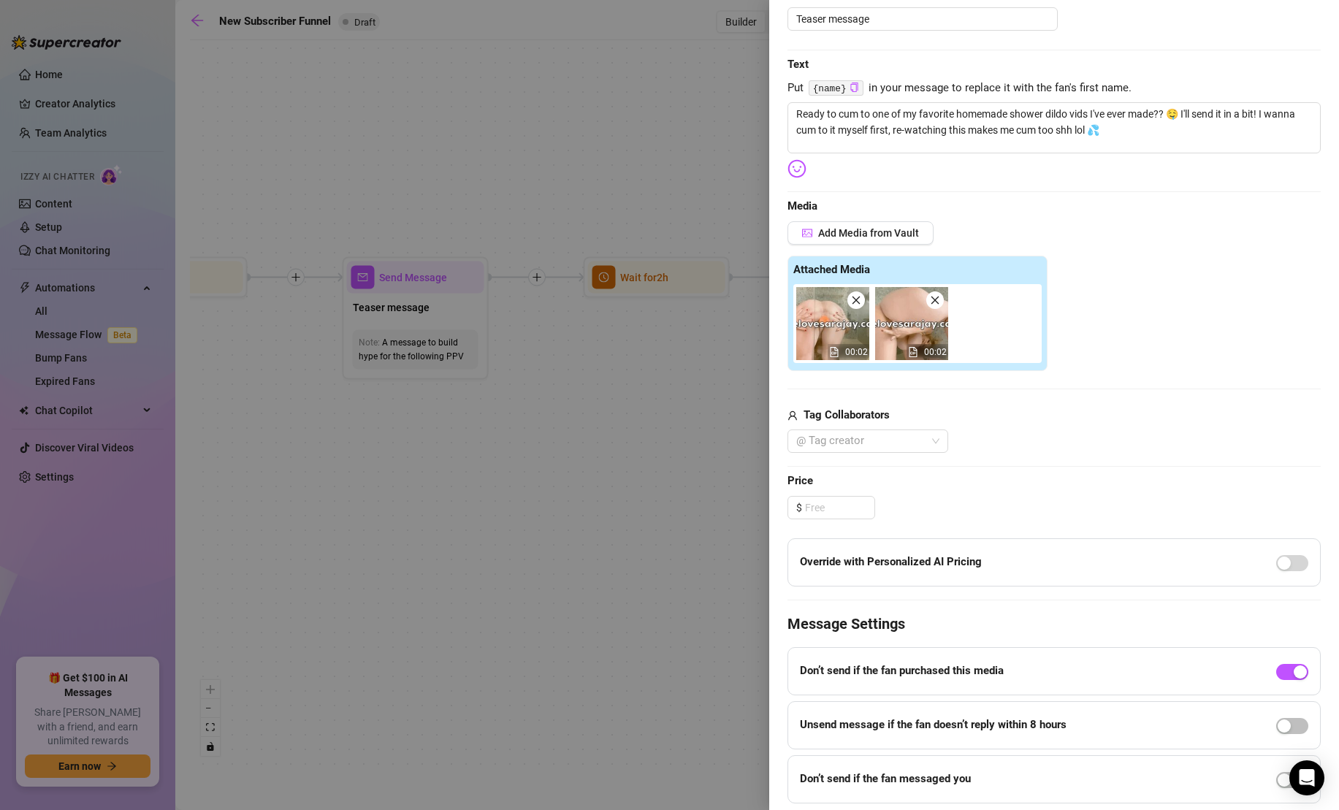
scroll to position [0, 0]
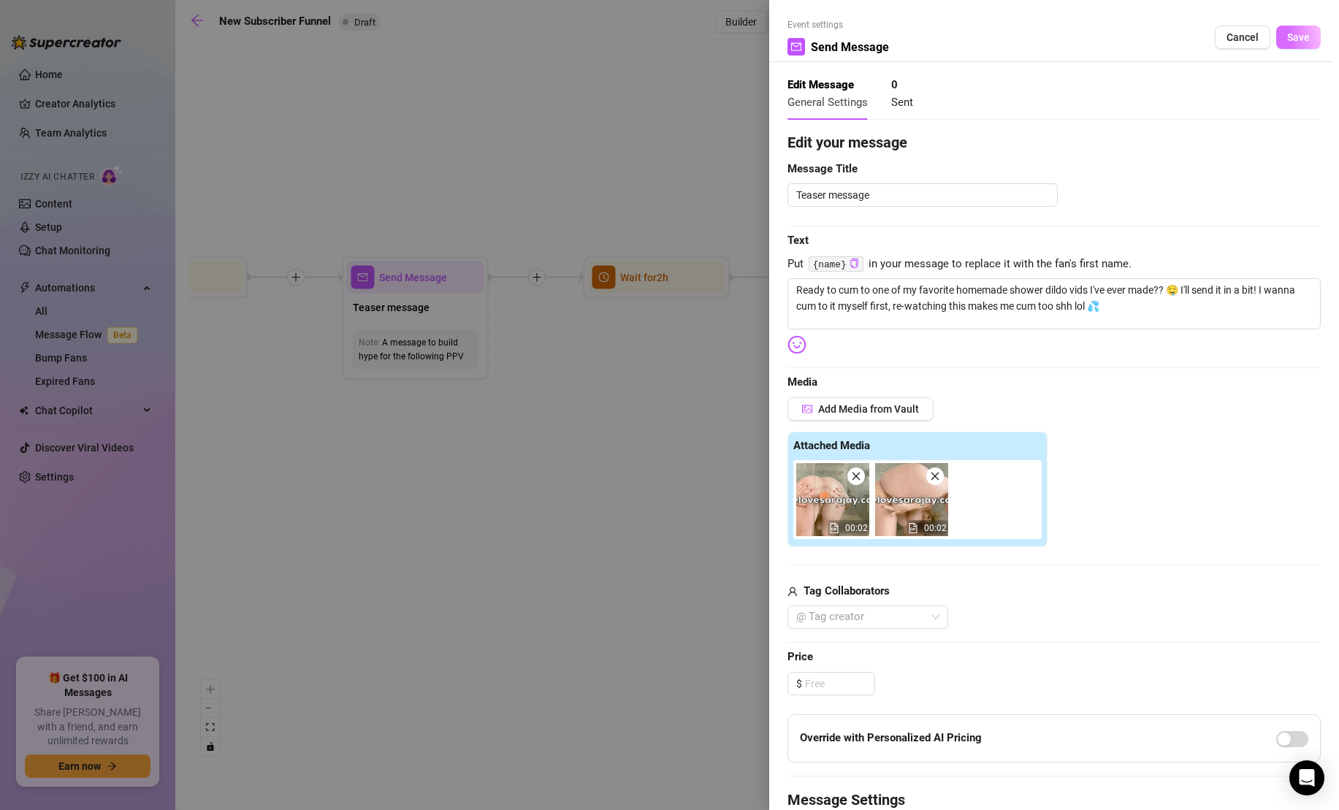
click at [1306, 38] on span "Save" at bounding box center [1298, 37] width 23 height 12
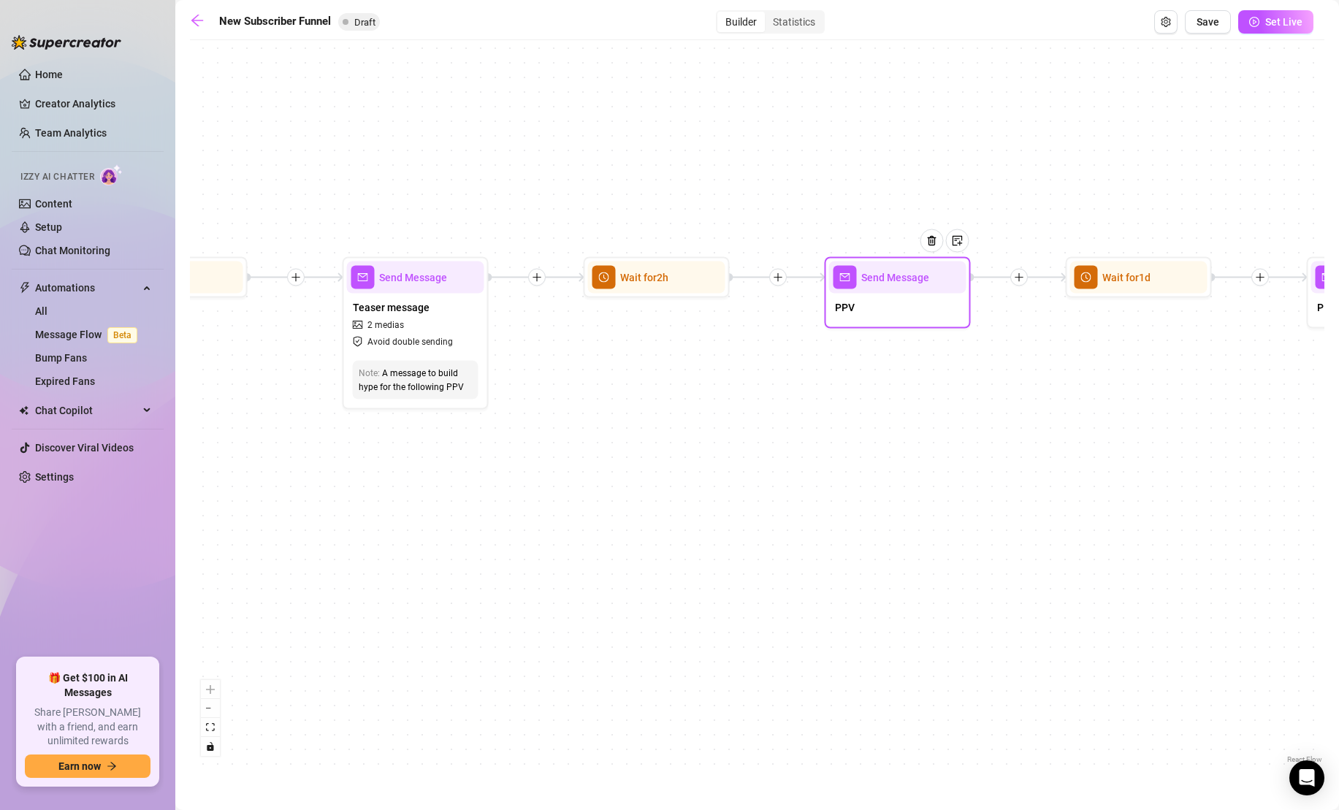
click at [923, 319] on div "PPV" at bounding box center [897, 309] width 137 height 31
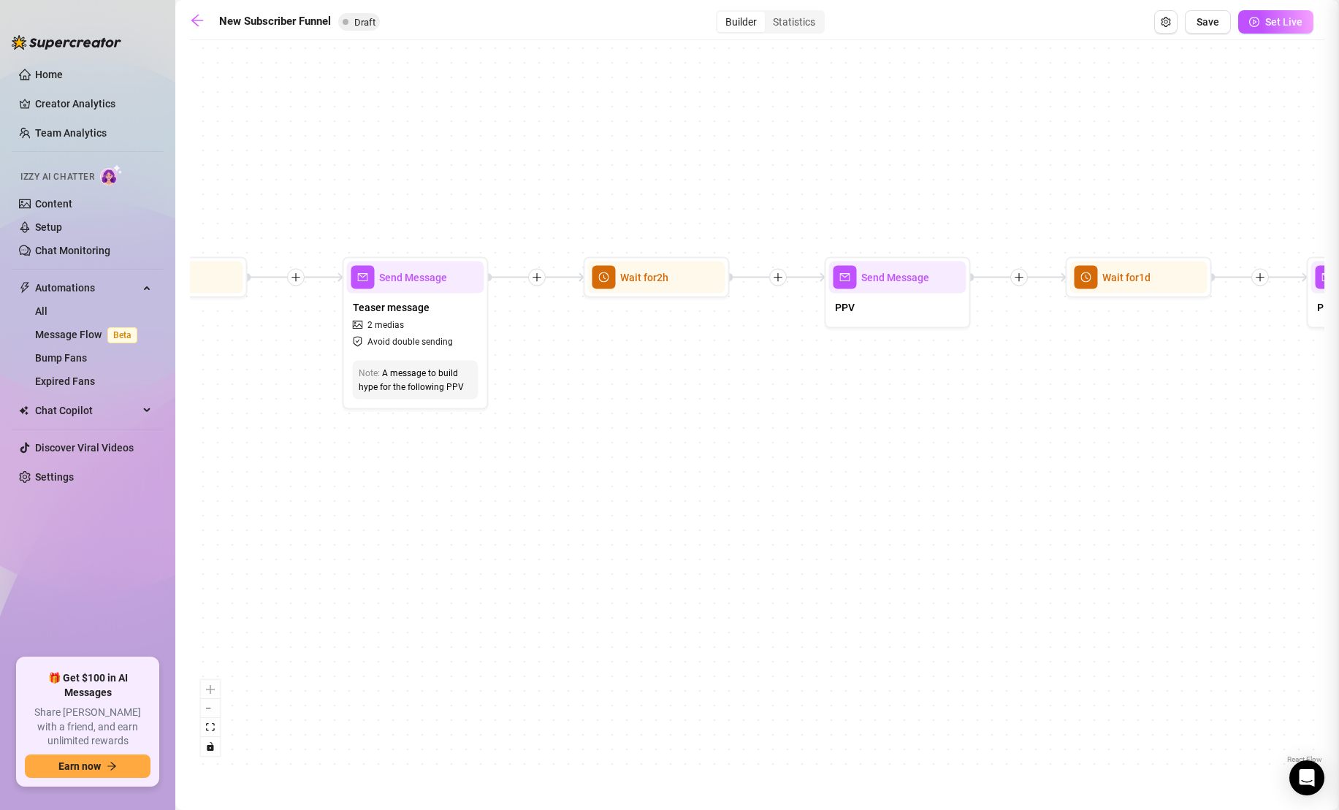
type textarea "PPV"
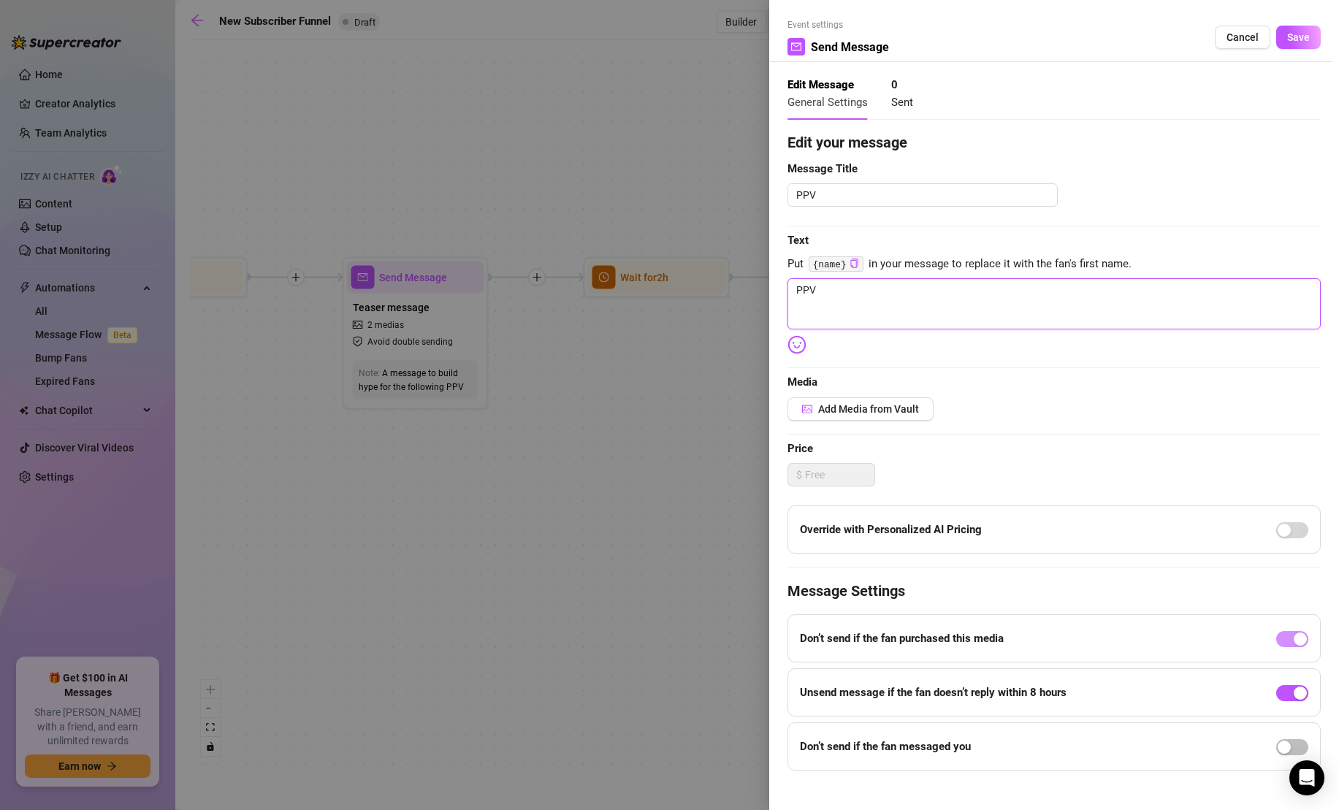
click at [969, 310] on textarea "PPV" at bounding box center [1053, 303] width 533 height 51
click at [1032, 299] on textarea "PPV" at bounding box center [1053, 303] width 533 height 51
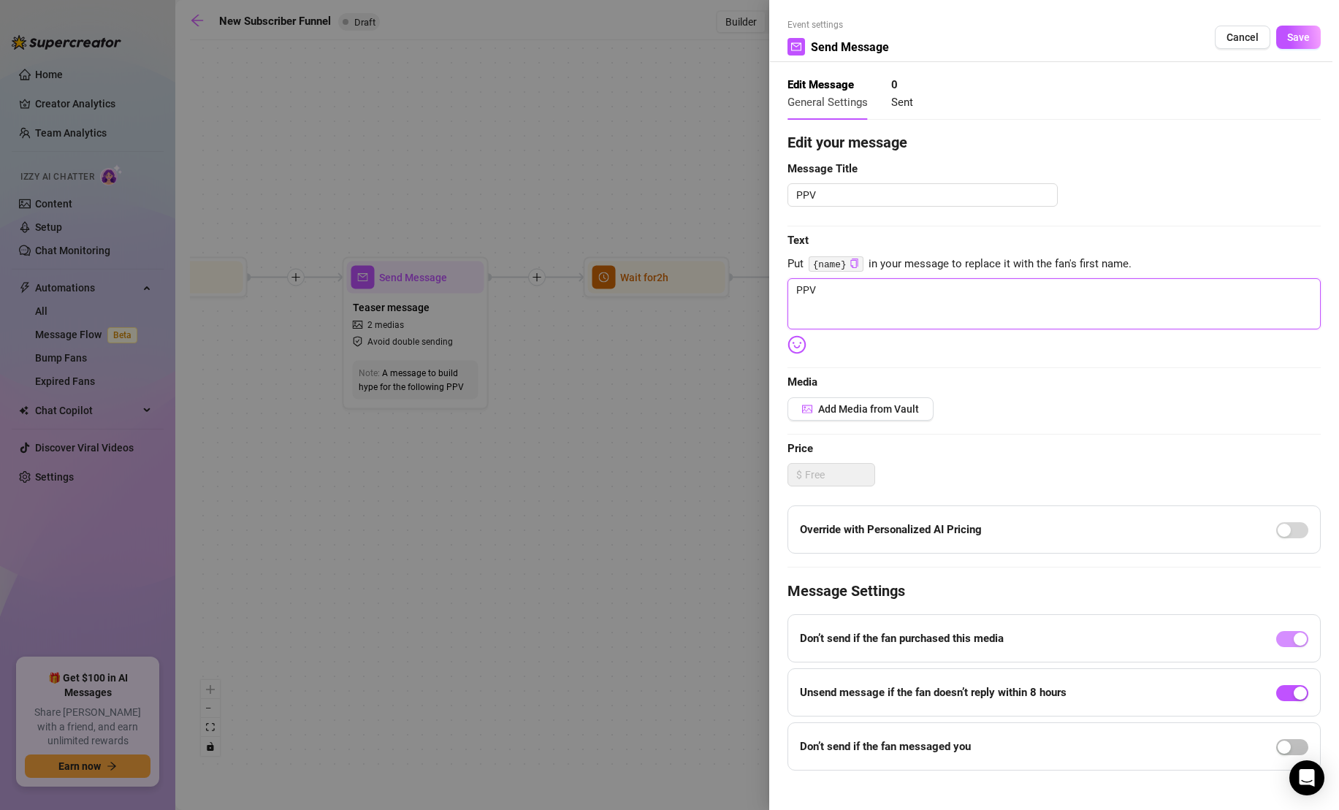
click at [1032, 299] on textarea "PPV" at bounding box center [1053, 303] width 533 height 51
type textarea "W"
type textarea "Wa"
type textarea "Wat"
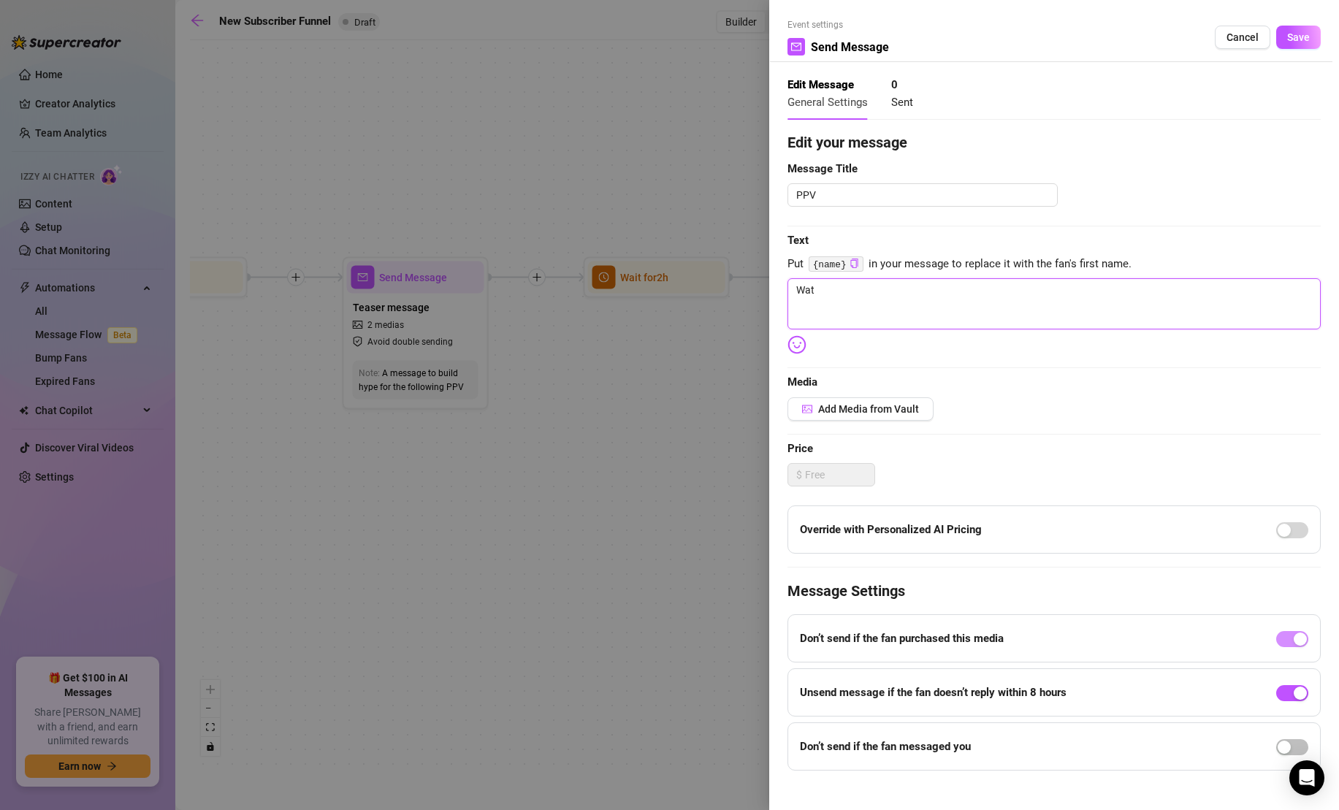
type textarea "Watc"
type textarea "Watch"
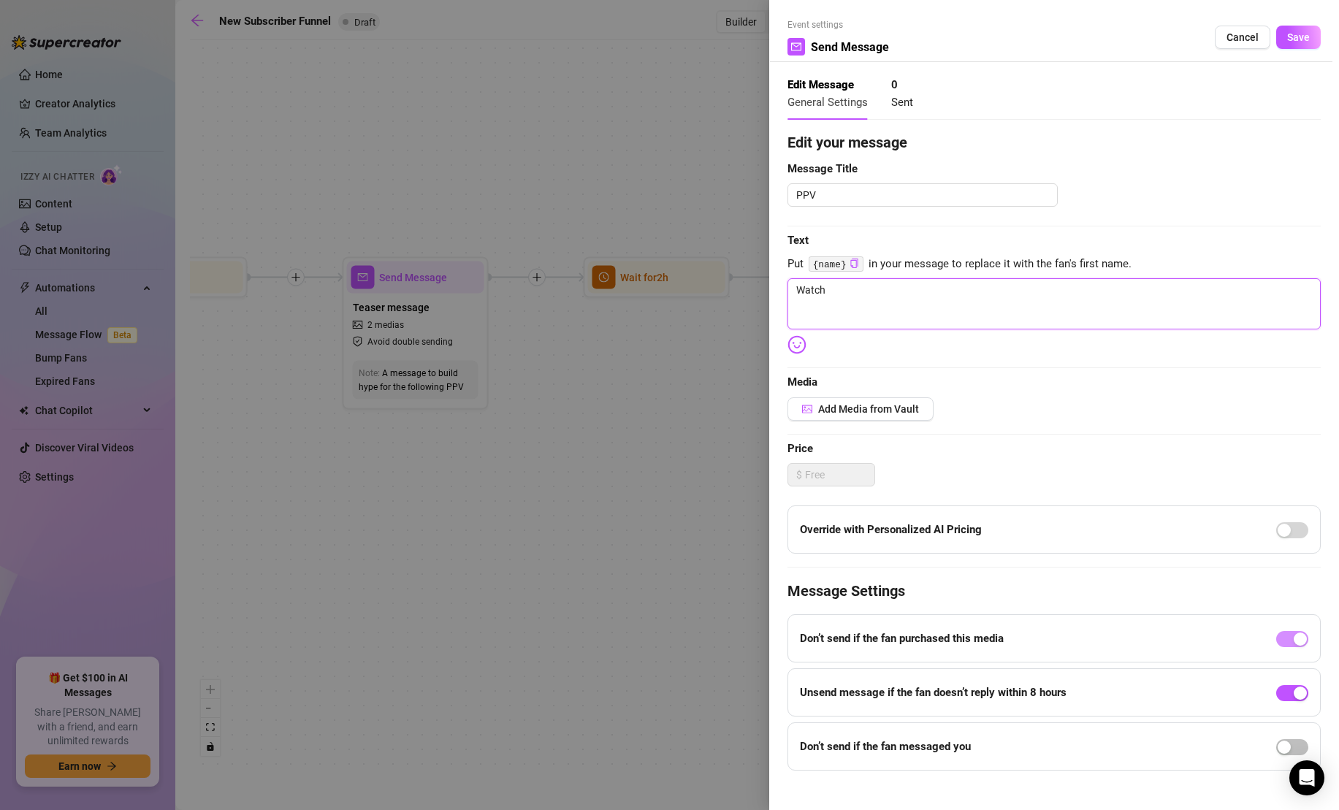
type textarea "Watch"
type textarea "Watch m"
type textarea "Watch me"
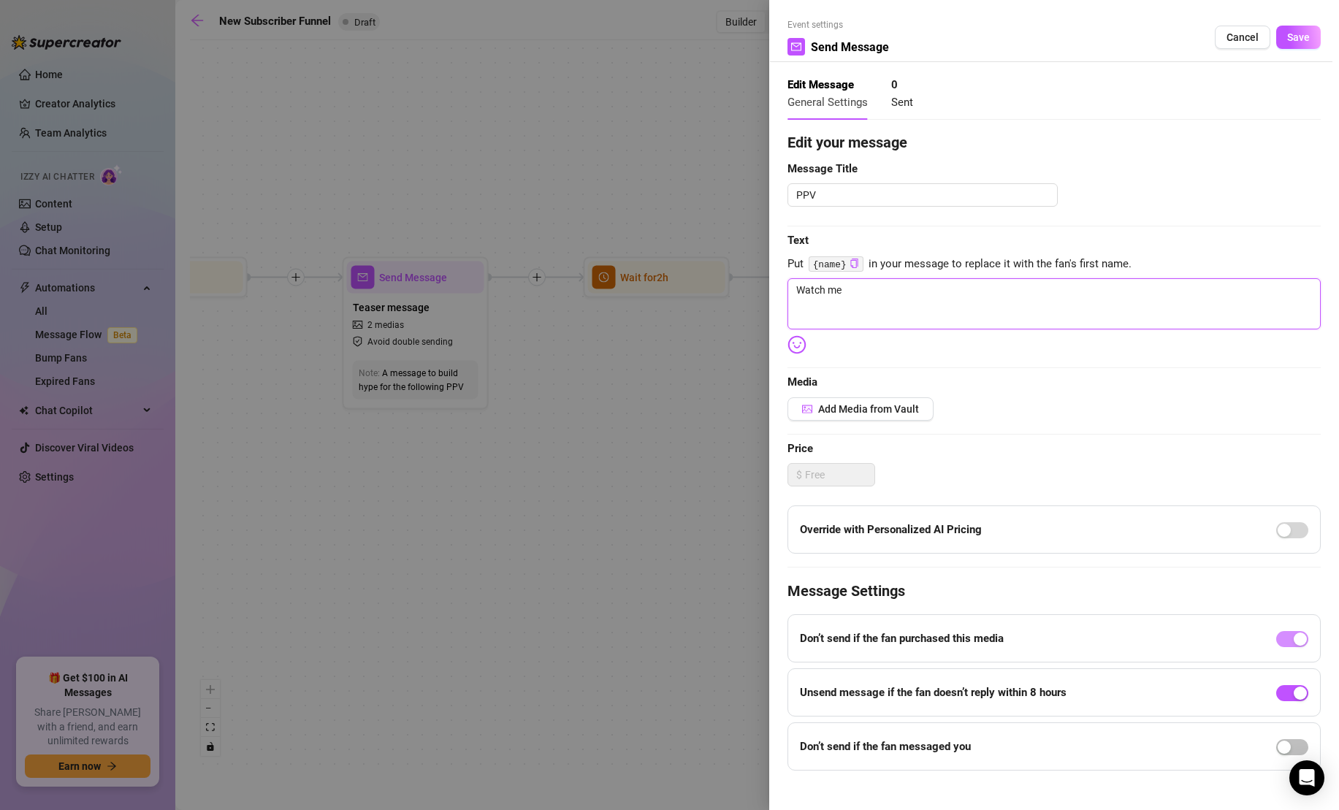
type textarea "Watch me f"
type textarea "Watch me fu"
type textarea "Watch me fuc"
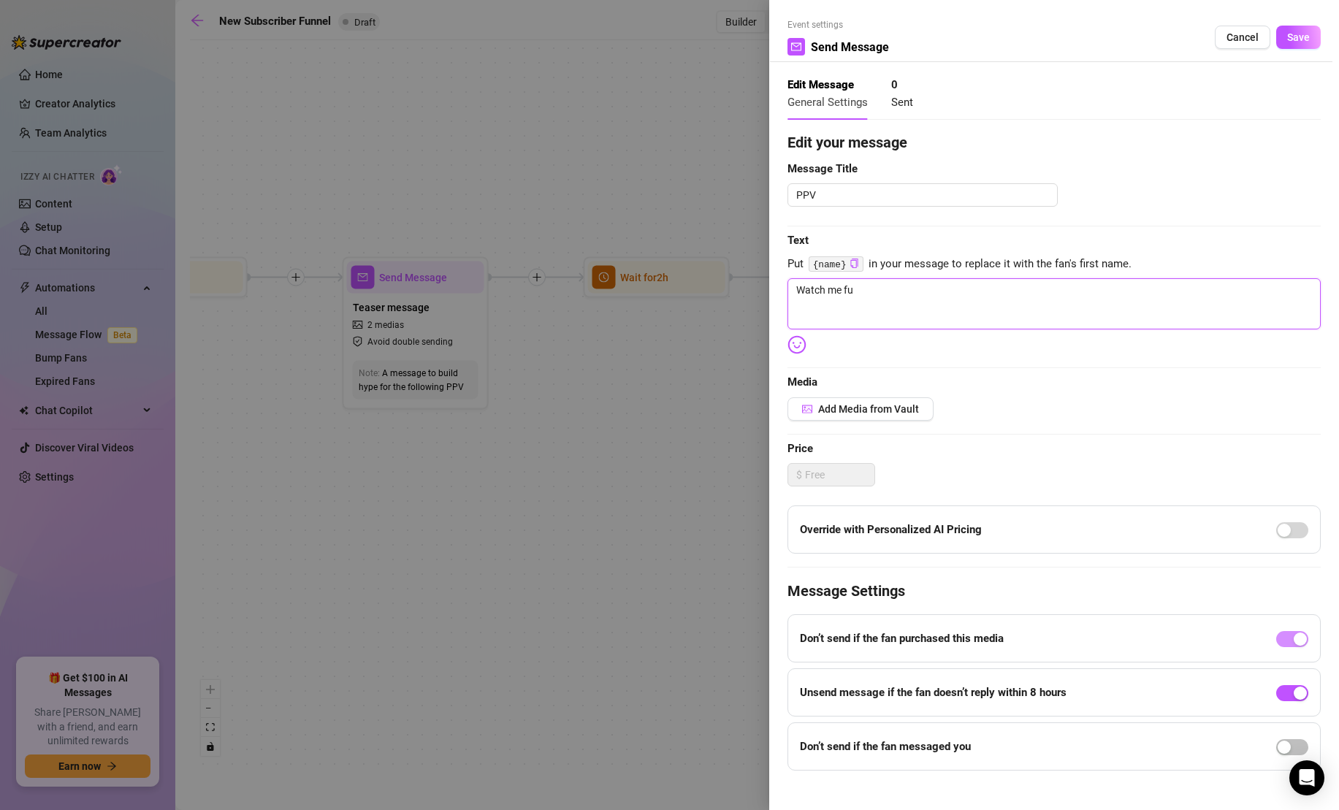
type textarea "Watch me fuc"
type textarea "Watch me fuck"
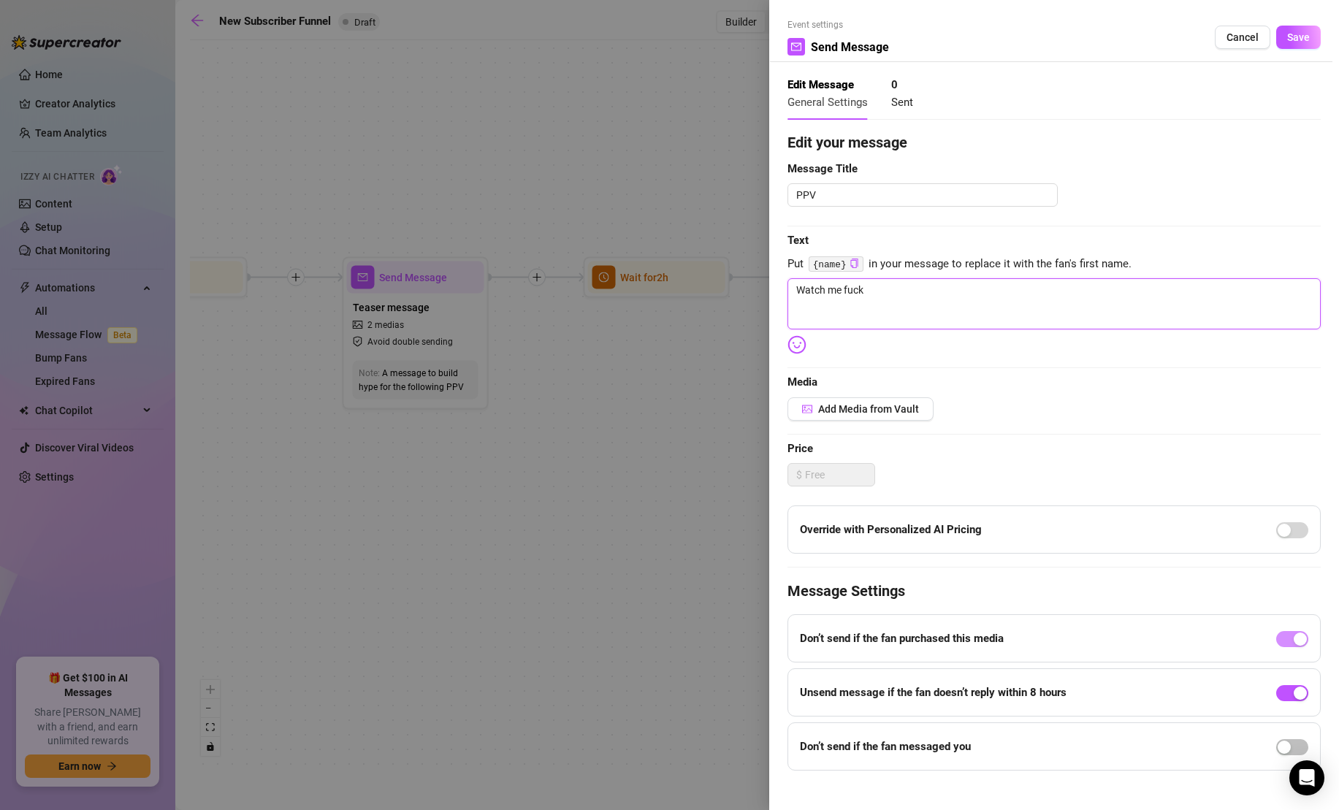
type textarea "Watch me fuck m"
type textarea "Watch me fuck my"
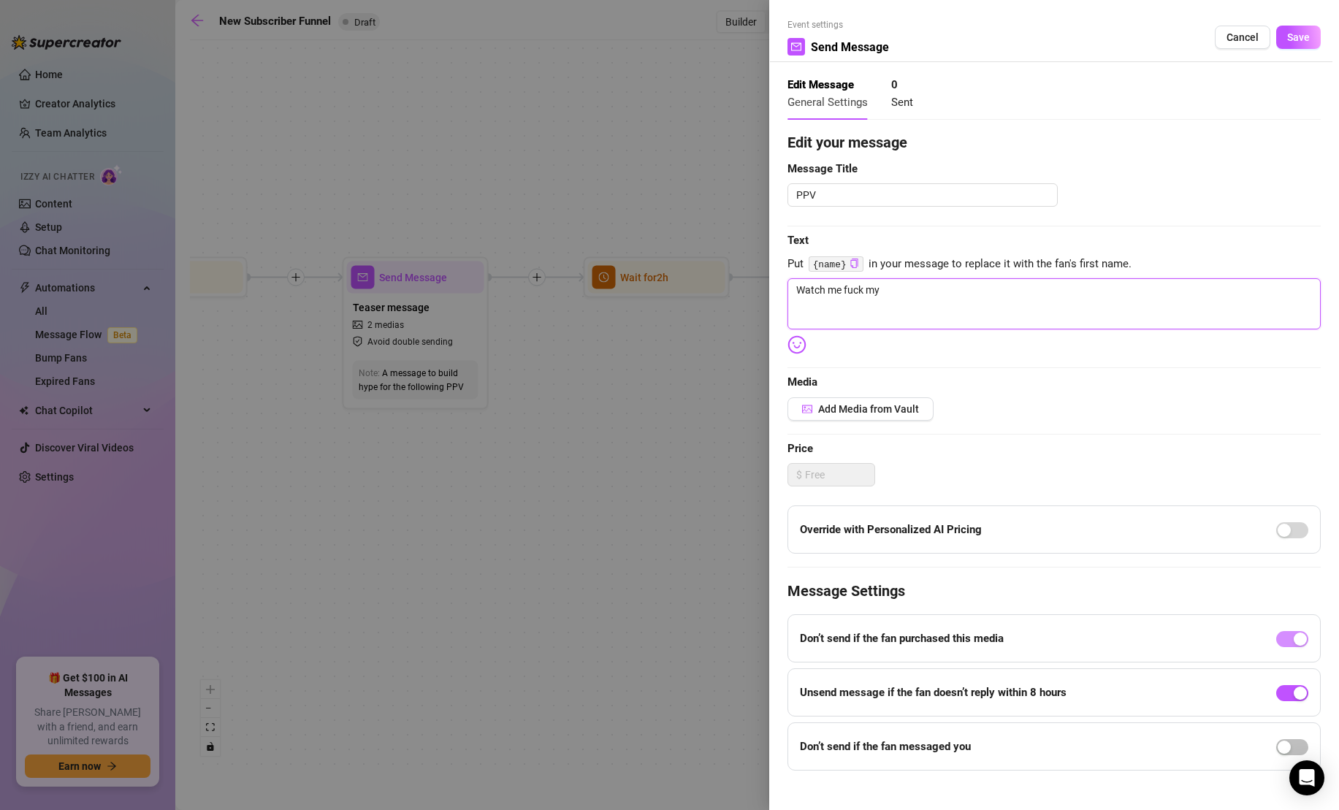
type textarea "Watch me fuck my"
type textarea "Watch me fuck my f"
type textarea "Watch me fuck my fa"
type textarea "Watch me fuck my fav"
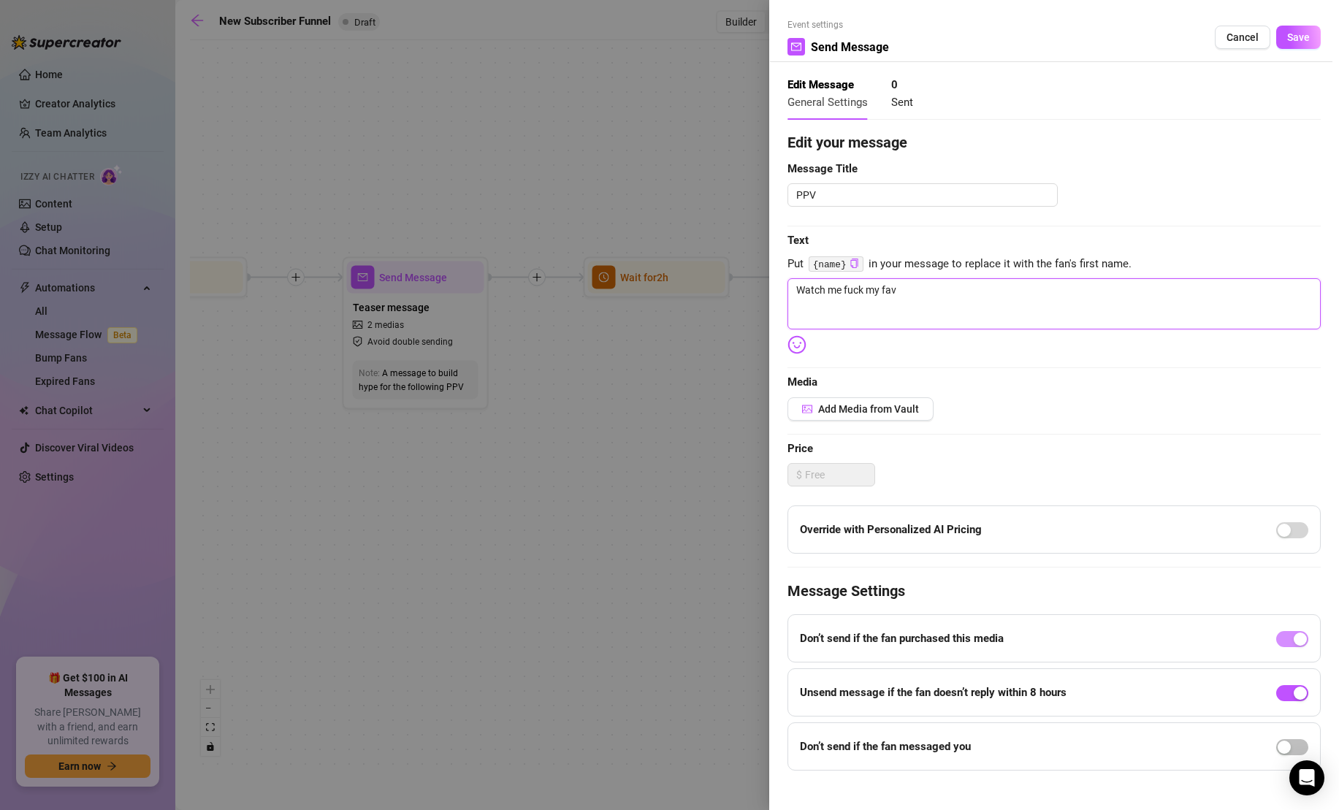
type textarea "Watch me fuck my favo"
type textarea "Watch me fuck my favoi"
type textarea "Watch me fuck my favoit"
type textarea "Watch me fuck my favoi"
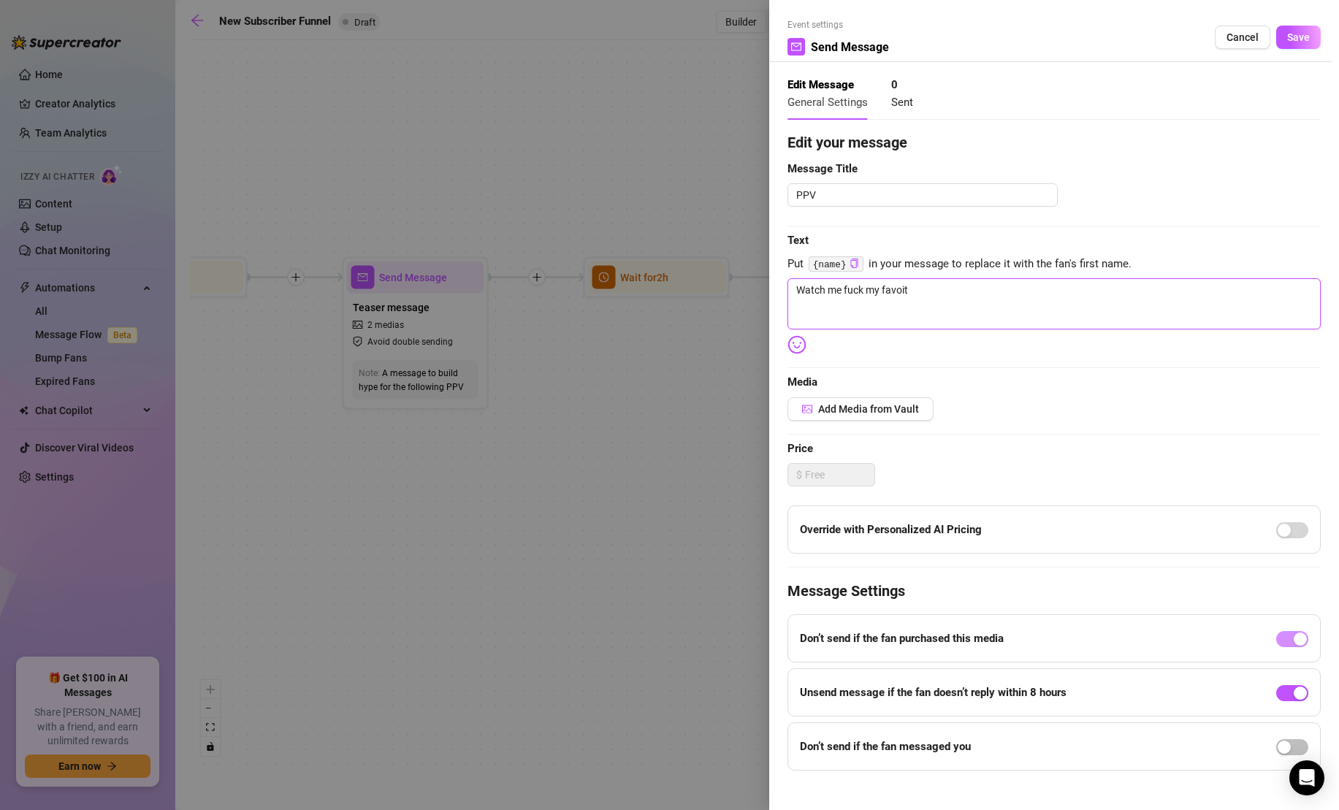
type textarea "Watch me fuck my favoi"
type textarea "Watch me fuck my favo"
type textarea "Watch me fuck my favor"
type textarea "Watch me fuck my favori"
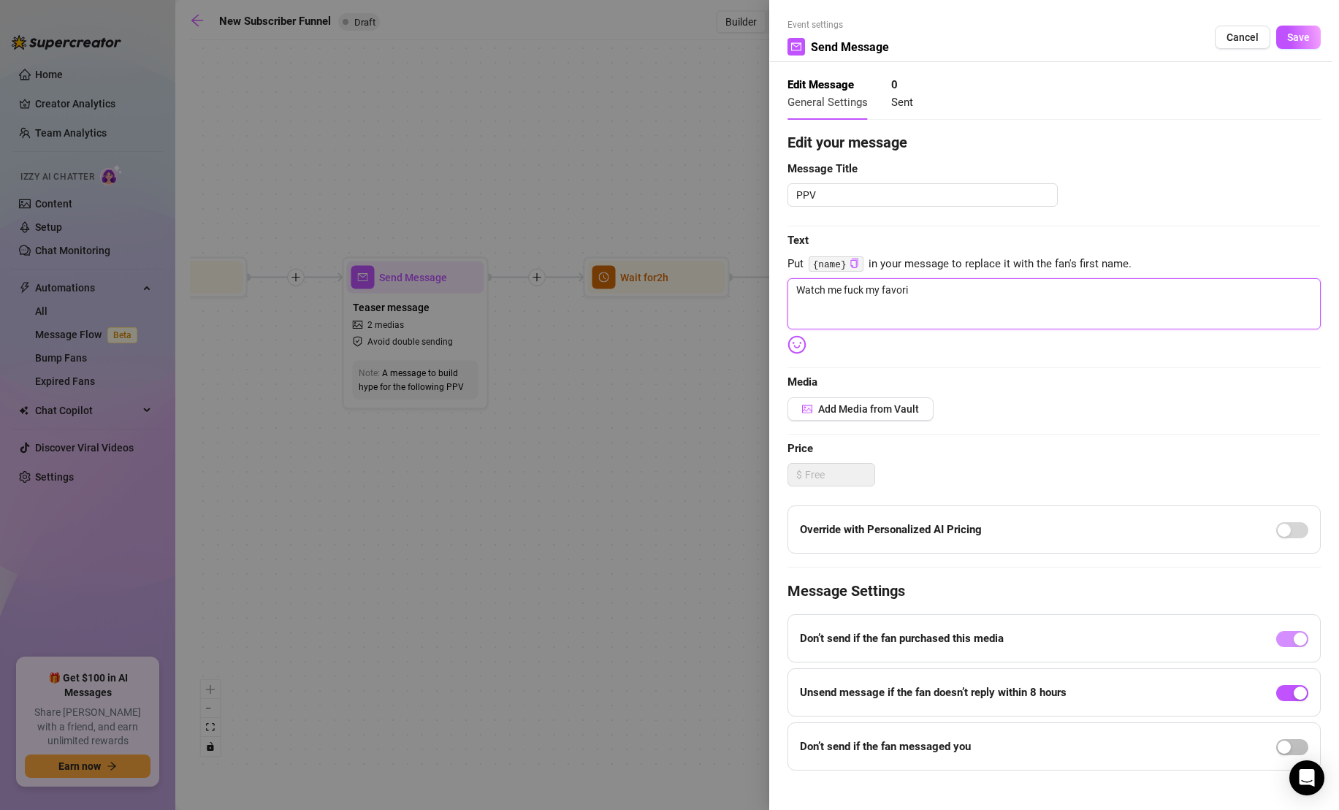
type textarea "Watch me fuck my favorit"
type textarea "Watch me fuck my favorite"
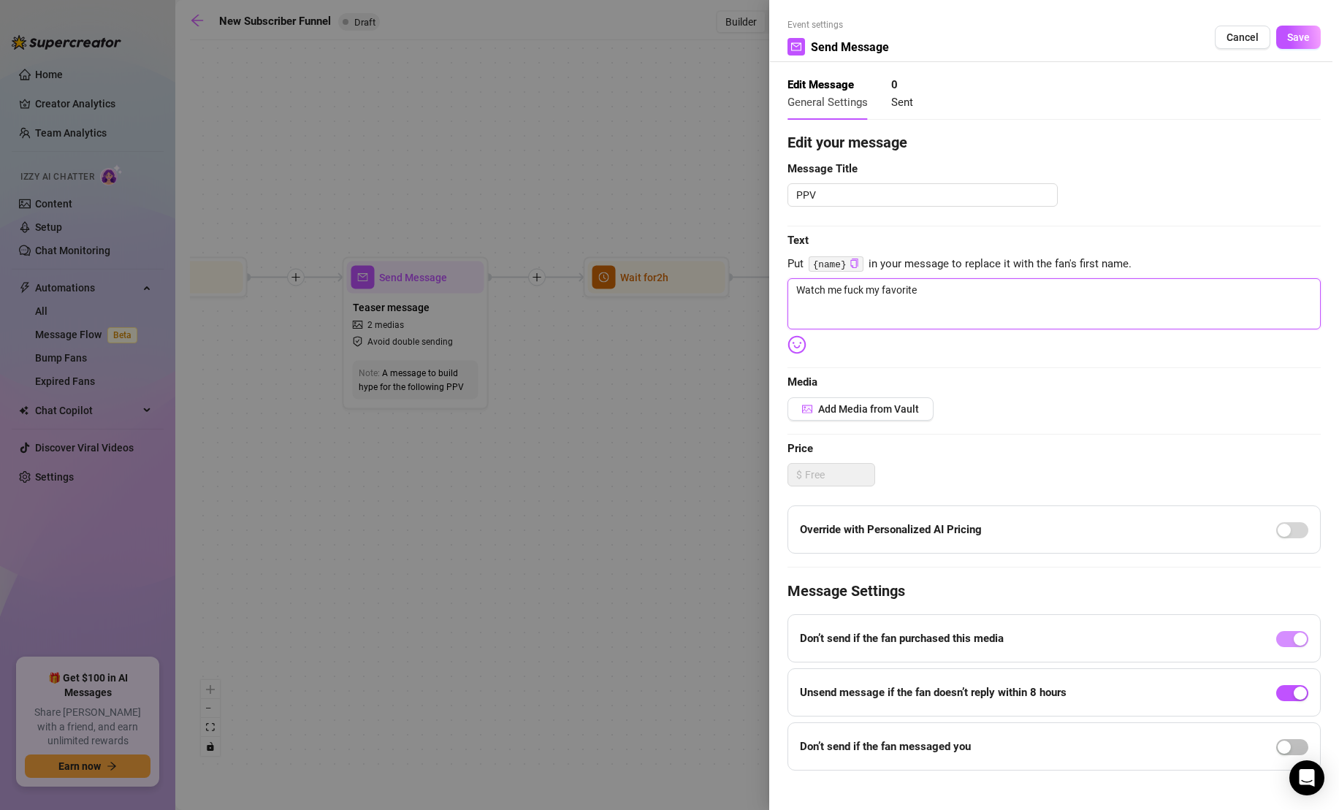
type textarea "Watch me fuck my favorite"
type textarea "Watch me fuck my favorite t"
type textarea "Watch me fuck my favorite th"
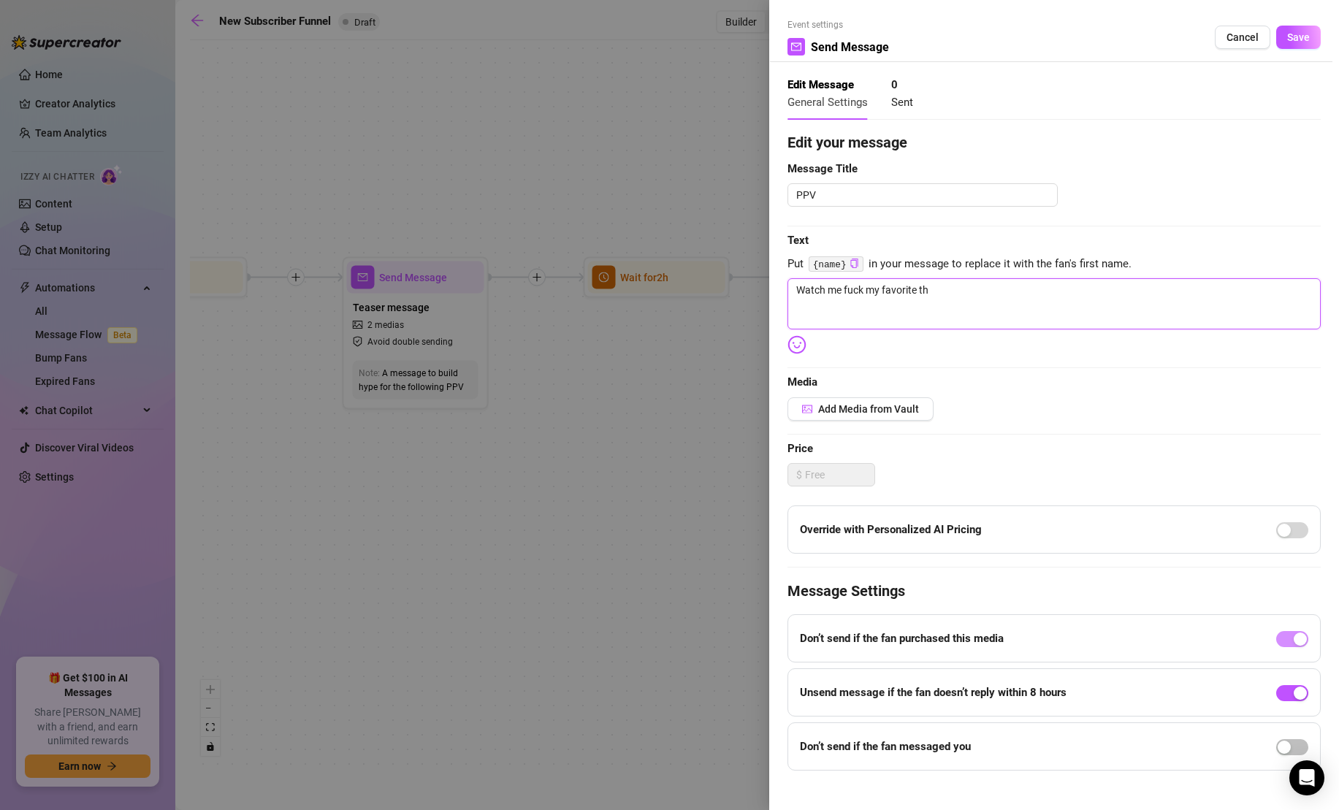
type textarea "Watch me fuck my favorite thi"
type textarea "Watch me fuck my favorite thic"
type textarea "Watch me fuck my favorite thick"
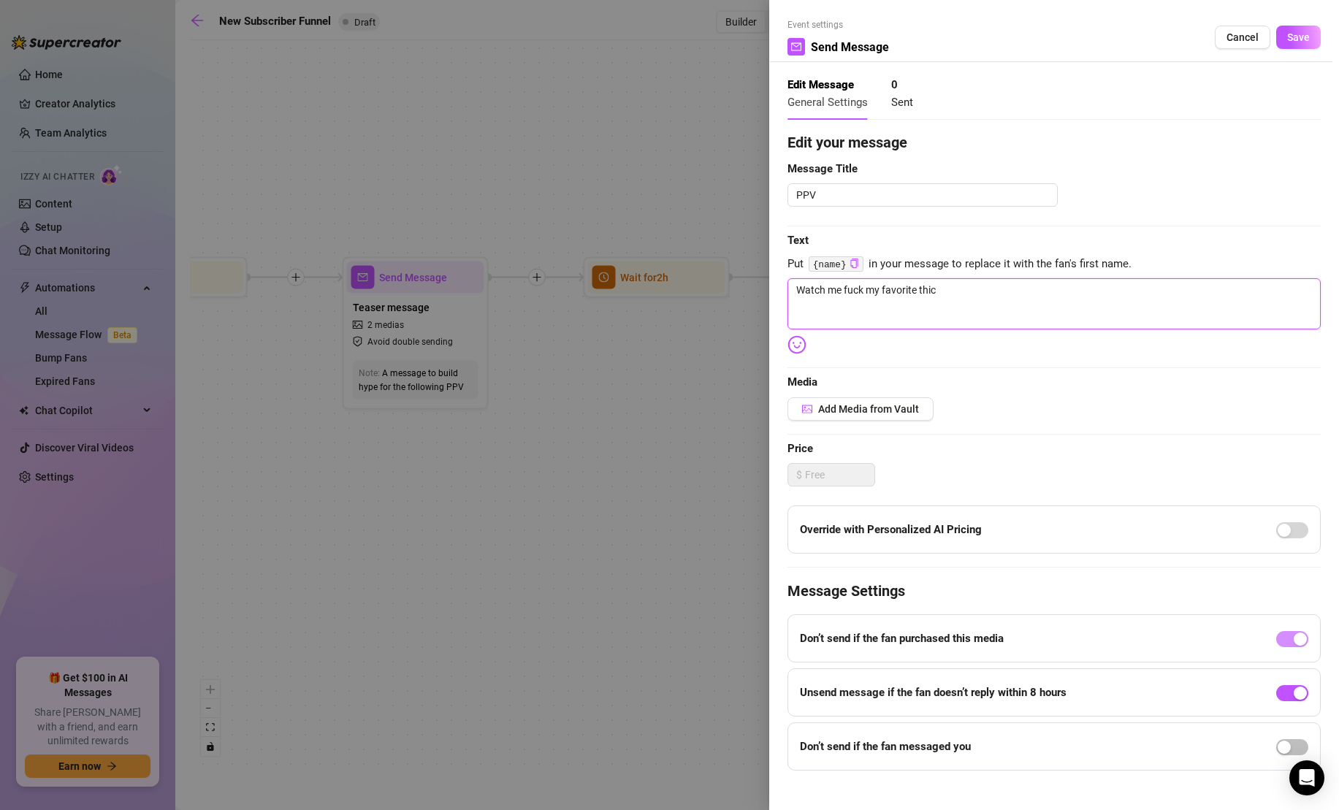
type textarea "Watch me fuck my favorite thick"
type textarea "Watch me fuck my favorite thick s"
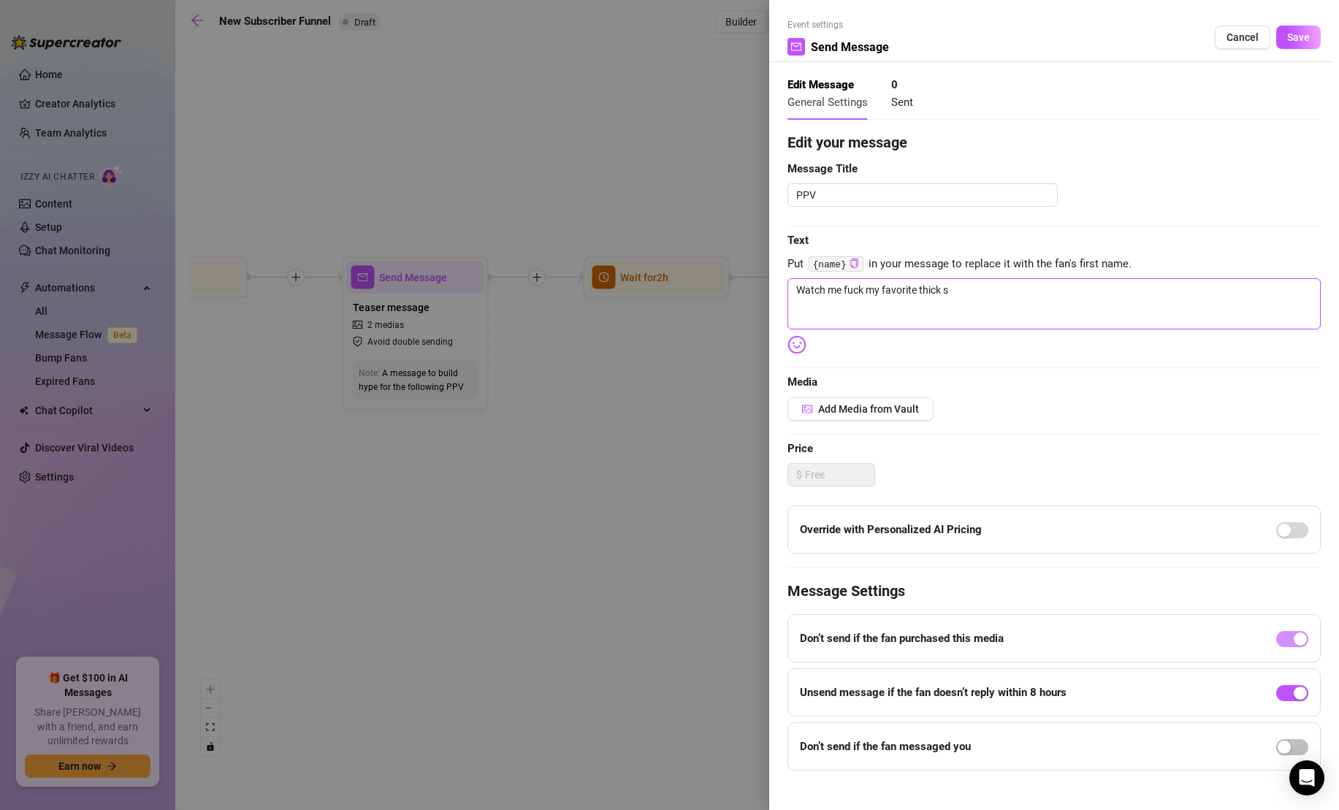
type textarea "Watch me fuck my favorite thick su"
type textarea "Watch me fuck my favorite thick suc"
type textarea "Watch me fuck my favorite thick suct"
type textarea "Watch me fuck my favorite thick sucti"
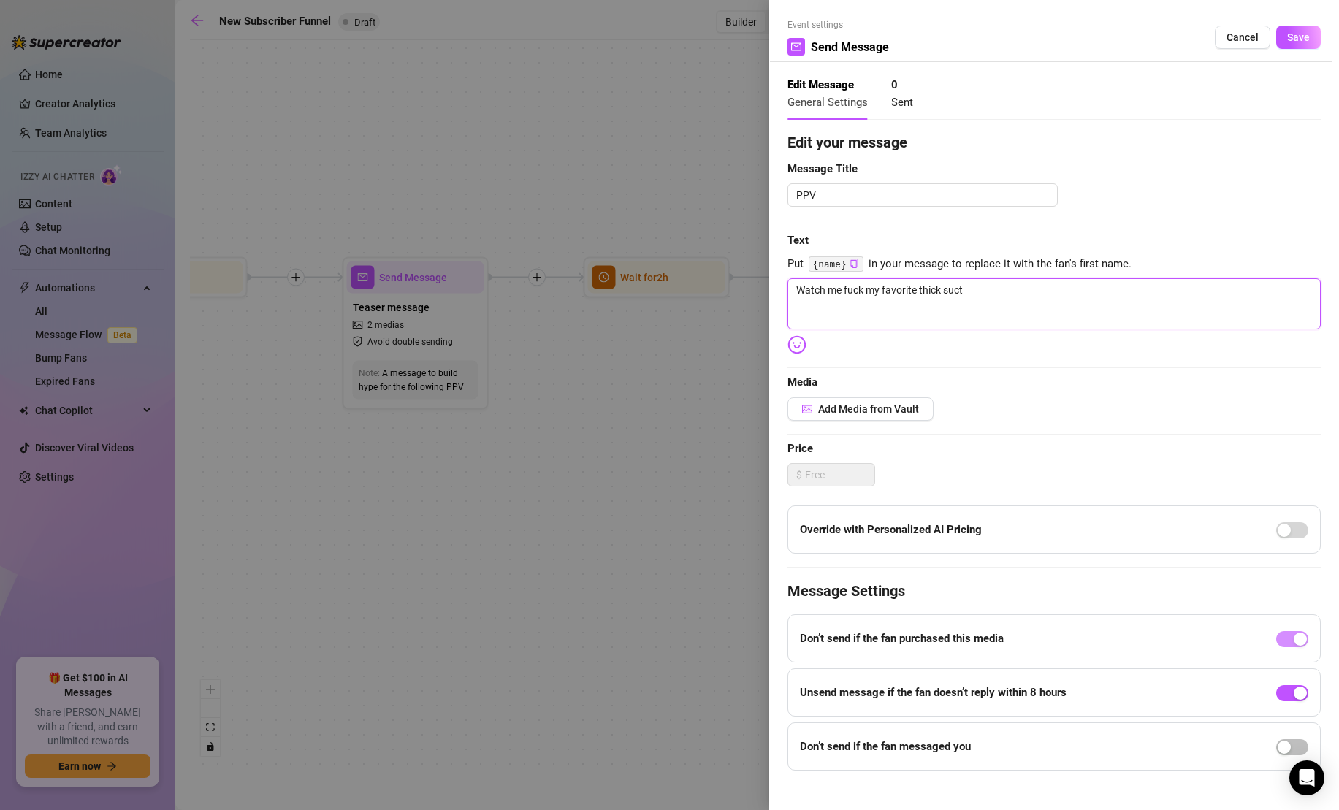
type textarea "Watch me fuck my favorite thick sucti"
type textarea "Watch me fuck my favorite thick suctio"
type textarea "Watch me fuck my favorite thick suction"
type textarea "Watch me fuck my favorite thick suctiono"
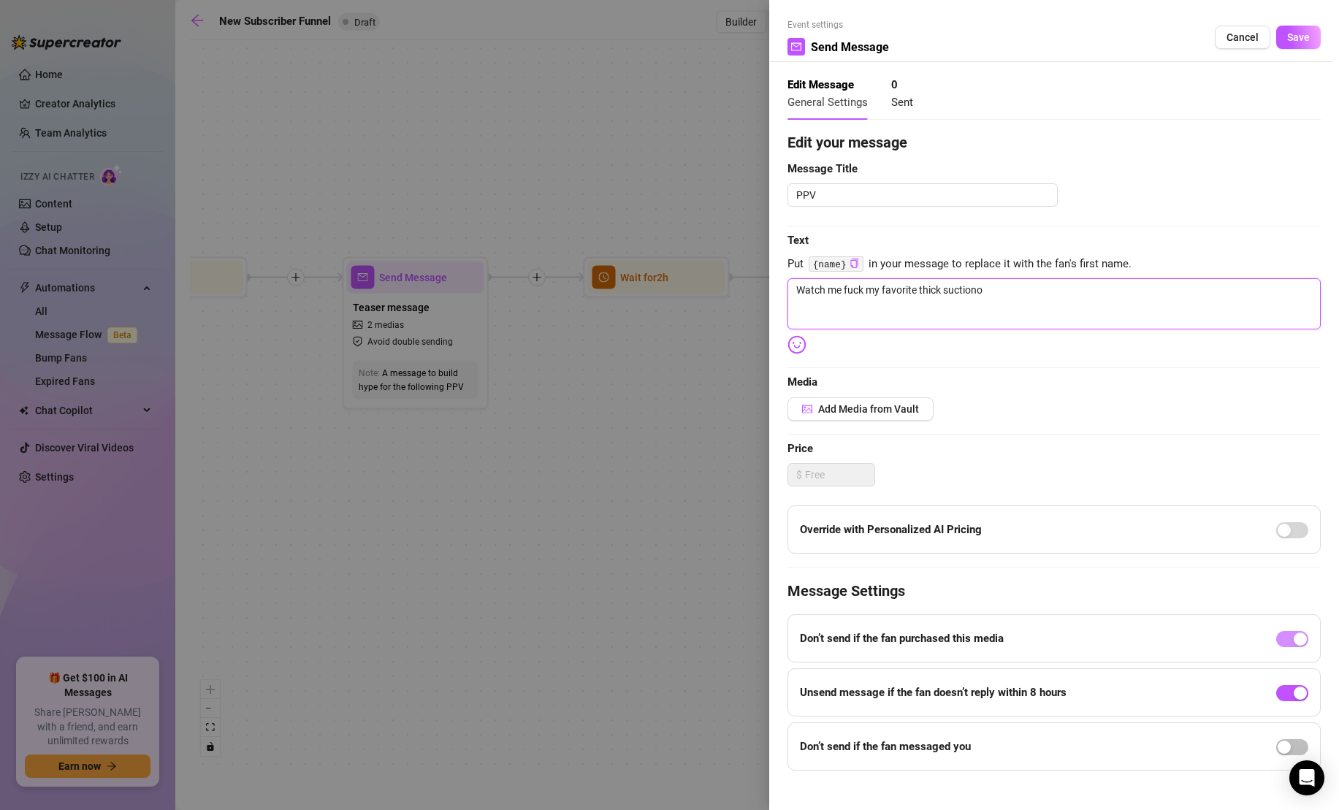
type textarea "Watch me fuck my favorite thick suctiono"
type textarea "Watch me fuck my favorite thick suction"
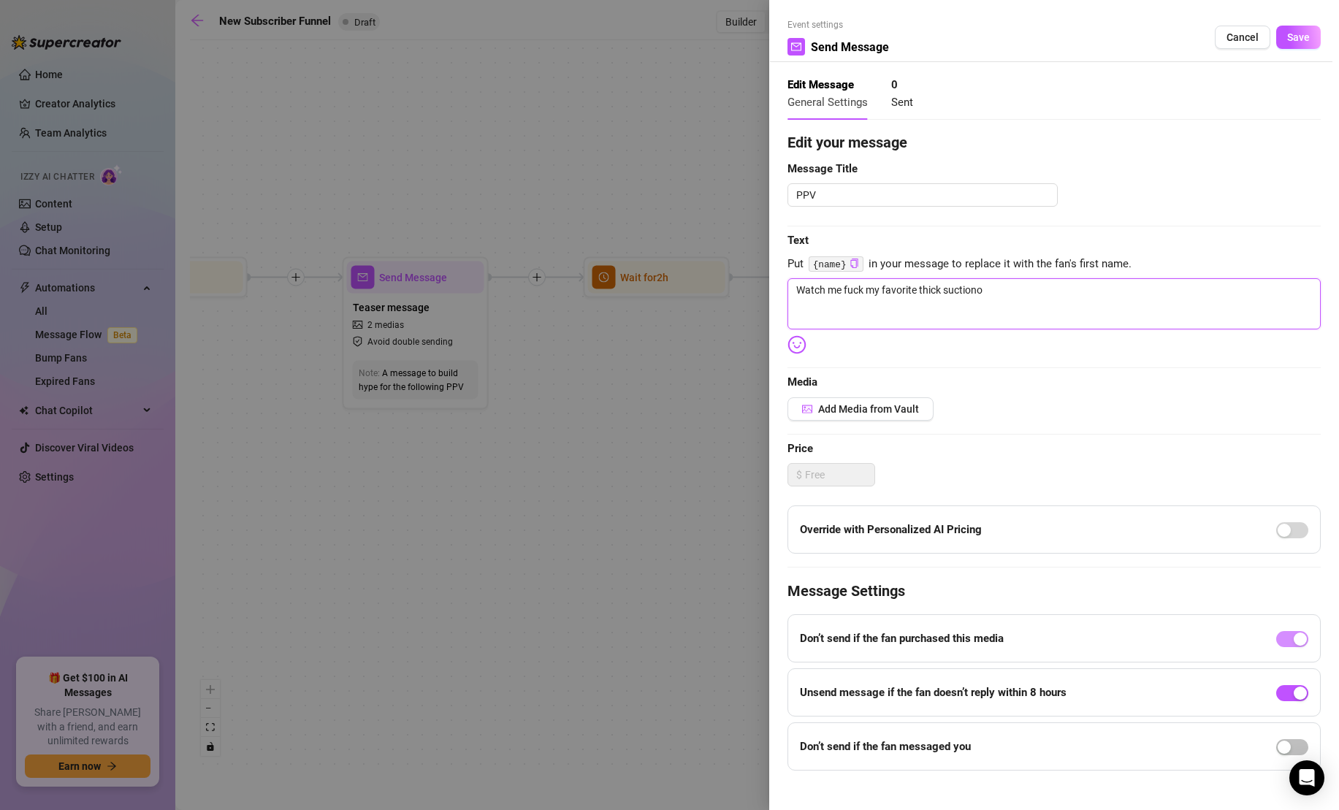
type textarea "Watch me fuck my favorite thick suction"
type textarea "Watch me fuck my favorite thick suction d"
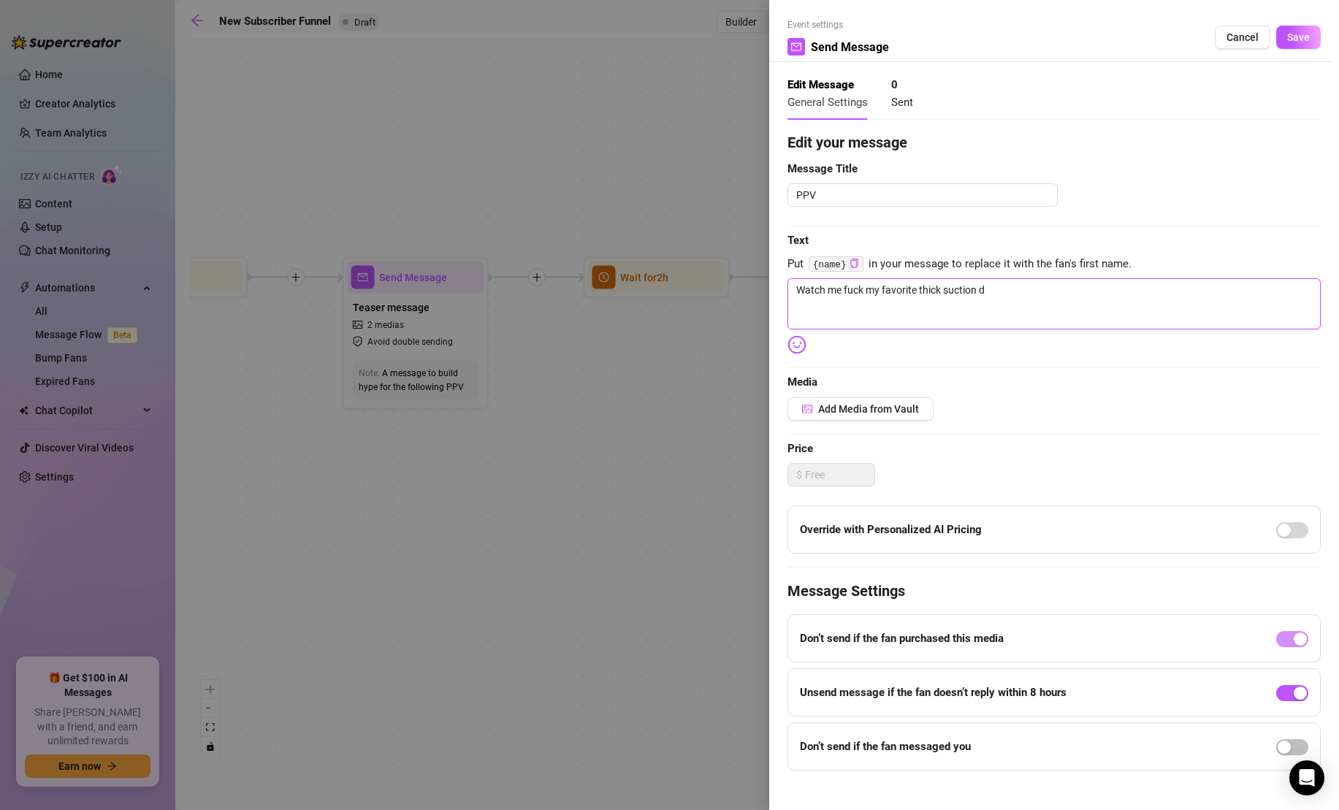
type textarea "Watch me fuck my favorite thick suction di"
type textarea "Watch me fuck my favorite thick suction dil"
type textarea "Watch me fuck my favorite thick suction dild"
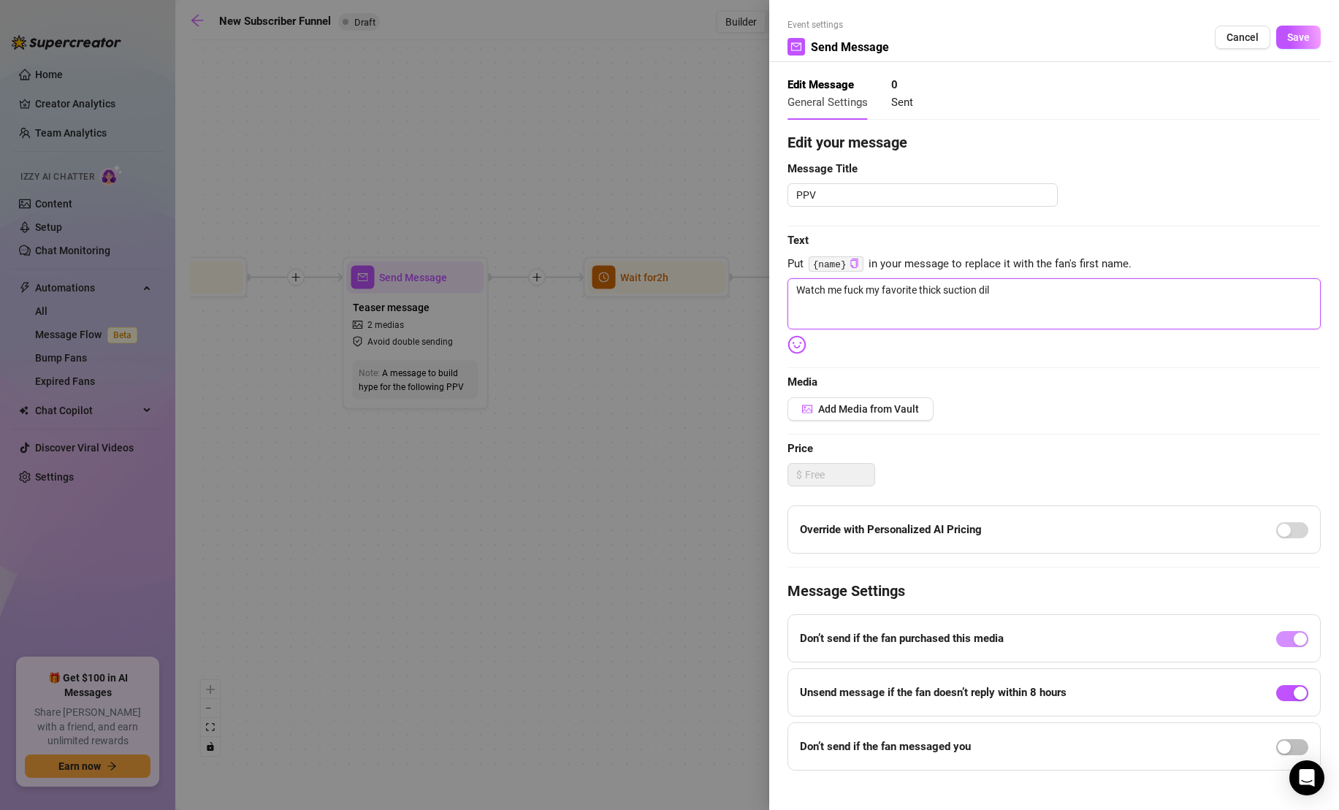
type textarea "Watch me fuck my favorite thick suction dild"
type textarea "Watch me fuck my favorite thick suction dildo"
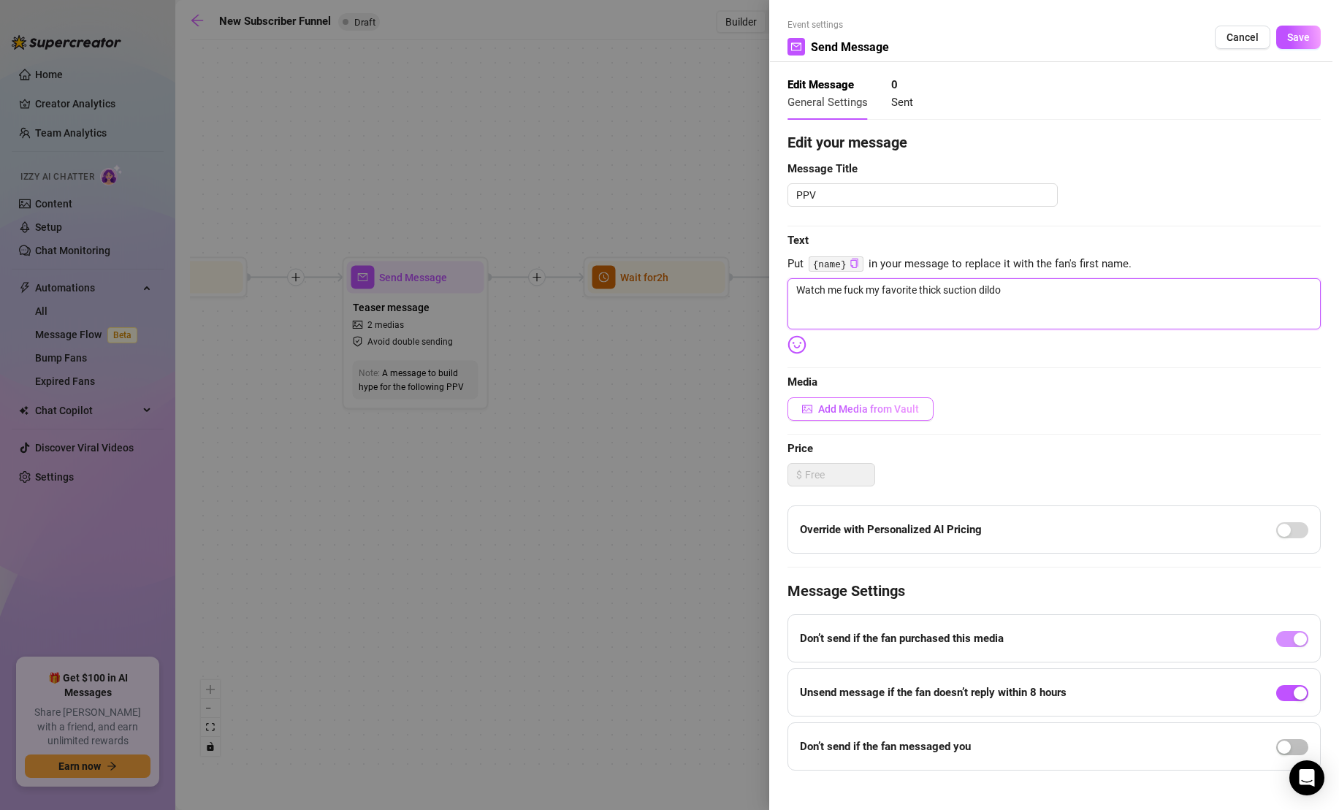
type textarea "Watch me fuck my favorite thick suction dildo i"
type textarea "Watch me fuck my favorite thick suction dildo ini"
type textarea "Watch me fuck my favorite thick suction dildo init"
type textarea "Watch me fuck my favorite thick suction dildo ini"
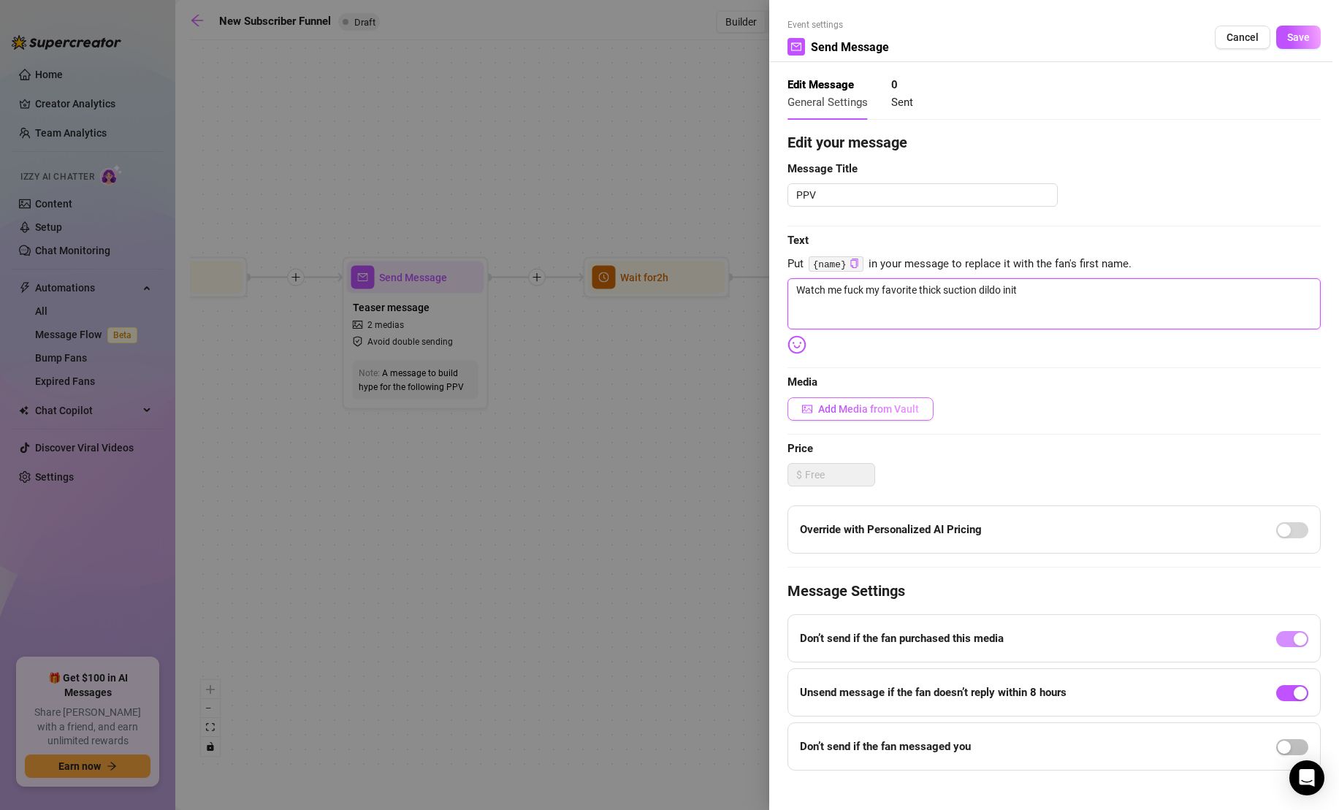
type textarea "Watch me fuck my favorite thick suction dildo ini"
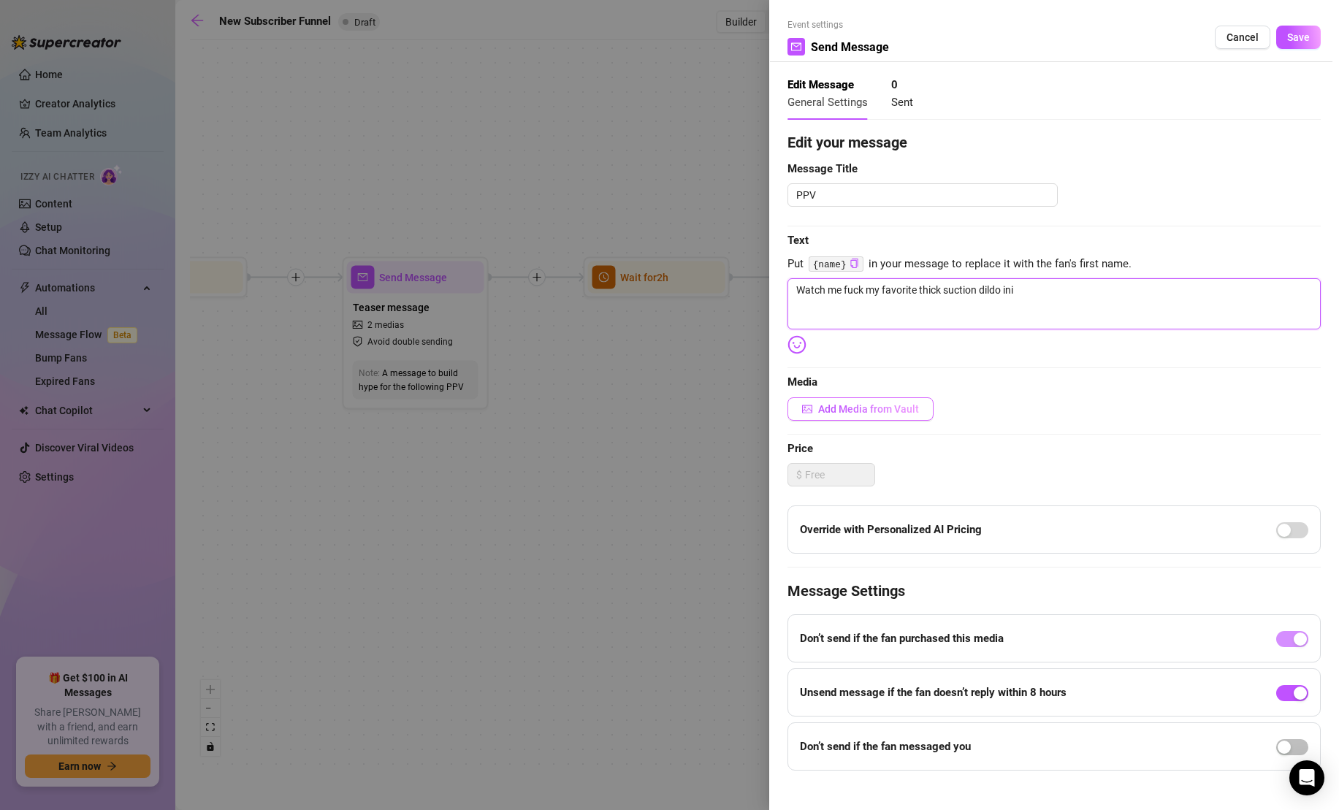
type textarea "Watch me fuck my favorite thick suction dildo in"
type textarea "Watch me fuck my favorite thick suction dildo in t"
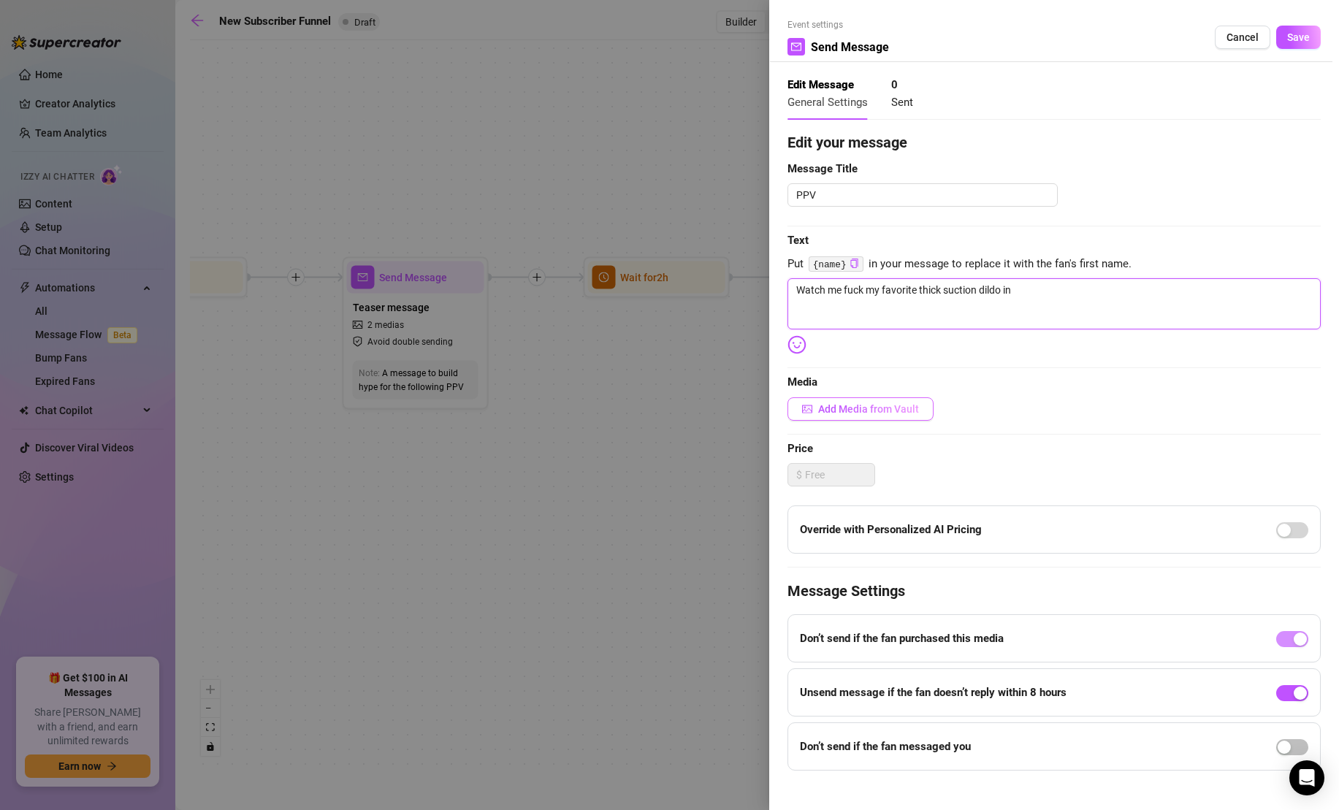
type textarea "Watch me fuck my favorite thick suction dildo in t"
type textarea "Watch me fuck my favorite thick suction dildo in th"
type textarea "Watch me fuck my favorite thick suction dildo in the"
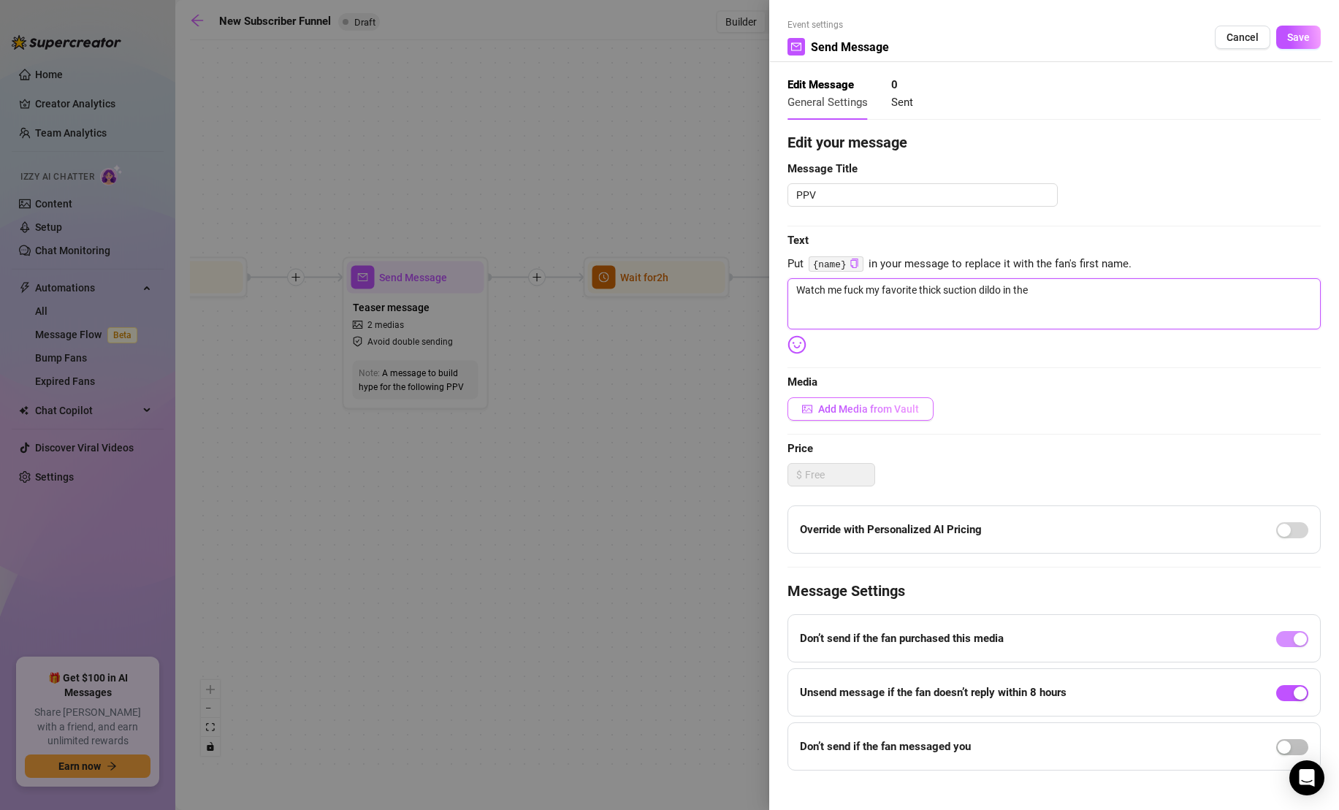
type textarea "Watch me fuck my favorite thick suction dildo in the s"
type textarea "Watch me fuck my favorite thick suction dildo in the sh"
type textarea "Watch me fuck my favorite thick suction dildo in the sho"
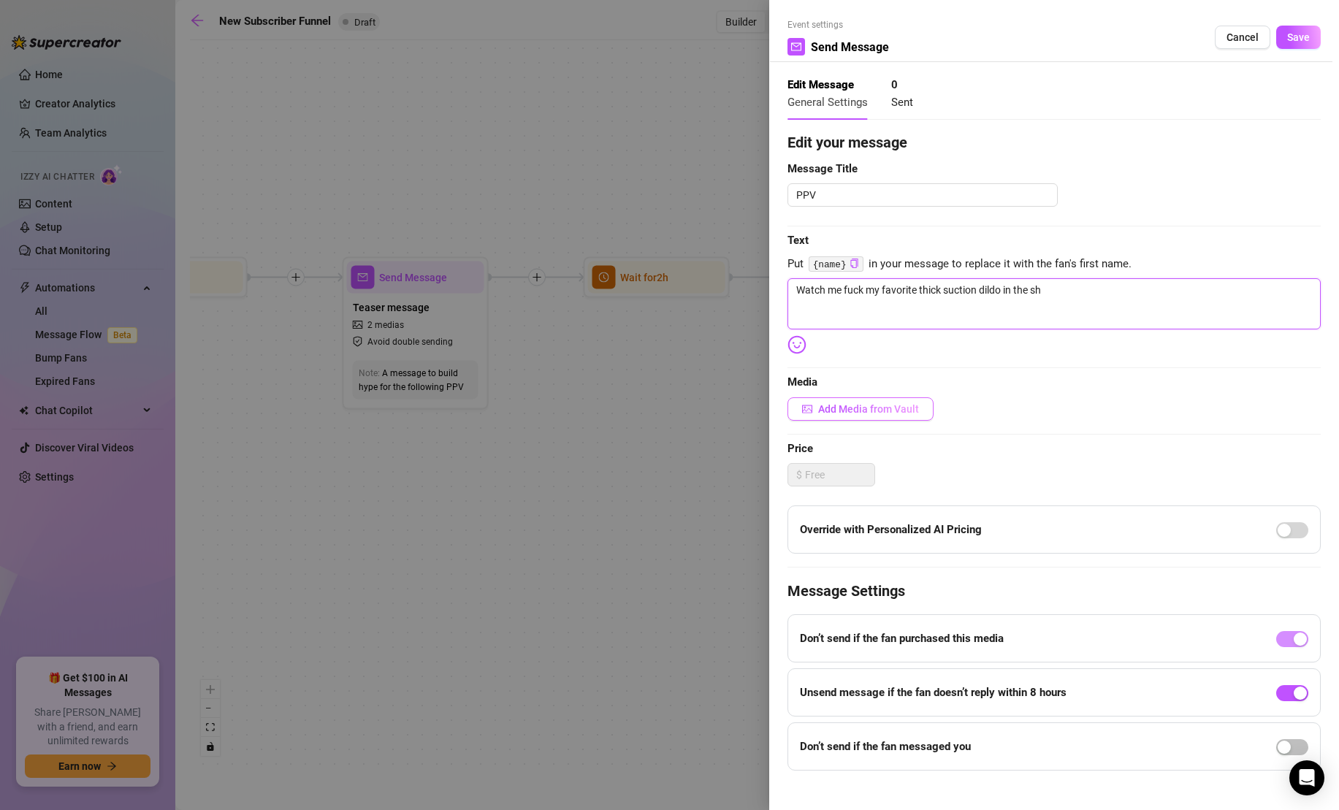
type textarea "Watch me fuck my favorite thick suction dildo in the sho"
type textarea "Watch me fuck my favorite thick suction dildo in the shoe"
type textarea "Watch me fuck my favorite thick suction dildo in the shoer"
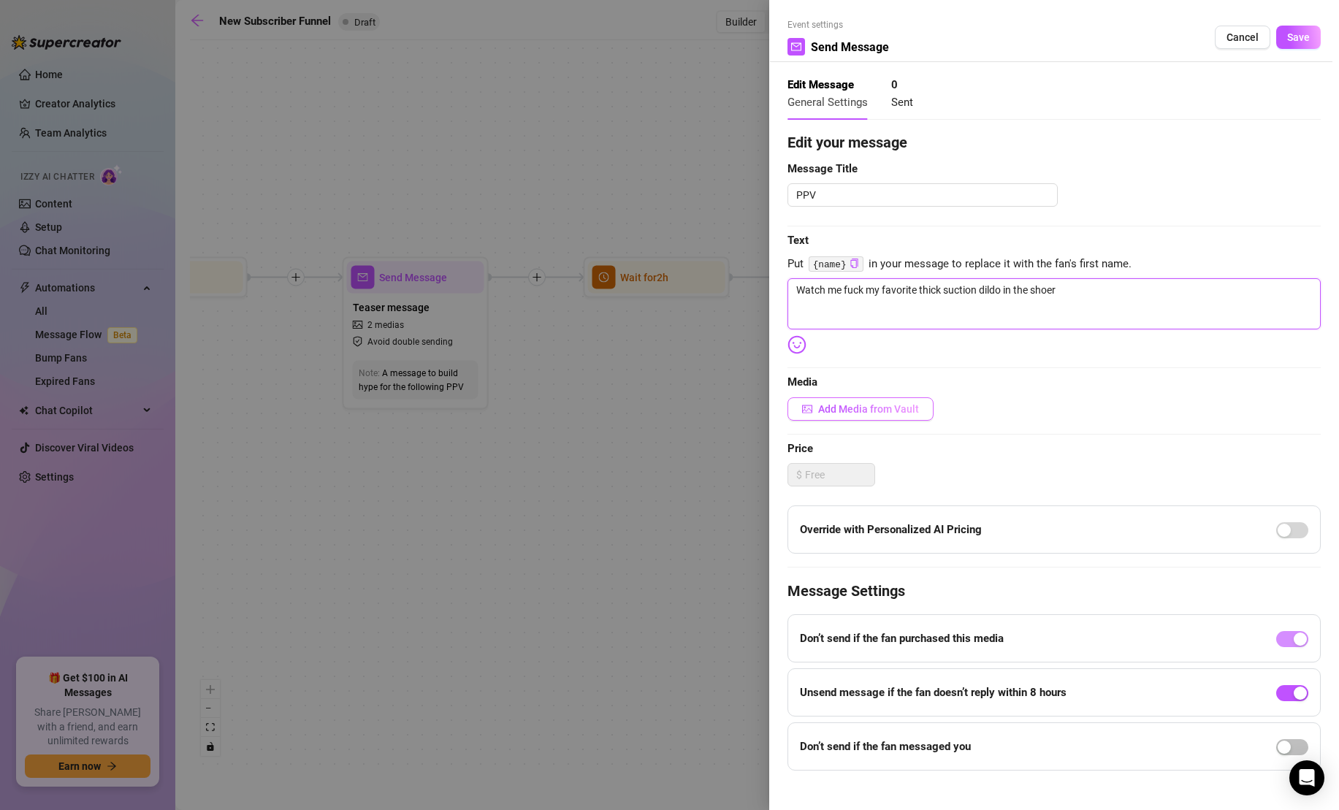
type textarea "Watch me fuck my favorite thick suction dildo in the shoe"
type textarea "Watch me fuck my favorite thick suction dildo in the sho"
type textarea "Watch me fuck my favorite thick suction dildo in the show"
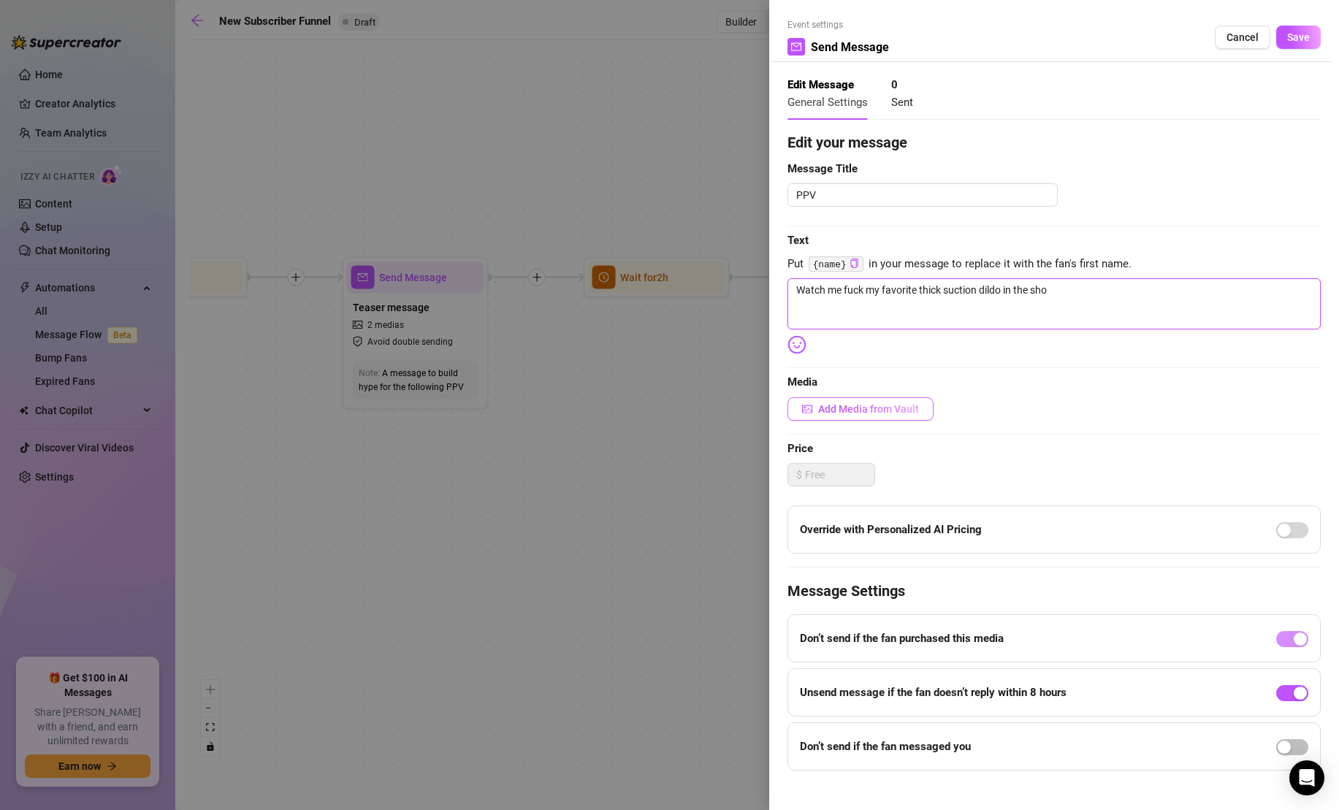
type textarea "Watch me fuck my favorite thick suction dildo in the show"
type textarea "Watch me fuck my favorite thick suction dildo in the showe"
type textarea "Watch me fuck my favorite thick suction dildo in the shower"
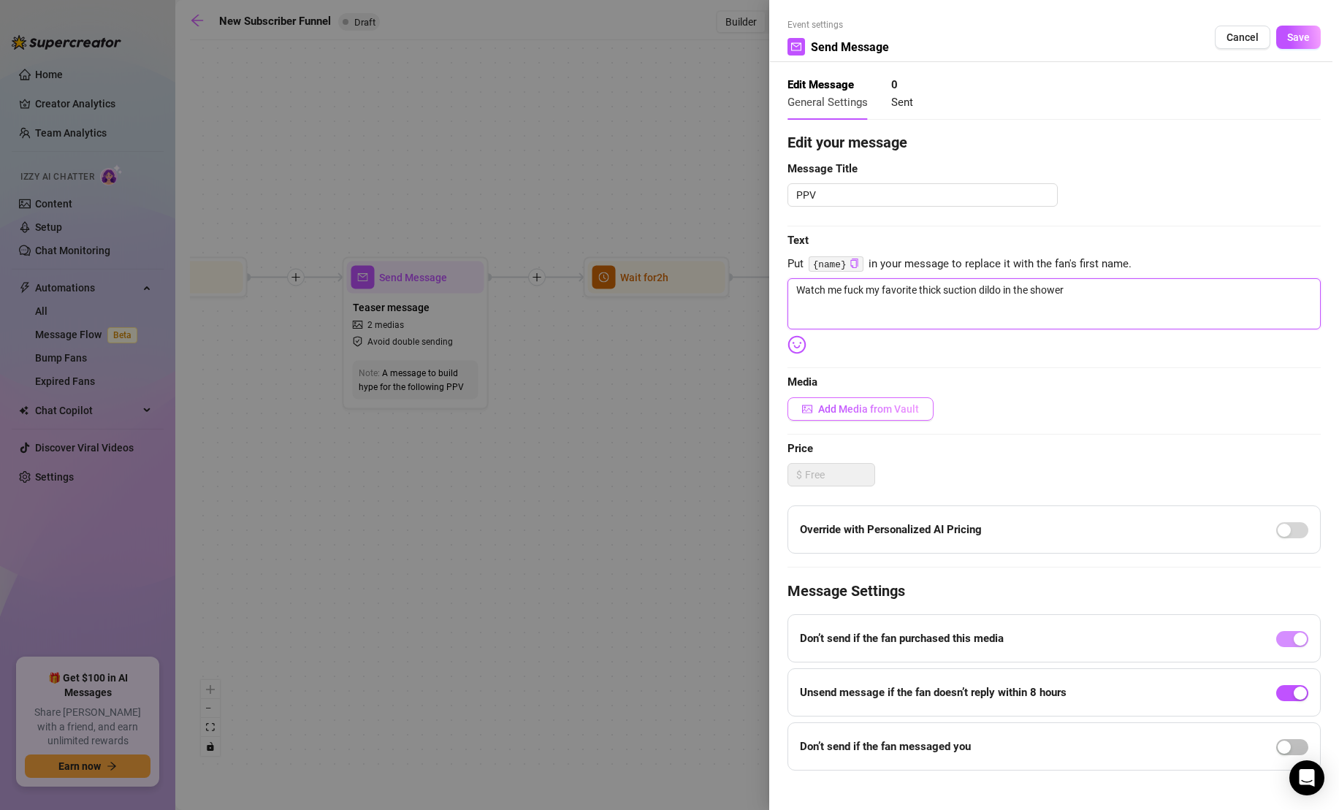
type textarea "Watch me fuck my favorite thick suction dildo in the shower!"
type textarea "Watch me fuck my favorite thick suction dildo in the shower! d"
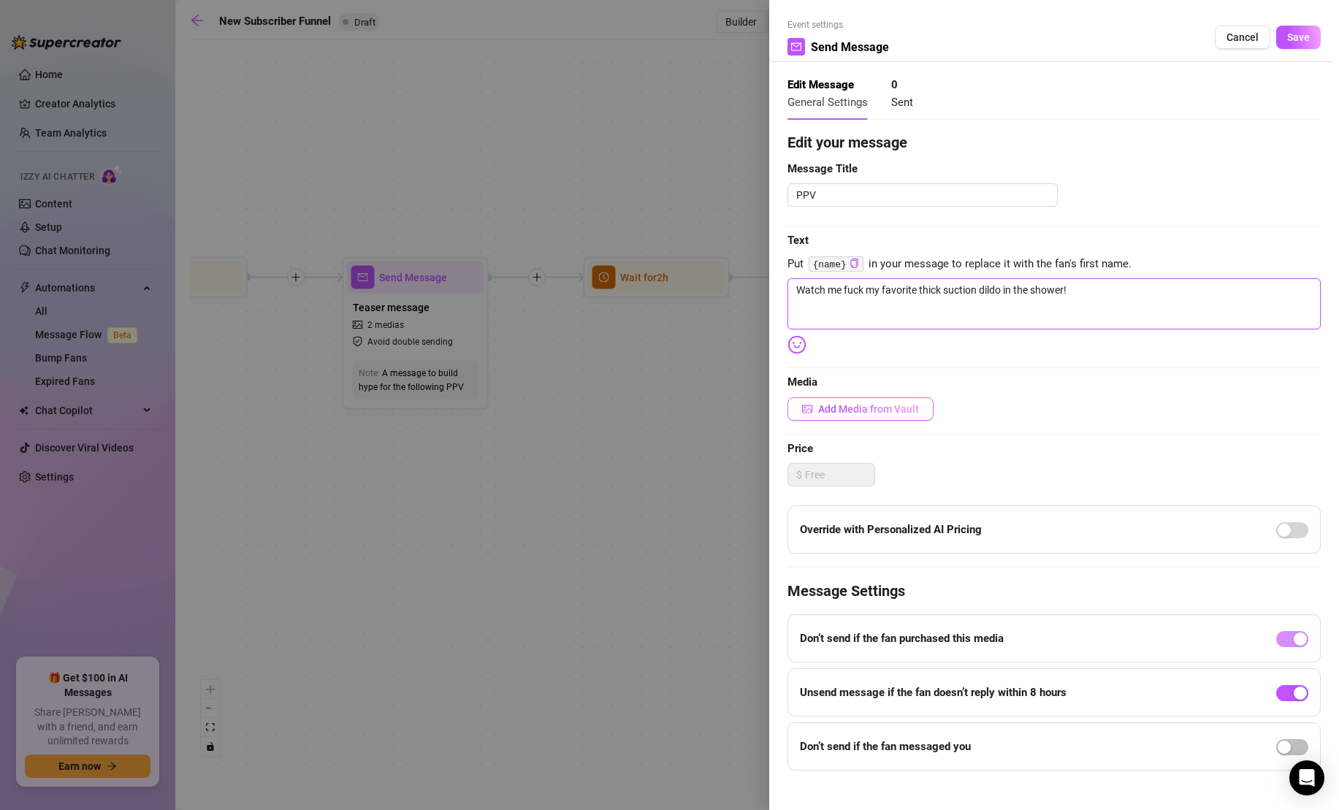
type textarea "Watch me fuck my favorite thick suction dildo in the shower! d"
type textarea "Watch me fuck my favorite thick suction dildo in the shower! dr"
type textarea "Watch me fuck my favorite thick suction dildo in the shower! dro"
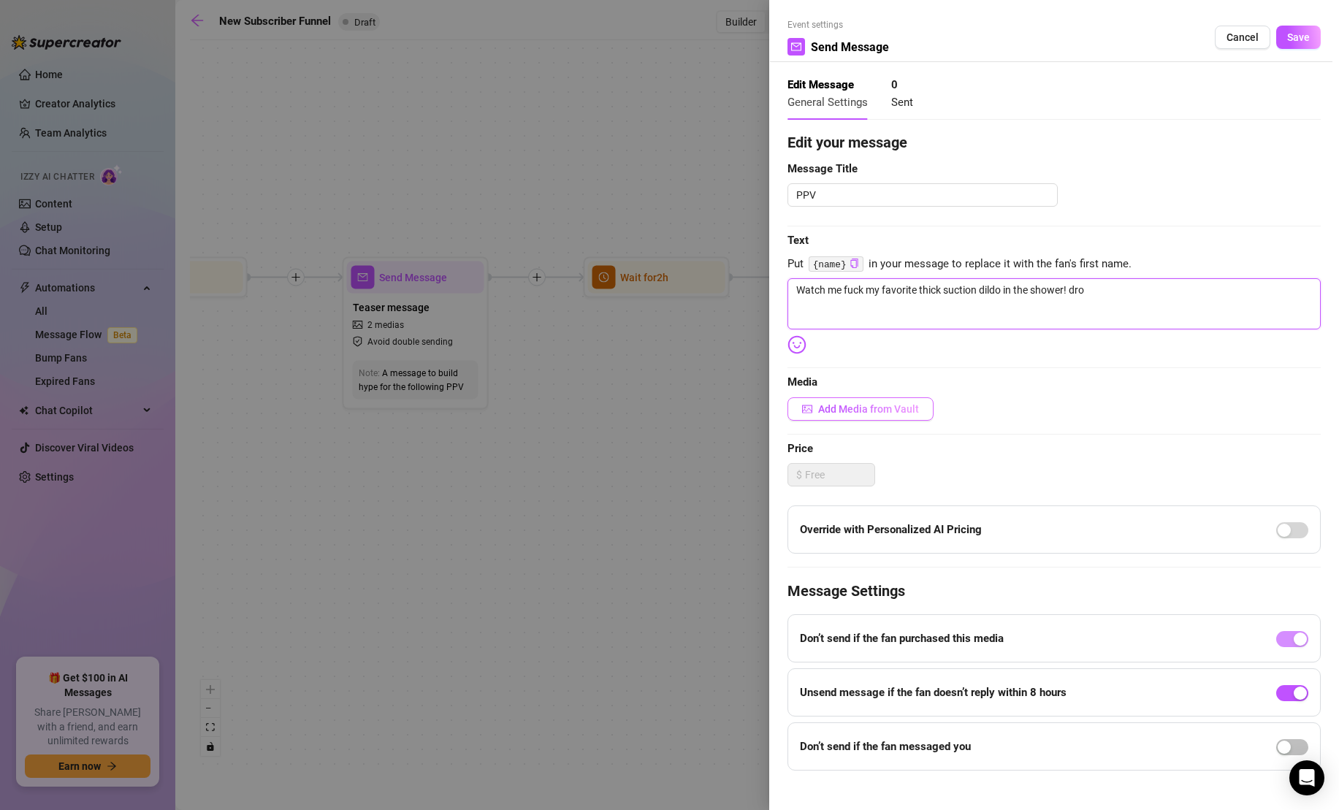
type textarea "Watch me fuck my favorite thick suction dildo in the shower! droo"
type textarea "Watch me fuck my favorite thick suction dildo in the shower! drool"
type textarea "Watch me fuck my favorite thick suction dildo in the shower! 🤤"
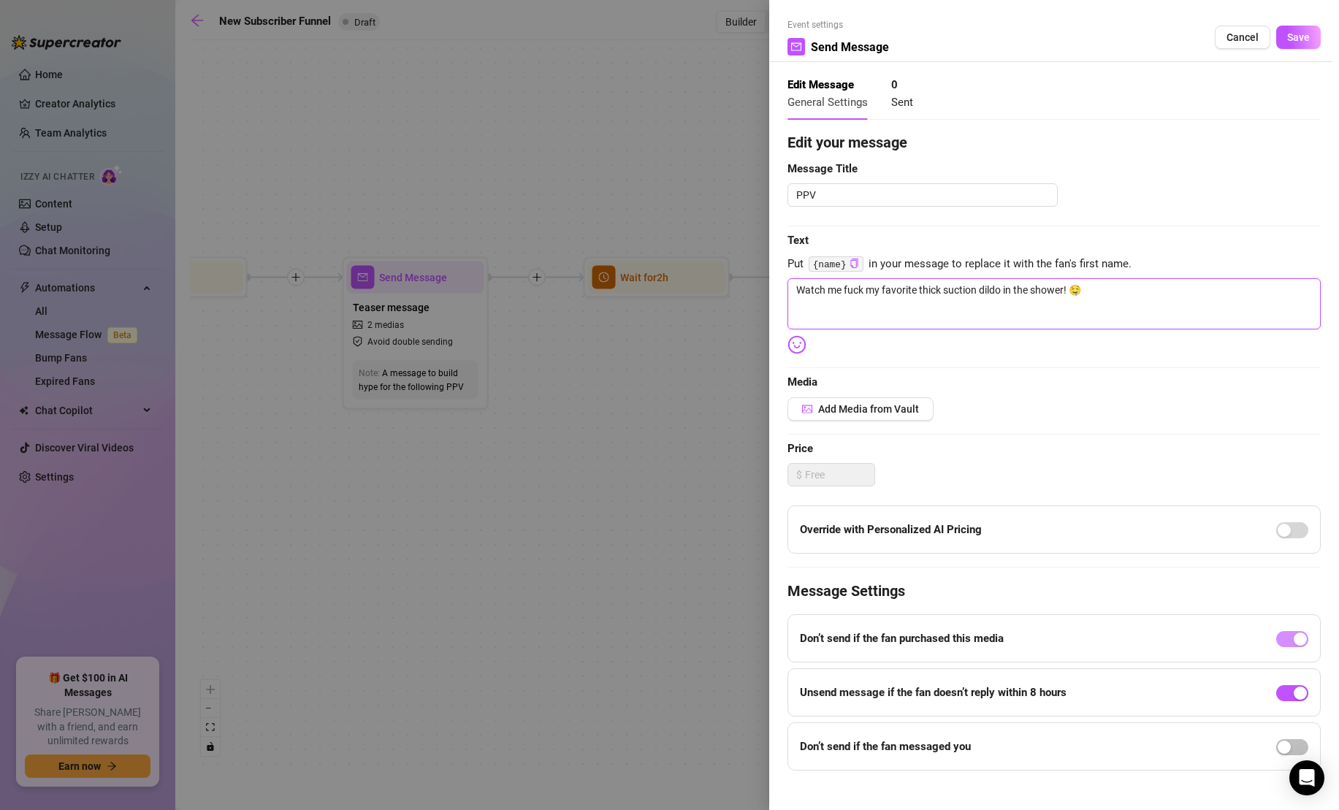
type textarea "Watch me fuck my favorite thick suction dildo in the shower! 🤤 W"
type textarea "Watch me fuck my favorite thick suction dildo in the shower! 🤤 Wi"
type textarea "Watch me fuck my favorite thick suction dildo in the shower! 🤤 Wis"
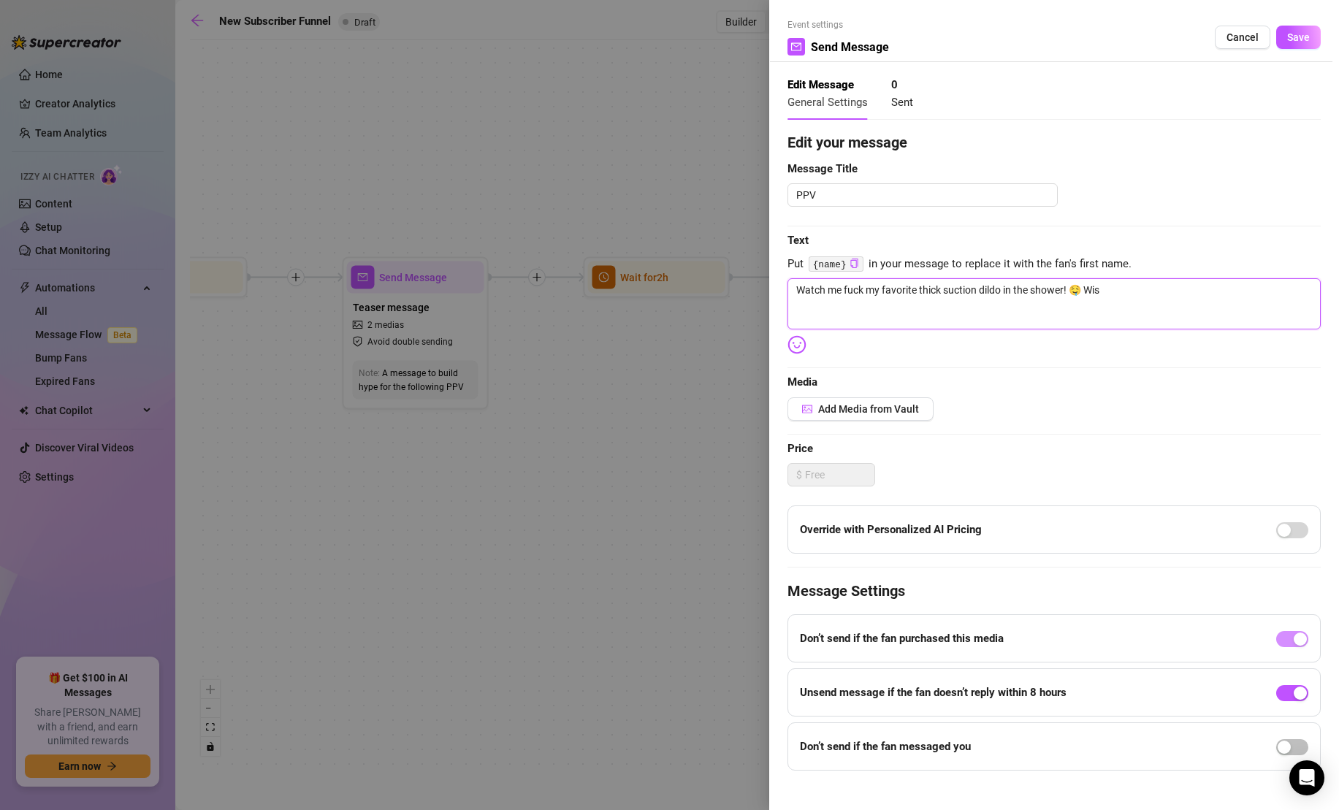
type textarea "Watch me fuck my favorite thick suction dildo in the shower! 🤤 Wish"
type textarea "Watch me fuck my favorite thick suction dildo in the shower! 🤤 Wish i"
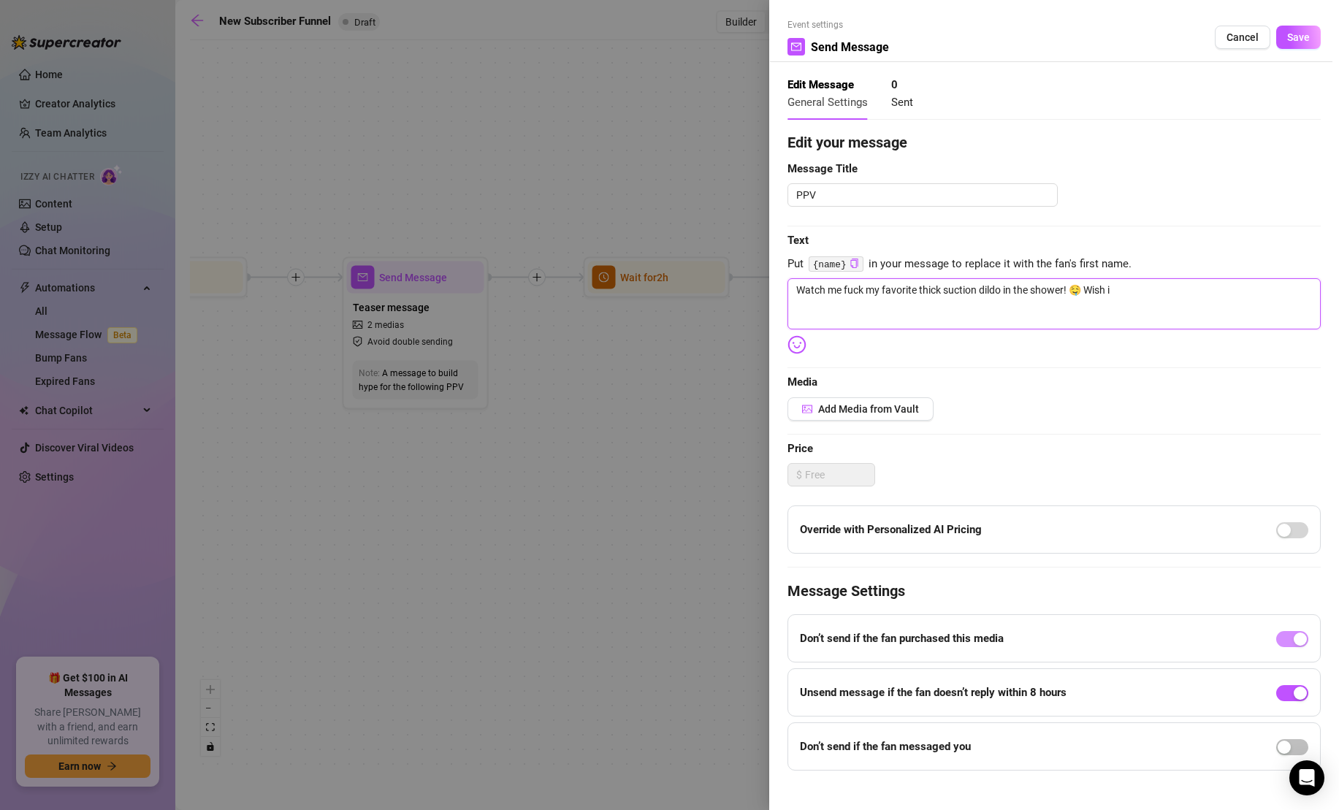
type textarea "Watch me fuck my favorite thick suction dildo in the shower! 🤤 Wish is"
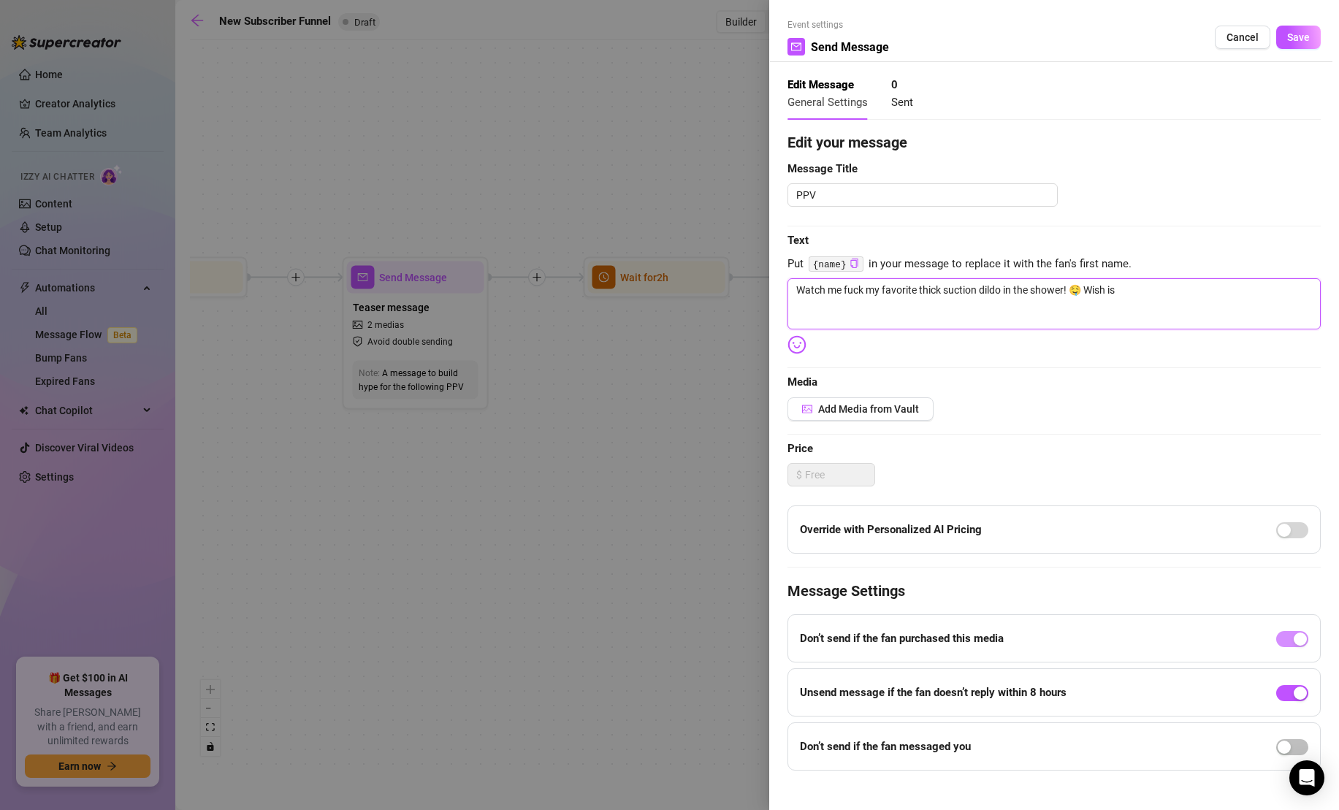
type textarea "Watch me fuck my favorite thick suction dildo in the shower! 🤤 Wish i"
type textarea "Watch me fuck my favorite thick suction dildo in the shower! 🤤 Wish it"
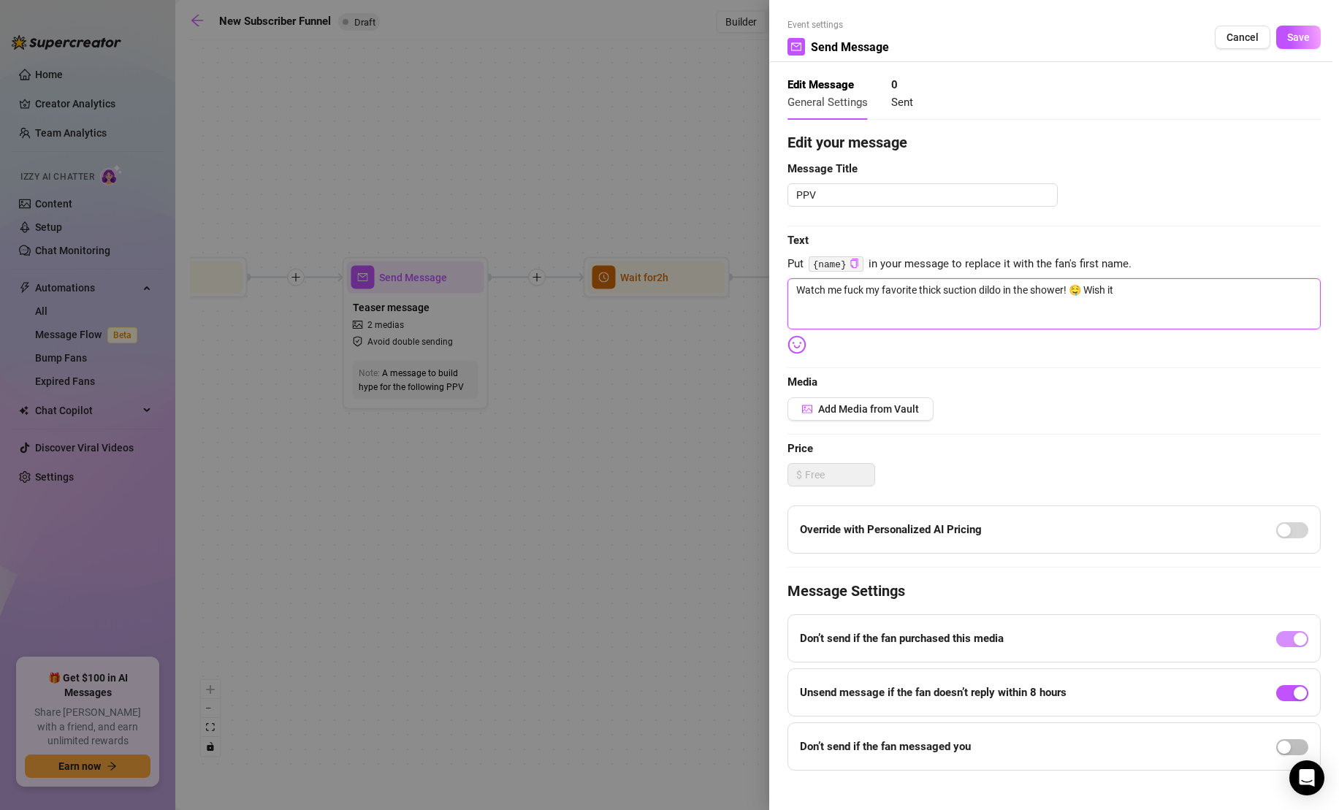
type textarea "Watch me fuck my favorite thick suction dildo in the shower! 🤤 Wish it"
type textarea "Watch me fuck my favorite thick suction dildo in the shower! 🤤 Wish it w"
type textarea "Watch me fuck my favorite thick suction dildo in the shower! 🤤 Wish it wa"
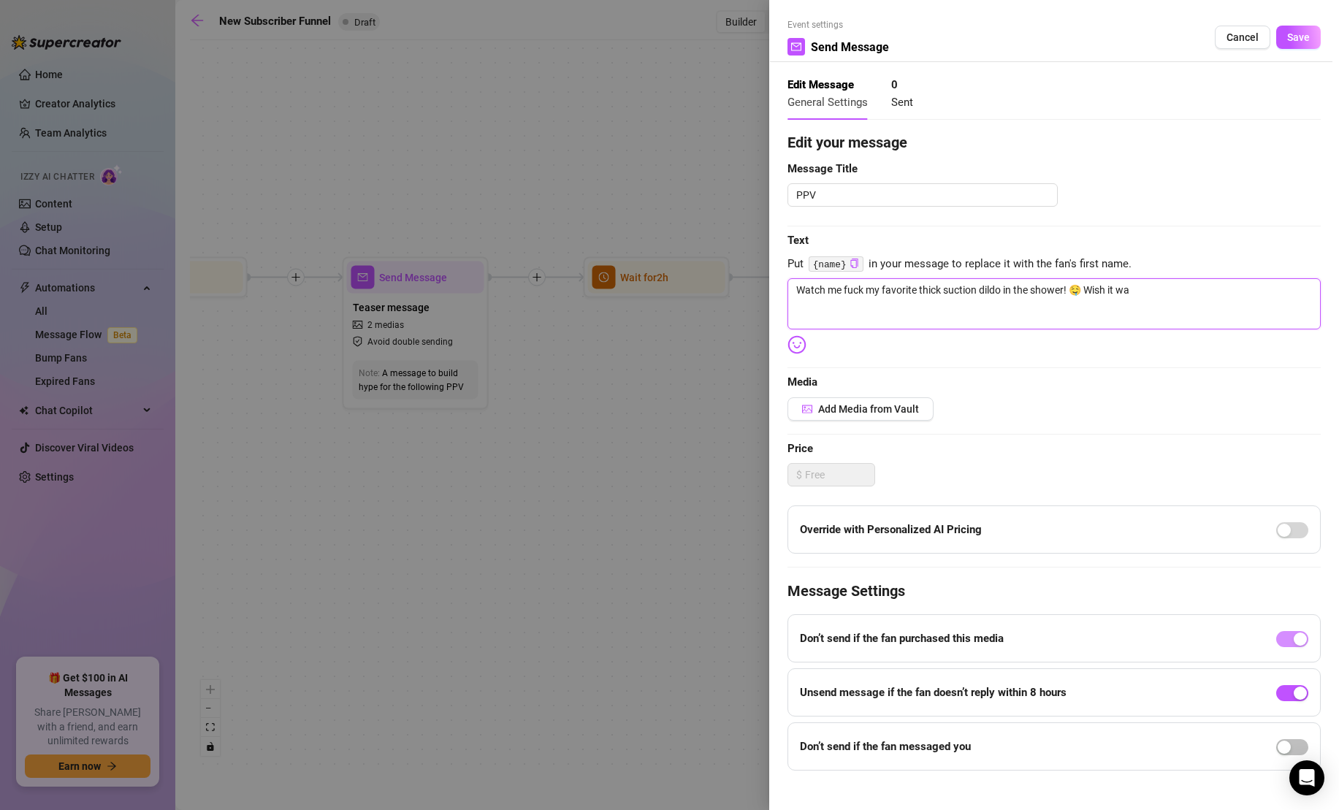
type textarea "Watch me fuck my favorite thick suction dildo in the shower! 🤤 Wish it was"
type textarea "Watch me fuck my favorite thick suction dildo in the shower! 🤤 Wish it was y"
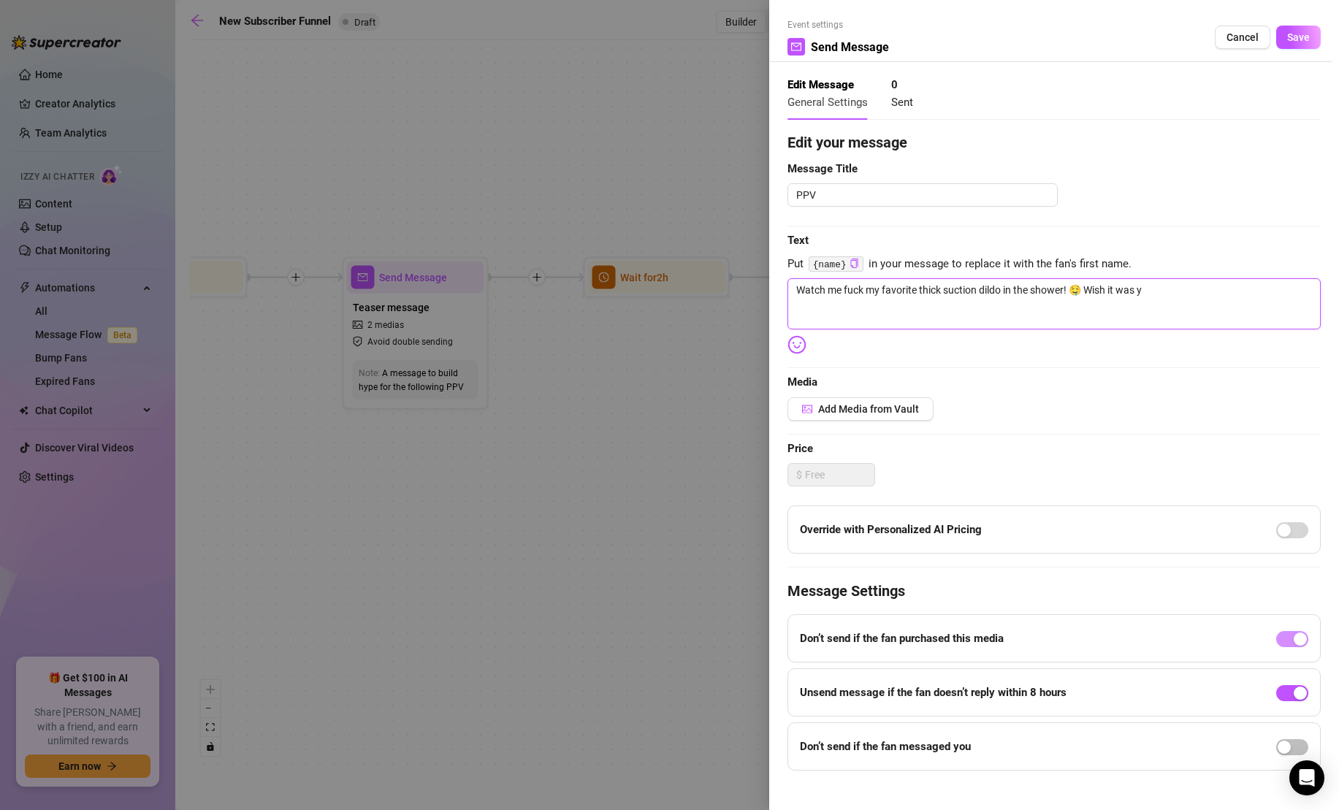
type textarea "Watch me fuck my favorite thick suction dildo in the shower! 🤤 Wish it was yo"
type textarea "Watch me fuck my favorite thick suction dildo in the shower! 🤤 Wish it was you"
type textarea "Watch me fuck my favorite thick suction dildo in the shower! 🤤 Wish it was your"
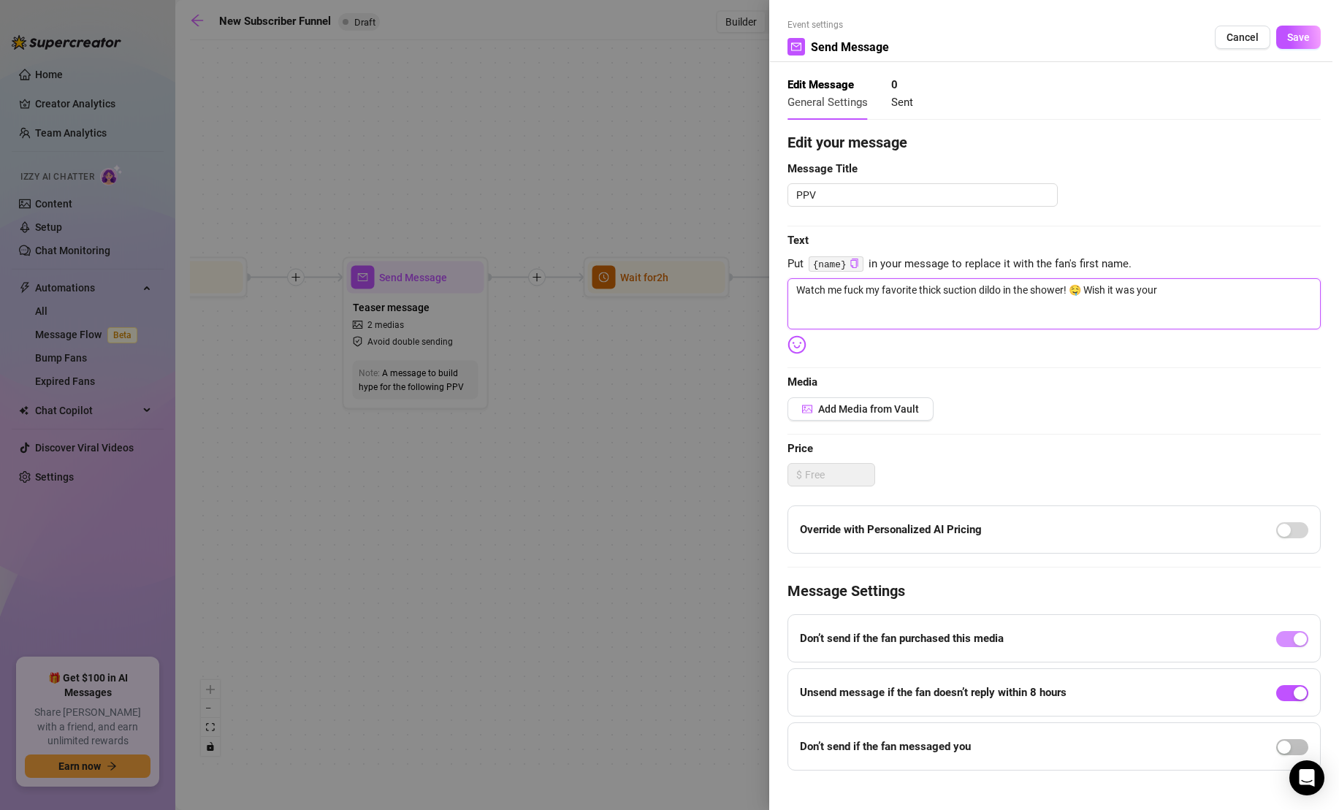
type textarea "Watch me fuck my favorite thick suction dildo in the shower! 🤤 Wish it was your"
type textarea "Watch me fuck my favorite thick suction dildo in the shower! 🤤 Wish it was your…"
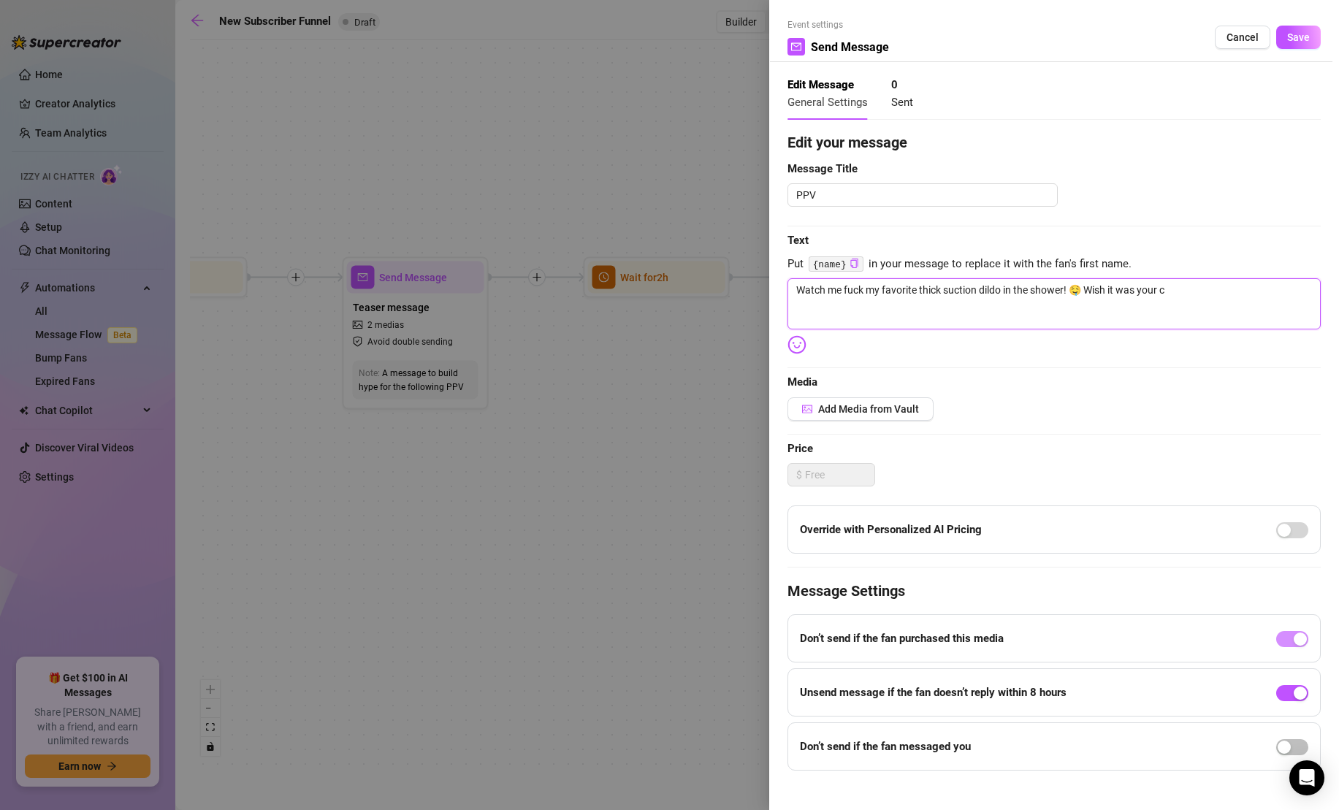
type textarea "Watch me fuck my favorite thick suction dildo in the shower! 🤤 Wish it was your…"
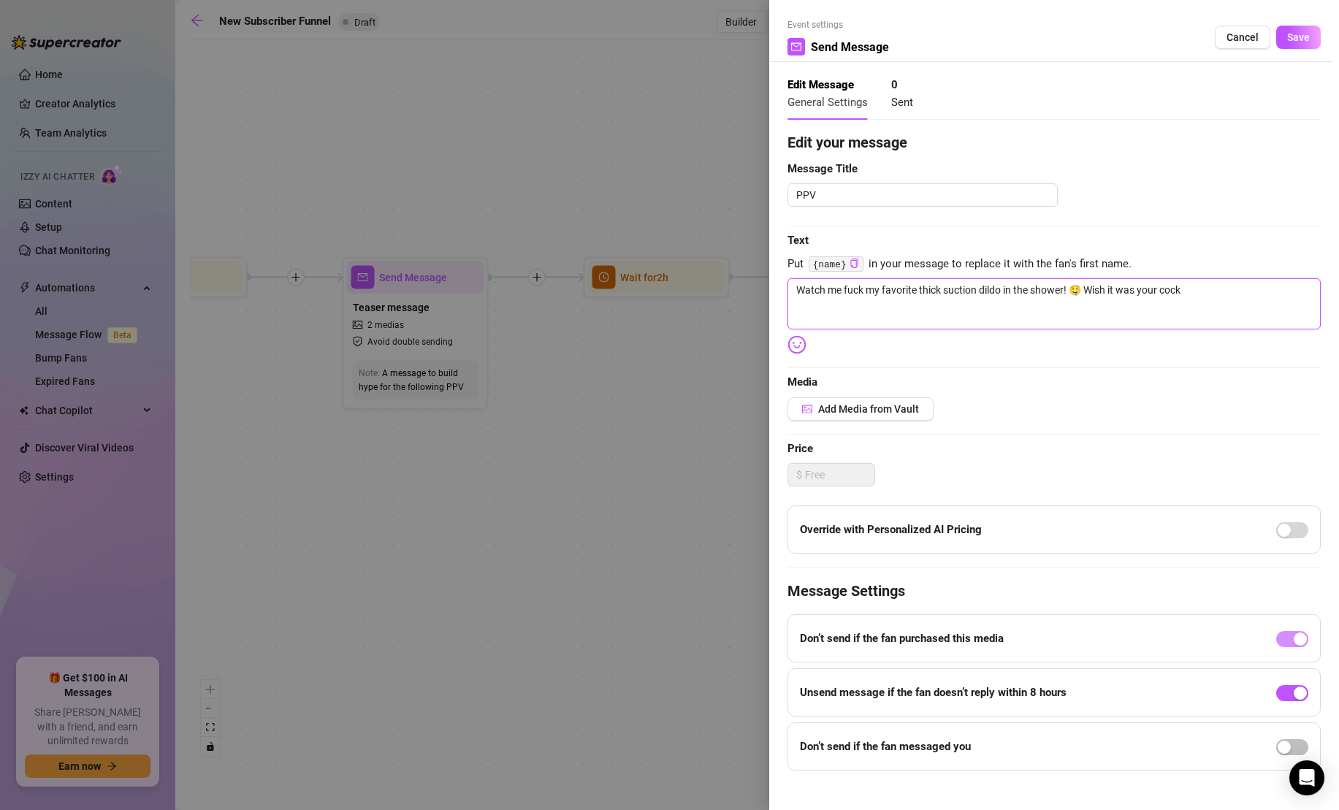
type textarea "Watch me fuck my favorite thick suction dildo in the shower! 🤤 Wish it was your…"
click at [913, 407] on span "Add Media from Vault" at bounding box center [868, 409] width 101 height 12
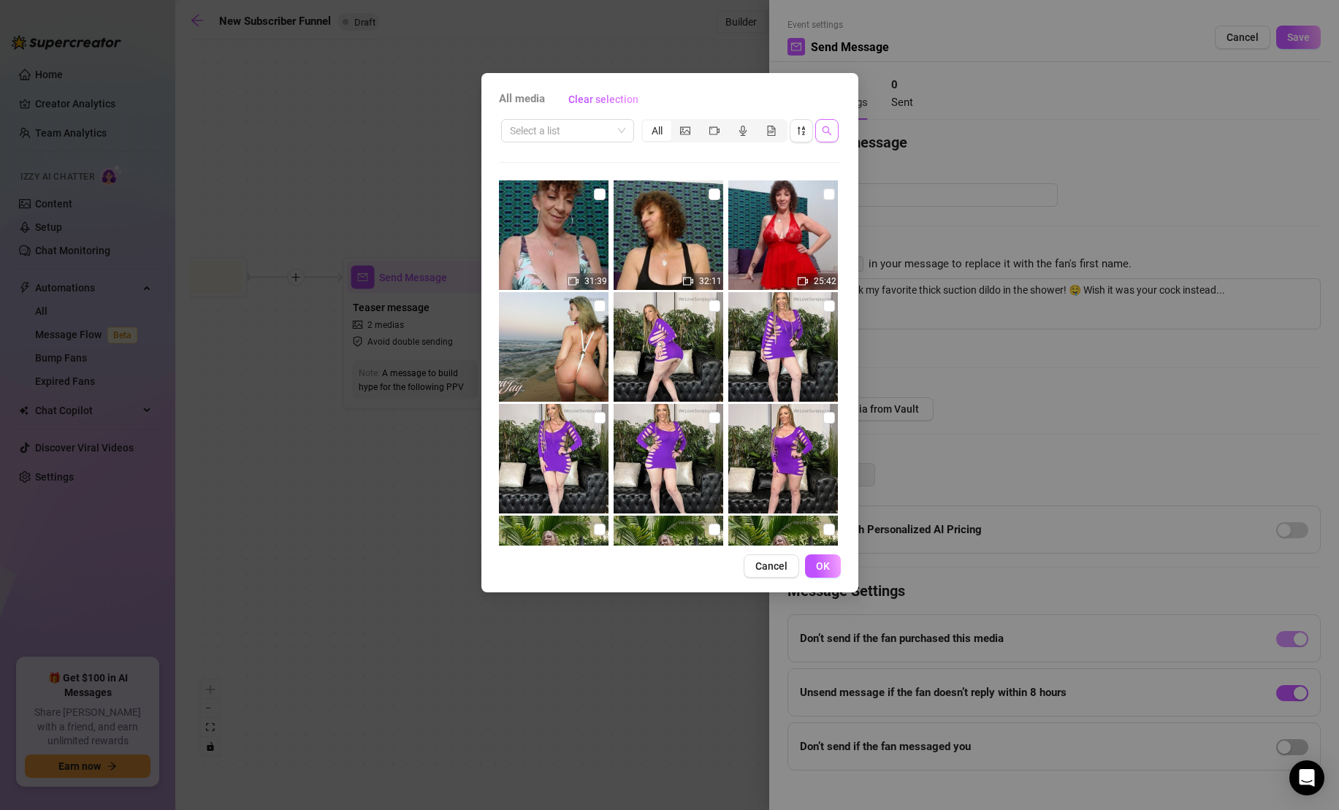
click at [816, 128] on button "button" at bounding box center [826, 130] width 23 height 23
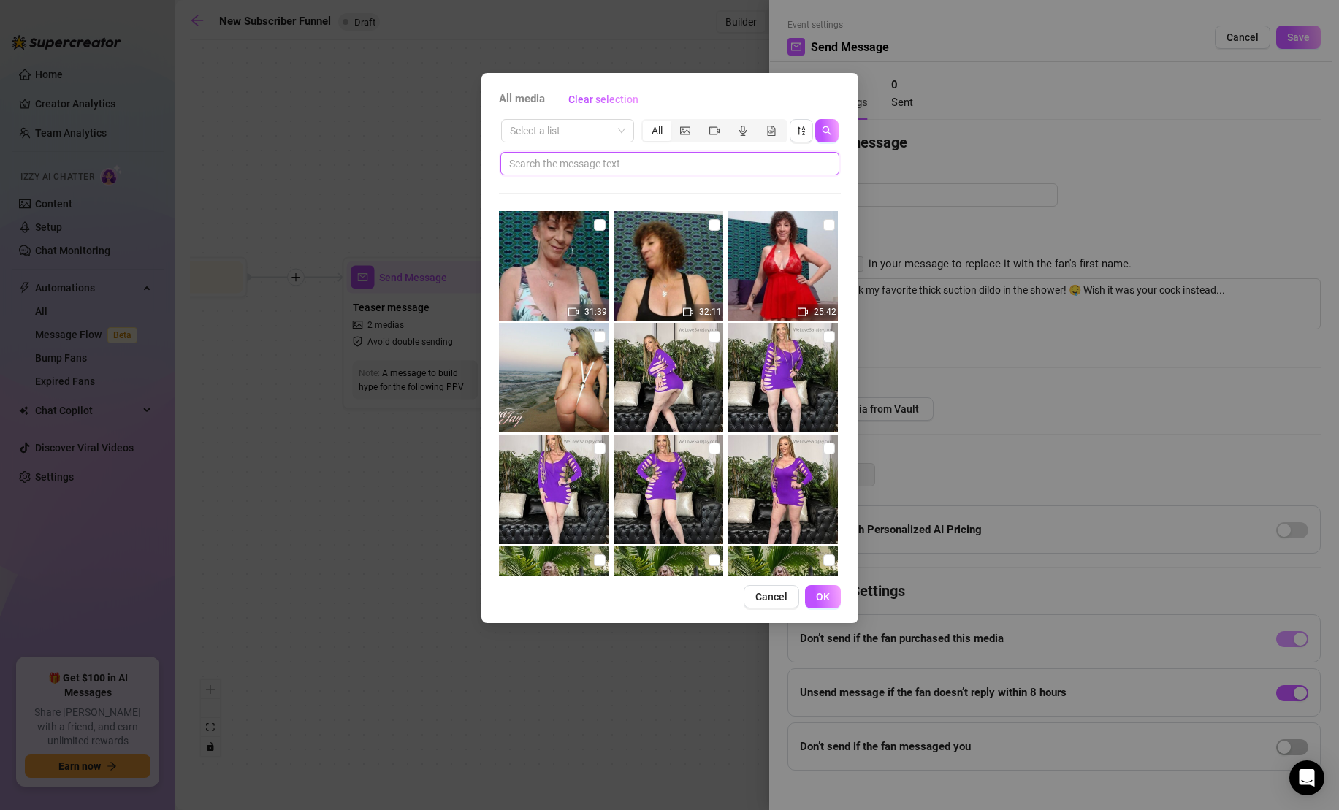
click at [777, 162] on input "text" at bounding box center [664, 164] width 310 height 16
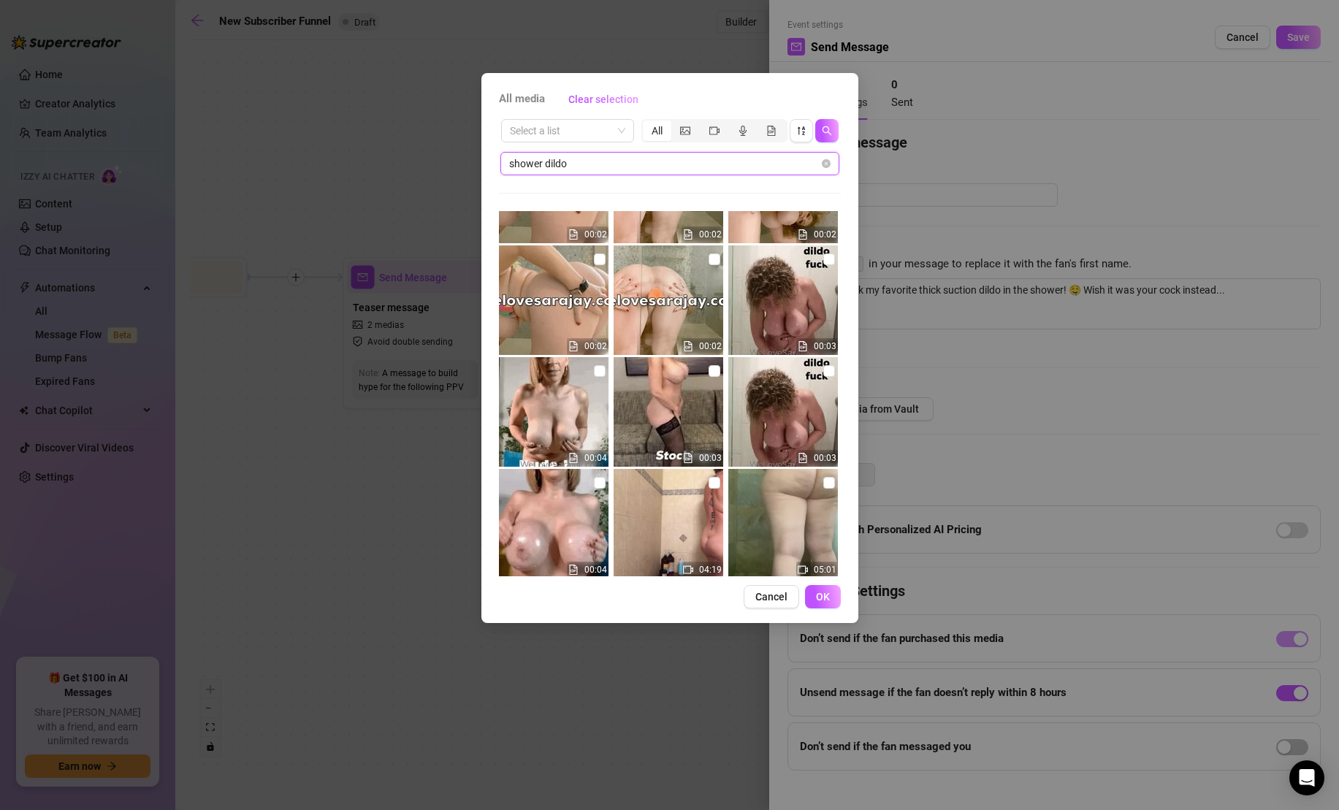
scroll to position [138, 0]
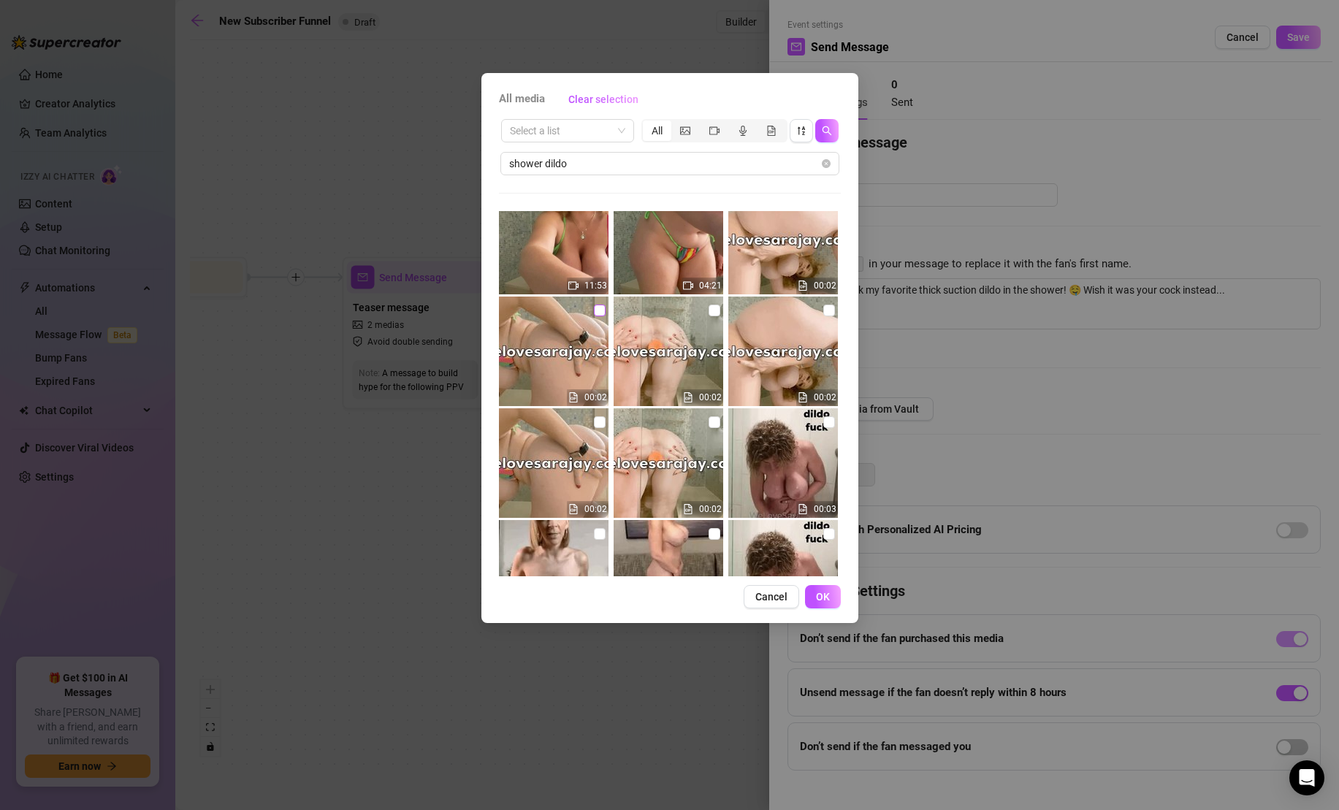
click at [603, 310] on input "checkbox" at bounding box center [600, 311] width 12 height 12
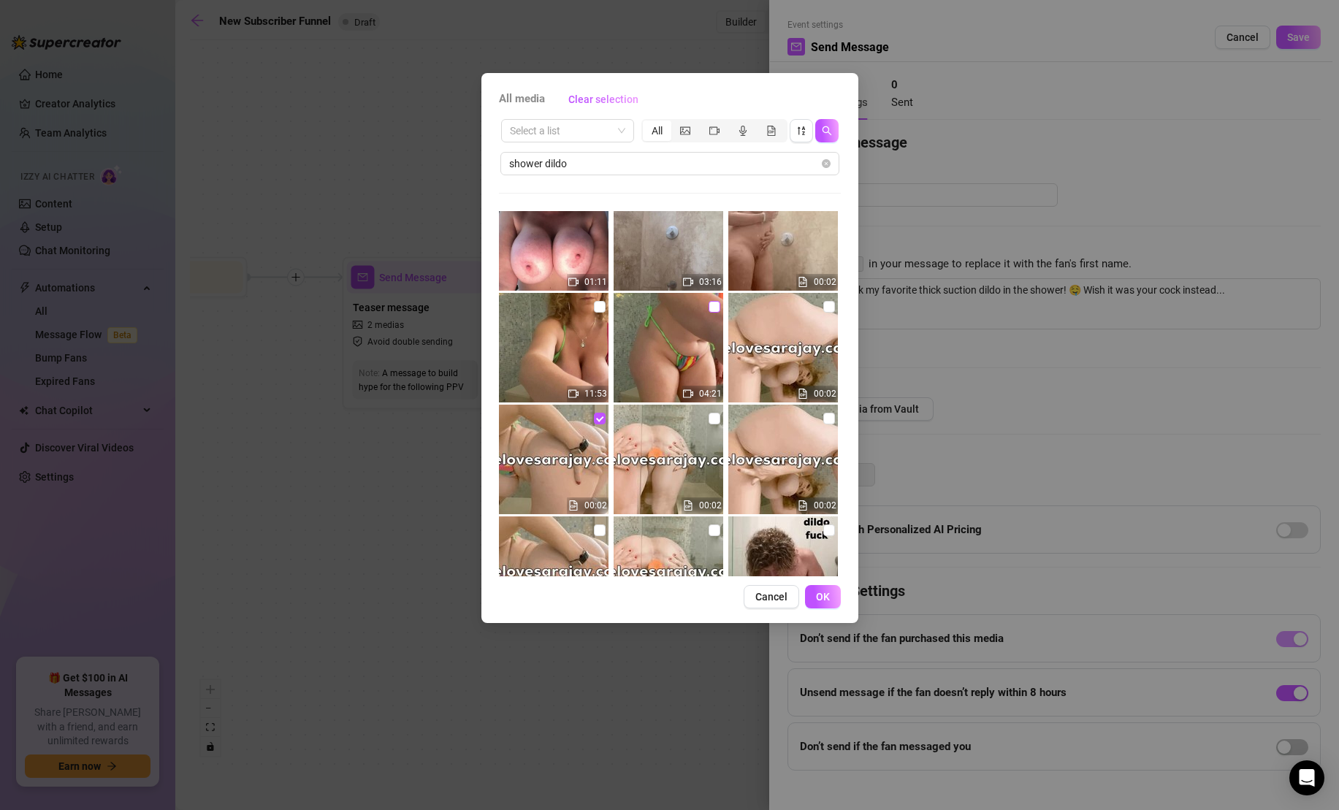
click at [711, 307] on input "checkbox" at bounding box center [714, 307] width 12 height 12
click at [594, 302] on input "checkbox" at bounding box center [600, 307] width 12 height 12
click at [822, 597] on span "OK" at bounding box center [823, 597] width 14 height 12
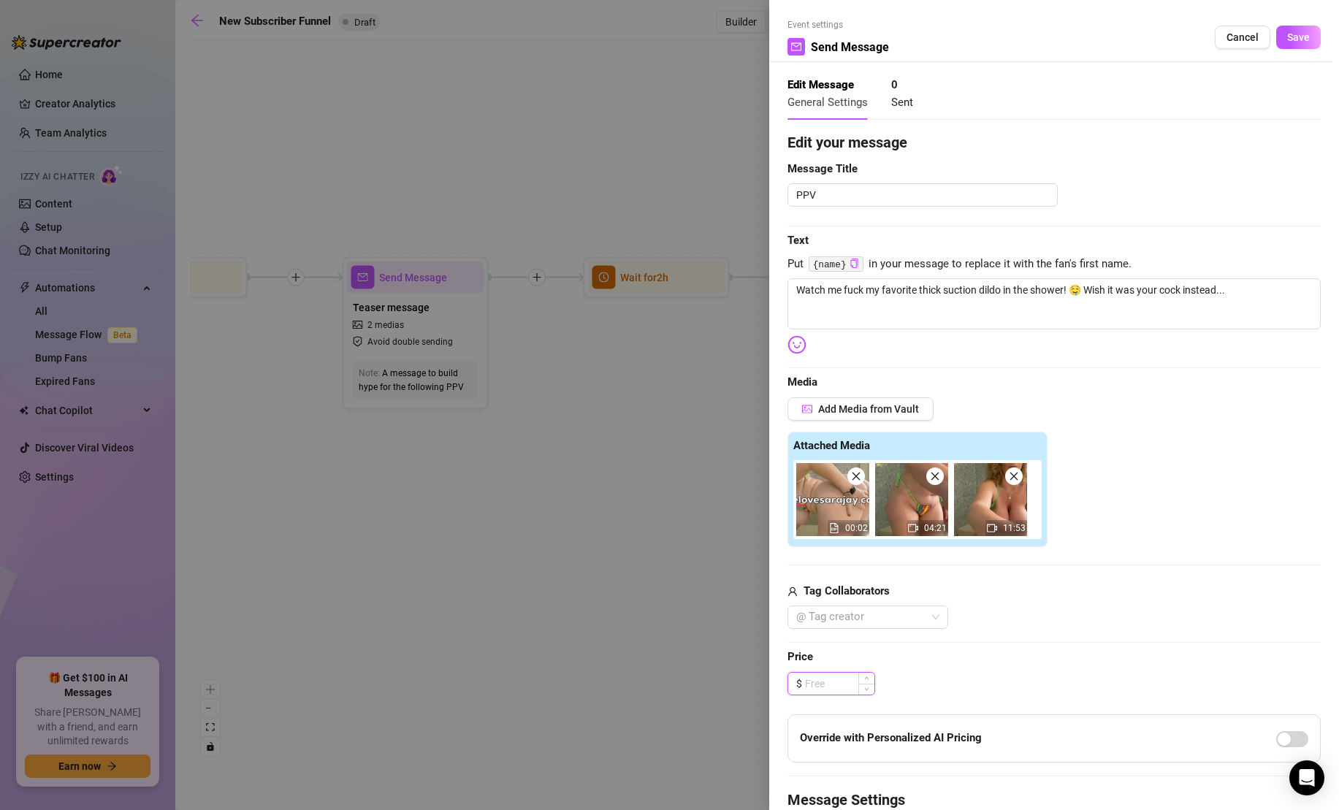
click at [833, 687] on input at bounding box center [839, 684] width 69 height 22
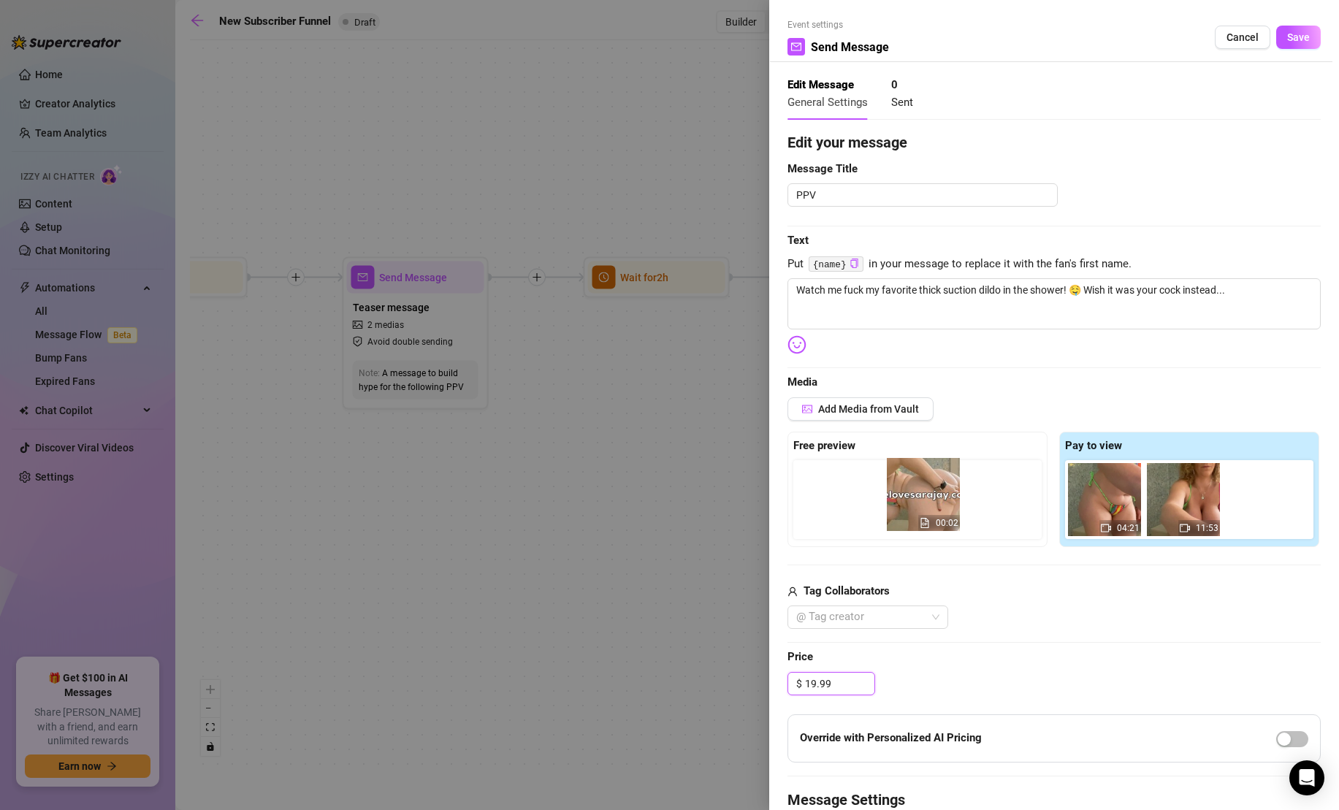
drag, startPoint x: 1109, startPoint y: 500, endPoint x: 918, endPoint y: 496, distance: 191.4
click at [918, 496] on div "Free preview Pay to view 00:02 04:21 11:53" at bounding box center [1053, 489] width 533 height 115
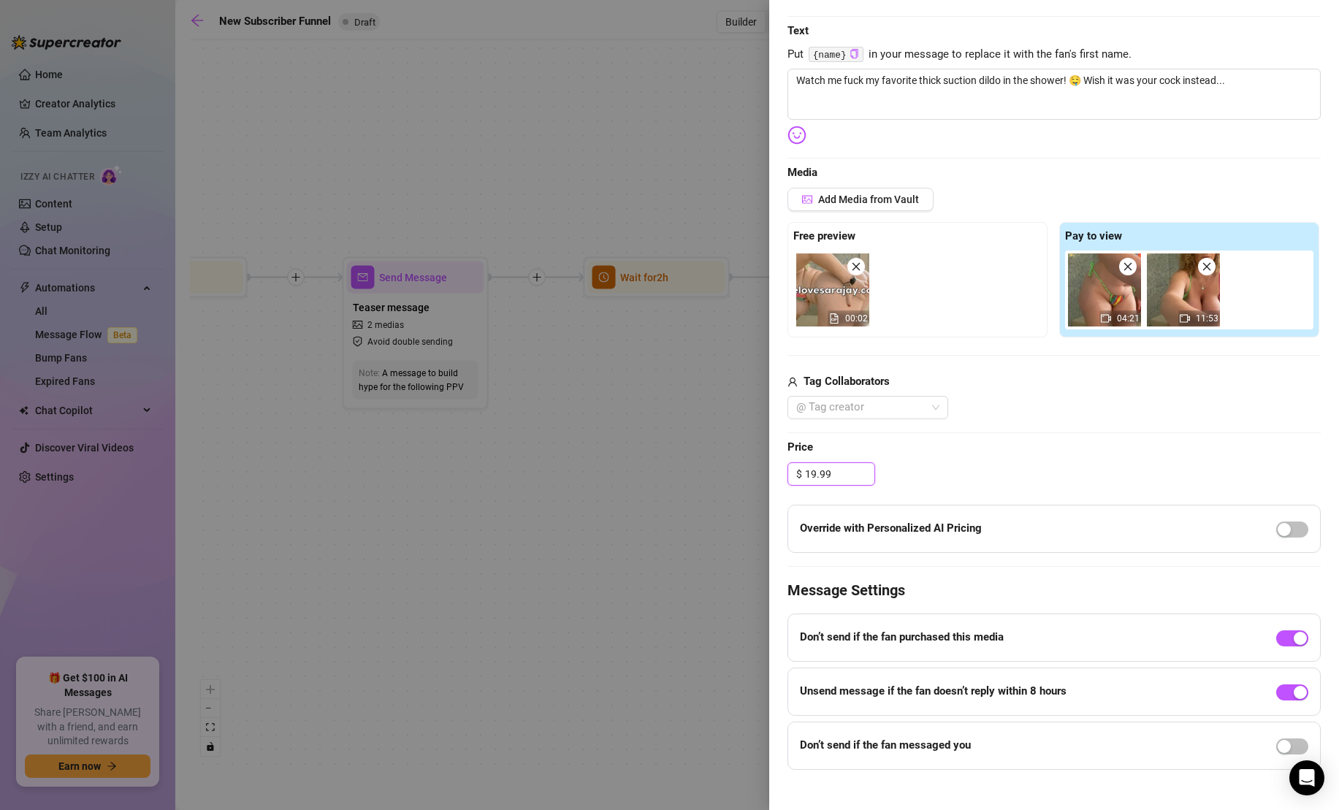
scroll to position [224, 0]
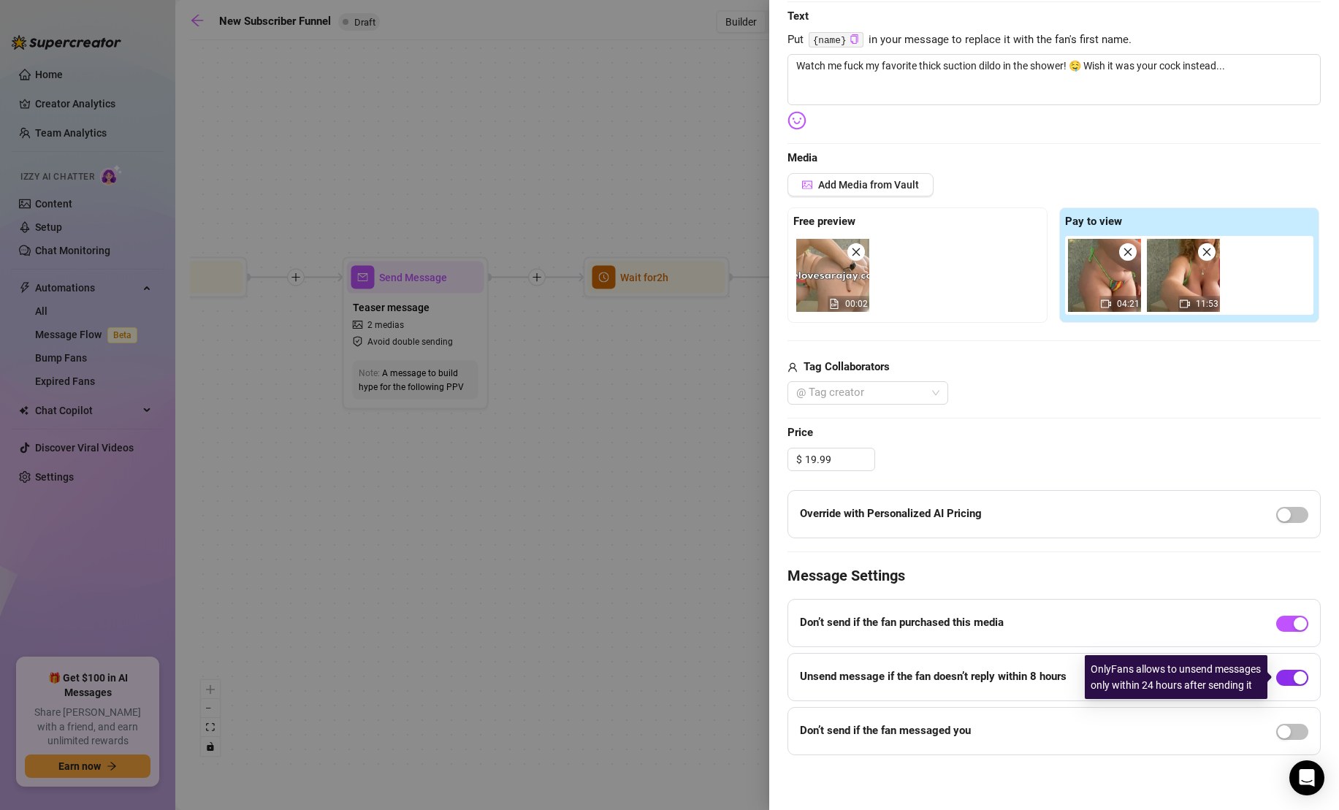
click at [1286, 674] on span "button" at bounding box center [1292, 678] width 32 height 16
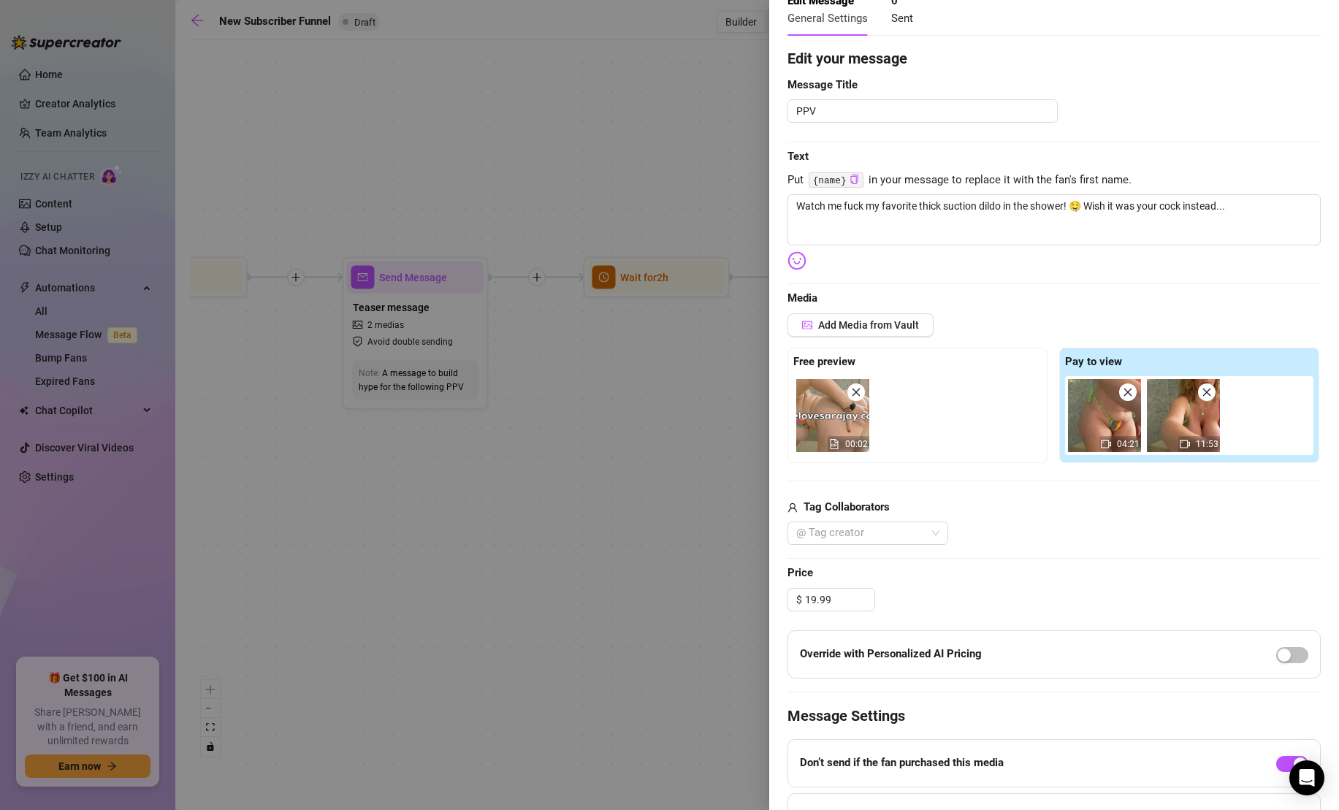
scroll to position [0, 0]
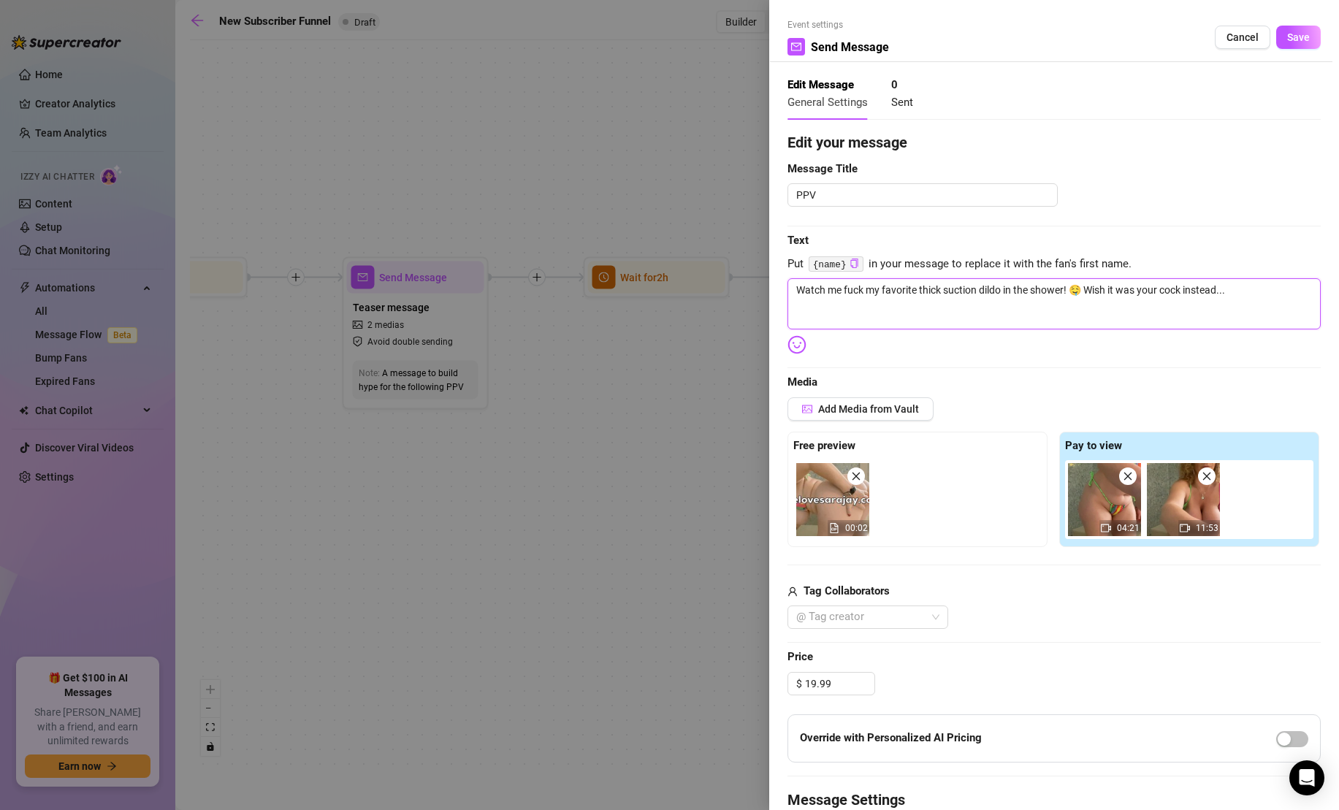
click at [794, 296] on textarea "Watch me fuck my favorite thick suction dildo in the shower! 🤤 Wish it was your…" at bounding box center [1053, 303] width 533 height 51
click at [1303, 38] on span "Save" at bounding box center [1298, 37] width 23 height 12
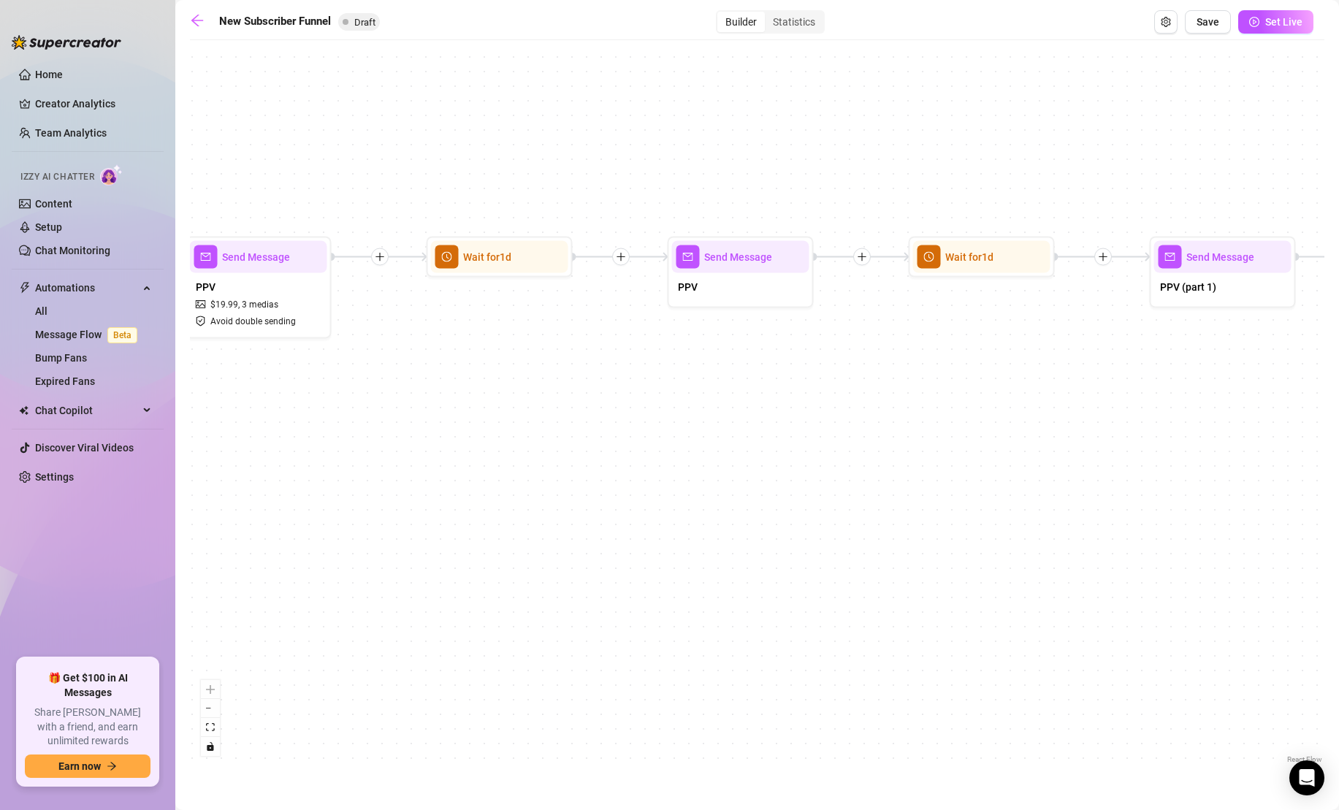
drag, startPoint x: 1269, startPoint y: 398, endPoint x: 625, endPoint y: 377, distance: 644.4
click at [619, 377] on div "If True If True If True If False If False If False If True If False Merge Merge…" at bounding box center [757, 406] width 1134 height 719
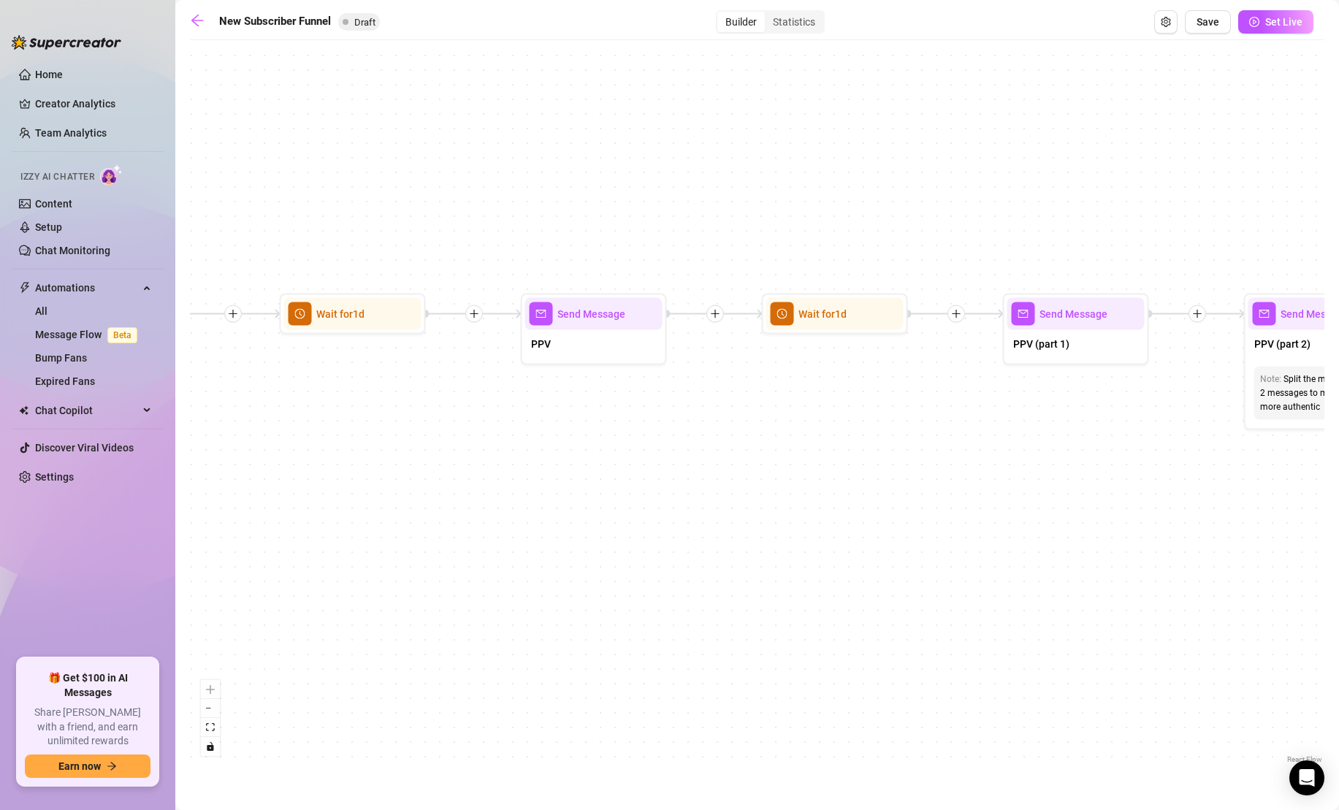
drag, startPoint x: 1080, startPoint y: 405, endPoint x: 944, endPoint y: 462, distance: 147.3
click at [944, 462] on div "If True If True If True If False If False If False If True If False Merge Merge…" at bounding box center [757, 406] width 1134 height 719
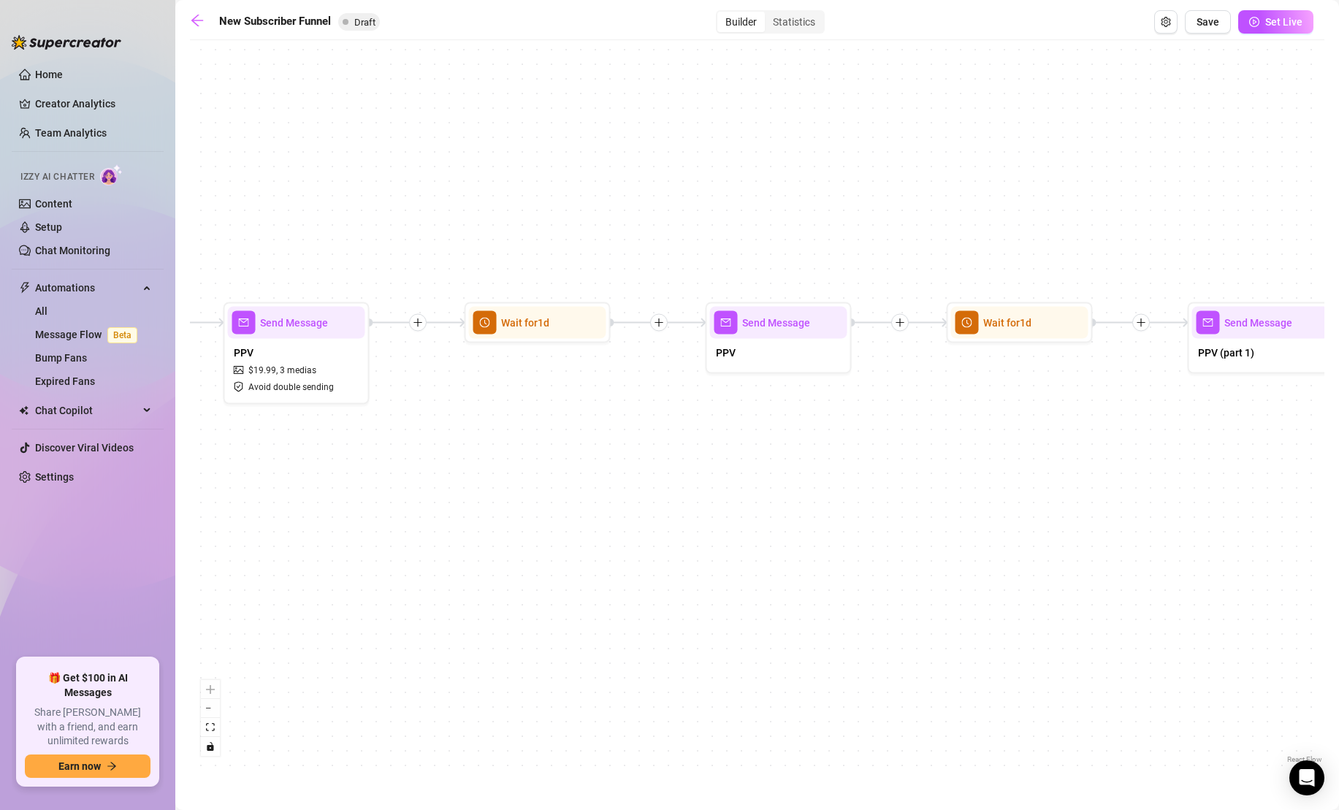
drag, startPoint x: 666, startPoint y: 445, endPoint x: 850, endPoint y: 453, distance: 184.2
click at [850, 453] on div "If True If True If True If False If False If False If True If False Merge Merge…" at bounding box center [757, 406] width 1134 height 719
click at [776, 348] on div "PPV" at bounding box center [776, 352] width 137 height 31
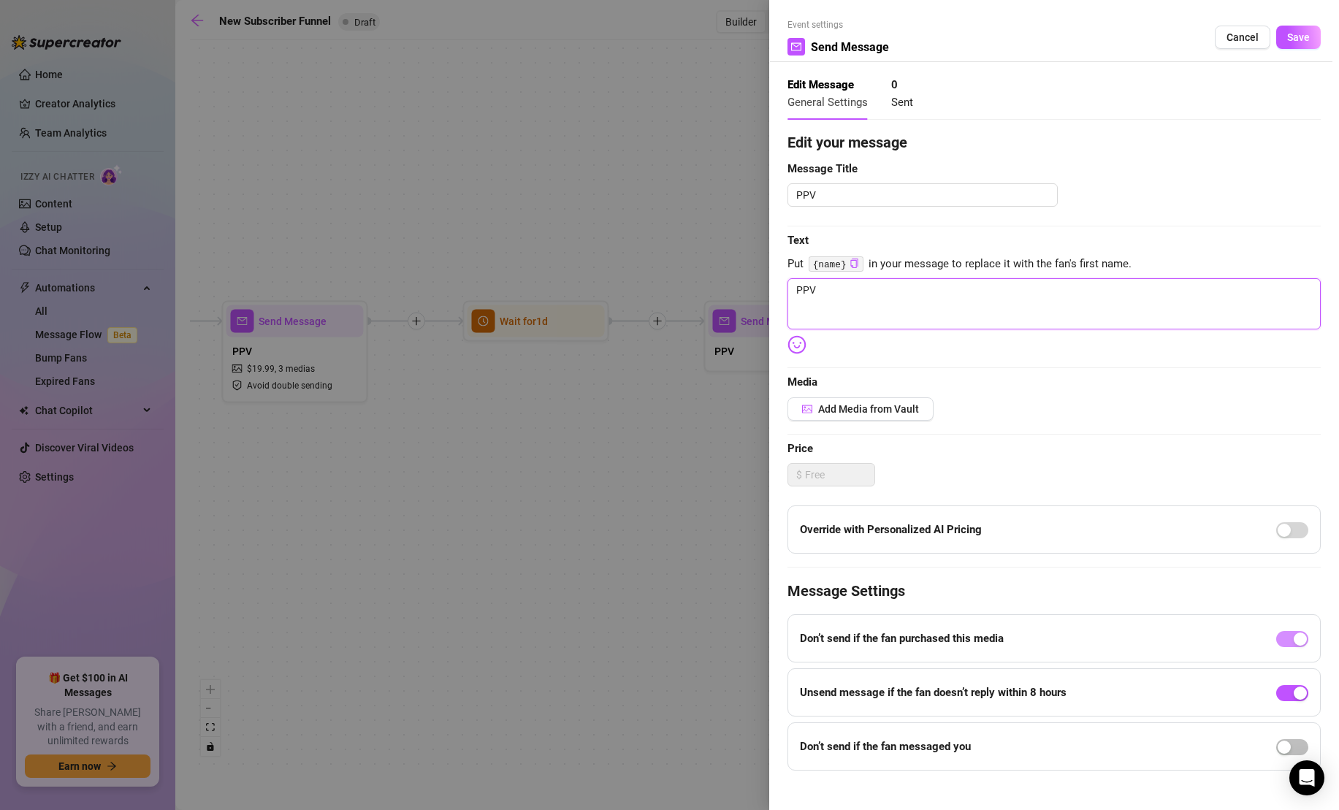
click at [1002, 321] on textarea "PPV" at bounding box center [1053, 303] width 533 height 51
click at [900, 408] on span "Add Media from Vault" at bounding box center [868, 409] width 101 height 12
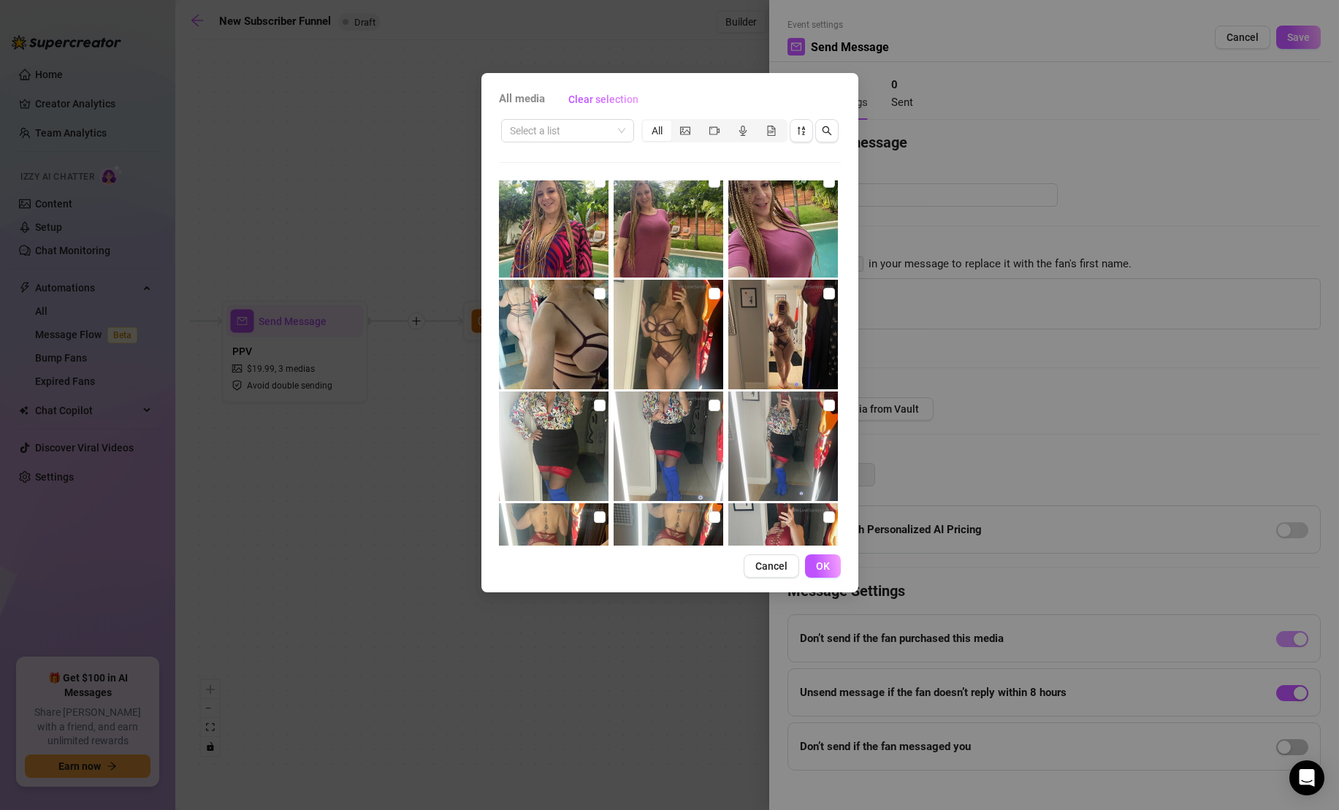
scroll to position [529, 0]
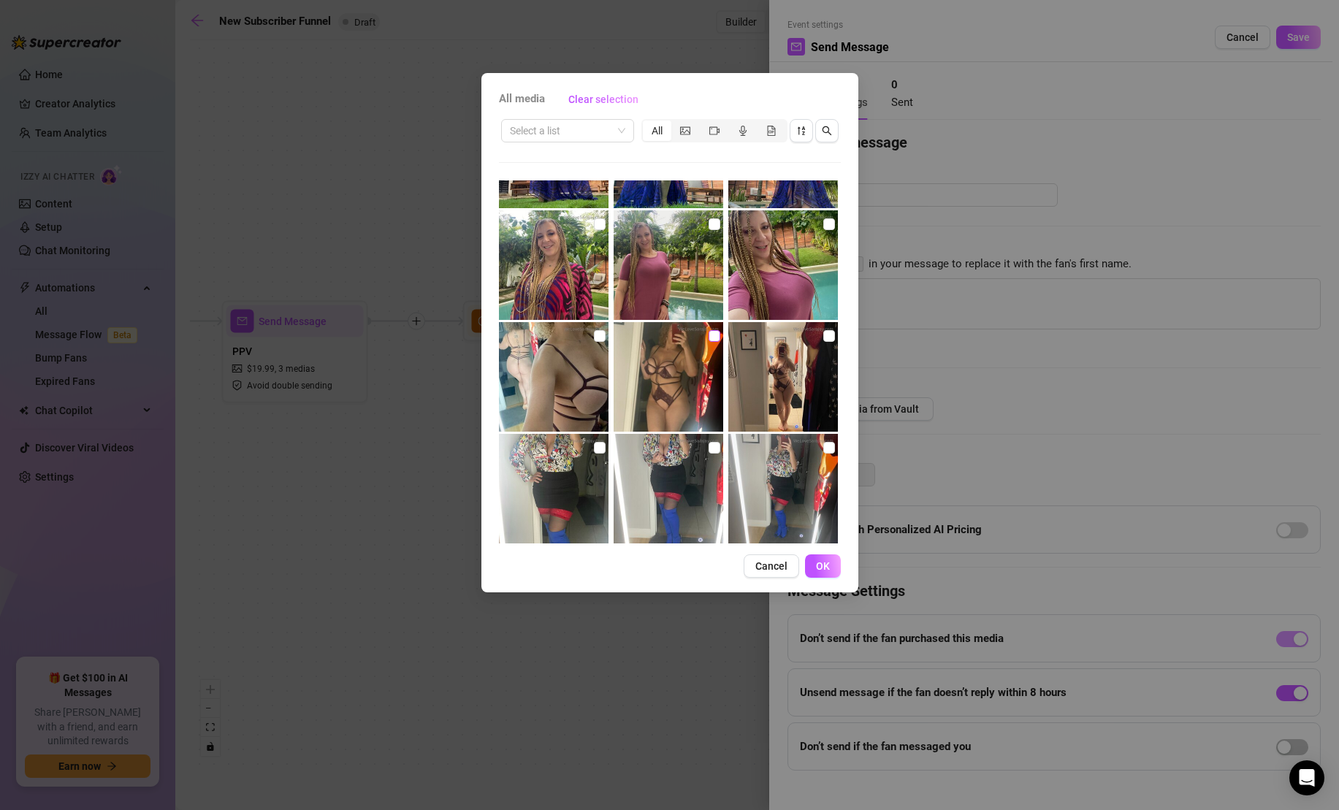
click at [714, 334] on input "checkbox" at bounding box center [714, 336] width 12 height 12
click at [830, 332] on input "checkbox" at bounding box center [829, 336] width 12 height 12
click at [600, 336] on input "checkbox" at bounding box center [600, 336] width 12 height 12
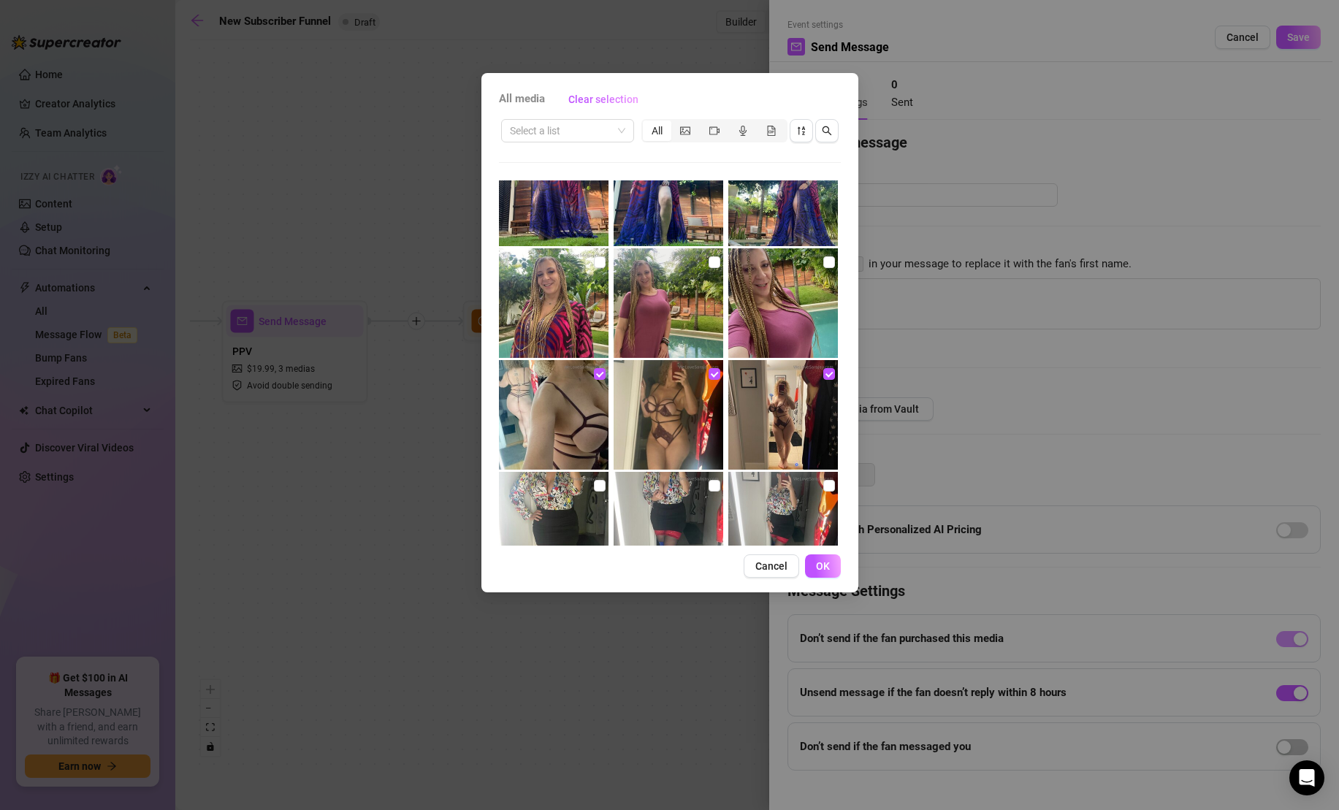
scroll to position [490, 0]
click at [818, 567] on span "OK" at bounding box center [823, 566] width 14 height 12
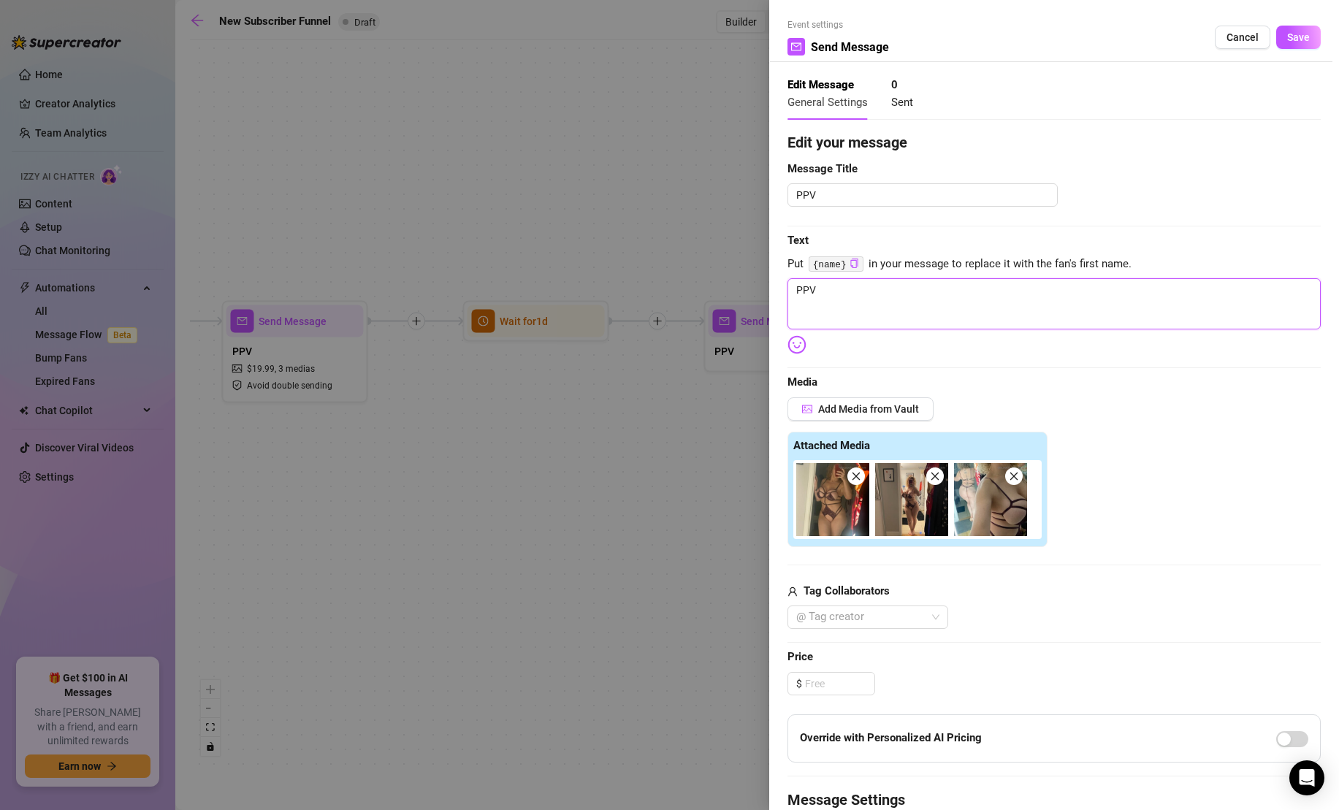
click at [951, 302] on textarea "PPV" at bounding box center [1053, 303] width 533 height 51
click at [965, 288] on textarea "Can I get your opinion on this lingerie? Too com" at bounding box center [1053, 303] width 533 height 51
drag, startPoint x: 1103, startPoint y: 286, endPoint x: 1200, endPoint y: 294, distance: 96.8
click at [1195, 294] on textarea "Can I get your opinion on this lingerie before I see a fuck buddy? Too com" at bounding box center [1053, 303] width 533 height 51
click at [1084, 288] on textarea "Can I get your opinion on this lingerie before I see a fuck buddy? Do you think…" at bounding box center [1053, 303] width 533 height 51
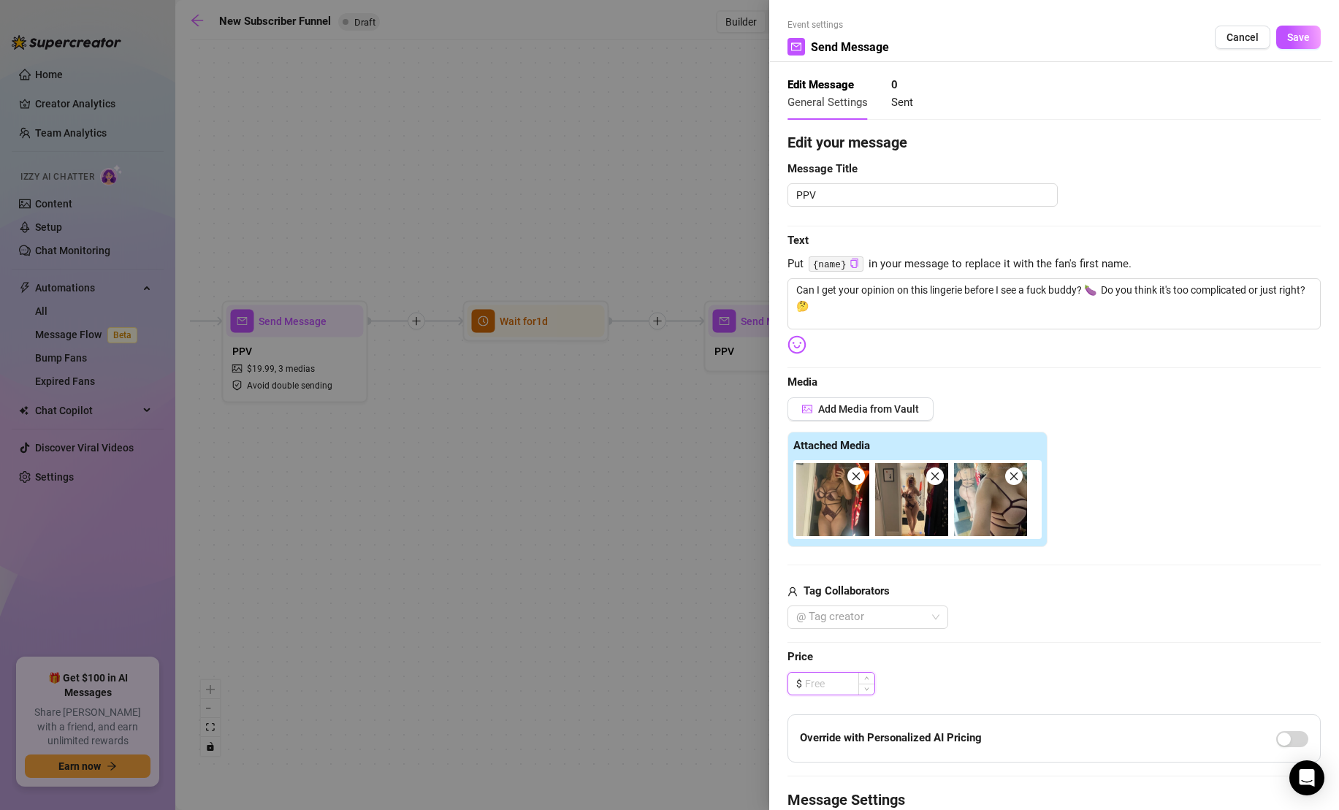
click at [845, 683] on input at bounding box center [839, 684] width 69 height 22
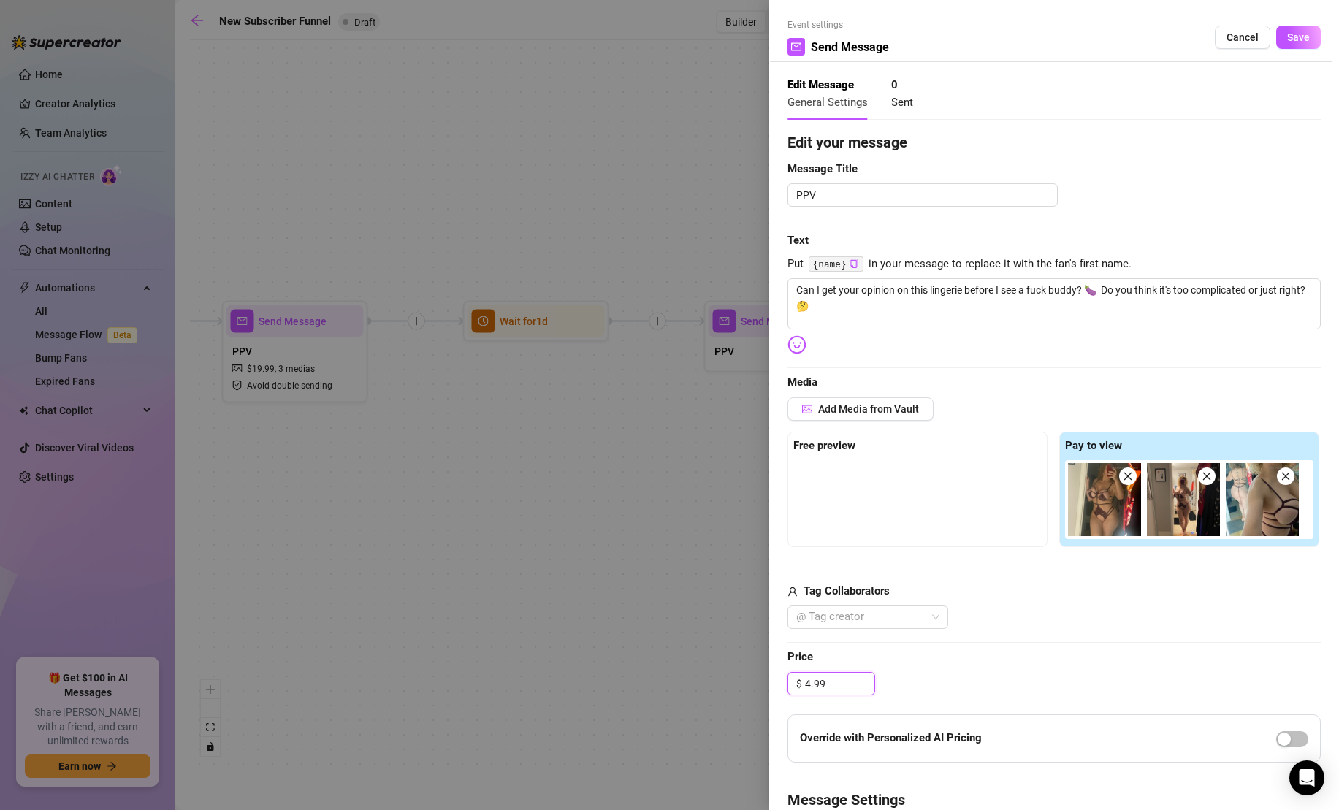
scroll to position [224, 0]
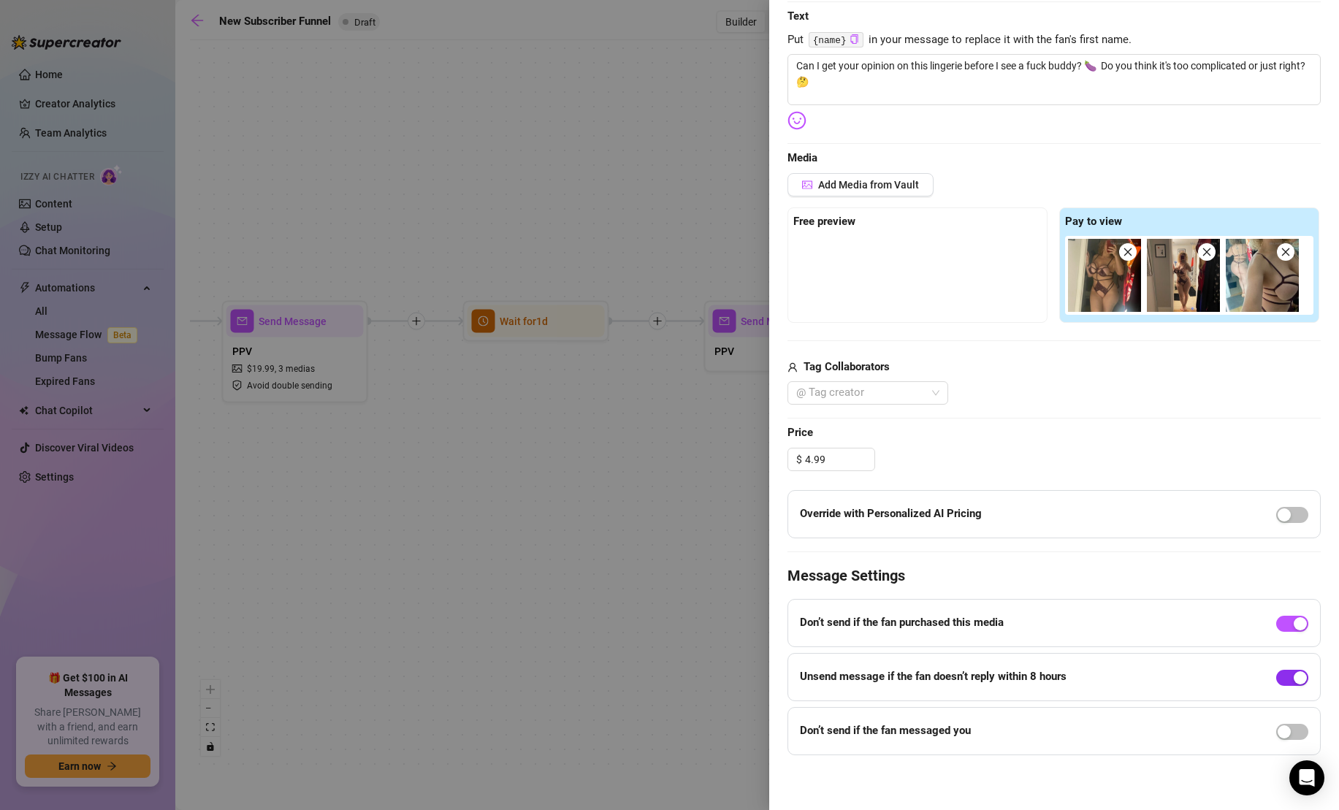
click at [1287, 674] on span "button" at bounding box center [1292, 678] width 32 height 16
click at [1286, 524] on div at bounding box center [1292, 513] width 32 height 23
click at [1290, 514] on button "button" at bounding box center [1292, 515] width 32 height 16
click at [1281, 510] on span "button" at bounding box center [1292, 515] width 32 height 16
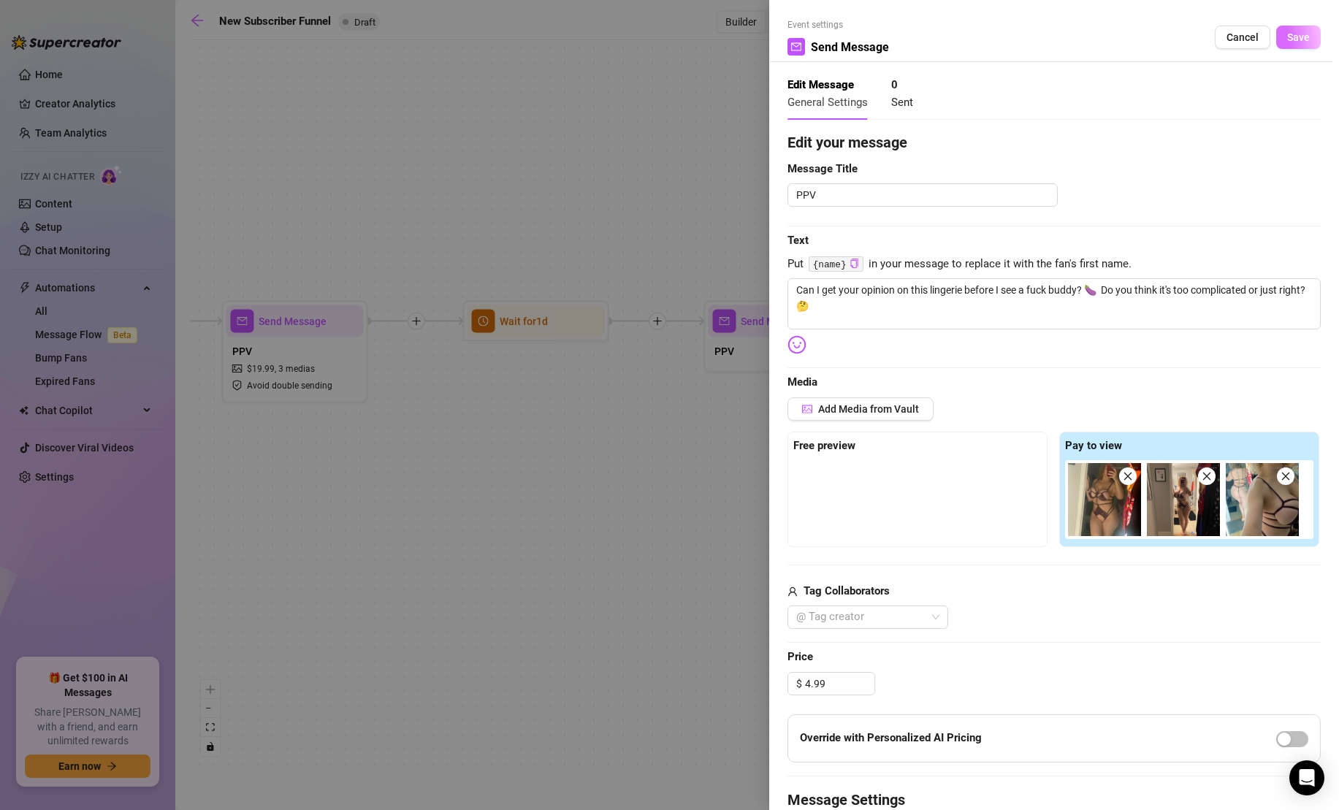
click at [1300, 35] on span "Save" at bounding box center [1298, 37] width 23 height 12
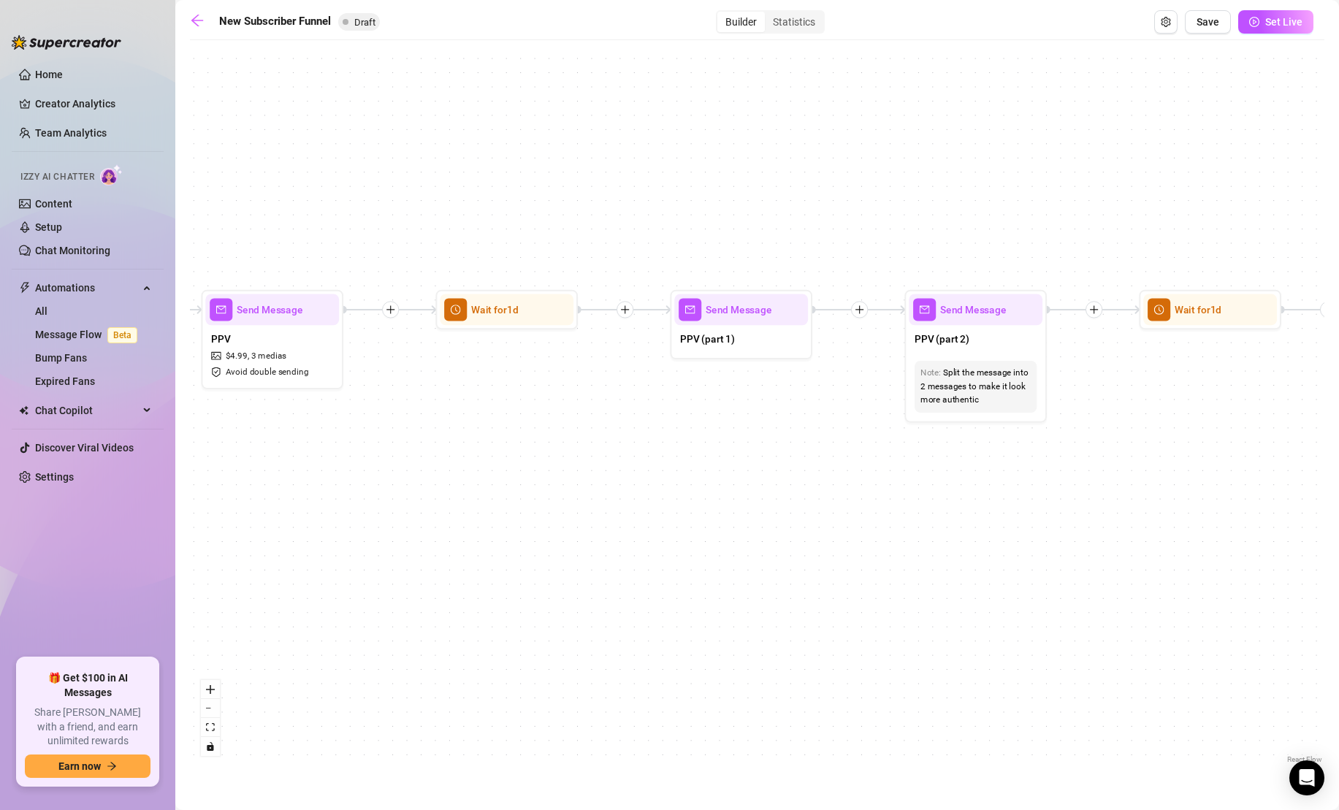
drag, startPoint x: 1079, startPoint y: 505, endPoint x: 570, endPoint y: 489, distance: 509.3
click at [570, 489] on div "If True If True If True If False If False If False If True If False Merge Merge…" at bounding box center [757, 406] width 1134 height 719
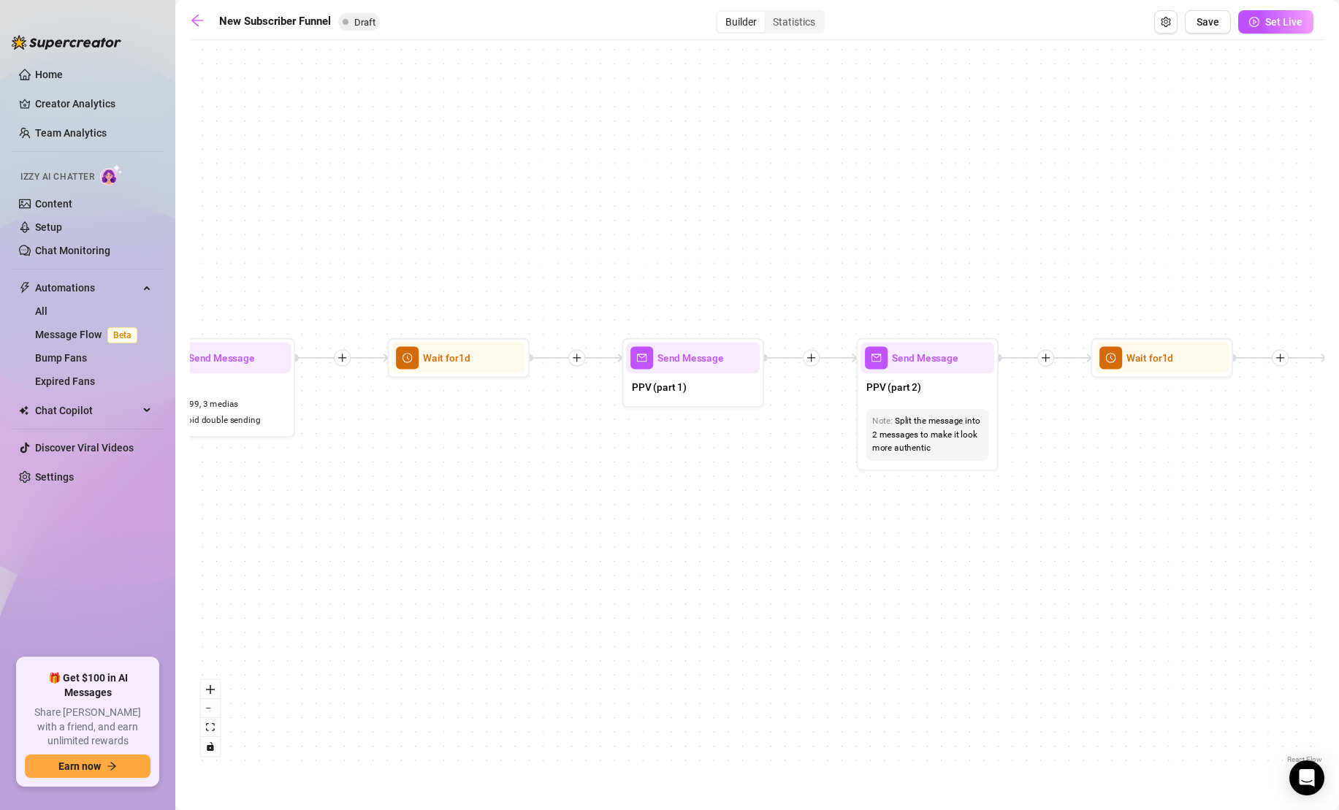
drag, startPoint x: 1041, startPoint y: 456, endPoint x: 1016, endPoint y: 510, distance: 60.1
click at [1016, 510] on div "If True If True If True If False If False If False If True If False Merge Merge…" at bounding box center [757, 406] width 1134 height 719
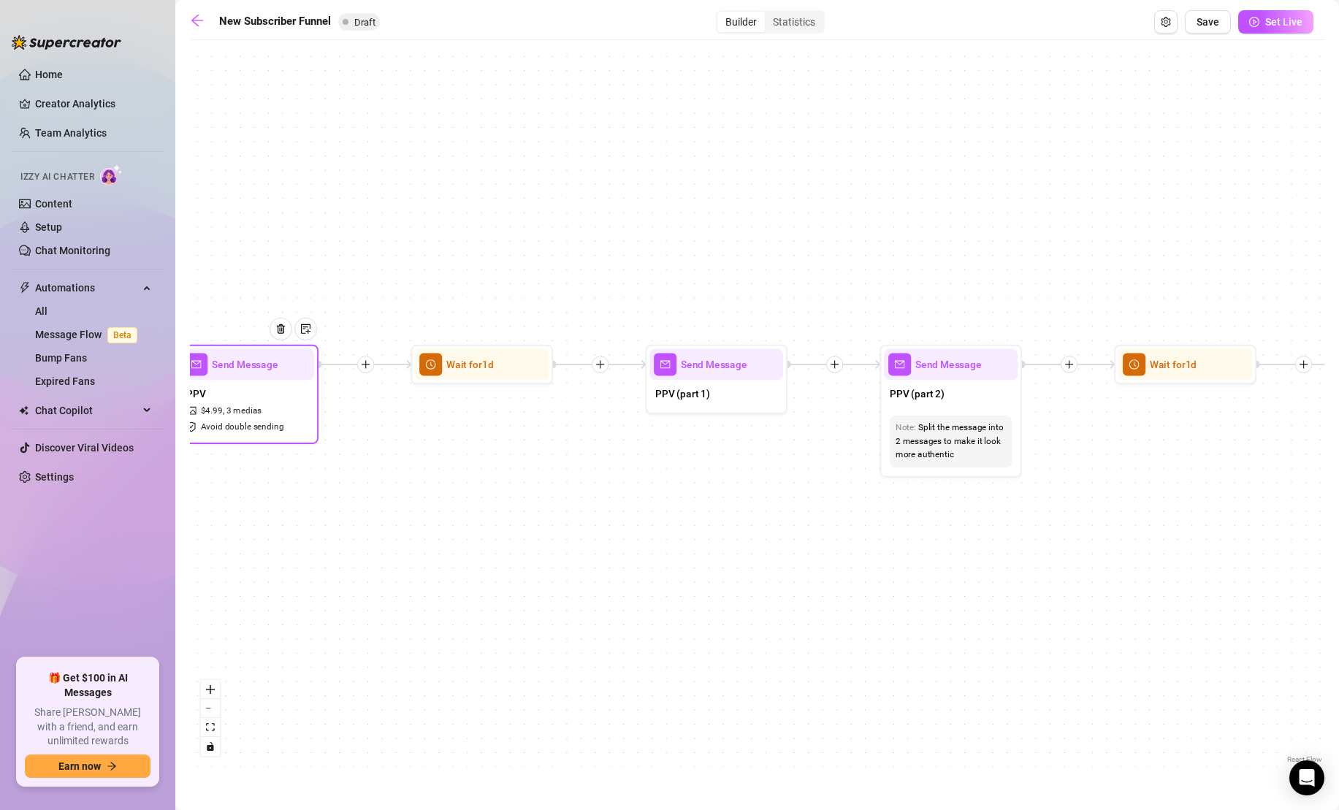
click at [294, 416] on div "PPV $ 4.99 , 3 medias Avoid double sending" at bounding box center [247, 409] width 134 height 59
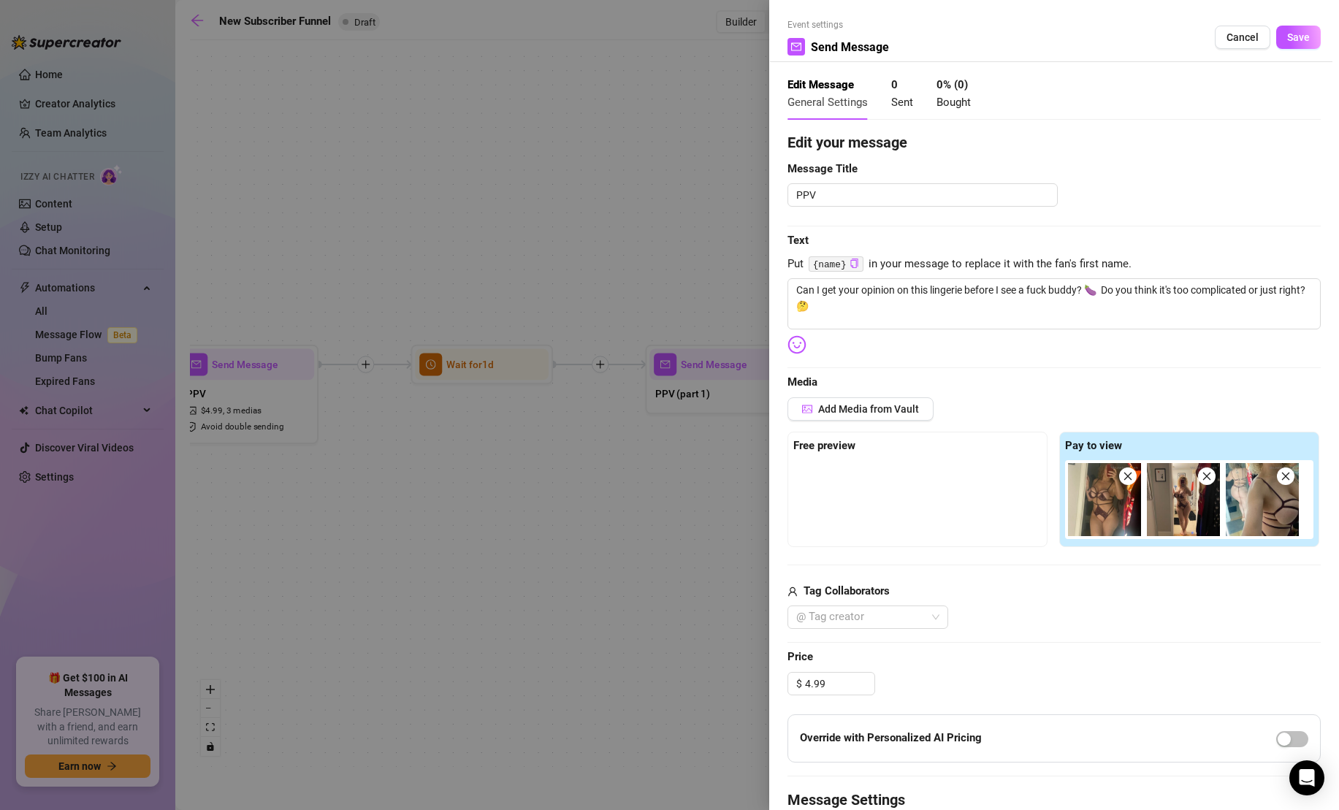
scroll to position [224, 0]
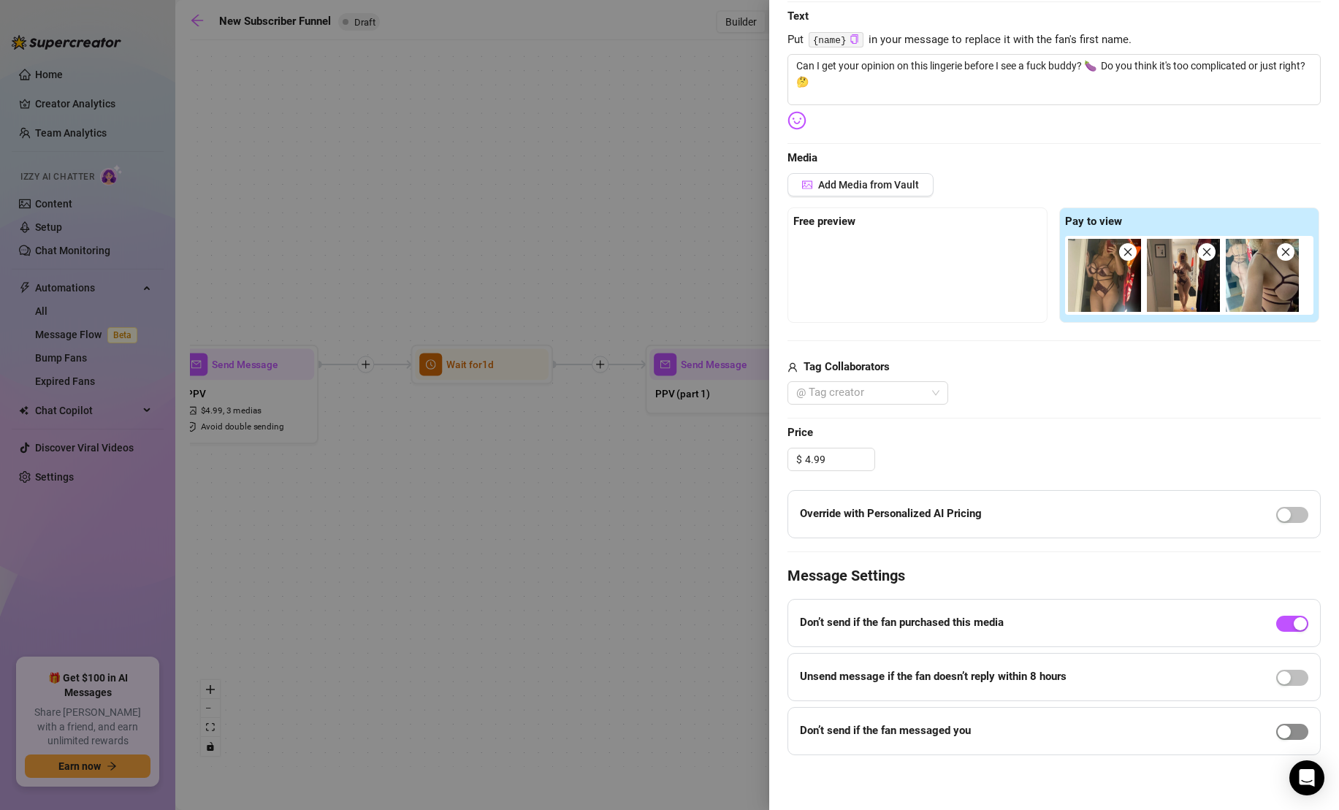
click at [1284, 732] on div "button" at bounding box center [1283, 731] width 13 height 13
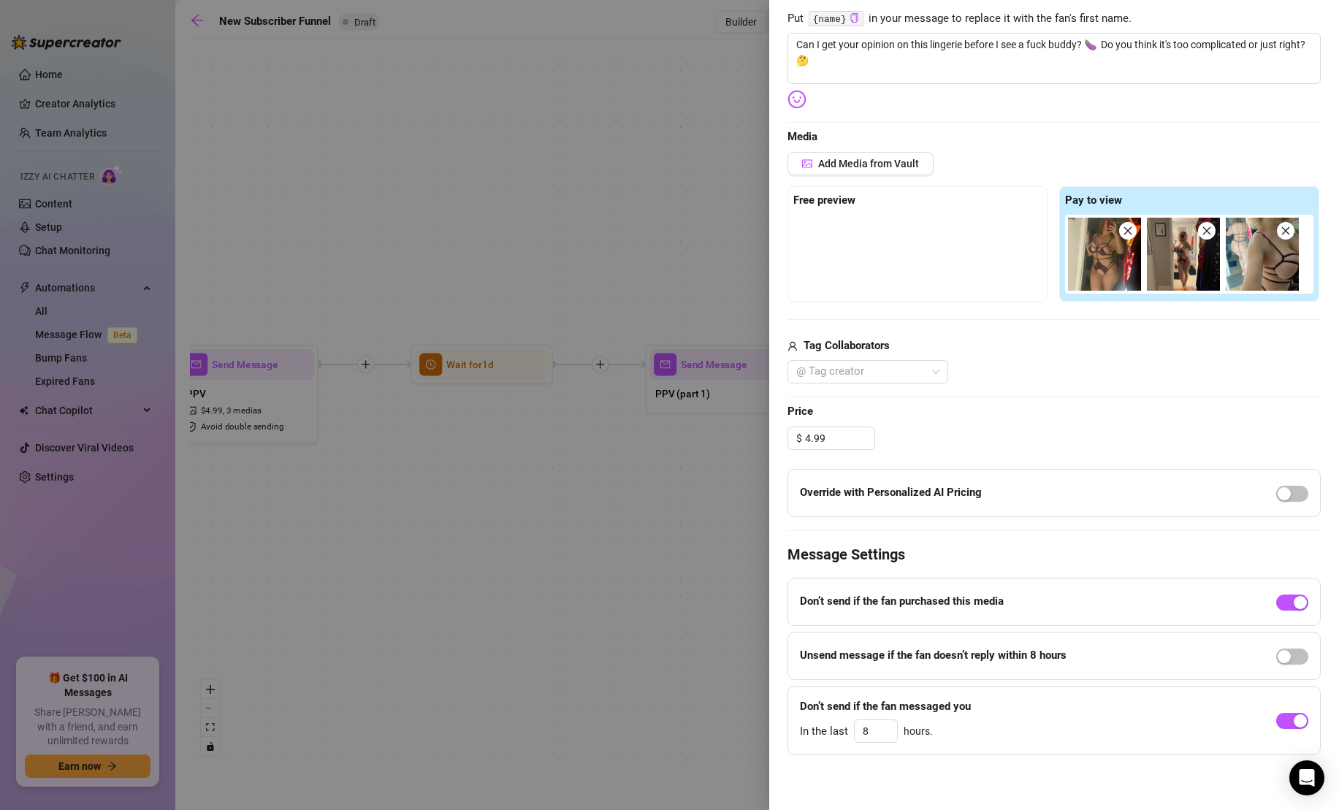
scroll to position [0, 0]
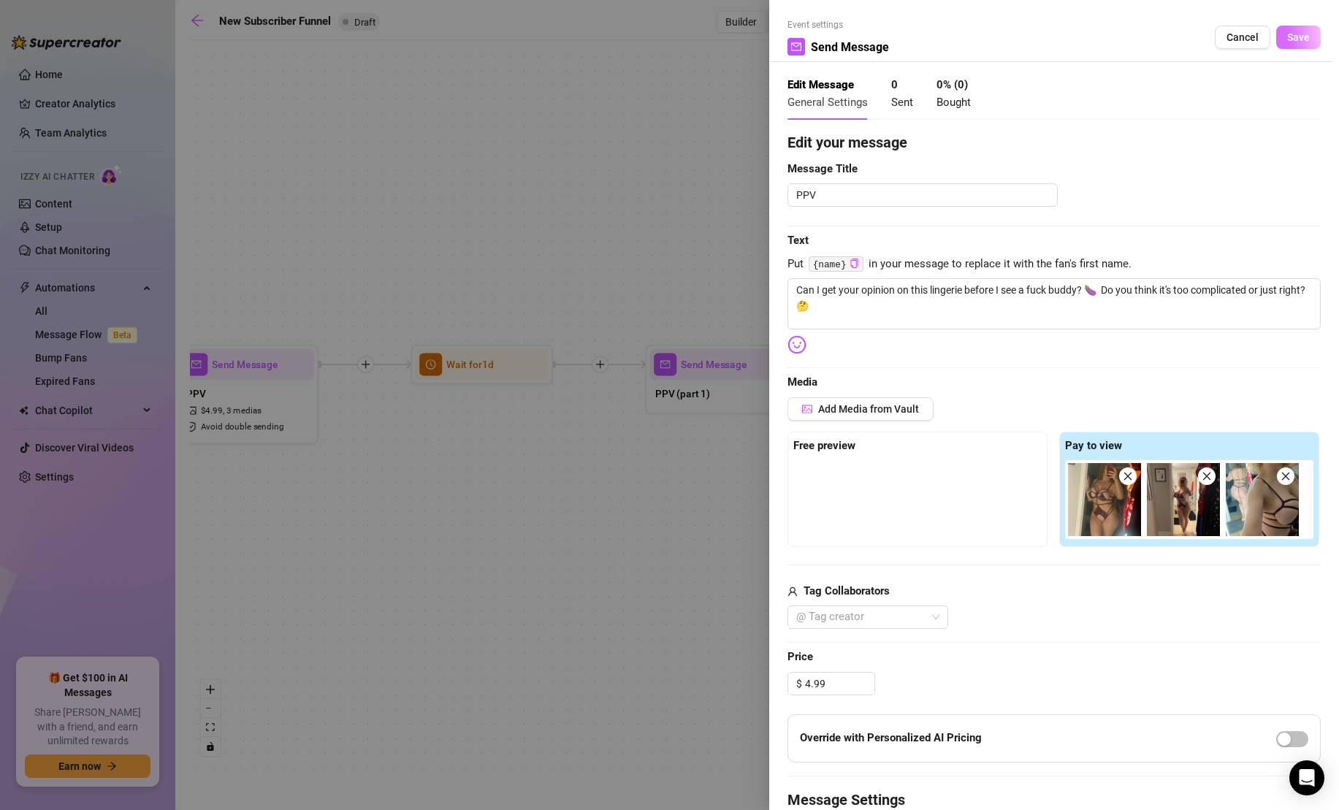
click at [1290, 38] on span "Save" at bounding box center [1298, 37] width 23 height 12
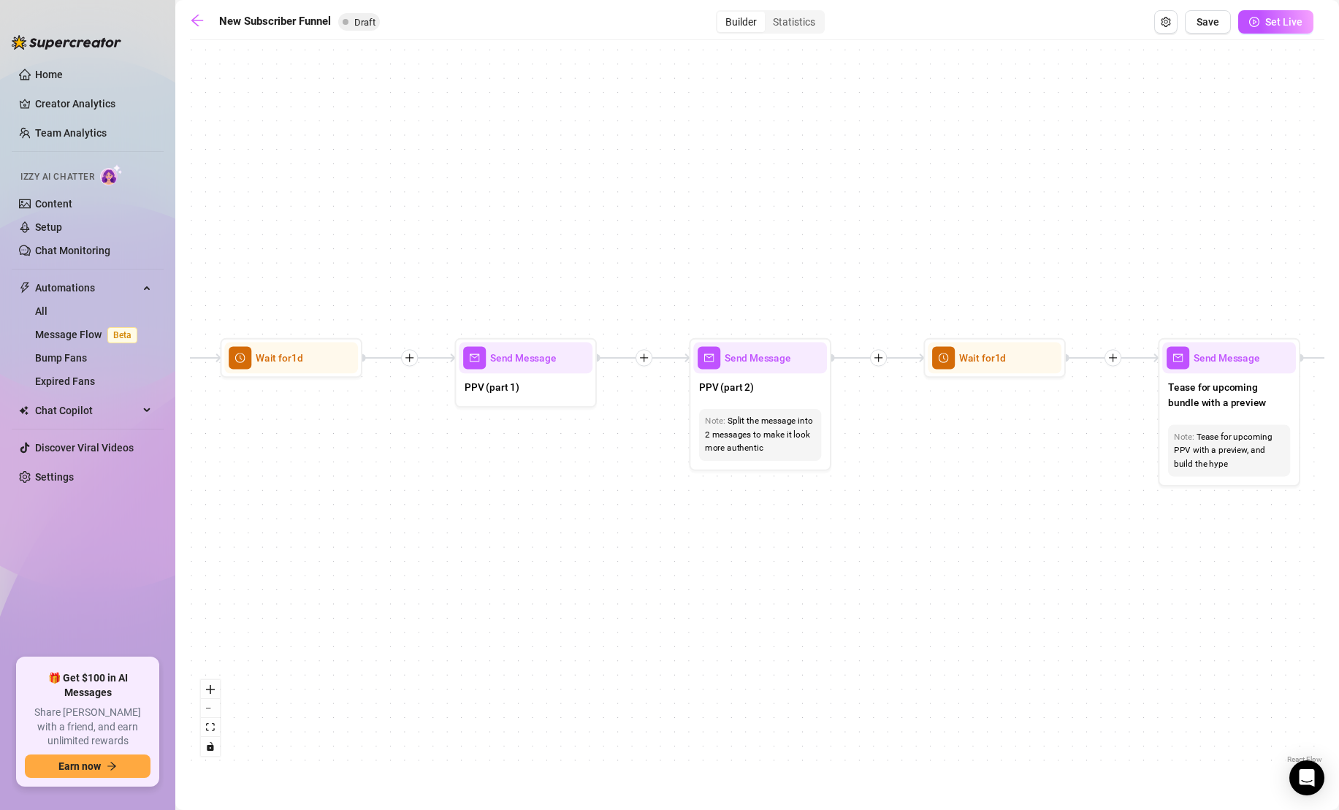
drag, startPoint x: 719, startPoint y: 458, endPoint x: 557, endPoint y: 450, distance: 161.6
click at [557, 450] on div "If True If True If True If False If False If False If True If False Merge Merge…" at bounding box center [757, 406] width 1134 height 719
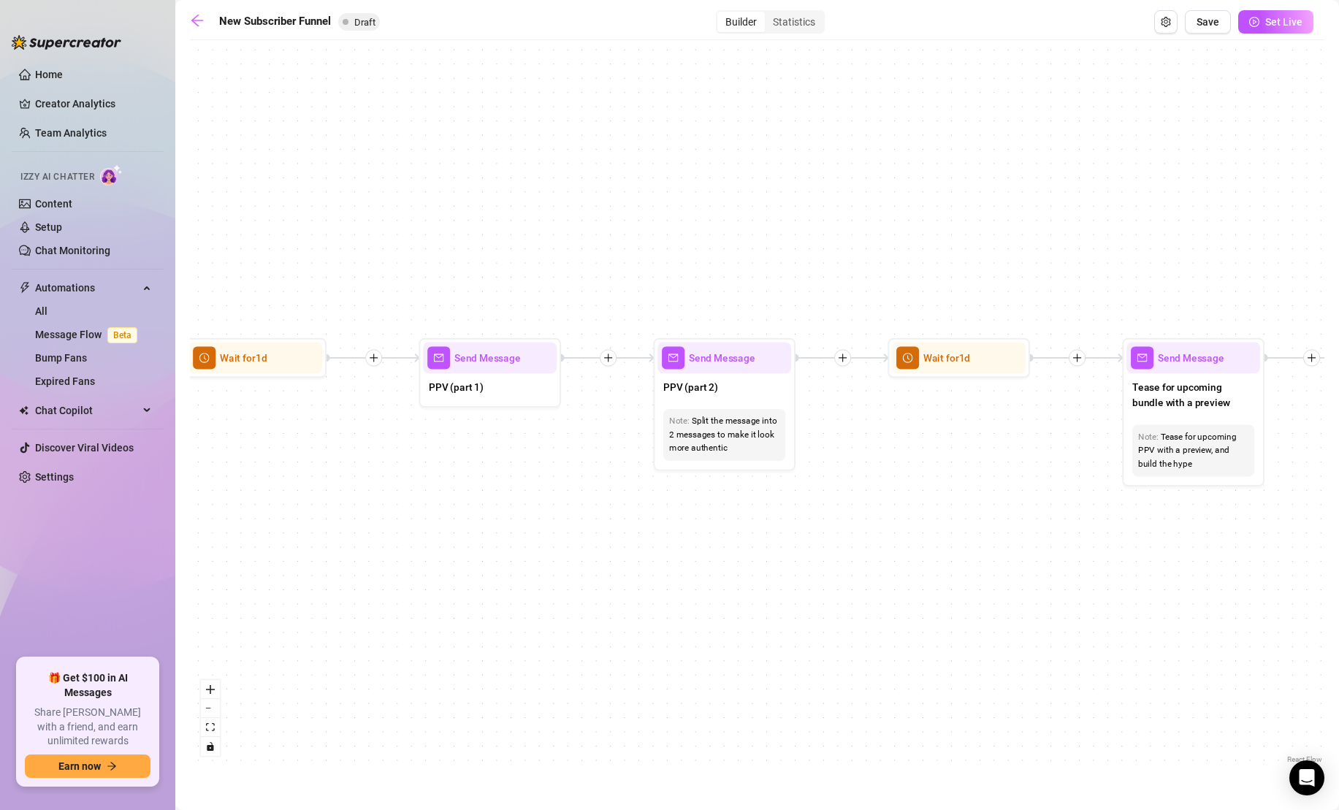
drag, startPoint x: 685, startPoint y: 526, endPoint x: 659, endPoint y: 526, distance: 26.3
click at [661, 526] on div "If True If True If True If False If False If False If True If False Merge Merge…" at bounding box center [757, 406] width 1134 height 719
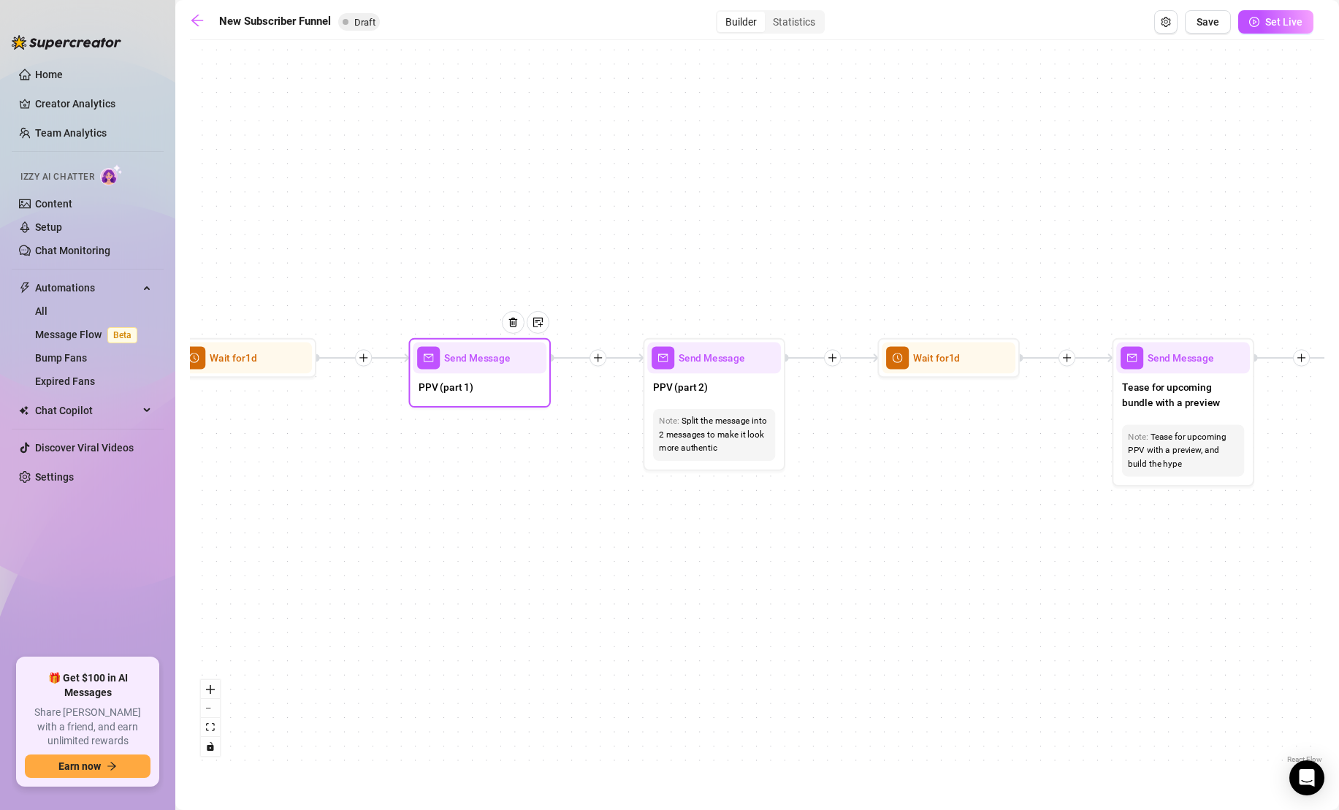
click at [523, 391] on div "PPV (part 1)" at bounding box center [480, 388] width 134 height 30
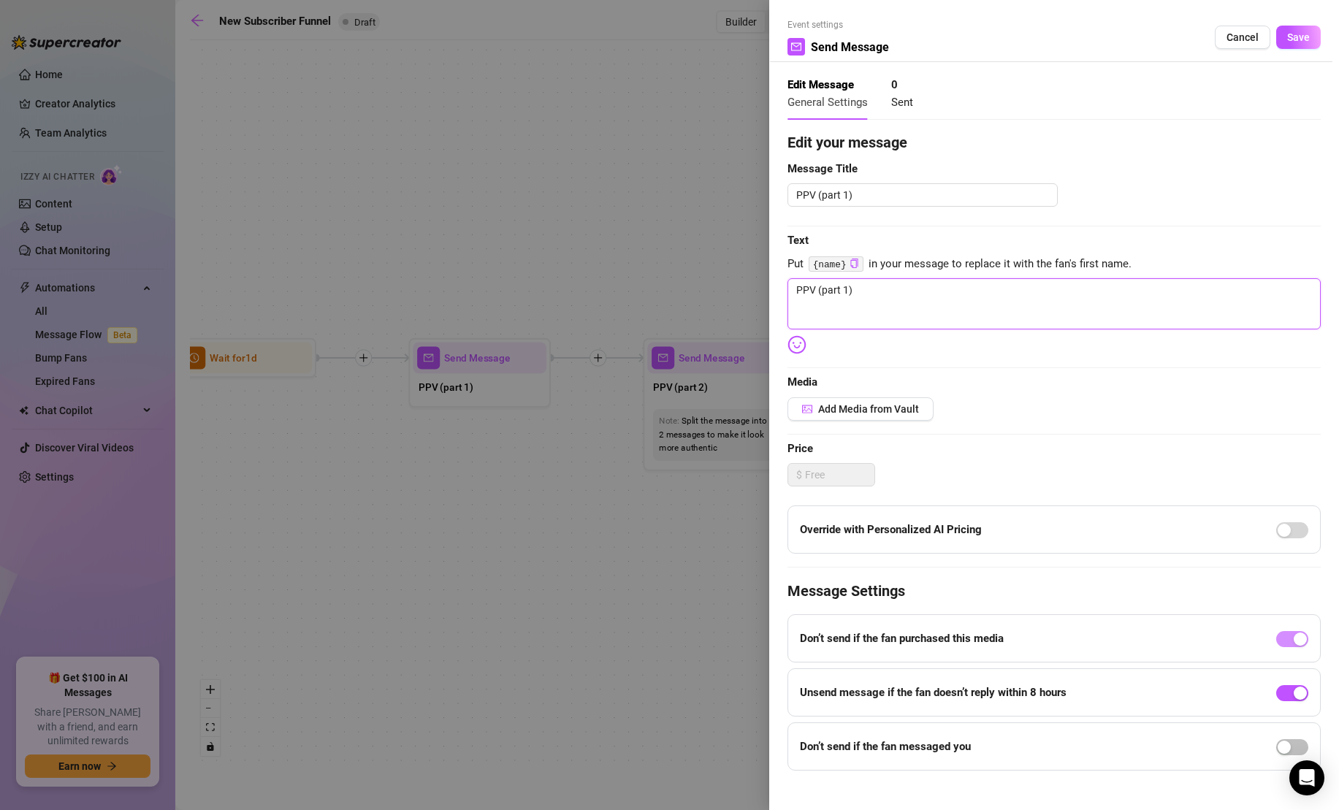
click at [917, 280] on textarea "PPV (part 1)" at bounding box center [1053, 303] width 533 height 51
click at [912, 300] on textarea "PPV (part 1)" at bounding box center [1053, 303] width 533 height 51
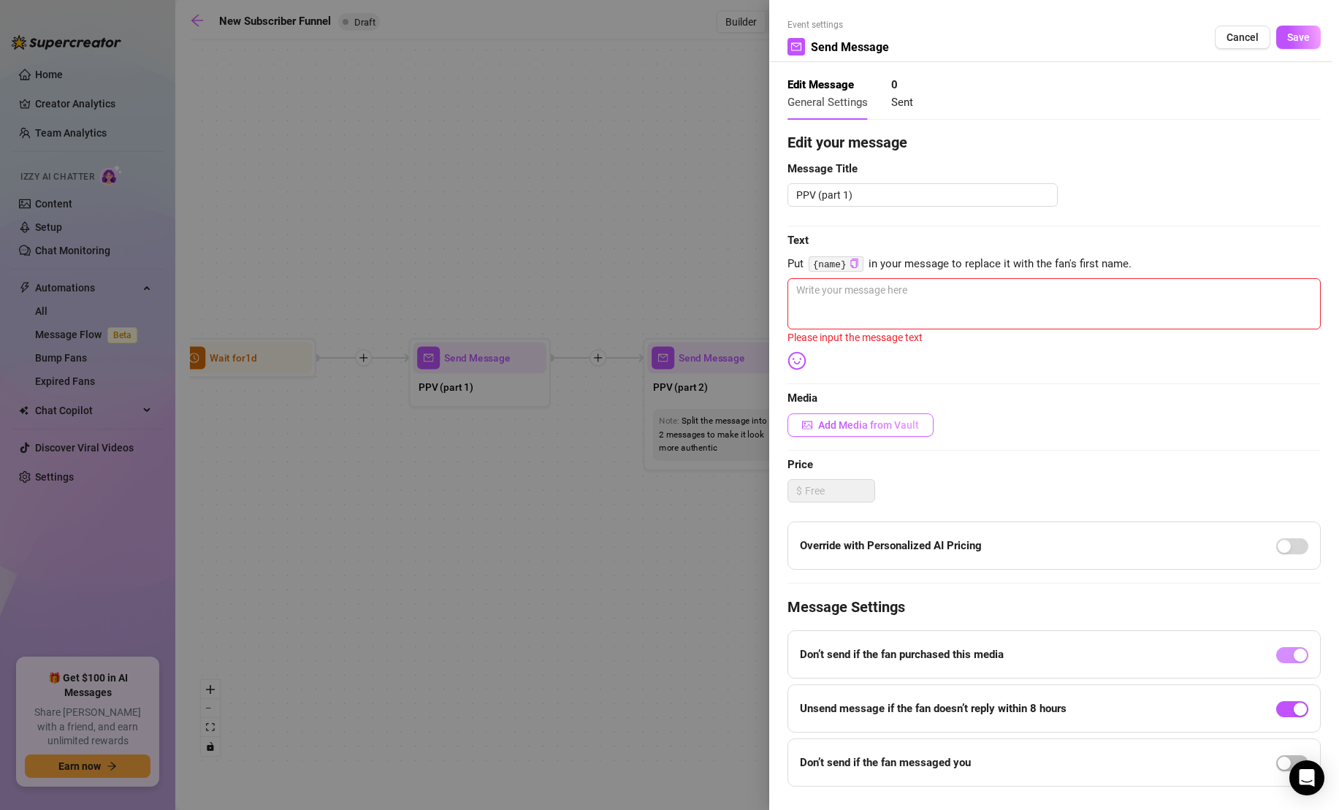
click at [884, 428] on span "Add Media from Vault" at bounding box center [868, 425] width 101 height 12
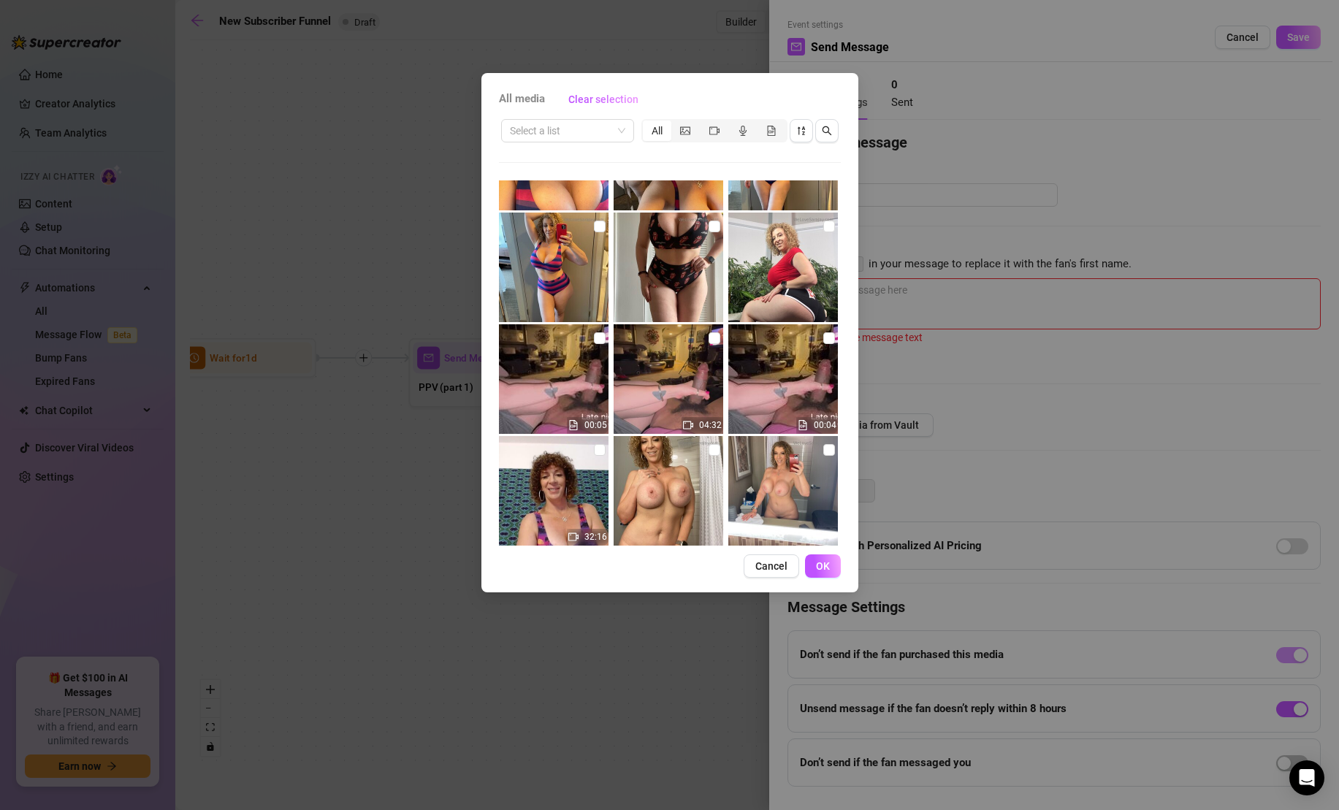
scroll to position [5919, 0]
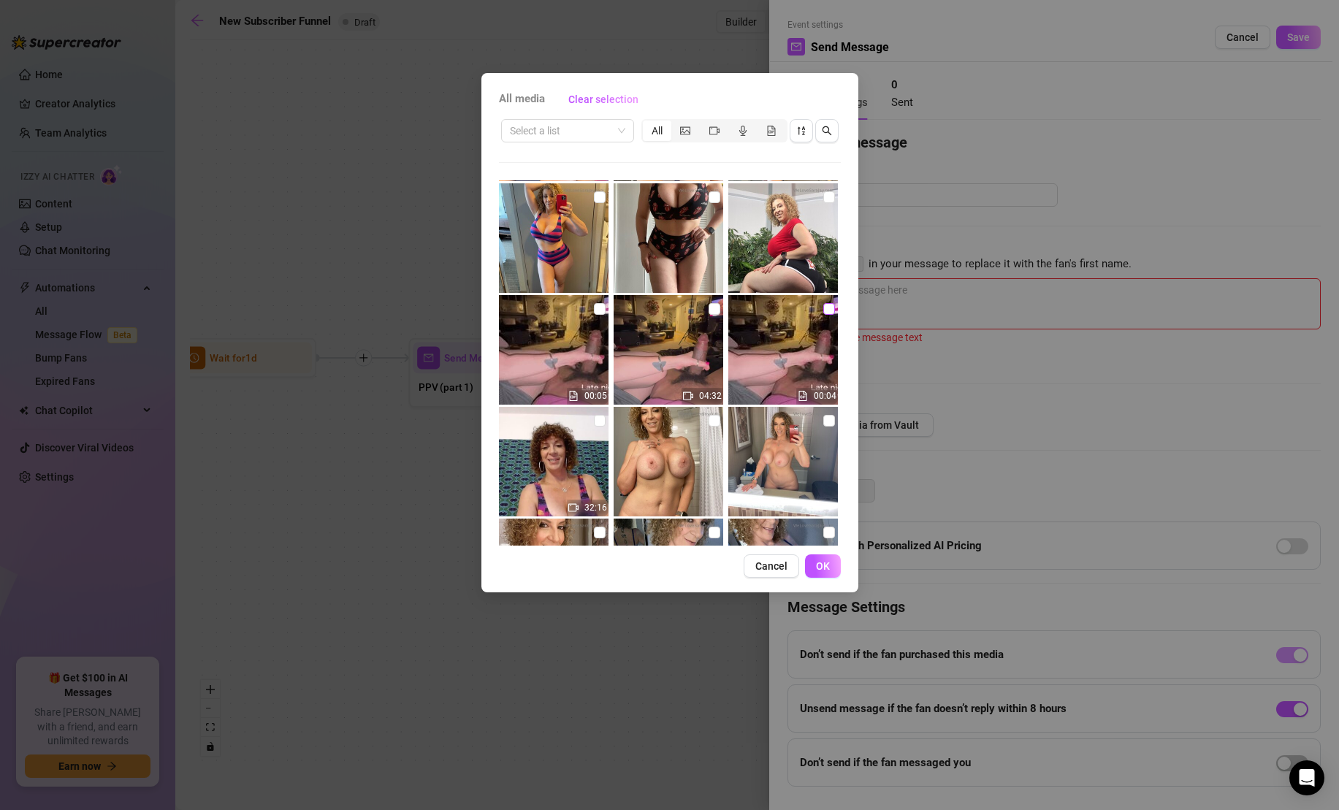
click at [828, 309] on input "checkbox" at bounding box center [829, 309] width 12 height 12
click at [828, 306] on input "checkbox" at bounding box center [829, 309] width 12 height 12
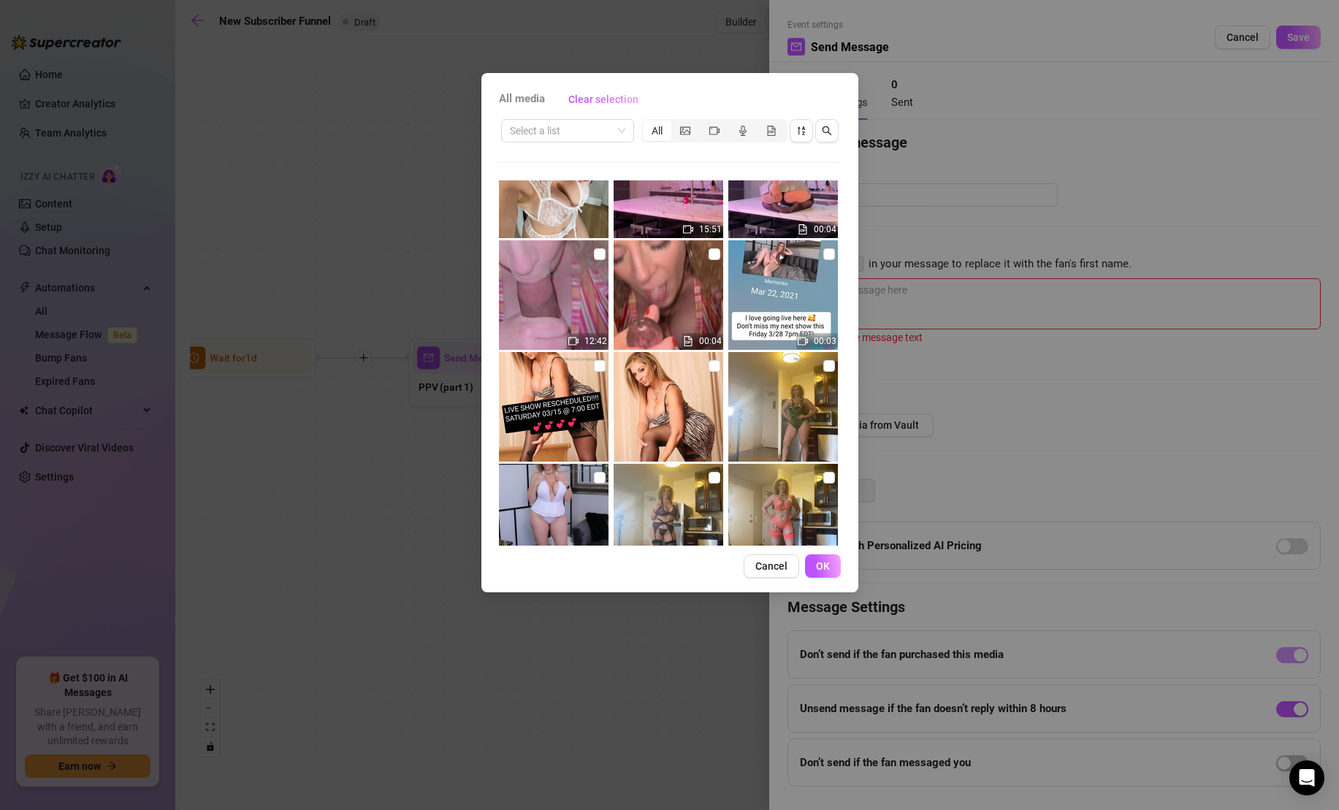
scroll to position [12007, 0]
click at [575, 298] on img at bounding box center [554, 295] width 110 height 110
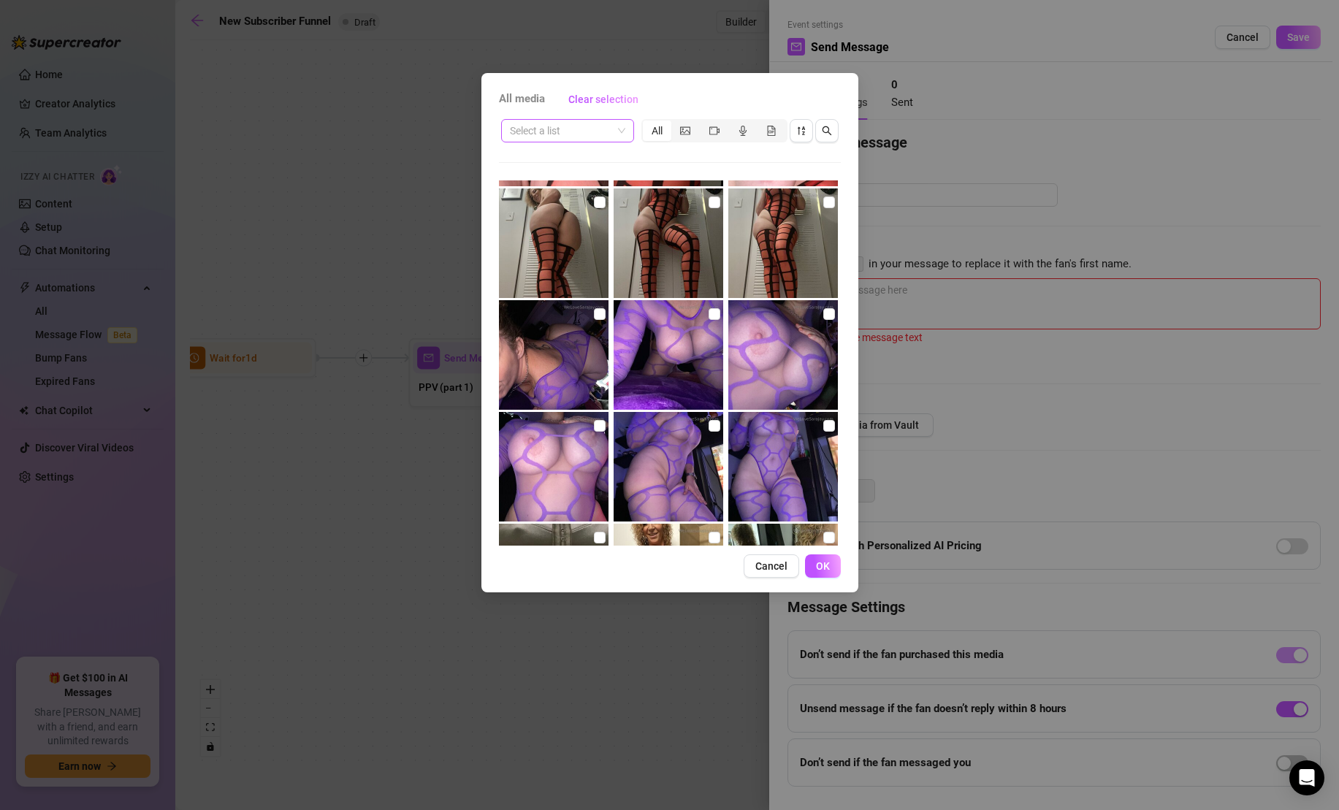
scroll to position [17153, 0]
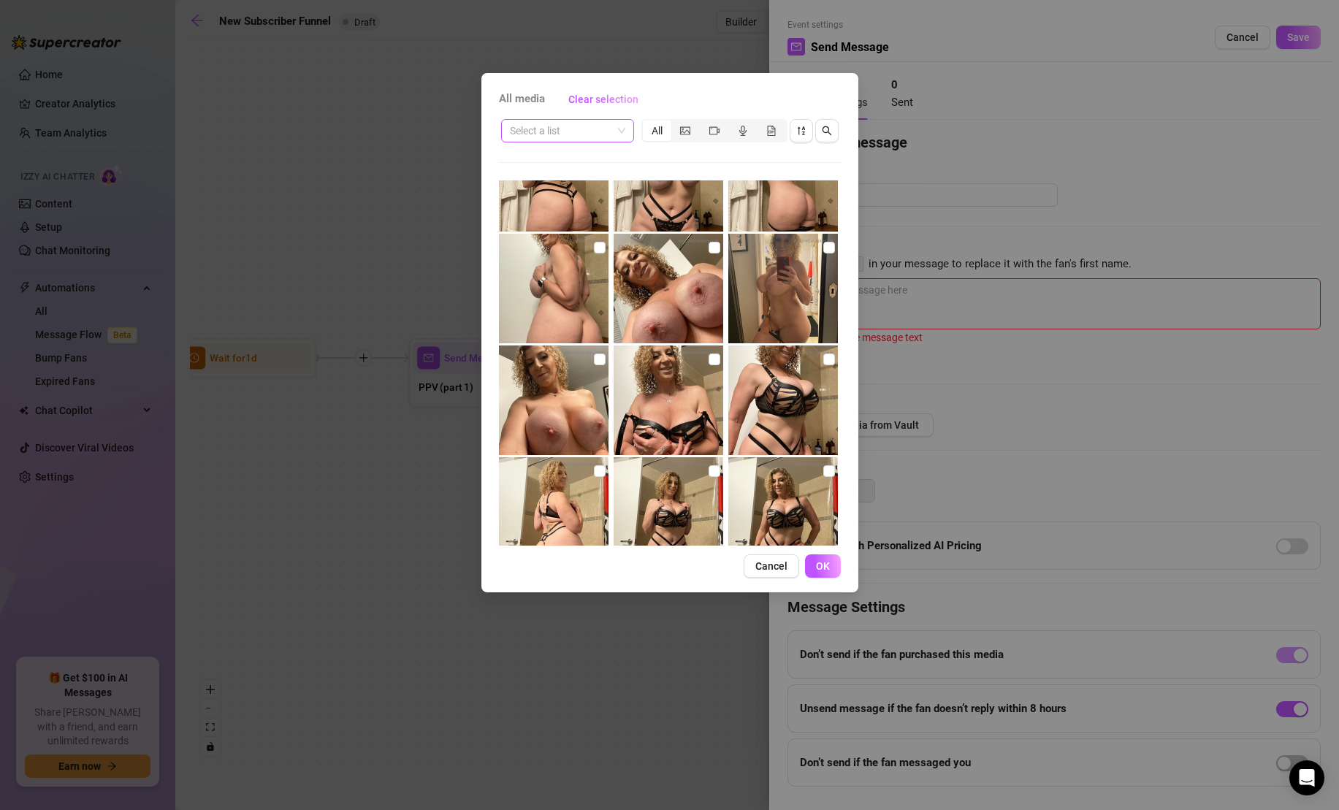
click at [624, 135] on span at bounding box center [567, 131] width 115 height 22
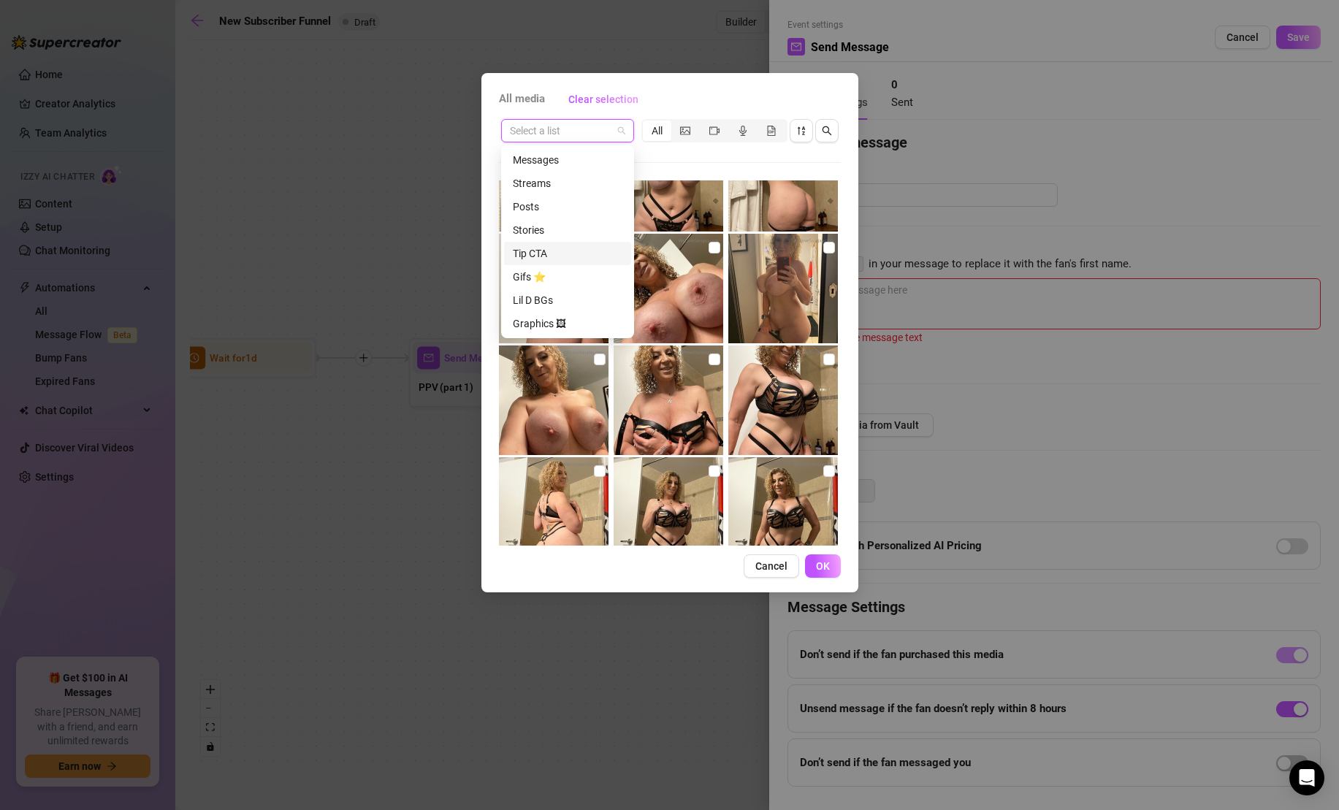
click at [588, 257] on div "Tip CTA" at bounding box center [568, 253] width 110 height 16
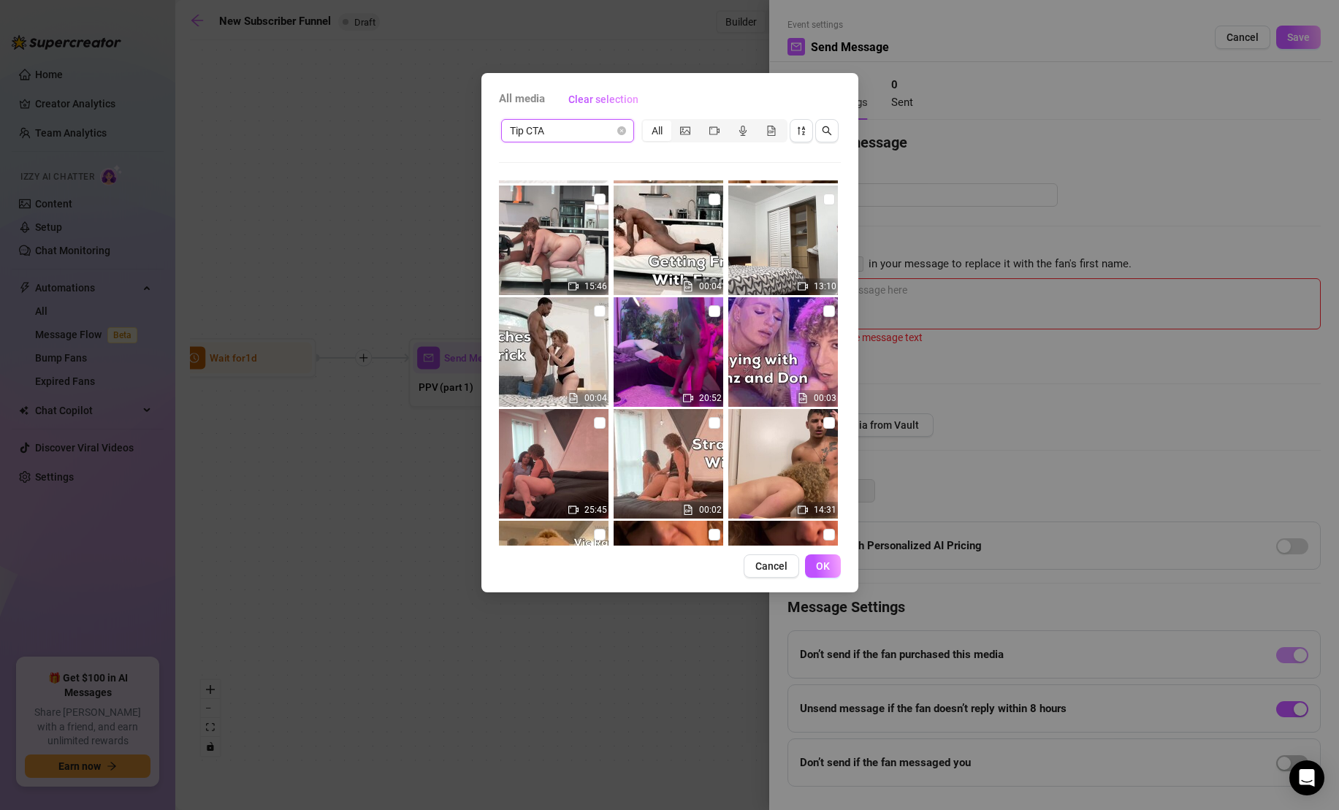
scroll to position [545, 0]
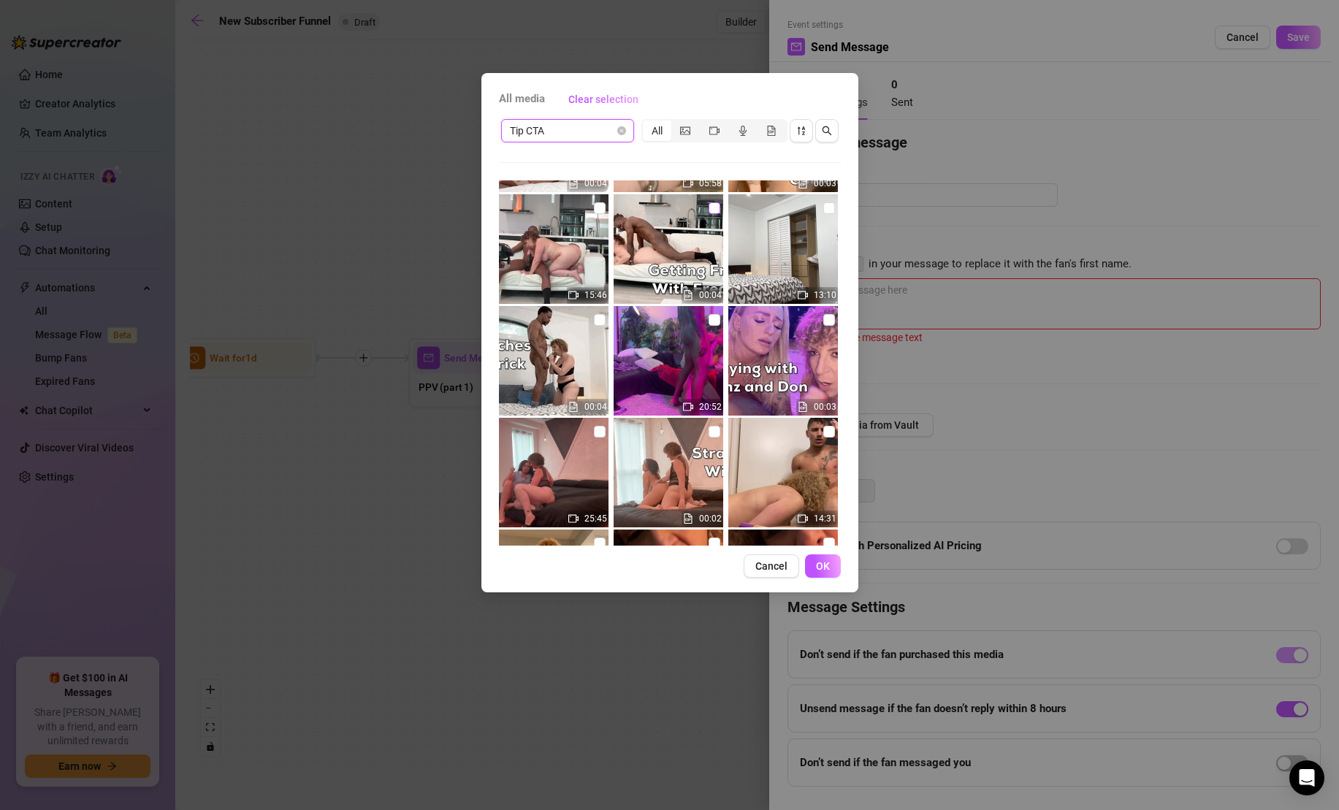
click at [717, 207] on input "checkbox" at bounding box center [714, 208] width 12 height 12
click at [820, 566] on span "OK" at bounding box center [823, 566] width 14 height 12
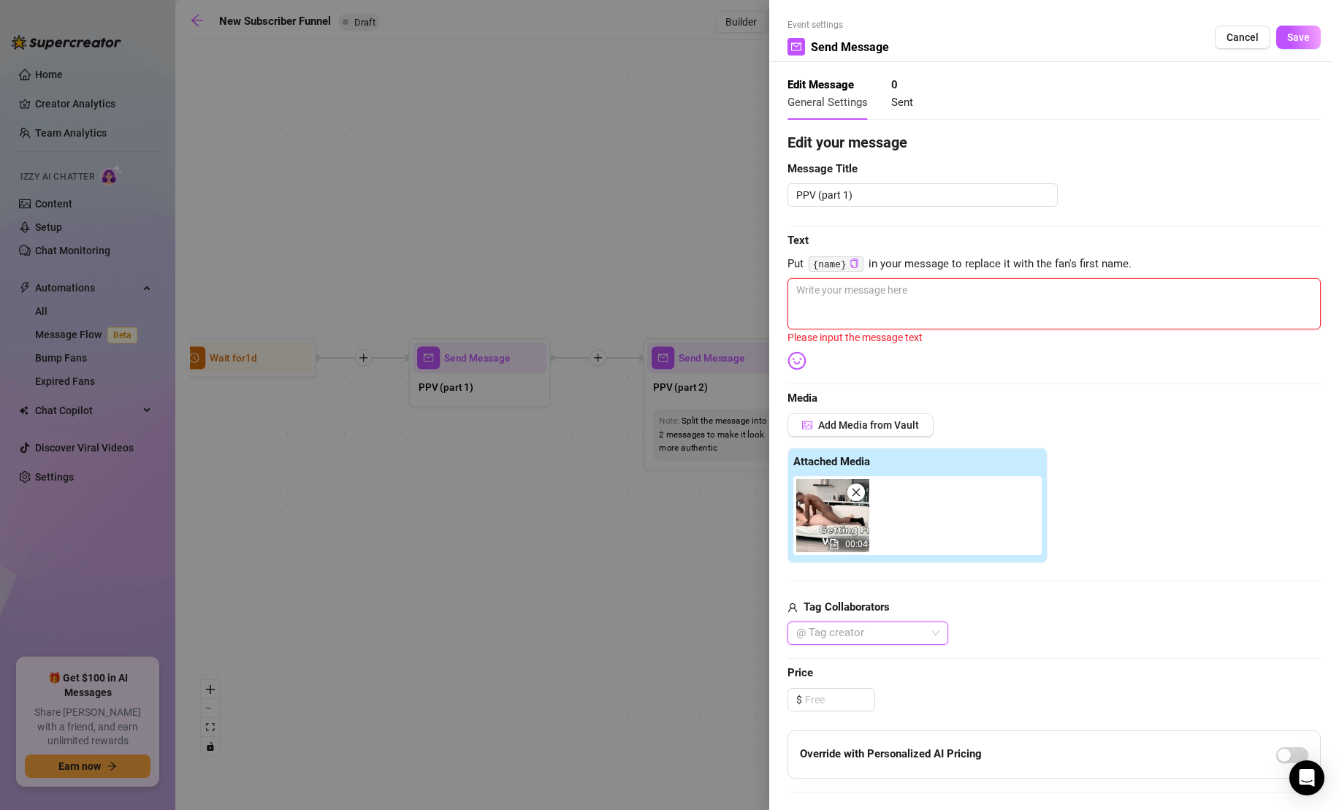
click at [927, 309] on textarea at bounding box center [1053, 303] width 533 height 51
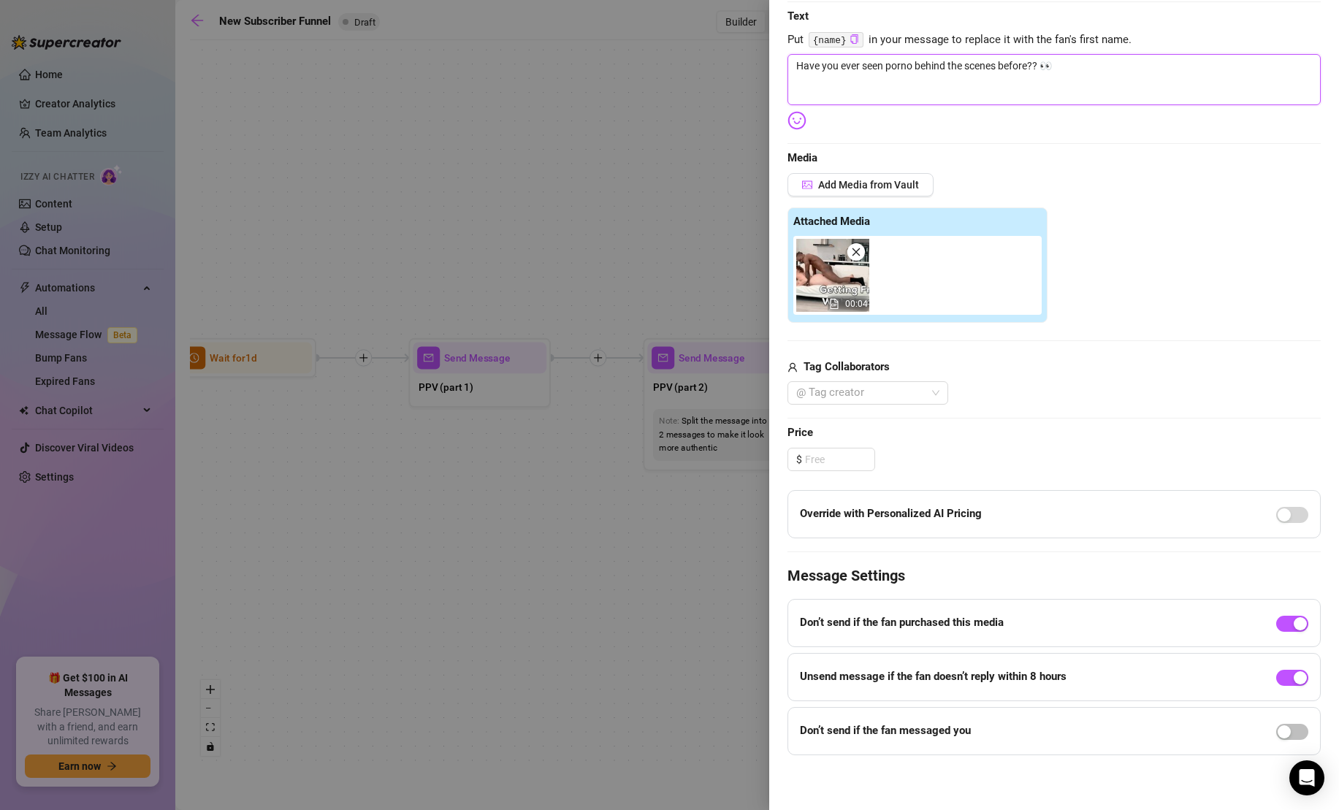
scroll to position [0, 0]
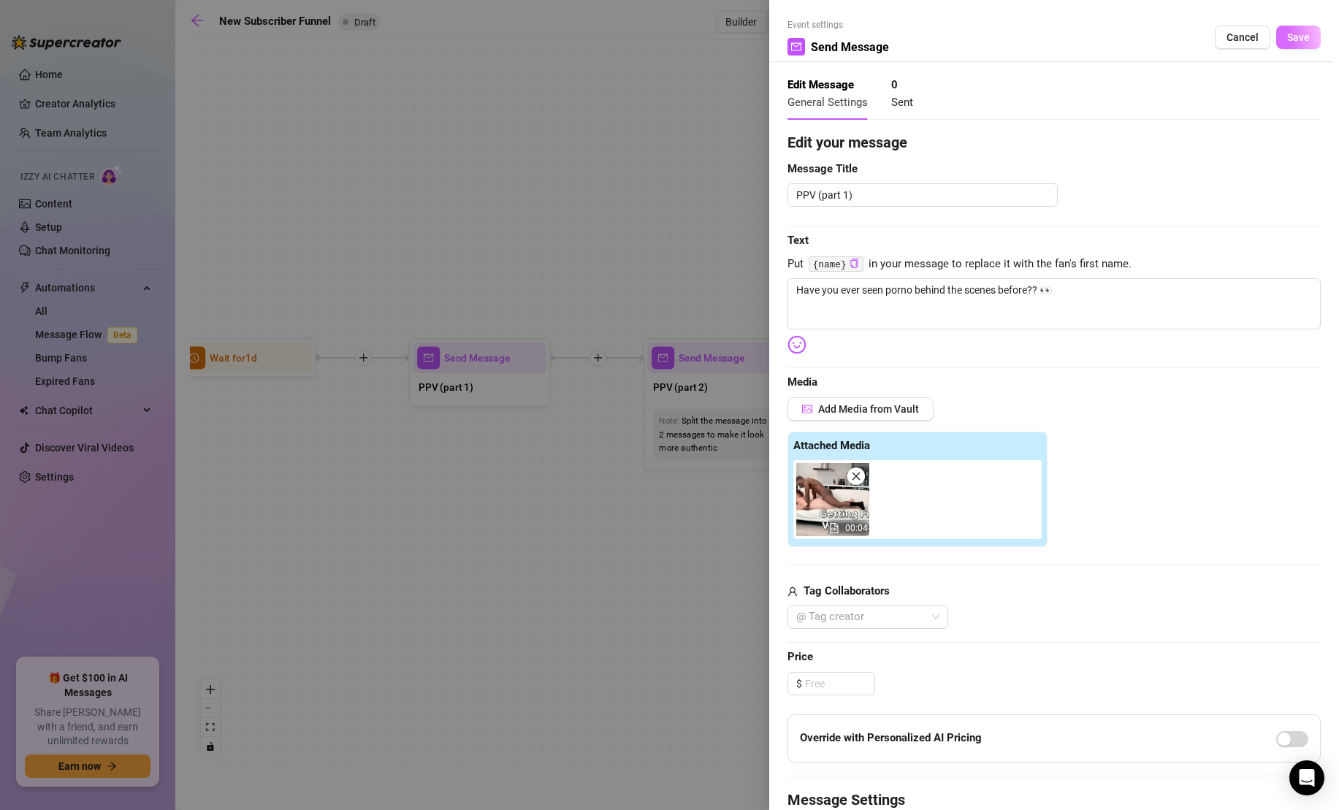
click at [1301, 40] on span "Save" at bounding box center [1298, 37] width 23 height 12
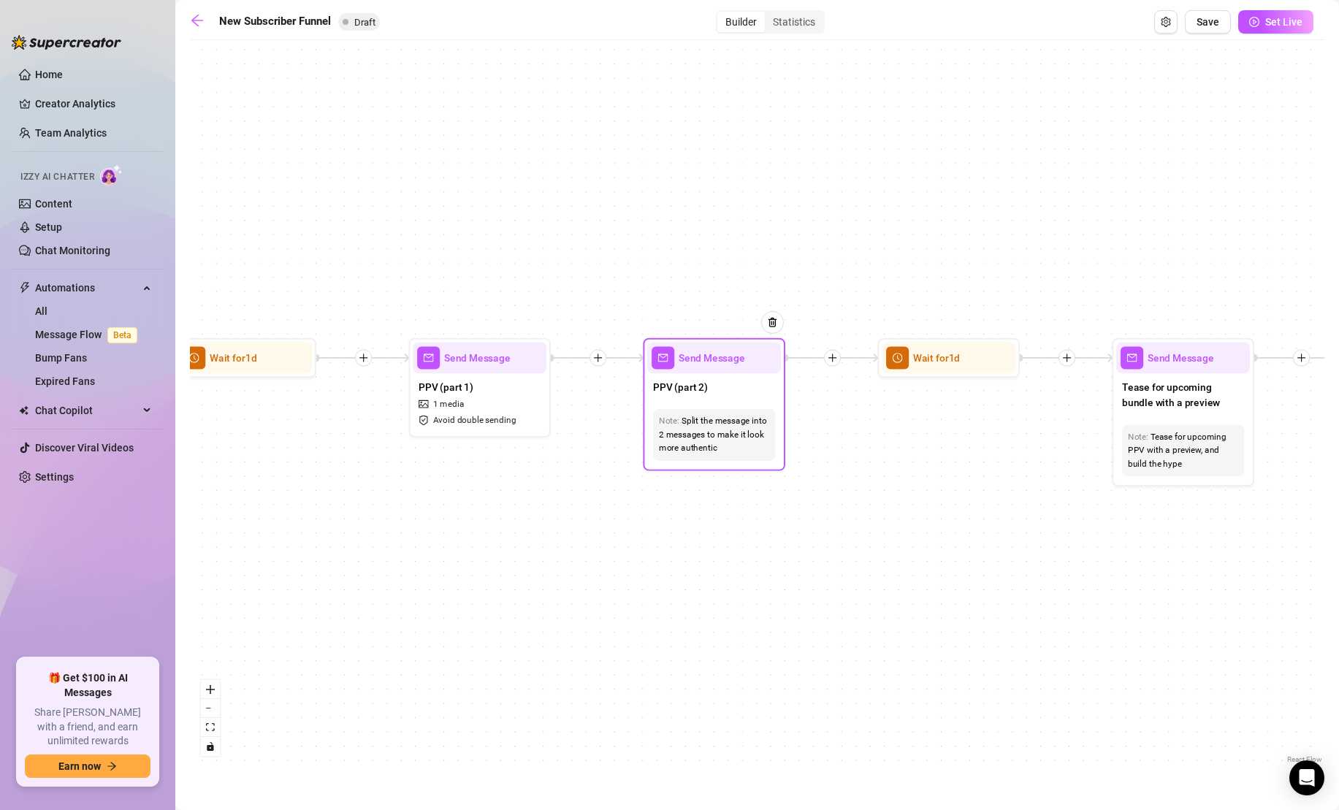
click at [764, 405] on div "Note: Split the message into 2 messages to make it look more authentic" at bounding box center [714, 434] width 134 height 63
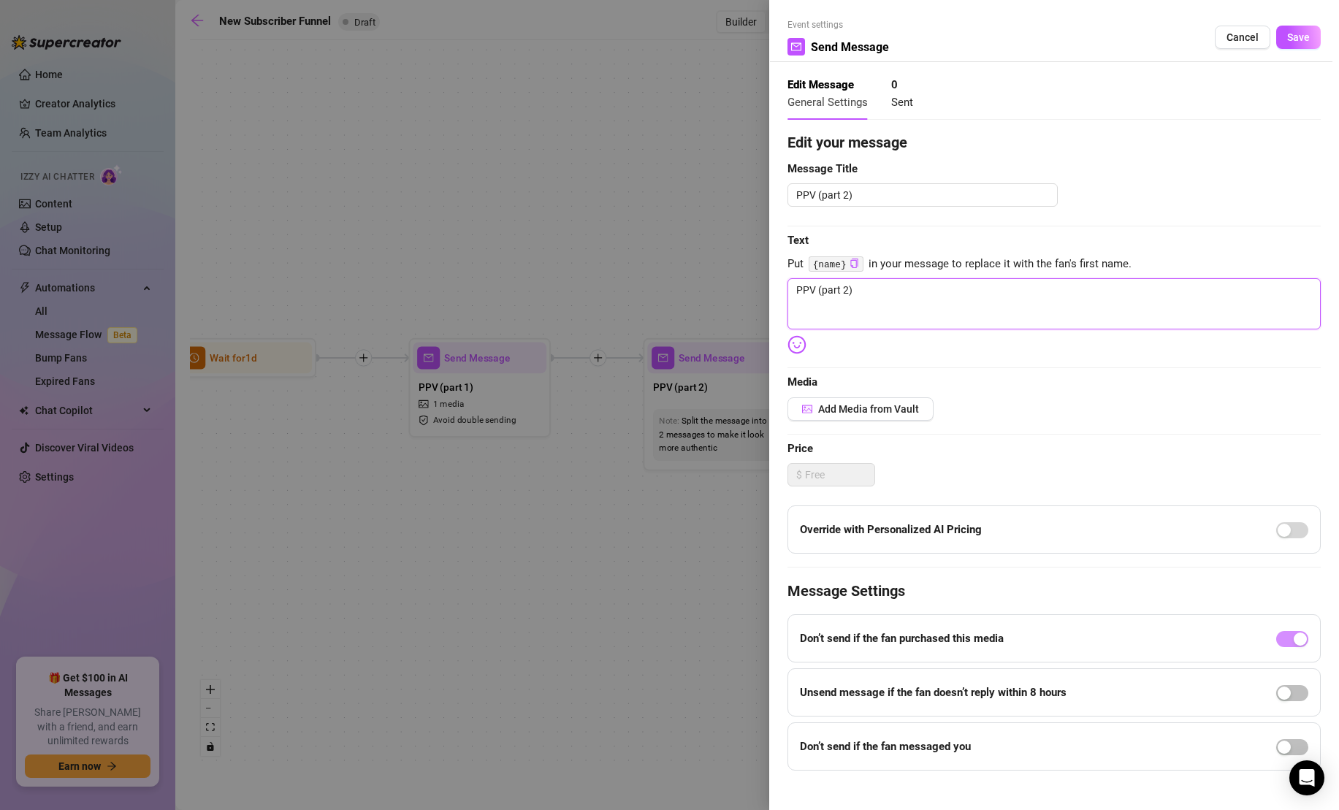
click at [936, 312] on textarea "PPV (part 2)" at bounding box center [1053, 303] width 533 height 51
click at [889, 416] on button "Add Media from Vault" at bounding box center [860, 408] width 146 height 23
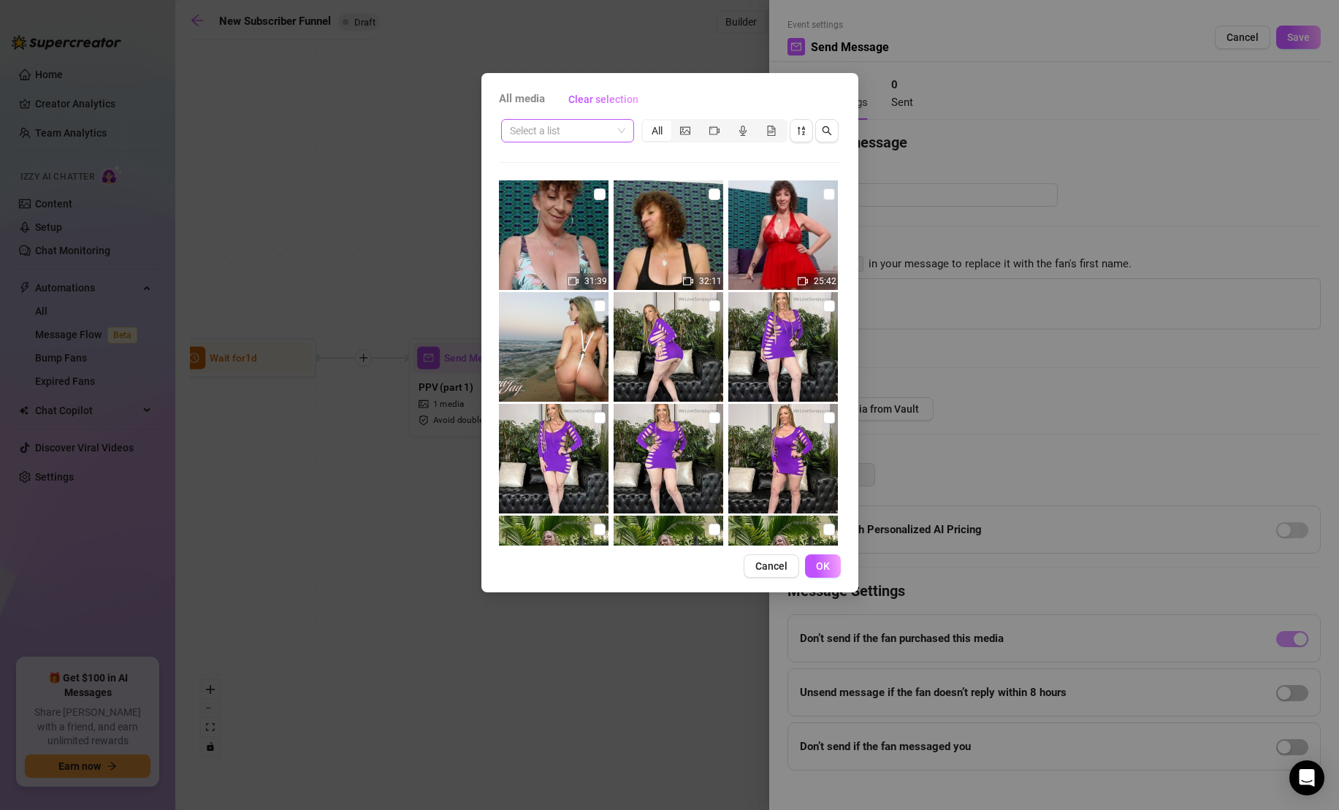
click at [610, 132] on input "search" at bounding box center [561, 131] width 102 height 22
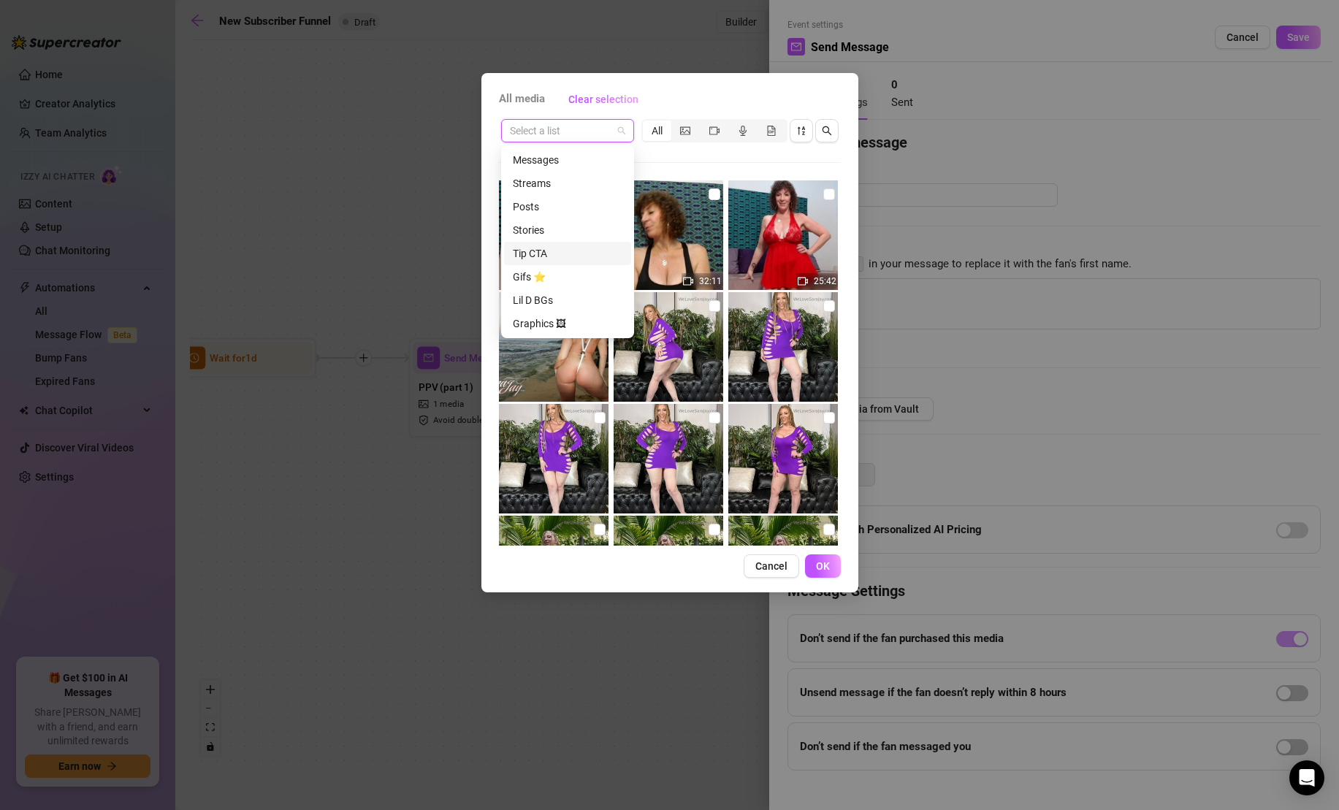
click at [570, 255] on div "Tip CTA" at bounding box center [568, 253] width 110 height 16
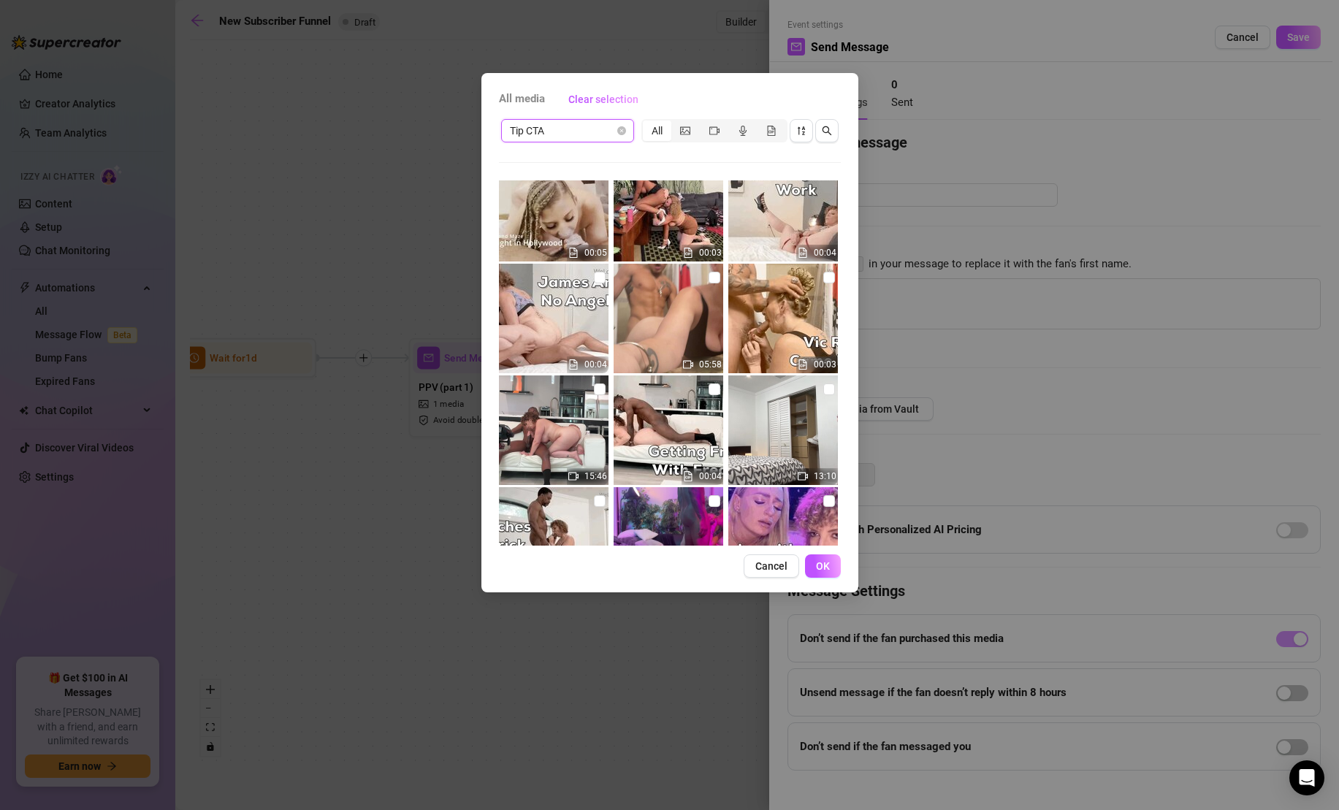
scroll to position [409, 0]
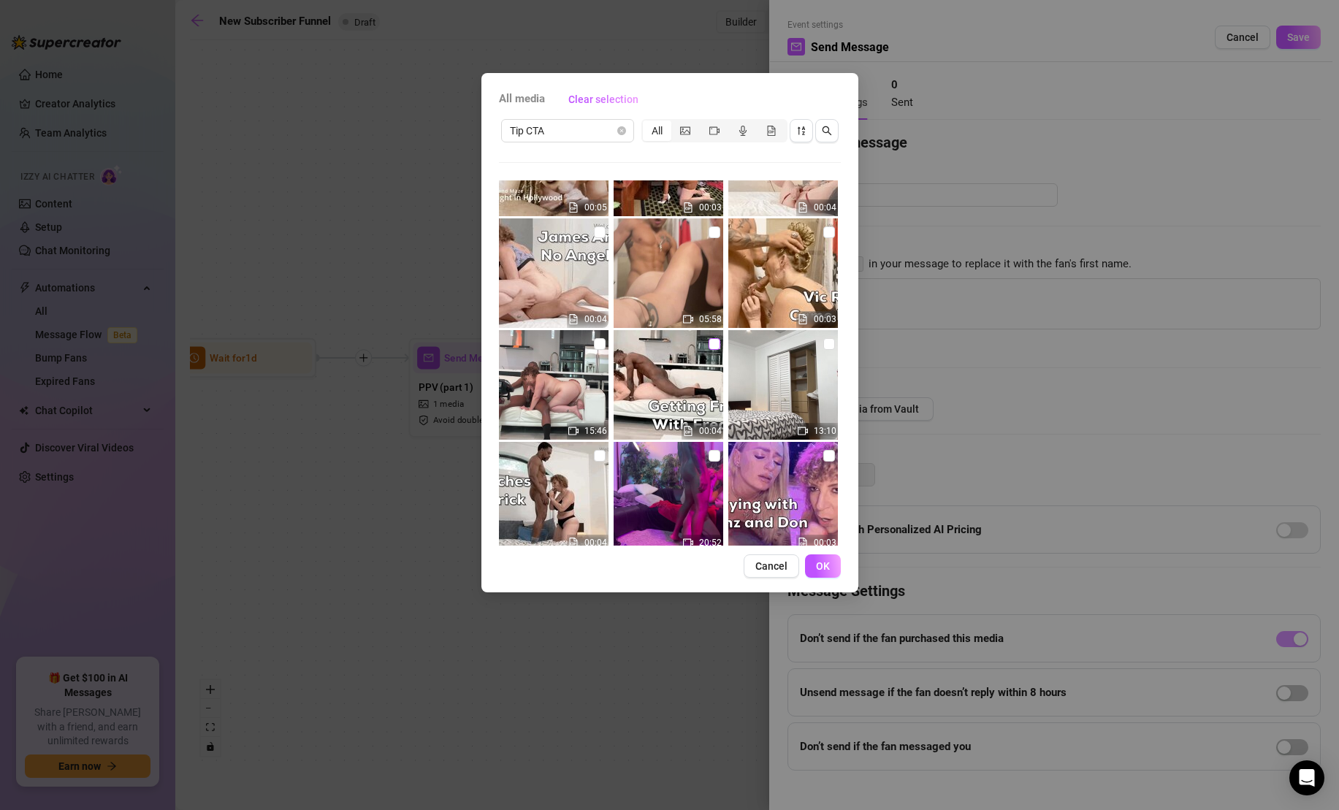
click at [712, 340] on input "checkbox" at bounding box center [714, 344] width 12 height 12
click at [600, 342] on input "checkbox" at bounding box center [600, 344] width 12 height 12
click at [821, 567] on span "OK" at bounding box center [823, 566] width 14 height 12
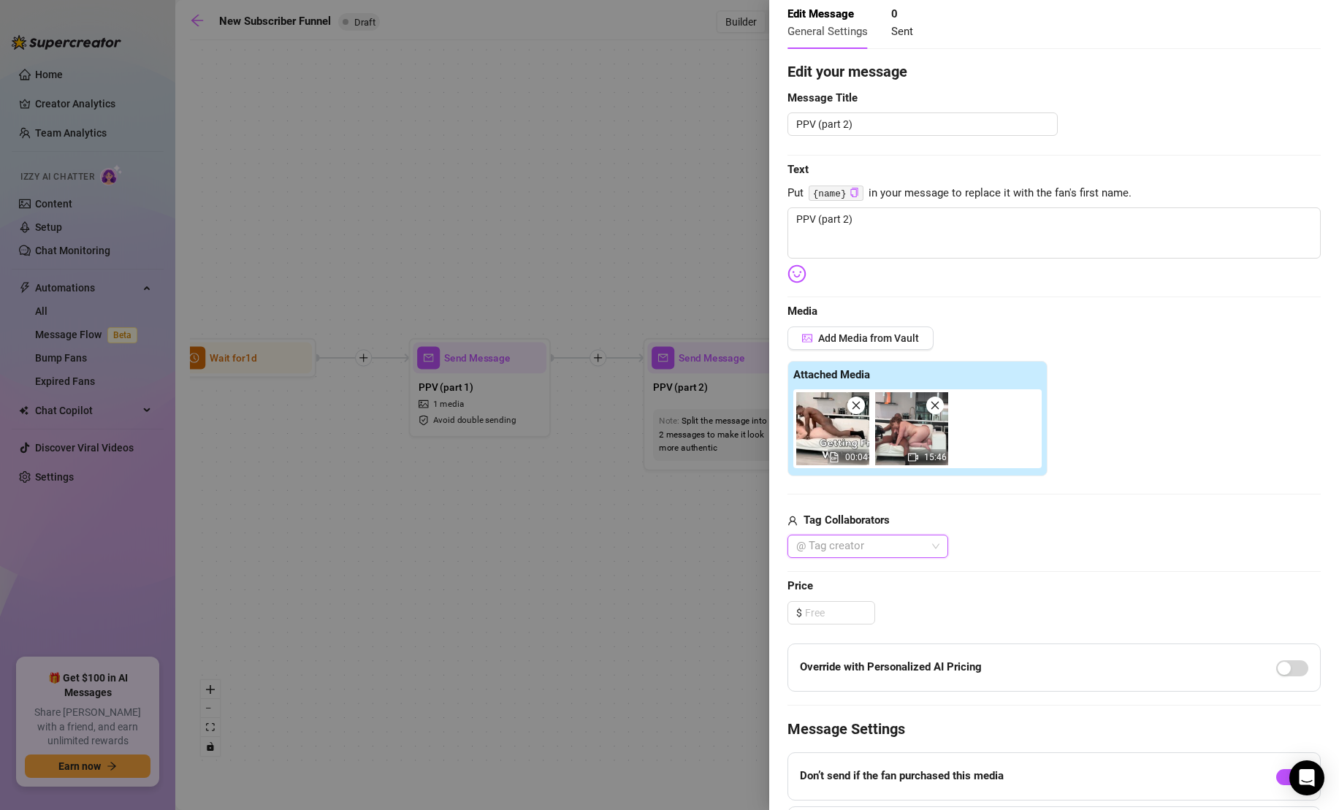
scroll to position [78, 0]
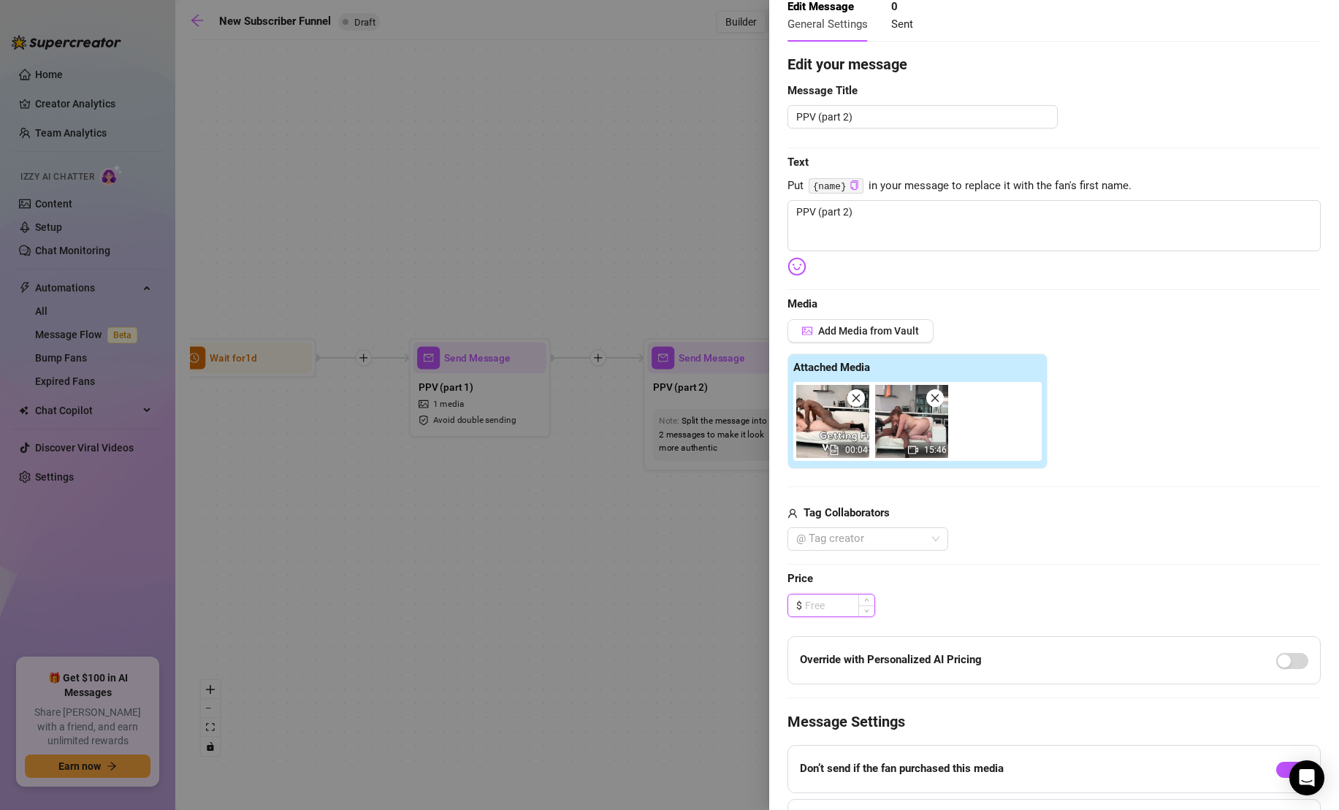
click at [835, 599] on input at bounding box center [839, 605] width 69 height 22
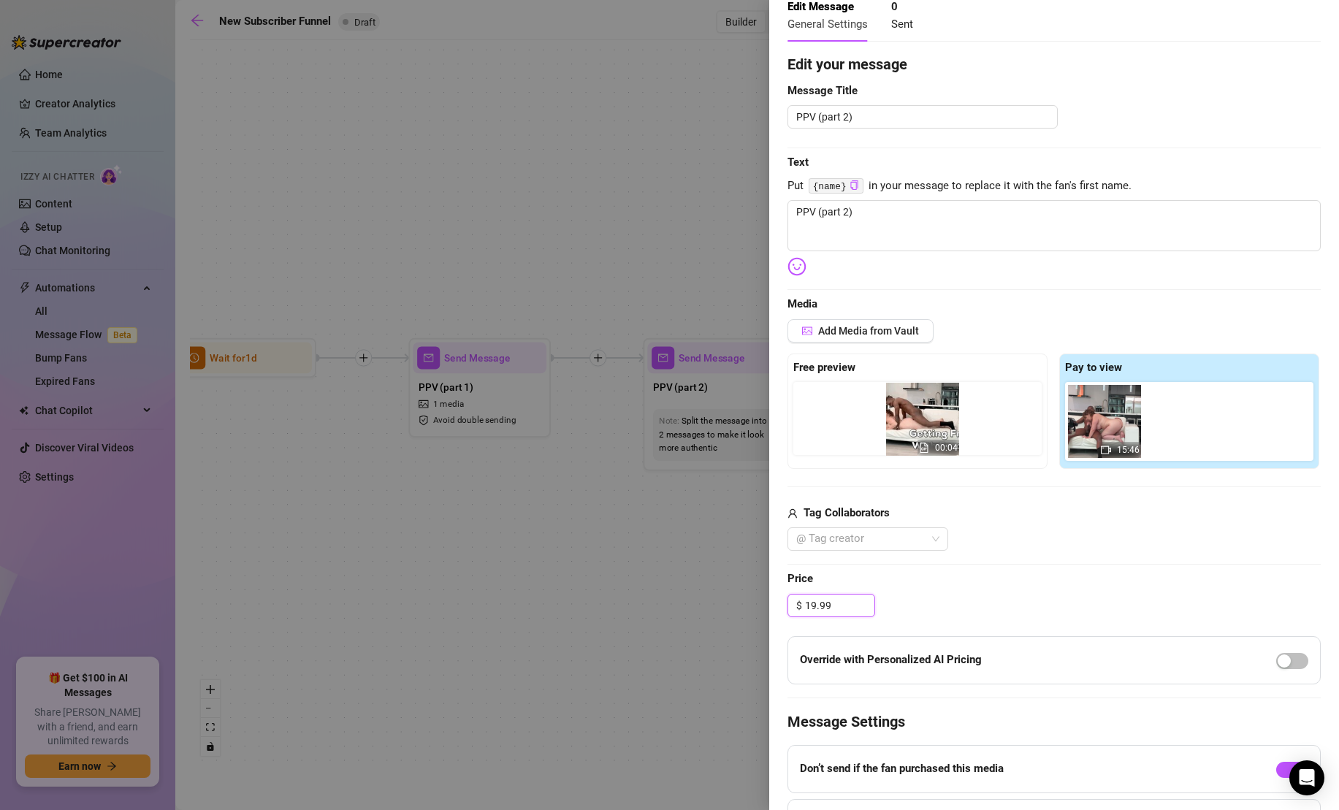
drag, startPoint x: 1095, startPoint y: 429, endPoint x: 892, endPoint y: 422, distance: 203.1
click at [892, 422] on div "Free preview Pay to view 00:04 15:46" at bounding box center [1053, 410] width 533 height 115
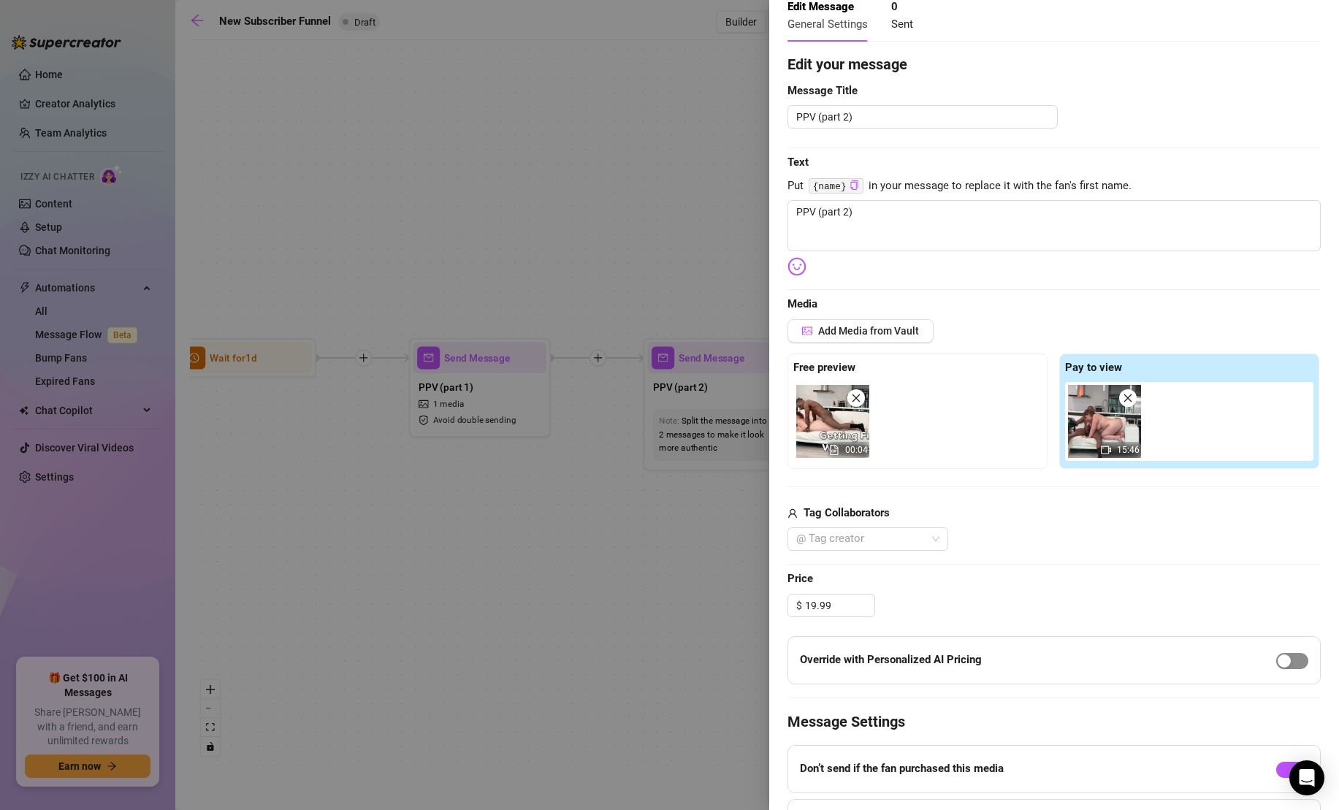
click at [1282, 654] on div "button" at bounding box center [1283, 660] width 13 height 13
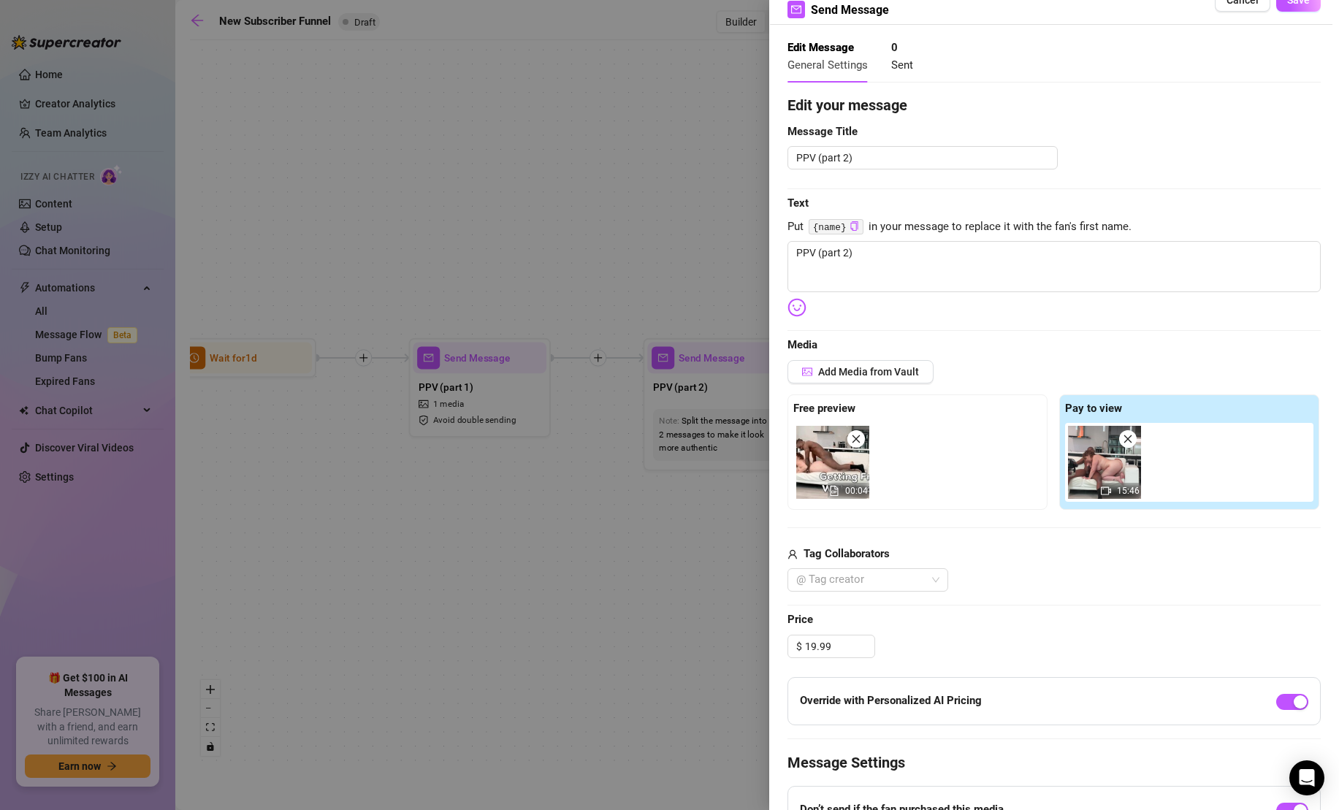
scroll to position [0, 0]
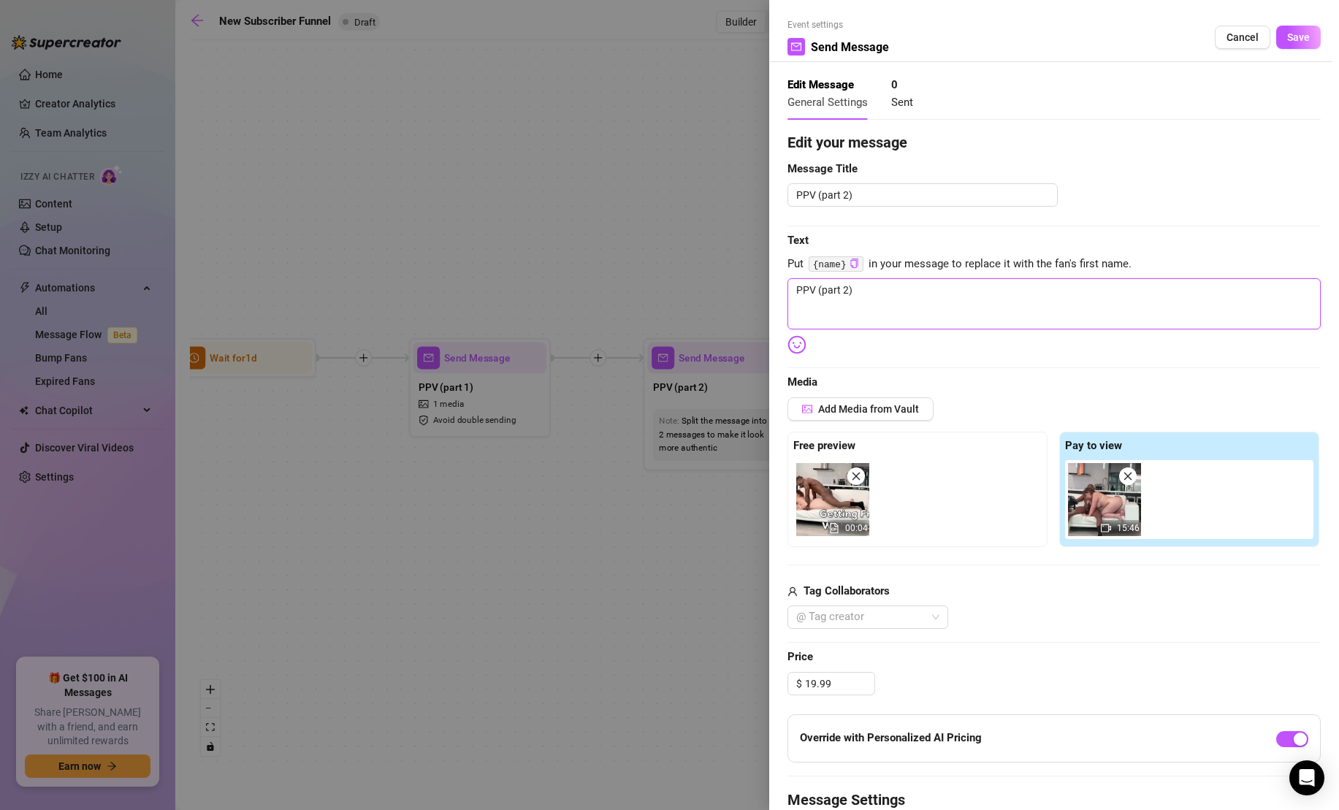
click at [920, 304] on textarea "PPV (part 2)" at bounding box center [1053, 303] width 533 height 51
click at [1306, 36] on span "Save" at bounding box center [1298, 37] width 23 height 12
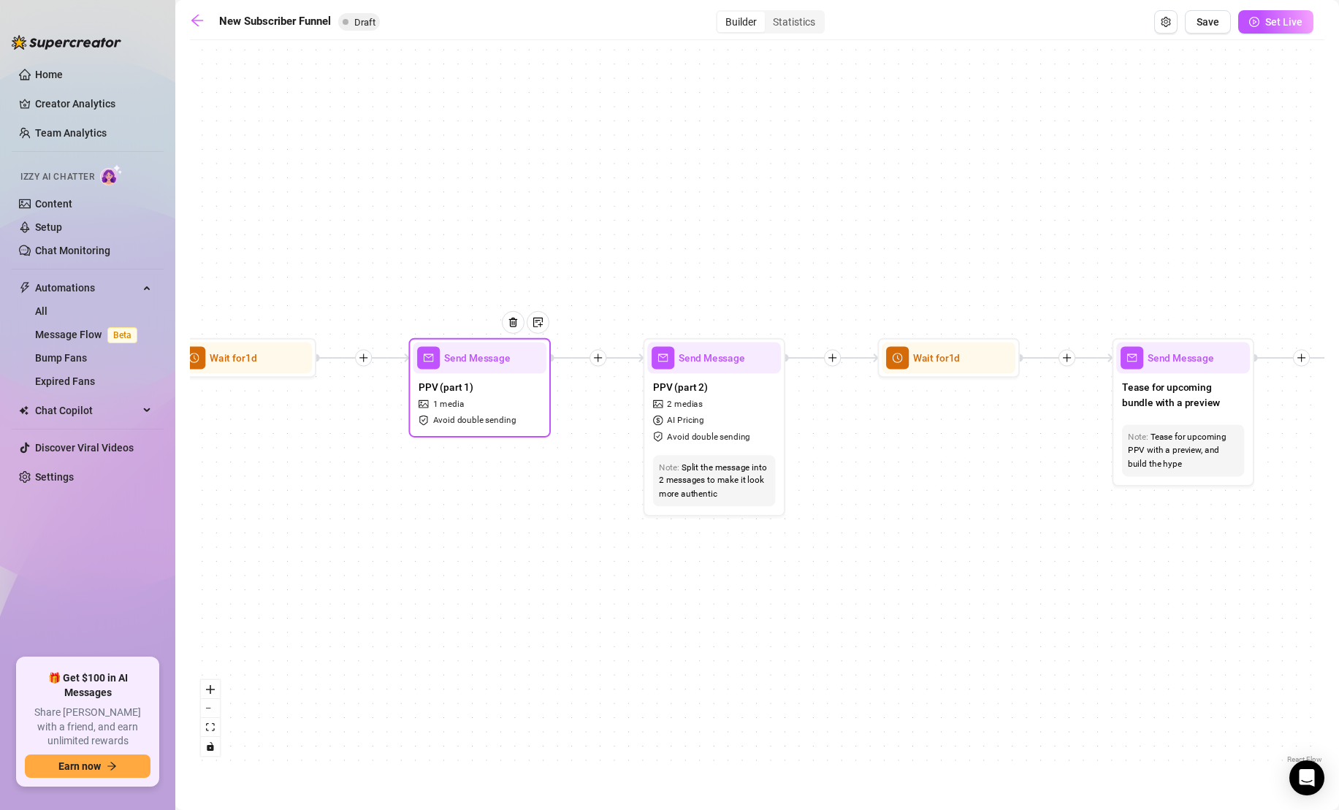
click at [506, 430] on div "PPV (part 1) 1 media Avoid double sending" at bounding box center [480, 402] width 134 height 59
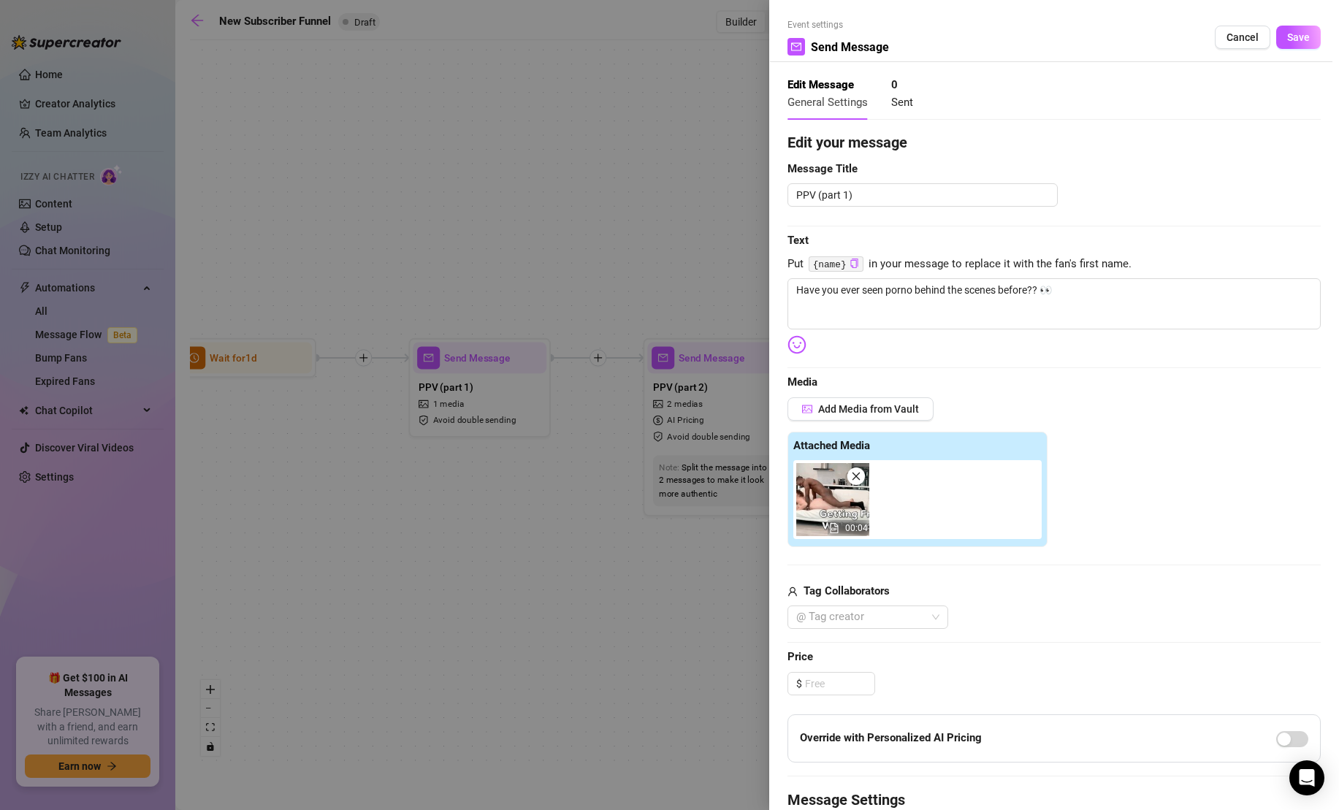
click at [859, 477] on icon "close" at bounding box center [856, 476] width 10 height 10
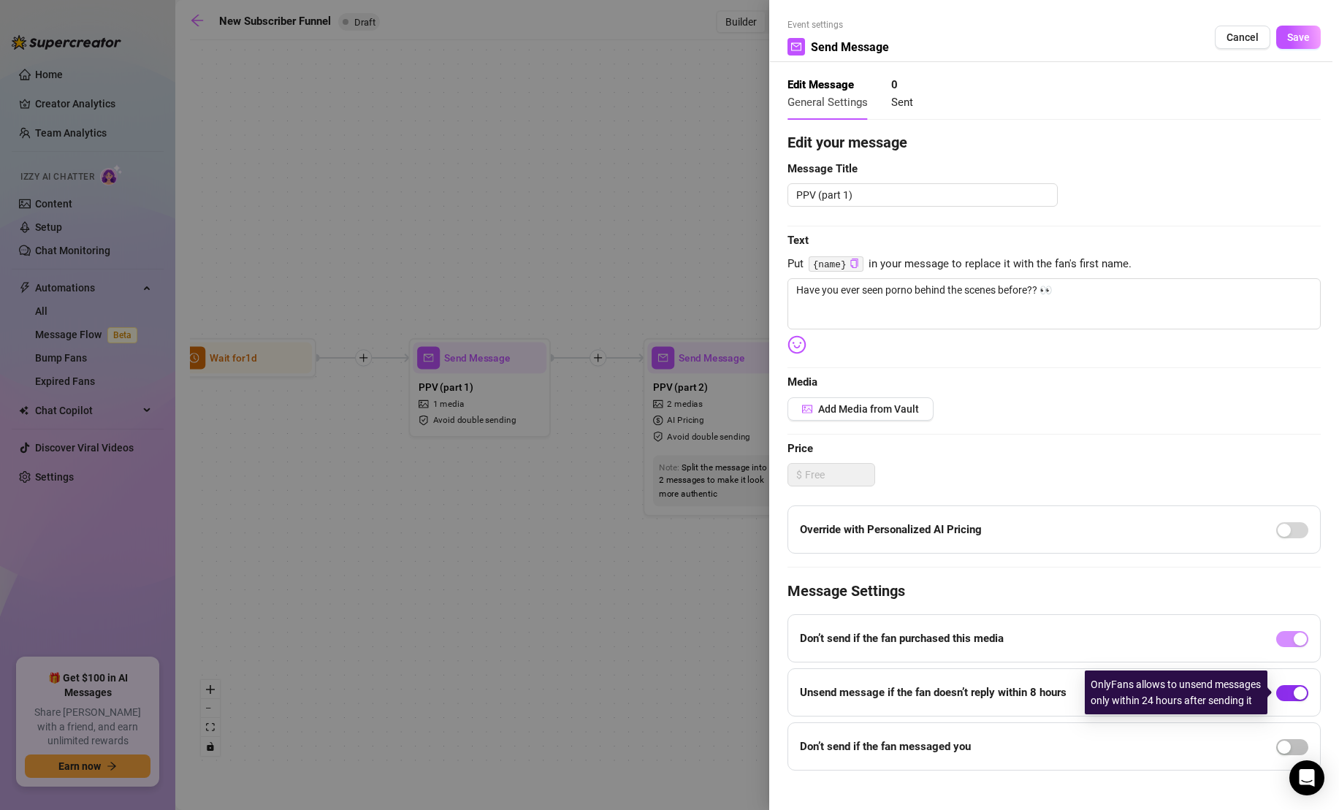
click at [1299, 692] on div "button" at bounding box center [1299, 692] width 13 height 13
click at [1307, 35] on span "Save" at bounding box center [1298, 37] width 23 height 12
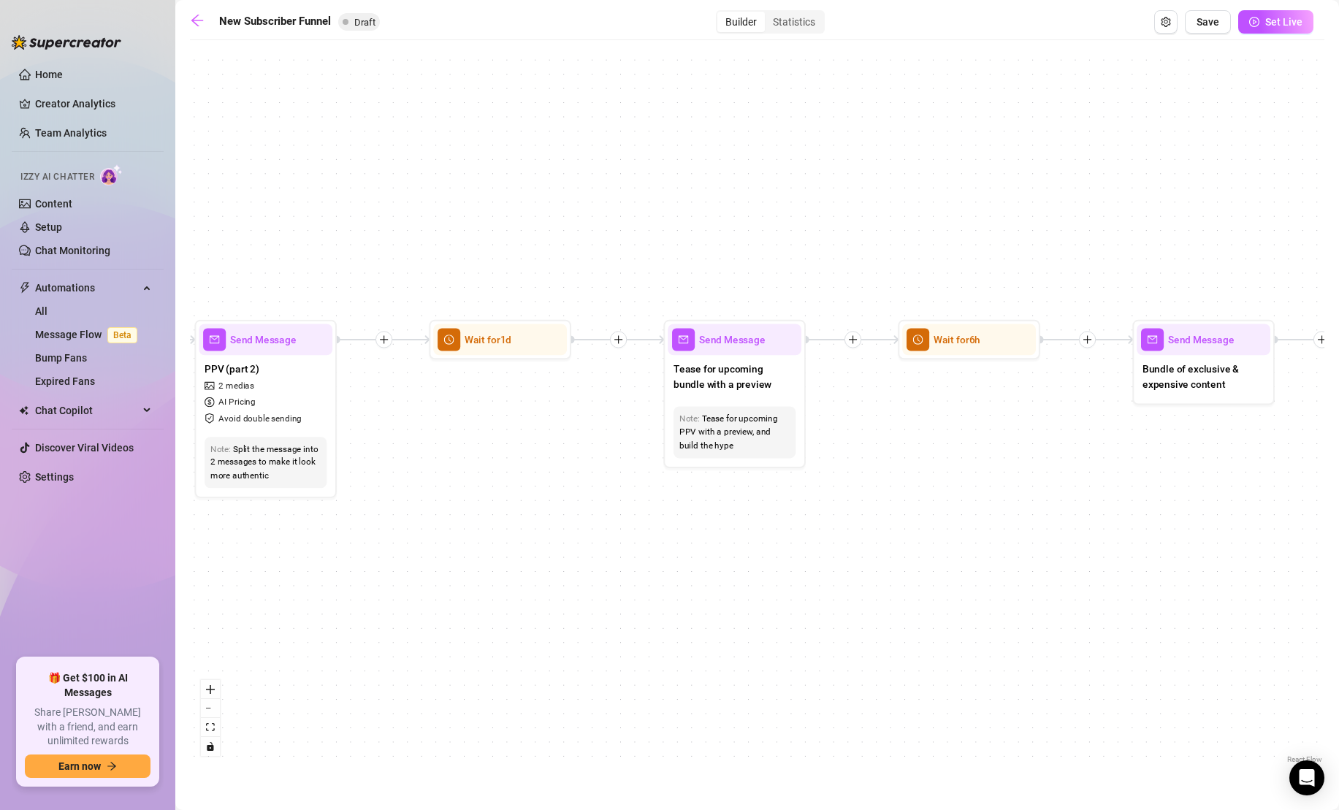
drag, startPoint x: 1181, startPoint y: 518, endPoint x: 711, endPoint y: 497, distance: 470.0
click at [711, 497] on div "If True If True If True If False If False If False If True If False Merge Merge…" at bounding box center [757, 406] width 1134 height 719
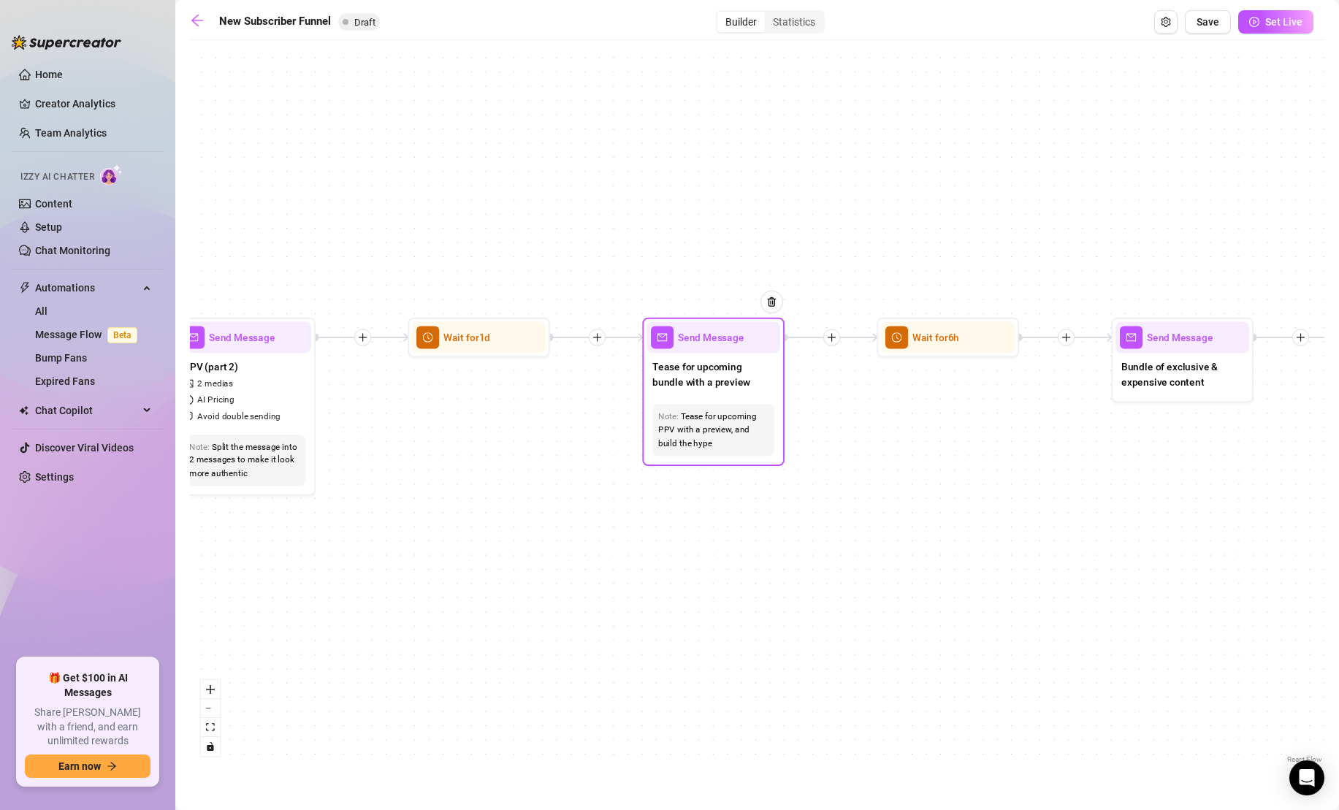
click at [734, 399] on div "Note: Tease for upcoming PPV with a preview, and build the hype" at bounding box center [713, 430] width 134 height 63
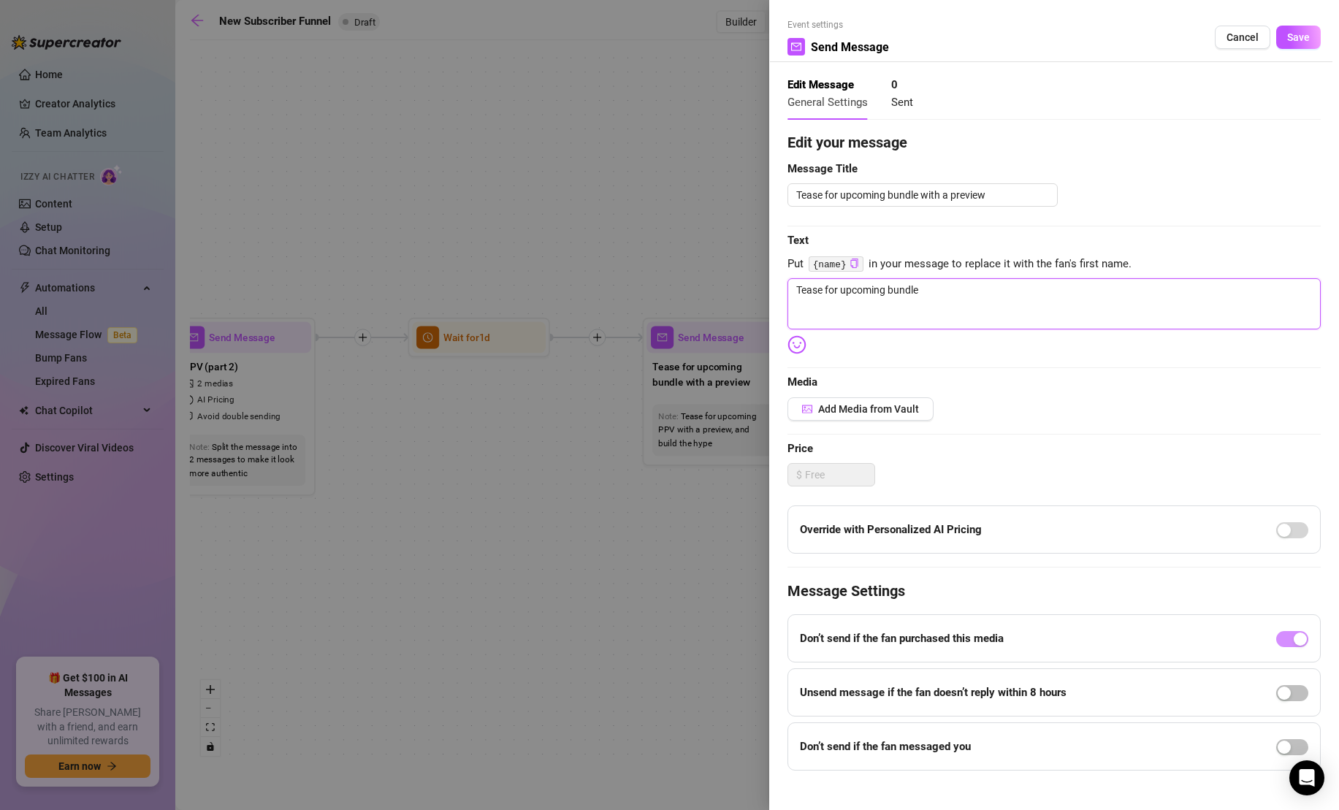
click at [887, 295] on textarea "Tease for upcoming bundle" at bounding box center [1053, 303] width 533 height 51
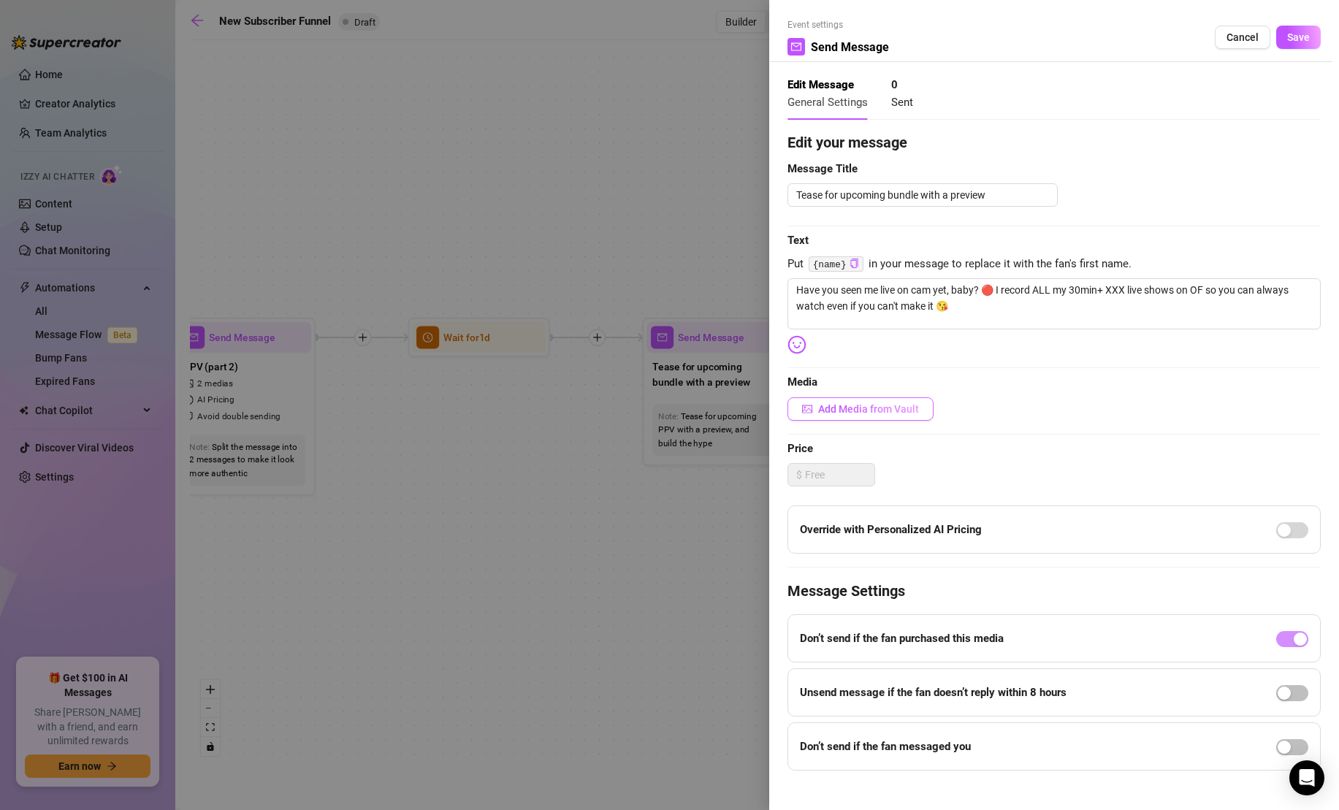
click at [883, 413] on span "Add Media from Vault" at bounding box center [868, 409] width 101 height 12
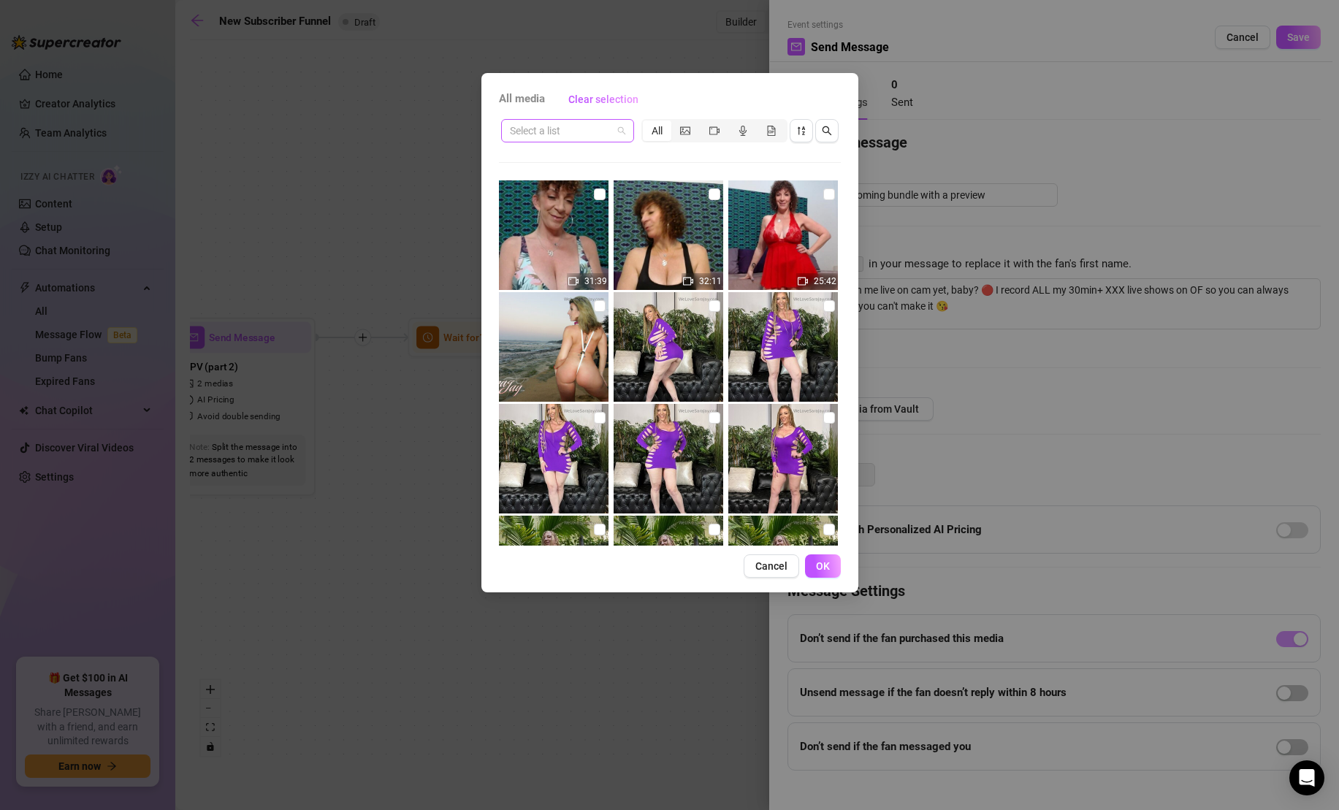
click at [614, 129] on span at bounding box center [567, 131] width 115 height 22
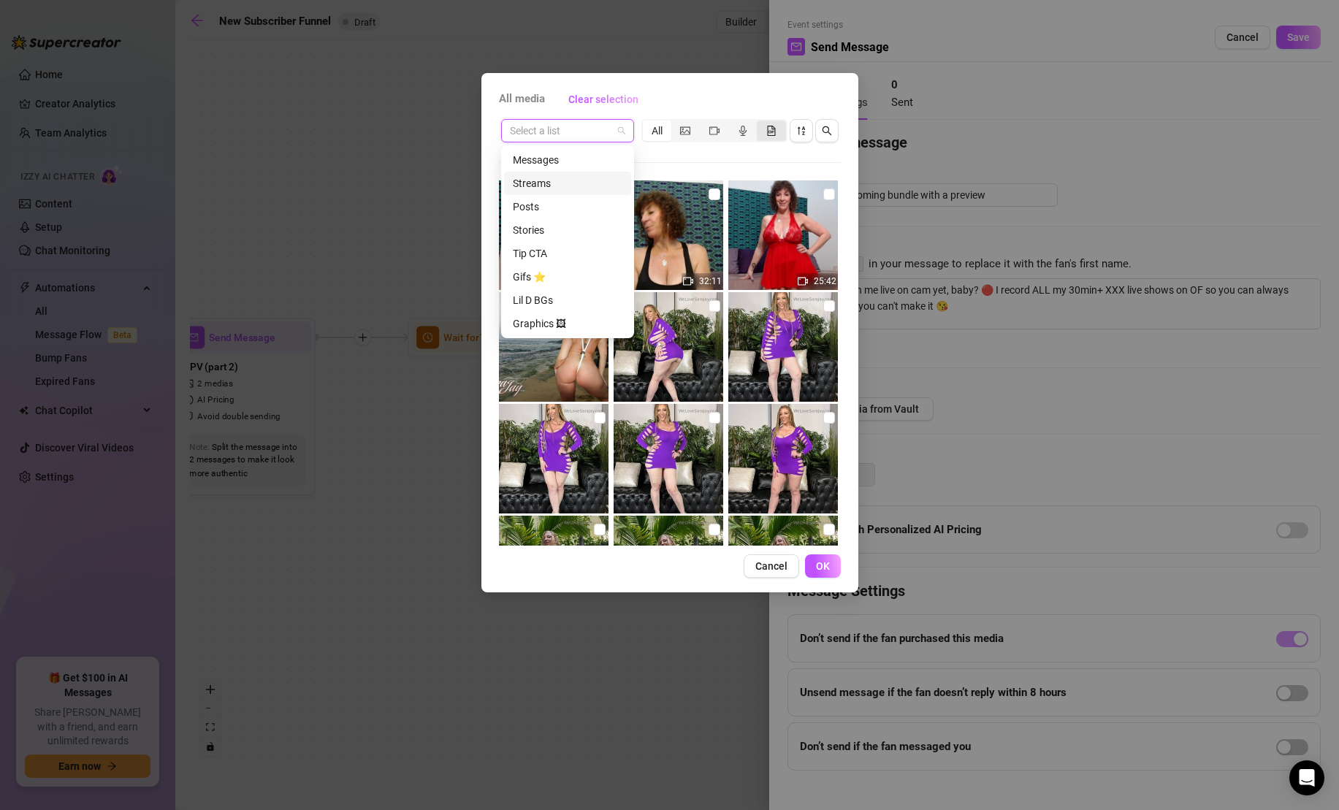
click at [767, 129] on icon "file-gif" at bounding box center [771, 131] width 8 height 10
click at [760, 123] on input "segmented control" at bounding box center [760, 123] width 0 height 0
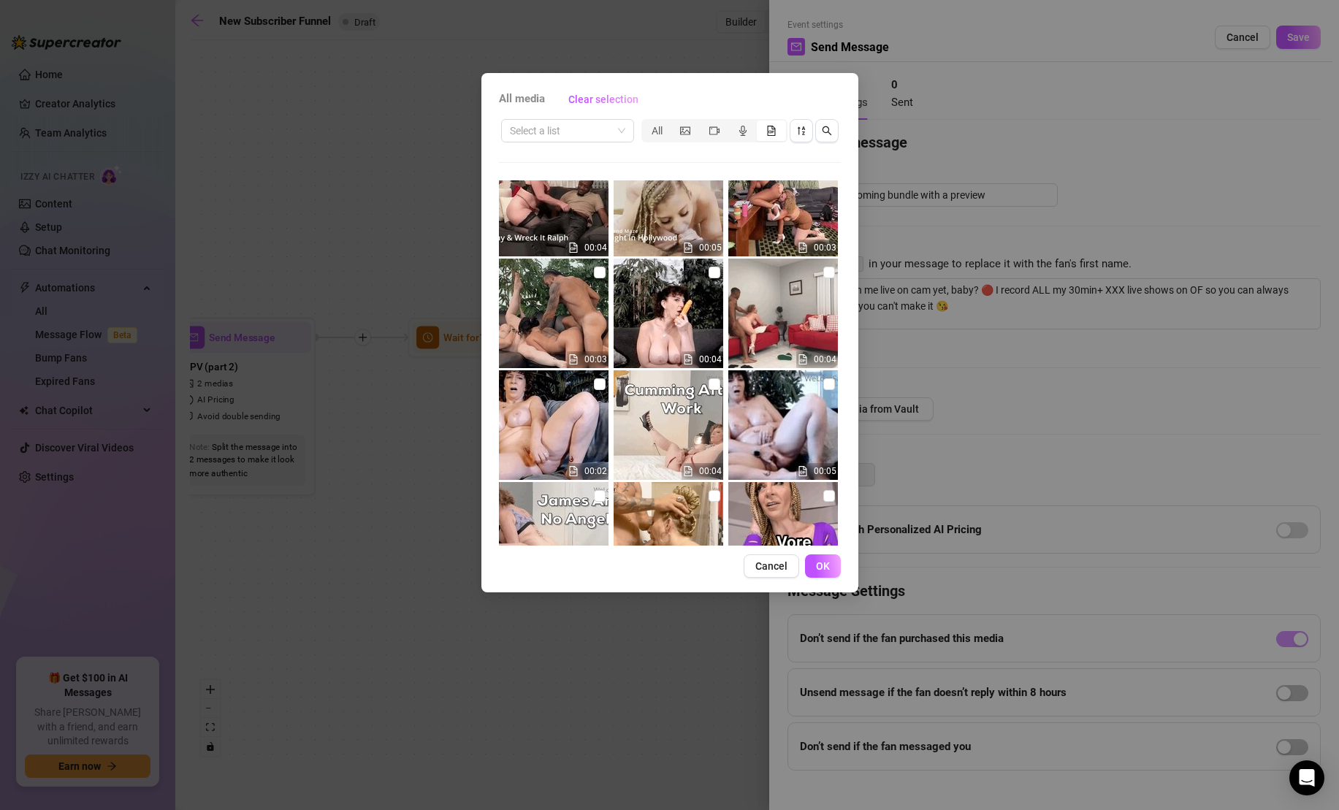
scroll to position [586, 0]
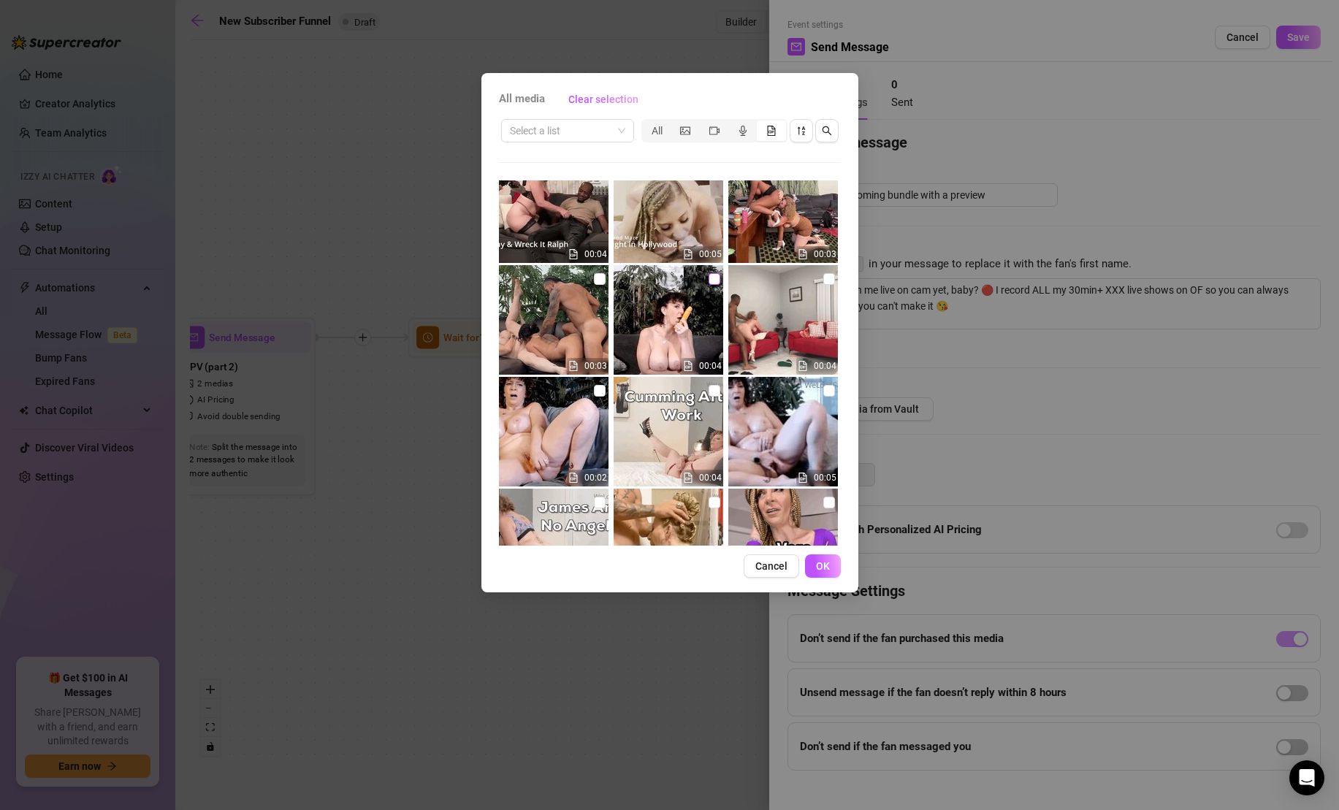
click at [712, 282] on input "checkbox" at bounding box center [714, 279] width 12 height 12
click at [831, 567] on button "OK" at bounding box center [823, 565] width 36 height 23
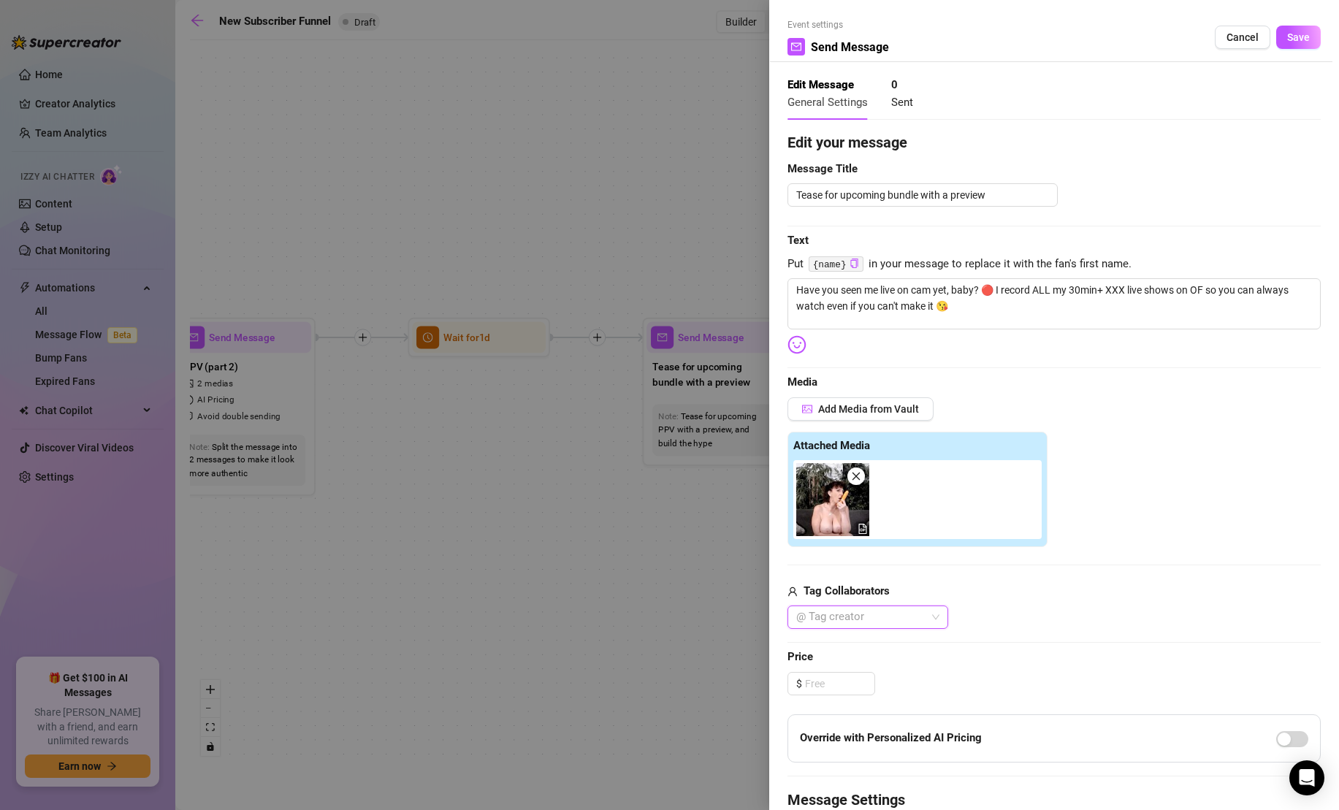
scroll to position [224, 0]
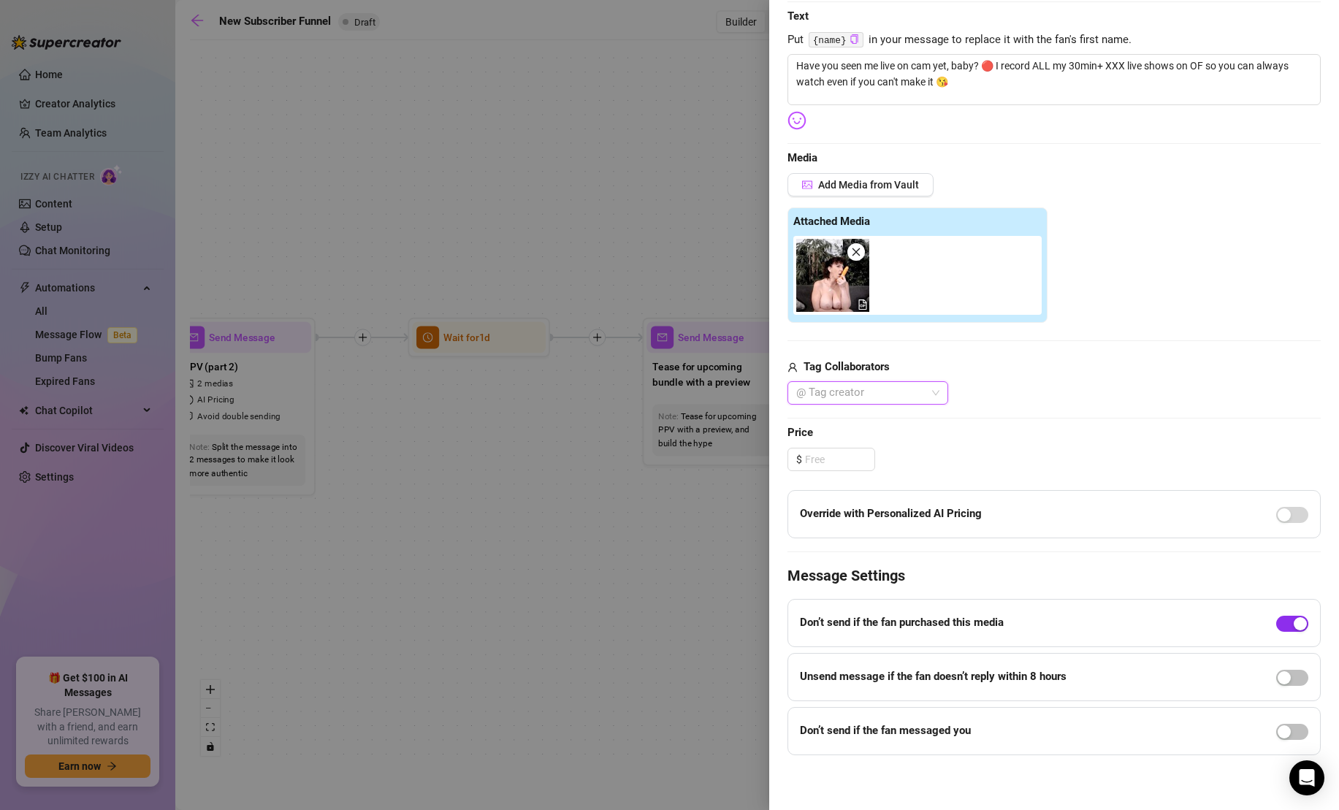
click at [1295, 619] on div "button" at bounding box center [1299, 623] width 13 height 13
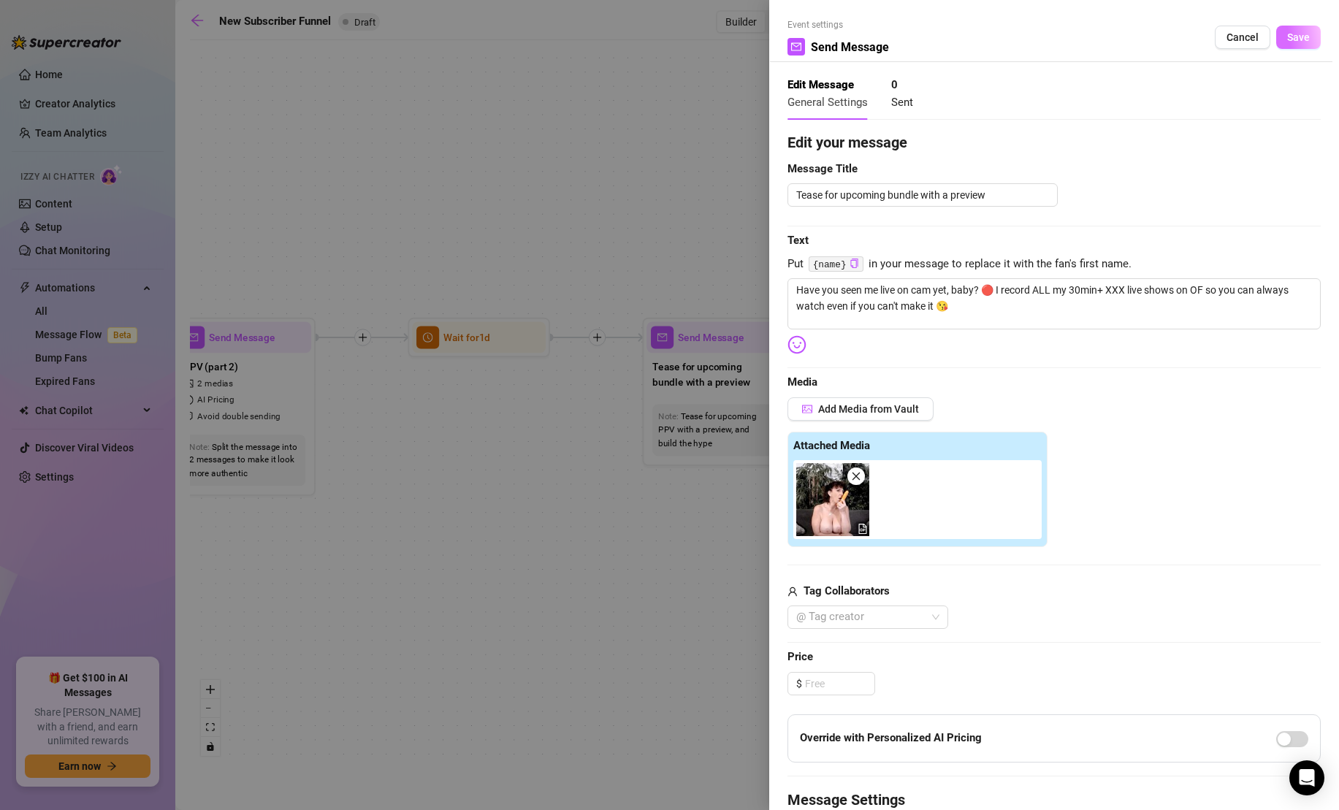
click at [1301, 33] on span "Save" at bounding box center [1298, 37] width 23 height 12
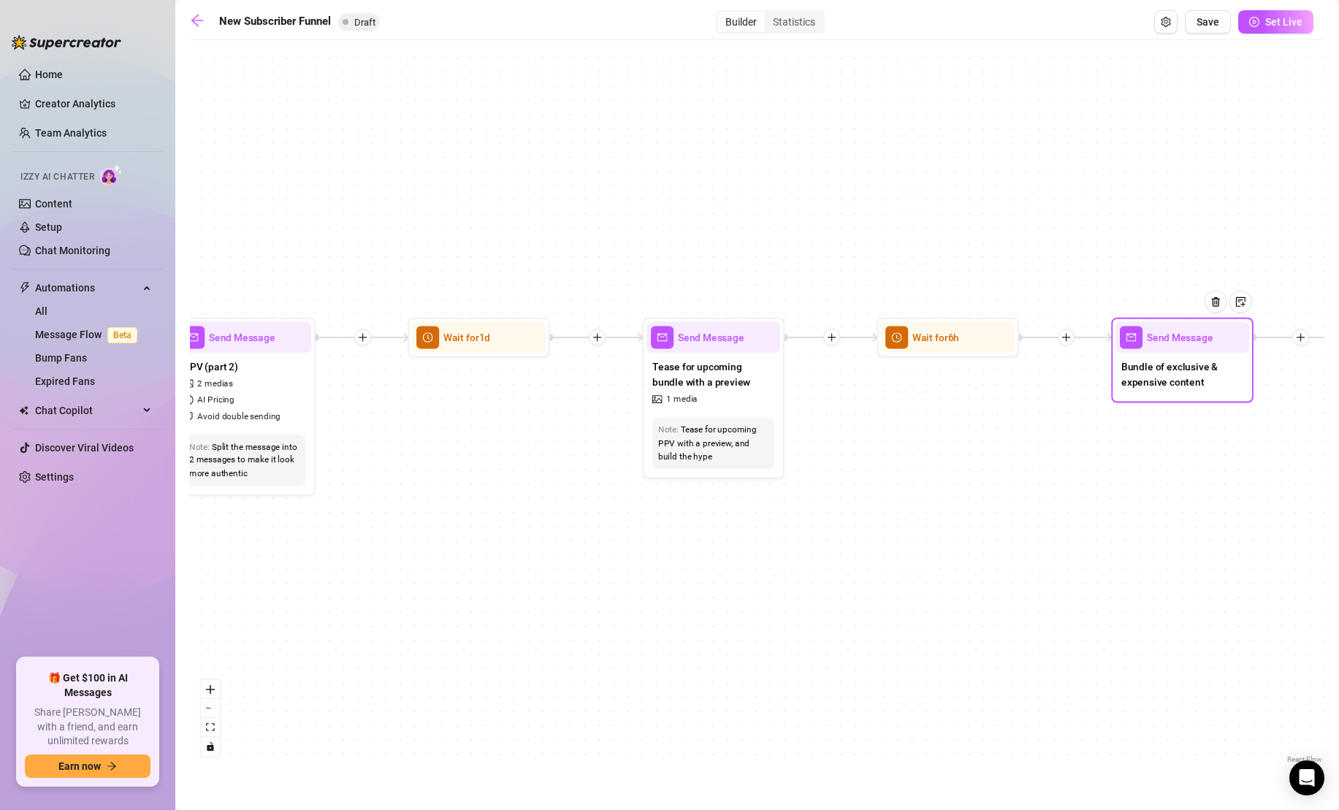
click at [1155, 365] on span "Bundle of exclusive & expensive content" at bounding box center [1182, 374] width 122 height 31
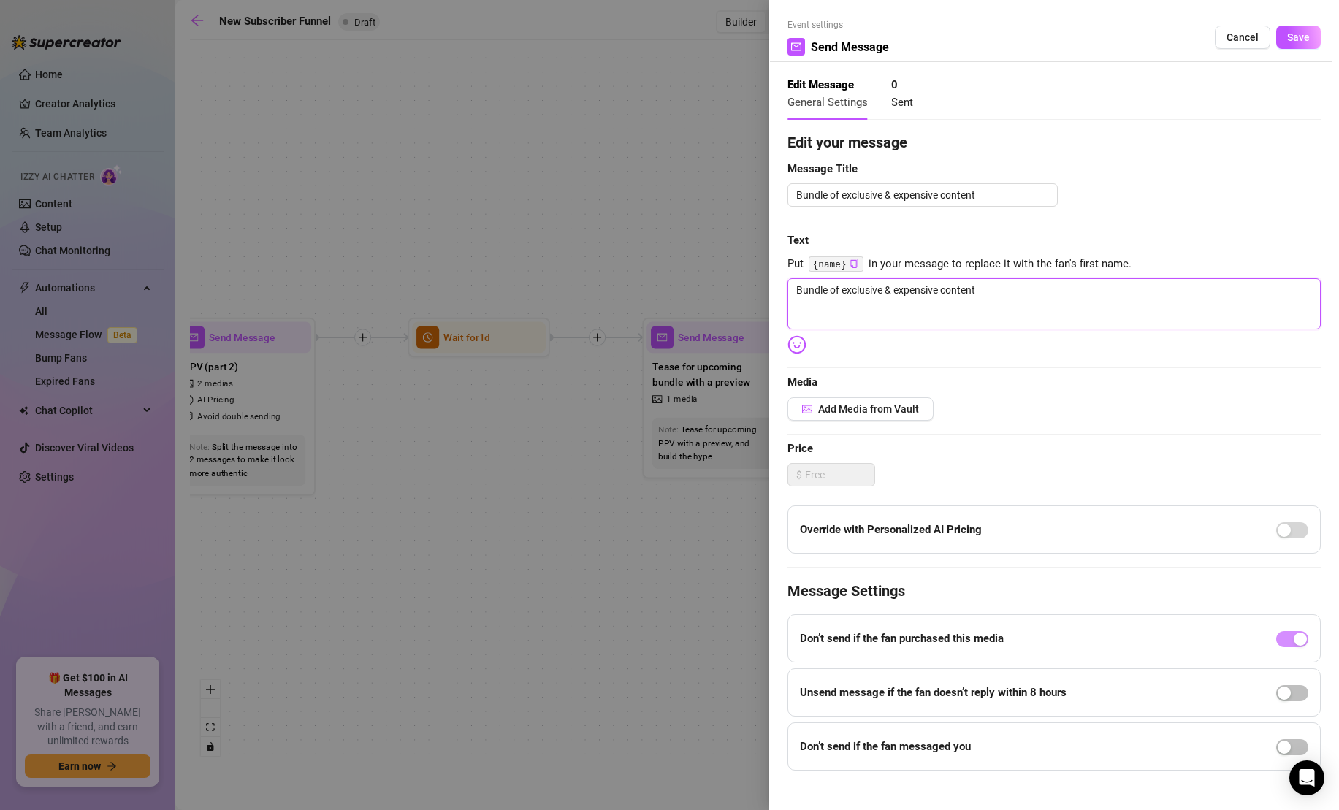
click at [958, 296] on textarea "Bundle of exclusive & expensive content" at bounding box center [1053, 303] width 533 height 51
click at [1077, 291] on textarea "OK {name}, here is a bundle of my favorite full recorded live cum shows!" at bounding box center [1053, 303] width 533 height 51
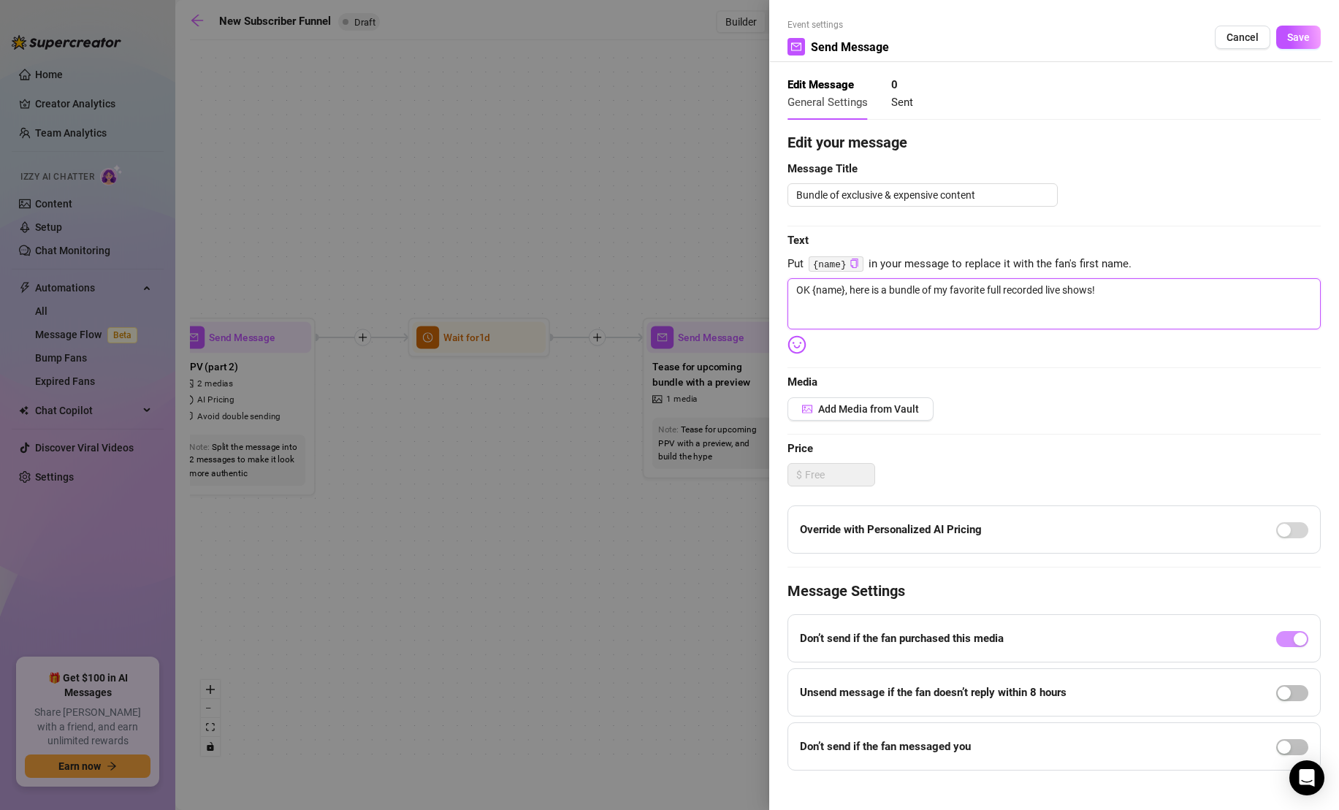
click at [1136, 303] on textarea "OK {name}, here is a bundle of my favorite full recorded live shows!" at bounding box center [1053, 303] width 533 height 51
click at [905, 407] on span "Add Media from Vault" at bounding box center [868, 409] width 101 height 12
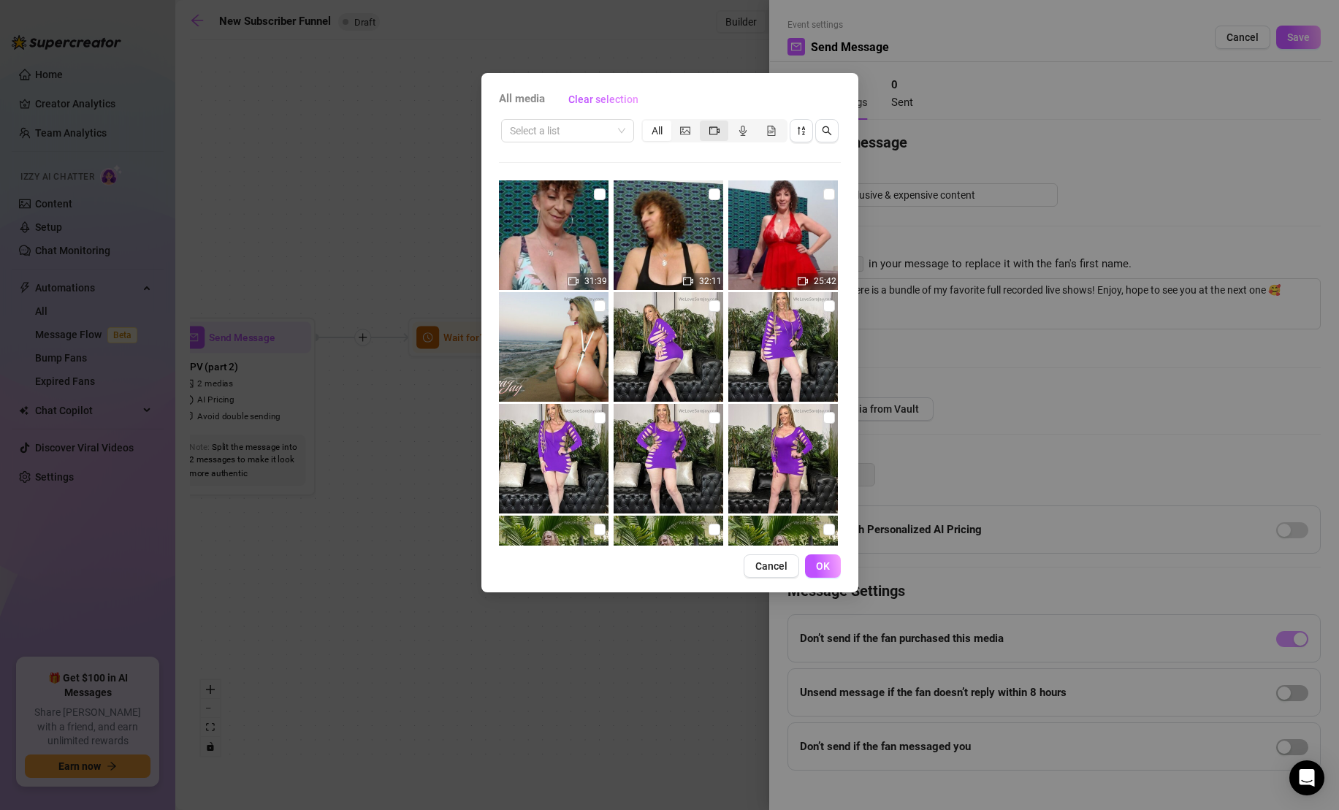
click at [713, 127] on icon "video-camera" at bounding box center [714, 131] width 10 height 10
click at [703, 123] on input "segmented control" at bounding box center [703, 123] width 0 height 0
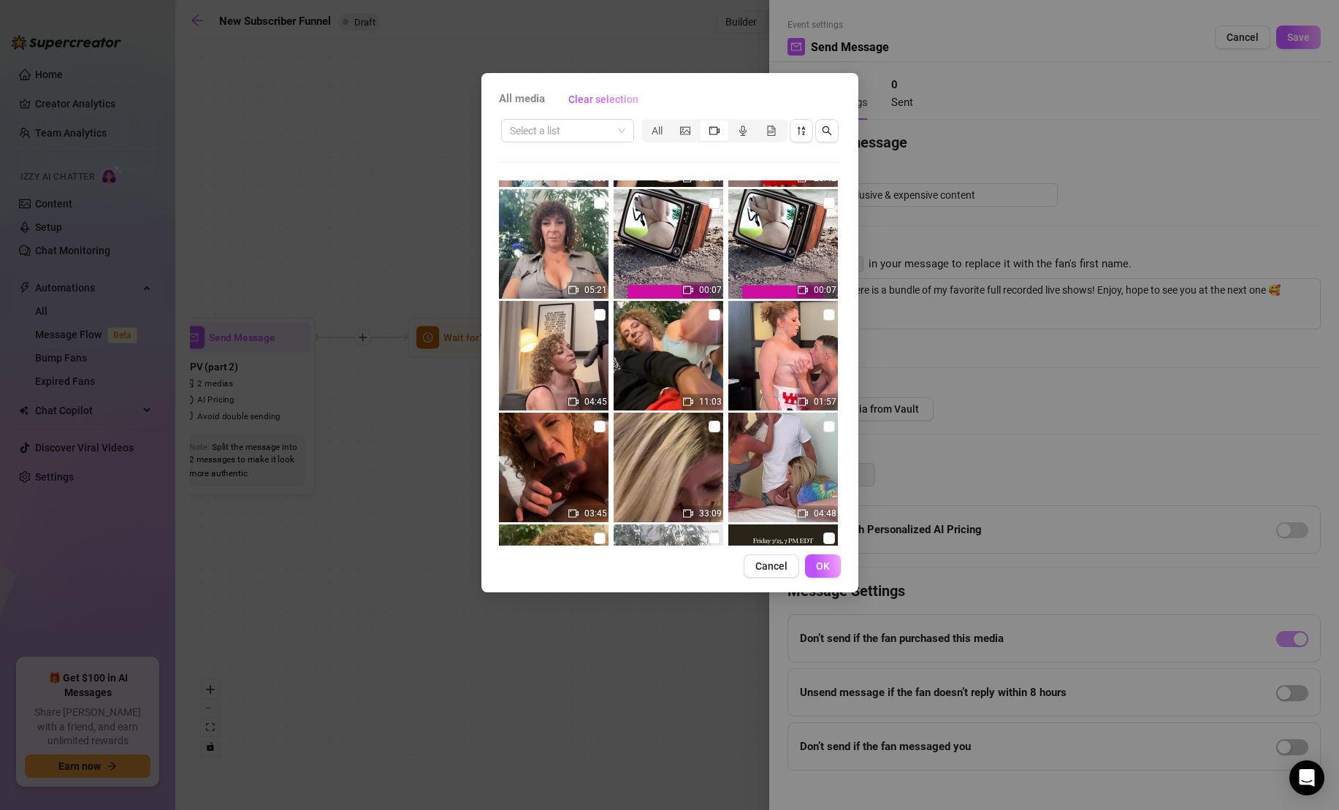
scroll to position [116, 0]
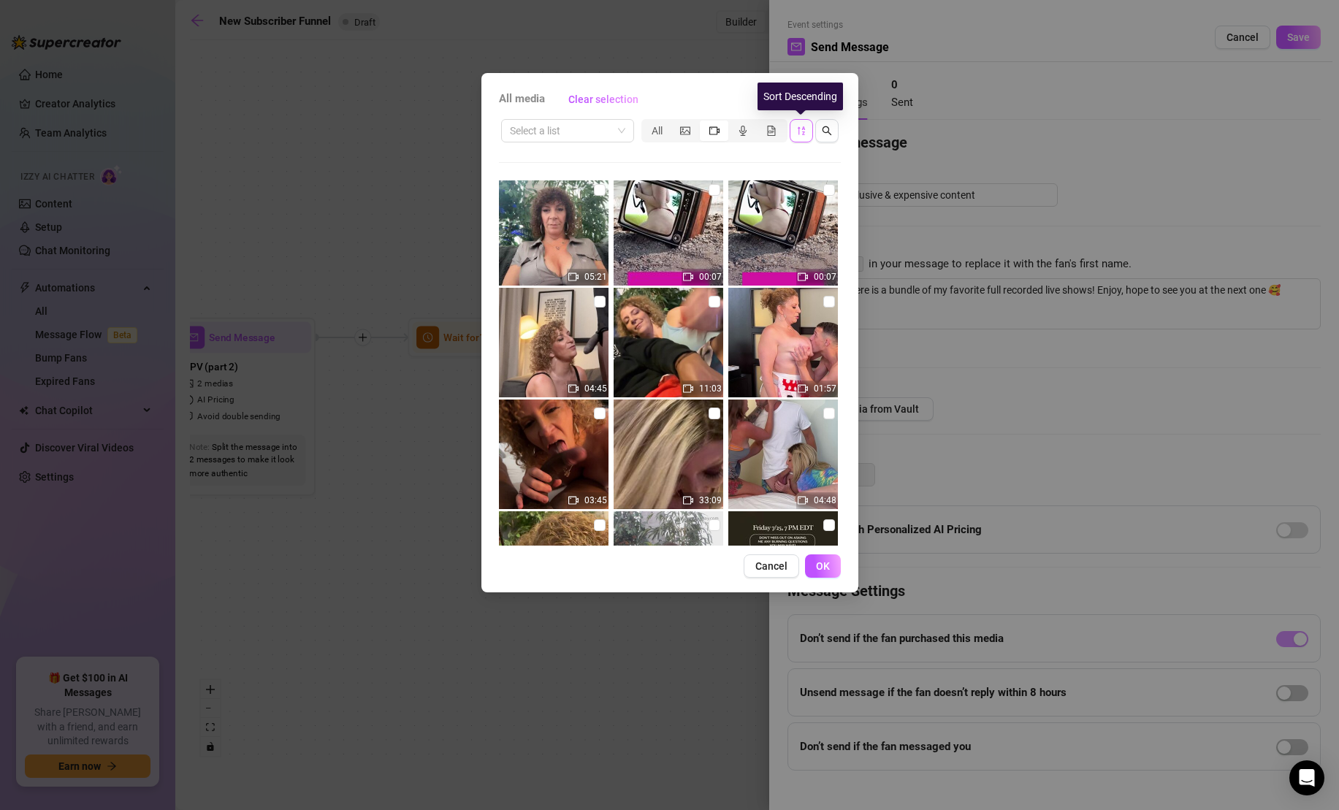
click at [797, 128] on icon "sort-descending" at bounding box center [801, 131] width 10 height 10
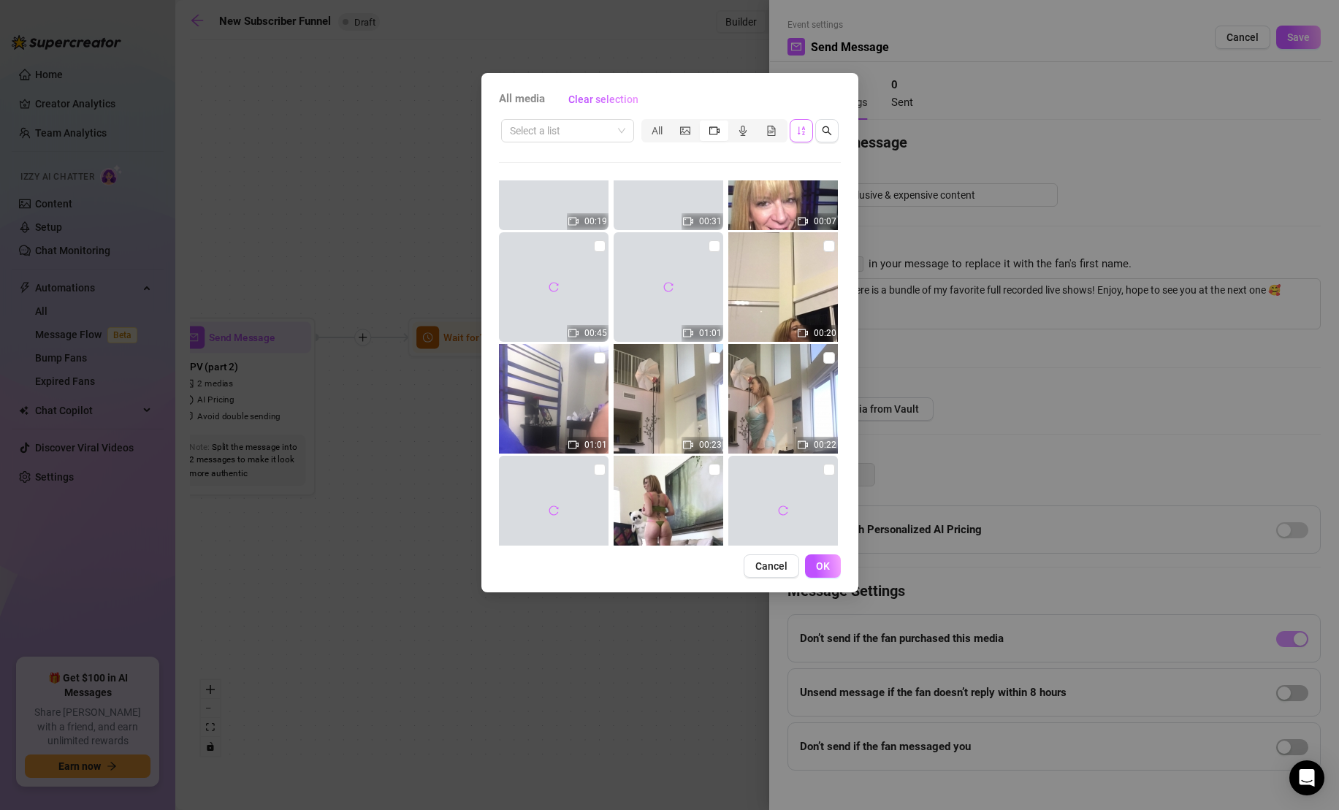
scroll to position [5913, 0]
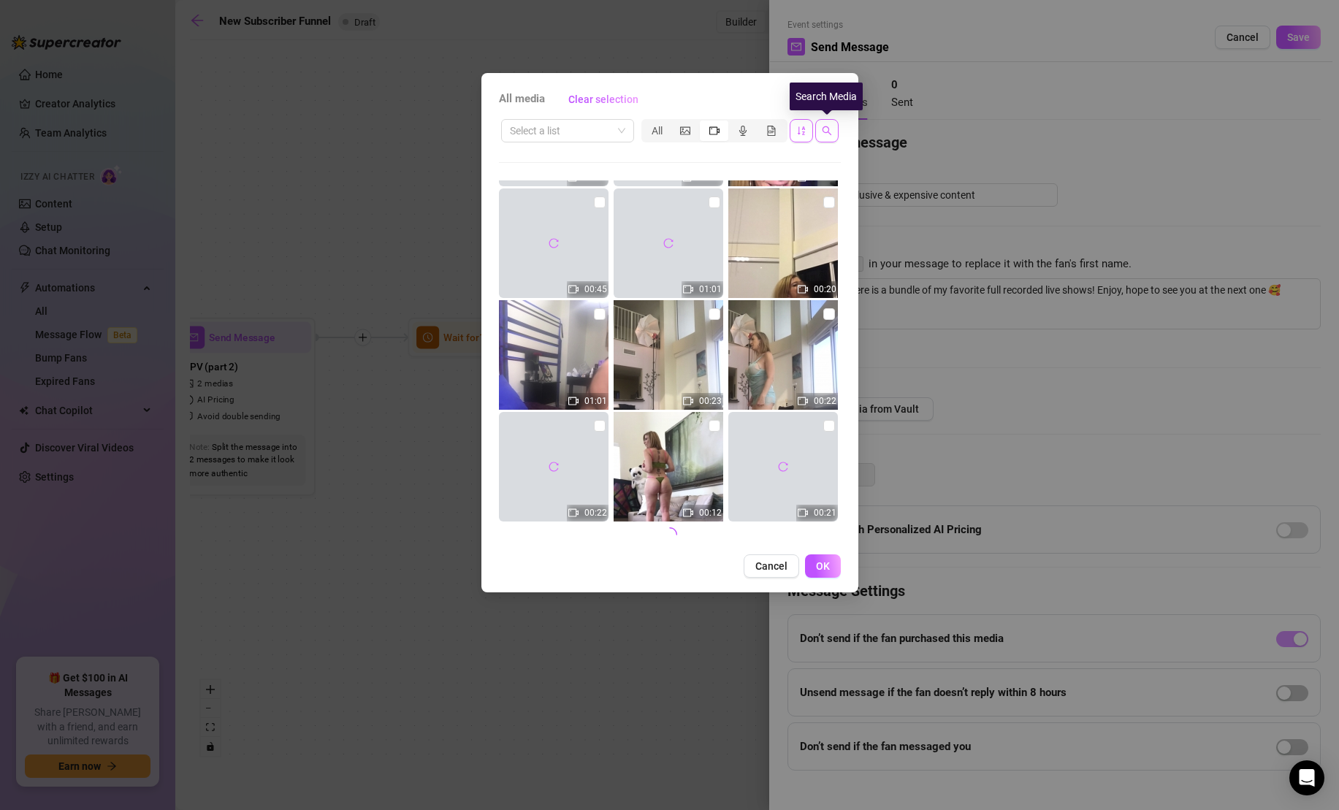
click at [830, 136] on span "button" at bounding box center [827, 131] width 10 height 12
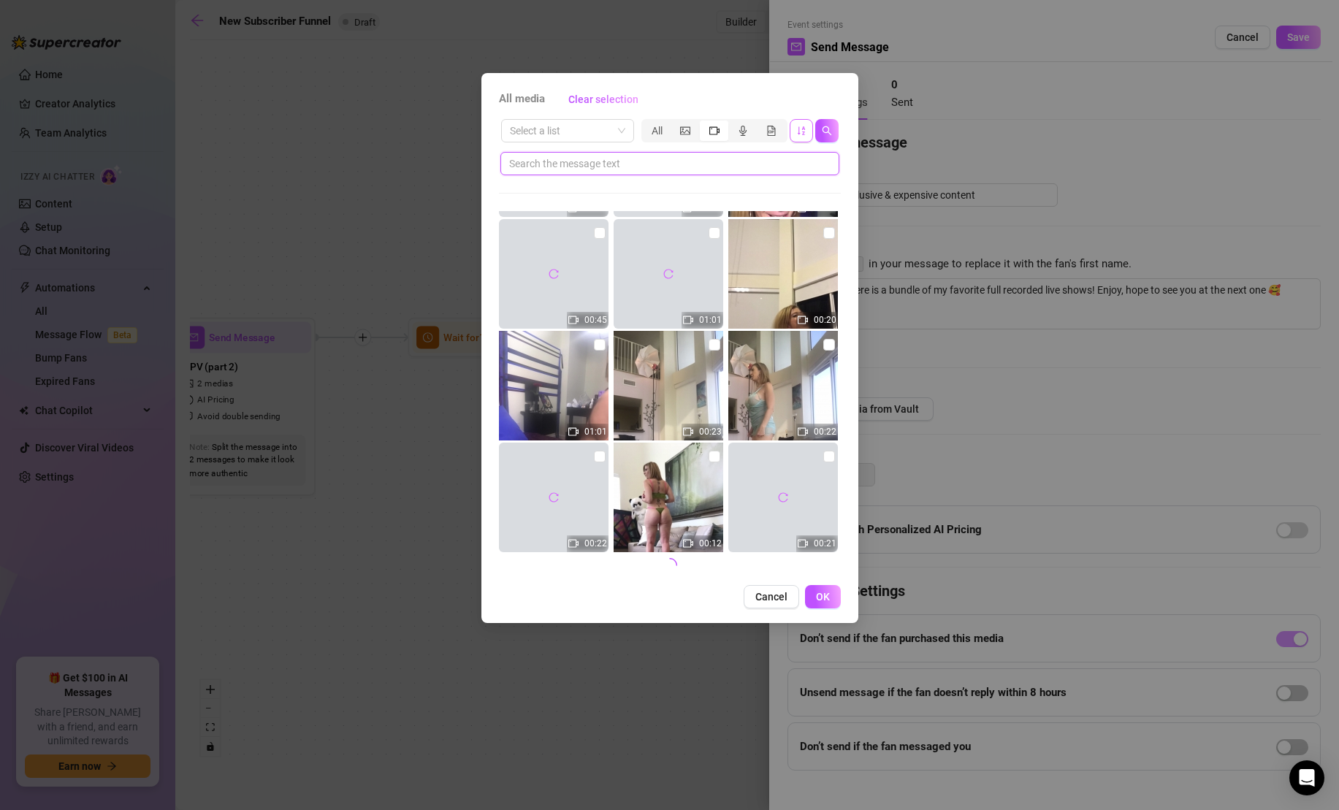
click at [714, 170] on input "text" at bounding box center [664, 164] width 310 height 16
click at [718, 161] on input "text" at bounding box center [664, 164] width 310 height 16
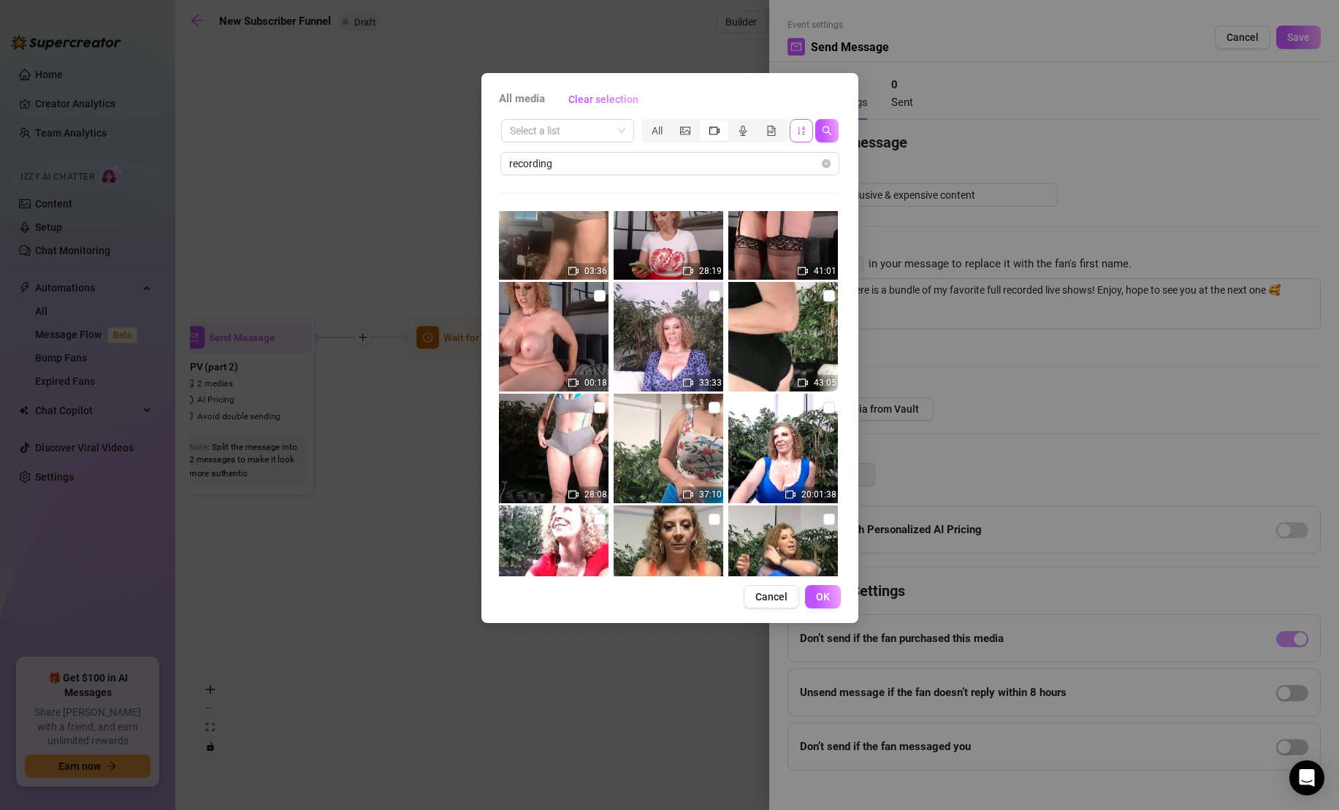
scroll to position [551, 0]
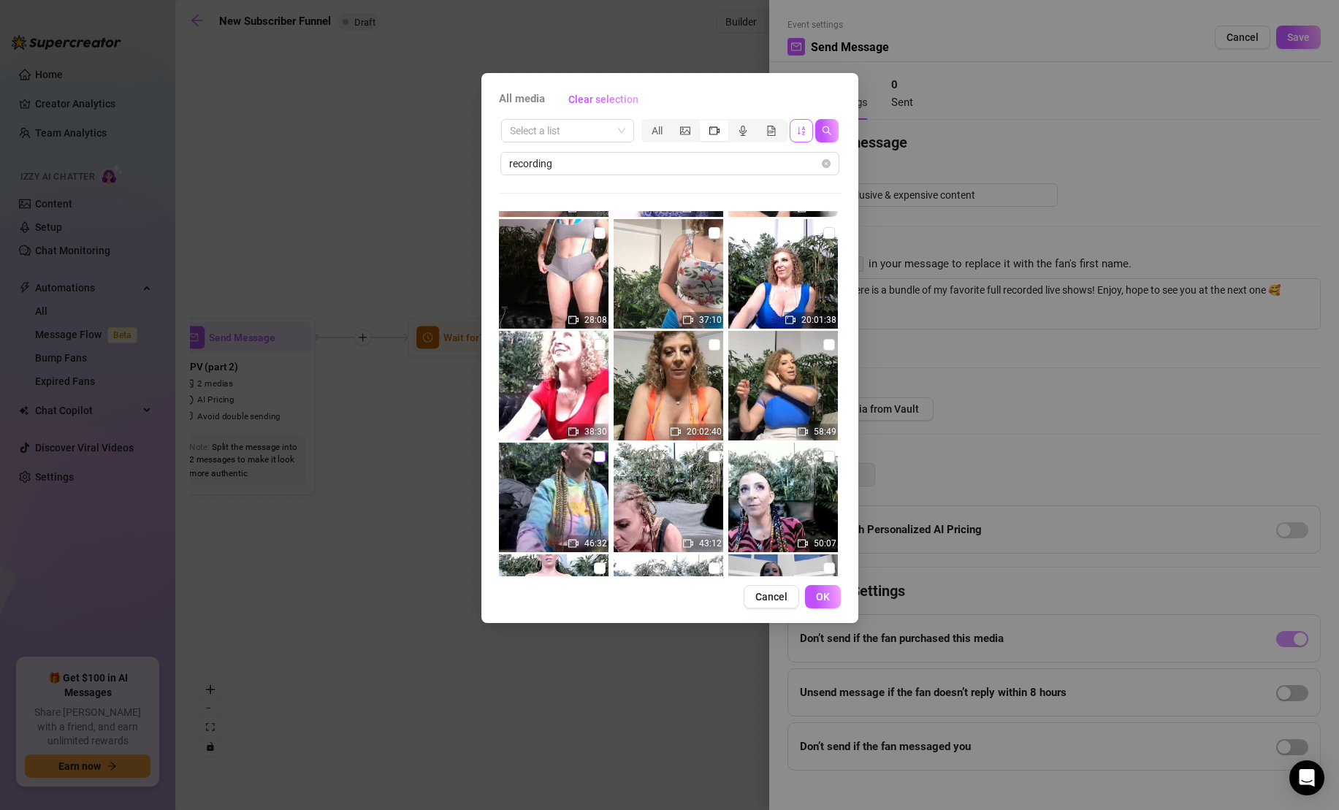
click at [598, 453] on input "checkbox" at bounding box center [600, 457] width 12 height 12
click at [830, 343] on input "checkbox" at bounding box center [829, 345] width 12 height 12
click at [715, 346] on input "checkbox" at bounding box center [714, 345] width 12 height 12
click at [714, 340] on input "checkbox" at bounding box center [714, 345] width 12 height 12
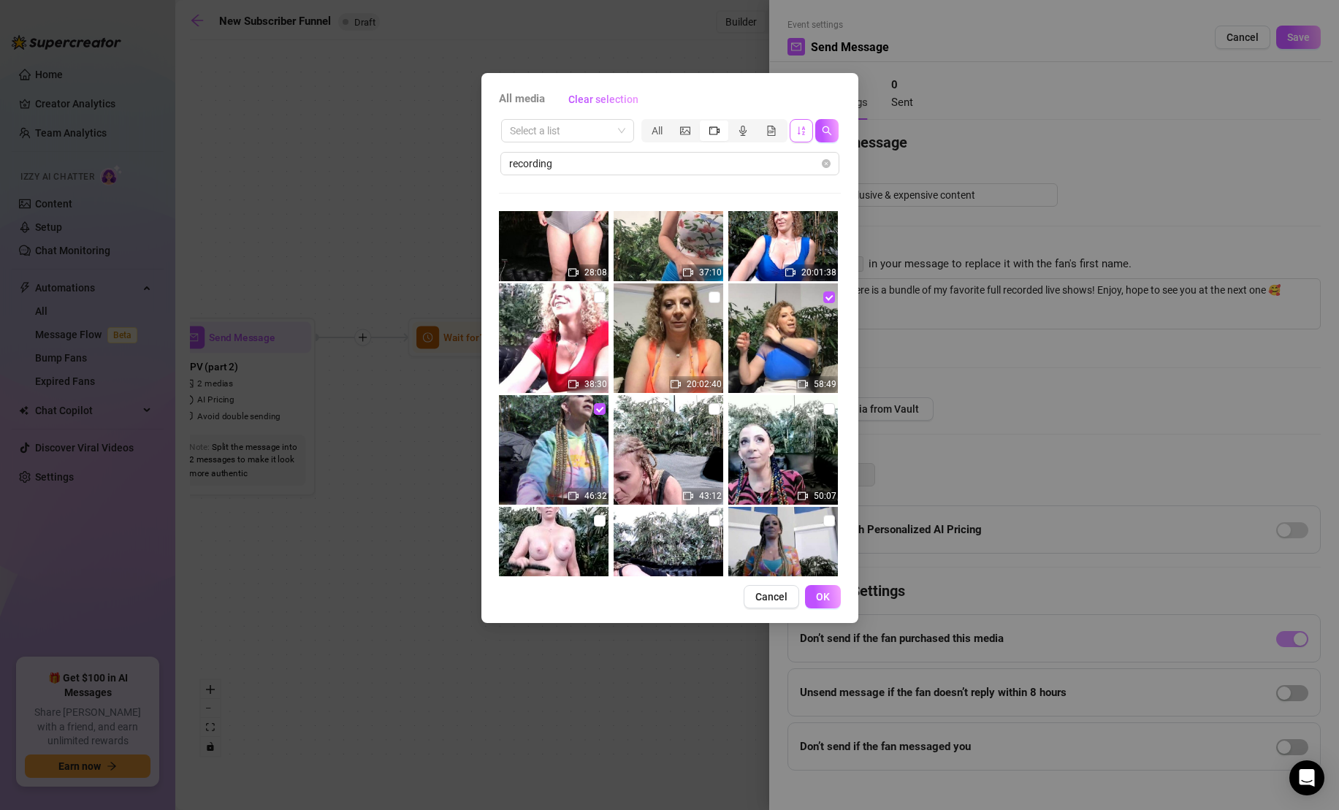
scroll to position [600, 0]
click at [713, 407] on input "checkbox" at bounding box center [714, 408] width 12 height 12
click at [827, 601] on span "OK" at bounding box center [823, 597] width 14 height 12
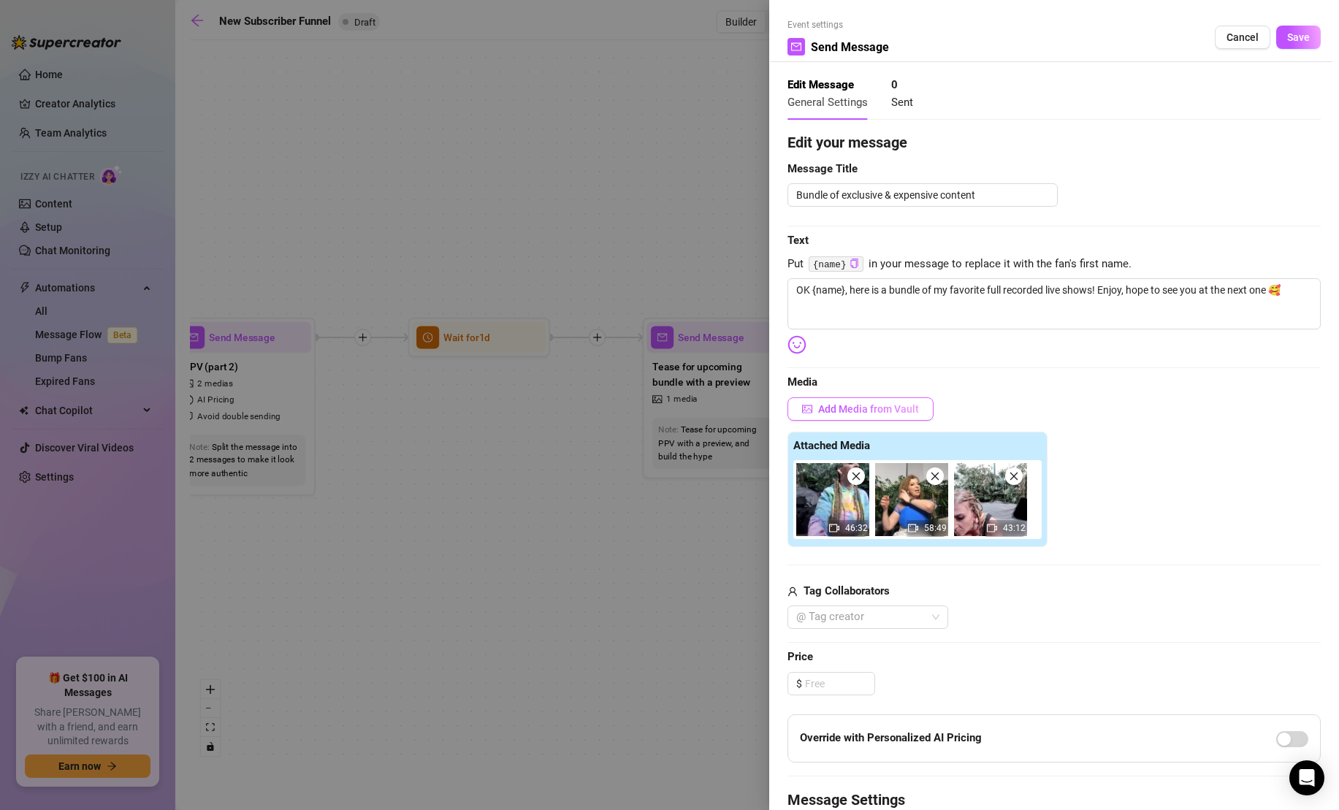
click at [903, 414] on span "Add Media from Vault" at bounding box center [868, 409] width 101 height 12
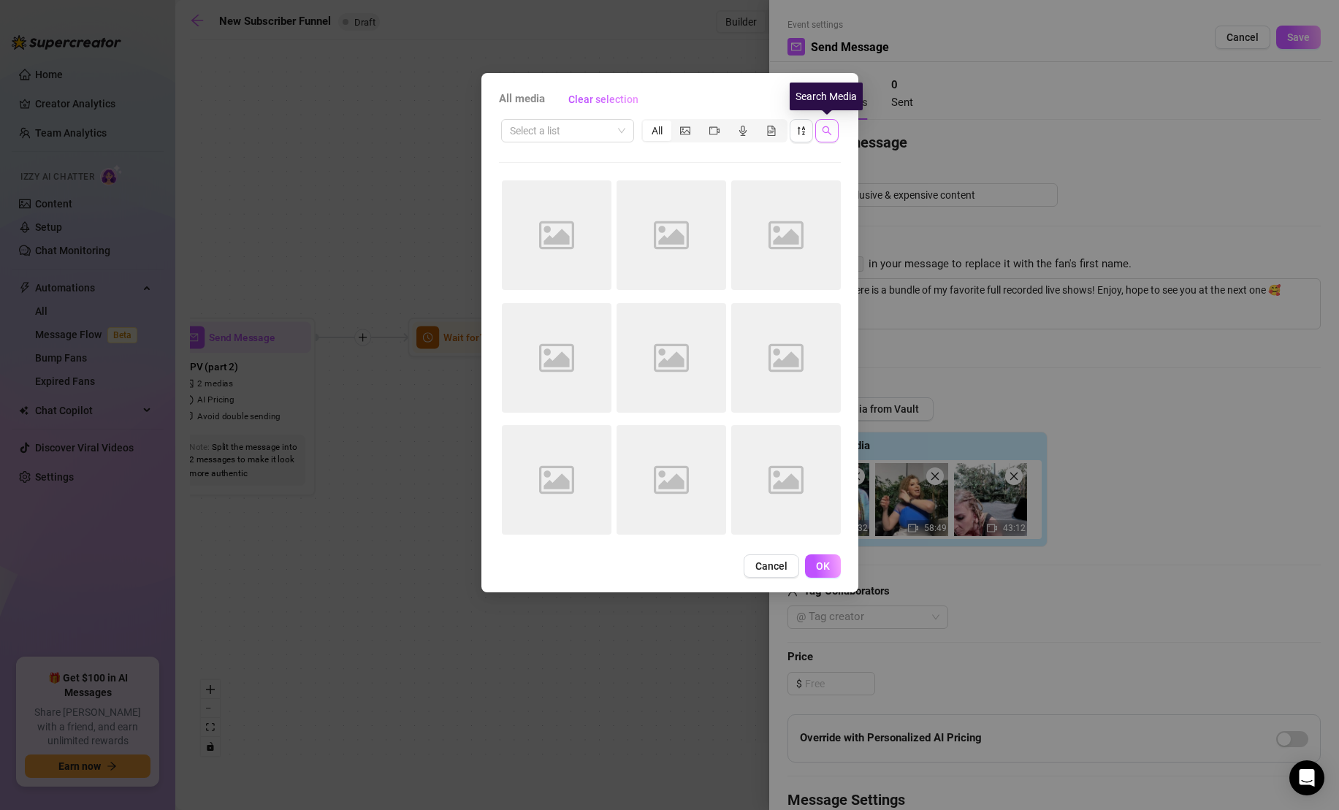
click at [829, 132] on icon "search" at bounding box center [826, 130] width 9 height 9
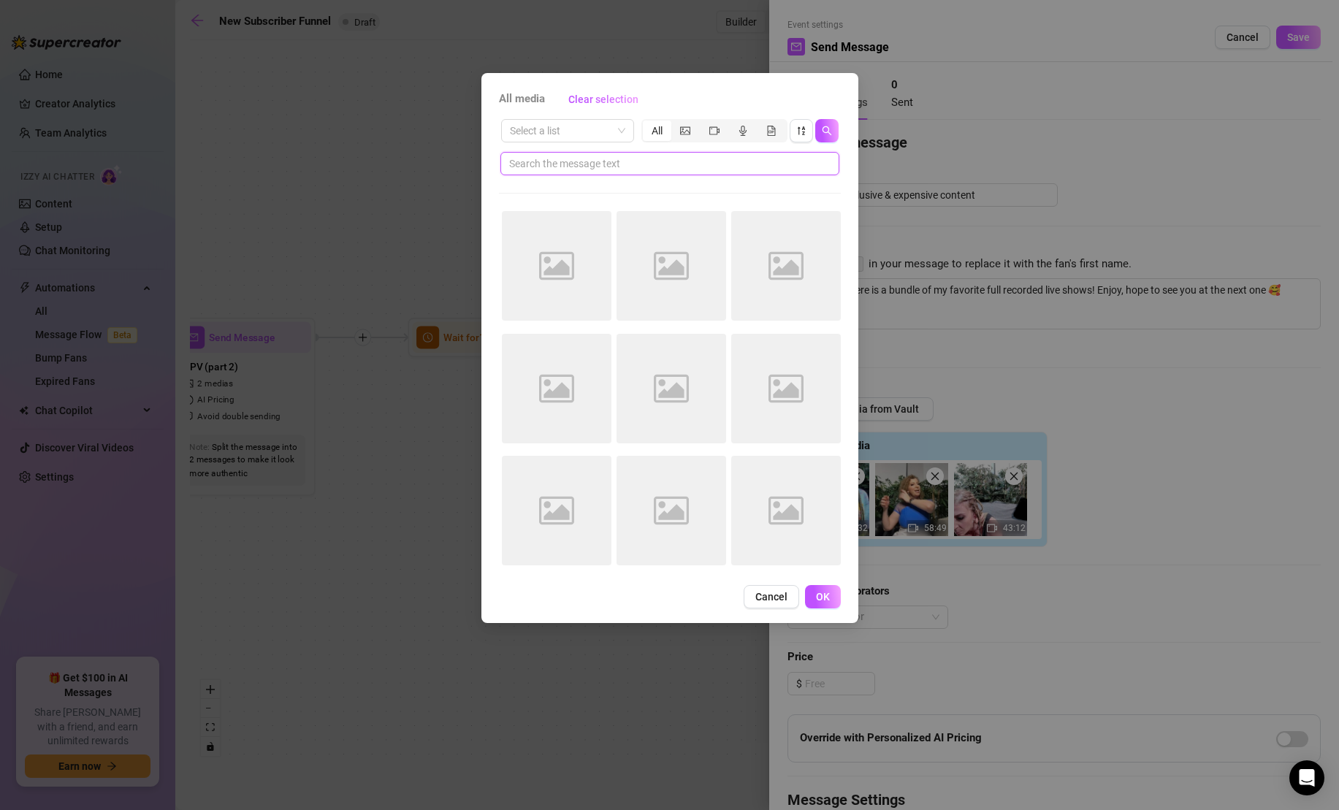
click at [782, 161] on input "text" at bounding box center [664, 164] width 310 height 16
